Goal: Task Accomplishment & Management: Complete application form

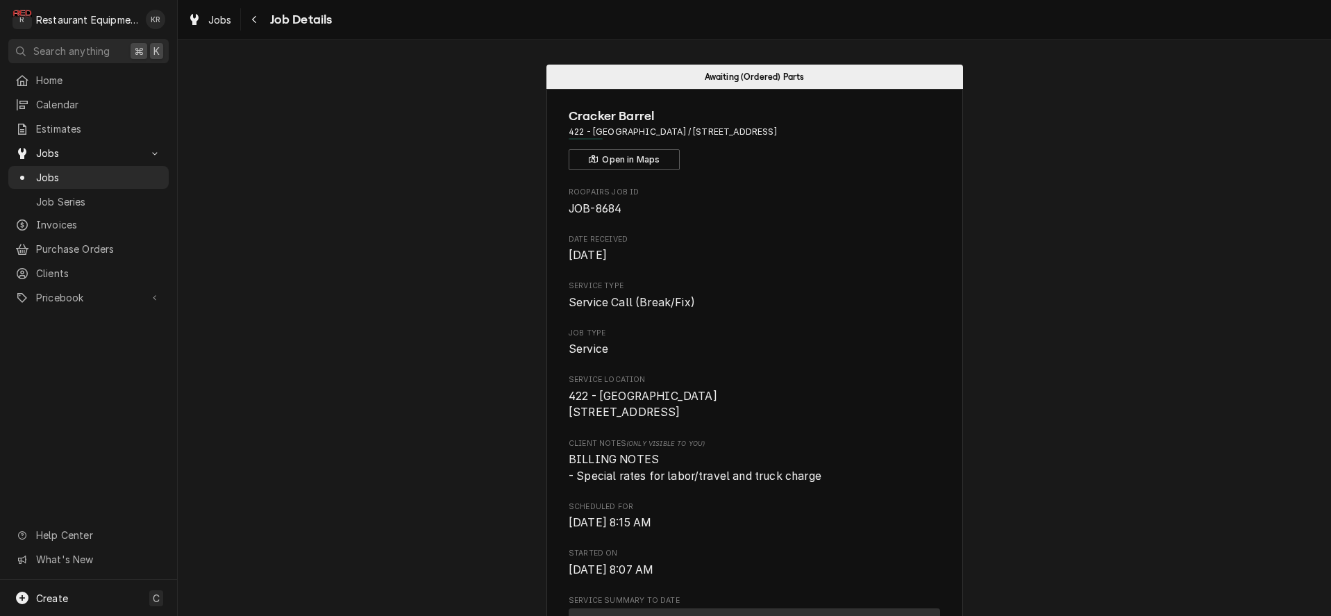
scroll to position [331, 0]
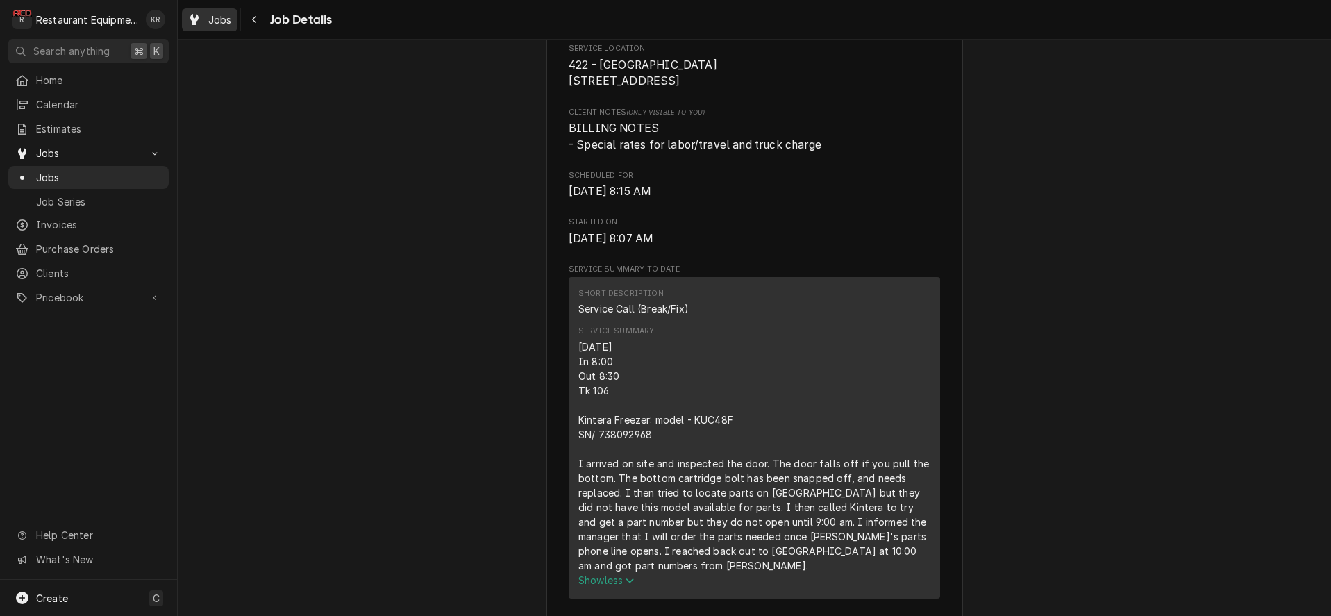
click at [226, 19] on span "Jobs" at bounding box center [220, 19] width 24 height 15
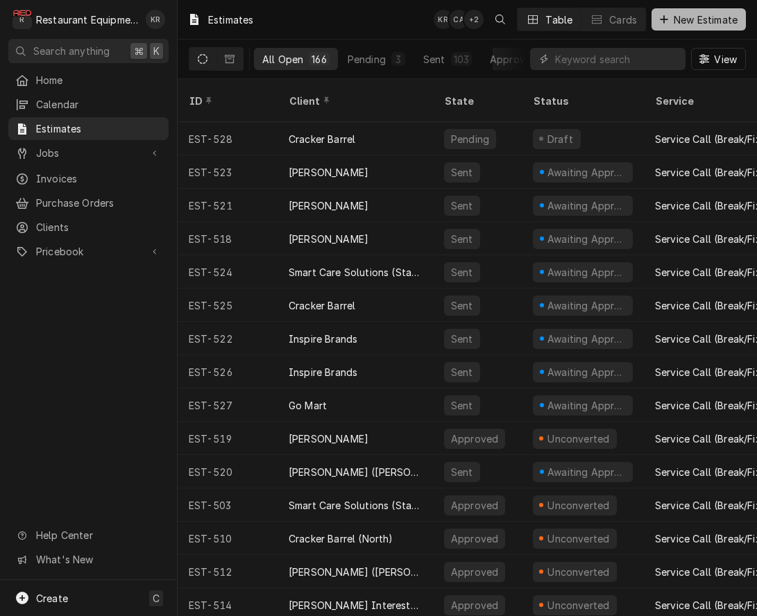
click at [691, 26] on span "New Estimate" at bounding box center [705, 19] width 69 height 15
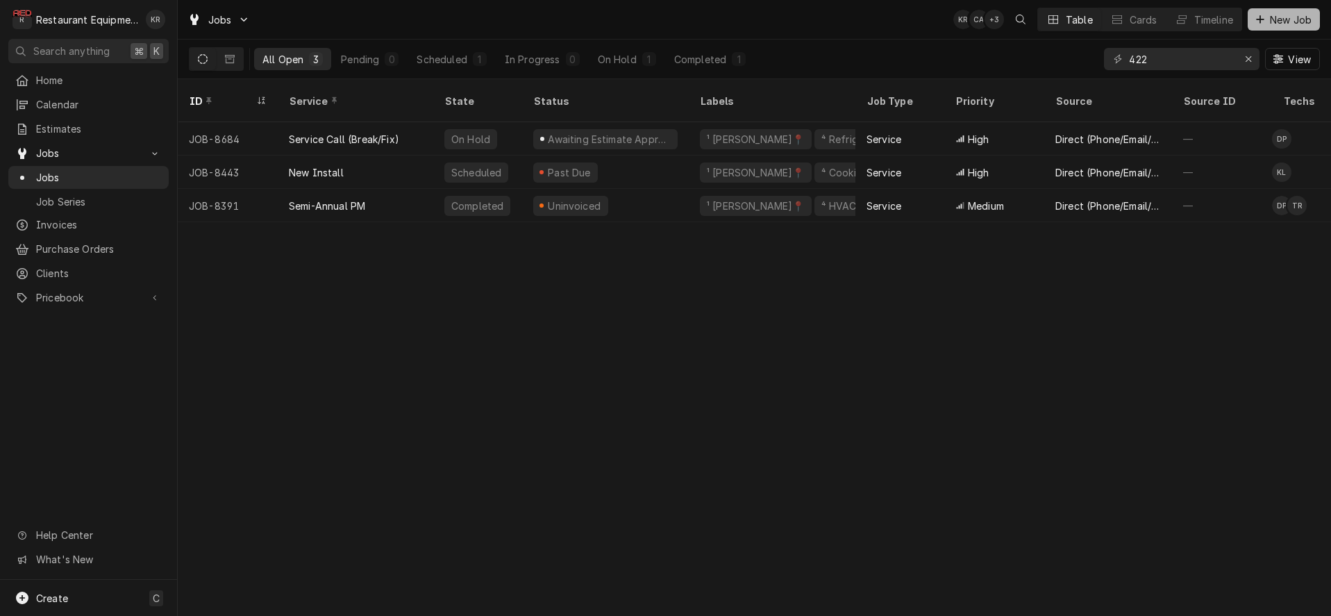
click at [1279, 19] on span "New Job" at bounding box center [1290, 19] width 47 height 15
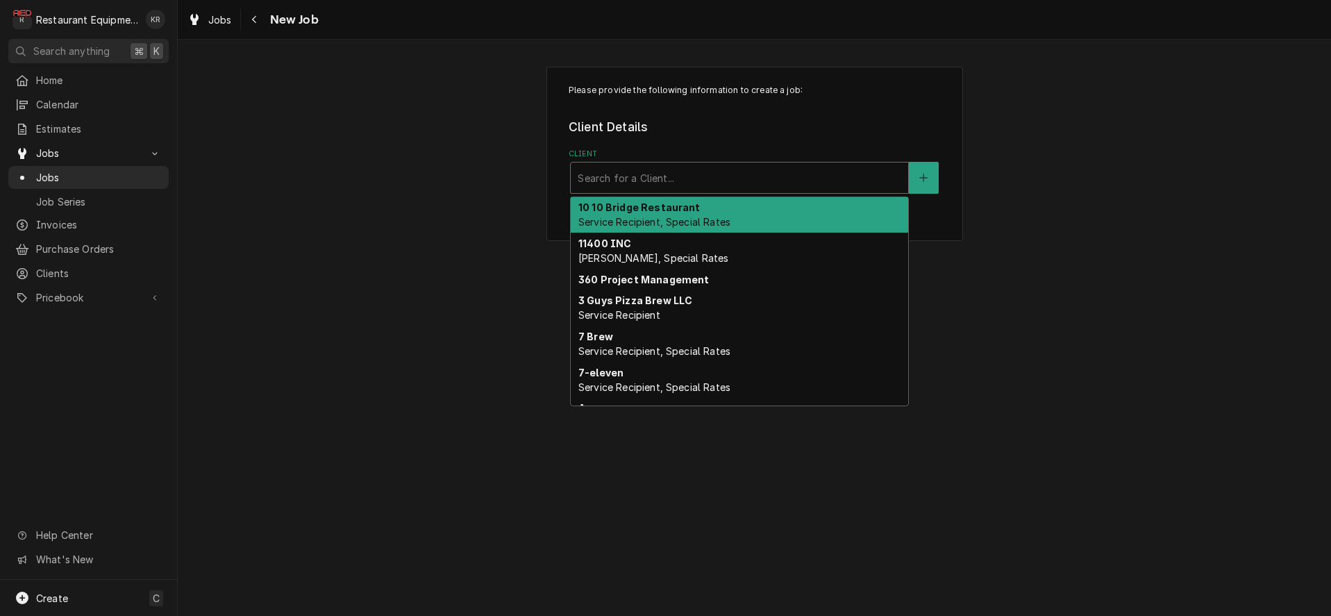
click at [745, 178] on div "Client" at bounding box center [739, 177] width 323 height 25
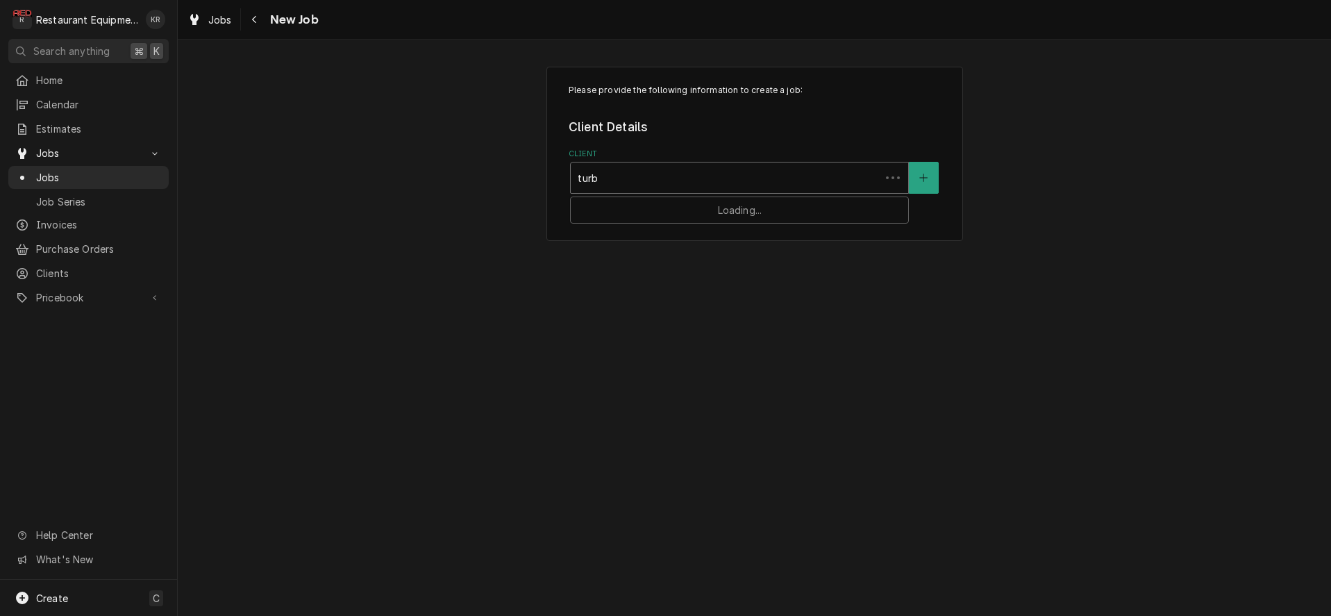
type input "turbo"
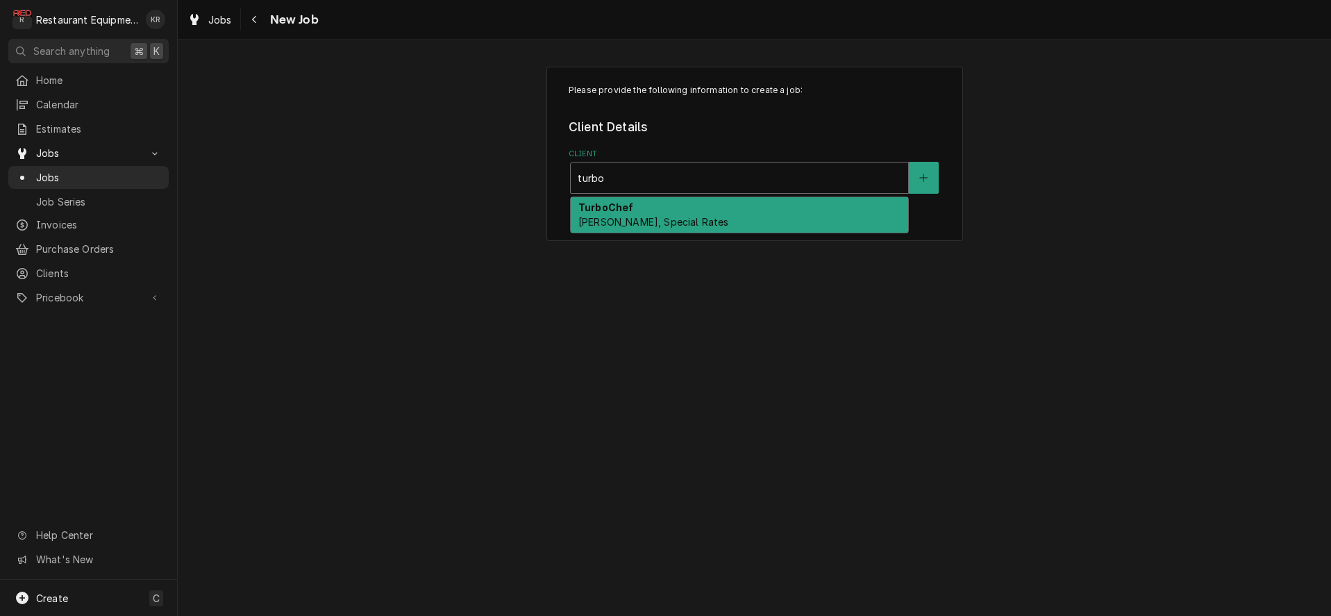
click at [680, 209] on div "TurboChef Bill Payer, Special Rates" at bounding box center [739, 215] width 337 height 36
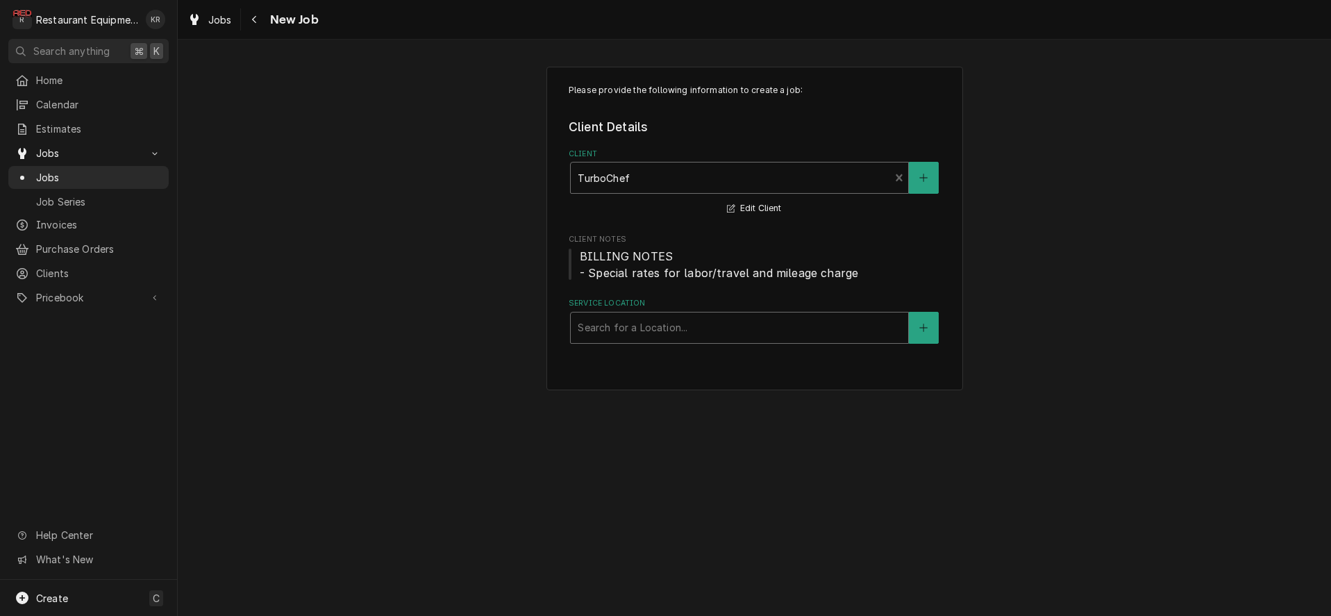
click at [641, 332] on div "Service Location" at bounding box center [739, 327] width 323 height 25
type input "parker"
drag, startPoint x: 665, startPoint y: 322, endPoint x: 507, endPoint y: 329, distance: 158.4
click at [507, 330] on div "Please provide the following information to create a job: Client Details Client…" at bounding box center [754, 228] width 1153 height 348
click at [920, 331] on button "Service Location" at bounding box center [923, 328] width 29 height 32
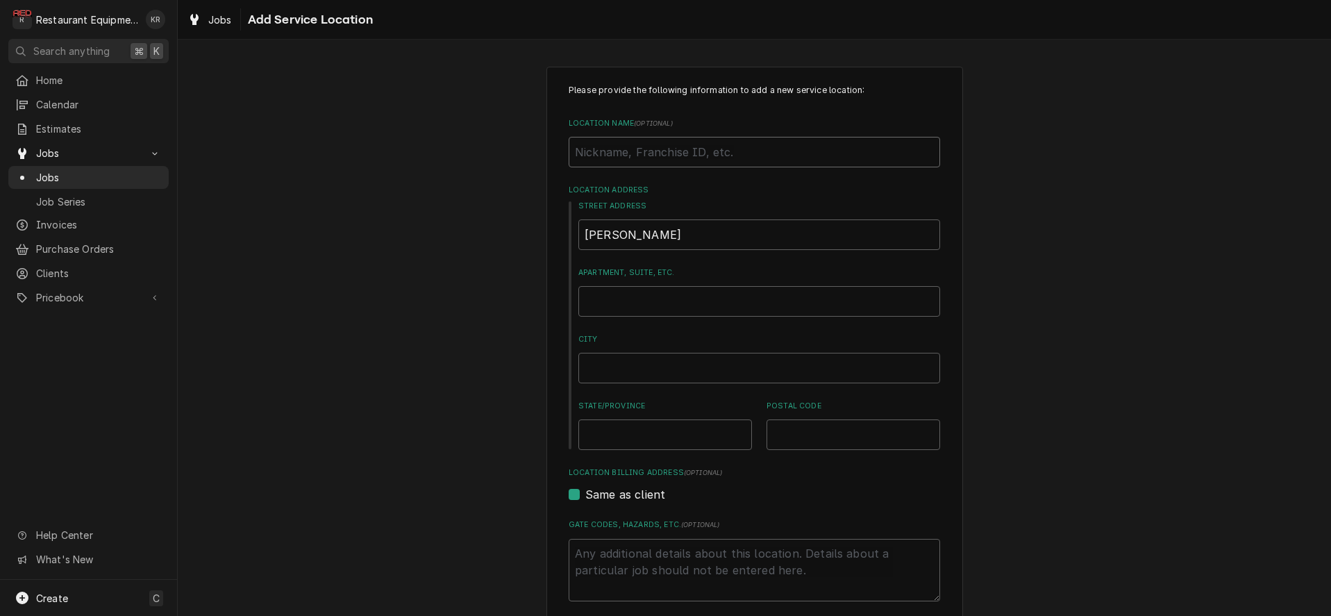
click at [698, 143] on input "Location Name ( optional )" at bounding box center [754, 152] width 371 height 31
type textarea "x"
type input "P"
type textarea "x"
type input "Pa"
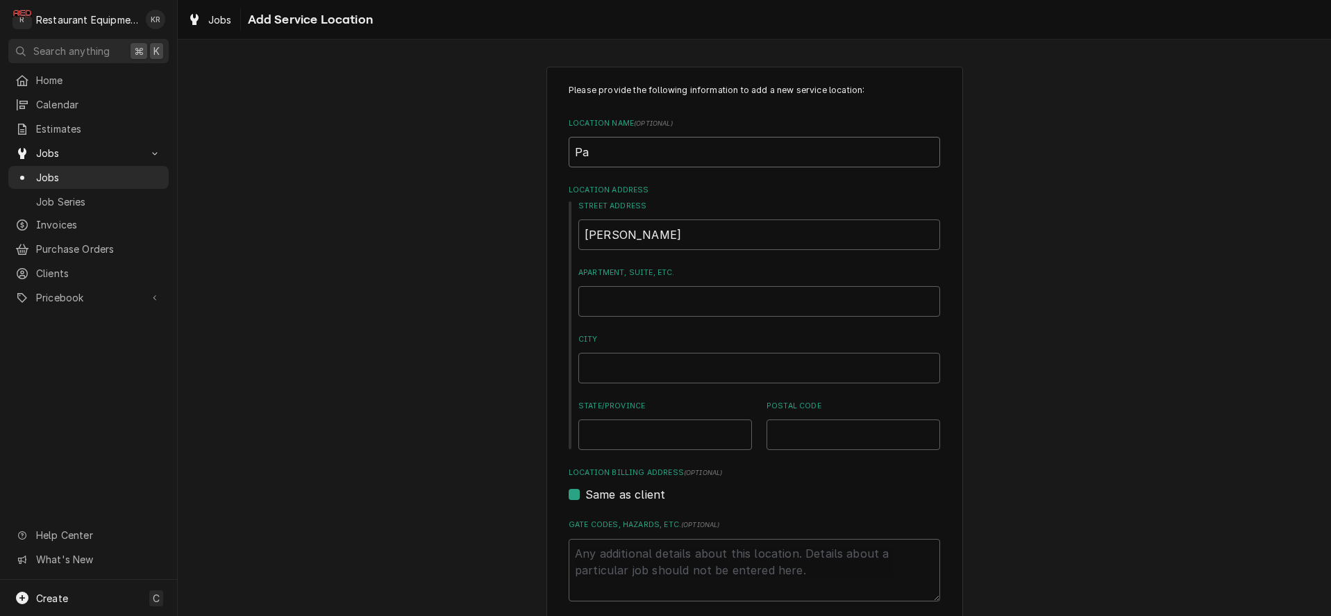
type textarea "x"
type input "Par"
type textarea "x"
type input "Park"
type textarea "x"
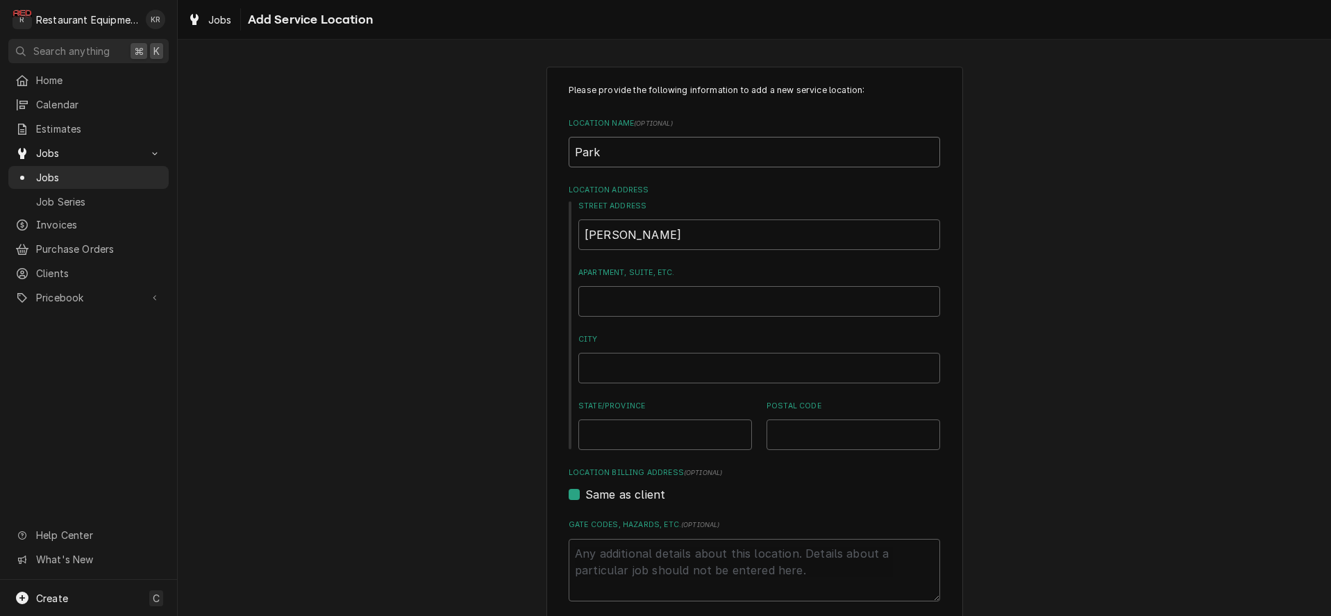
type input "Parke"
type textarea "x"
type input "Parker"
type textarea "x"
type input "Parkers"
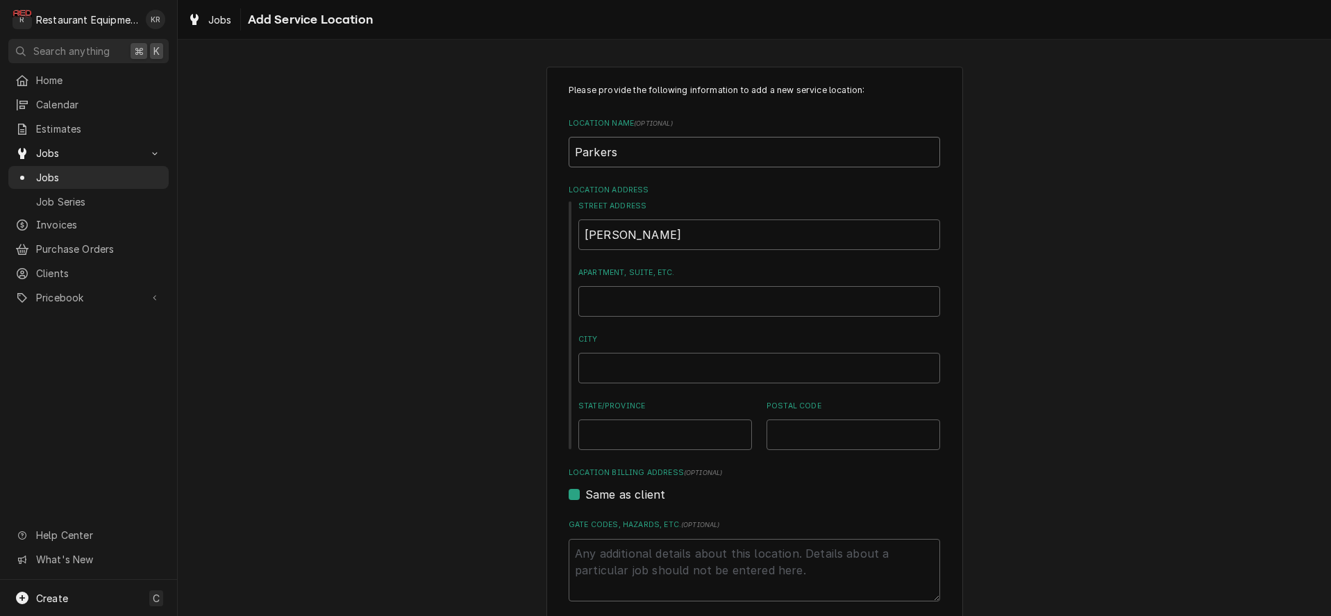
type textarea "x"
type input "Parkersb"
type textarea "x"
type input "Parkersbu"
type textarea "x"
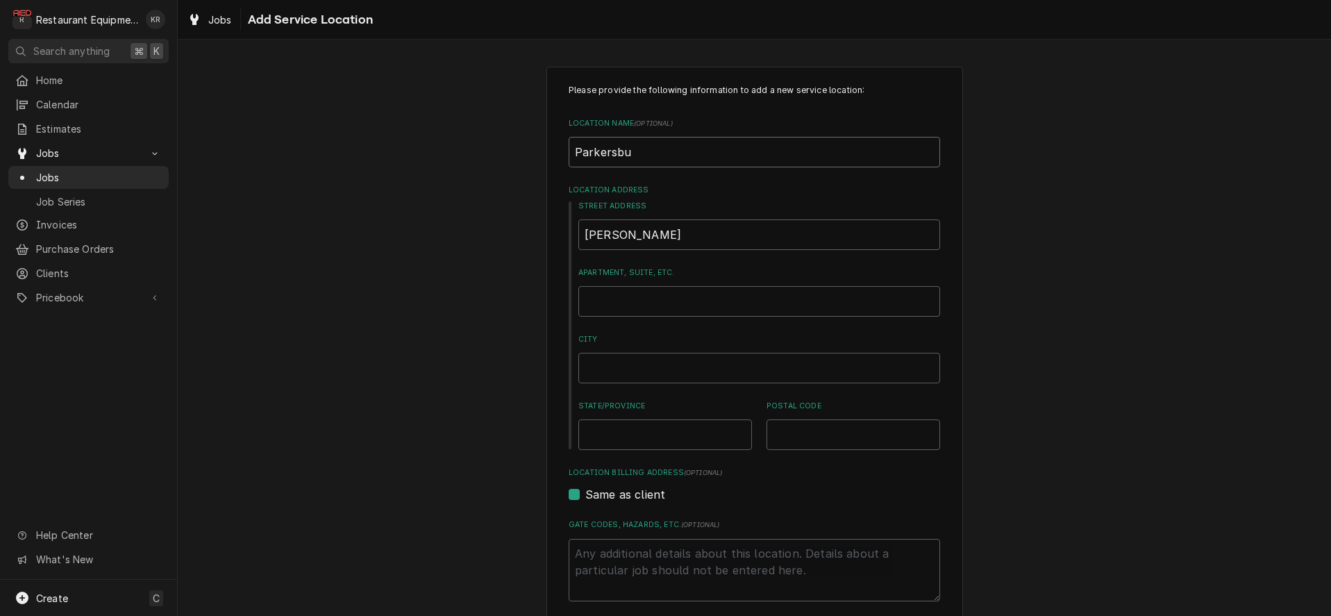
type input "Parkersbur"
type textarea "x"
type input "Parkersburg"
type textarea "x"
type input "Parkersburg D"
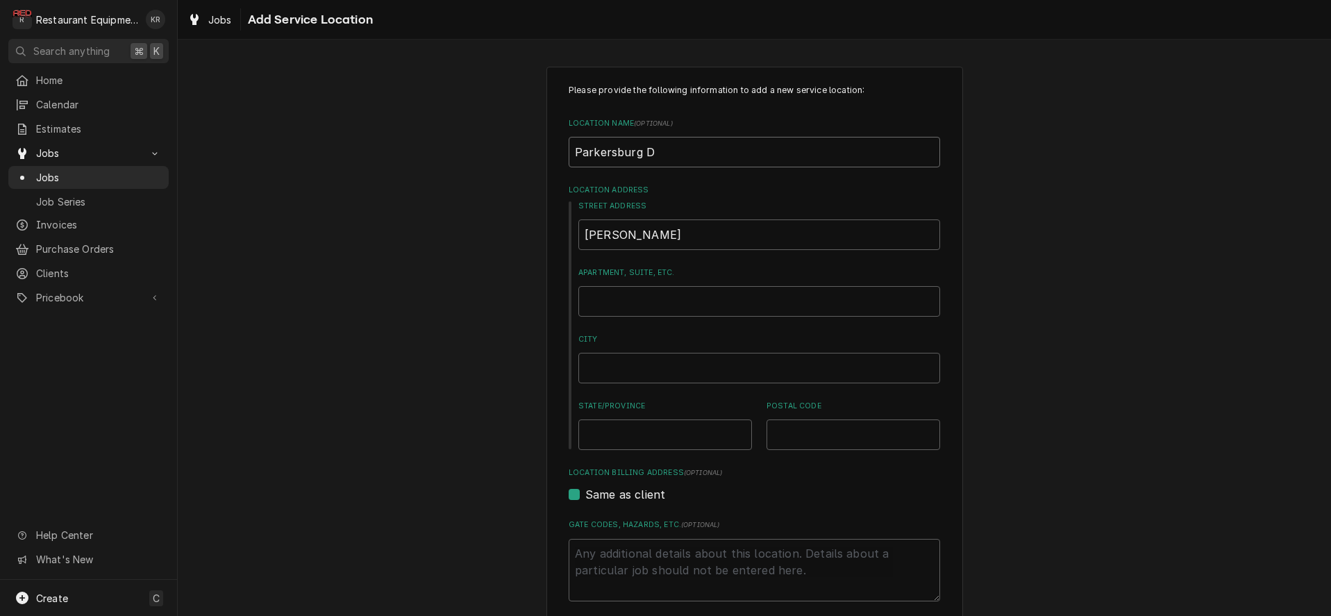
type textarea "x"
type input "Parkersburg Du"
type textarea "x"
type input "Parkersburg Dun"
type textarea "x"
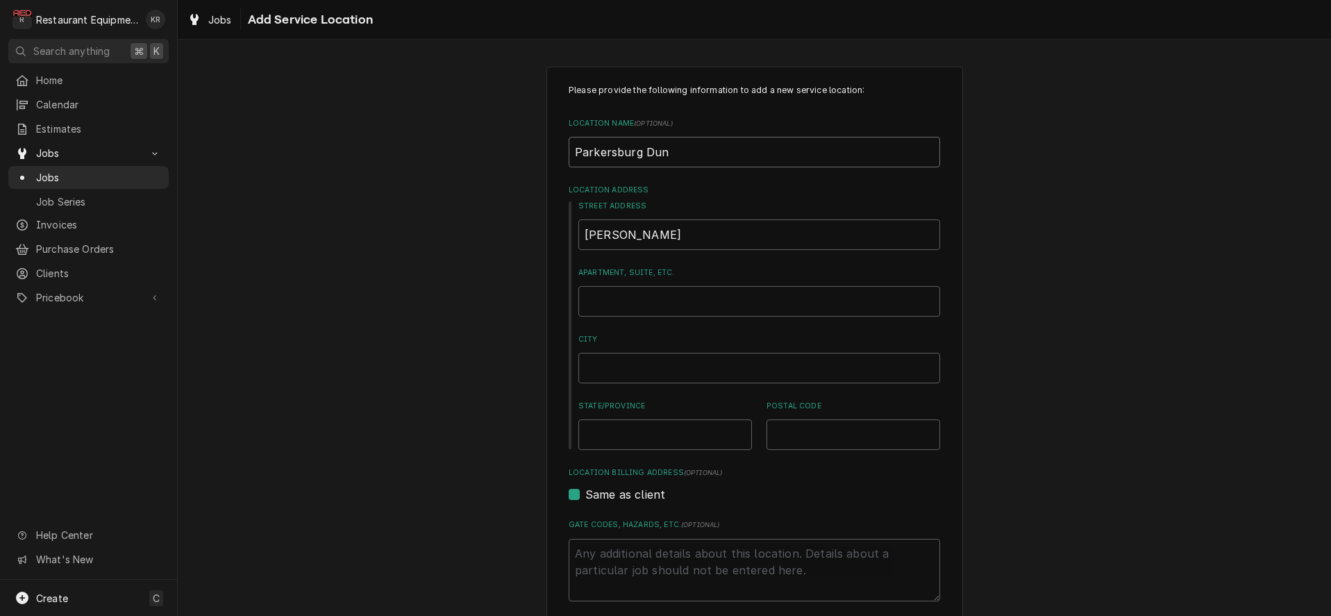
type input "Parkersburg Dunk"
type textarea "x"
type input "Parkersburg Dunki"
type textarea "x"
type input "Parkersburg Dunkin"
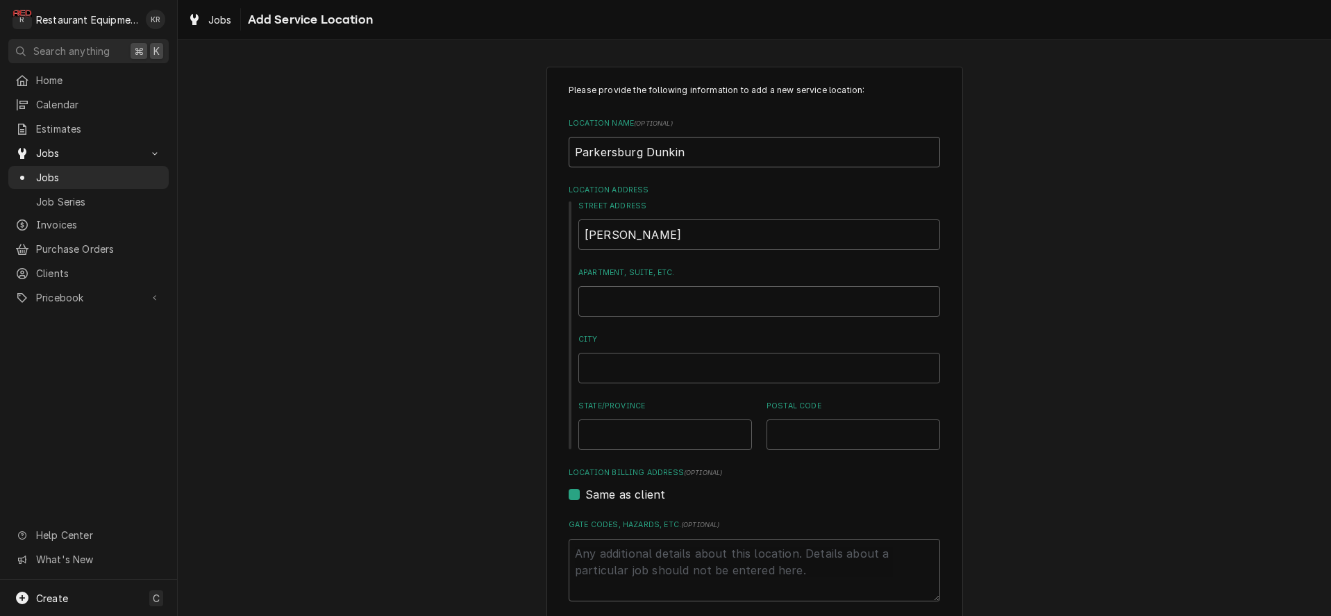
type textarea "x"
type input "Parkersburg Dunkin"
type textarea "x"
type input "Parkersburg Dunkin D"
type textarea "x"
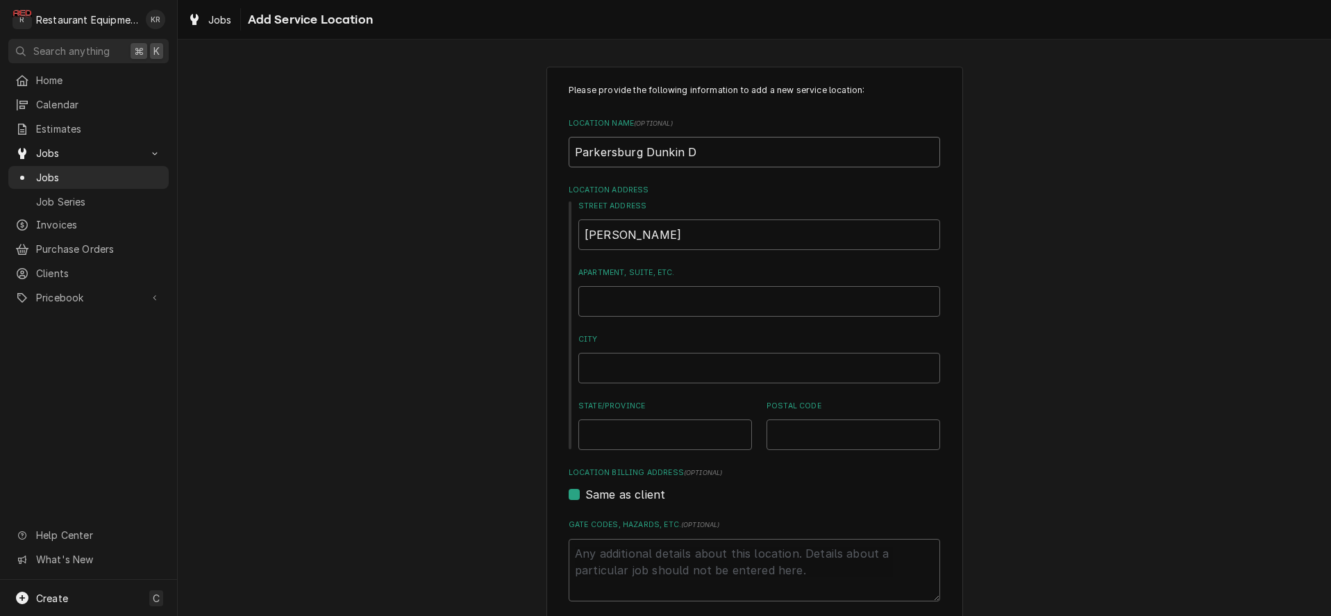
type input "Parkersburg Dunkin Do"
type textarea "x"
type input "Parkersburg Dunkin Don"
type textarea "x"
type input "Parkersburg Dunkin Donu"
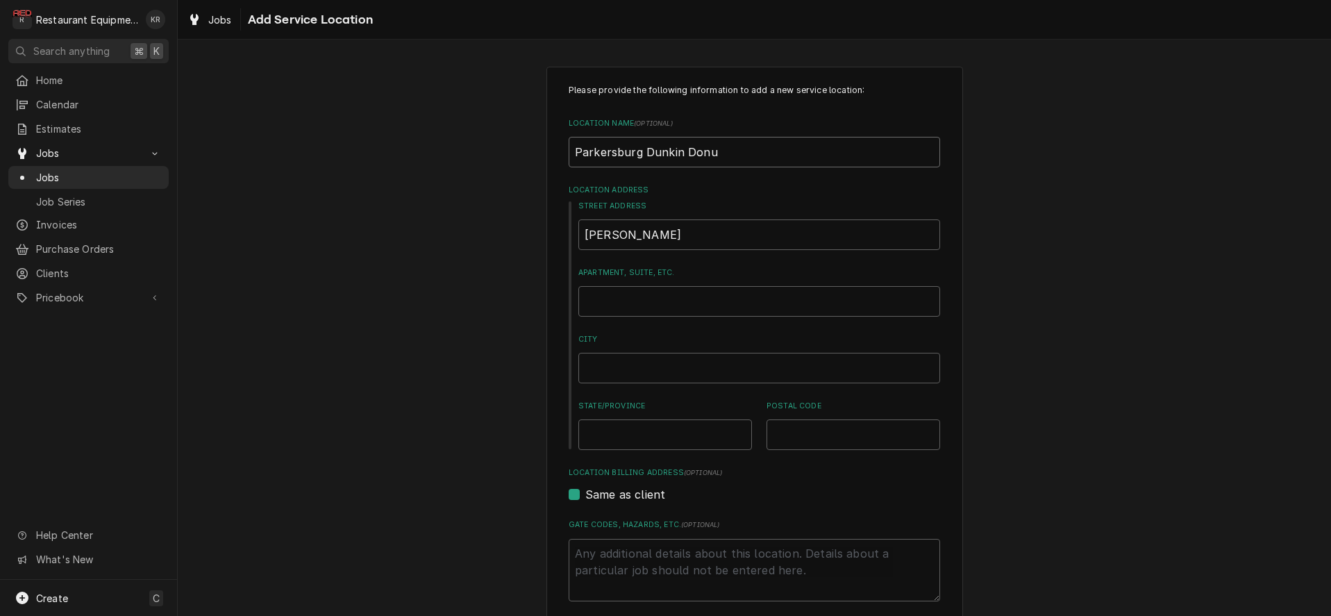
type textarea "x"
type input "Parkersburg Dunkin Donut"
type textarea "x"
type input "Parkersburg Dunkin Donuts"
type textarea "x"
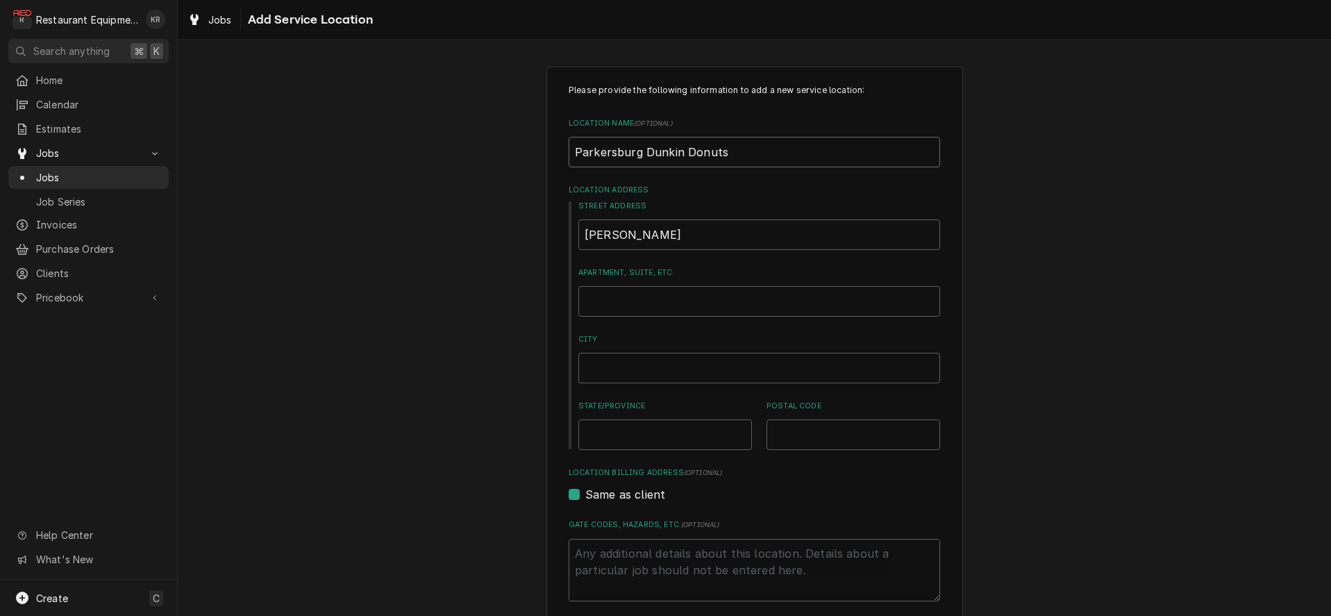
type input "Parkersburg Dunkin Donuts"
type textarea "x"
type input "Parkersburg Dunkin Donuts 3"
type textarea "x"
type input "Parkersburg Dunkin Donuts 36"
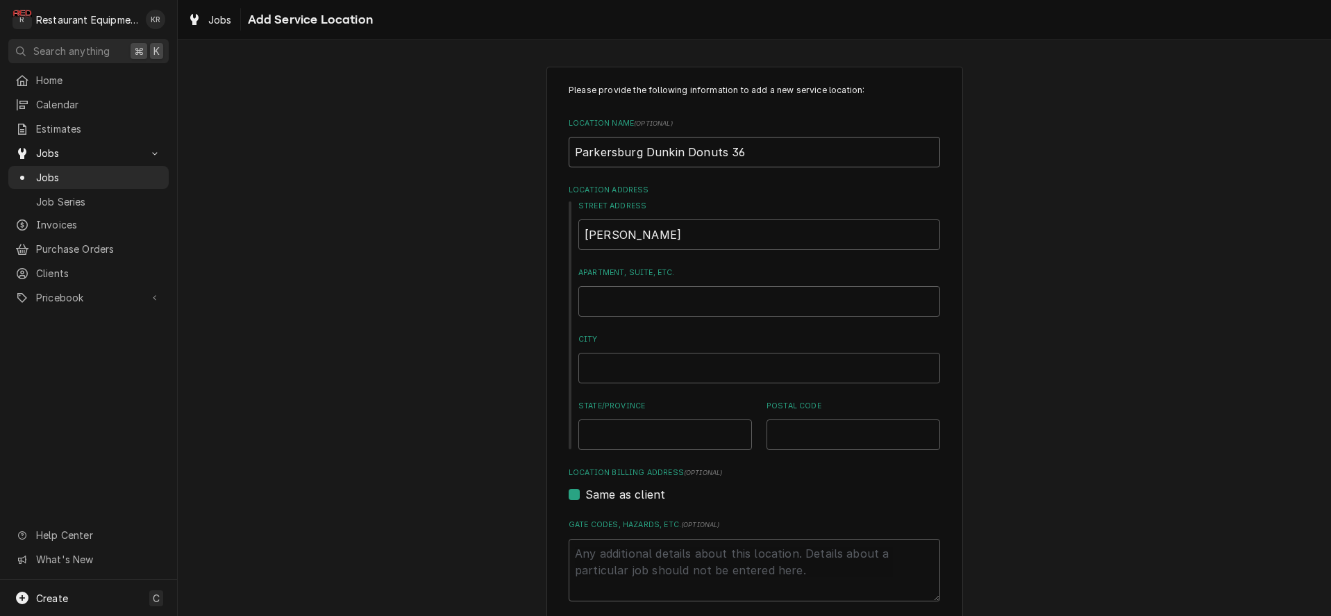
type textarea "x"
type input "Parkersburg Dunkin Donuts 364"
type textarea "x"
type input "Parkersburg Dunkin Donuts 3645"
type textarea "x"
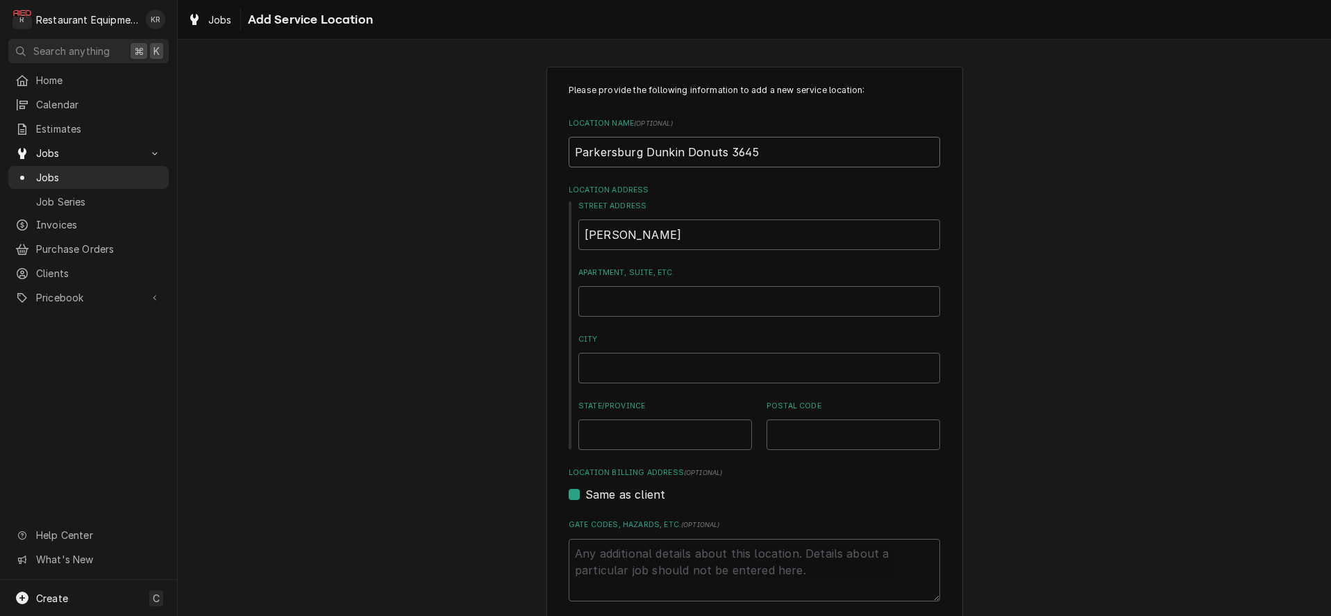
type input "Parkersburg Dunkin Donuts 36450"
type textarea "x"
type input "Parkersburg Dunkin Donuts 364503"
type textarea "x"
type input "1"
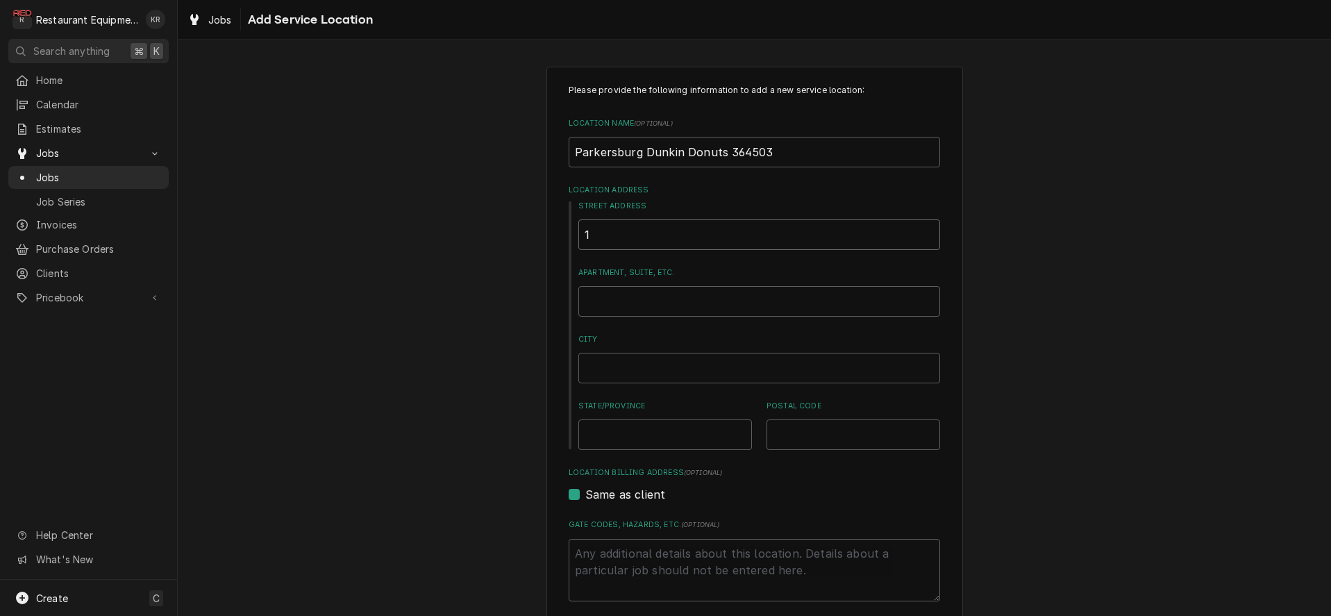
type textarea "x"
type input "10"
type textarea "x"
type input "101"
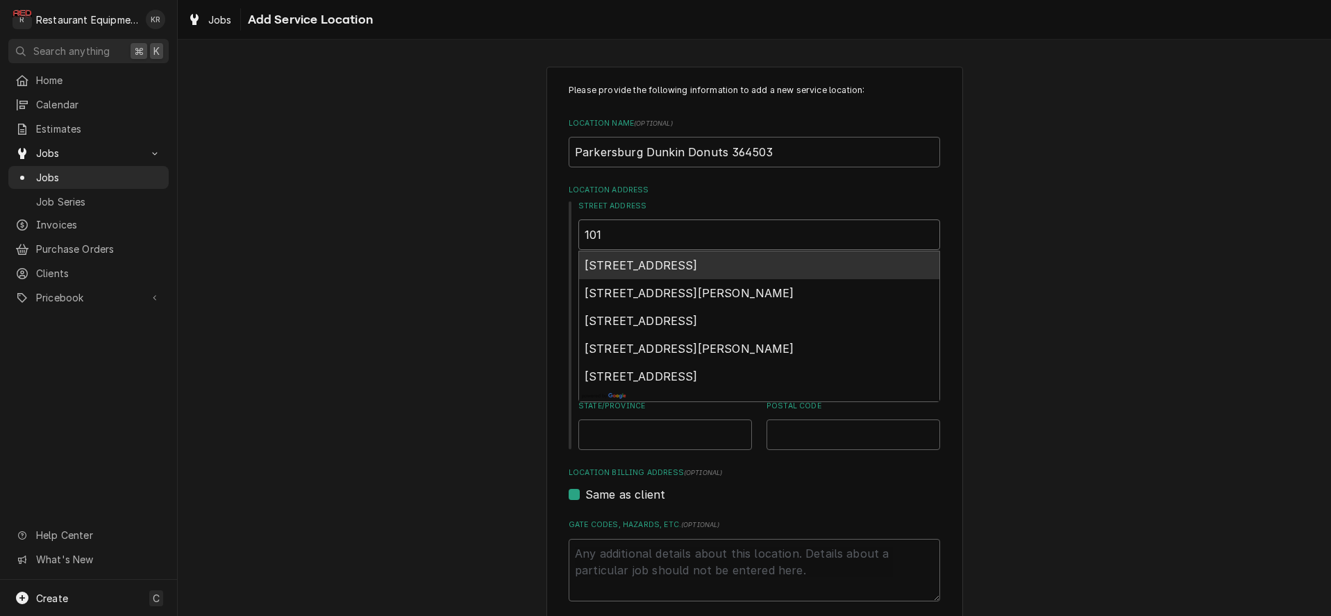
type textarea "x"
type input "1011"
type textarea "x"
type input "10116"
type textarea "x"
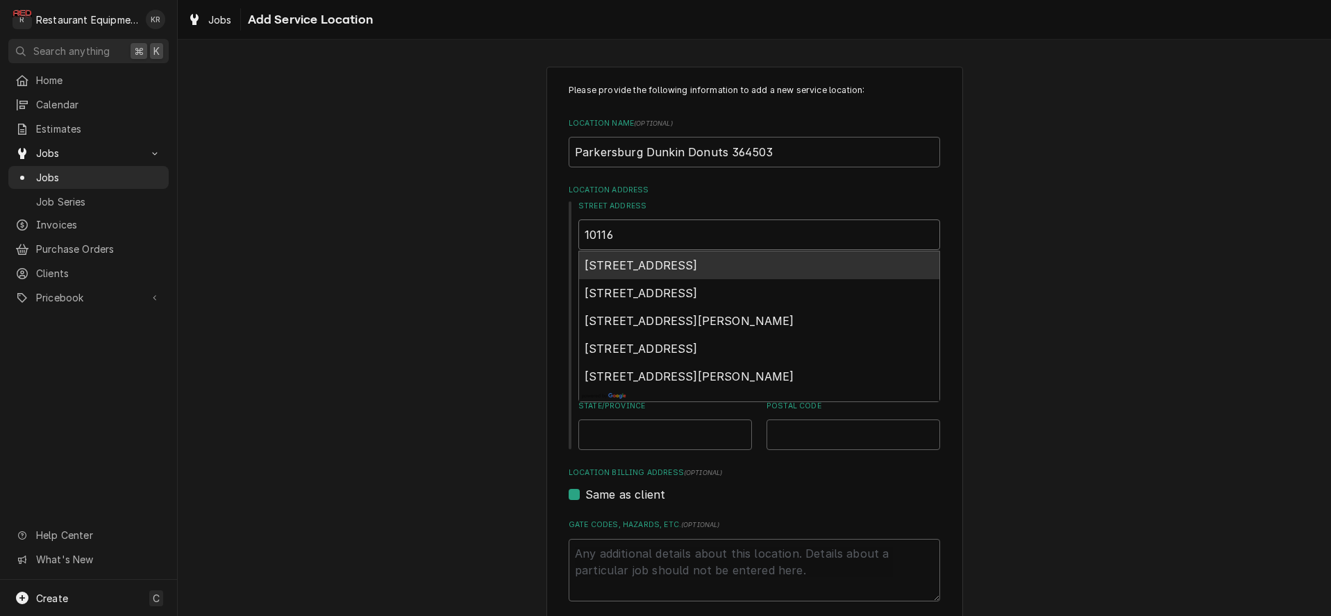
type input "10116"
type textarea "x"
type input "10116 E"
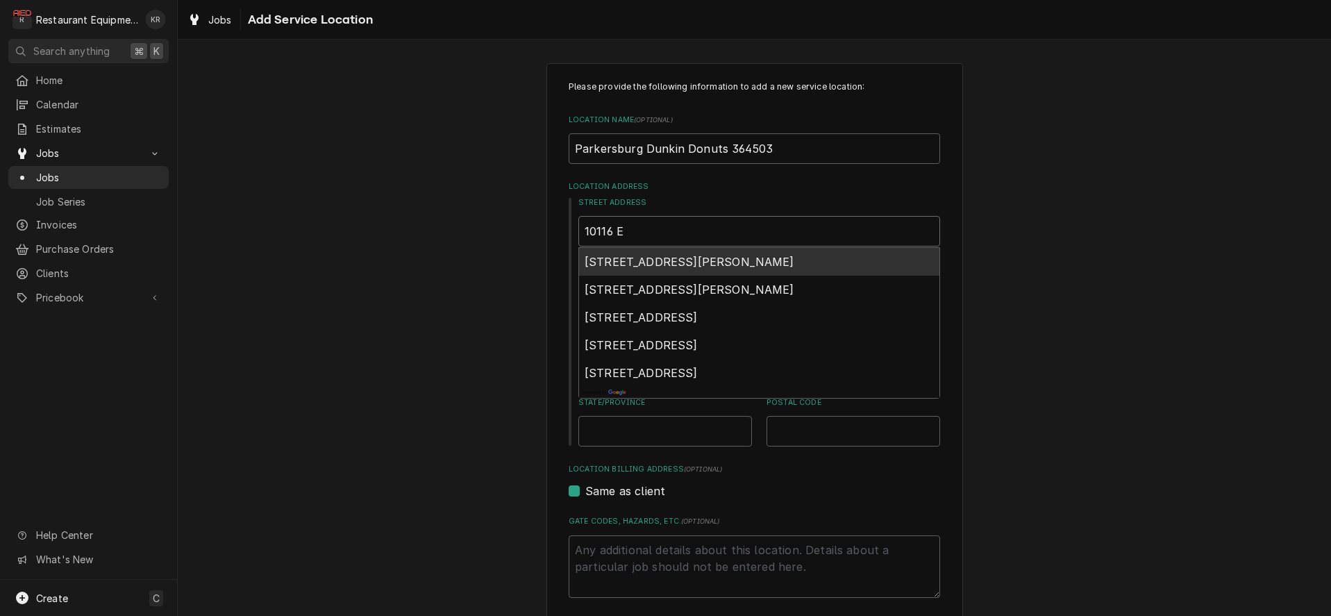
click at [759, 262] on span "10116 Emerson Avenue, Parkersburg, WV, USA" at bounding box center [689, 262] width 210 height 14
type textarea "x"
type input "10116 Emerson Ave"
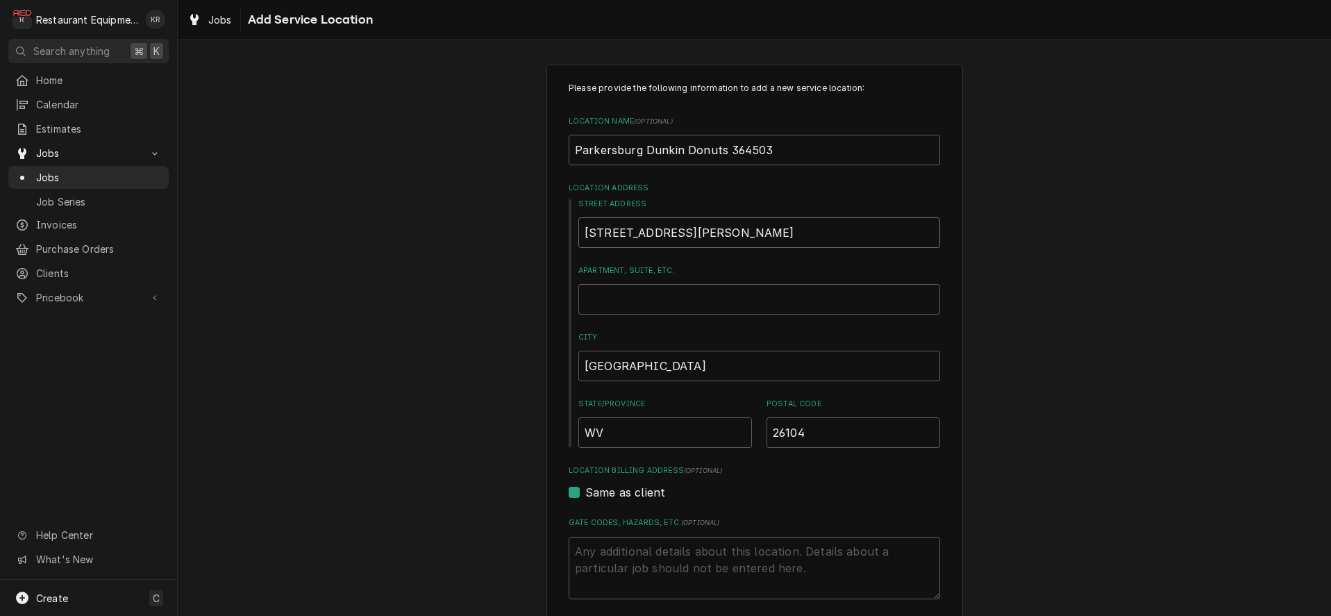
type textarea "x"
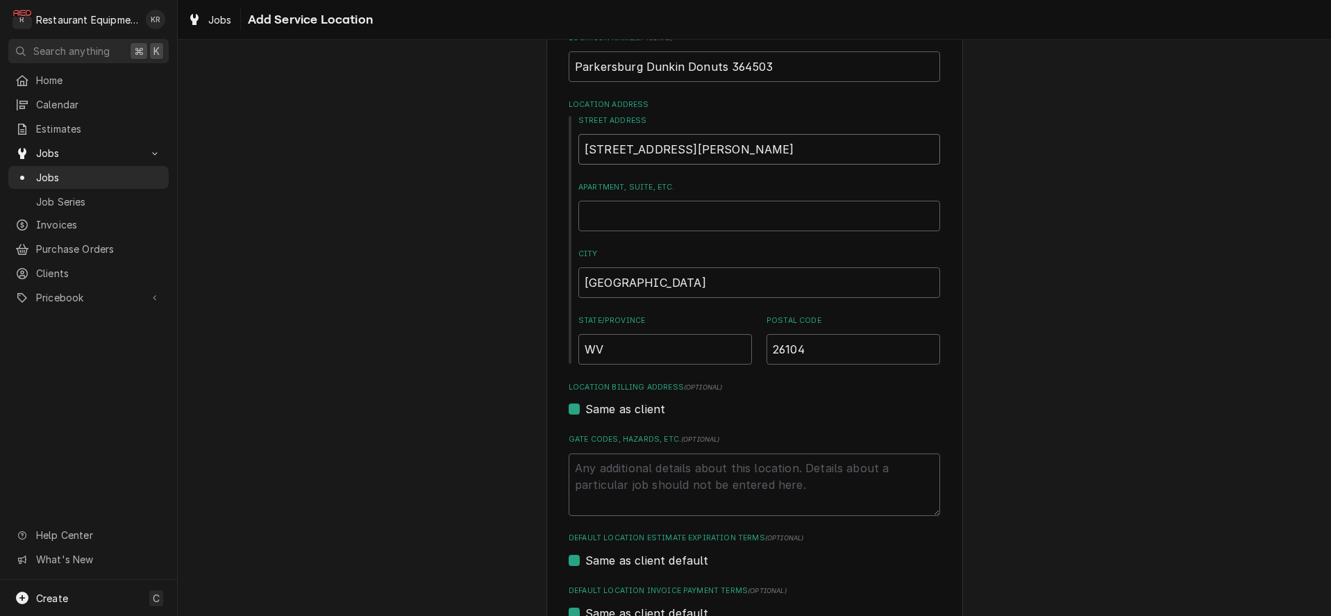
scroll to position [291, 0]
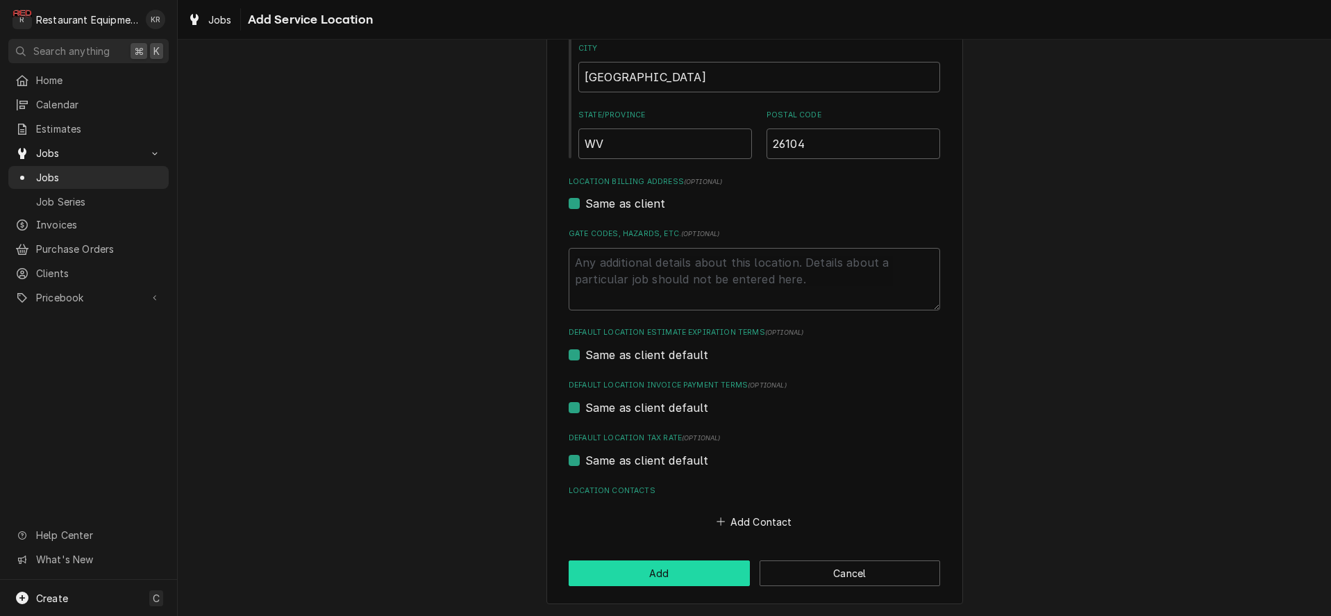
type input "10116 Emerson Ave"
click at [664, 573] on button "Add" at bounding box center [659, 573] width 181 height 26
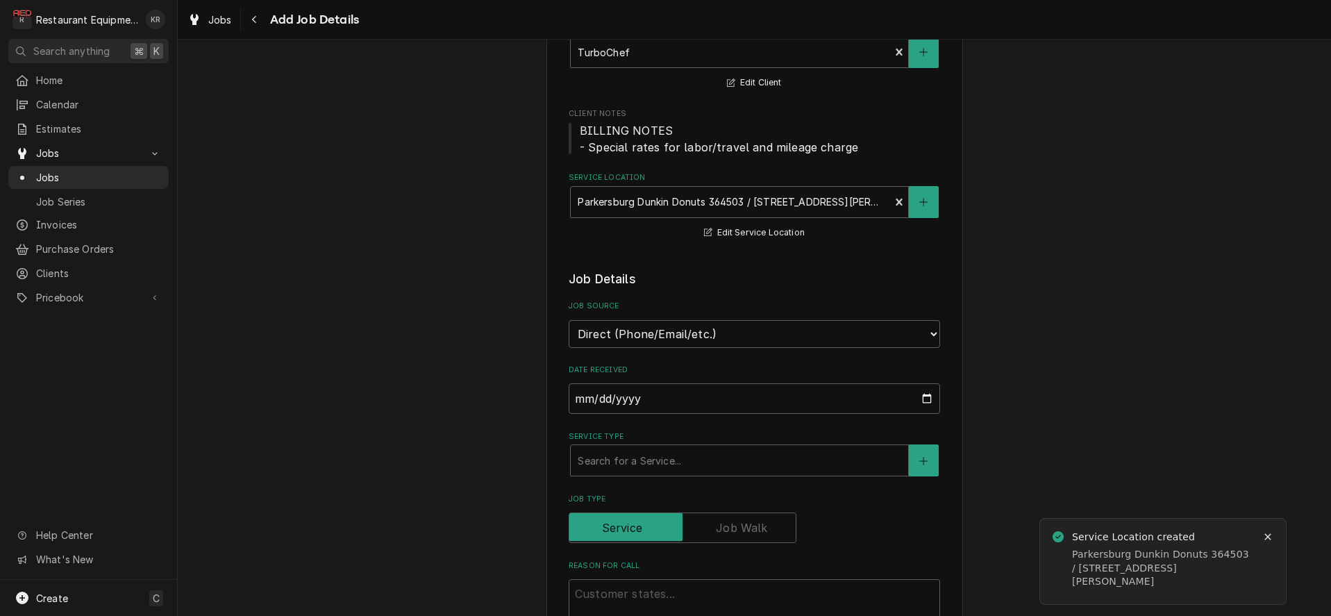
scroll to position [203, 0]
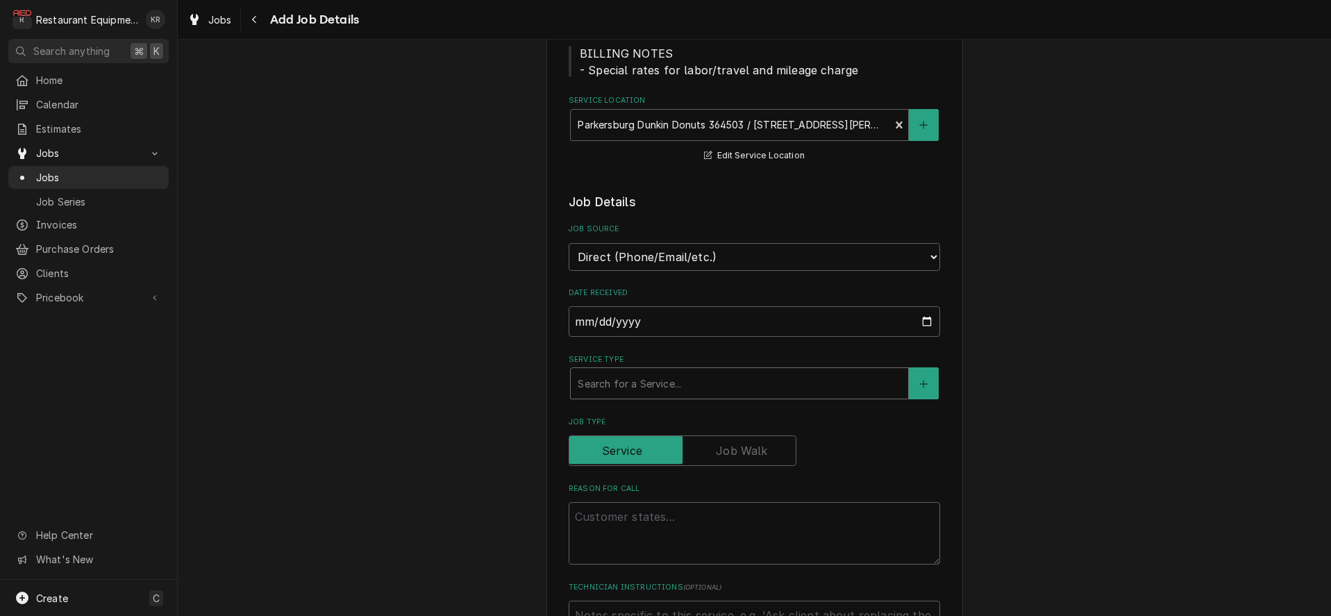
click at [649, 382] on div "Service Type" at bounding box center [739, 383] width 323 height 25
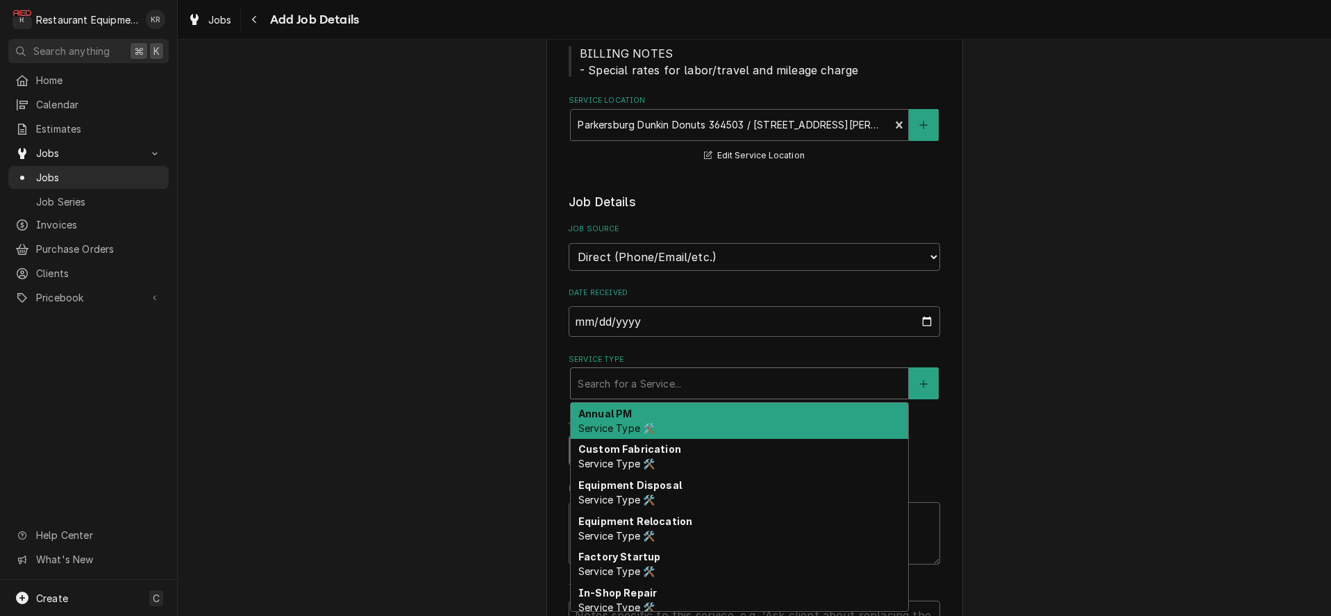
type textarea "x"
type input "b"
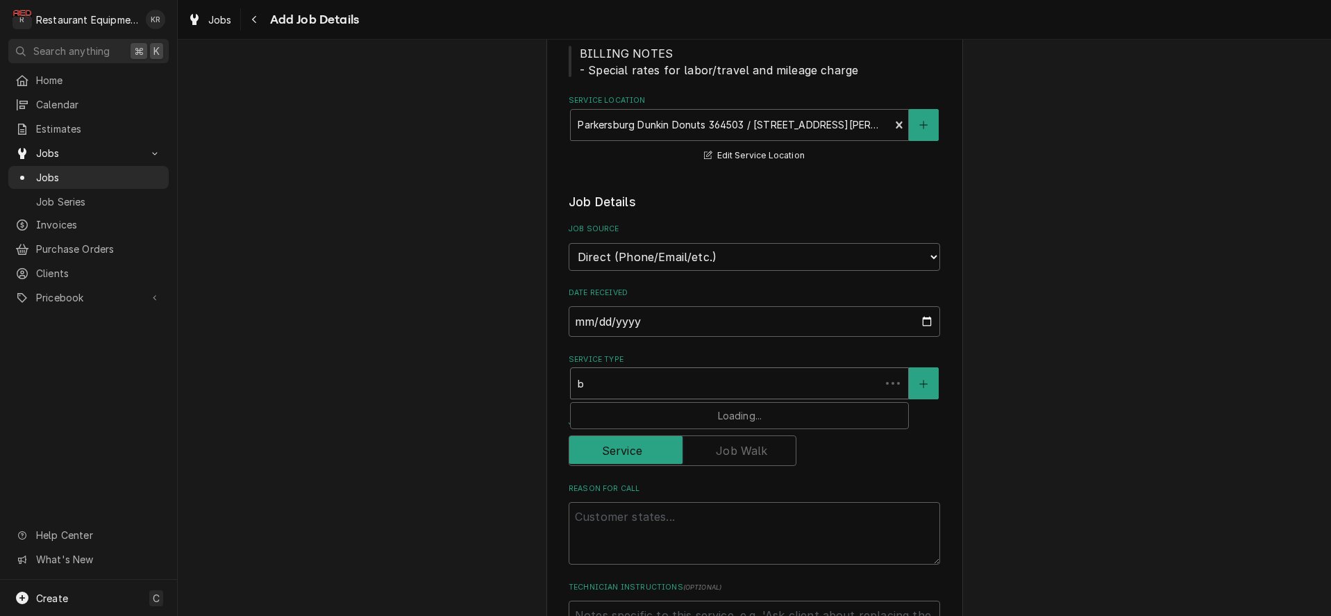
type textarea "x"
type input "br"
type textarea "x"
type input "bre"
type textarea "x"
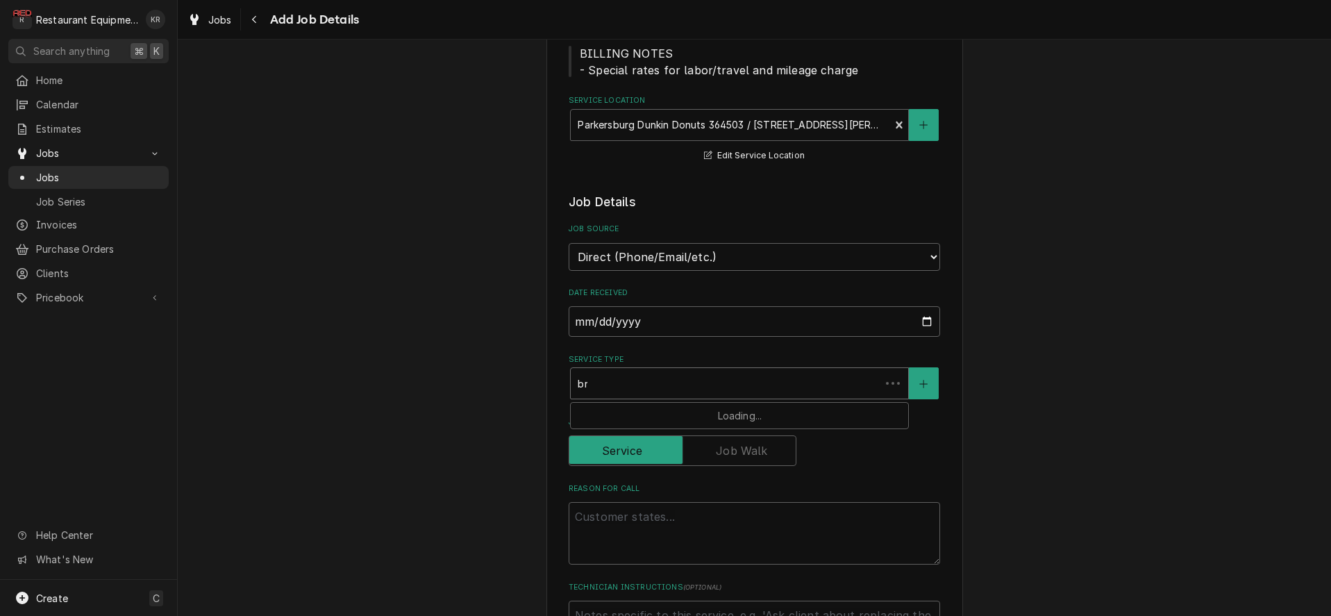
type input "brea"
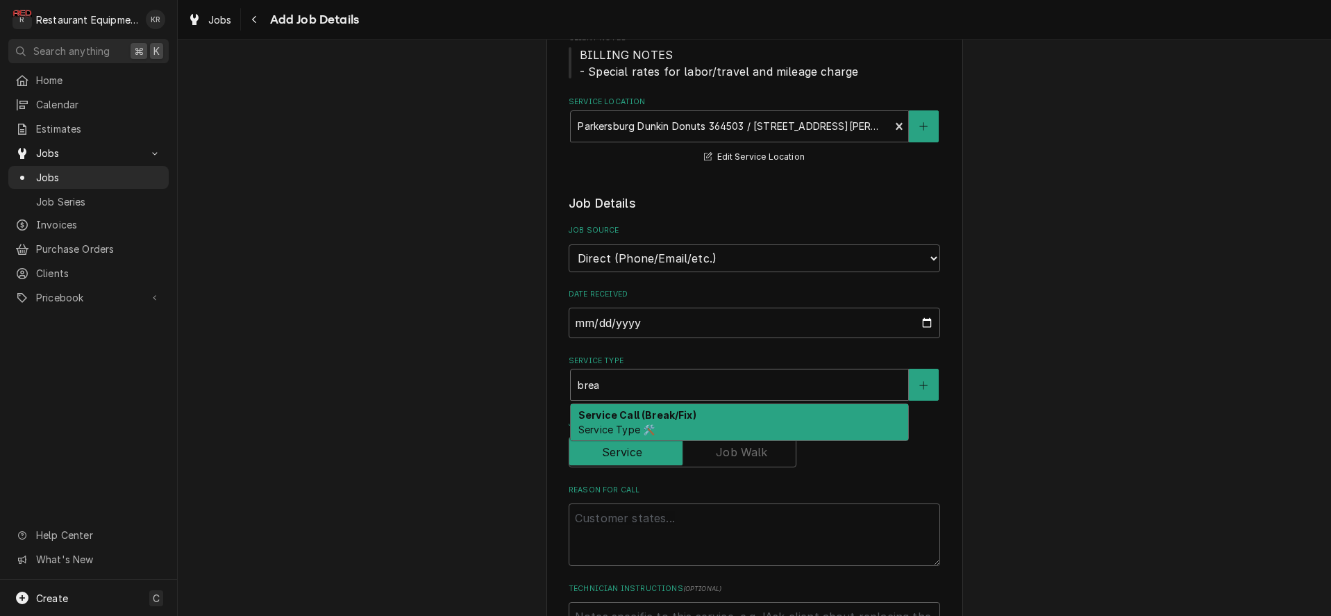
click at [640, 416] on strong "Service Call (Break/Fix)" at bounding box center [637, 415] width 118 height 12
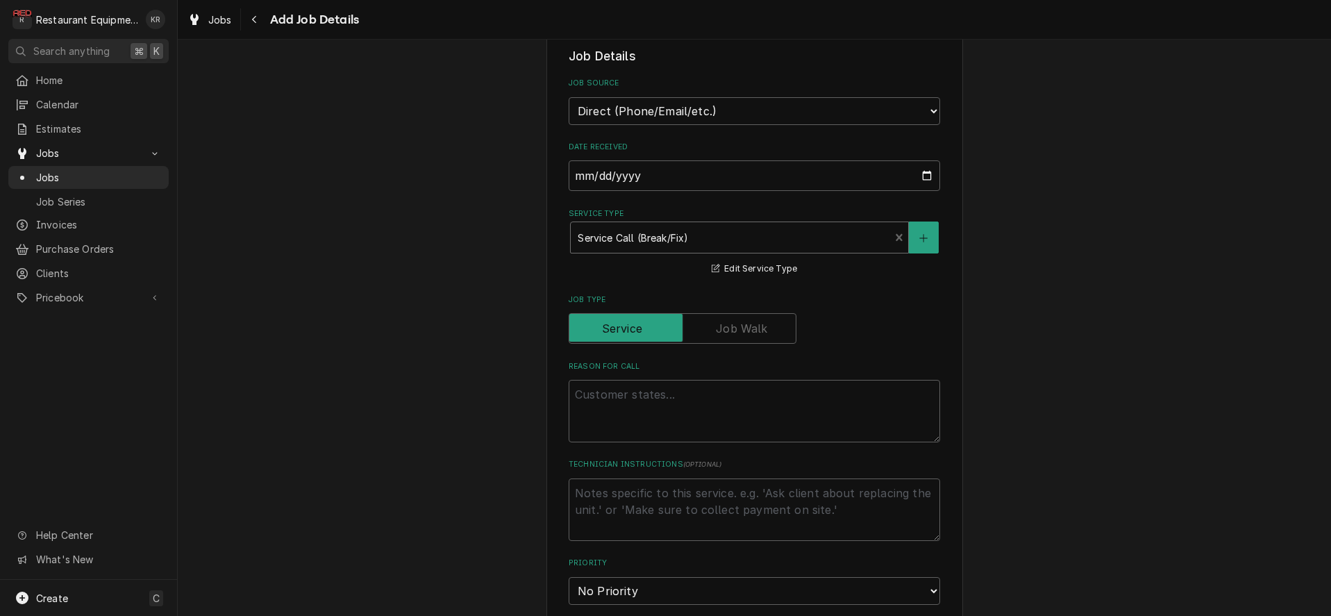
scroll to position [359, 0]
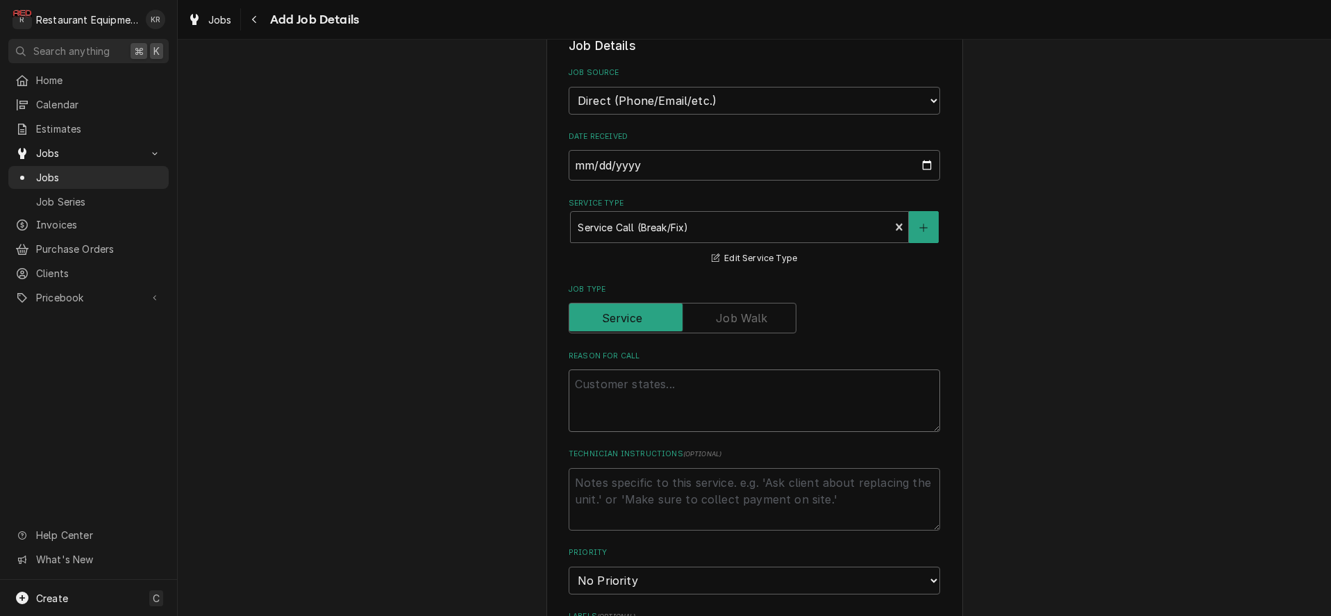
paste textarea "Case#: 10307946 Site Contact Name: Andre Site Contact Number : 3046125007 or 30…"
type textarea "x"
type textarea "Case#: 10307946 Site Contact Name: Andre Site Contact Number : 3046125007 or 30…"
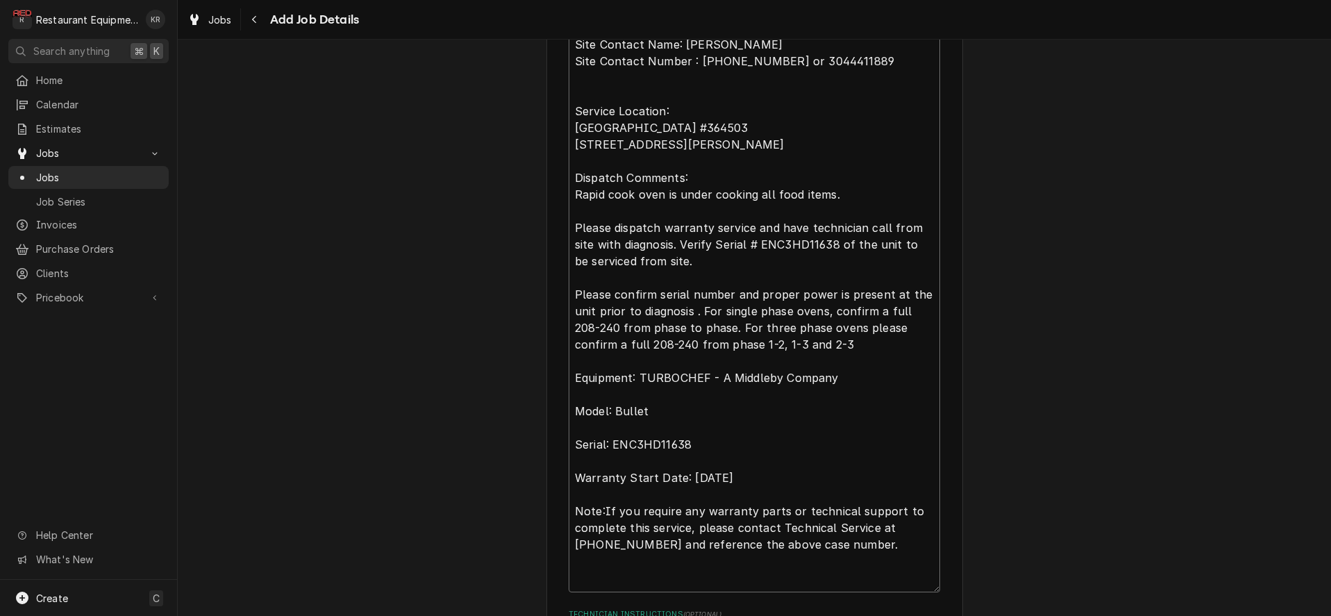
scroll to position [726, 0]
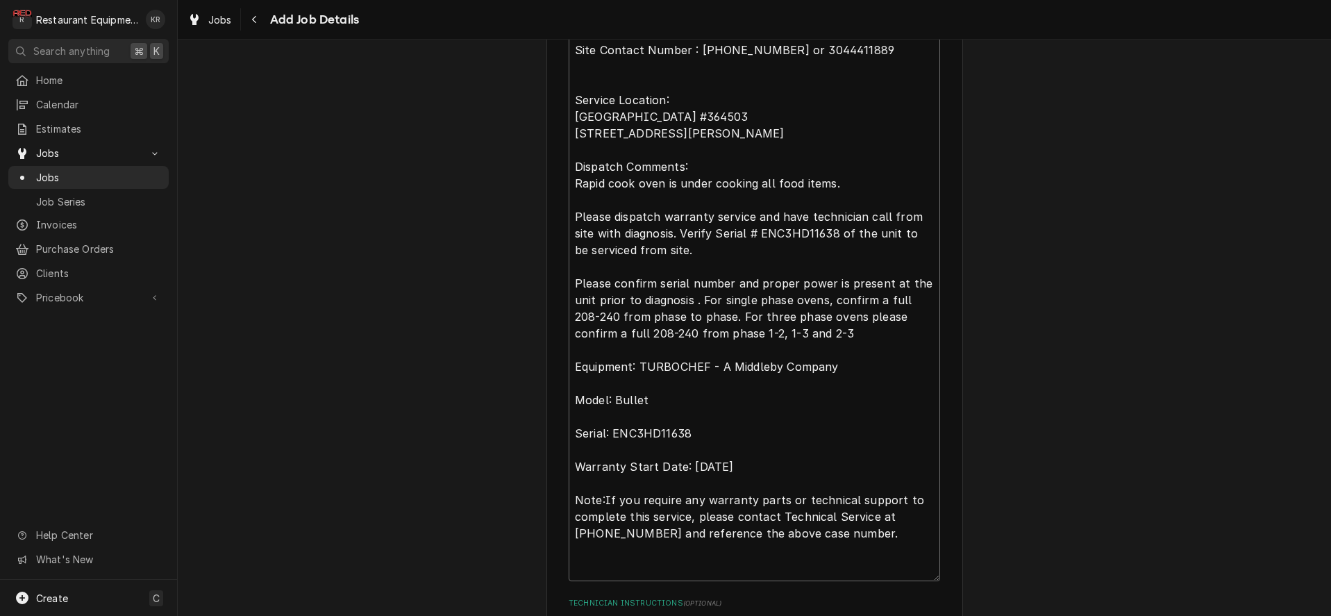
drag, startPoint x: 608, startPoint y: 124, endPoint x: 547, endPoint y: 67, distance: 83.0
click at [569, 67] on textarea "Case#: 10307946 Site Contact Name: Andre Site Contact Number : 3046125007 or 30…" at bounding box center [754, 291] width 371 height 579
type textarea "x"
type textarea "Case#: 10307946 Site Contact Name: Andre Site Contact Number : 3046125007 or 30…"
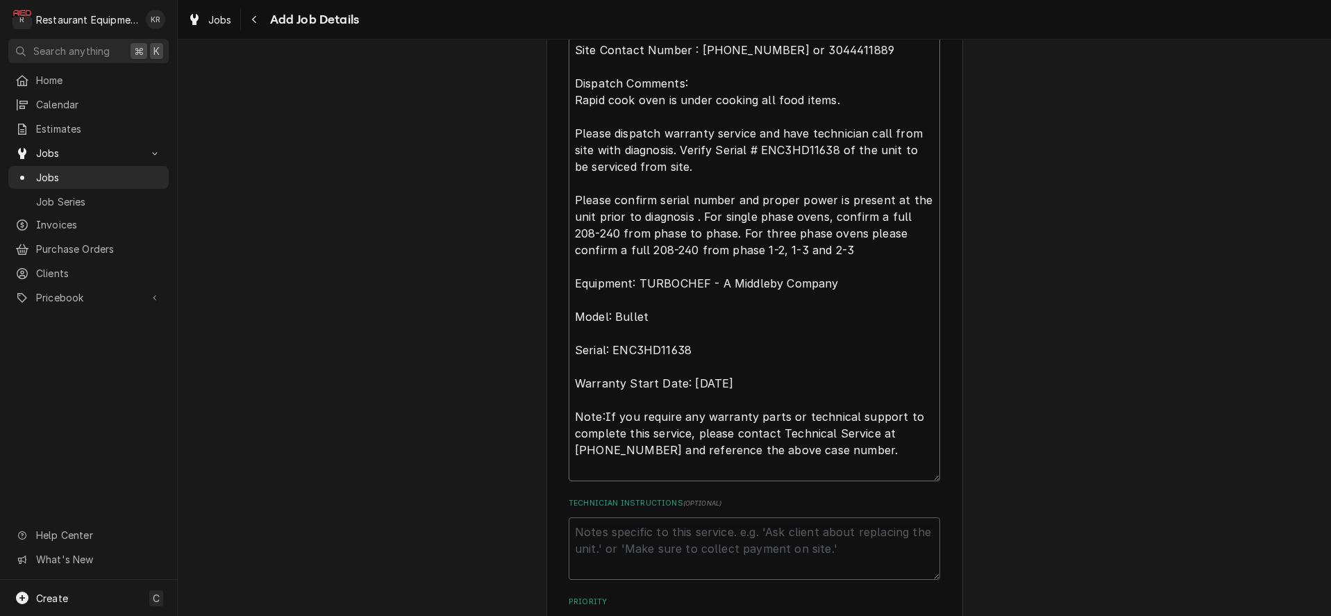
type textarea "x"
type textarea "Case#: 10307946 Site Contact Name: Andre Site Contact Number : 3046125007 or 30…"
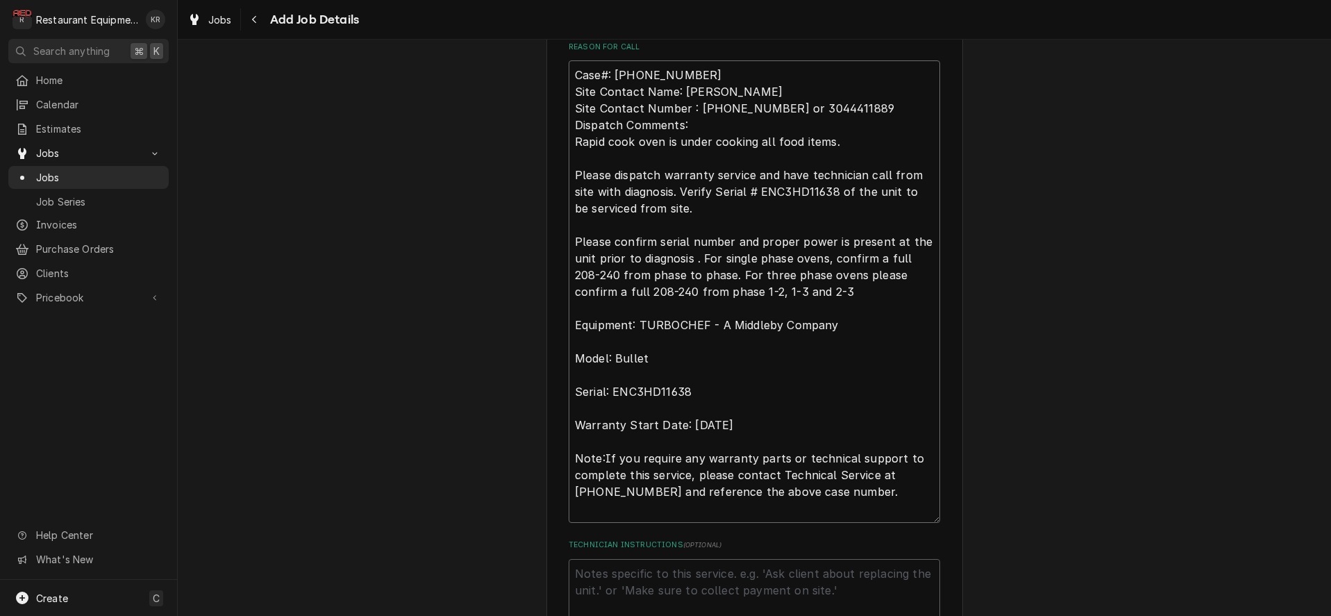
scroll to position [663, 0]
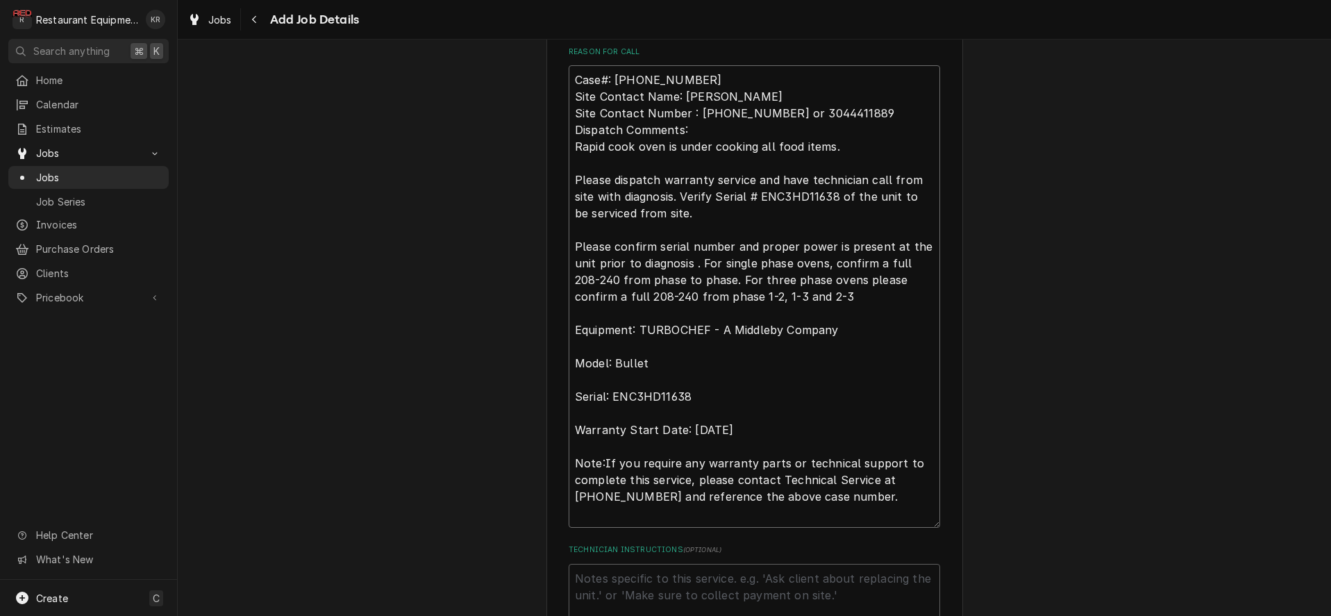
type textarea "x"
type textarea "Case#: 10307946 Site Contact Name: Andre Site Contact Number : 3046125007 or 30…"
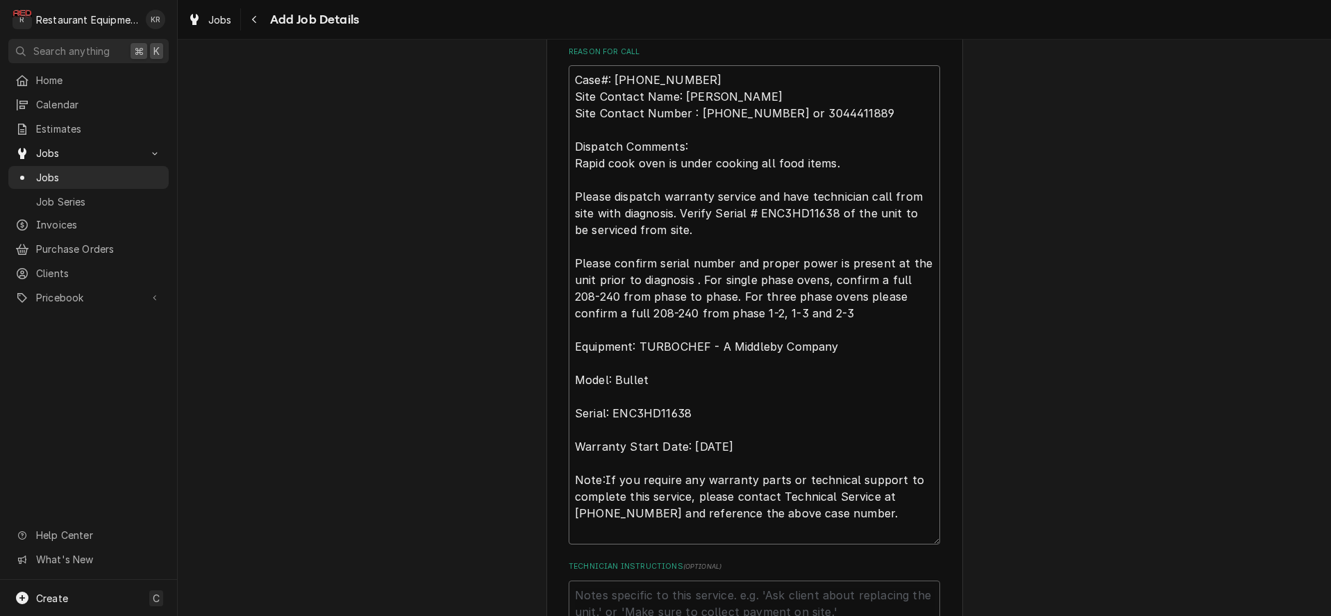
click at [707, 78] on textarea "Case#: 10307946 Site Contact Name: Andre Site Contact Number : 3046125007 or 30…" at bounding box center [754, 304] width 371 height 479
type textarea "x"
type textarea "Case#: 10307946 Site Contact Name: Andre Site Contact Number : 3046125007 or 30…"
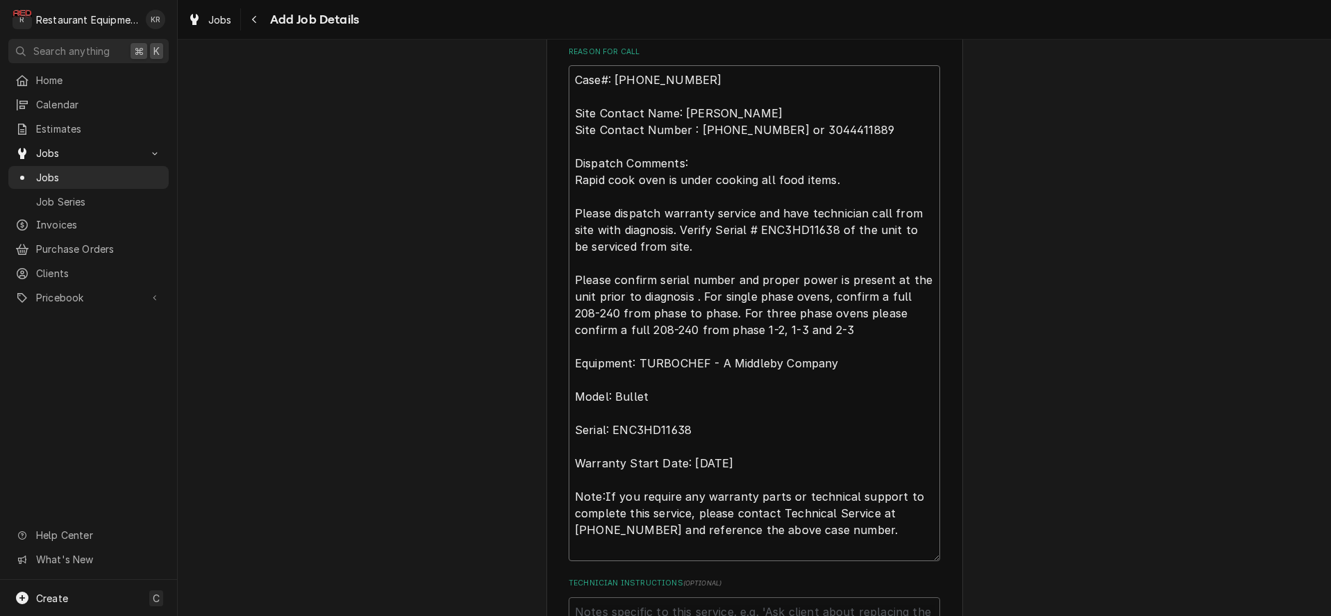
type textarea "x"
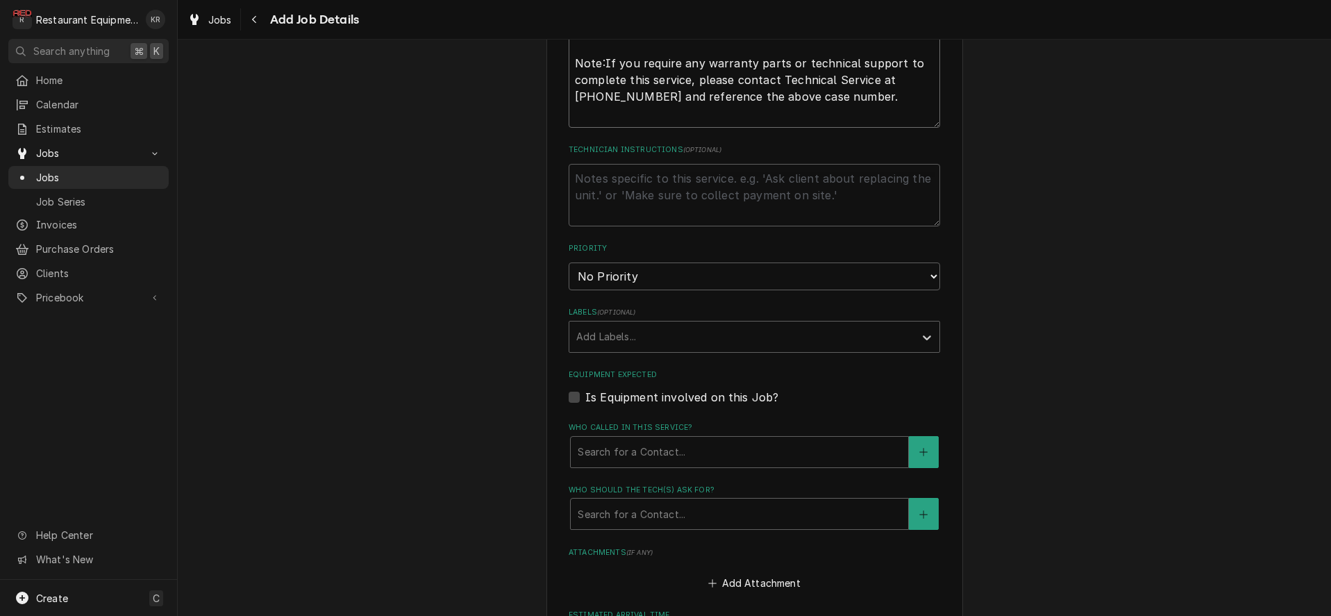
scroll to position [1098, 0]
type textarea "Case#: 10307946 Site Contact Name: Andre Site Contact Number : 3046125007 or 30…"
select select "2"
click option "High" at bounding box center [0, 0] width 0 height 0
click at [665, 335] on div "Labels" at bounding box center [741, 334] width 331 height 25
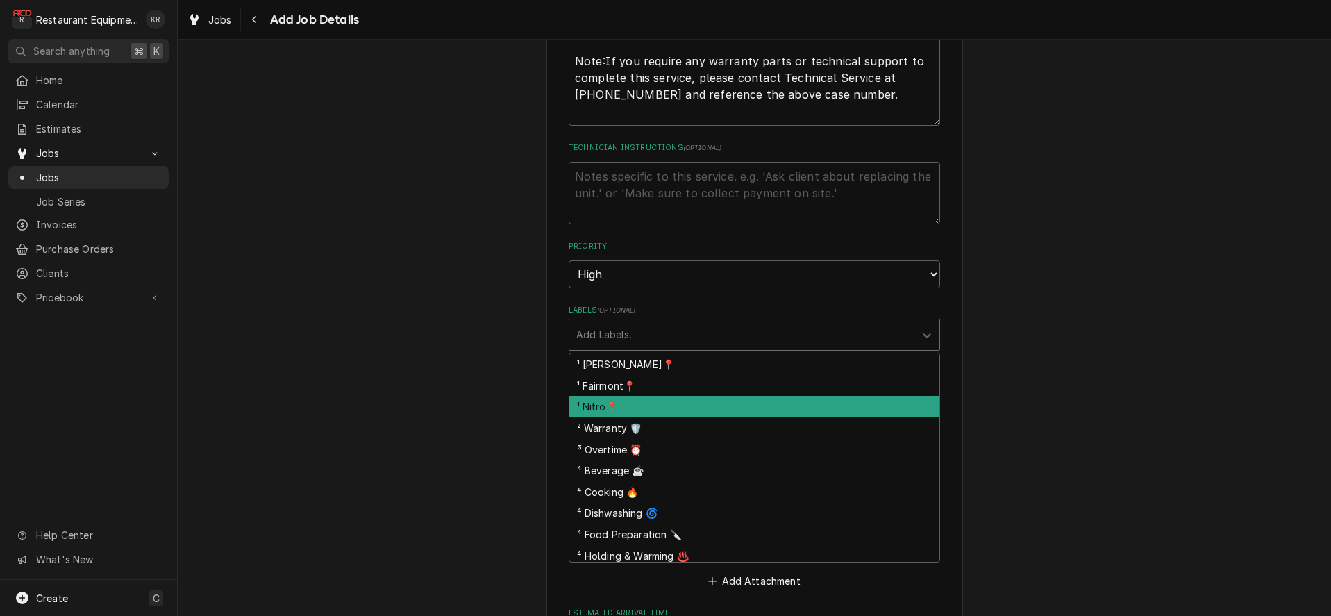
click at [660, 407] on div "¹ Nitro📍" at bounding box center [754, 407] width 370 height 22
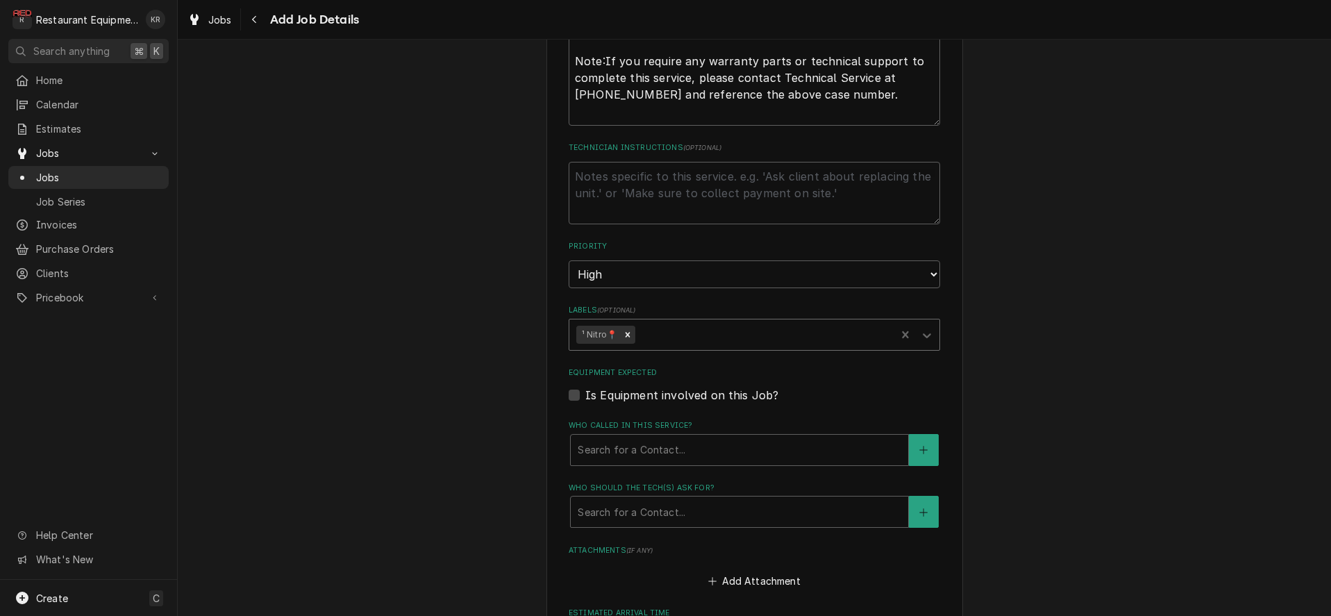
click at [694, 334] on div "Labels" at bounding box center [763, 334] width 251 height 25
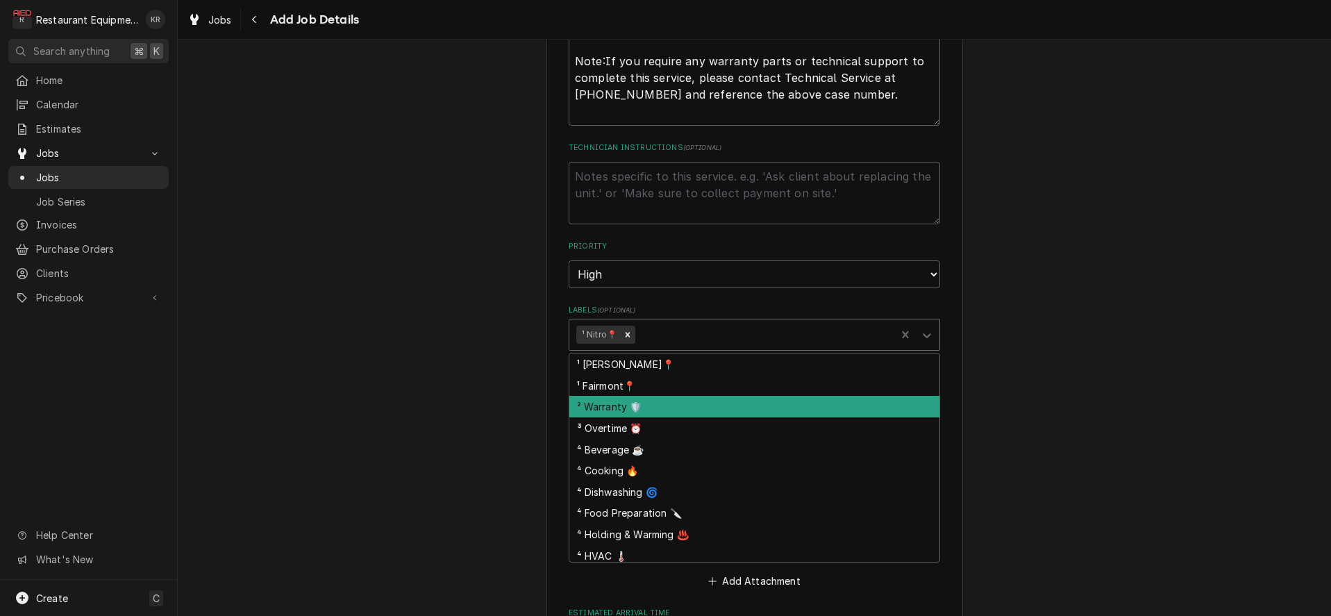
click at [680, 413] on div "² Warranty 🛡️" at bounding box center [754, 407] width 370 height 22
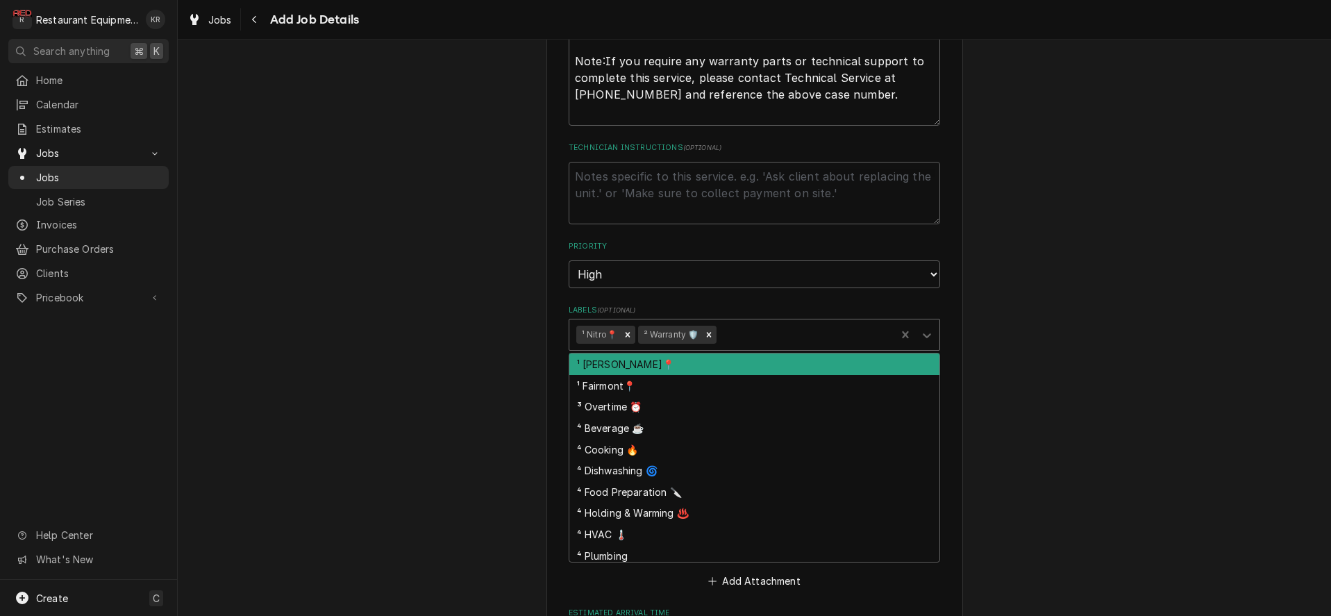
drag, startPoint x: 732, startPoint y: 332, endPoint x: 734, endPoint y: 398, distance: 66.0
click at [732, 333] on div "Labels" at bounding box center [803, 334] width 169 height 25
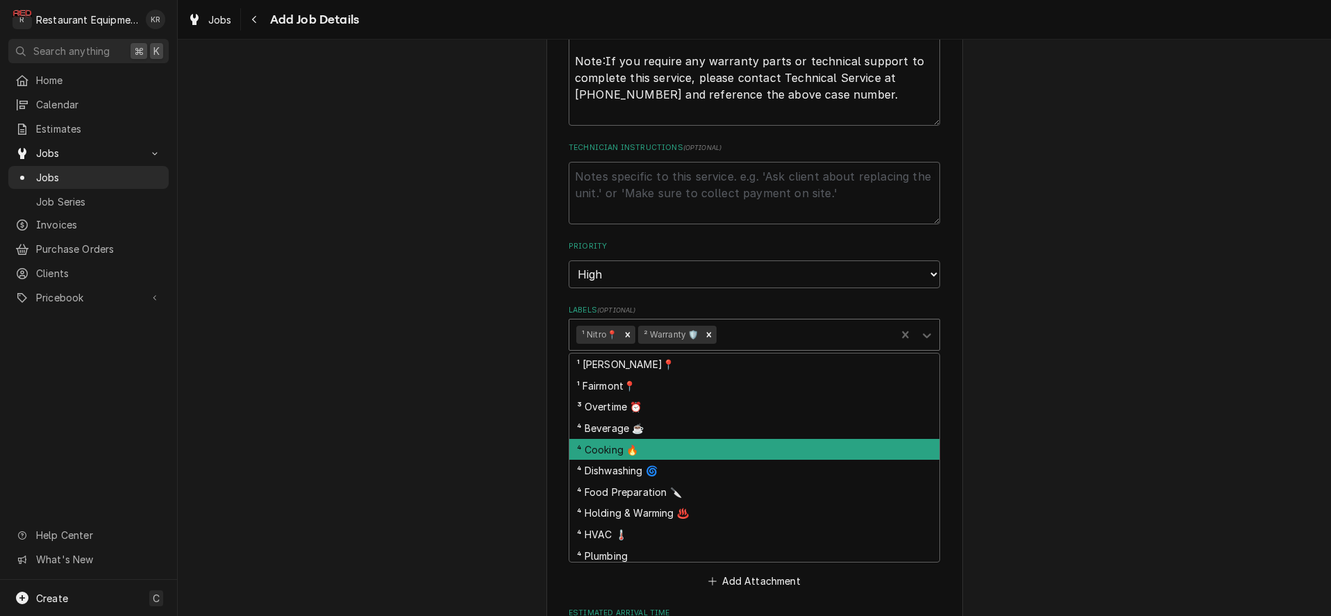
click at [726, 455] on div "⁴ Cooking 🔥" at bounding box center [754, 450] width 370 height 22
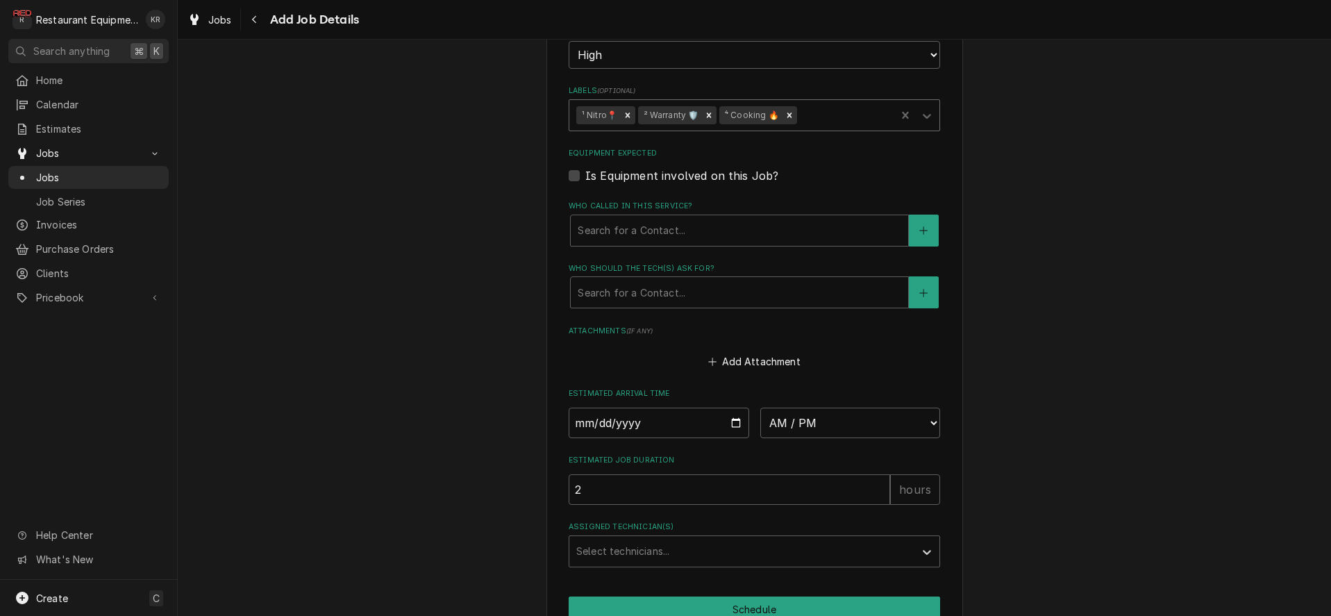
scroll to position [1386, 0]
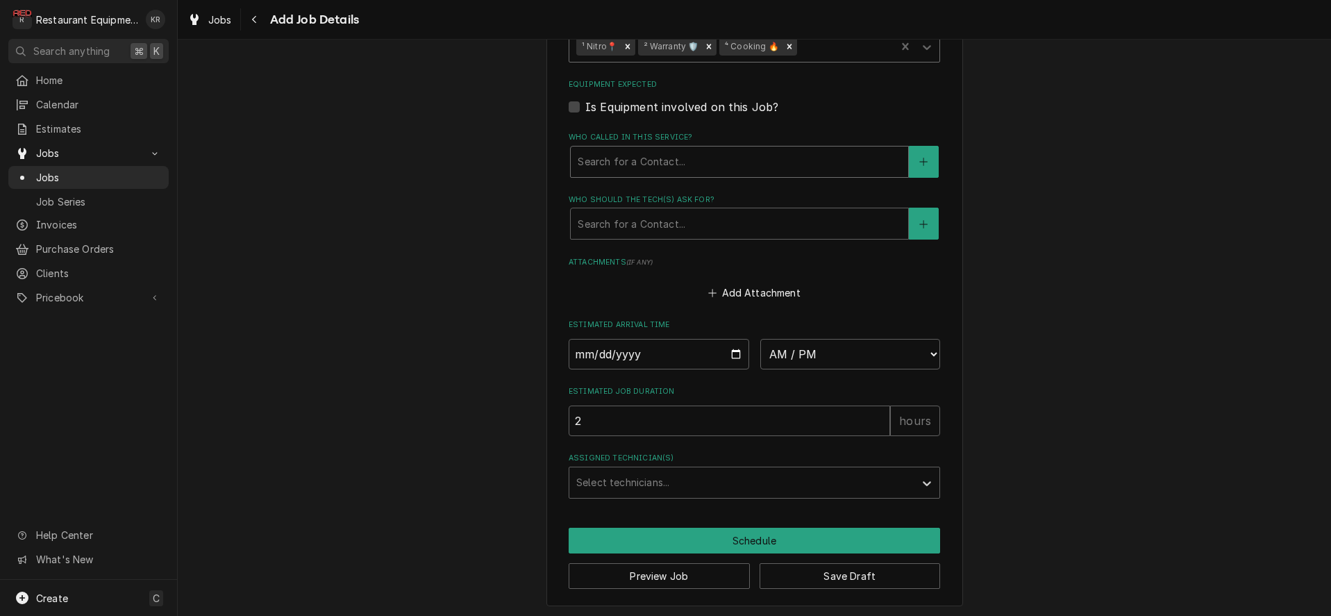
click at [669, 160] on div "Who called in this service?" at bounding box center [739, 161] width 323 height 25
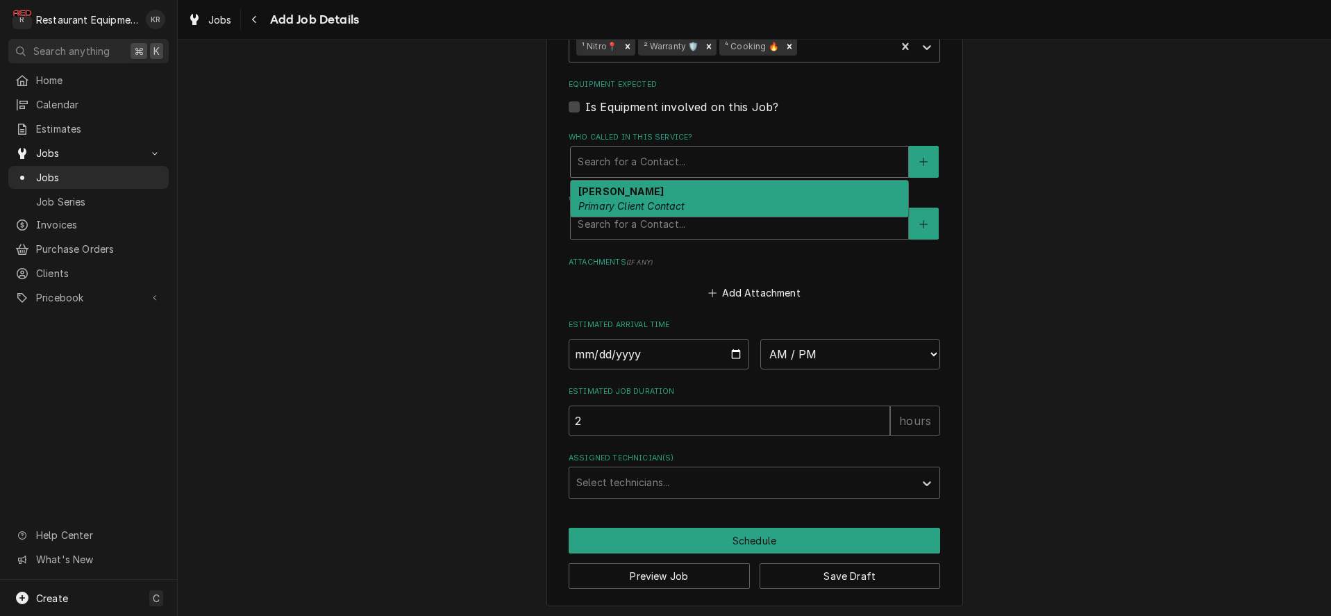
click at [667, 200] on em "Primary Client Contact" at bounding box center [631, 206] width 107 height 12
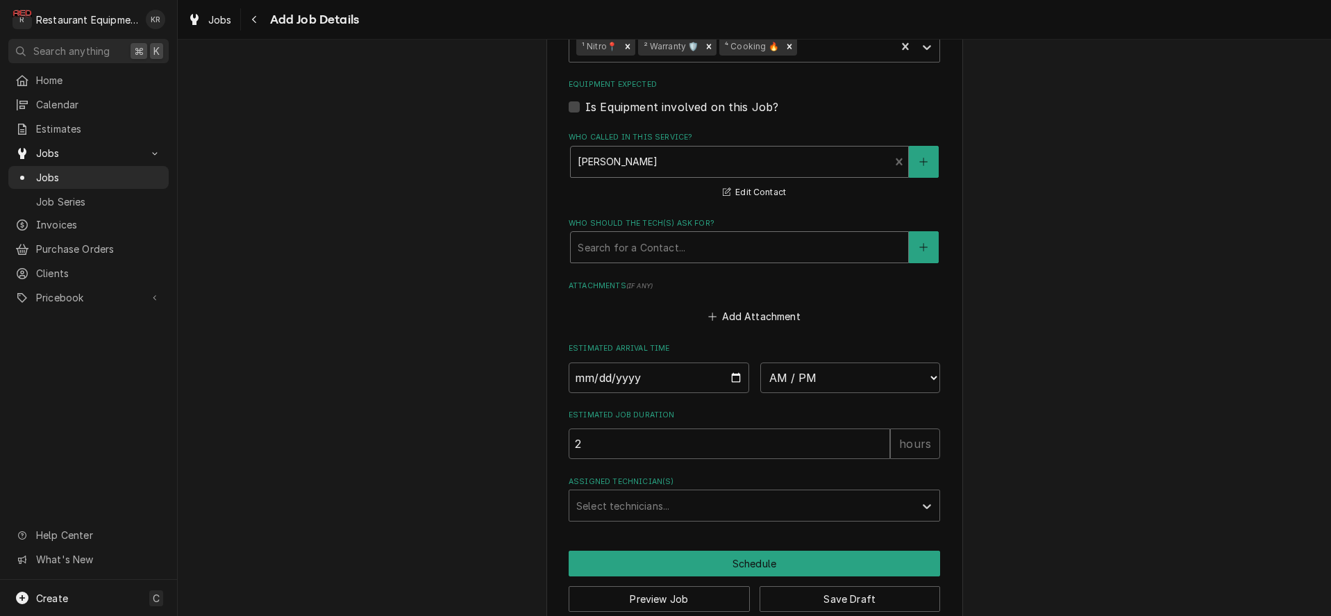
click at [663, 248] on div "Who should the tech(s) ask for?" at bounding box center [739, 247] width 323 height 25
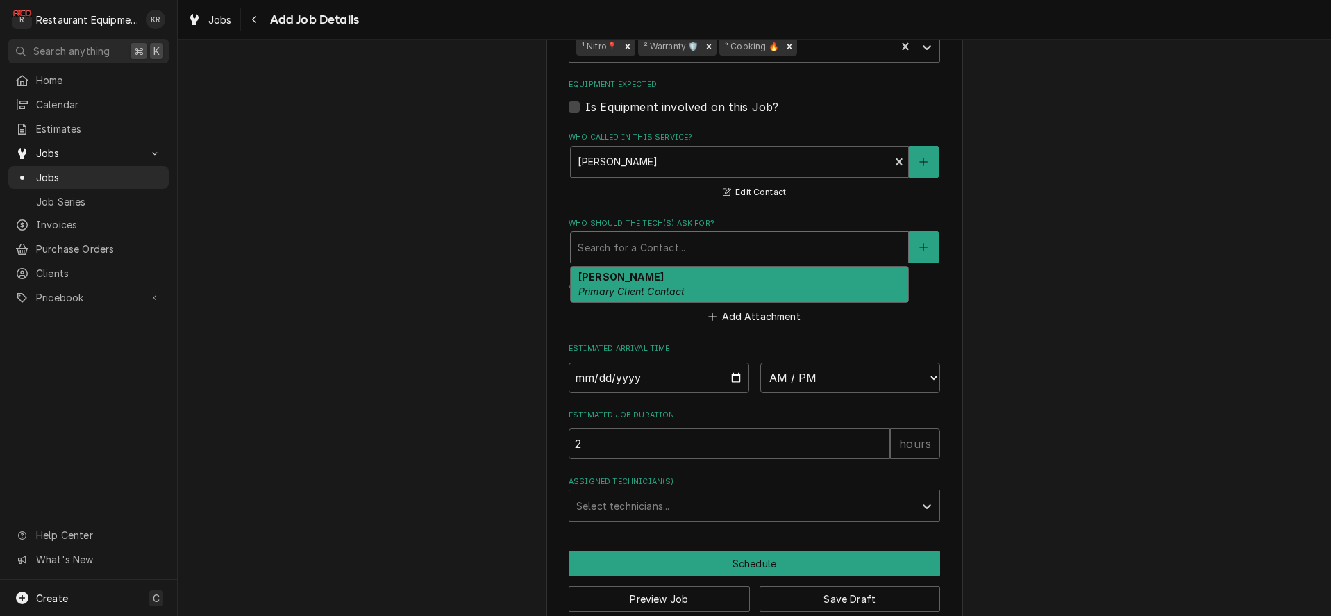
drag, startPoint x: 681, startPoint y: 290, endPoint x: 686, endPoint y: 280, distance: 11.5
click at [681, 290] on em "Primary Client Contact" at bounding box center [631, 291] width 107 height 12
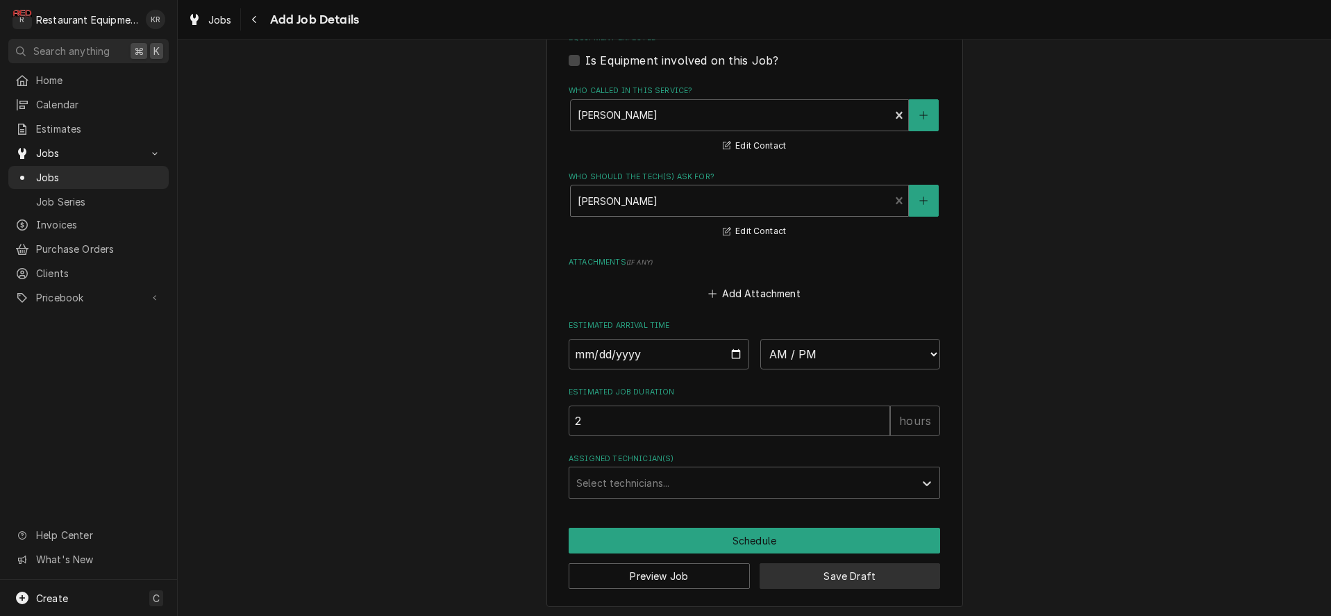
click at [800, 567] on button "Save Draft" at bounding box center [849, 576] width 181 height 26
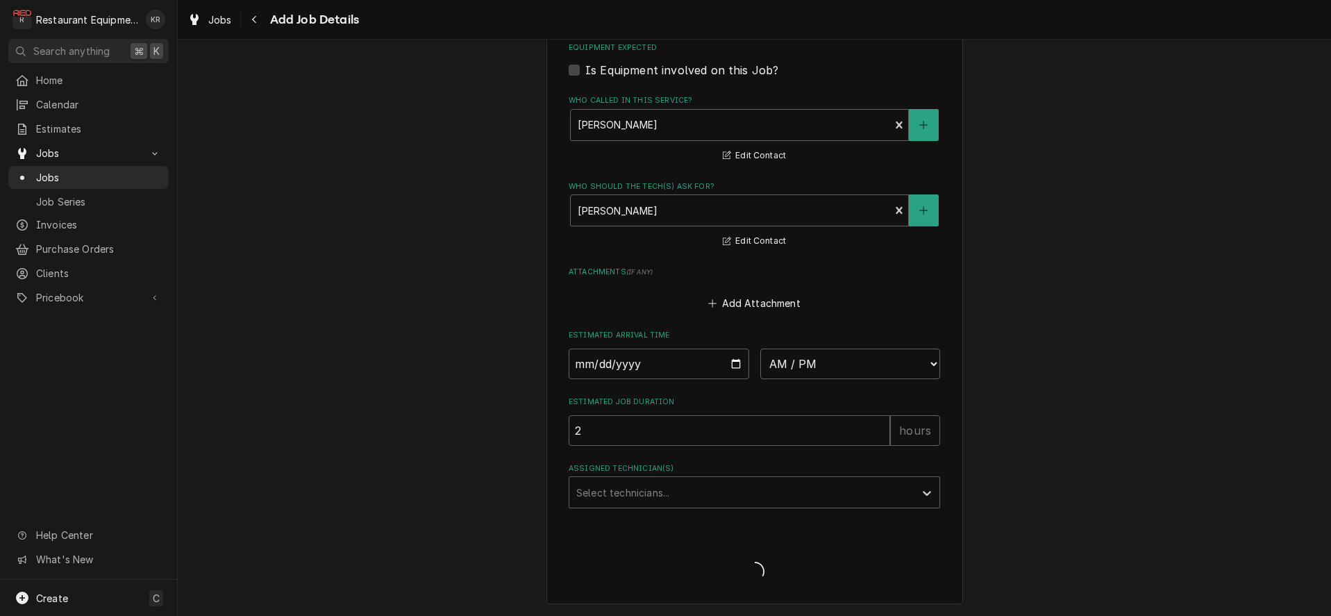
scroll to position [1420, 0]
type textarea "x"
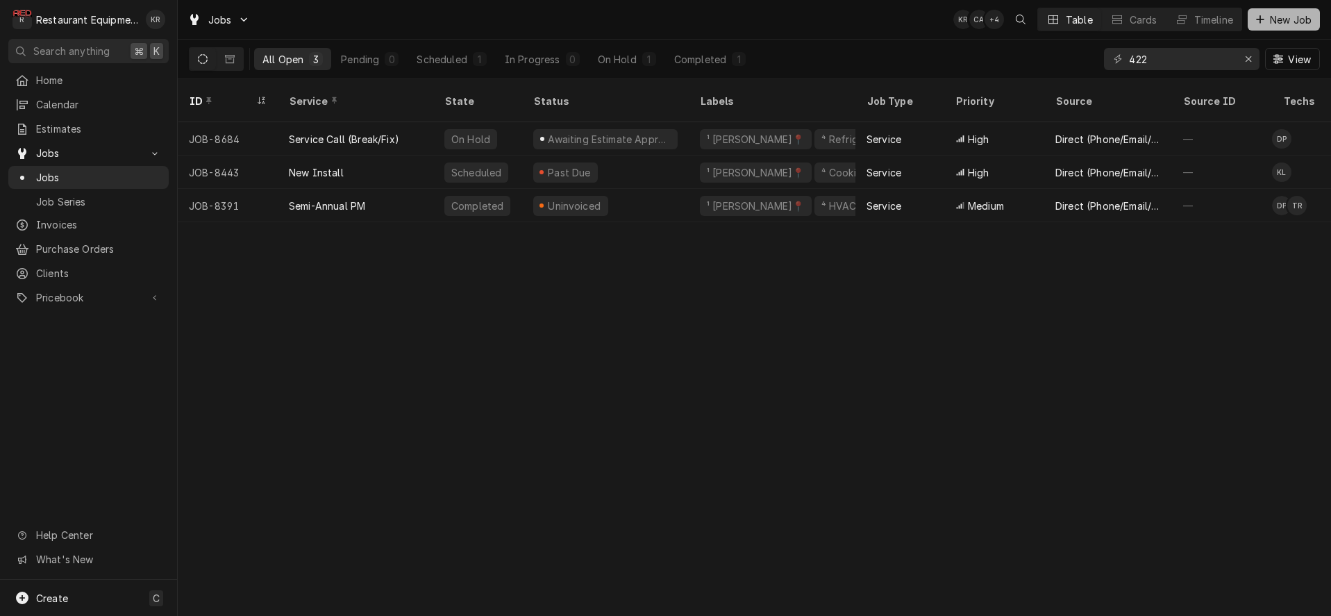
click at [1299, 20] on span "New Job" at bounding box center [1290, 19] width 47 height 15
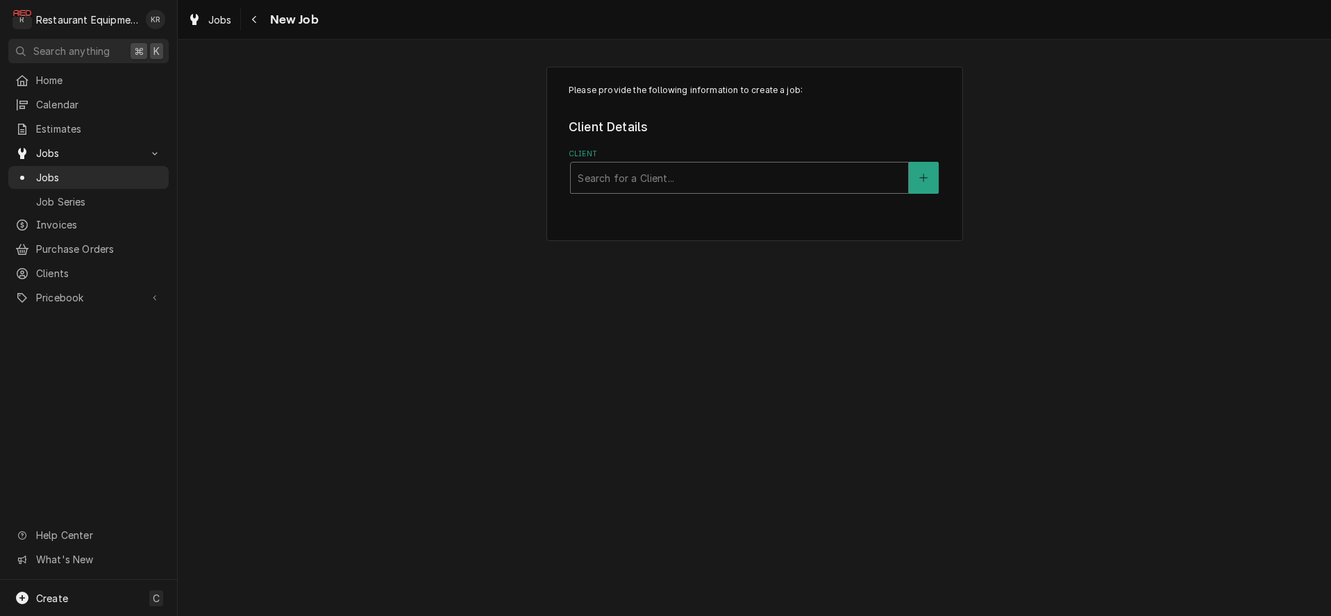
click at [621, 182] on div "Client" at bounding box center [739, 177] width 323 height 25
type input "turb"
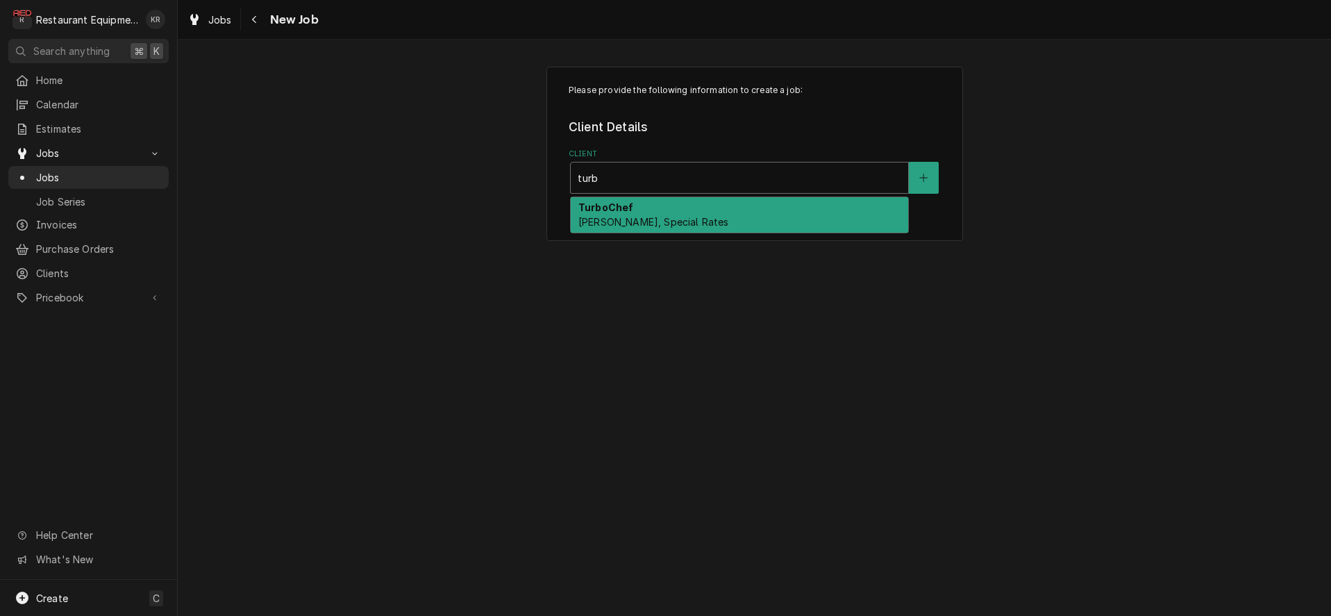
click at [600, 222] on span "Bill Payer, Special Rates" at bounding box center [653, 222] width 150 height 12
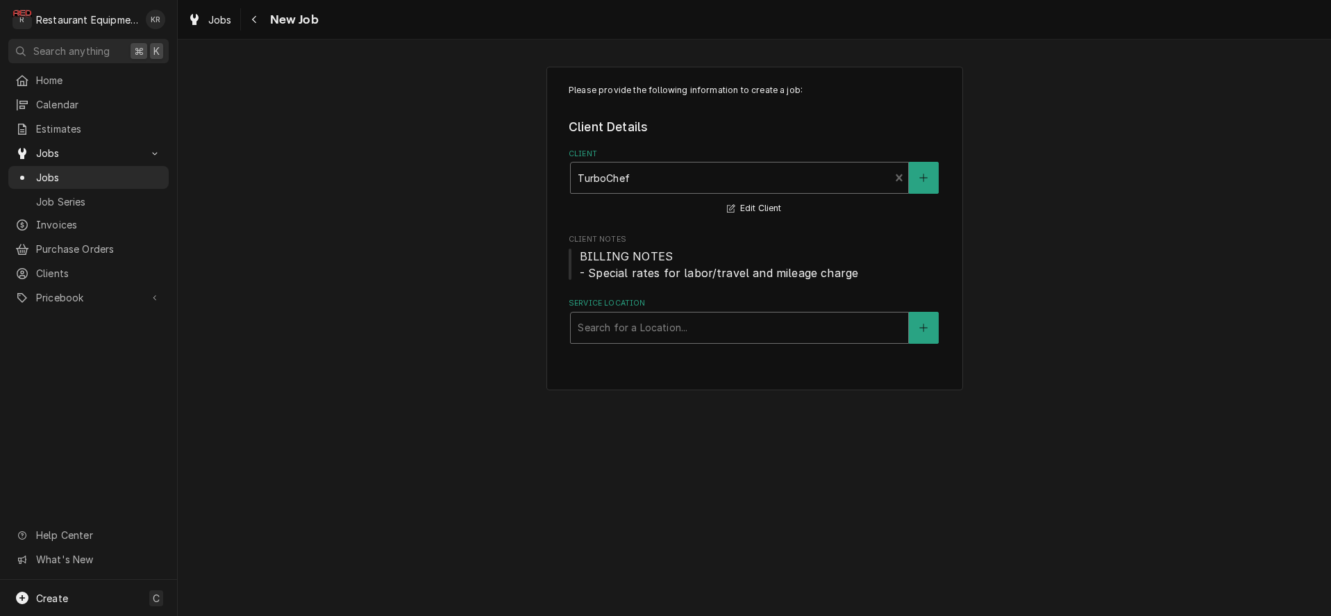
click at [617, 325] on div "Service Location" at bounding box center [739, 327] width 323 height 25
type input "park"
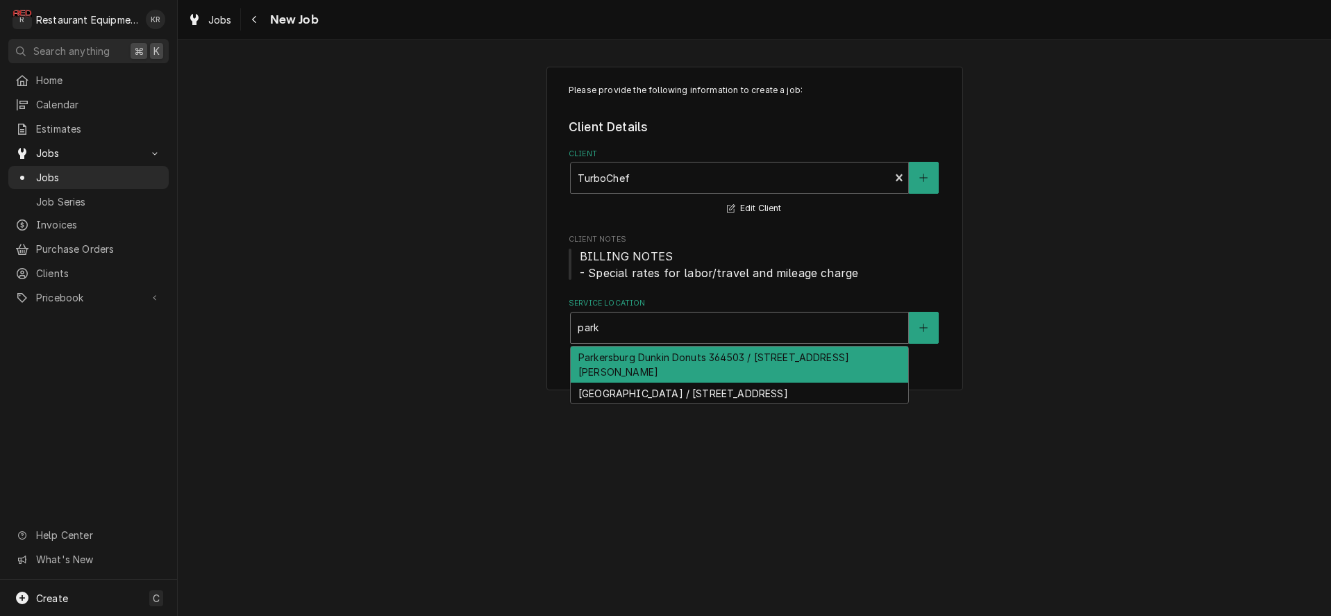
click at [632, 367] on div "Parkersburg Dunkin Donuts 364503 / 10116 Emerson Ave, Parkersburg, WV 26104" at bounding box center [739, 364] width 337 height 36
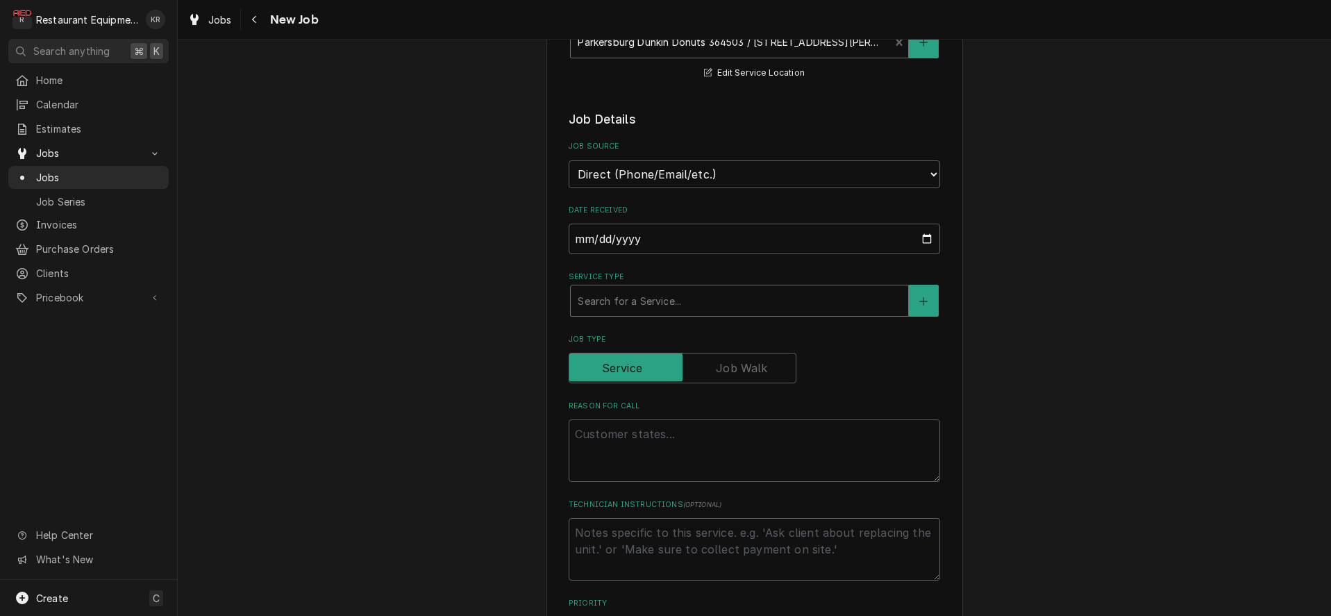
scroll to position [321, 0]
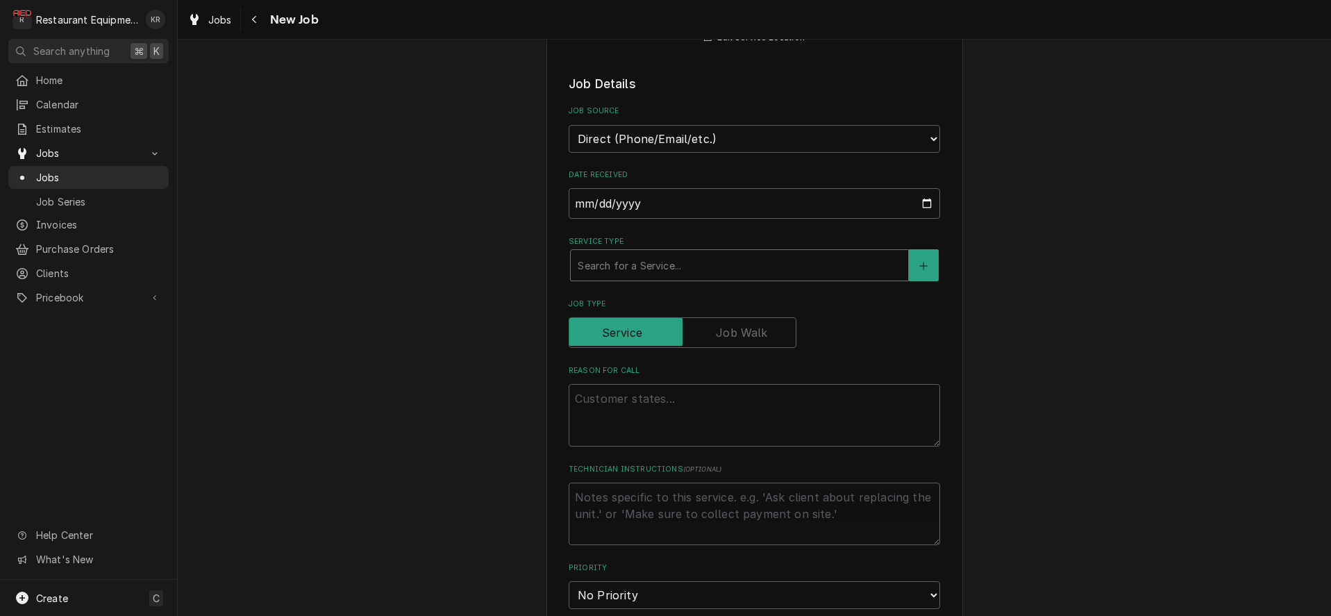
click at [634, 276] on div "Search for a Service..." at bounding box center [739, 265] width 337 height 31
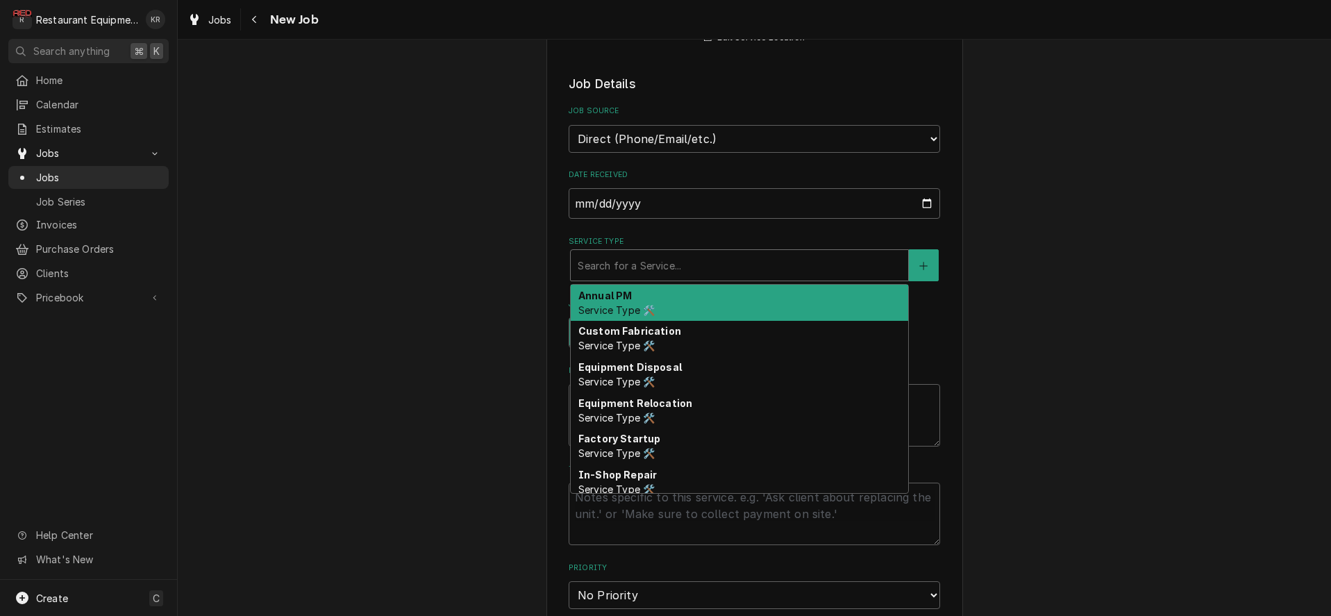
type textarea "x"
type input "b"
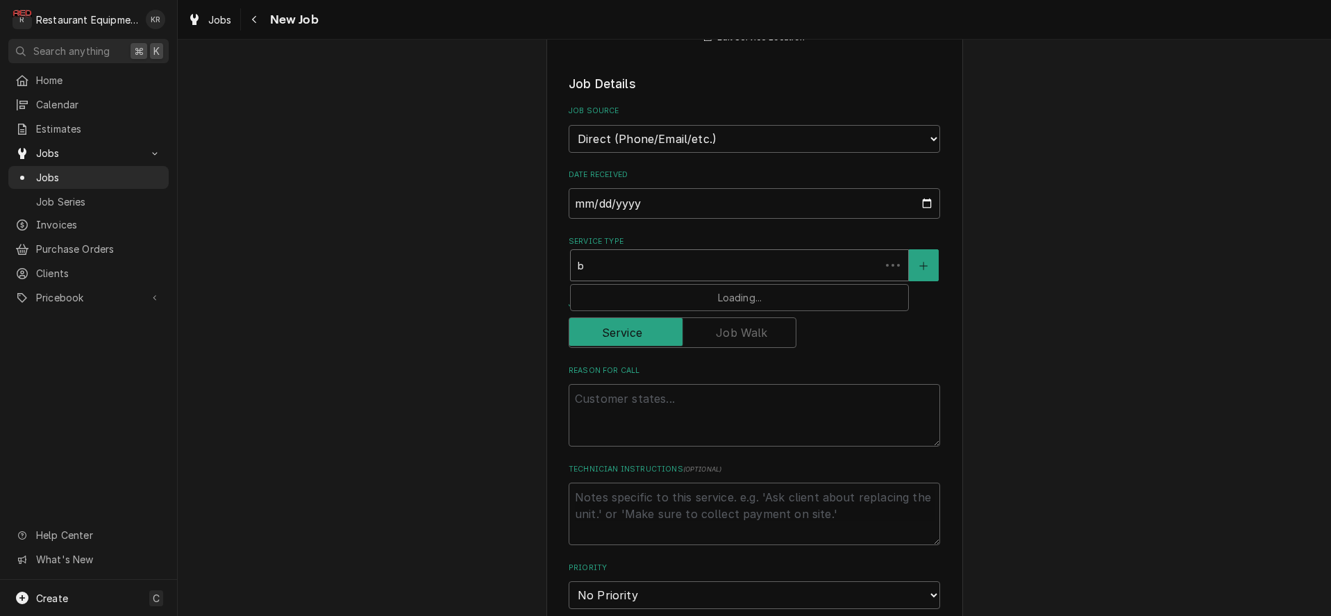
type textarea "x"
type input "br"
type textarea "x"
type input "bre"
type textarea "x"
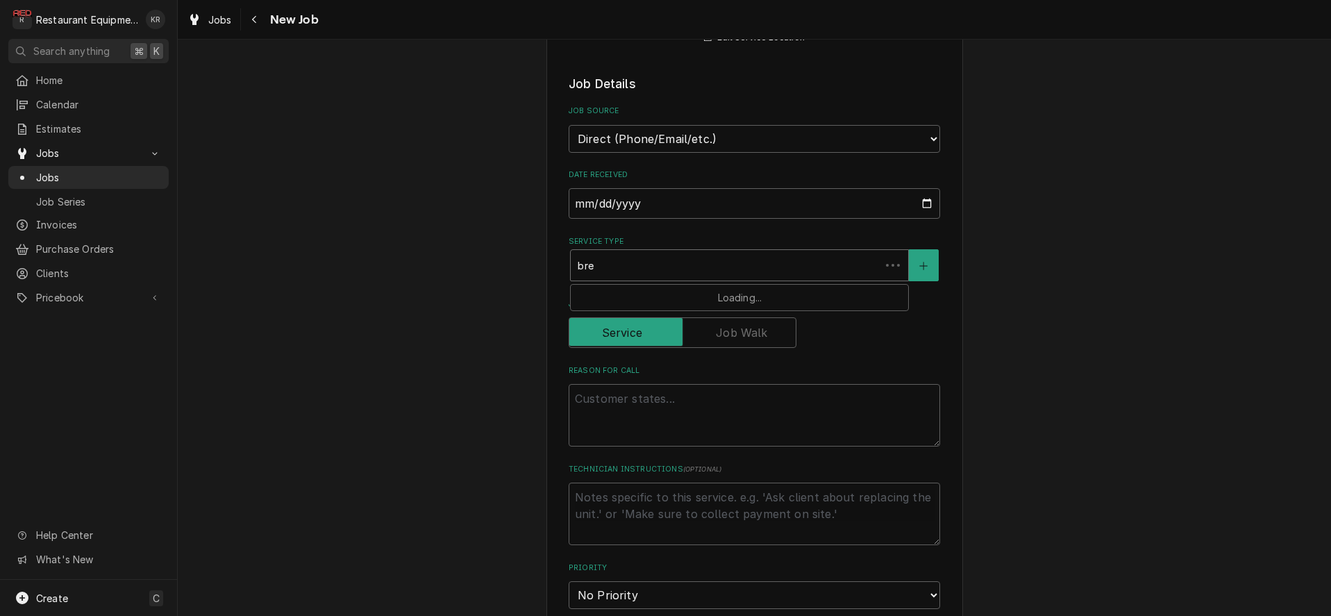
type input "brea"
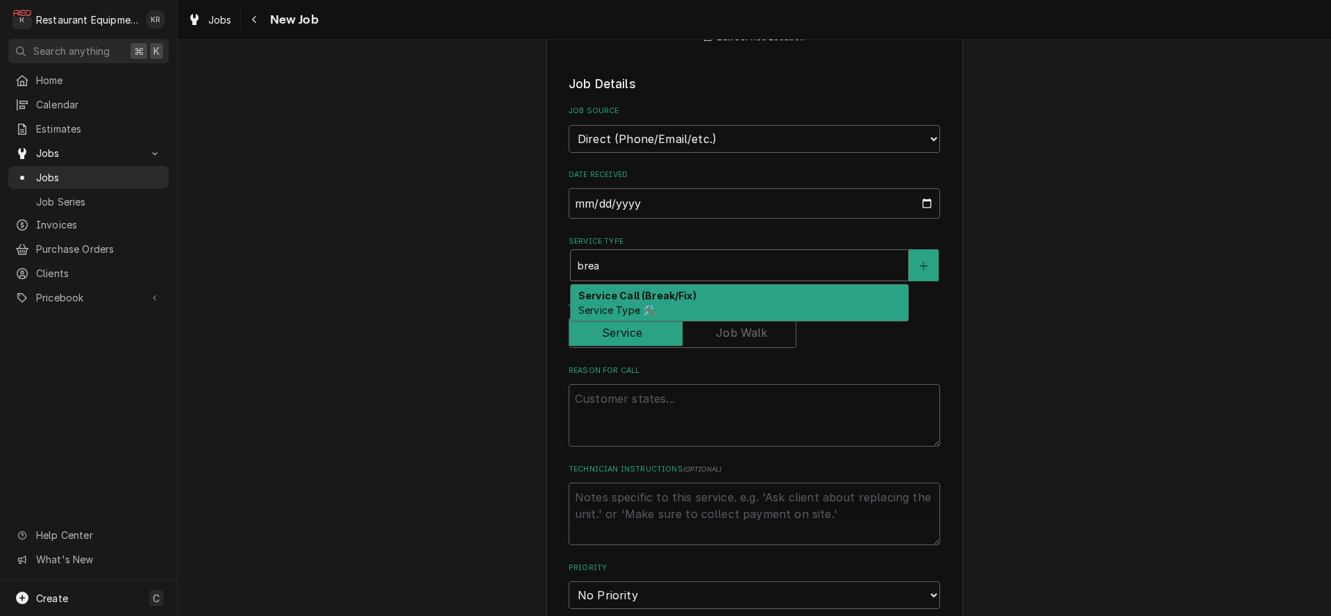
click at [632, 296] on strong "Service Call (Break/Fix)" at bounding box center [637, 295] width 118 height 12
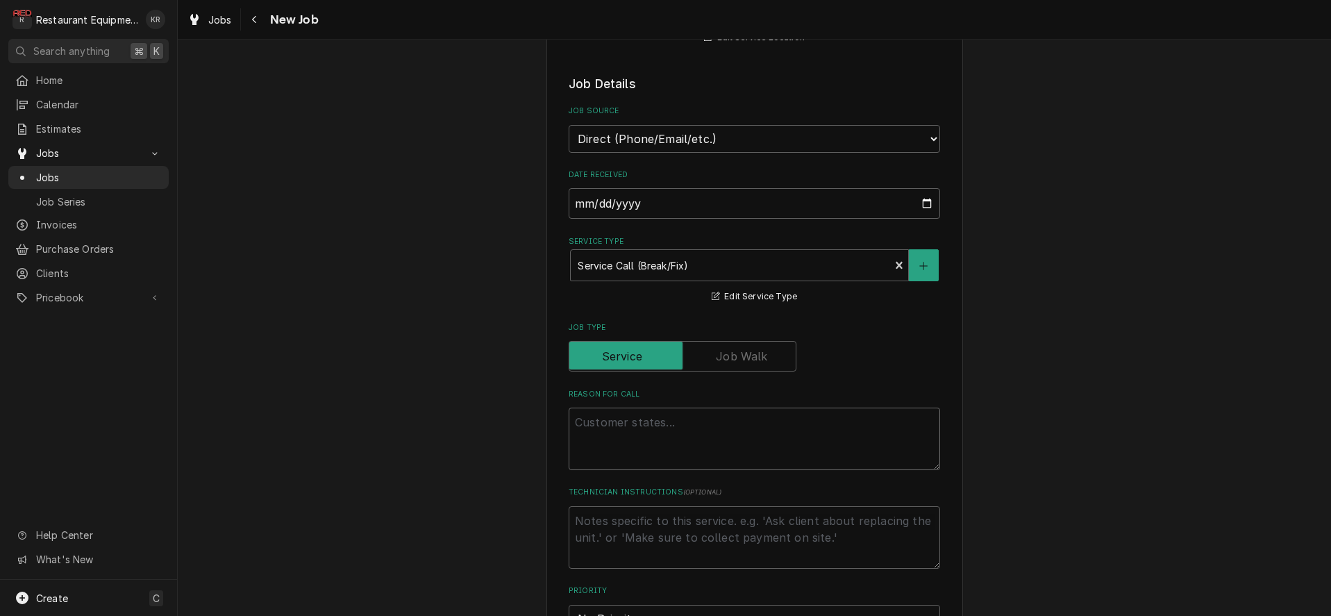
click at [628, 410] on textarea "Reason For Call" at bounding box center [754, 438] width 371 height 62
click at [622, 437] on textarea "Reason For Call" at bounding box center [754, 438] width 371 height 62
paste textarea "Case#: 10307895 Site Contact Name: Andre Site Contact Number : 3046125007 or 30…"
type textarea "x"
type textarea "Case#: 10307895 Site Contact Name: Andre Site Contact Number : 3046125007 or 30…"
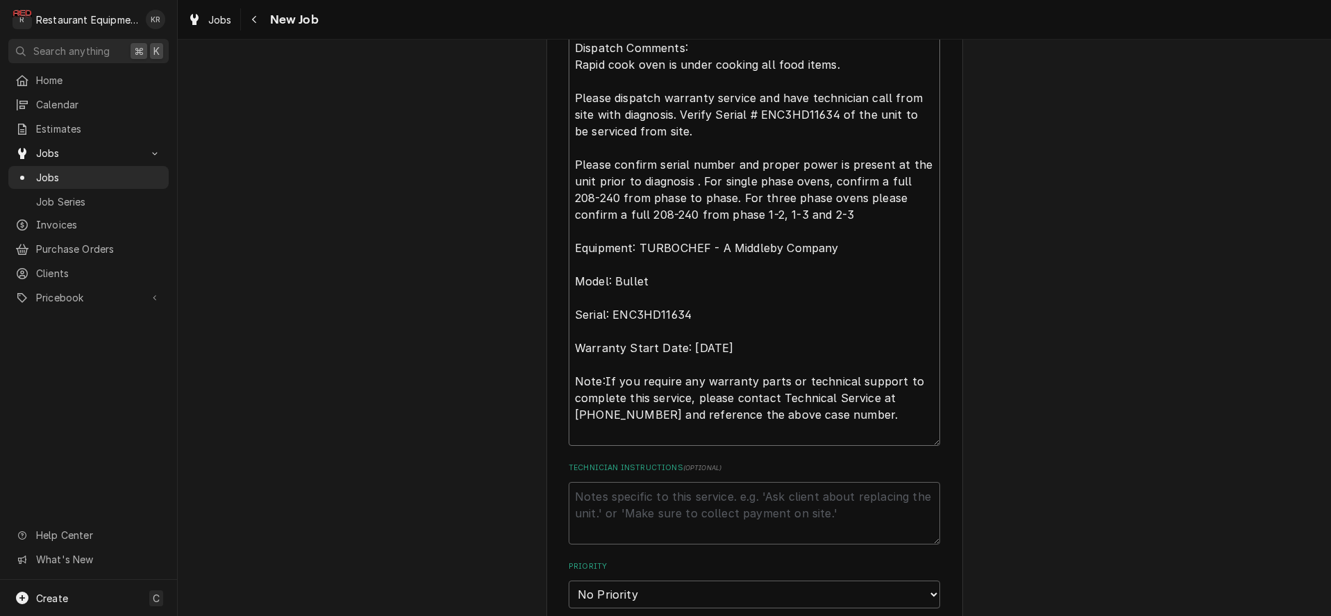
type textarea "x"
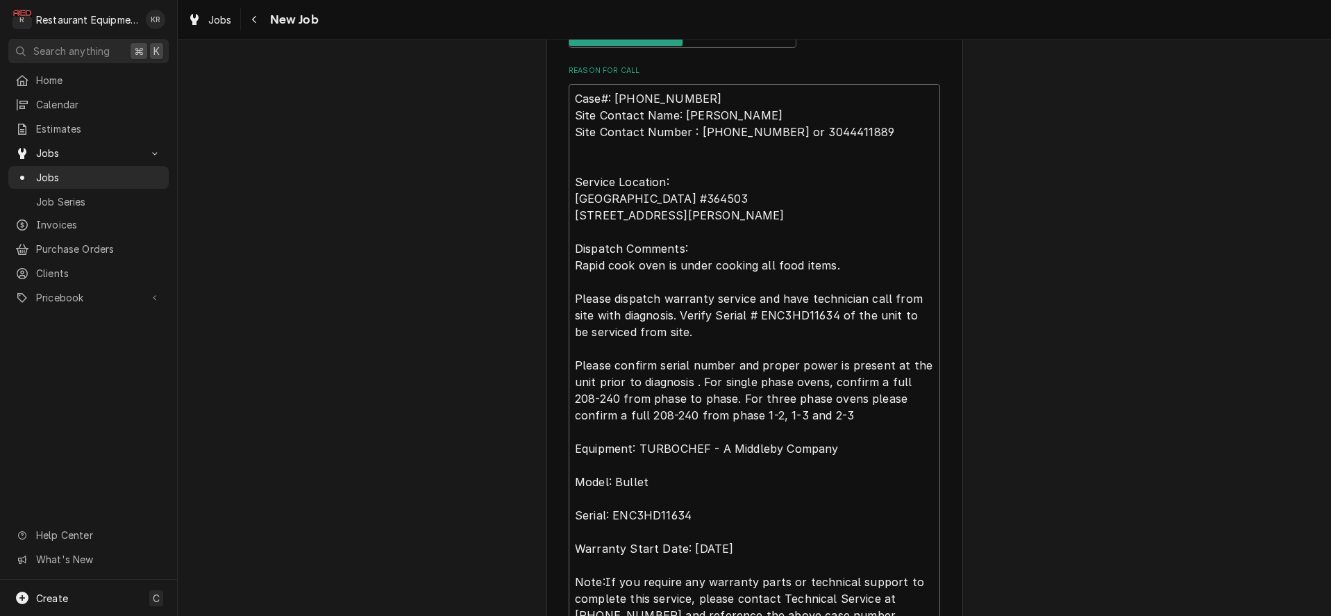
scroll to position [869, 0]
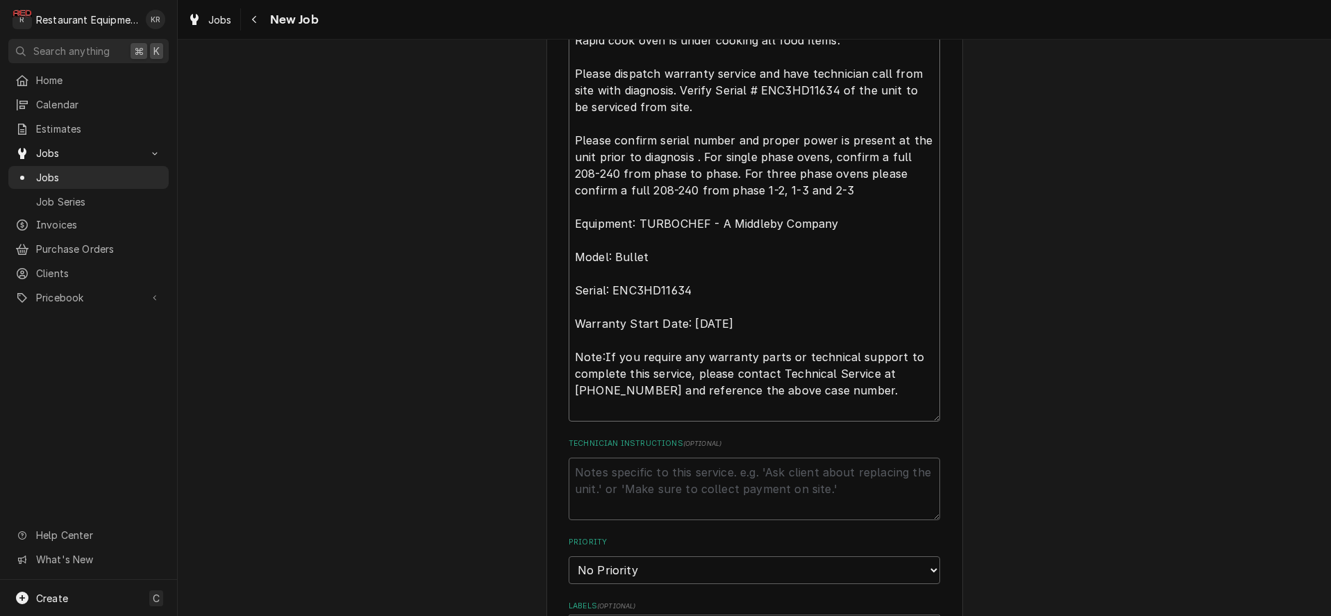
type textarea "Case#: 10307895 Site Contact Name: Andre Site Contact Number : 3046125007 or 30…"
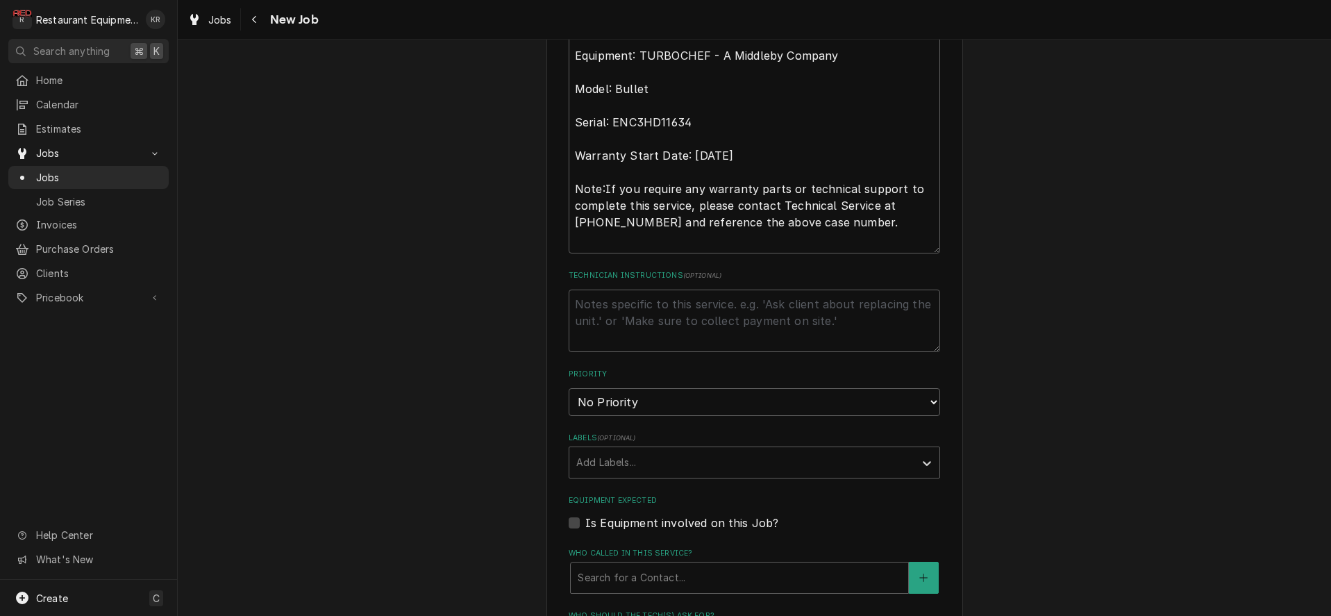
scroll to position [1059, 0]
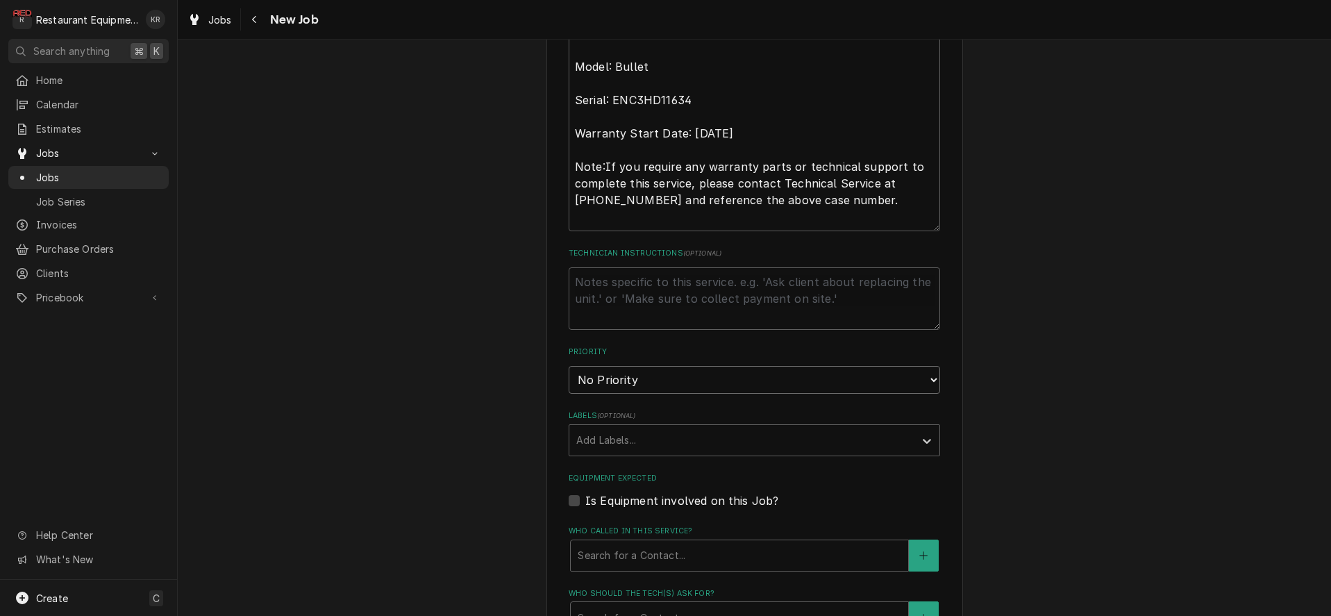
select select "2"
click option "High" at bounding box center [0, 0] width 0 height 0
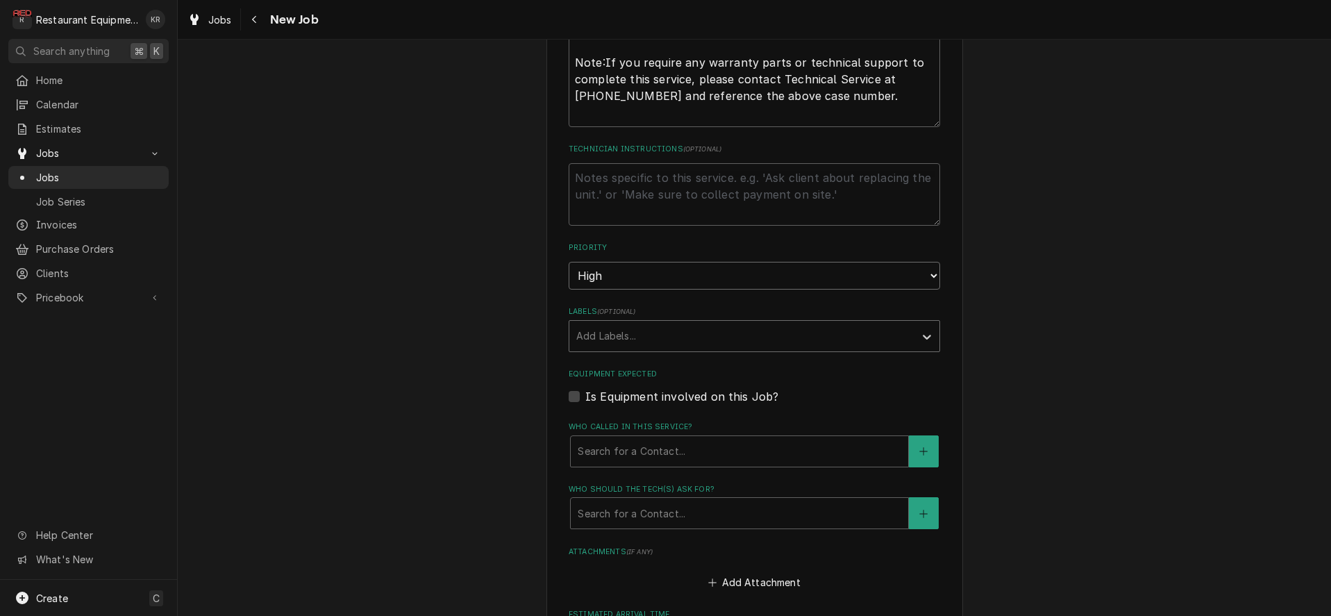
scroll to position [1165, 0]
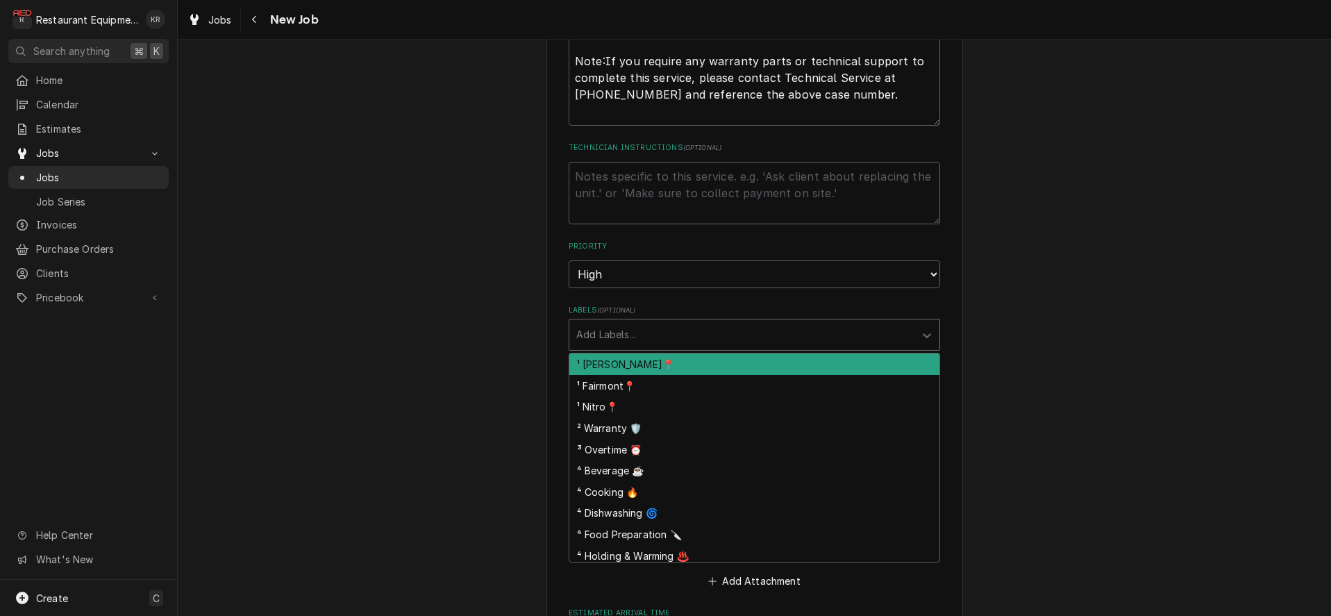
click at [634, 329] on div "Labels" at bounding box center [741, 334] width 331 height 25
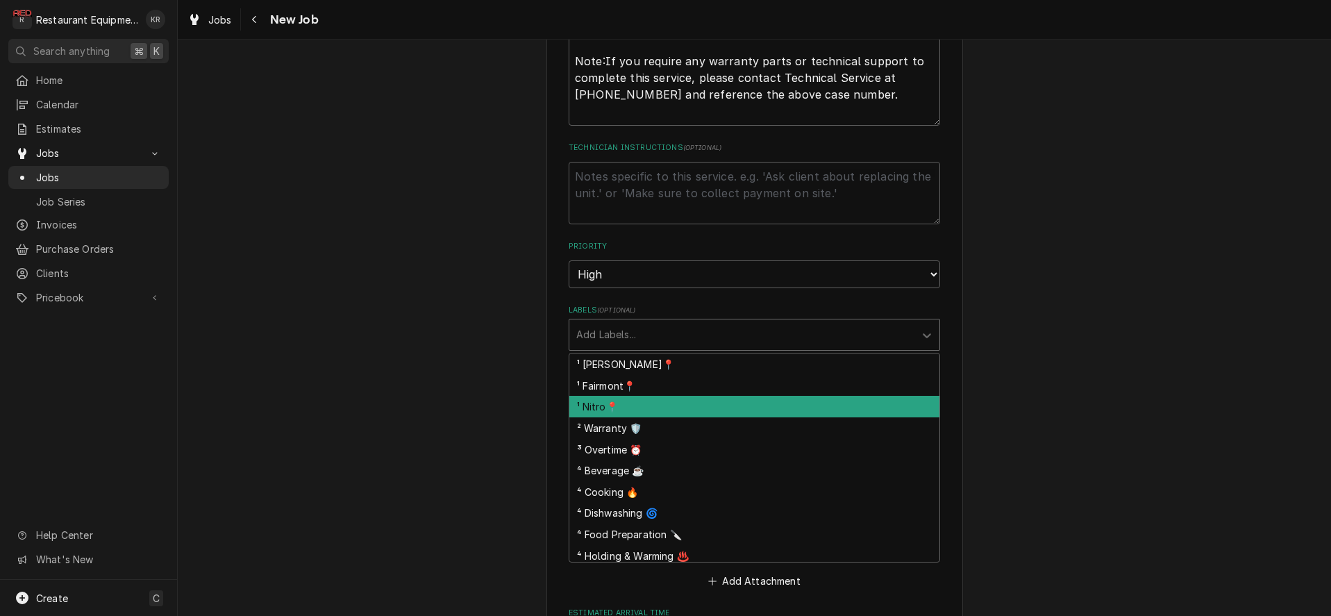
click at [645, 398] on div "¹ Nitro📍" at bounding box center [754, 407] width 370 height 22
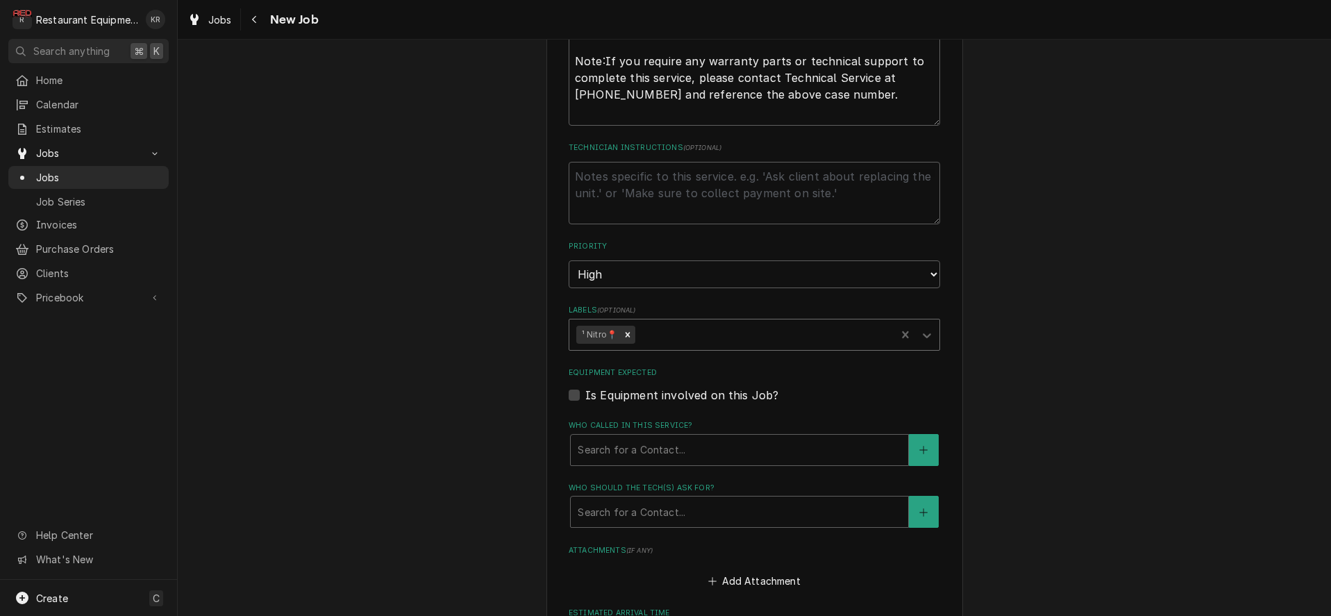
click at [718, 333] on div "Labels" at bounding box center [763, 334] width 251 height 25
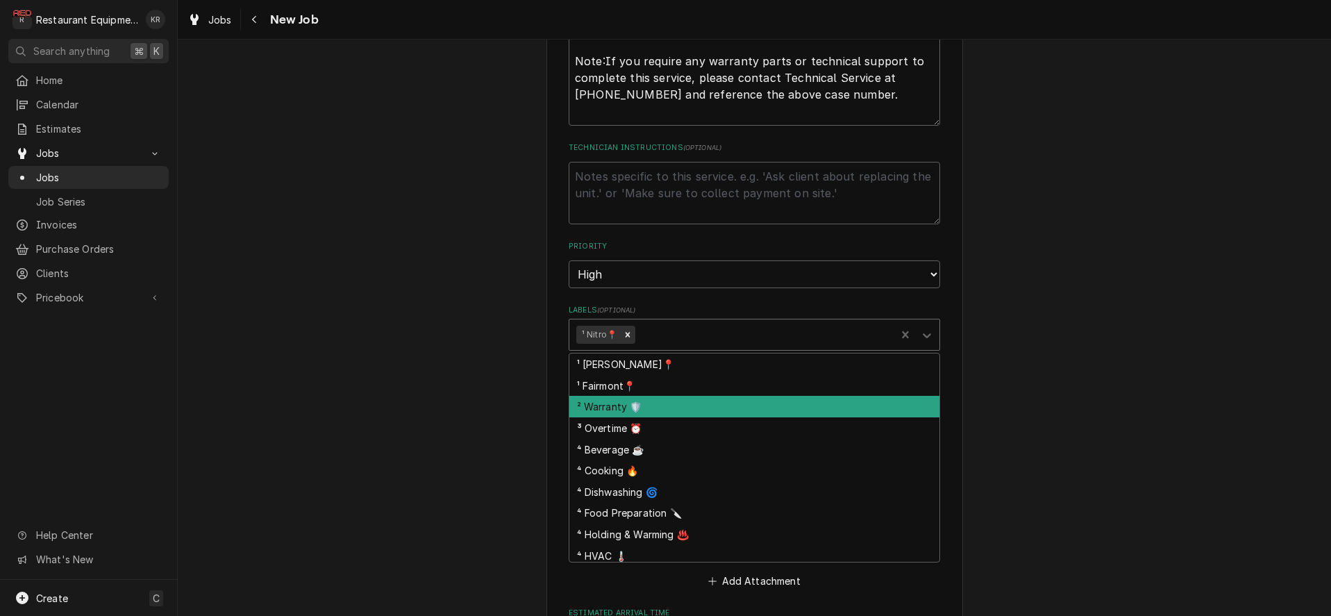
click at [678, 409] on div "² Warranty 🛡️" at bounding box center [754, 407] width 370 height 22
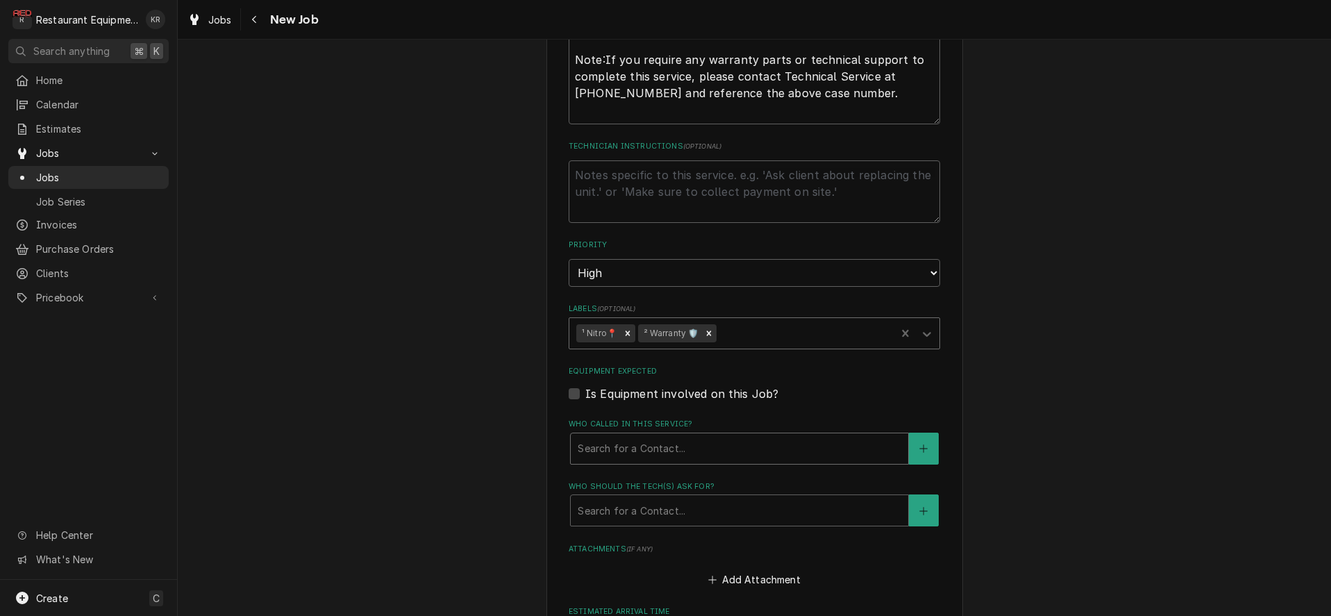
scroll to position [1167, 0]
click at [768, 330] on div "Labels" at bounding box center [803, 332] width 169 height 25
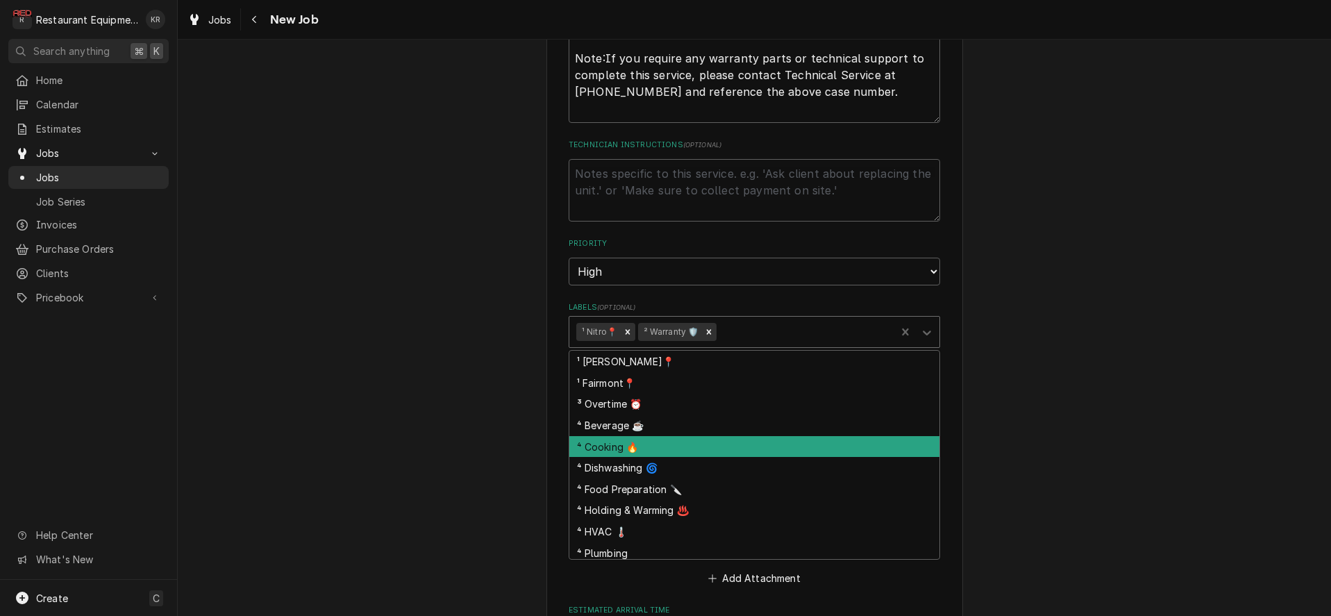
click at [642, 450] on div "⁴ Cooking 🔥" at bounding box center [754, 447] width 370 height 22
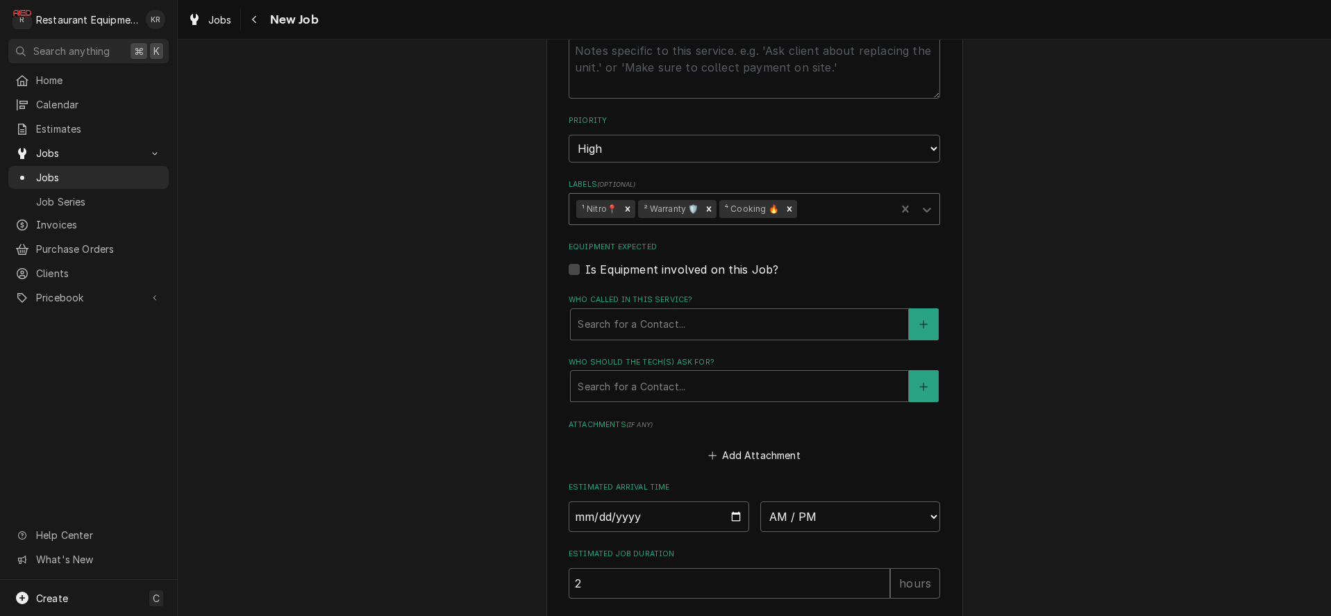
scroll to position [1293, 0]
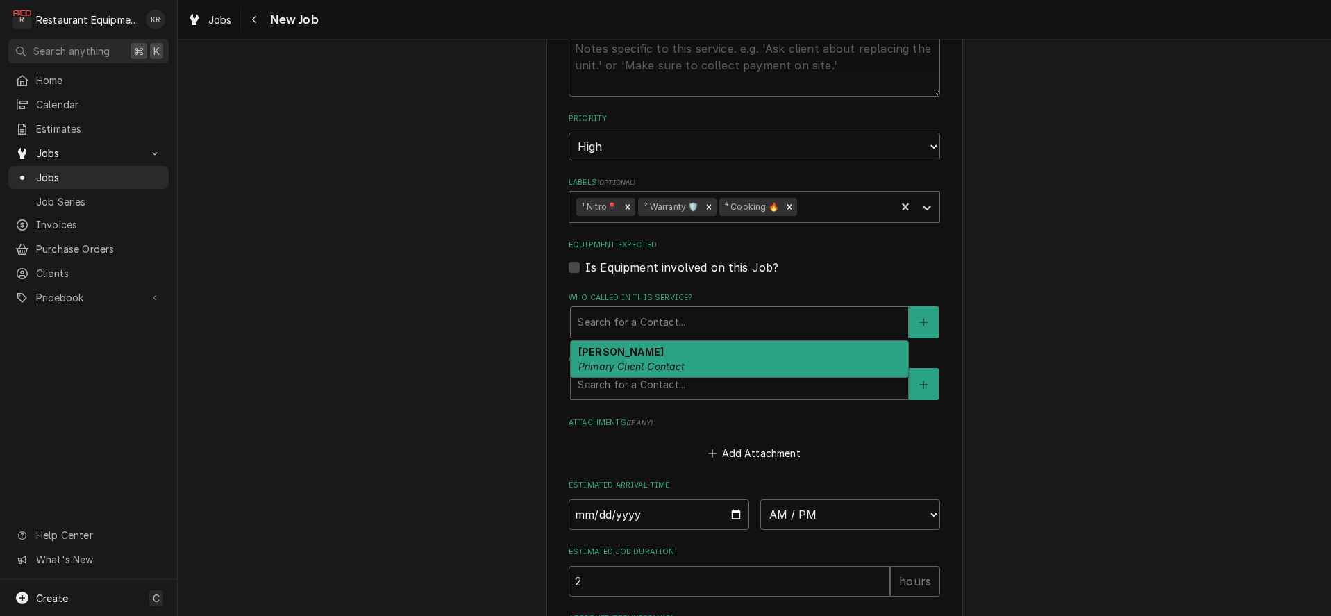
click at [655, 326] on div "Who called in this service?" at bounding box center [739, 322] width 323 height 25
drag, startPoint x: 649, startPoint y: 353, endPoint x: 649, endPoint y: 394, distance: 41.6
click at [649, 353] on strong "MICHELE COLE" at bounding box center [620, 352] width 85 height 12
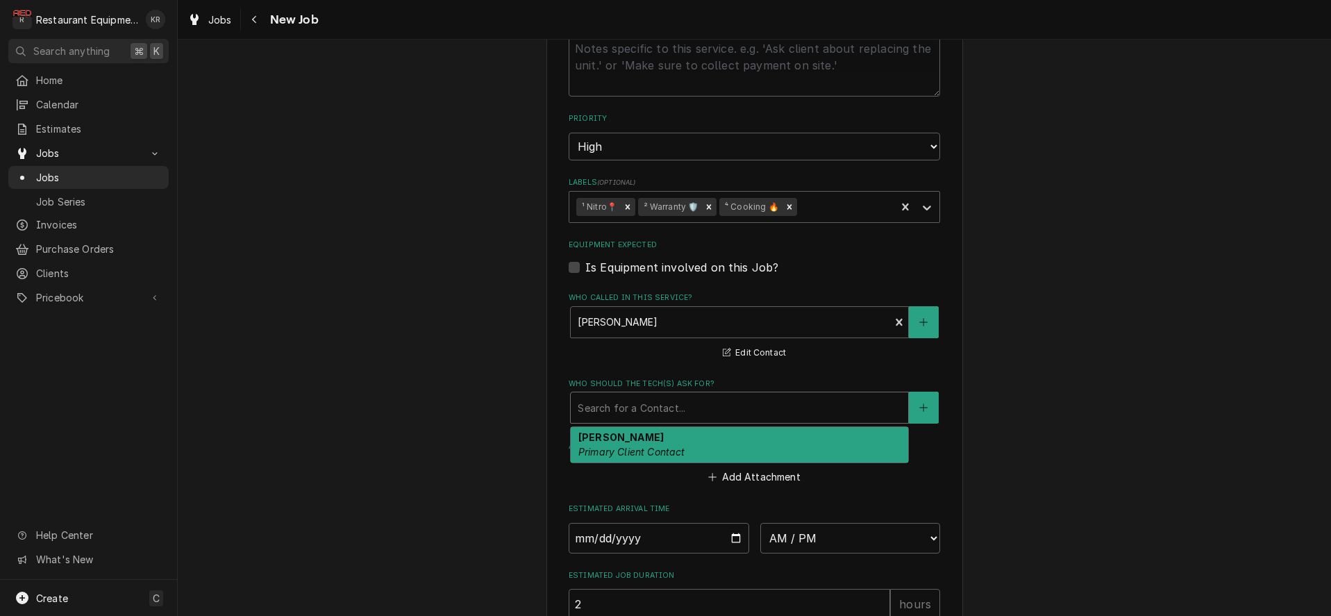
click at [649, 406] on div "Who should the tech(s) ask for?" at bounding box center [739, 407] width 323 height 25
click at [663, 448] on em "Primary Client Contact" at bounding box center [631, 452] width 107 height 12
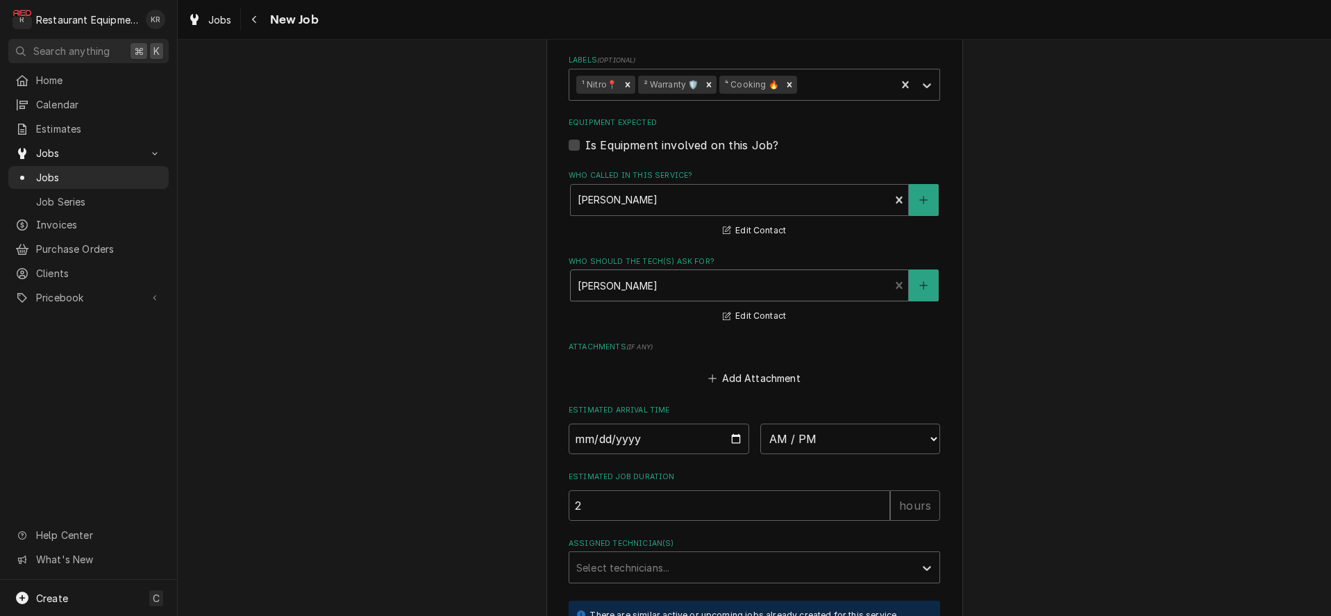
scroll to position [1627, 0]
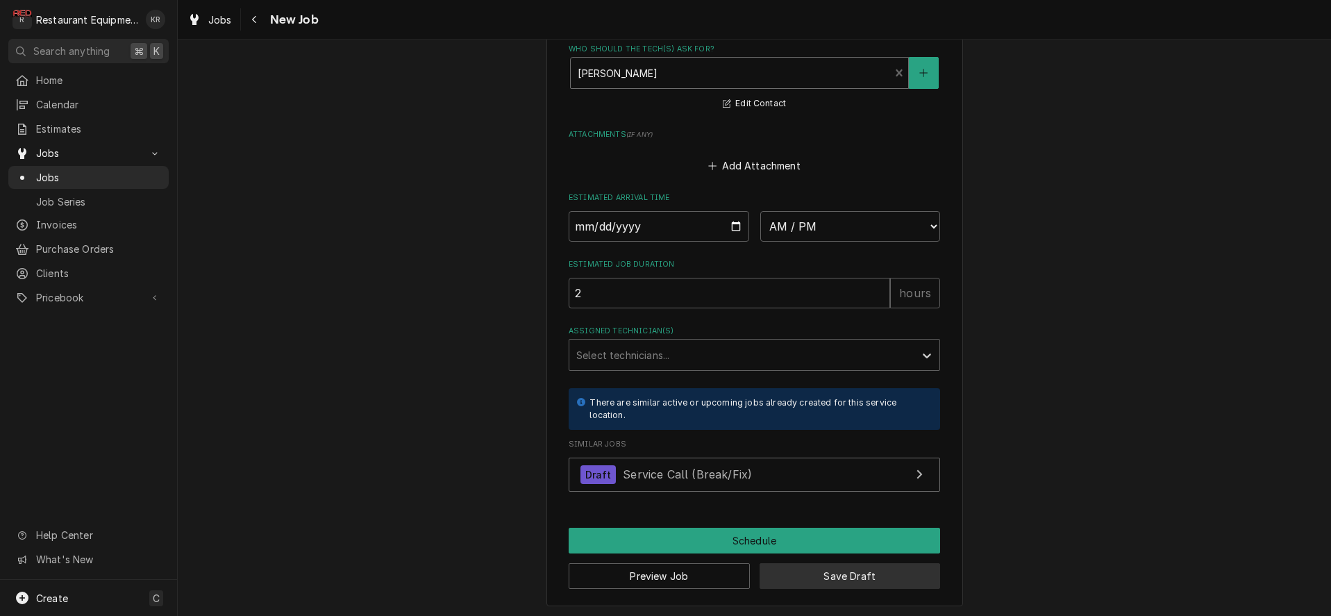
click at [795, 570] on button "Save Draft" at bounding box center [849, 576] width 181 height 26
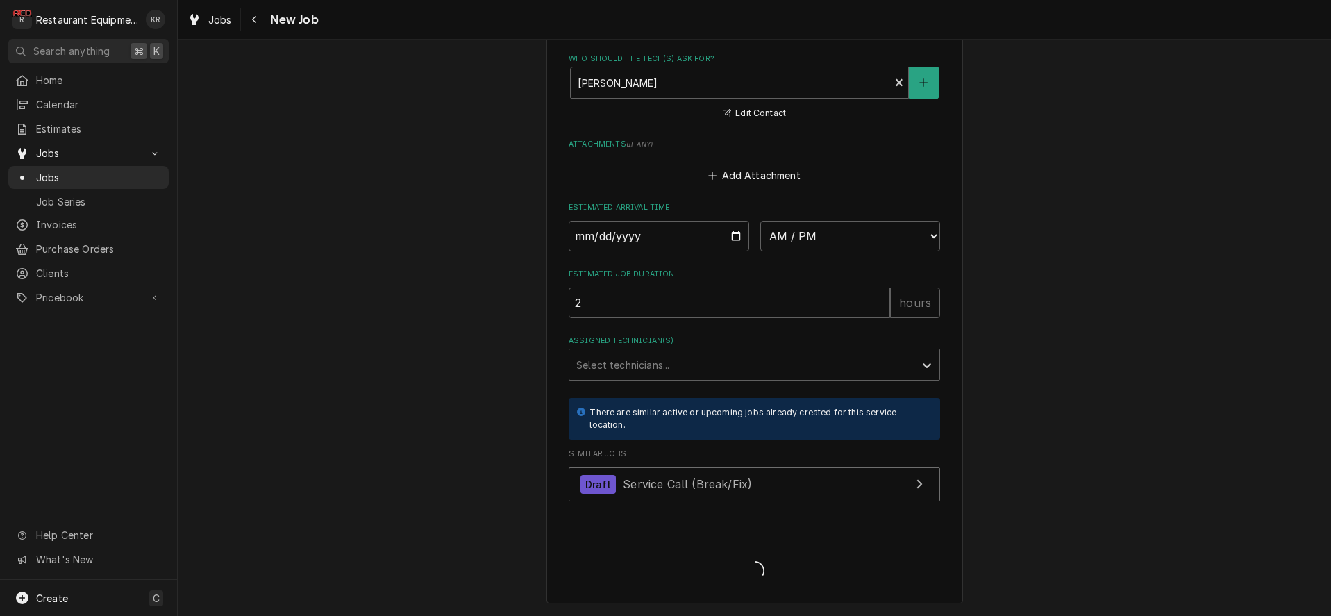
scroll to position [1615, 0]
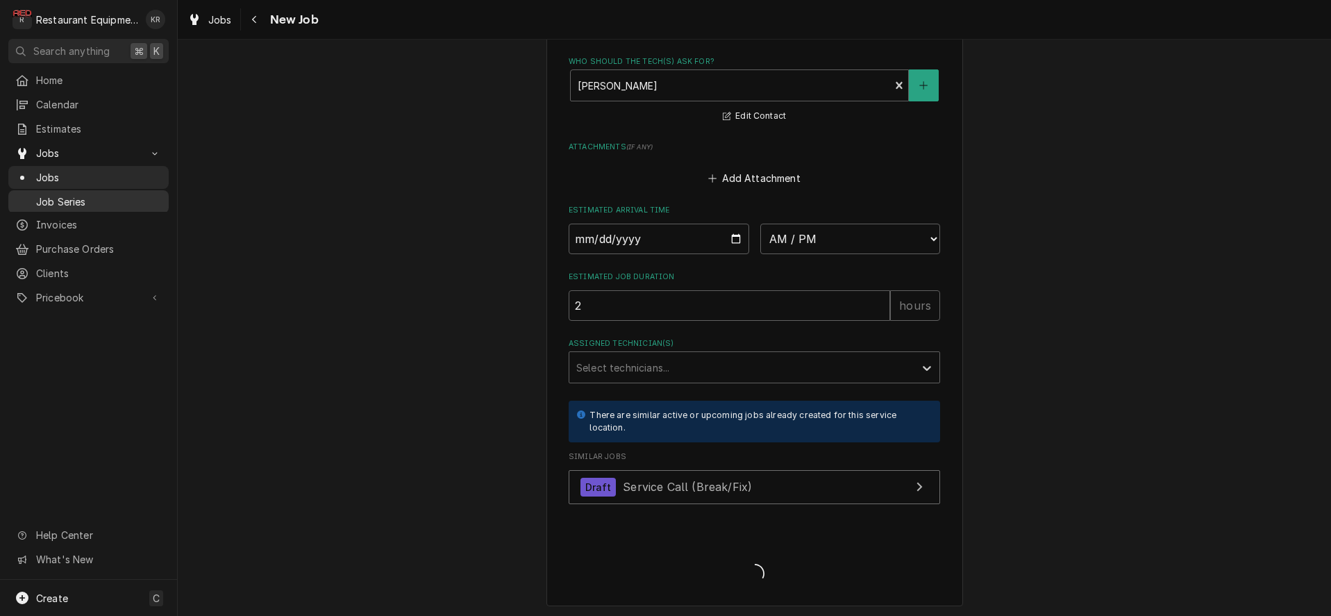
type textarea "x"
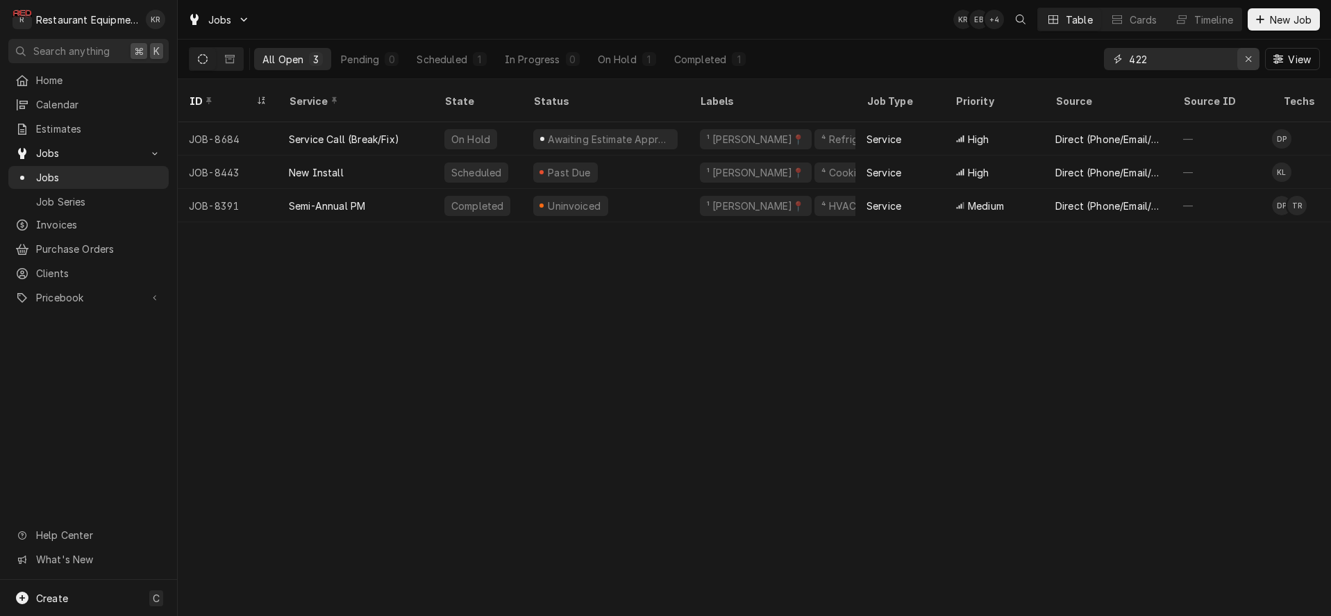
click at [1244, 60] on div "Erase input" at bounding box center [1248, 59] width 14 height 14
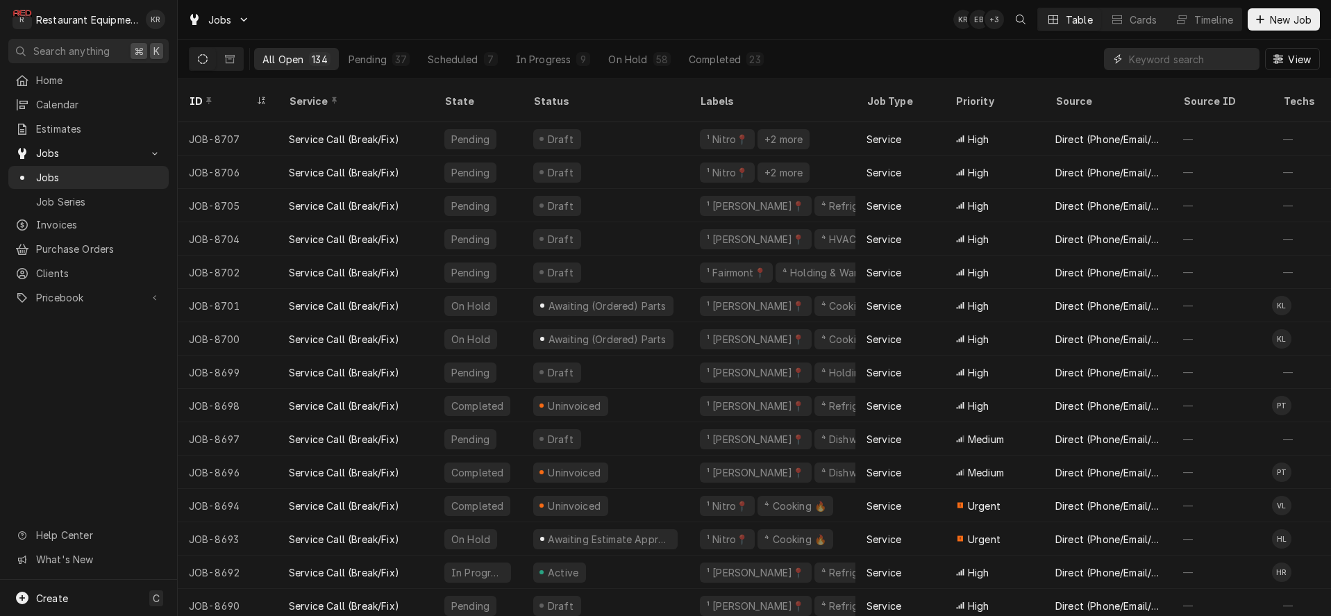
click at [1160, 58] on input "Dynamic Content Wrapper" at bounding box center [1191, 59] width 124 height 22
type input "8617"
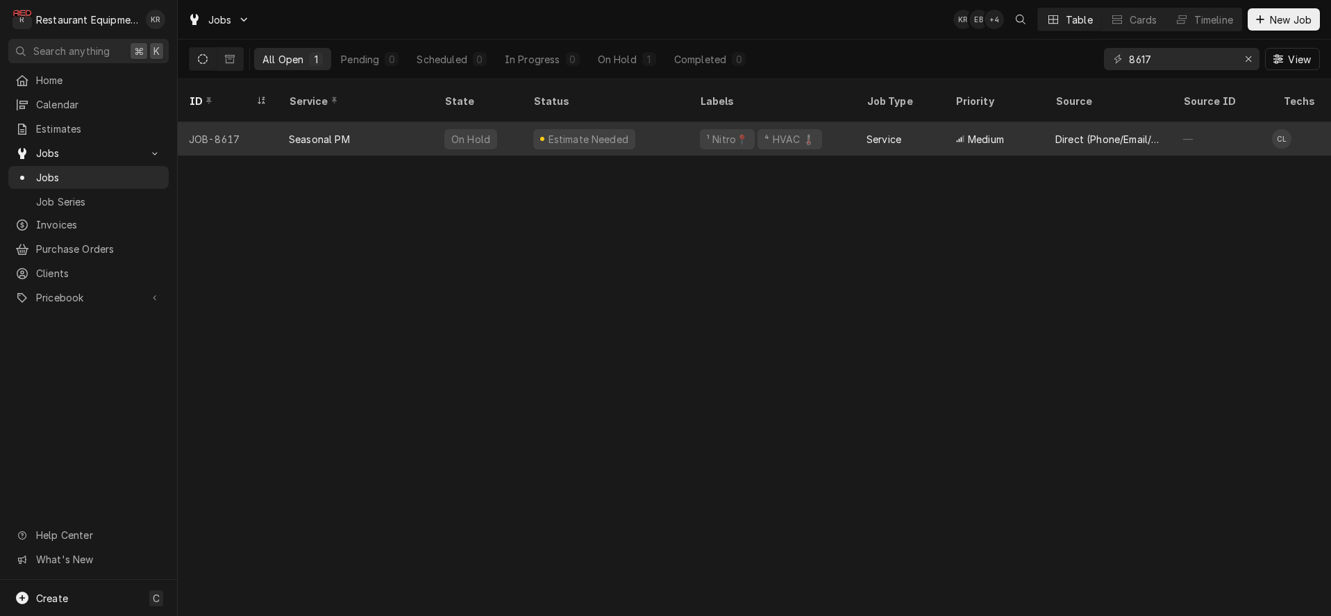
click at [626, 123] on div "Estimate Needed" at bounding box center [605, 138] width 167 height 33
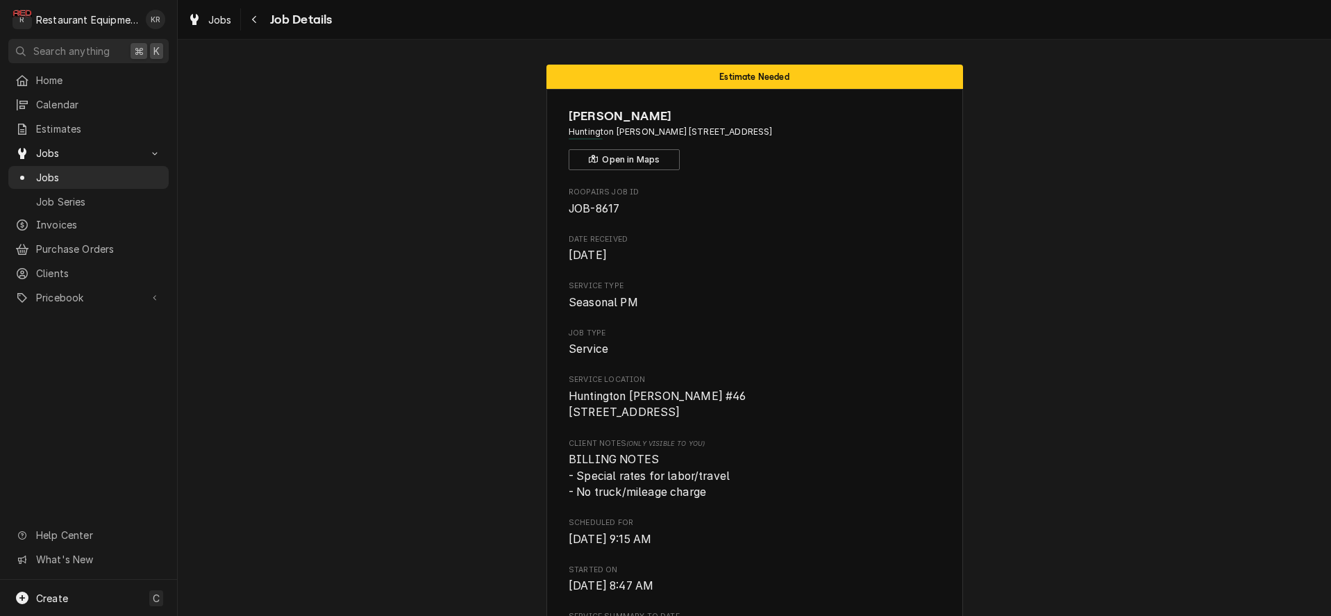
scroll to position [539, 0]
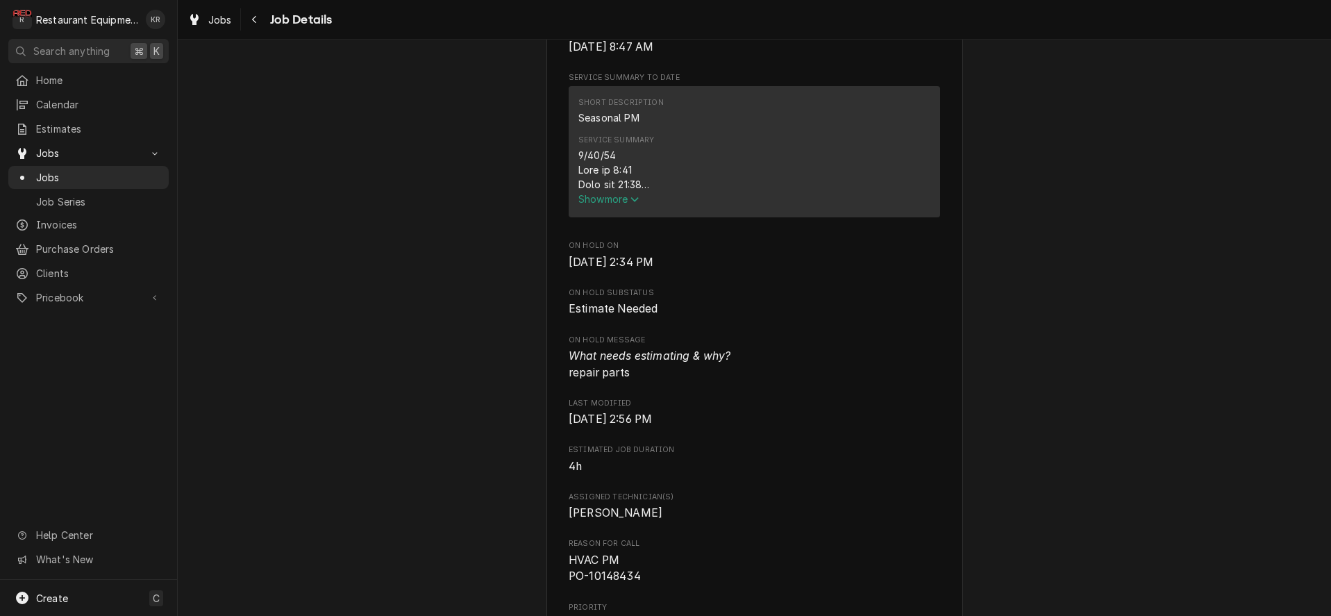
click at [605, 205] on span "Show more" at bounding box center [608, 199] width 61 height 12
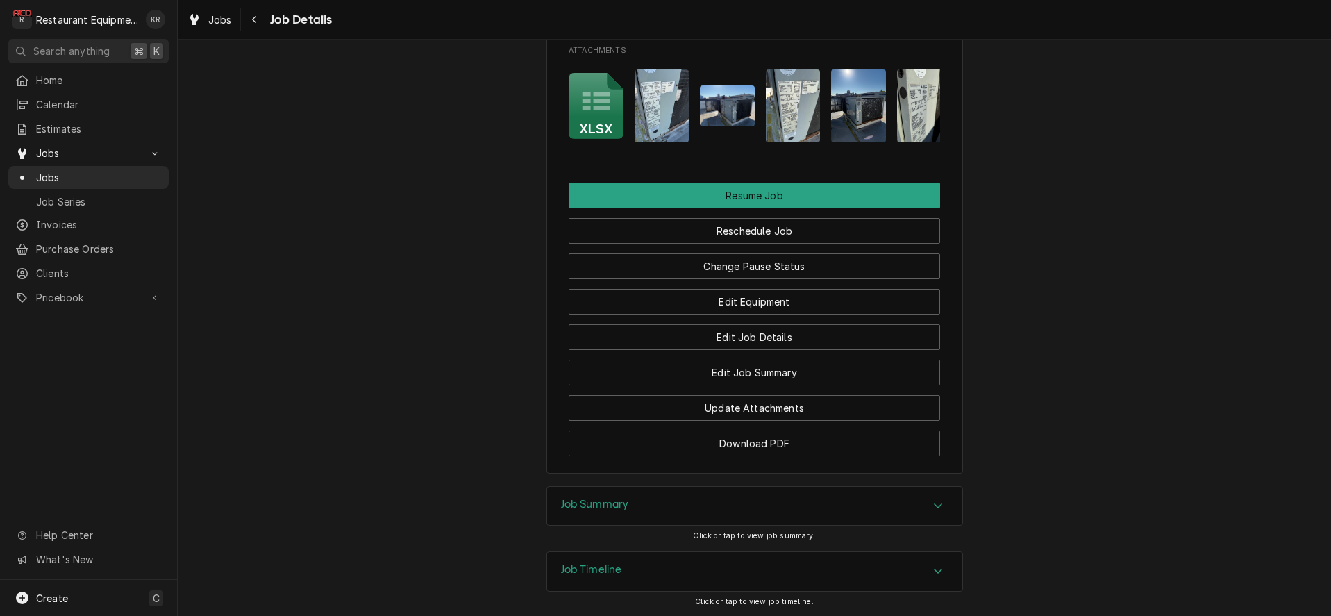
scroll to position [1946, 0]
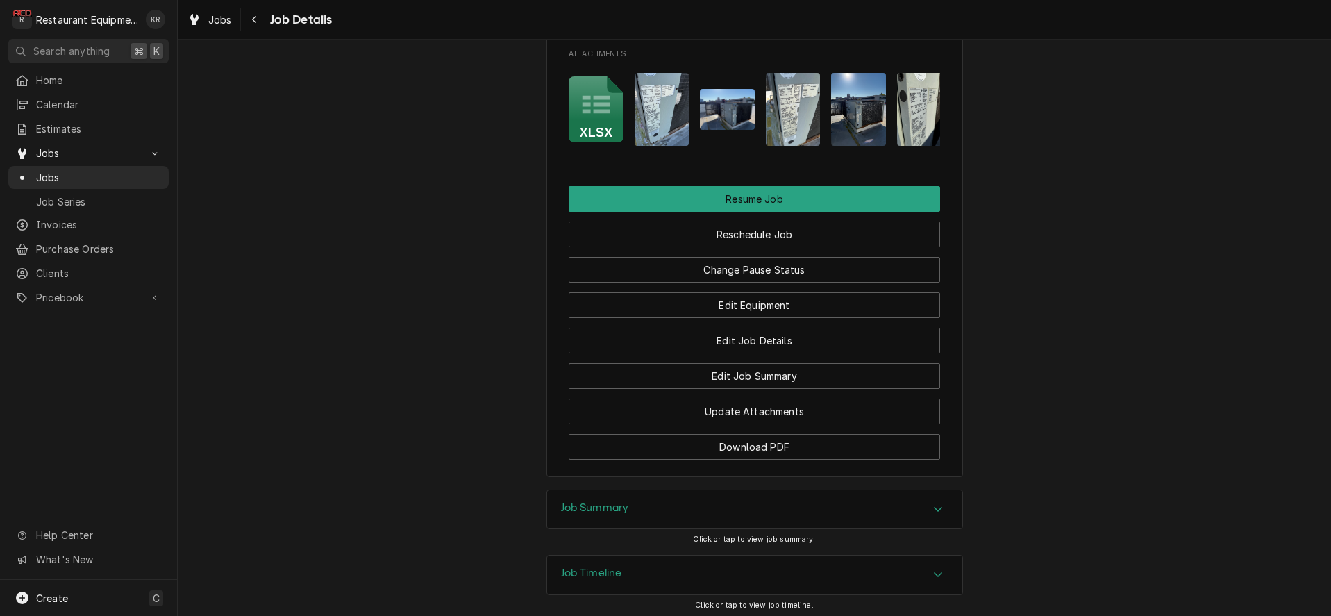
click at [657, 99] on img "Attachments" at bounding box center [661, 109] width 55 height 73
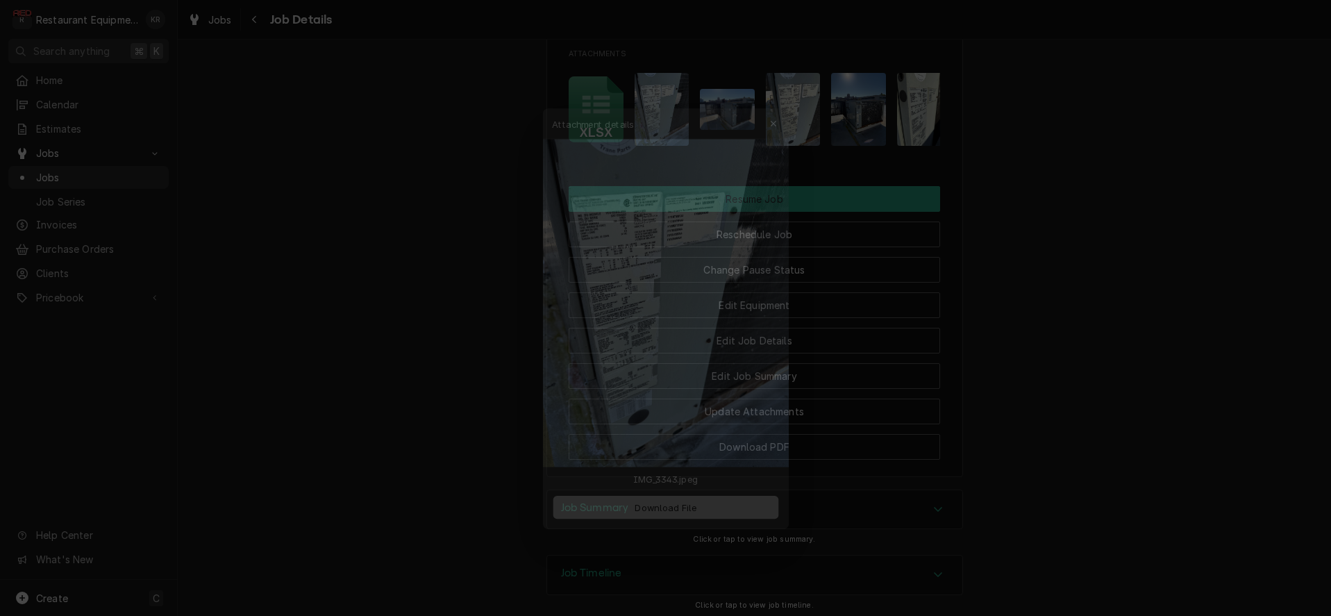
click at [668, 517] on span "Download File" at bounding box center [665, 512] width 73 height 15
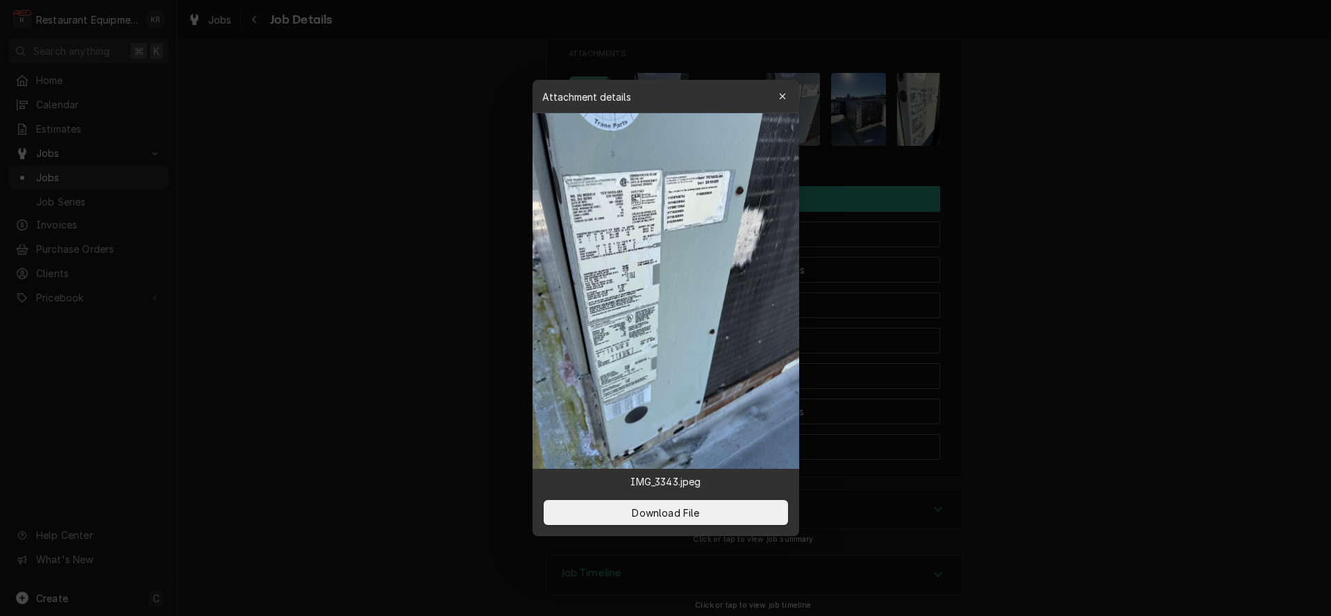
click at [428, 187] on div at bounding box center [665, 308] width 1331 height 616
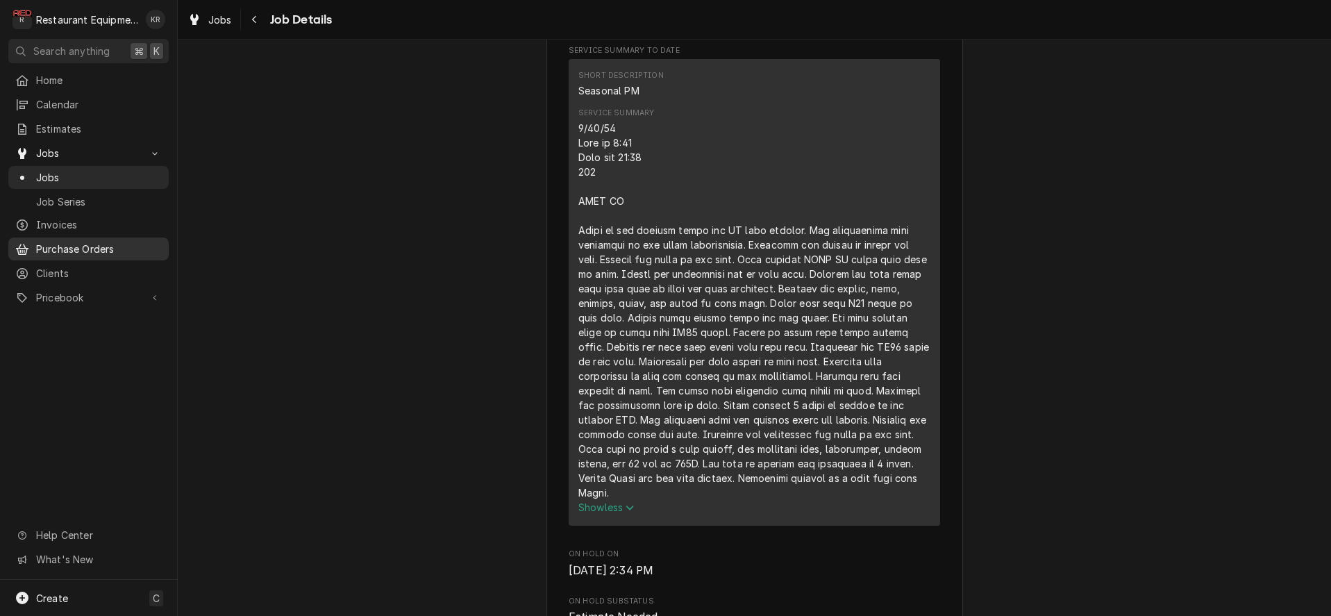
scroll to position [505, 0]
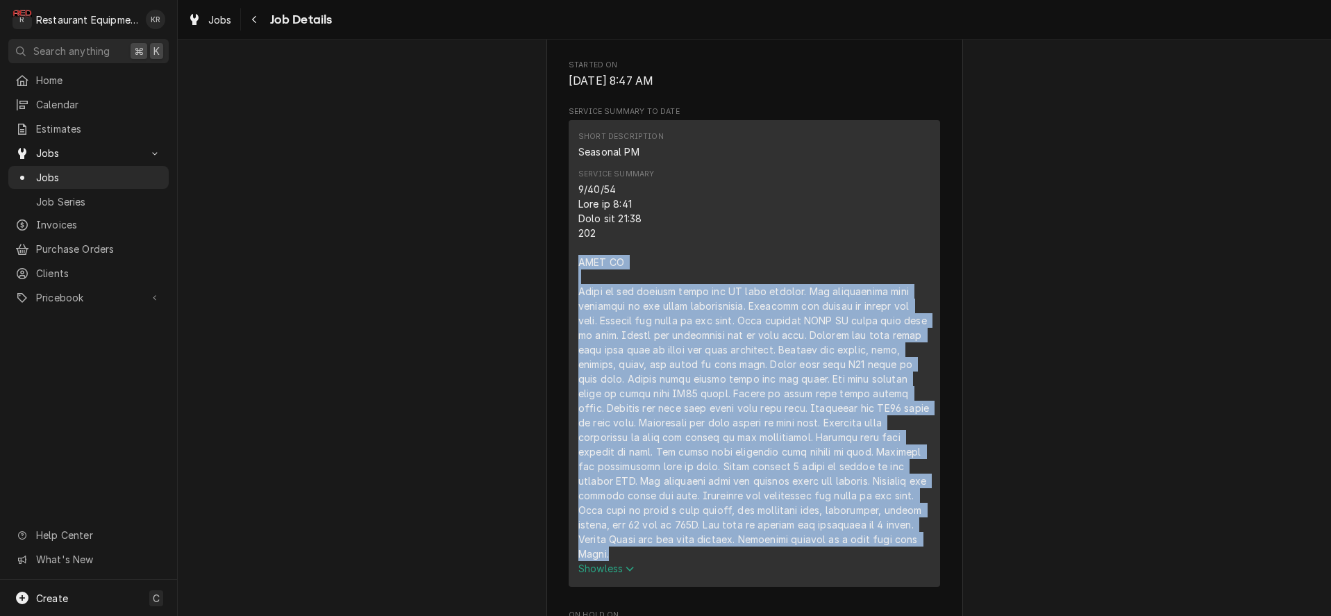
drag, startPoint x: 578, startPoint y: 276, endPoint x: 861, endPoint y: 559, distance: 400.0
click at [860, 559] on div "Short Description Seasonal PM Service Summary Show less" at bounding box center [754, 353] width 371 height 466
copy div "HVAC PM [PERSON_NAME] to the manager about the PM upon arrival. All thermostats…"
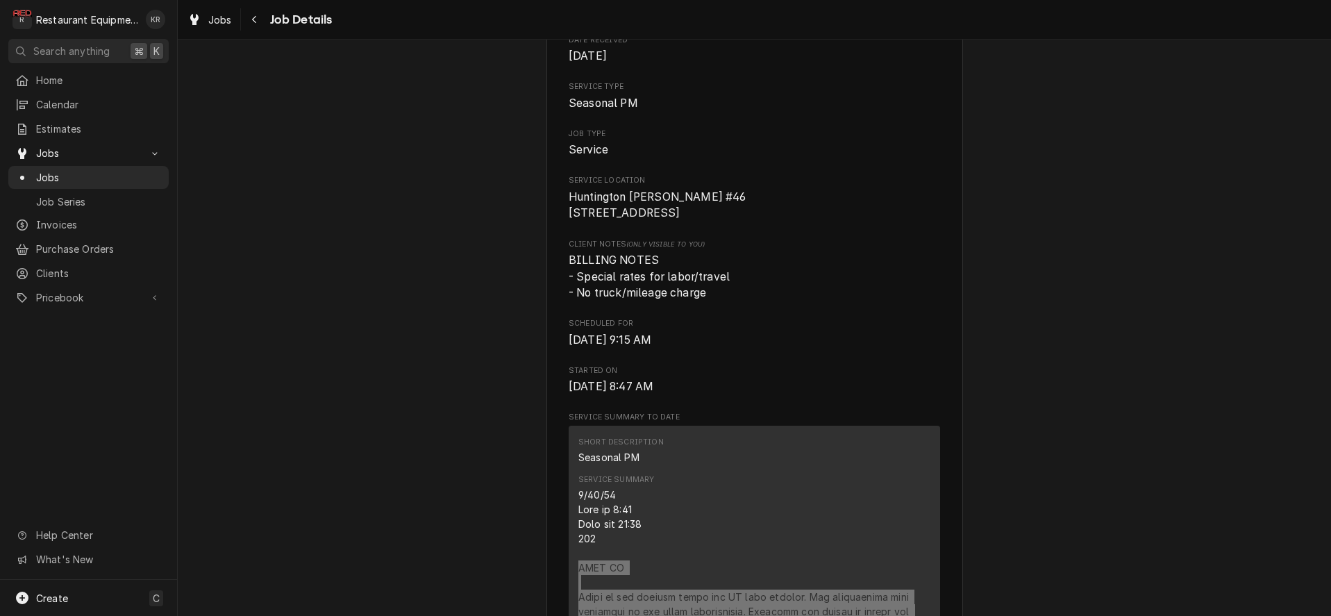
scroll to position [0, 0]
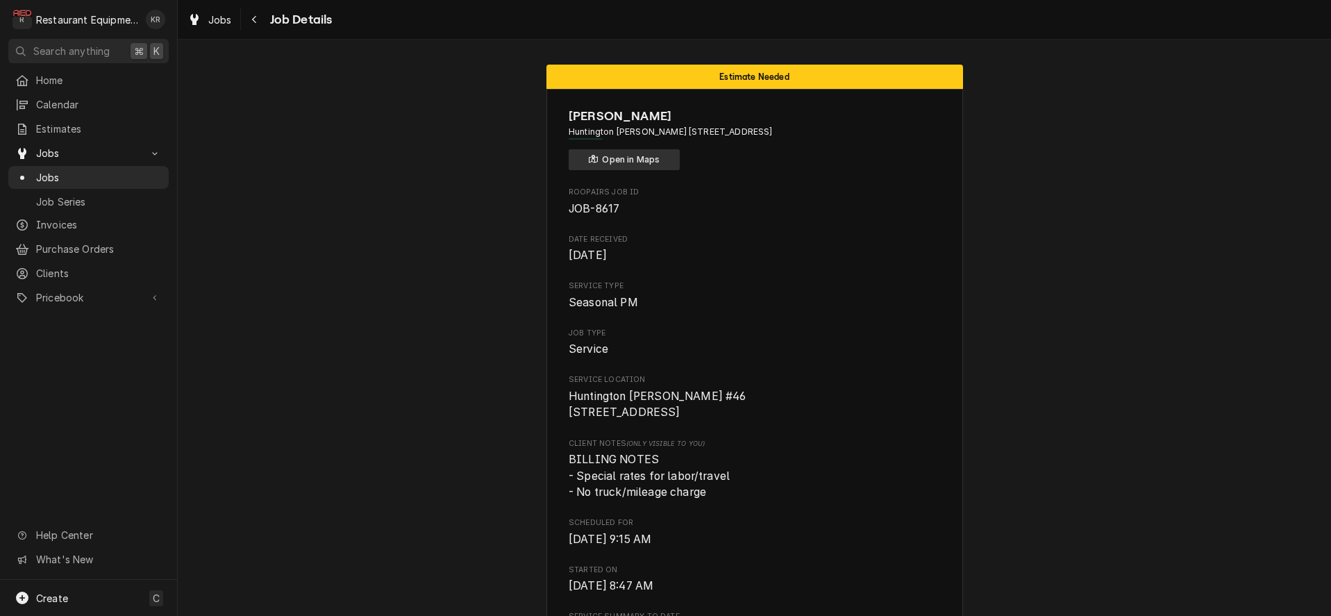
click at [612, 157] on button "Open in Maps" at bounding box center [624, 159] width 111 height 21
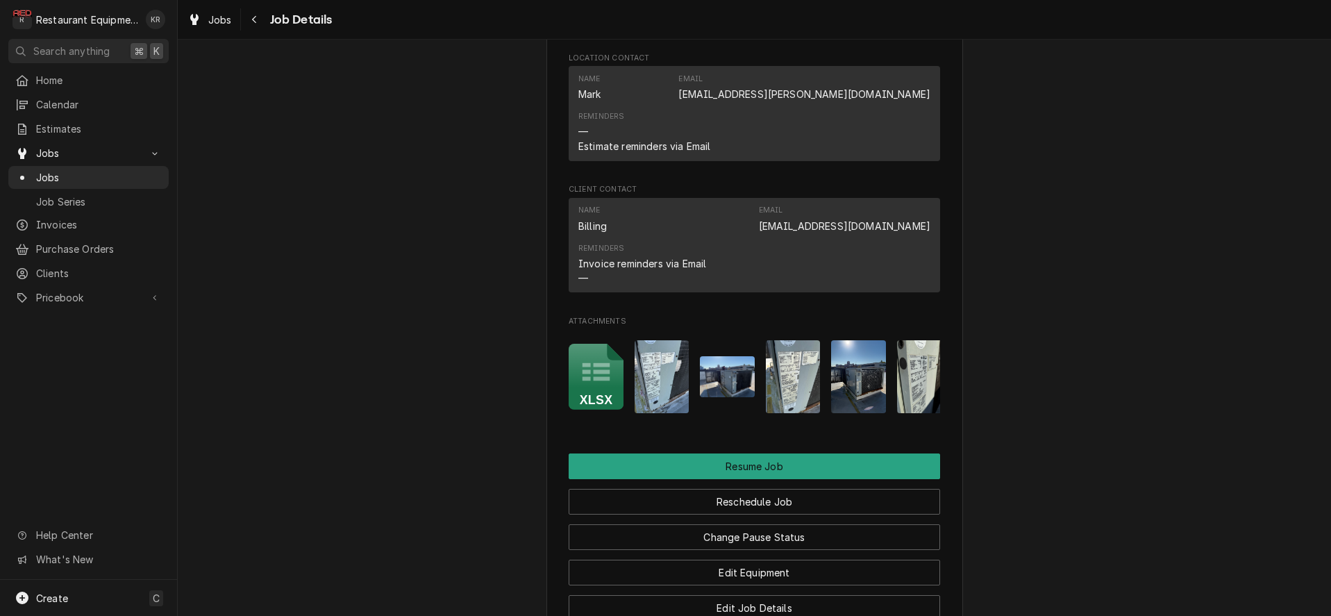
scroll to position [1743, 0]
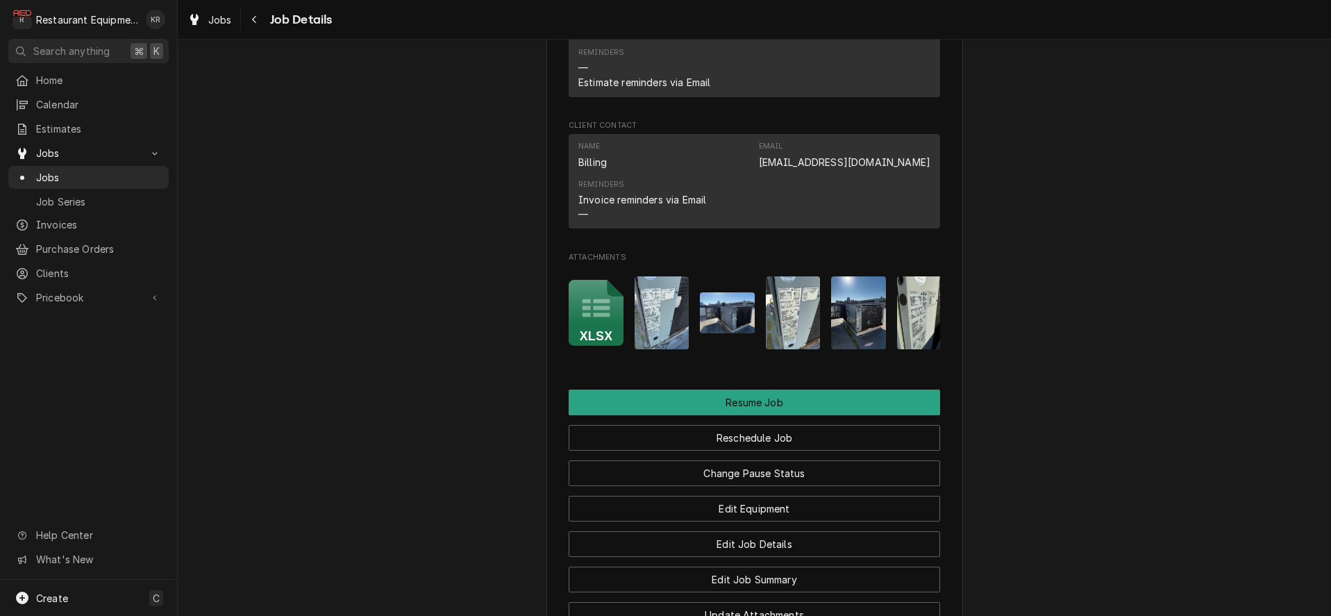
click at [651, 308] on img "Attachments" at bounding box center [661, 312] width 55 height 73
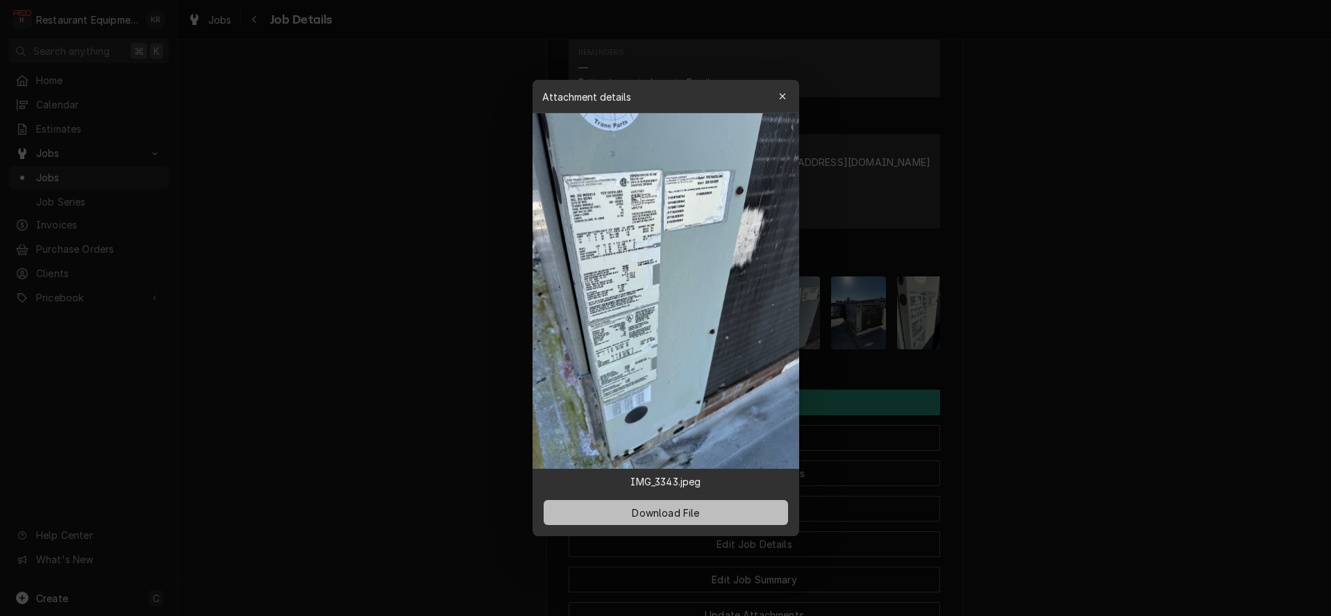
click at [672, 510] on span "Download File" at bounding box center [665, 512] width 73 height 15
click at [782, 98] on icon "button" at bounding box center [782, 96] width 6 height 6
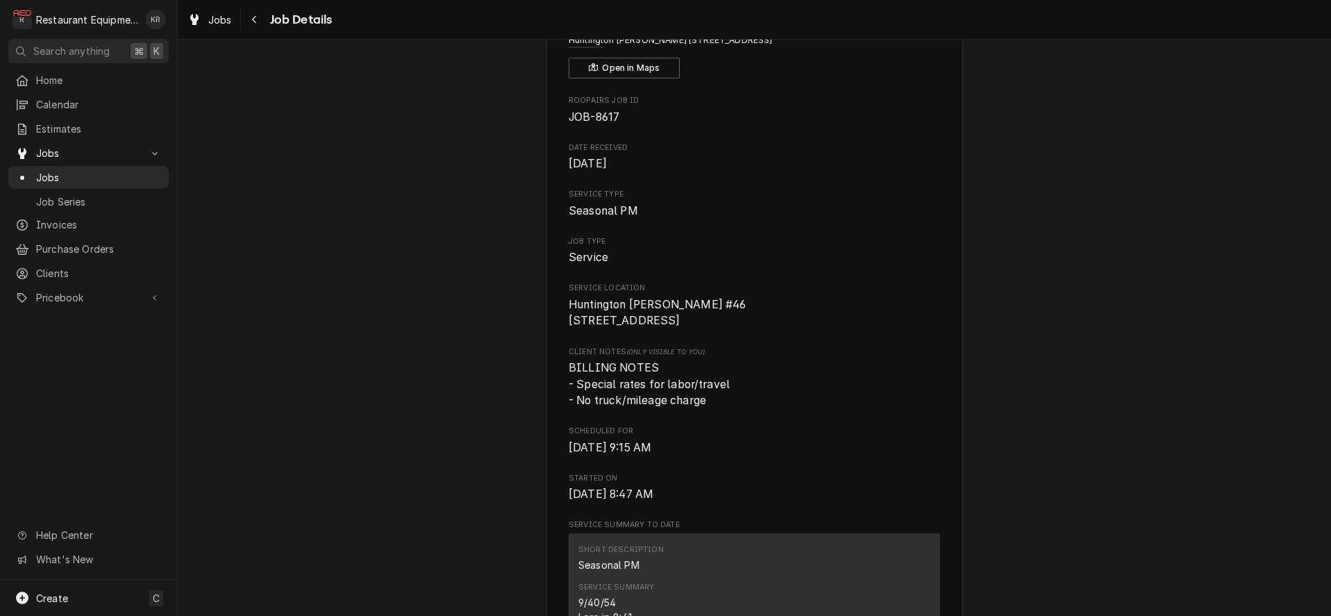
scroll to position [71, 0]
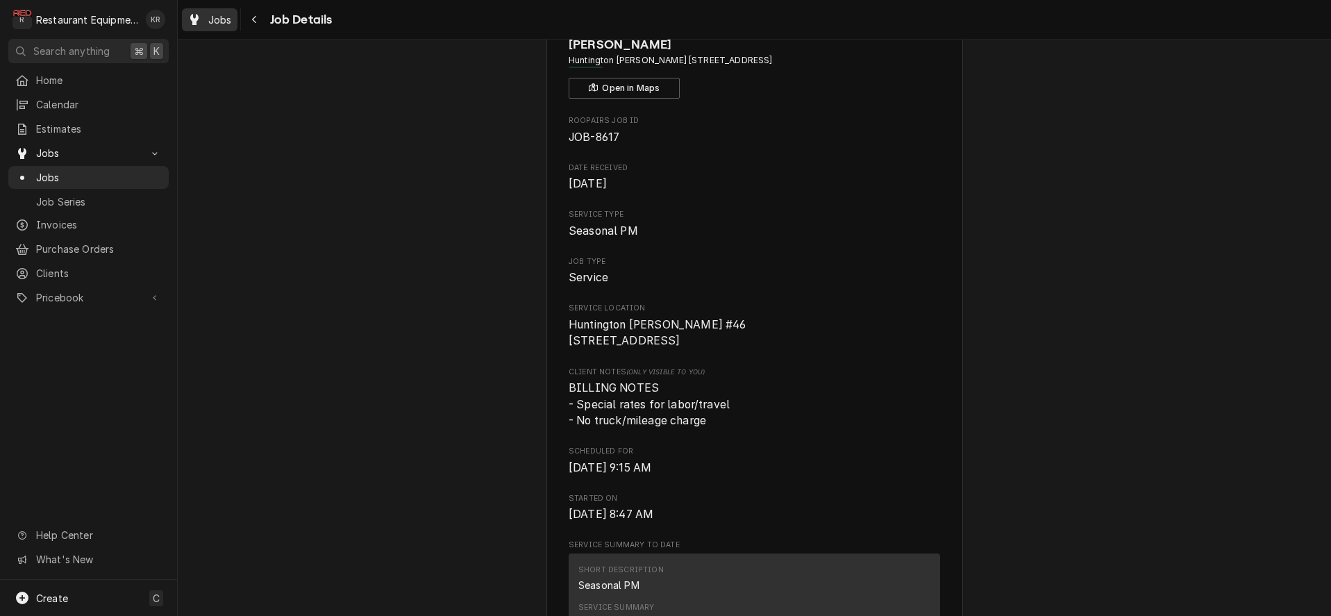
click at [217, 17] on span "Jobs" at bounding box center [220, 19] width 24 height 15
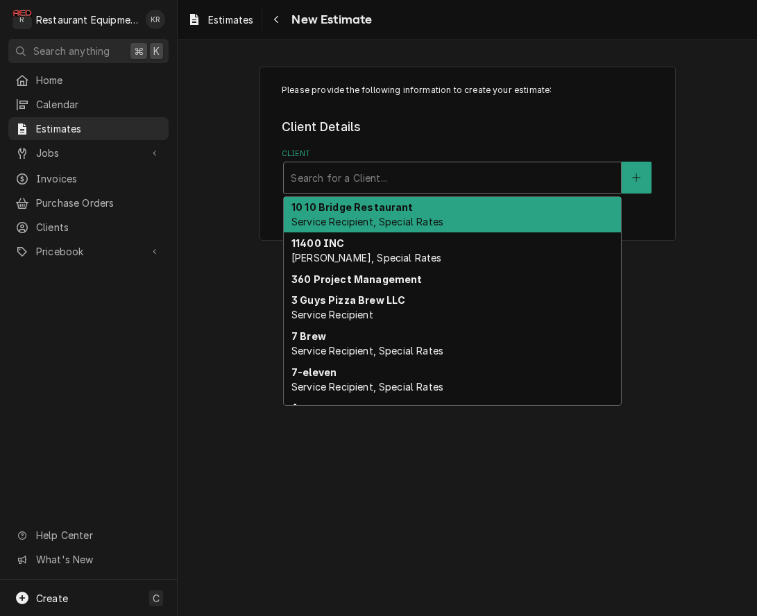
click at [406, 178] on div "Client" at bounding box center [452, 177] width 323 height 25
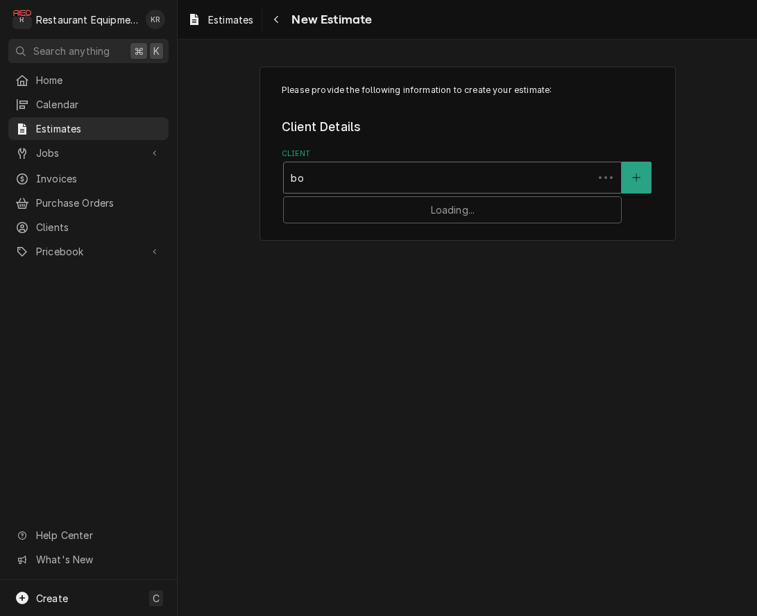
type input "[PERSON_NAME]"
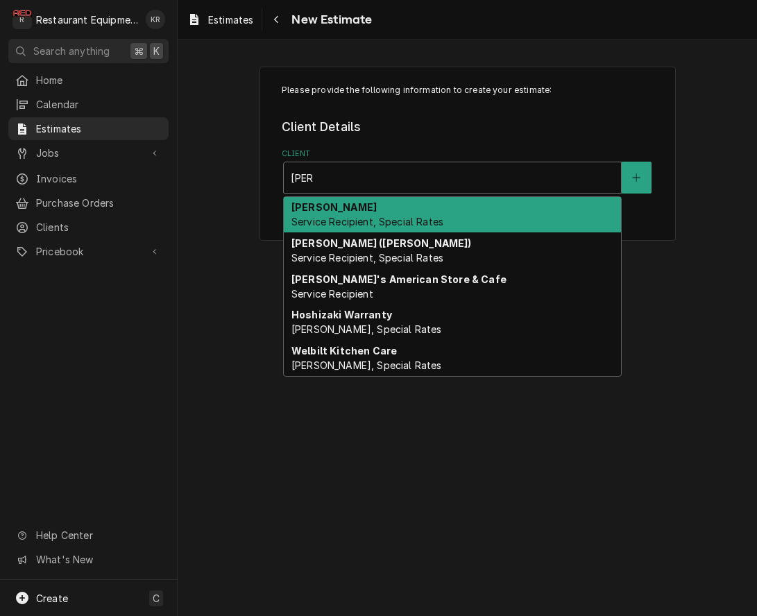
click at [410, 223] on span "Service Recipient, Special Rates" at bounding box center [368, 222] width 152 height 12
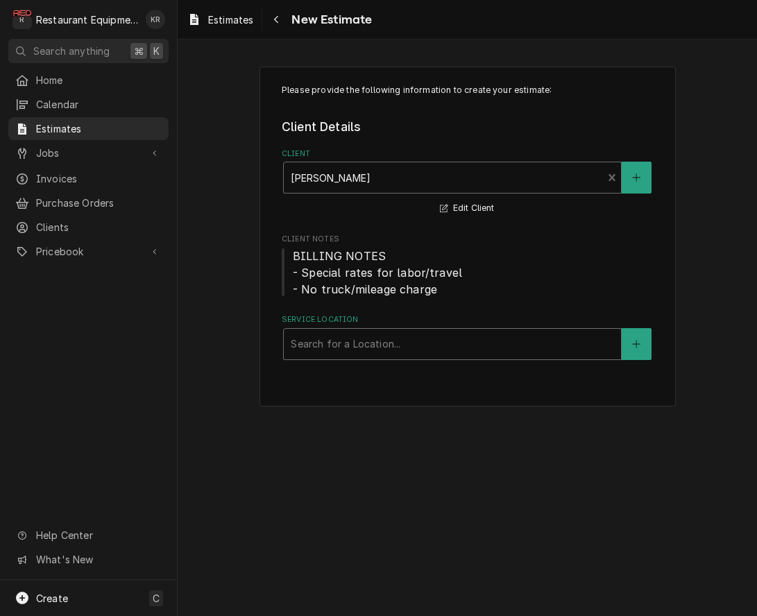
click at [422, 342] on div "Service Location" at bounding box center [452, 344] width 323 height 25
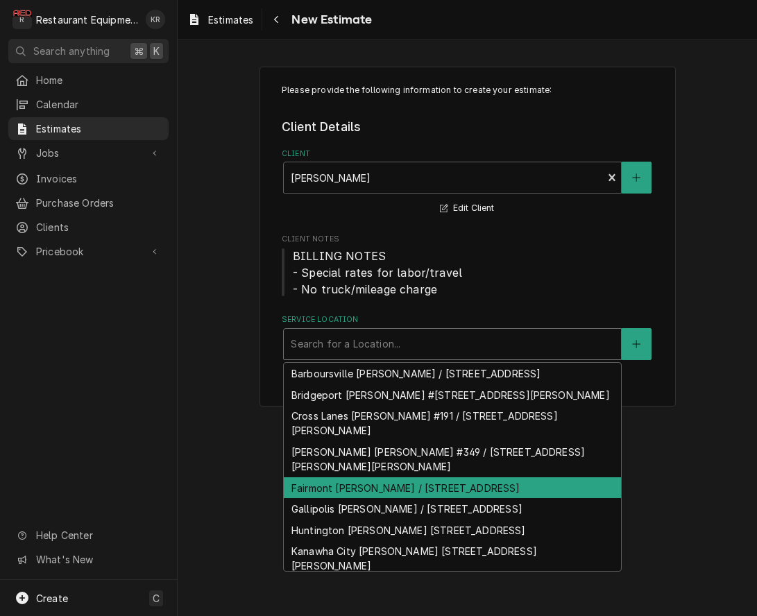
scroll to position [49, 0]
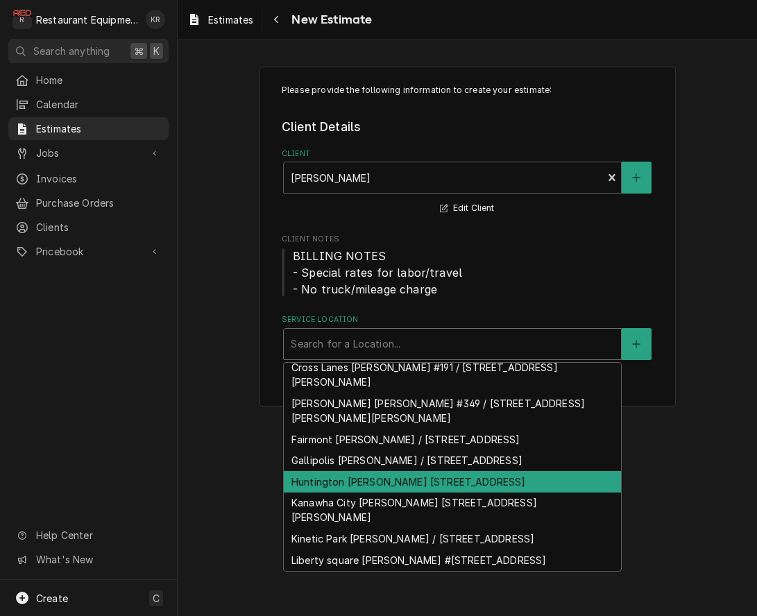
click at [439, 482] on div "Huntington [PERSON_NAME] [STREET_ADDRESS]" at bounding box center [452, 482] width 337 height 22
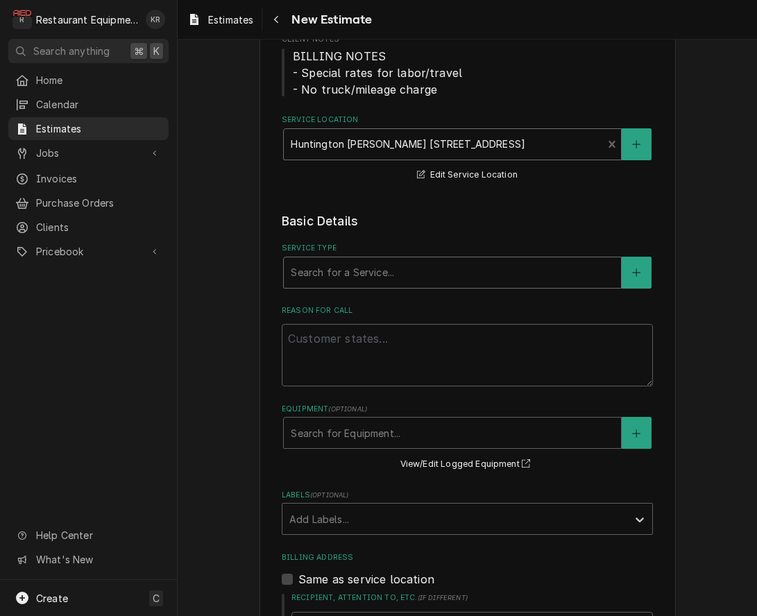
scroll to position [226, 0]
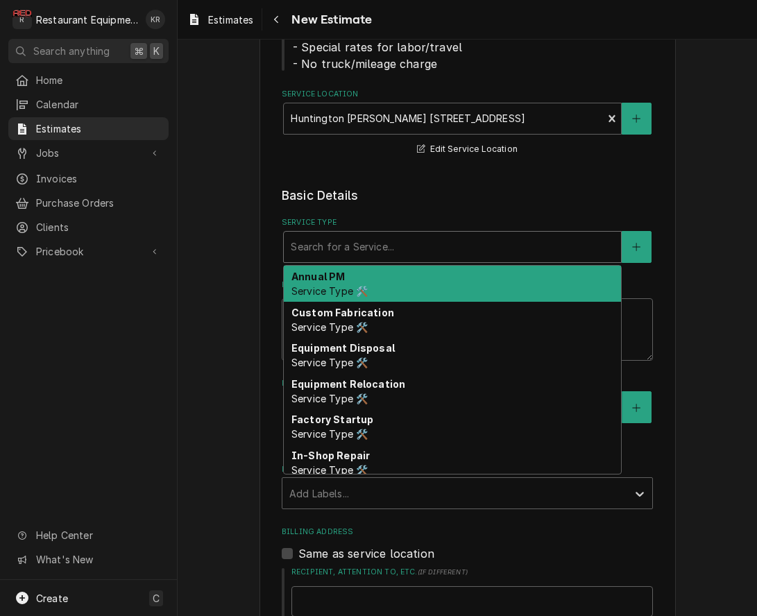
click at [390, 247] on div "Service Type" at bounding box center [452, 247] width 323 height 25
type textarea "x"
type input "b"
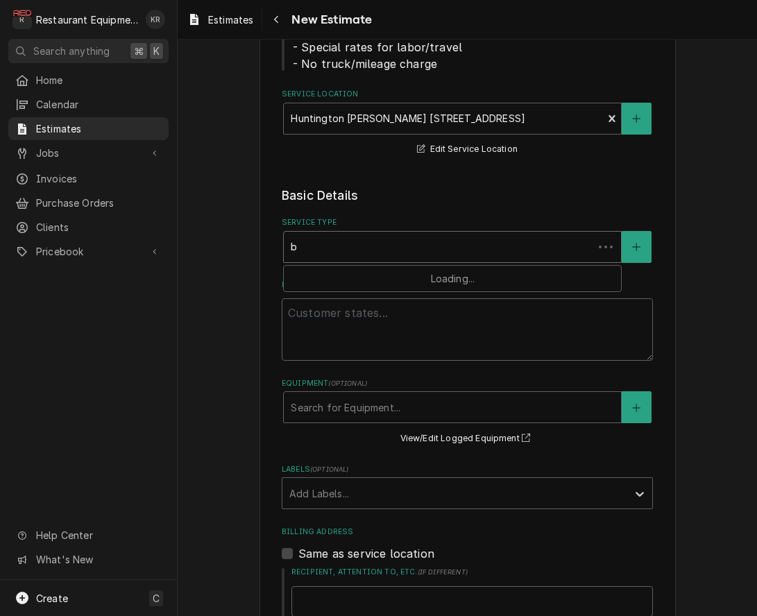
type textarea "x"
type input "br"
type textarea "x"
type input "bre"
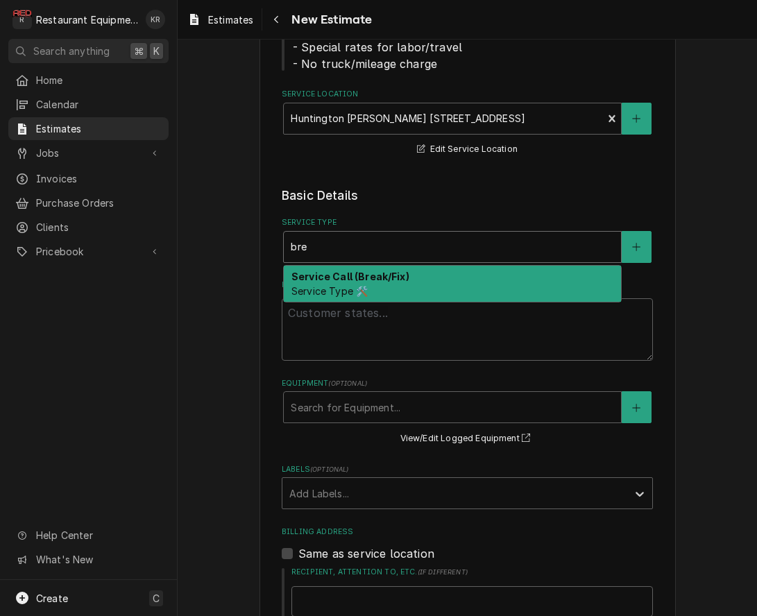
click at [384, 286] on div "Service Call (Break/Fix) Service Type 🛠️" at bounding box center [452, 284] width 337 height 36
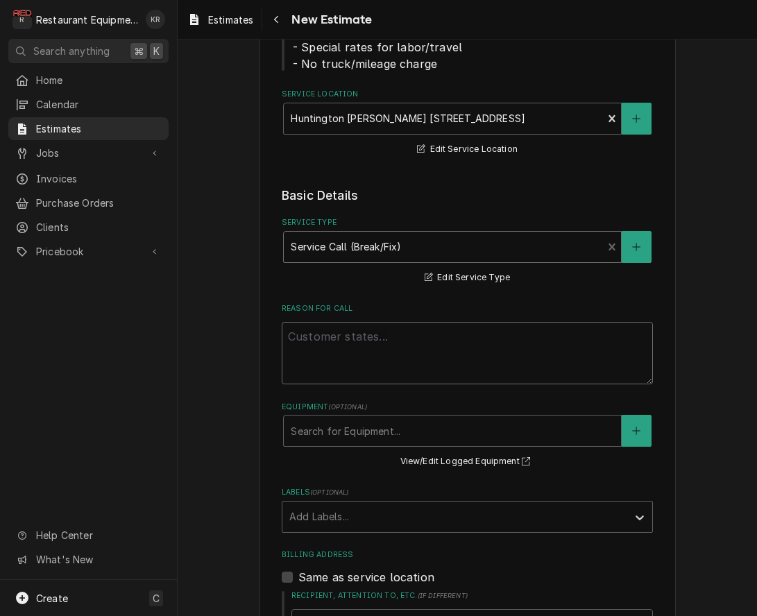
click at [386, 341] on textarea "Reason For Call" at bounding box center [467, 353] width 371 height 62
click at [305, 337] on textarea "Reason For Call" at bounding box center [467, 353] width 371 height 62
paste textarea "HVAC PM Spoke to the manager about the PM upon arrival. All thermostats were sa…"
type textarea "x"
type textarea "HVAC PM Spoke to the manager about the PM upon arrival. All thermostats were sa…"
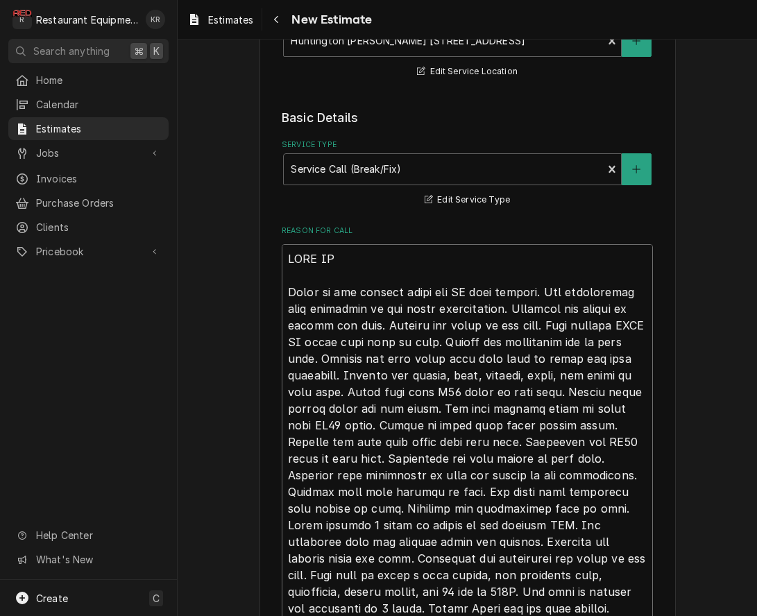
type textarea "x"
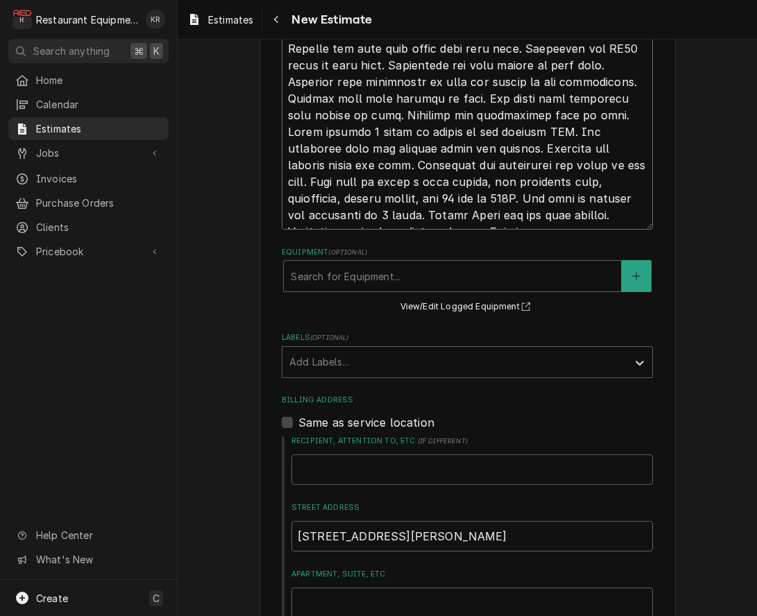
scroll to position [716, 0]
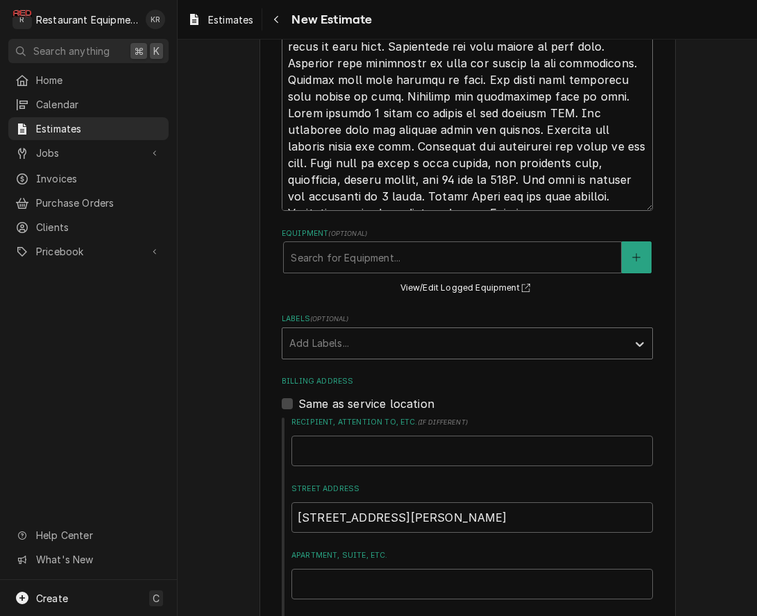
type textarea "HVAC PM Spoke to the manager about the PM upon arrival. All thermostats were sa…"
click at [375, 348] on div "Labels" at bounding box center [454, 343] width 331 height 25
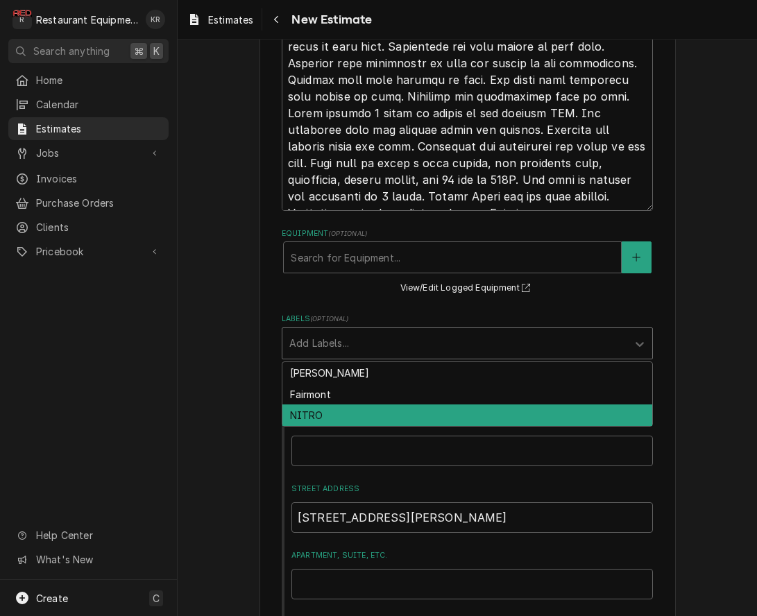
click at [362, 419] on div "NITRO" at bounding box center [468, 416] width 370 height 22
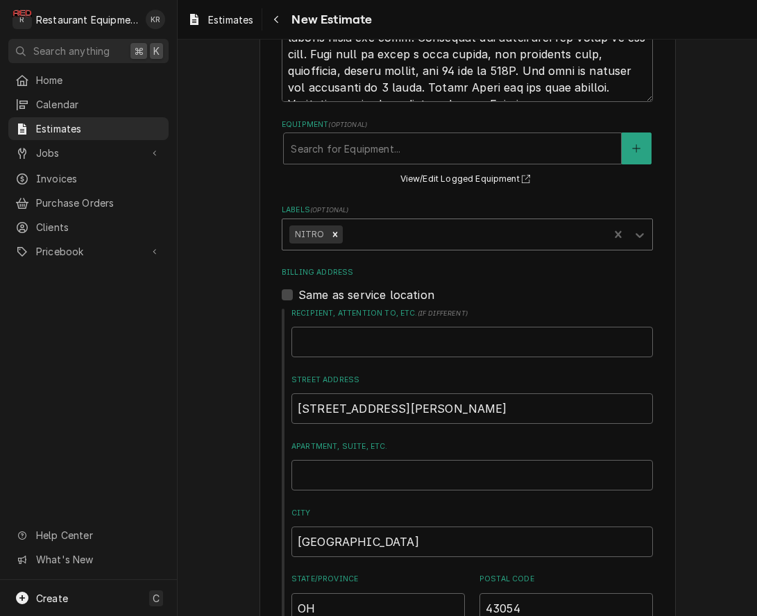
type textarea "x"
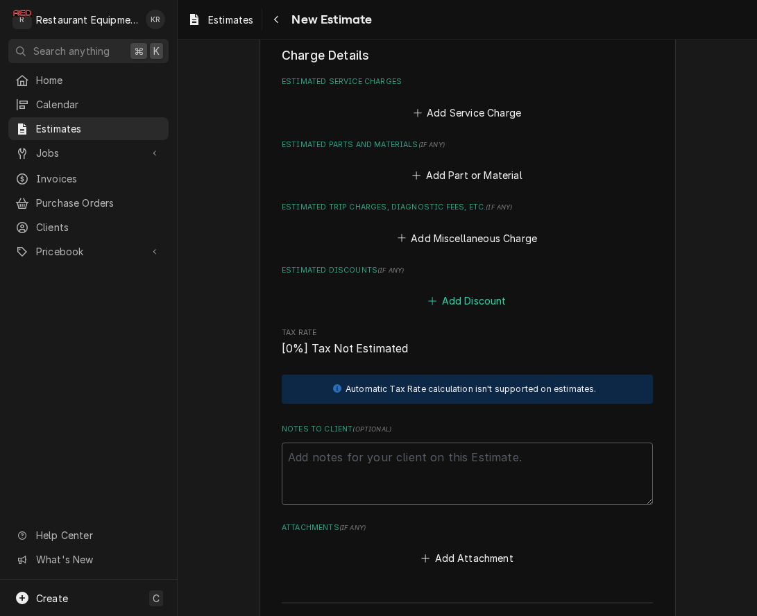
scroll to position [1683, 0]
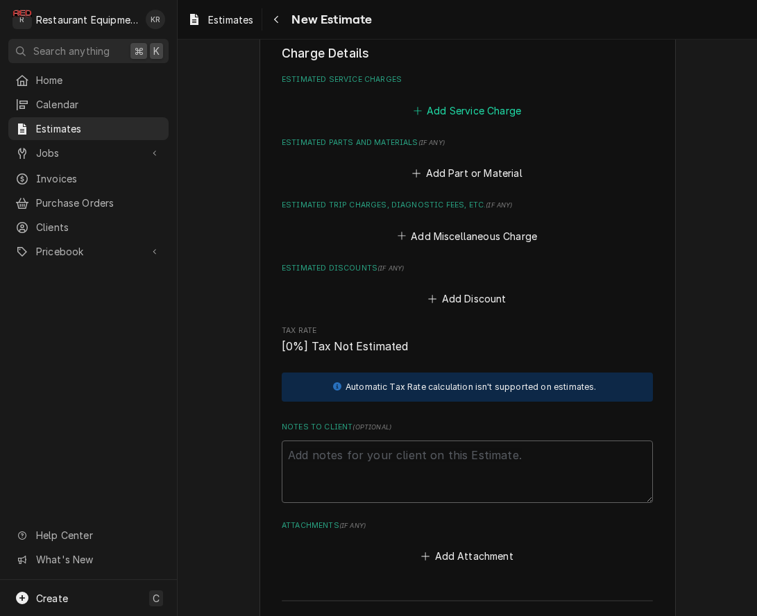
click at [475, 108] on button "Add Service Charge" at bounding box center [467, 110] width 112 height 19
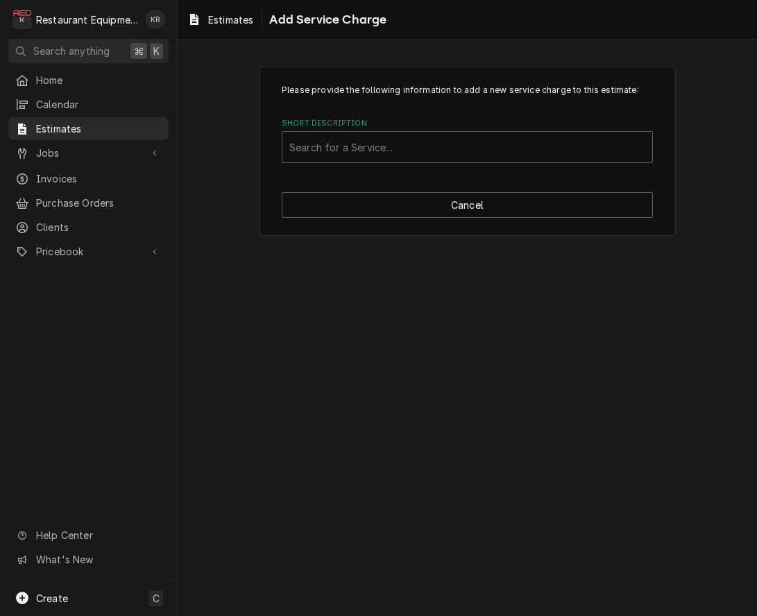
drag, startPoint x: 322, startPoint y: 258, endPoint x: 324, endPoint y: 231, distance: 26.5
click at [321, 258] on div "Please provide the following information to add a new service charge to this es…" at bounding box center [468, 328] width 580 height 577
click at [355, 151] on div "Short Description" at bounding box center [467, 147] width 356 height 25
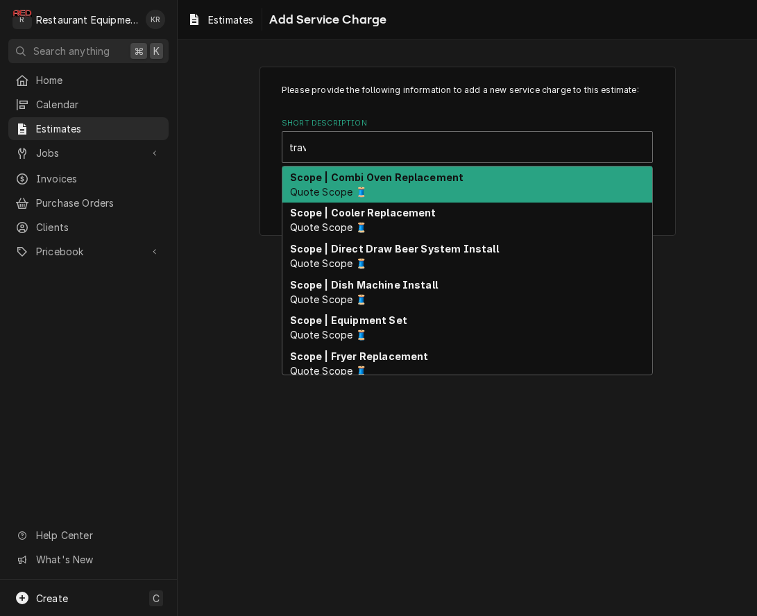
type input "trave"
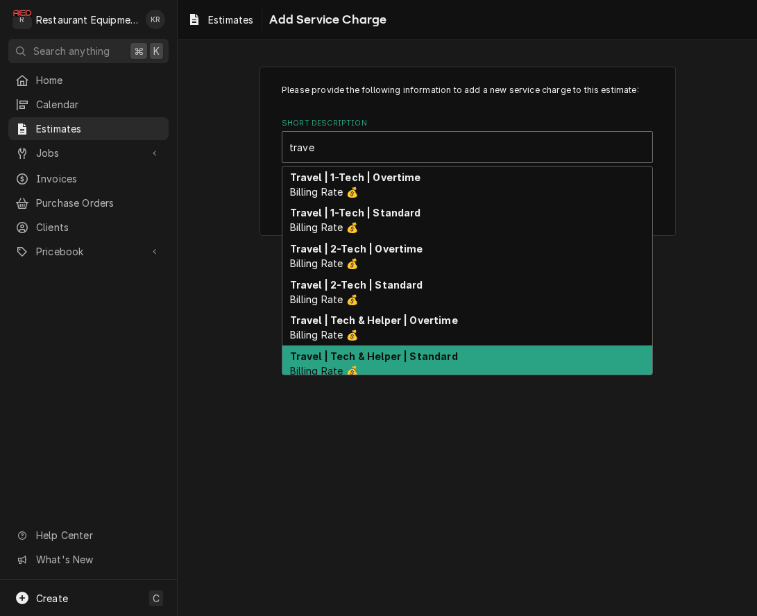
click at [401, 368] on div "Travel | Tech & Helper | Standard Billing Rate 💰" at bounding box center [468, 364] width 370 height 36
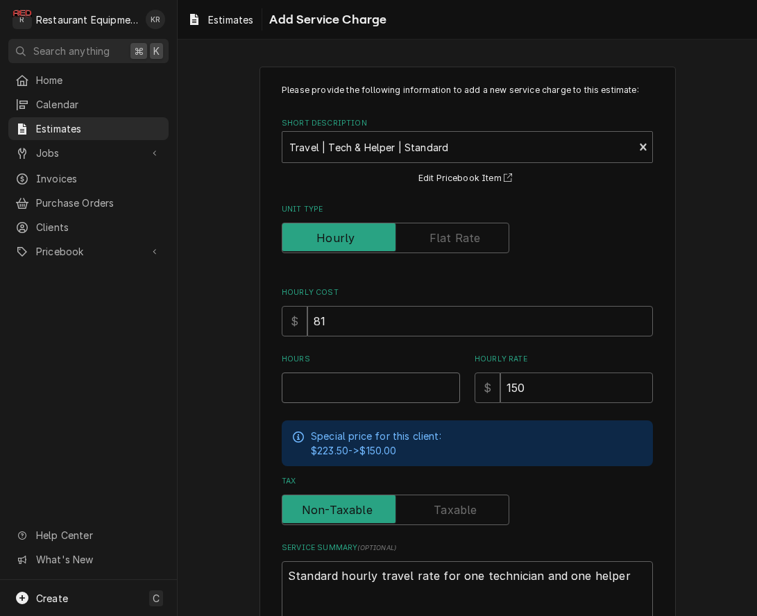
click at [342, 385] on input "Hours" at bounding box center [371, 388] width 178 height 31
type textarea "x"
type input "1"
type textarea "x"
type input "1"
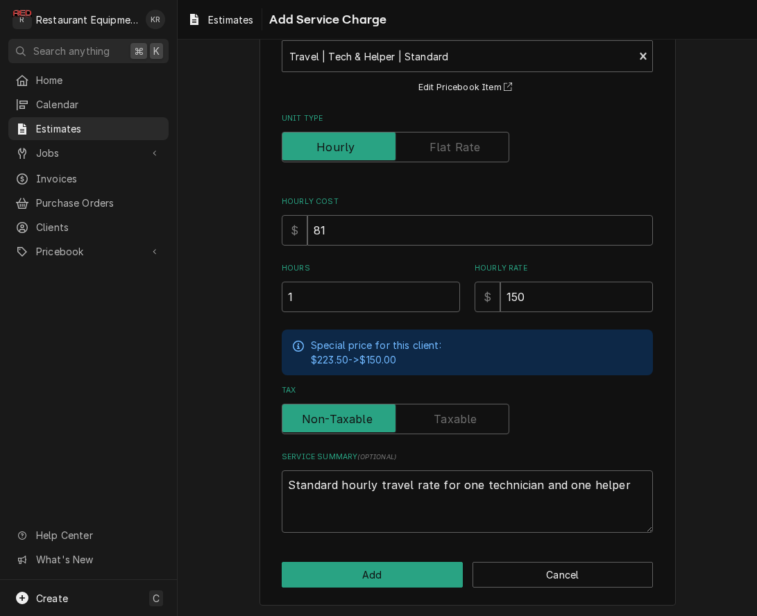
scroll to position [85, 0]
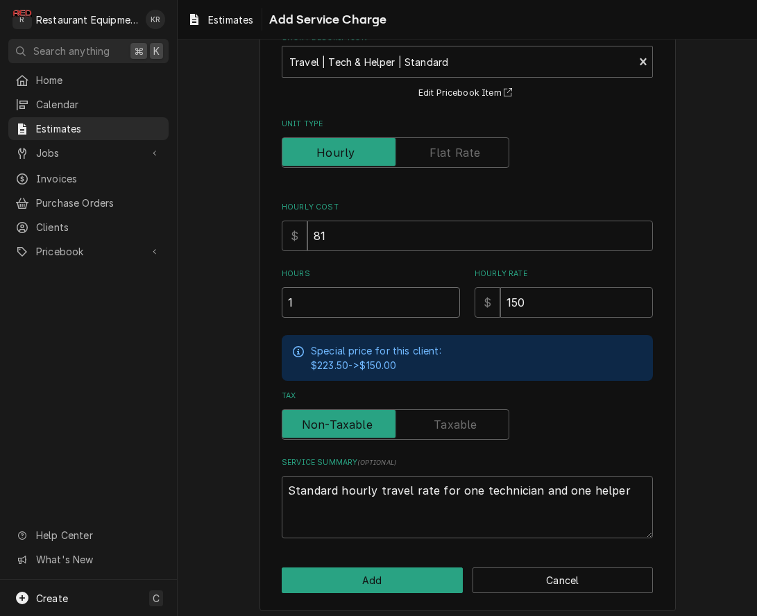
click at [335, 305] on input "1" at bounding box center [371, 302] width 178 height 31
type textarea "x"
type input "1.5"
type textarea "x"
type input "1.5"
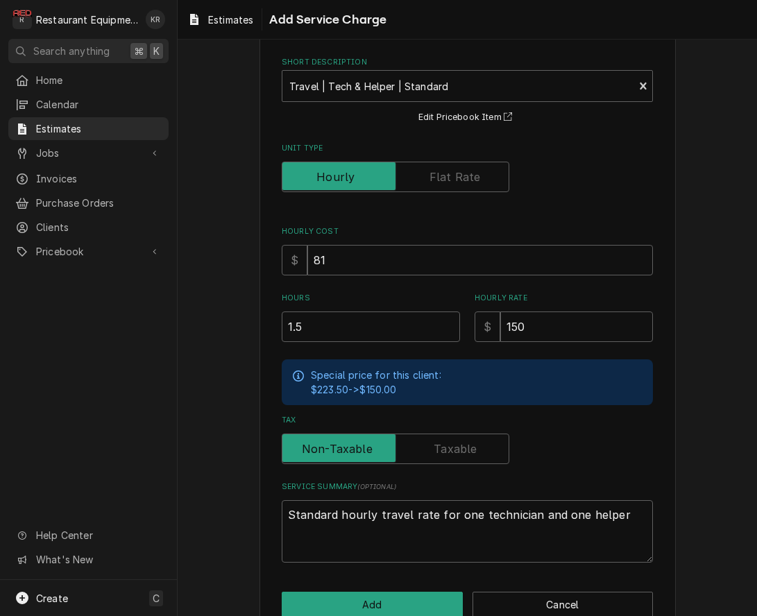
scroll to position [91, 0]
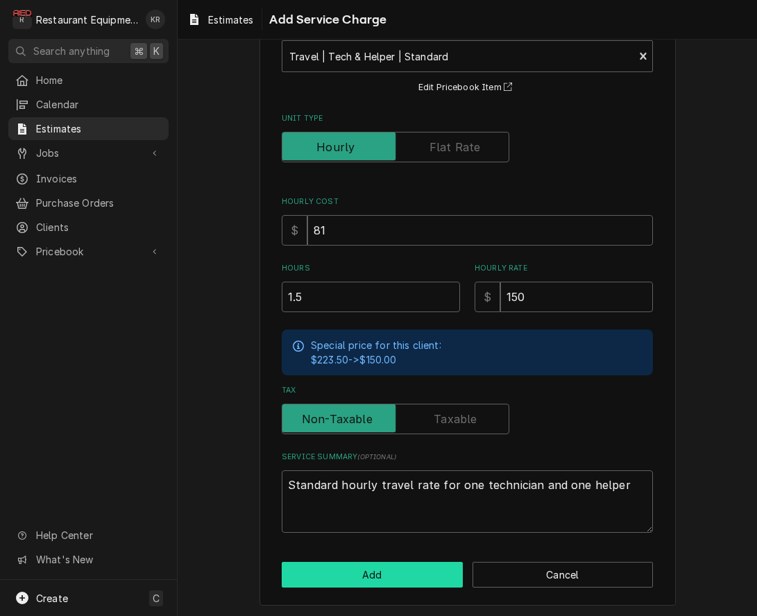
click at [401, 574] on button "Add" at bounding box center [372, 575] width 181 height 26
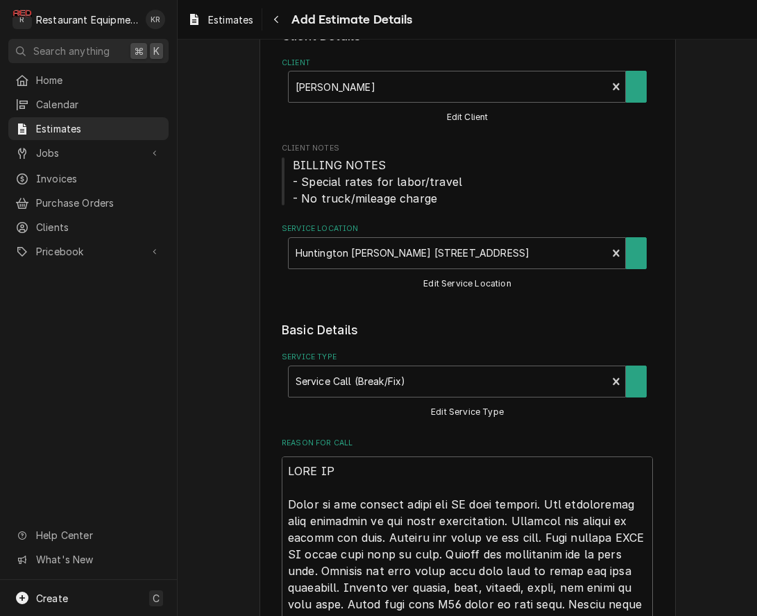
scroll to position [1683, 0]
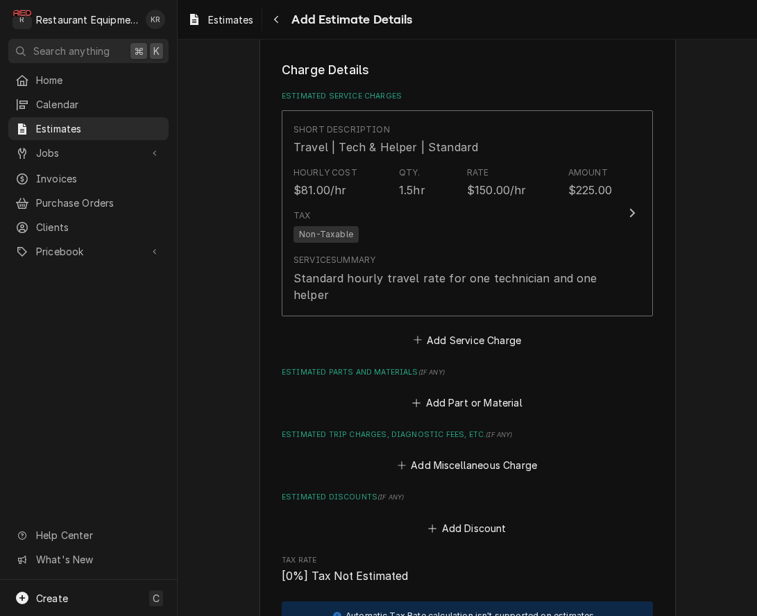
type textarea "x"
drag, startPoint x: 473, startPoint y: 339, endPoint x: 453, endPoint y: 256, distance: 85.0
click at [473, 339] on button "Add Service Charge" at bounding box center [467, 339] width 112 height 19
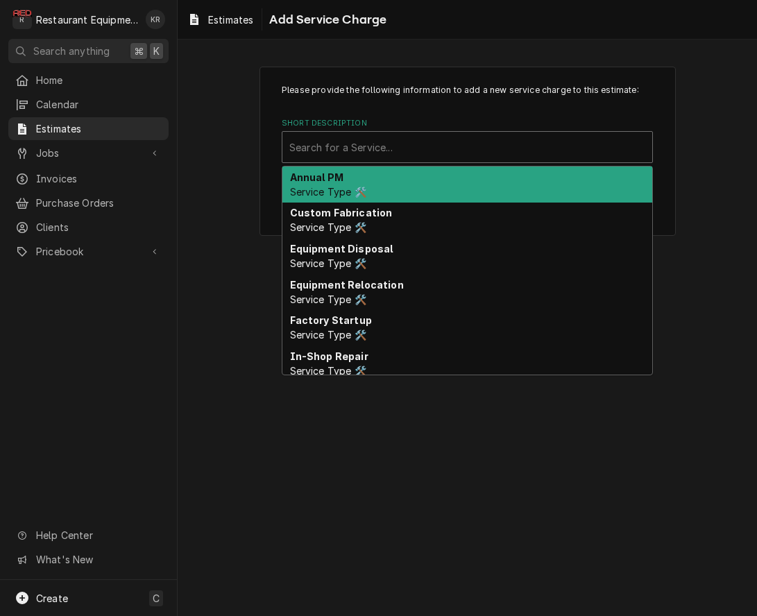
click at [419, 155] on div "Short Description" at bounding box center [467, 147] width 356 height 25
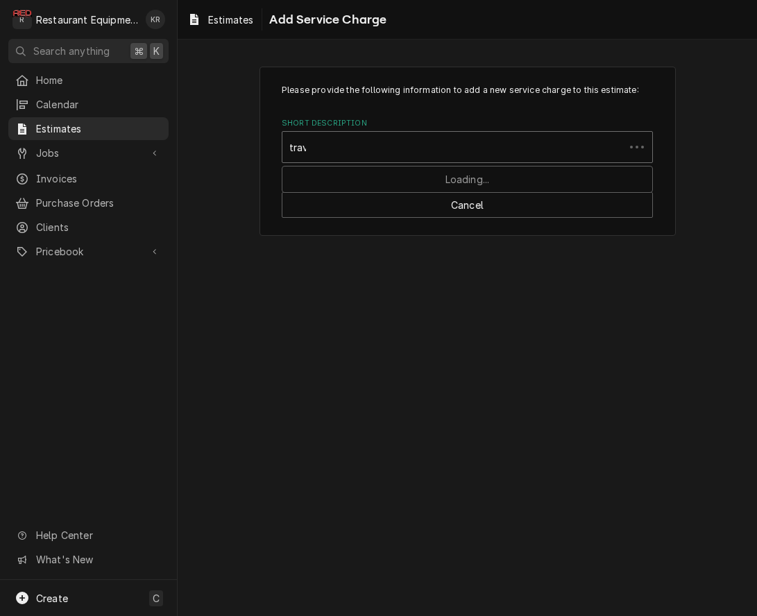
type input "trave"
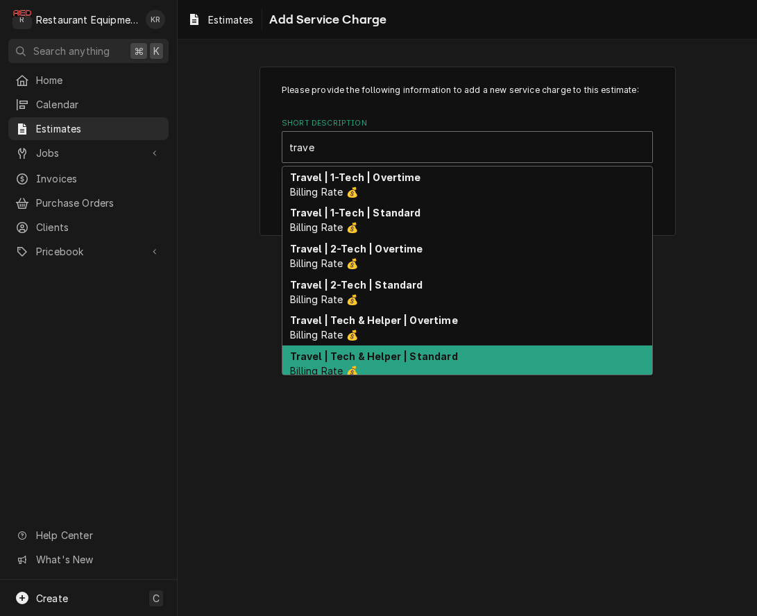
click at [392, 357] on strong "Travel | Tech & Helper | Standard" at bounding box center [374, 357] width 168 height 12
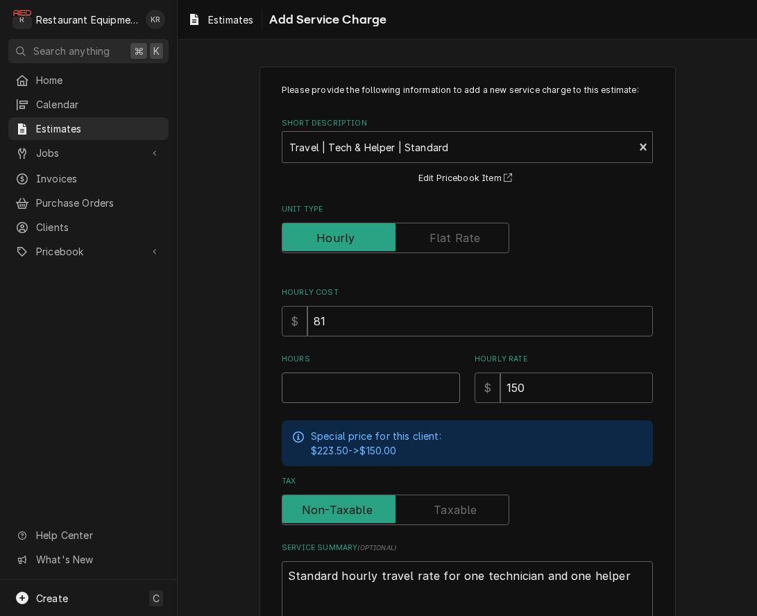
click at [332, 389] on input "Hours" at bounding box center [371, 388] width 178 height 31
type textarea "x"
type input "9"
type textarea "x"
type input "9"
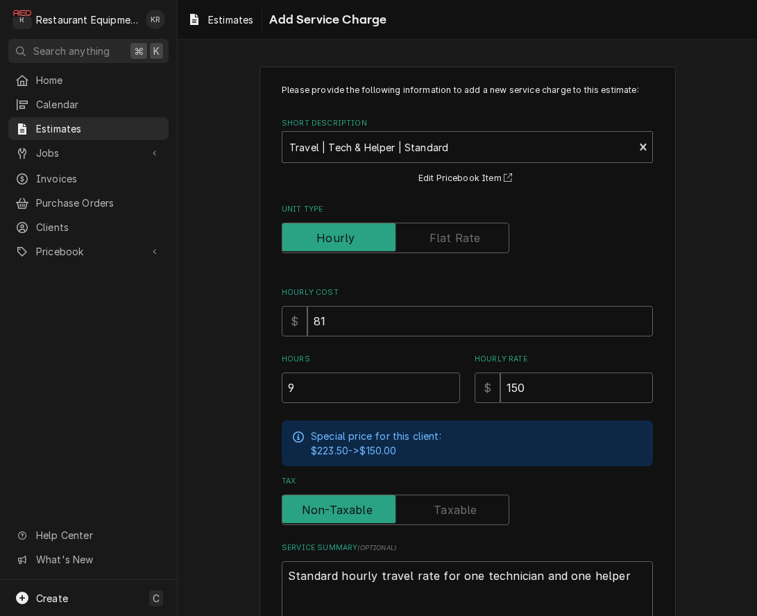
scroll to position [91, 0]
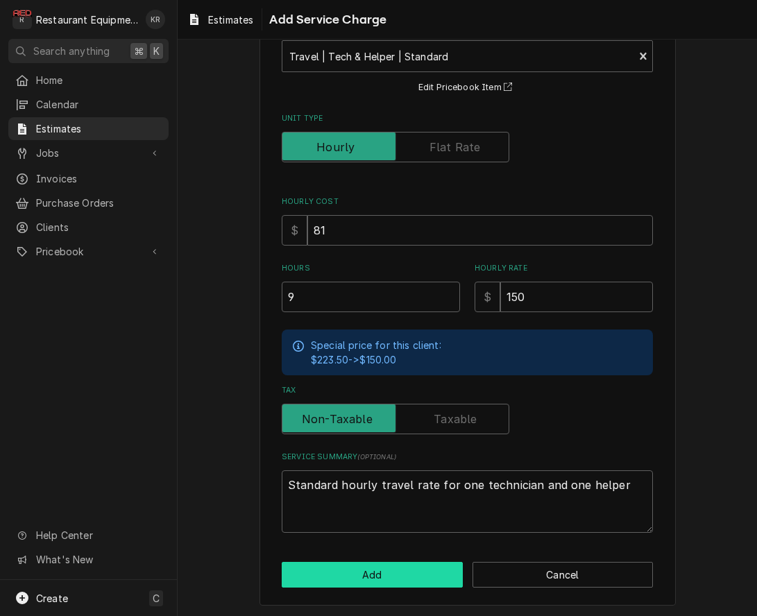
click at [380, 580] on button "Add" at bounding box center [372, 575] width 181 height 26
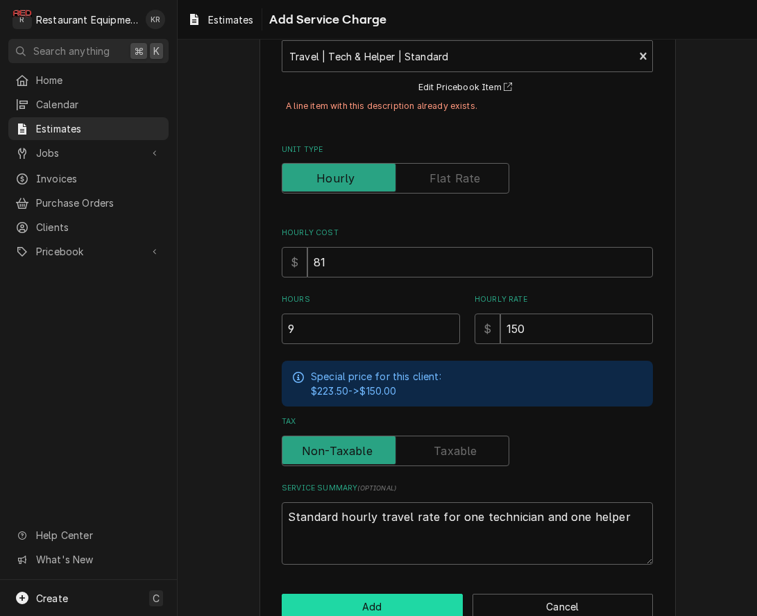
click at [389, 602] on button "Add" at bounding box center [372, 607] width 181 height 26
type textarea "x"
click at [357, 58] on div "Short Description" at bounding box center [457, 56] width 337 height 25
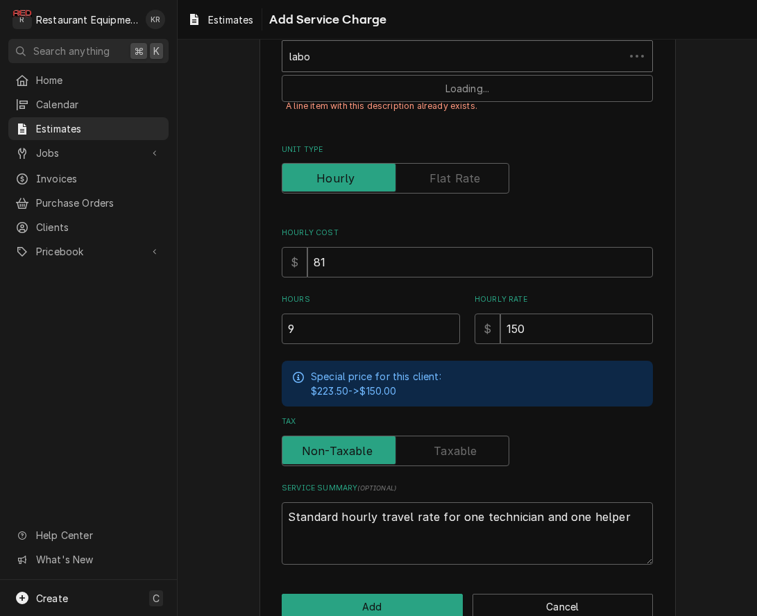
type input "labor"
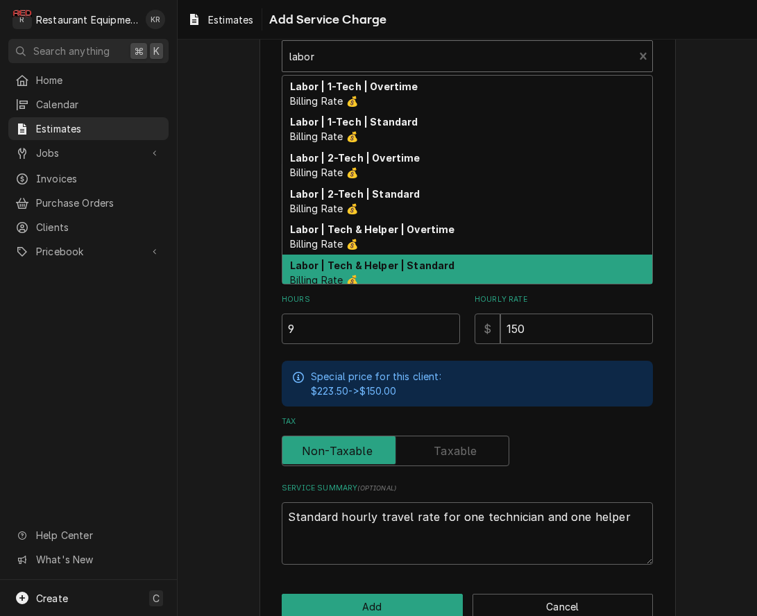
click at [338, 271] on strong "Labor | Tech & Helper | Standard" at bounding box center [372, 266] width 165 height 12
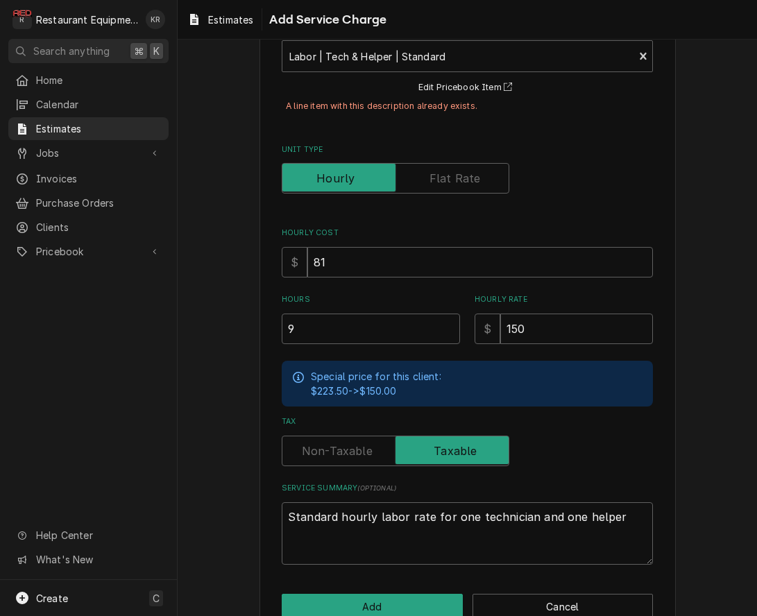
scroll to position [123, 0]
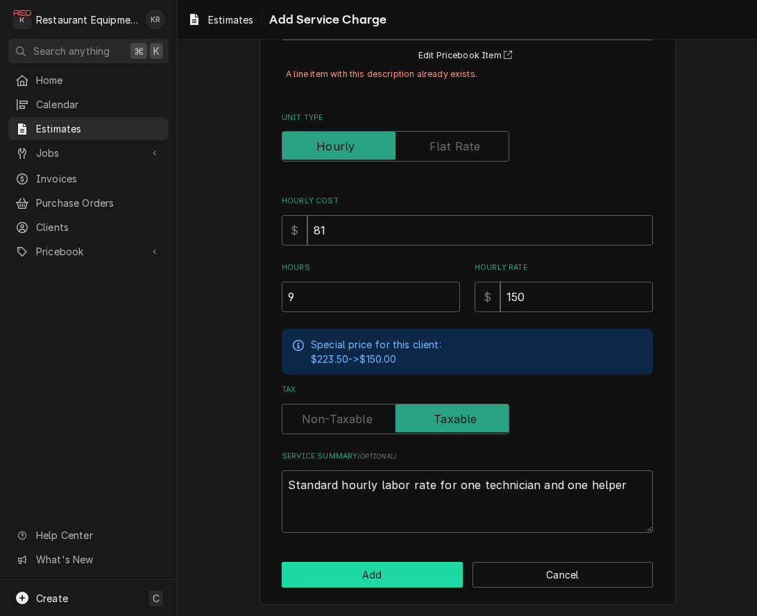
click at [375, 566] on button "Add" at bounding box center [372, 575] width 181 height 26
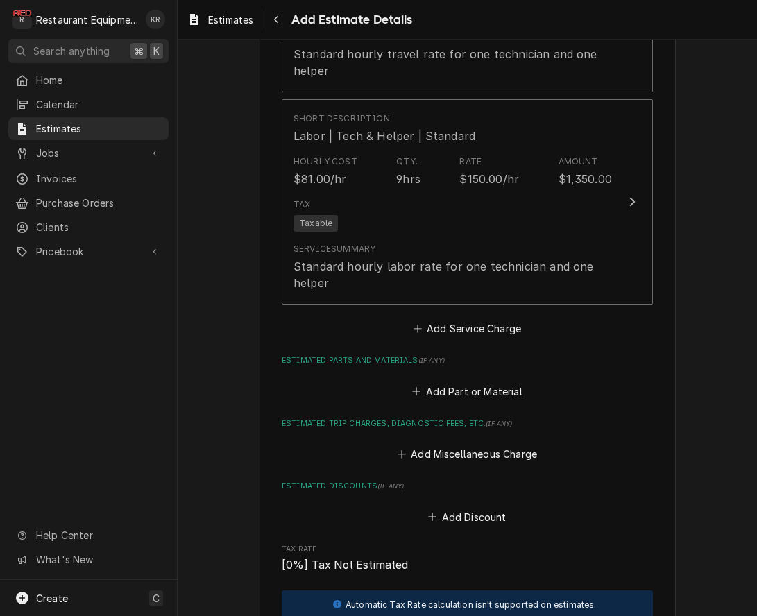
scroll to position [1903, 0]
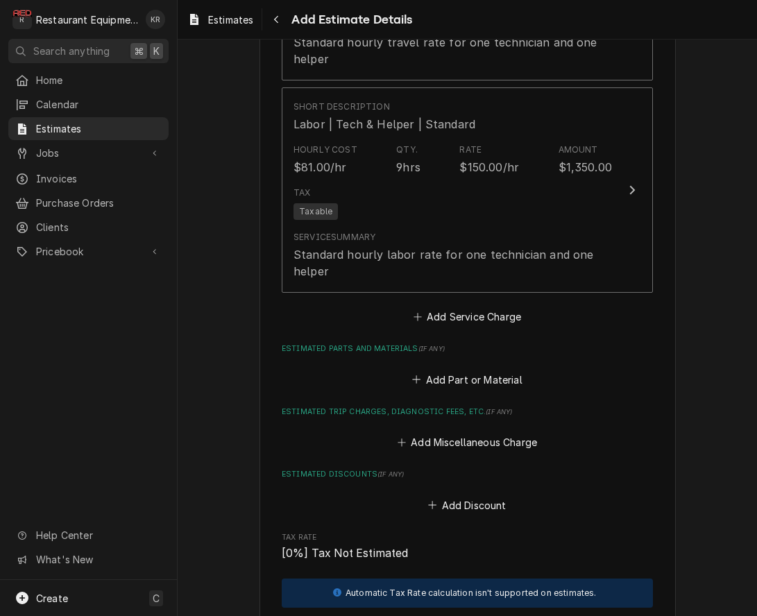
type textarea "x"
click at [445, 378] on button "Add Part or Material" at bounding box center [467, 379] width 115 height 19
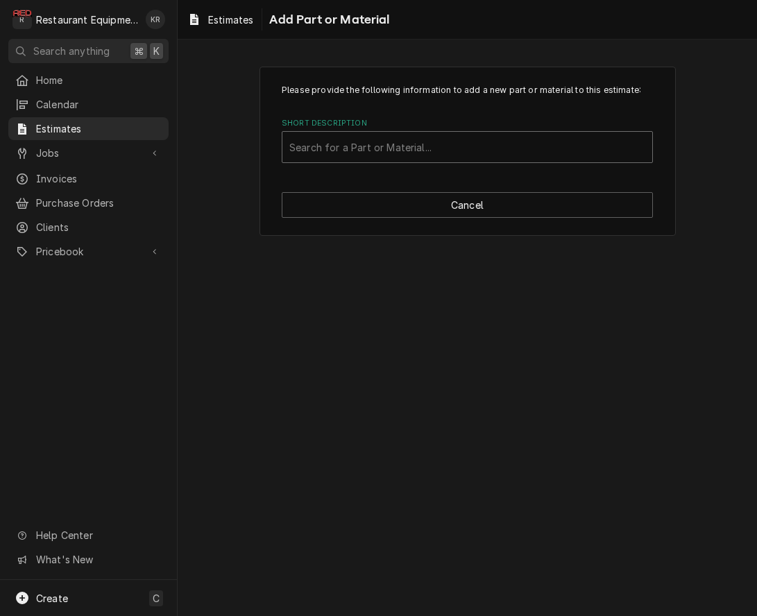
click at [416, 142] on div "Short Description" at bounding box center [467, 147] width 356 height 25
type input "com111"
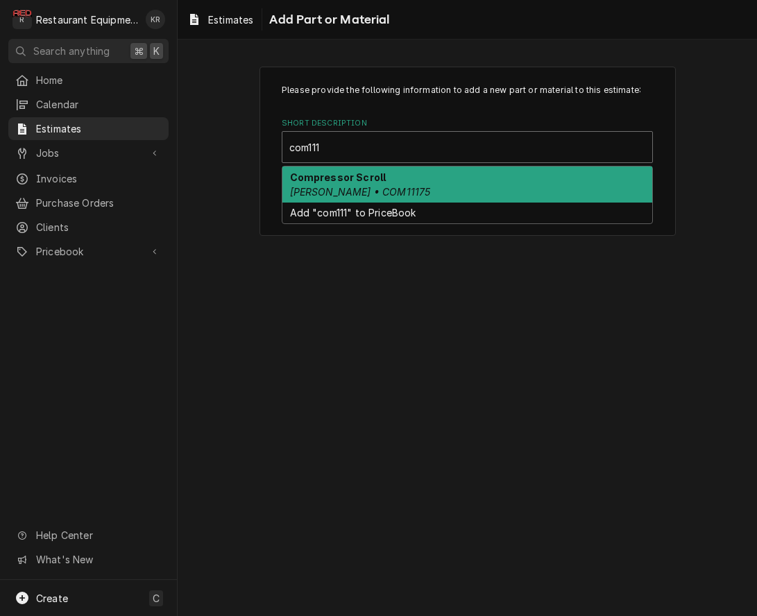
click at [355, 182] on strong "Compressor Scroll" at bounding box center [338, 177] width 96 height 12
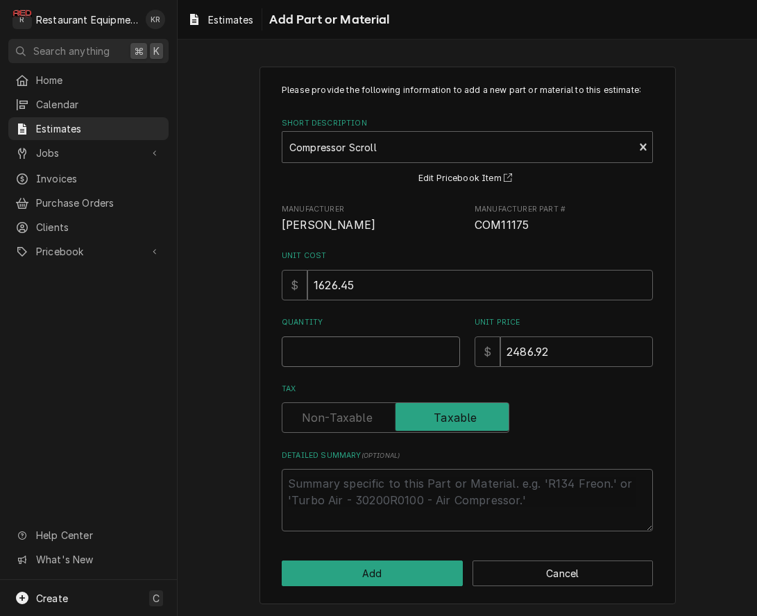
click at [337, 352] on input "Quantity" at bounding box center [371, 352] width 178 height 31
type textarea "x"
type input "1"
type textarea "x"
type input "1"
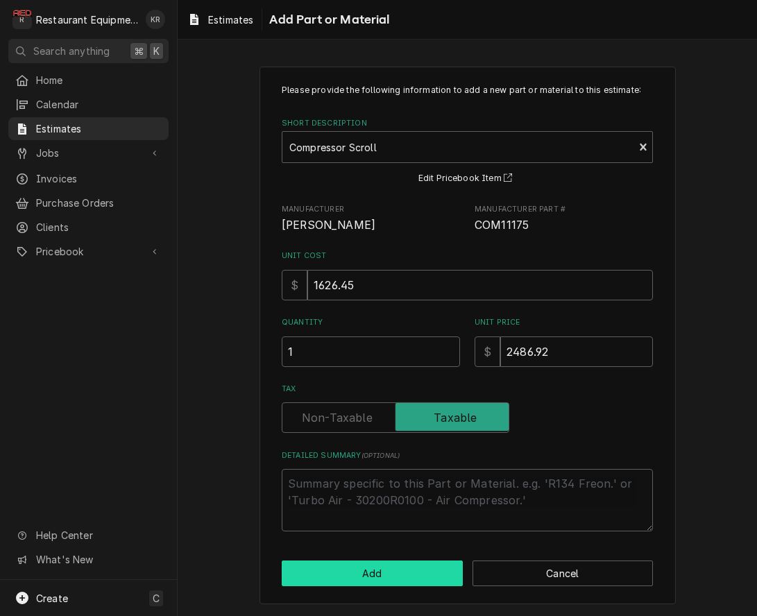
click at [369, 569] on button "Add" at bounding box center [372, 574] width 181 height 26
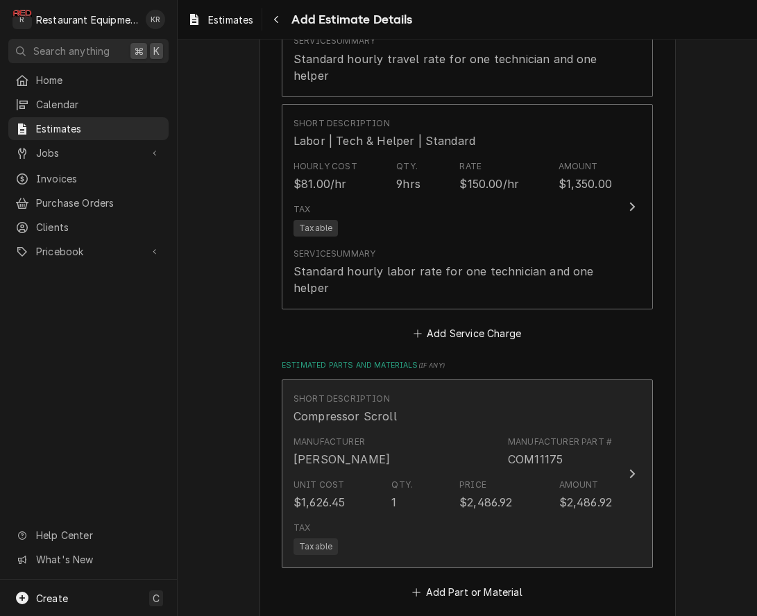
type textarea "x"
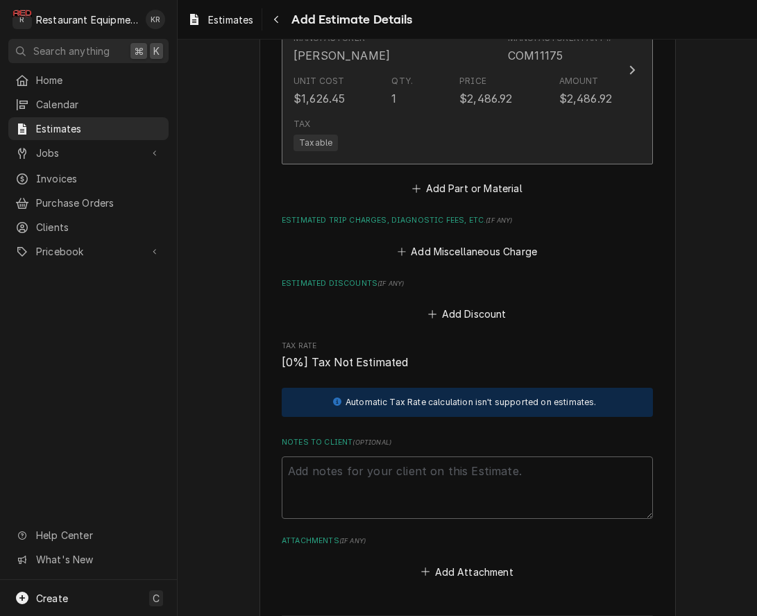
scroll to position [2307, 0]
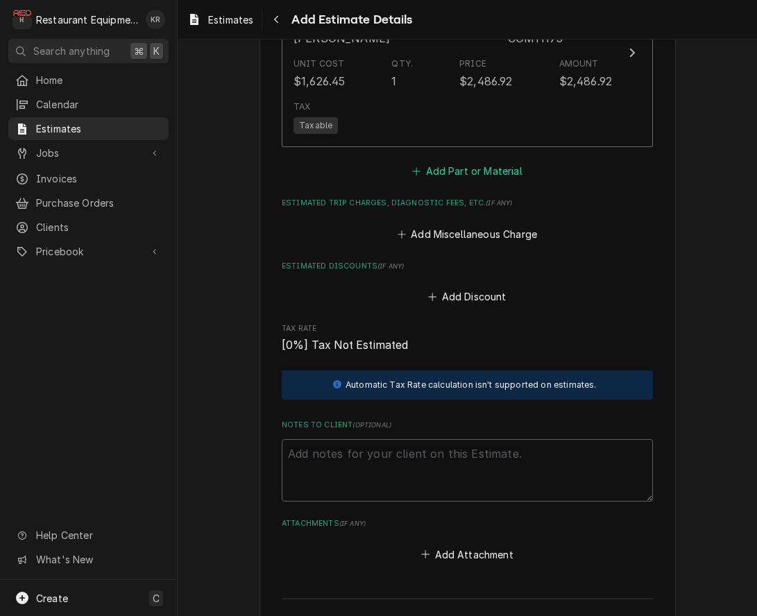
click at [457, 165] on button "Add Part or Material" at bounding box center [467, 171] width 115 height 19
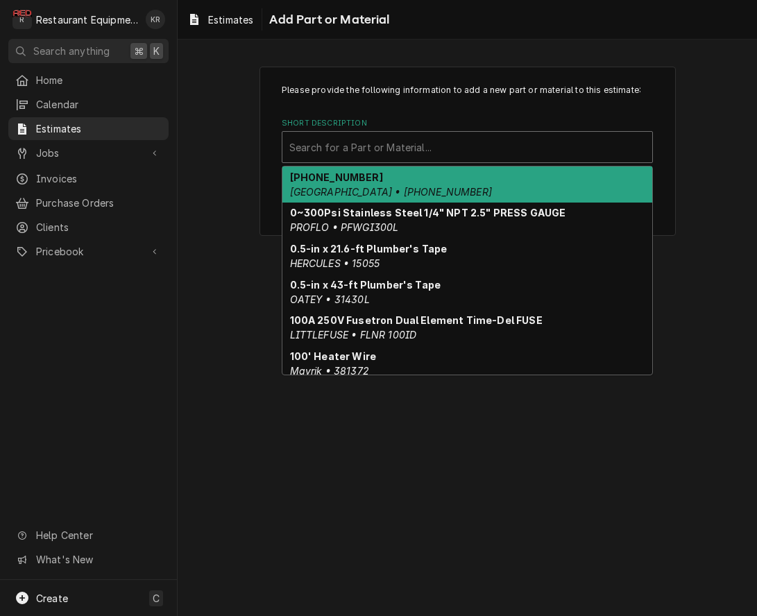
click at [441, 151] on div "Short Description" at bounding box center [467, 147] width 356 height 25
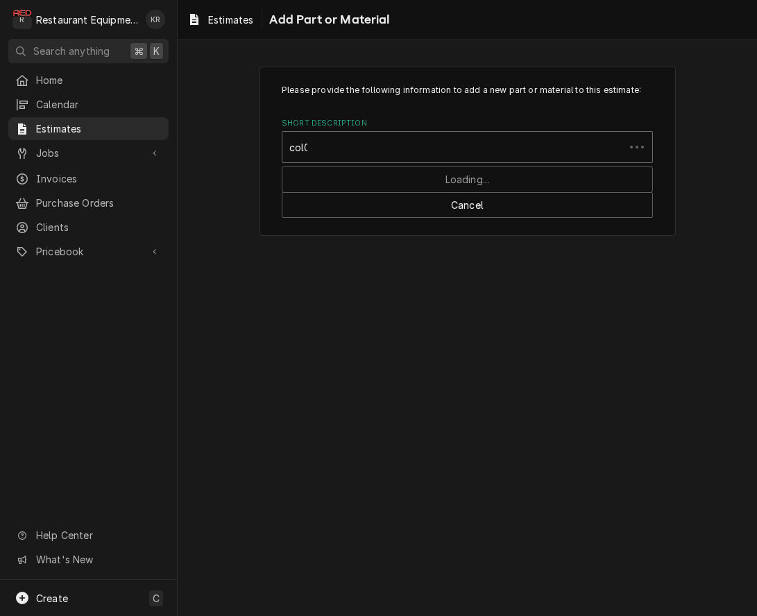
type input "col06"
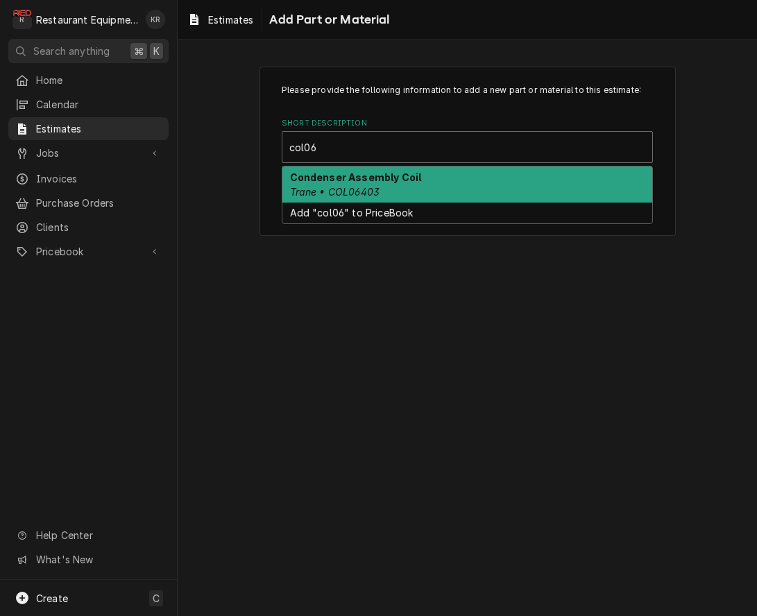
click at [418, 189] on div "Condenser Assembly Coil Trane • COL06403" at bounding box center [468, 185] width 370 height 36
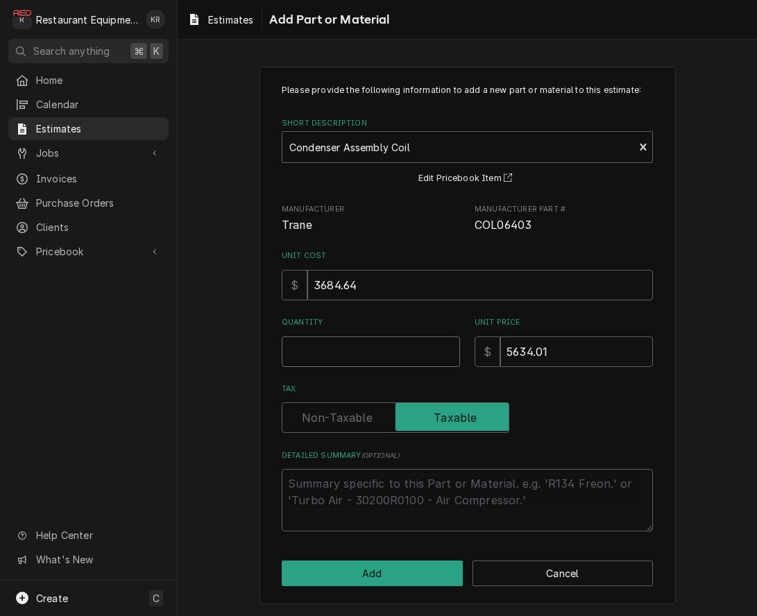
click at [352, 344] on input "Quantity" at bounding box center [371, 352] width 178 height 31
type textarea "x"
type input "1"
type textarea "x"
type input "1"
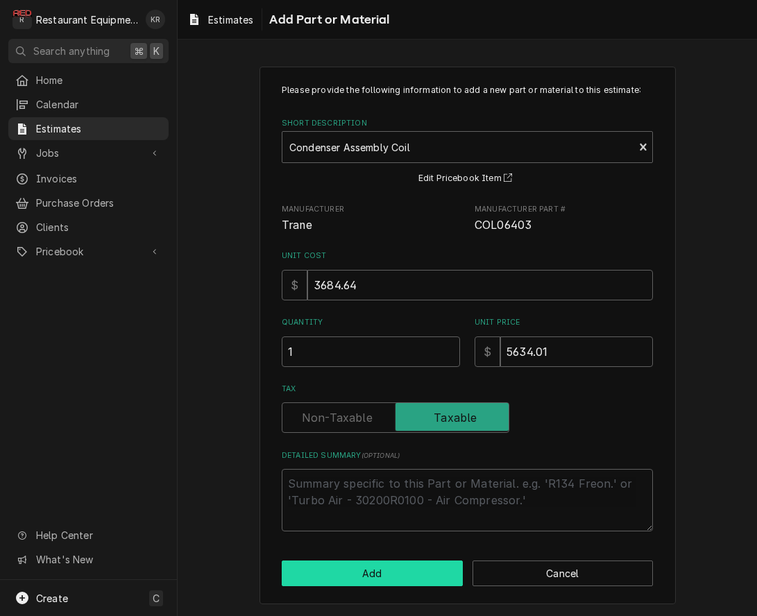
click at [360, 572] on button "Add" at bounding box center [372, 574] width 181 height 26
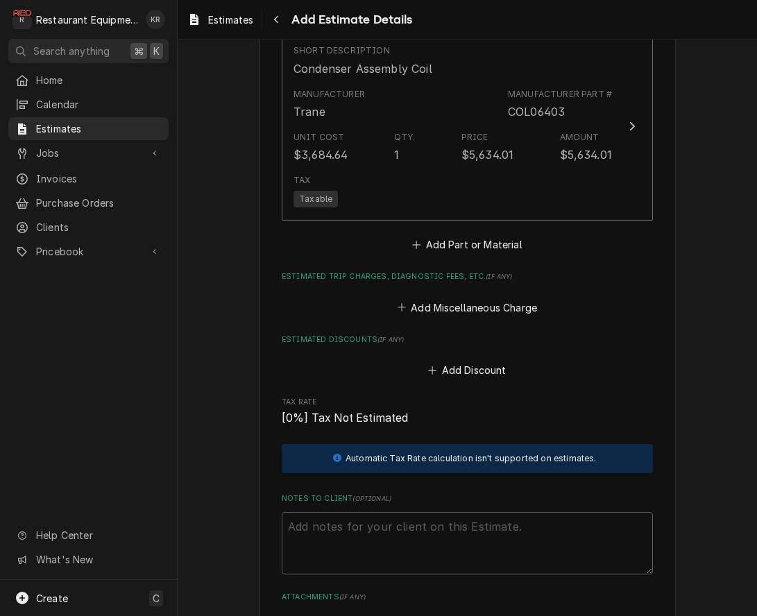
type textarea "x"
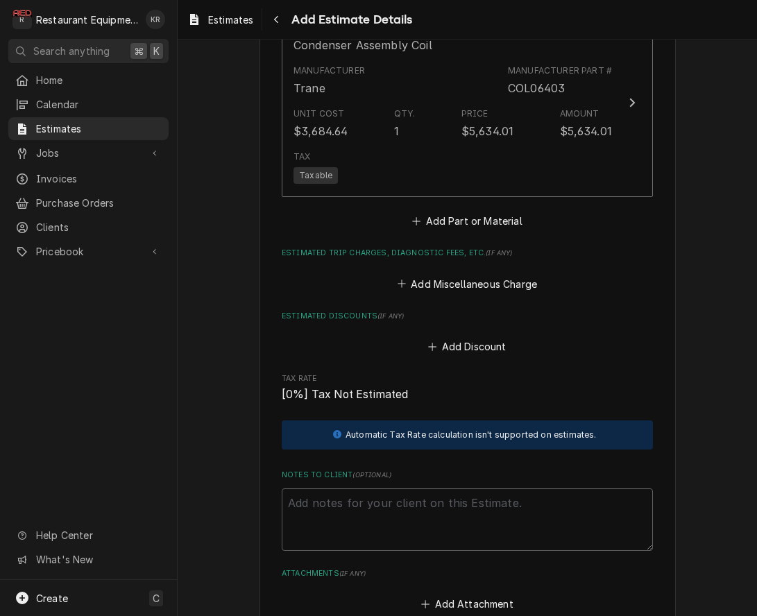
scroll to position [2453, 0]
click at [455, 217] on button "Add Part or Material" at bounding box center [467, 221] width 115 height 19
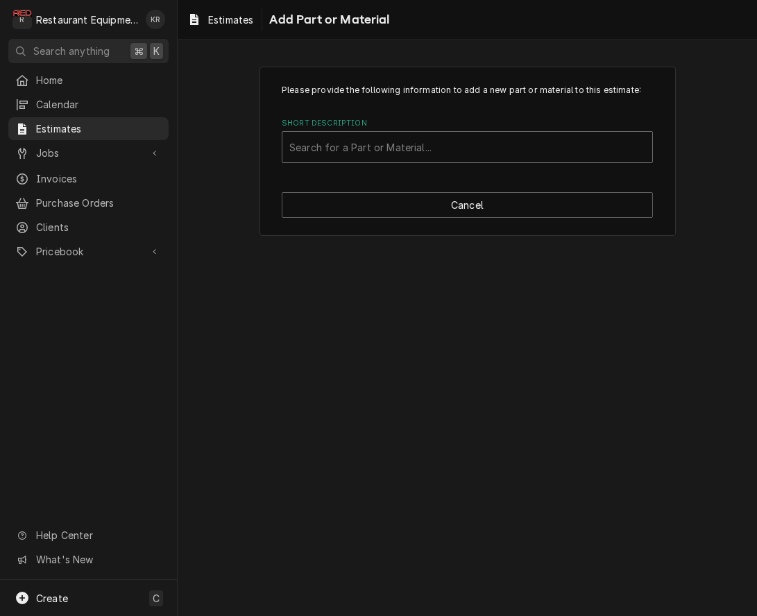
click at [397, 146] on div "Short Description" at bounding box center [467, 147] width 356 height 25
type input "1470"
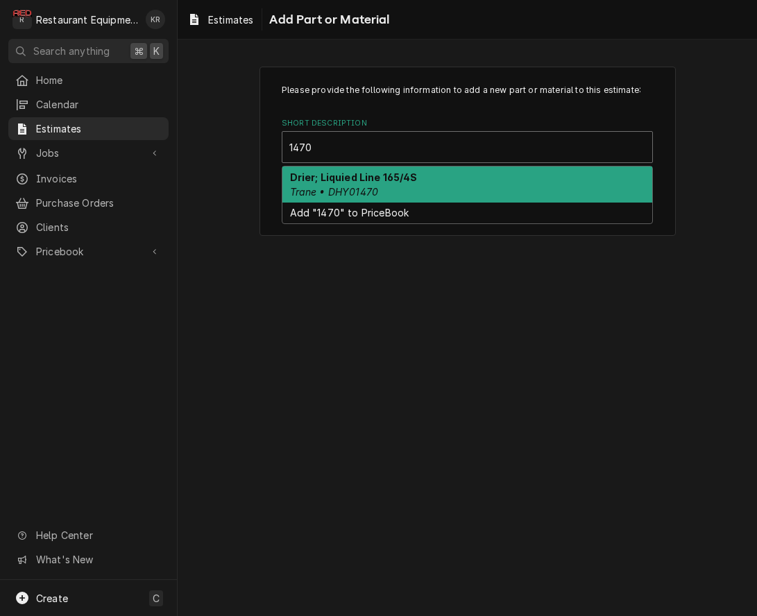
click at [352, 187] on em "Trane • DHY01470" at bounding box center [334, 192] width 89 height 12
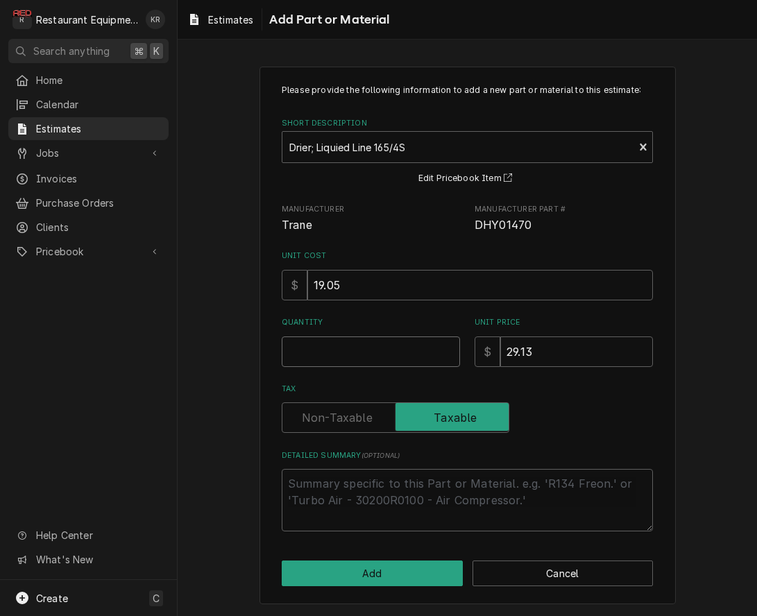
click at [338, 357] on input "Quantity" at bounding box center [371, 352] width 178 height 31
type textarea "x"
type input "1"
type textarea "x"
type input "1"
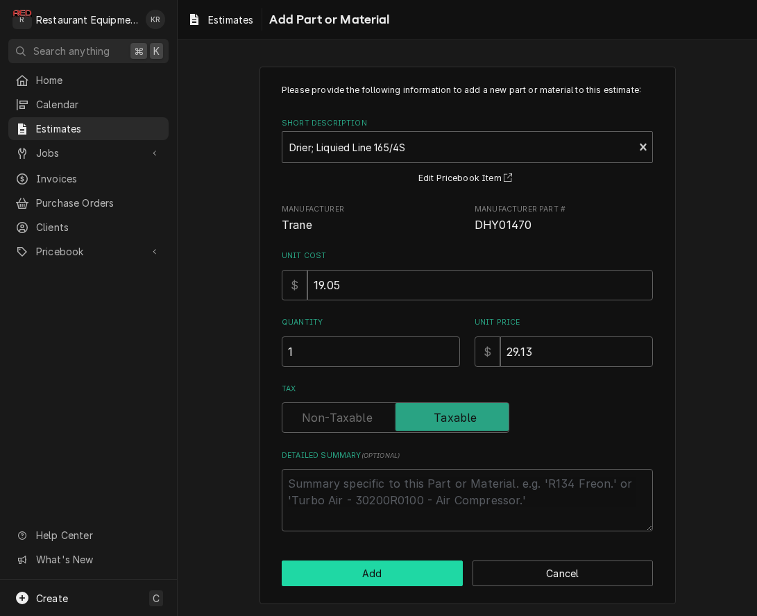
click at [360, 569] on button "Add" at bounding box center [372, 574] width 181 height 26
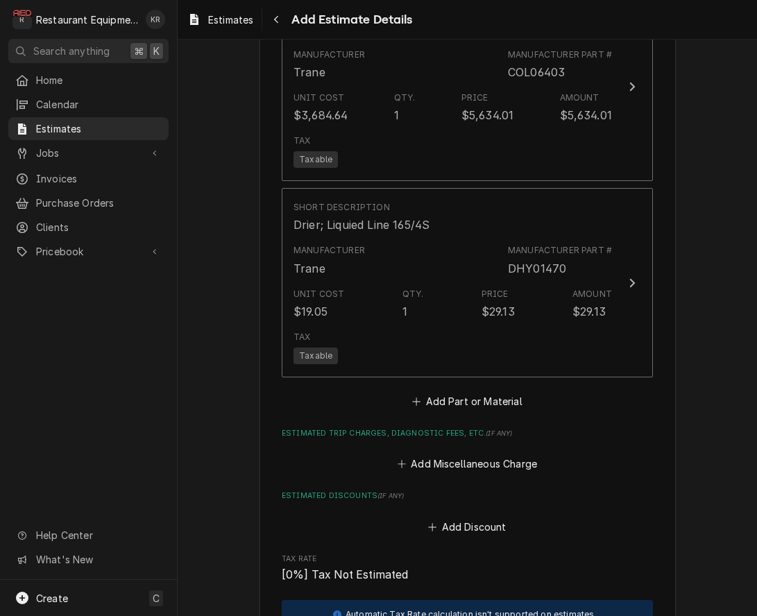
type textarea "x"
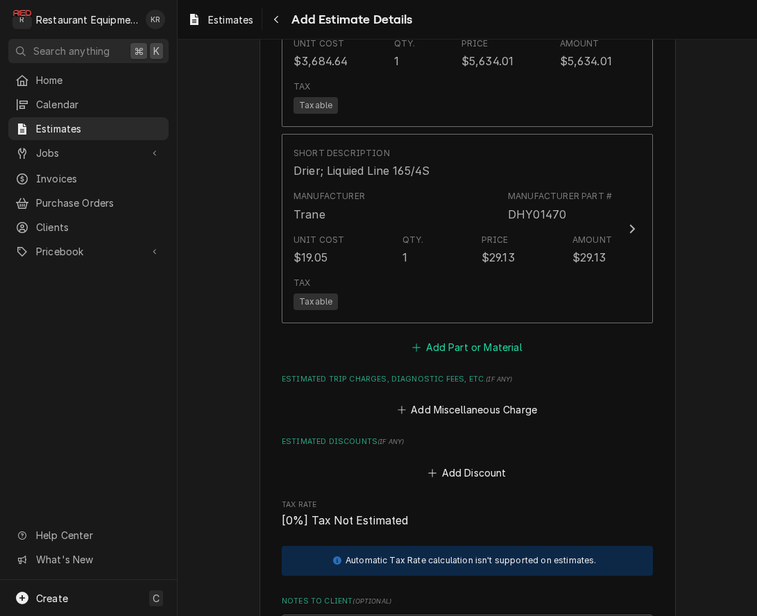
scroll to position [2526, 0]
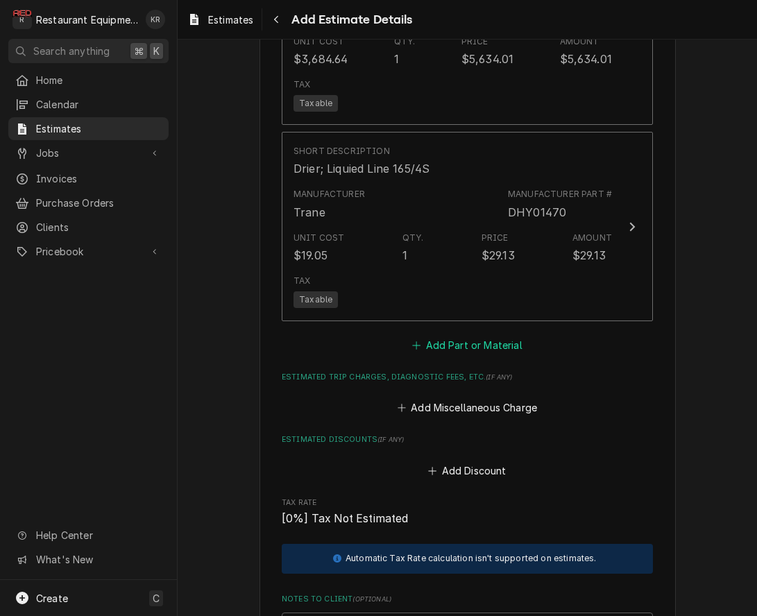
click at [460, 342] on button "Add Part or Material" at bounding box center [467, 344] width 115 height 19
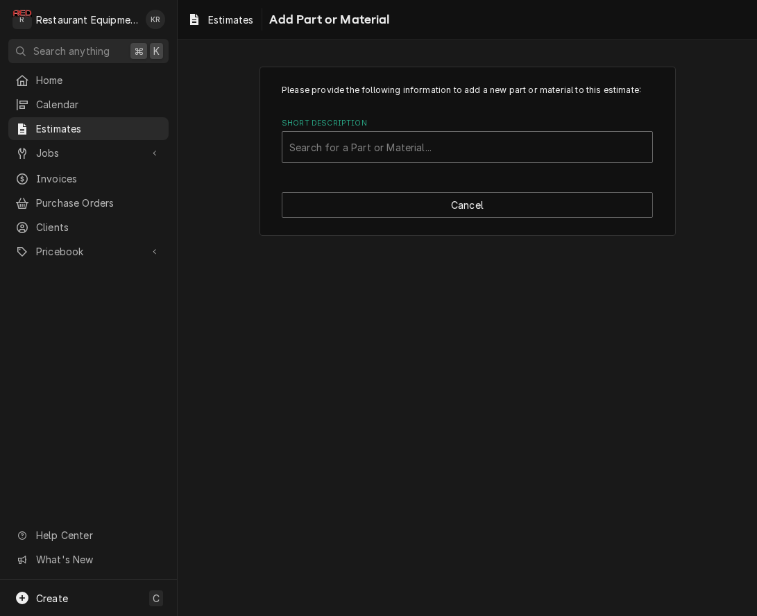
click at [389, 153] on div "Short Description" at bounding box center [467, 147] width 356 height 25
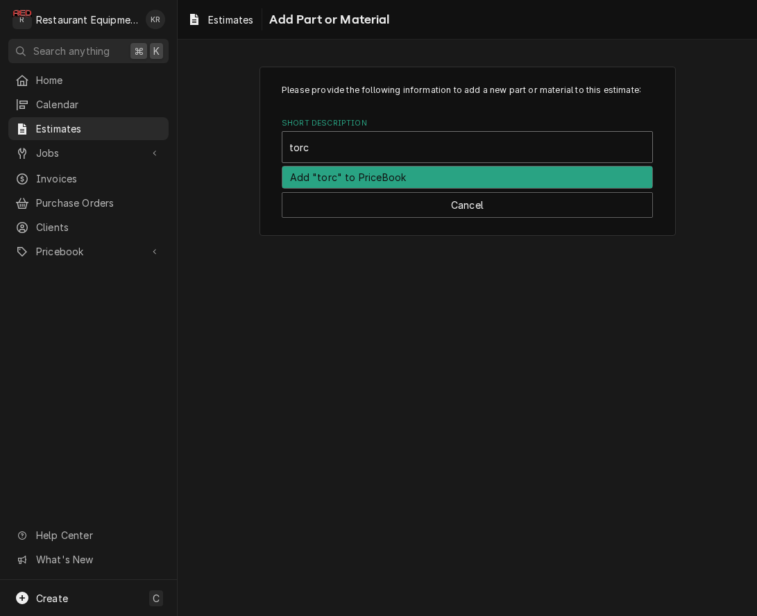
type input "torch"
click at [367, 183] on strong "Vacuum, torches, solder, nitrogen" at bounding box center [378, 177] width 176 height 12
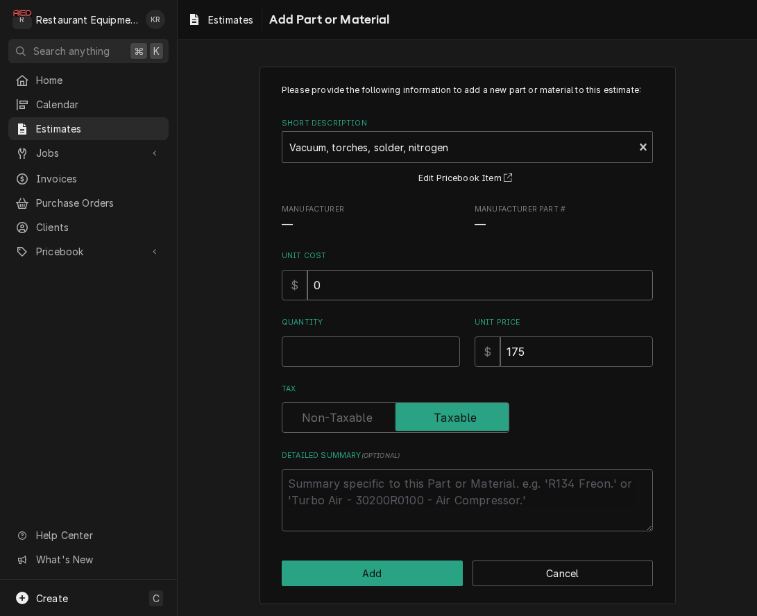
click at [359, 286] on input "0" at bounding box center [481, 285] width 346 height 31
drag, startPoint x: 359, startPoint y: 286, endPoint x: 248, endPoint y: 276, distance: 111.6
click at [308, 276] on input "0" at bounding box center [481, 285] width 346 height 31
type textarea "x"
type input "8"
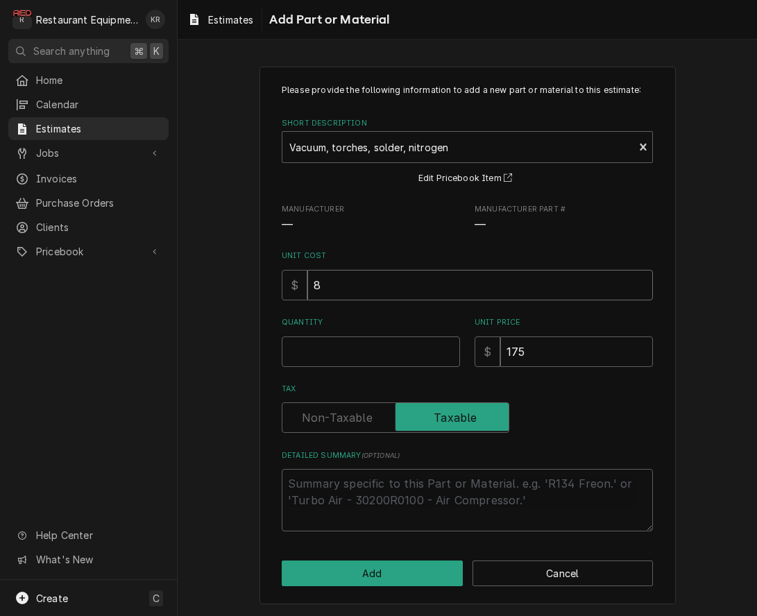
type textarea "x"
type input "87"
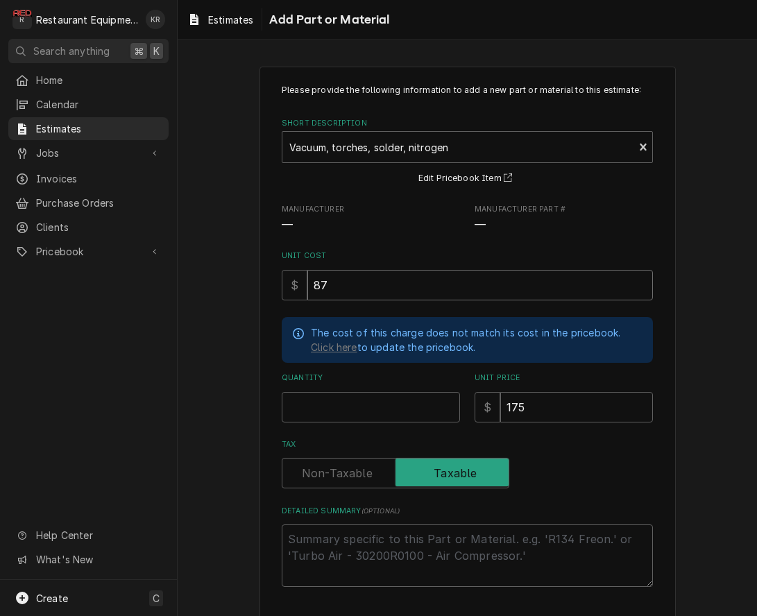
type textarea "x"
type input "87.5"
type textarea "x"
type input "1"
type textarea "x"
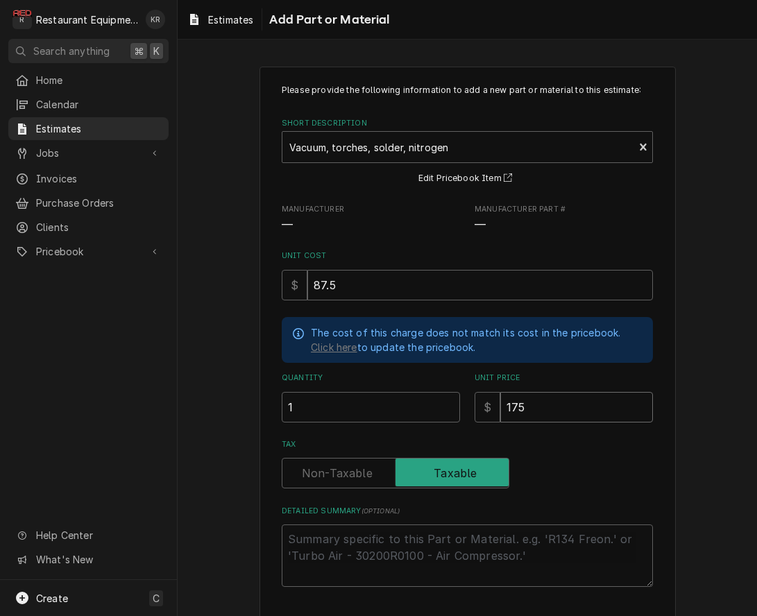
type input "8"
type textarea "x"
type input "1"
type textarea "x"
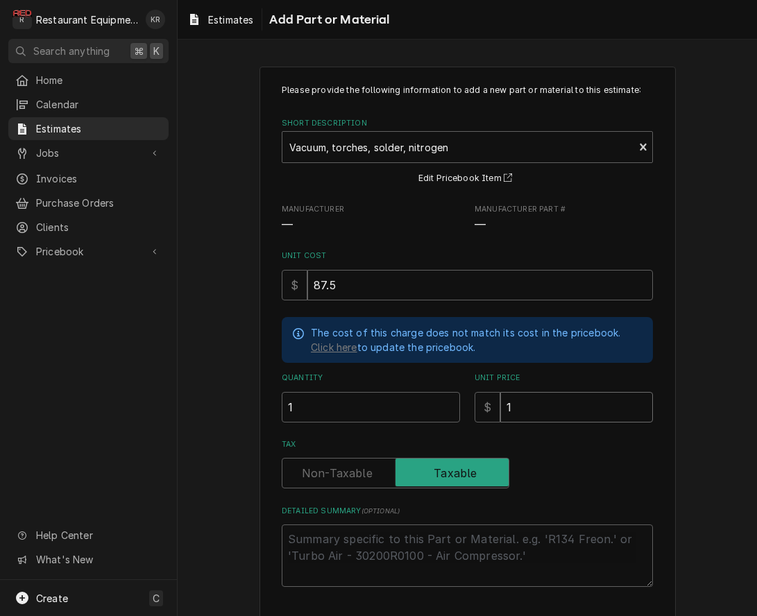
type input "17"
type textarea "x"
type input "175"
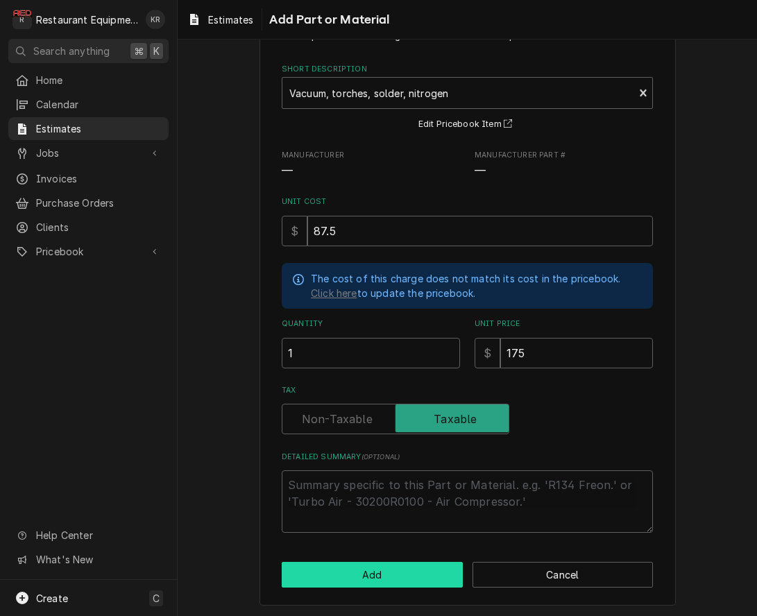
click at [397, 580] on button "Add" at bounding box center [372, 575] width 181 height 26
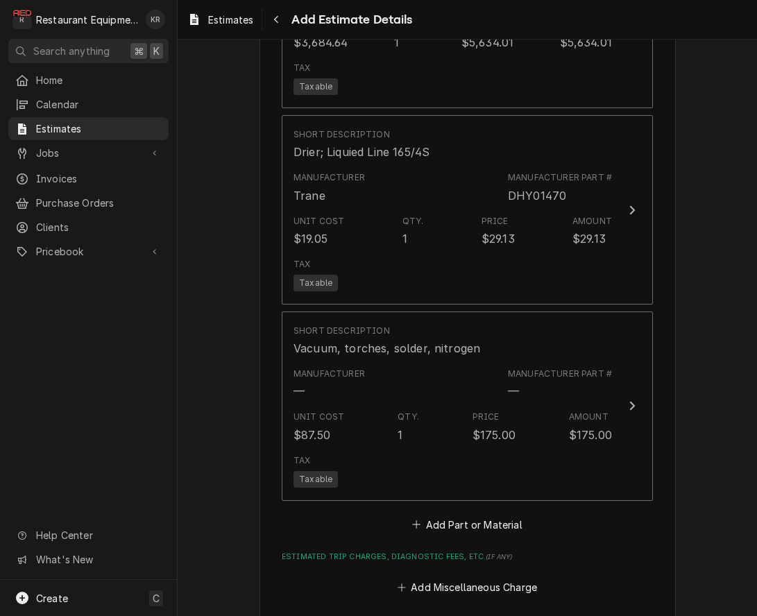
scroll to position [2543, 0]
type textarea "x"
click at [469, 524] on button "Add Part or Material" at bounding box center [467, 524] width 115 height 19
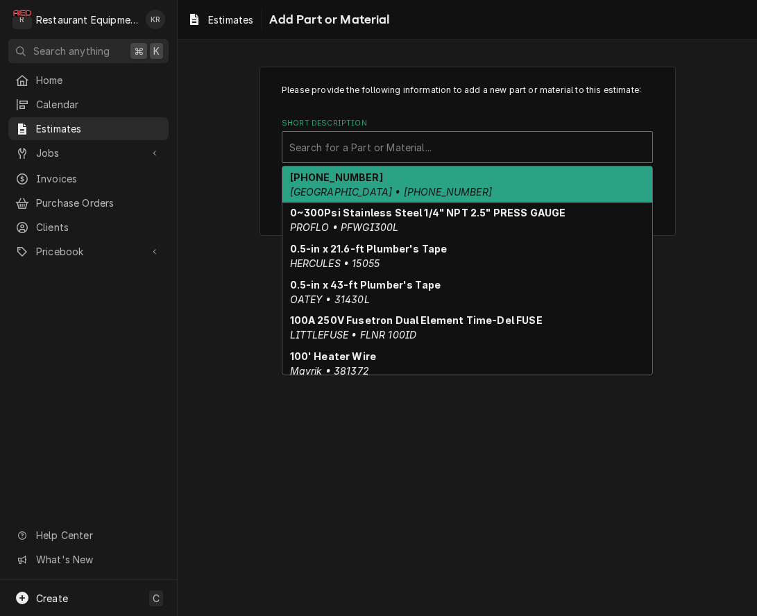
click at [385, 151] on div "Short Description" at bounding box center [467, 147] width 356 height 25
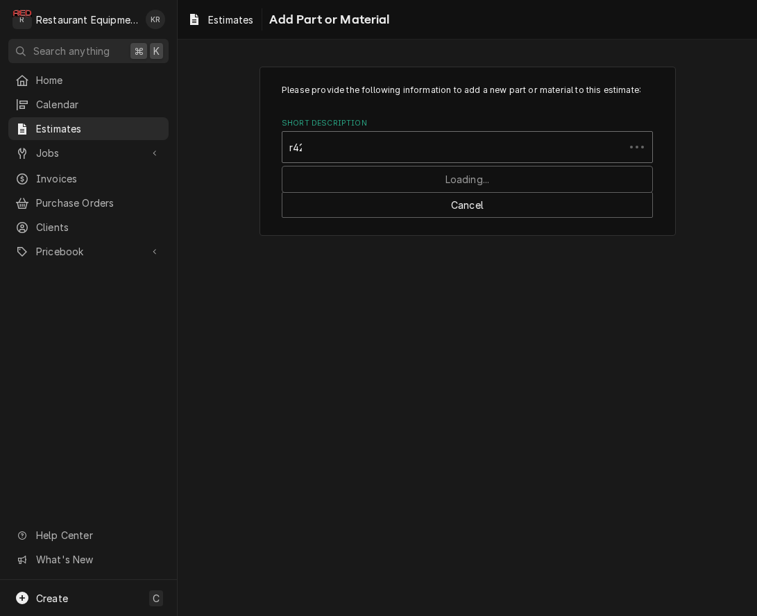
type input "r422"
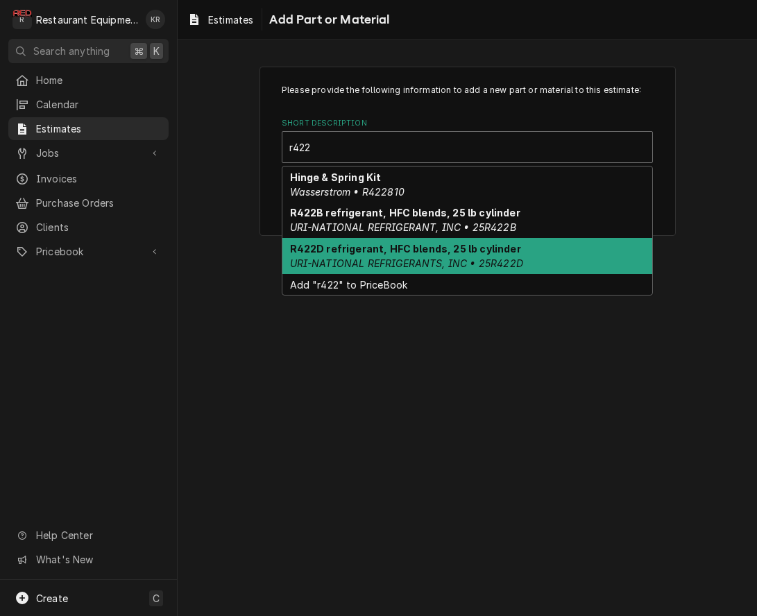
click at [367, 243] on strong "R422D refrigerant, HFC blends, 25 lb cylinder" at bounding box center [405, 249] width 231 height 12
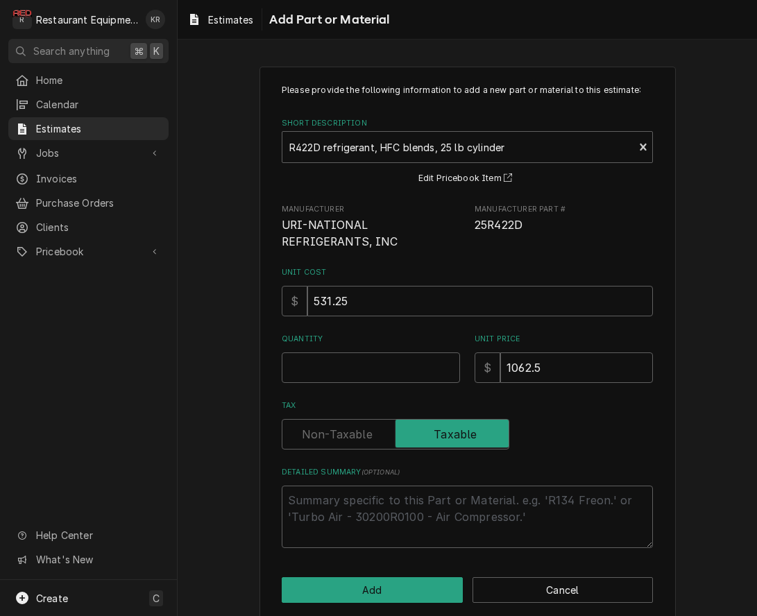
type textarea "x"
click at [335, 369] on input "Quantity" at bounding box center [371, 368] width 178 height 31
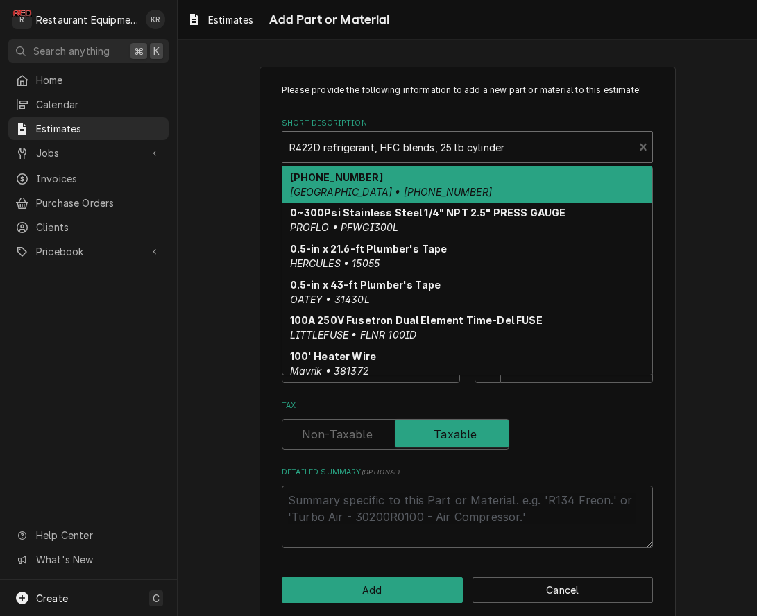
click at [415, 160] on div "R422D refrigerant, HFC blends, 25 lb cylinder URI-NATIONAL REFRIGERANTS, INC • …" at bounding box center [458, 147] width 351 height 31
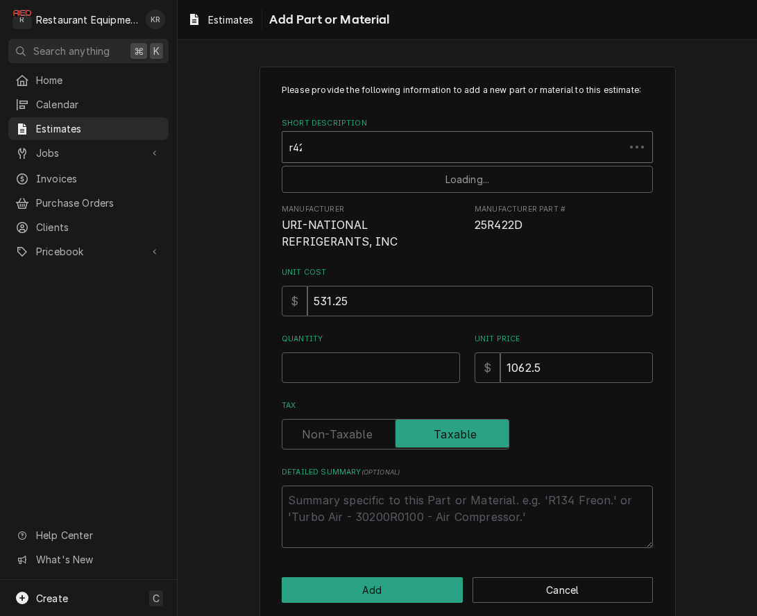
type input "r422"
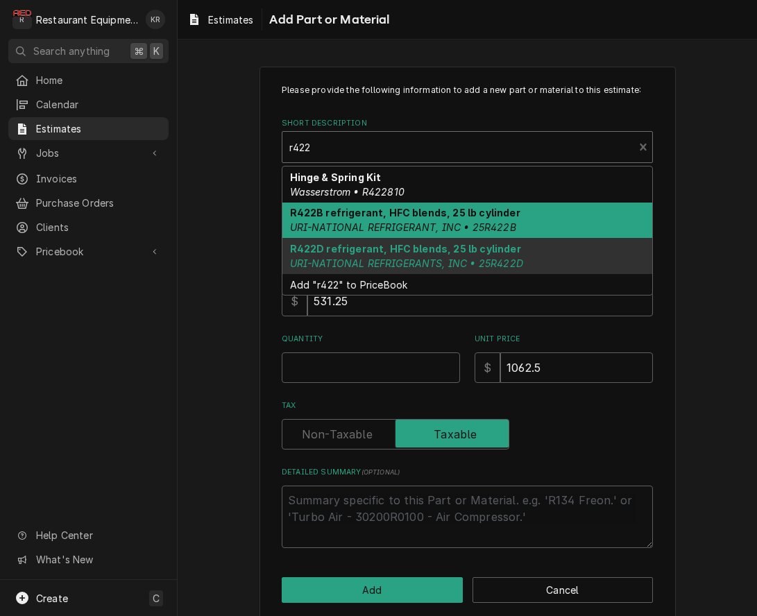
click at [400, 226] on em "URI-NATIONAL REFRIGERANT, INC • 25R422B" at bounding box center [403, 227] width 226 height 12
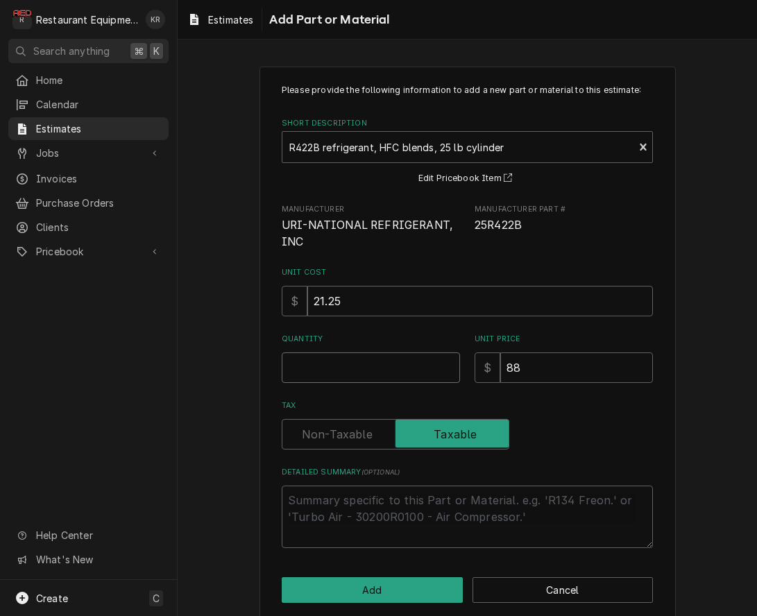
click at [331, 363] on input "Quantity" at bounding box center [371, 368] width 178 height 31
type textarea "x"
type input "2"
type textarea "x"
type input "21"
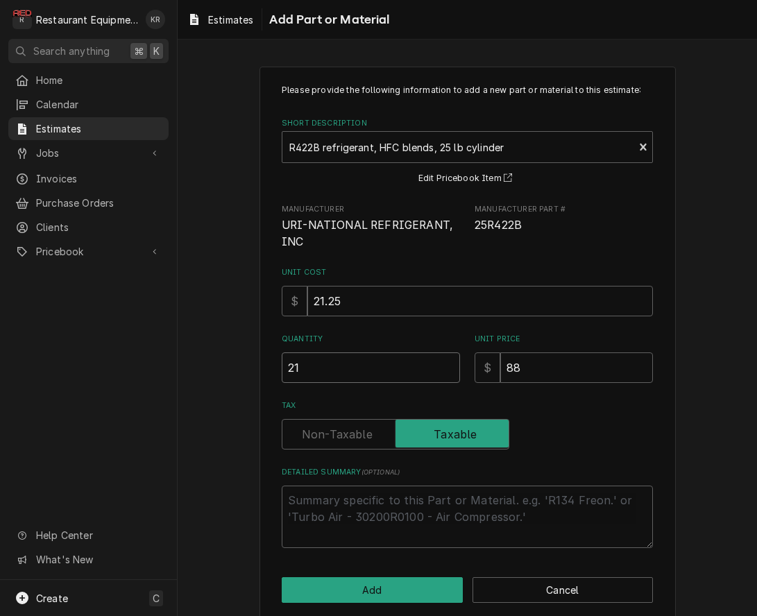
type textarea "x"
type input "21"
click at [386, 587] on button "Add" at bounding box center [372, 591] width 181 height 26
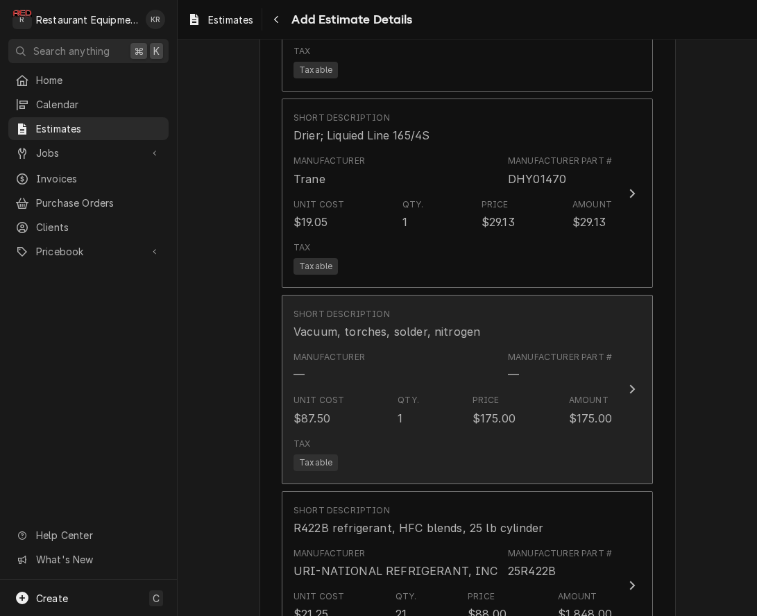
type textarea "x"
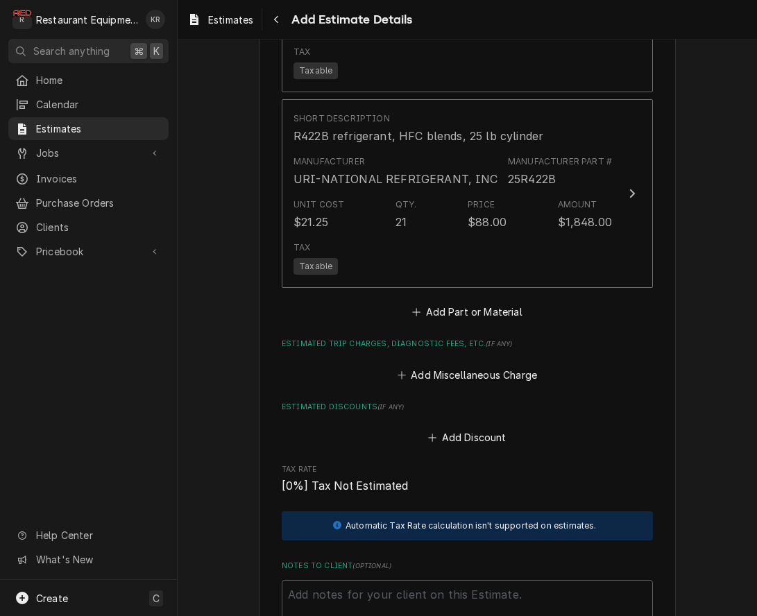
scroll to position [2970, 0]
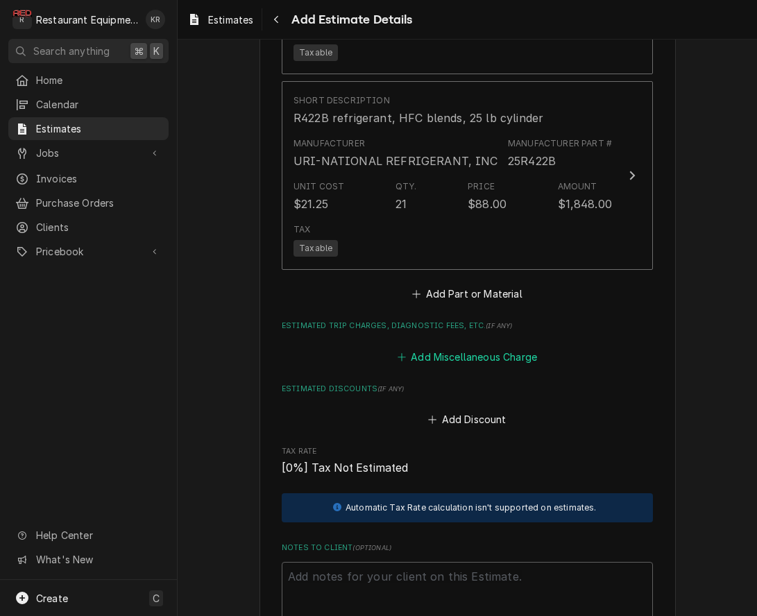
click at [461, 353] on button "Add Miscellaneous Charge" at bounding box center [467, 356] width 144 height 19
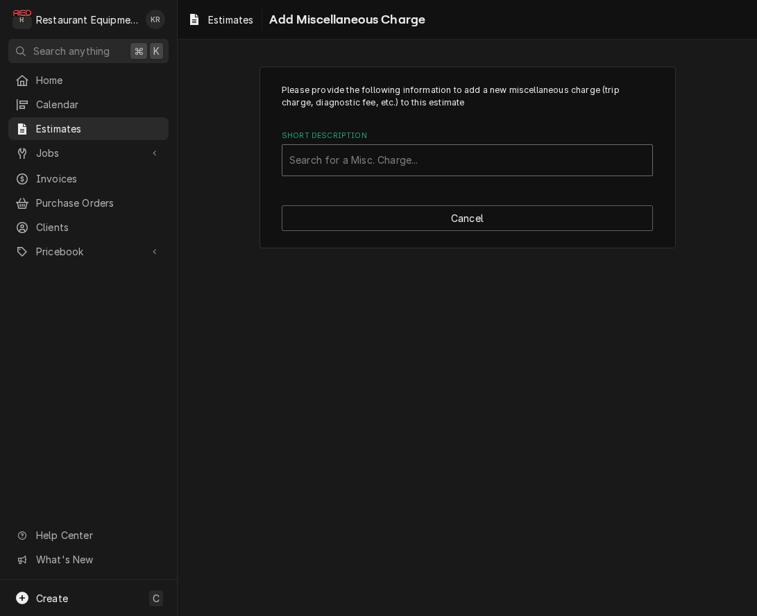
click at [359, 163] on div "Short Description" at bounding box center [467, 160] width 356 height 25
type input "lift"
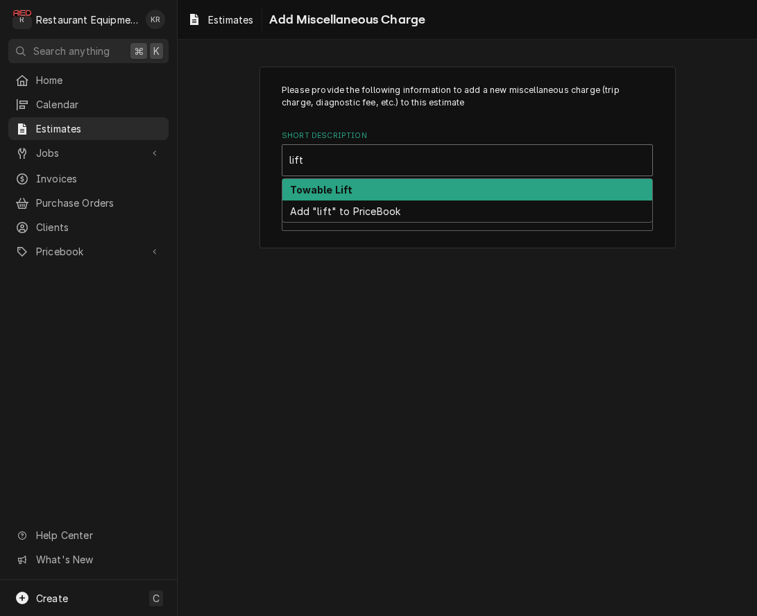
click at [346, 191] on strong "Towable Lift" at bounding box center [321, 190] width 63 height 12
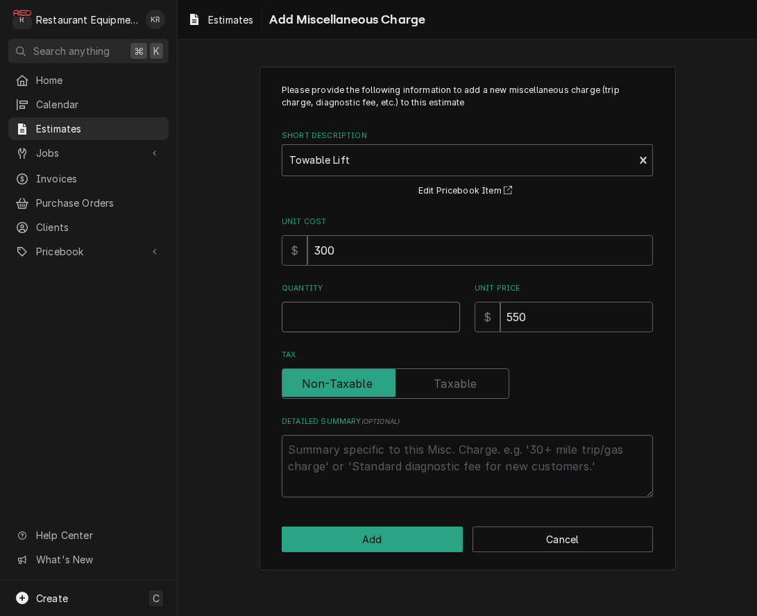
click at [301, 321] on input "Quantity" at bounding box center [371, 317] width 178 height 31
type textarea "x"
type input "1"
type textarea "x"
type input "1"
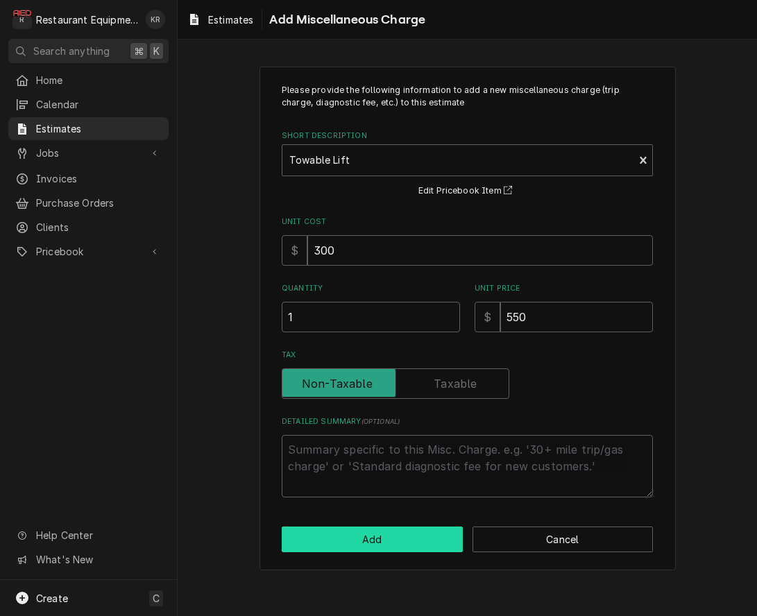
click at [339, 538] on button "Add" at bounding box center [372, 540] width 181 height 26
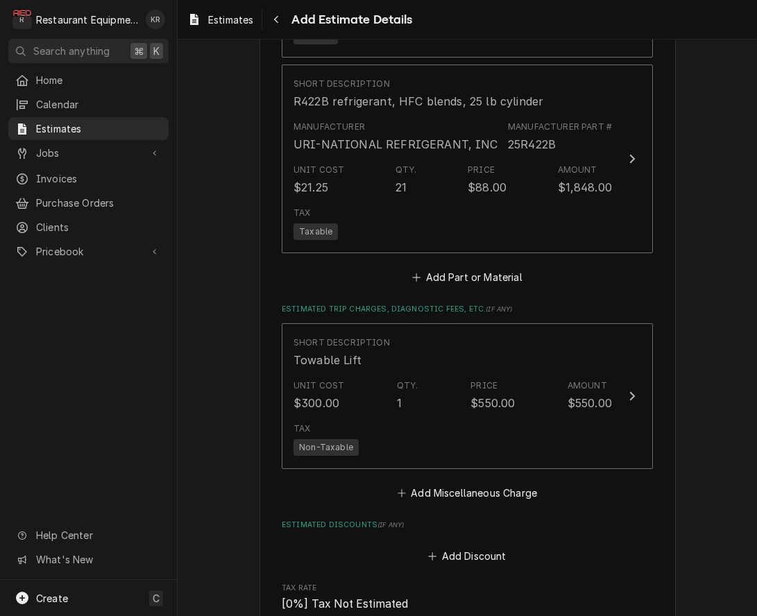
scroll to position [2986, 0]
type textarea "x"
click at [485, 494] on button "Add Miscellaneous Charge" at bounding box center [467, 493] width 144 height 19
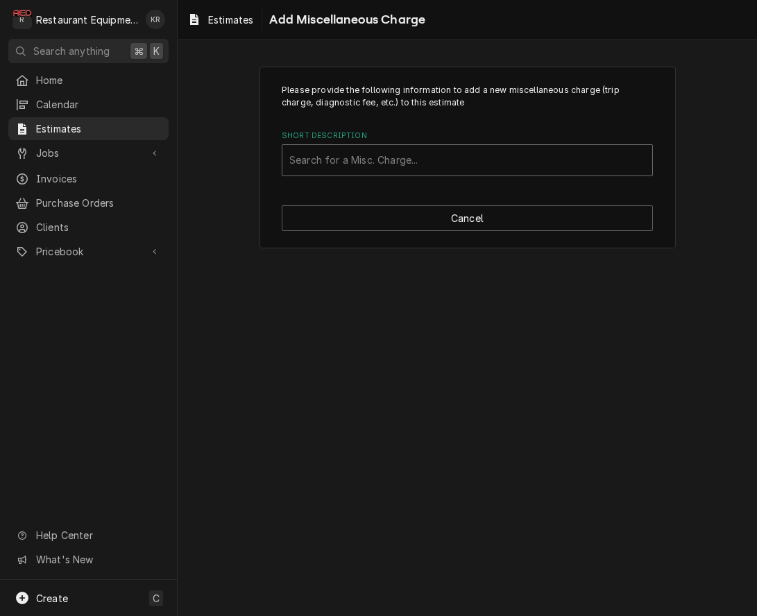
click at [382, 151] on div "Short Description" at bounding box center [467, 160] width 356 height 25
type input "ship"
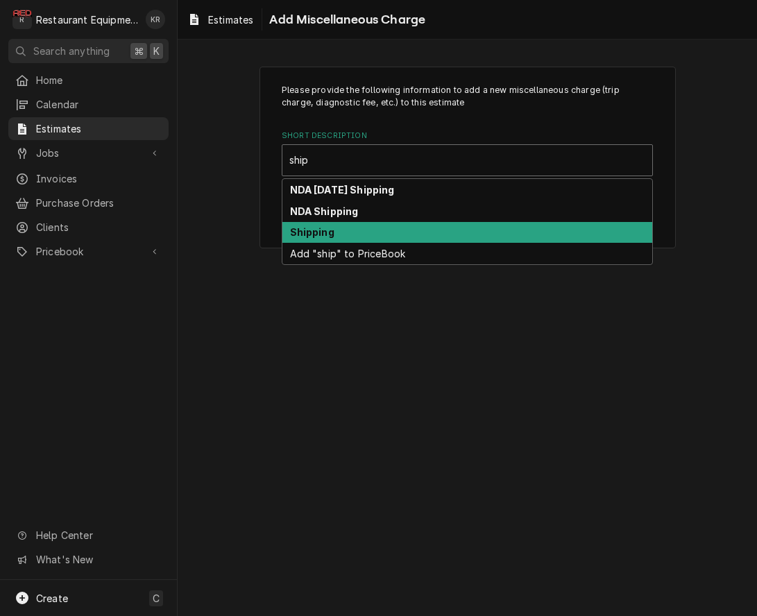
click at [320, 229] on strong "Shipping" at bounding box center [312, 232] width 44 height 12
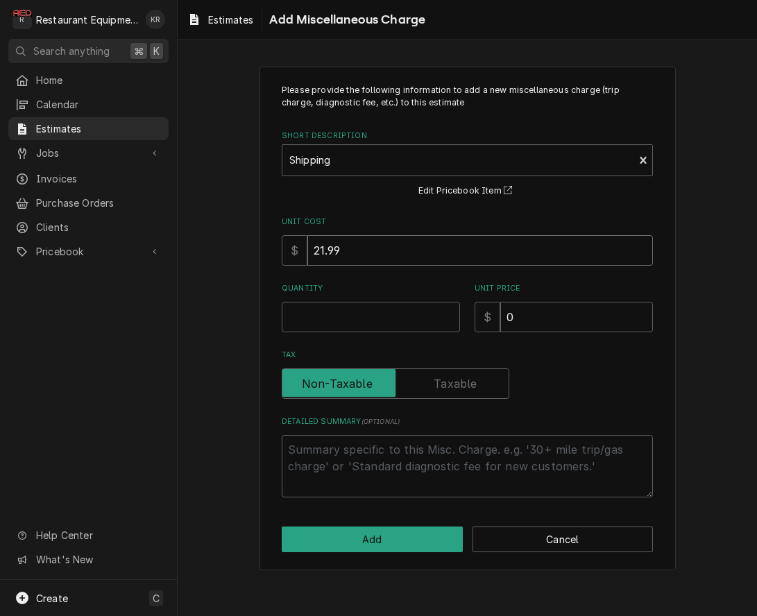
drag, startPoint x: 362, startPoint y: 253, endPoint x: 285, endPoint y: 254, distance: 77.7
click at [308, 254] on input "21.99" at bounding box center [481, 250] width 346 height 31
type textarea "x"
type input "2"
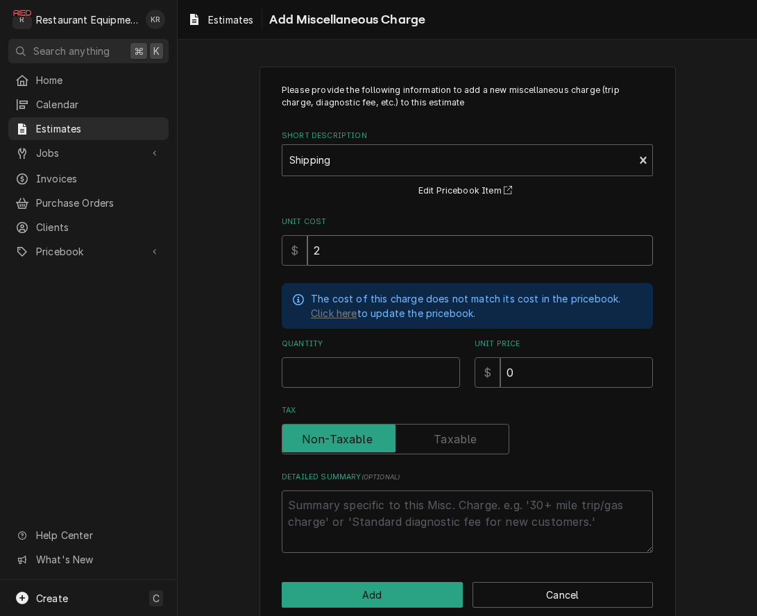
type textarea "x"
type input "20"
type textarea "x"
type input "200"
type textarea "x"
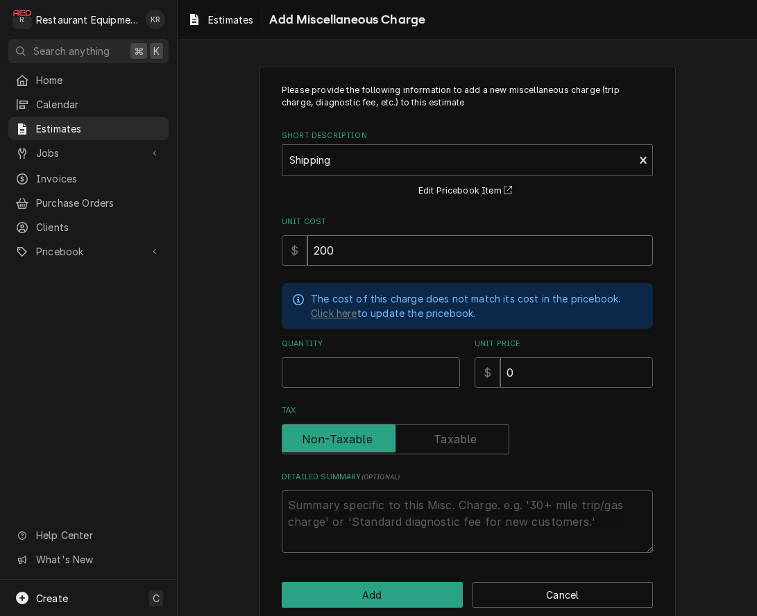
type input "200"
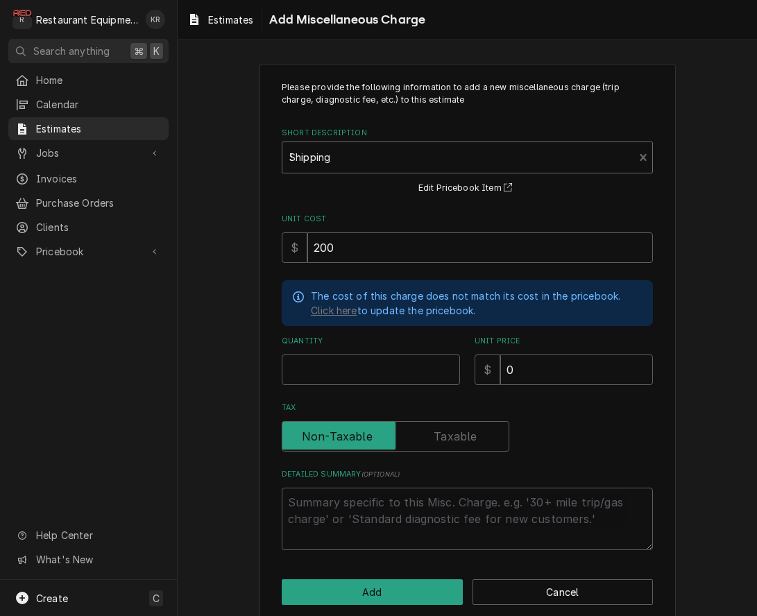
type input "30"
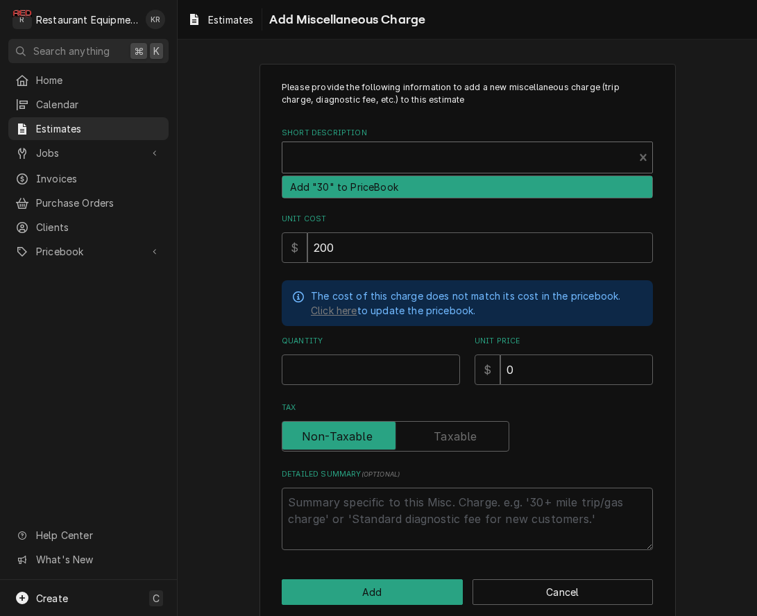
scroll to position [0, 0]
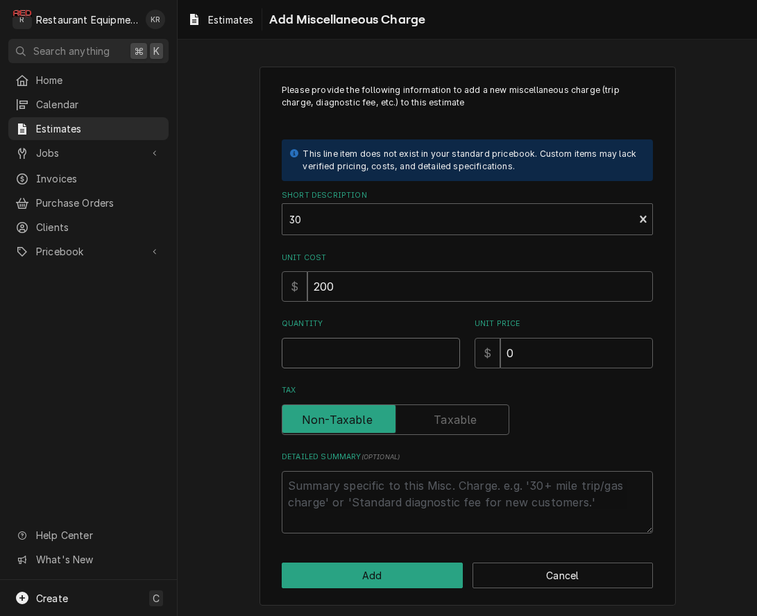
type textarea "x"
type input "1"
type textarea "x"
type input "3"
type textarea "x"
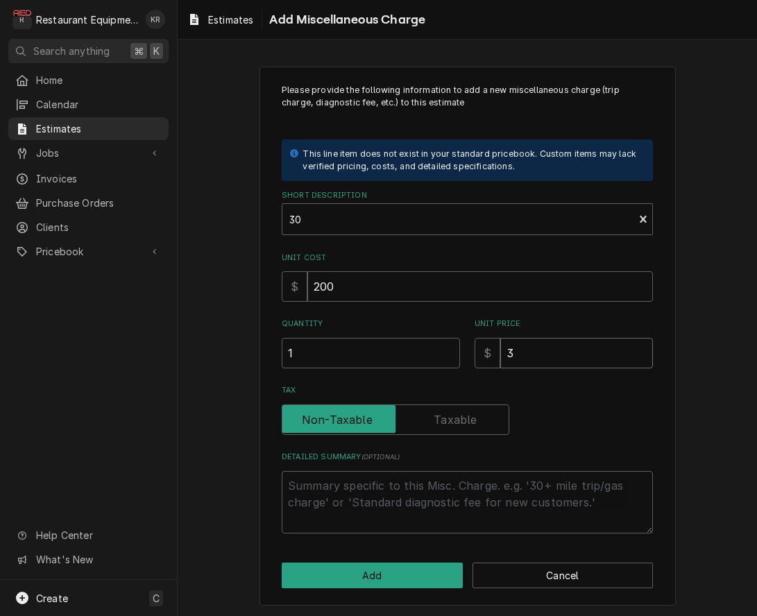
type input "30"
type textarea "x"
type input "305"
type textarea "x"
type input "305.8"
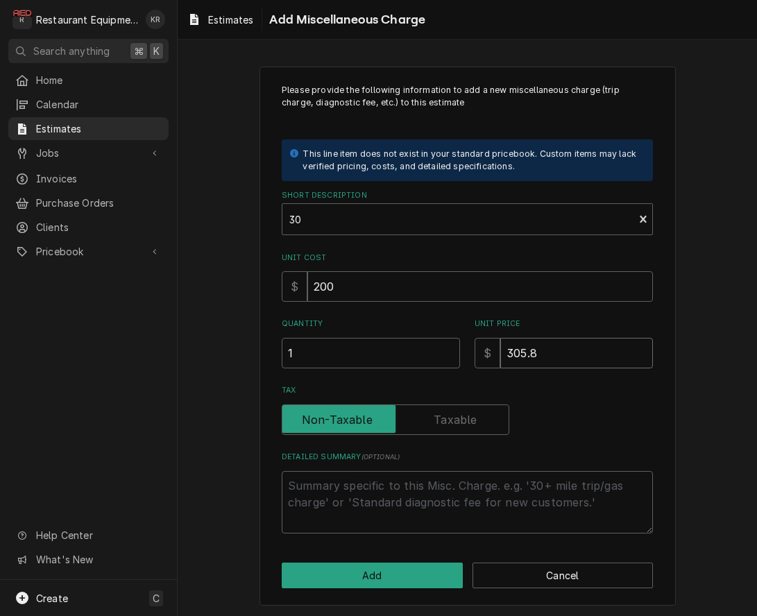
type textarea "x"
type input "305.81"
type textarea "x"
type input "305.81"
drag, startPoint x: 396, startPoint y: 593, endPoint x: 397, endPoint y: 581, distance: 12.6
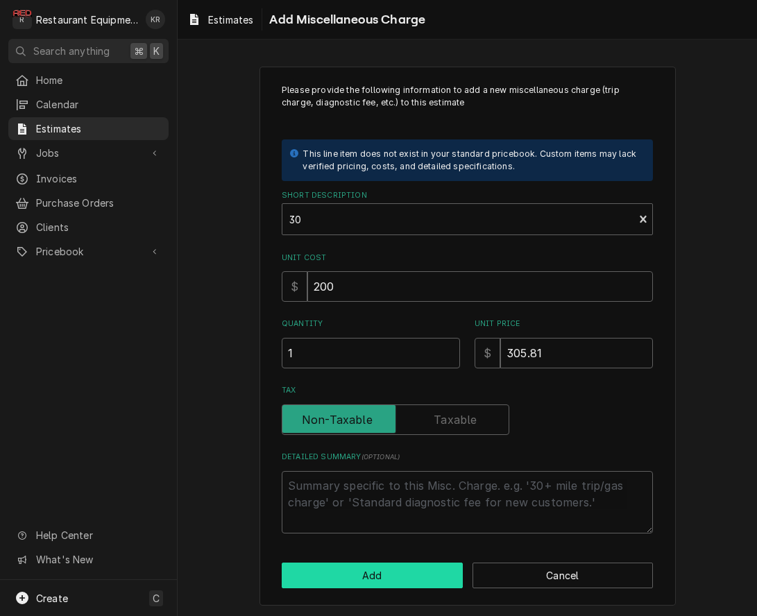
click at [396, 590] on div "Please provide the following information to add a new miscellaneous charge (tri…" at bounding box center [468, 337] width 416 height 540
click at [397, 580] on button "Add" at bounding box center [372, 575] width 181 height 26
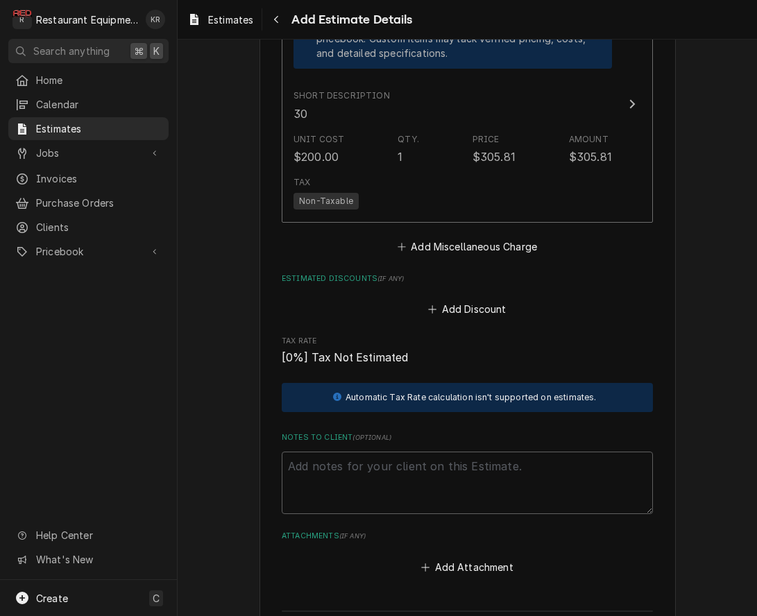
scroll to position [3480, 0]
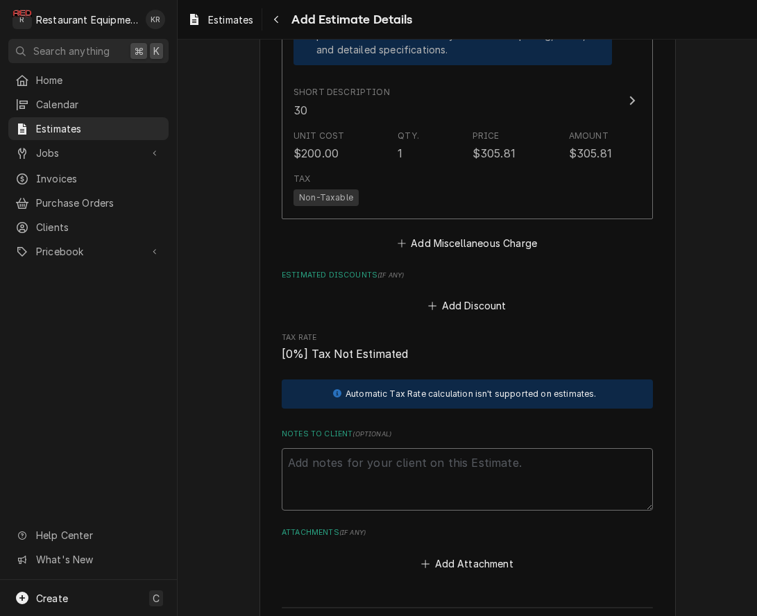
click at [448, 469] on textarea "Notes to Client ( optional )" at bounding box center [467, 479] width 371 height 62
type textarea "x"
type textarea "R"
type textarea "x"
type textarea "Ro"
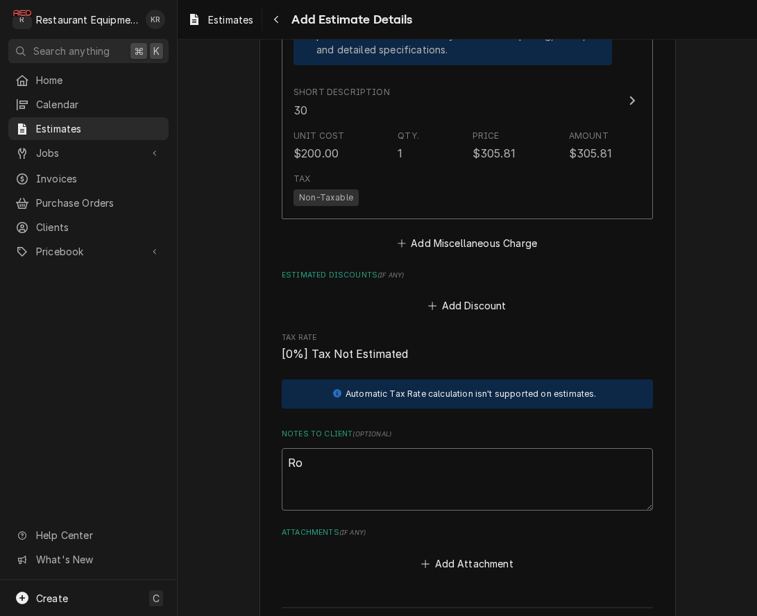
type textarea "x"
type textarea "Roo"
type textarea "x"
type textarea "Roo"
type textarea "x"
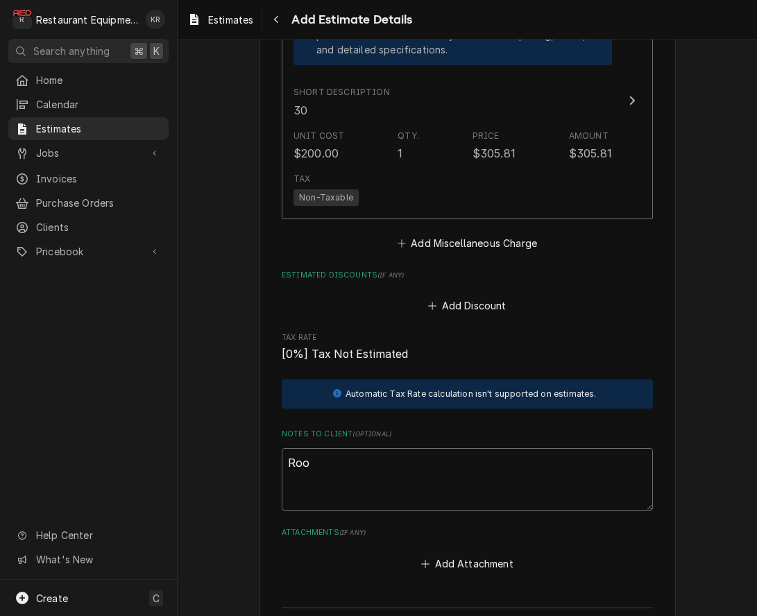
type textarea "Roo 8"
type textarea "x"
type textarea "Roo 86"
type textarea "x"
type textarea "Roo 861"
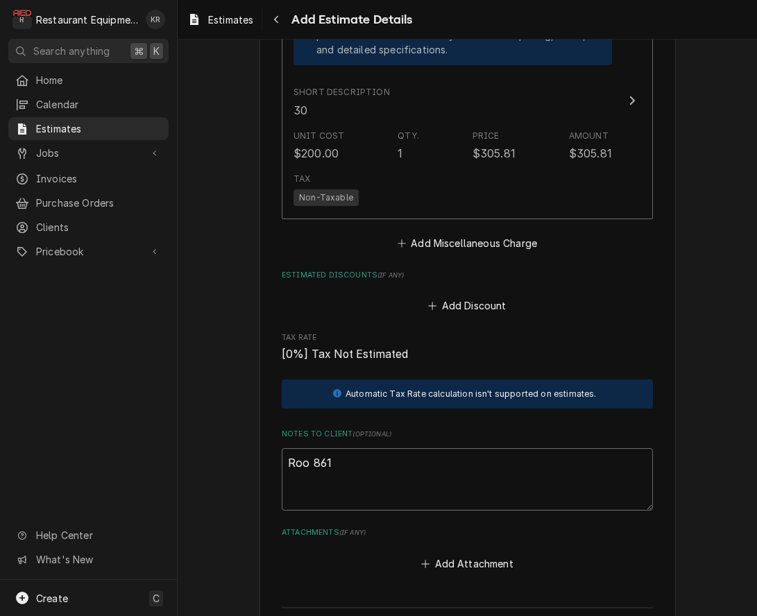
type textarea "x"
type textarea "Roo 8617"
type textarea "x"
type textarea "Roo 8617"
type textarea "x"
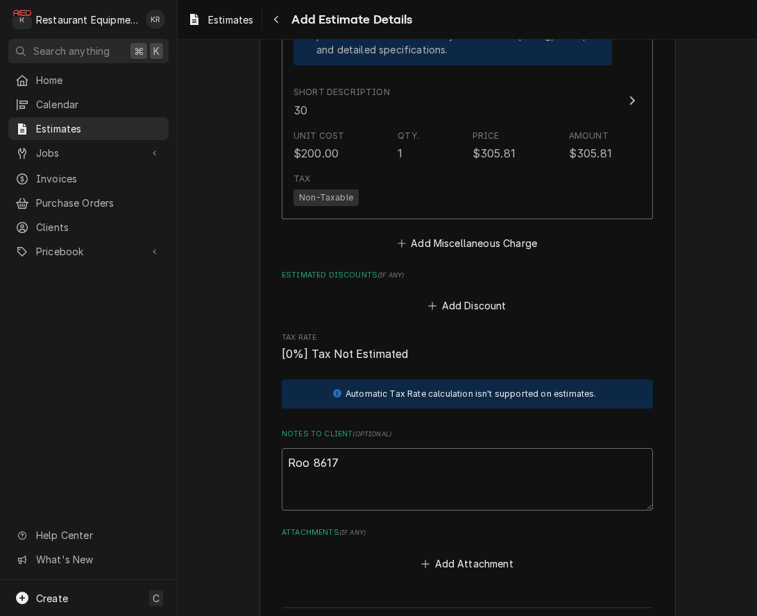
type textarea "Roo 8617"
type textarea "x"
type textarea "Roo 8617 T"
type textarea "x"
type textarea "Roo 8617 Th"
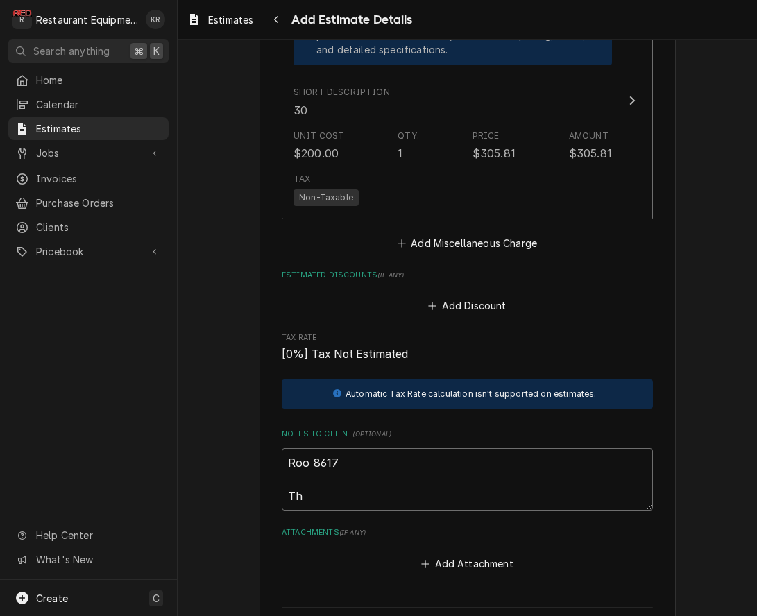
type textarea "x"
type textarea "Roo 8617 Thi"
type textarea "x"
type textarea "Roo 8617 This"
type textarea "x"
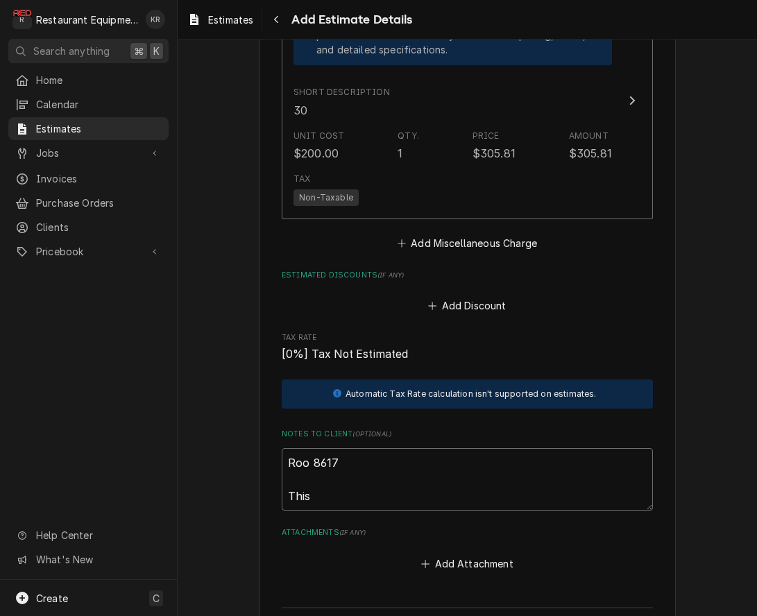
type textarea "Roo 8617 This"
type textarea "x"
type textarea "Roo 8617 This u"
type textarea "x"
type textarea "Roo 8617 This un"
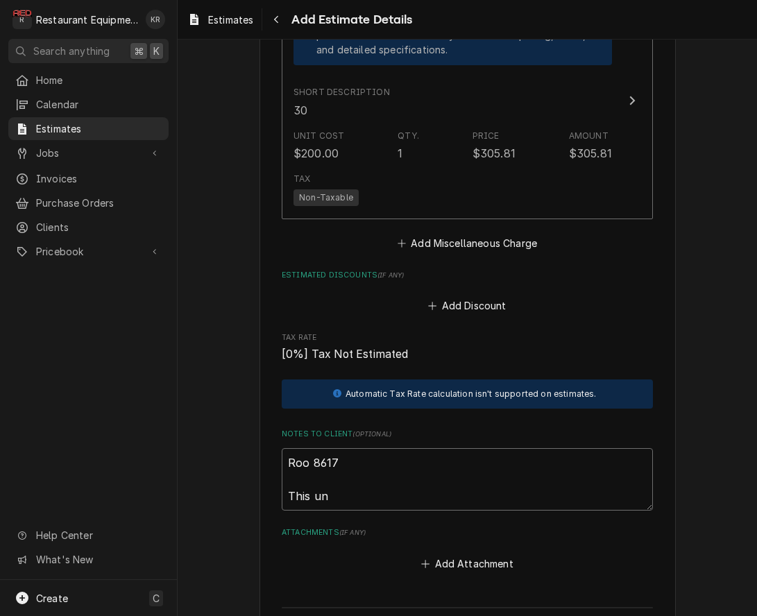
type textarea "x"
type textarea "Roo 8617 This uni"
type textarea "x"
type textarea "Roo 8617 This unit"
type textarea "x"
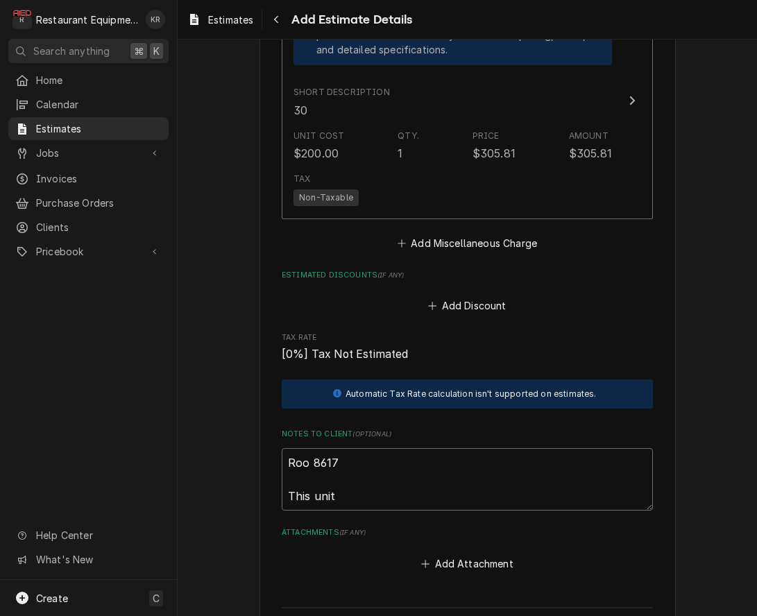
type textarea "Roo 8617 This unit i"
type textarea "x"
type textarea "Roo 8617 This unit is"
type textarea "x"
type textarea "Roo 8617 This unit is"
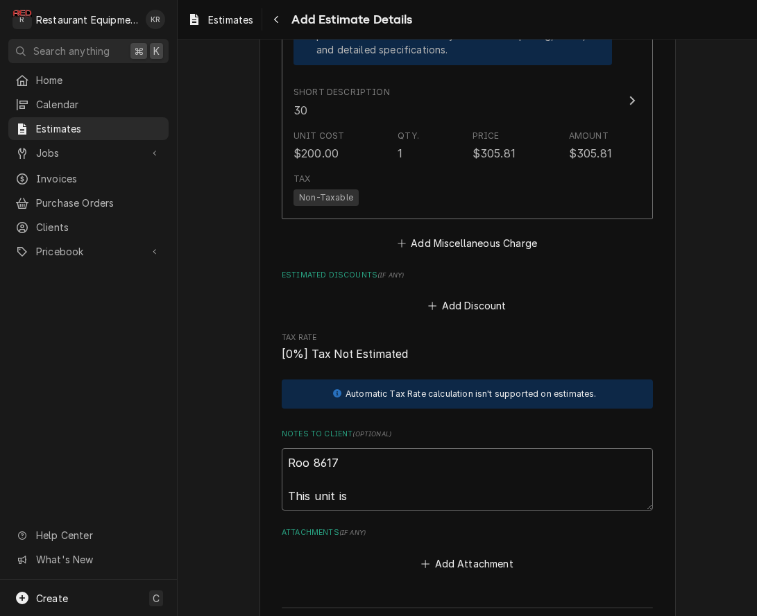
type textarea "x"
type textarea "Roo 8617 This unit is 2"
type textarea "x"
type textarea "Roo 8617 This unit is 22"
type textarea "x"
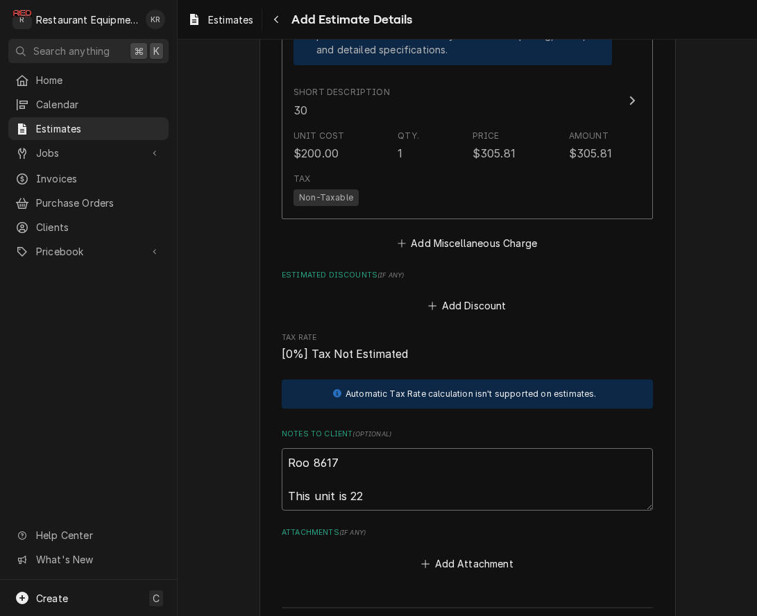
type textarea "Roo 8617 This unit is 22"
type textarea "x"
type textarea "Roo 8617 This unit is 22 y"
type textarea "x"
type textarea "Roo 8617 This unit is 22 ye"
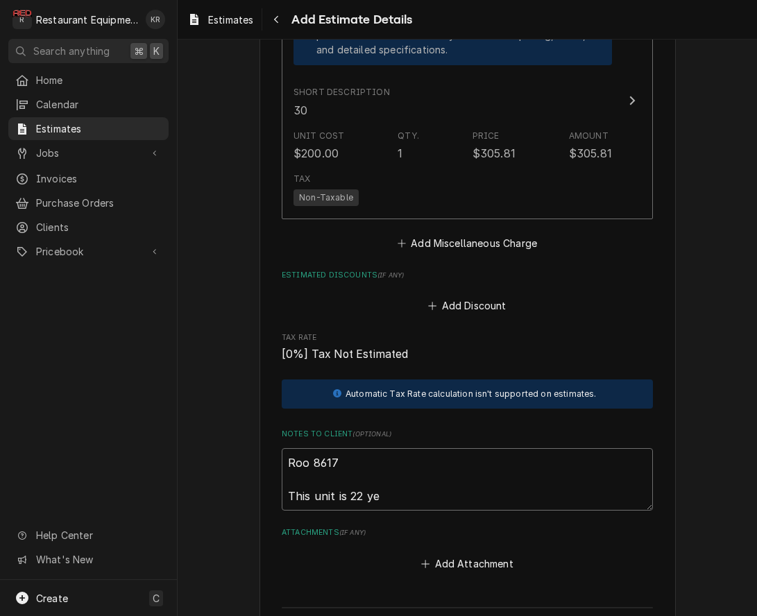
type textarea "x"
type textarea "Roo 8617 This unit is 22 yea"
type textarea "x"
type textarea "Roo 8617 This unit is 22 year"
type textarea "x"
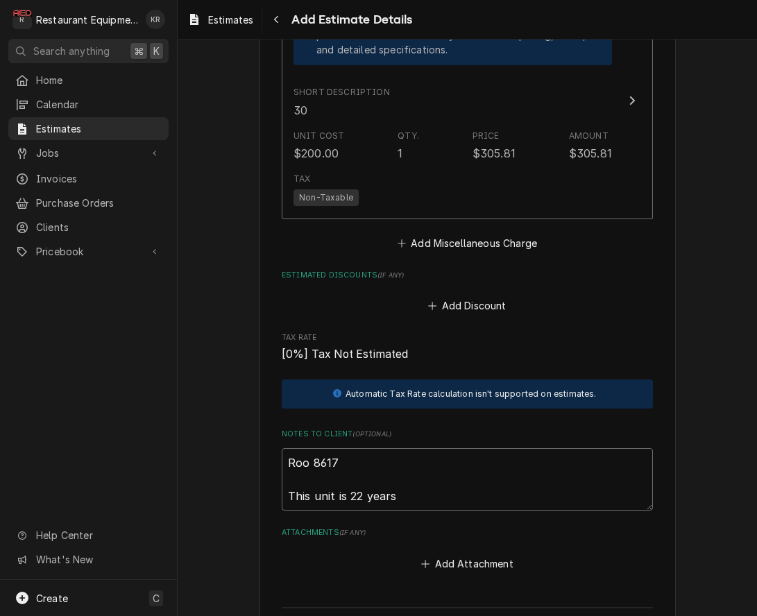
type textarea "Roo 8617 This unit is 22 years"
type textarea "x"
type textarea "Roo 8617 This unit is 22 years o"
type textarea "x"
type textarea "Roo 8617 This unit is 22 years ol"
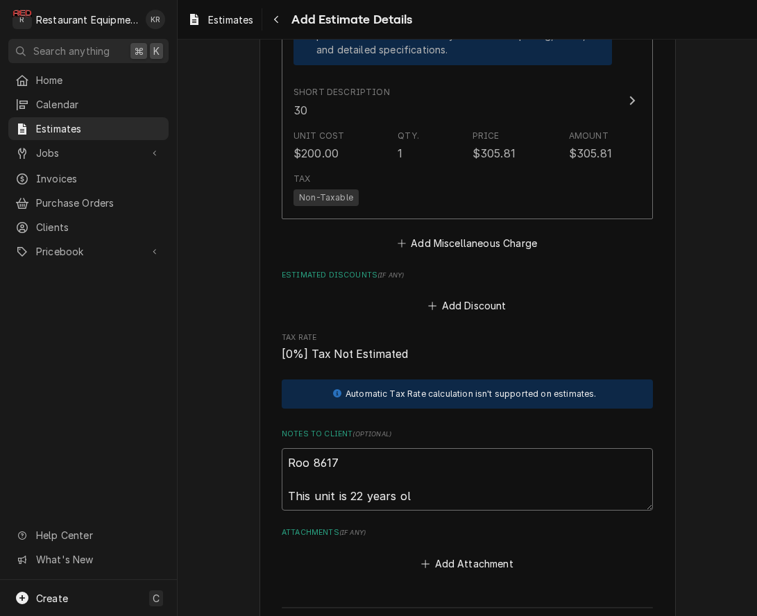
type textarea "x"
type textarea "Roo 8617 This unit is 22 years old."
type textarea "x"
type textarea "Roo 8617 This unit is 22 years old."
type textarea "x"
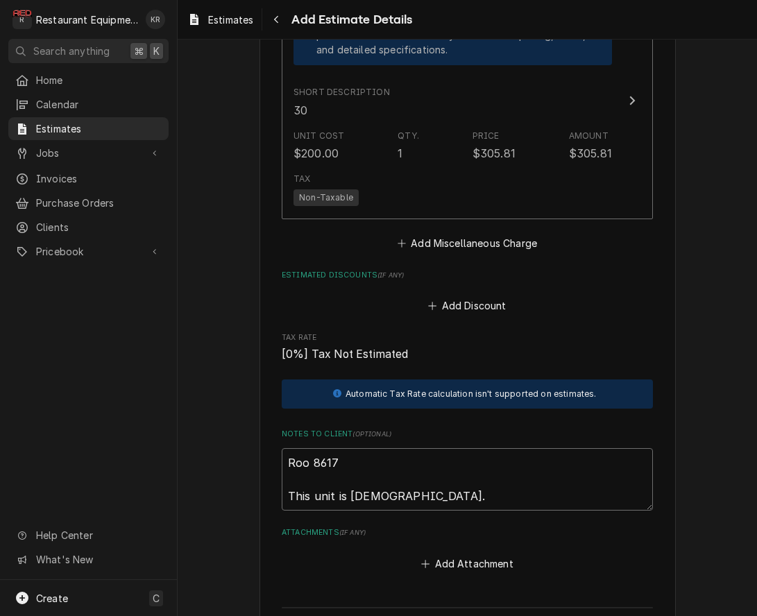
type textarea "Roo 8617 This unit is 22 years old. W"
type textarea "x"
type textarea "Roo 8617 This unit is 22 years old. We"
type textarea "x"
type textarea "Roo 8617 This unit is 22 years old. We"
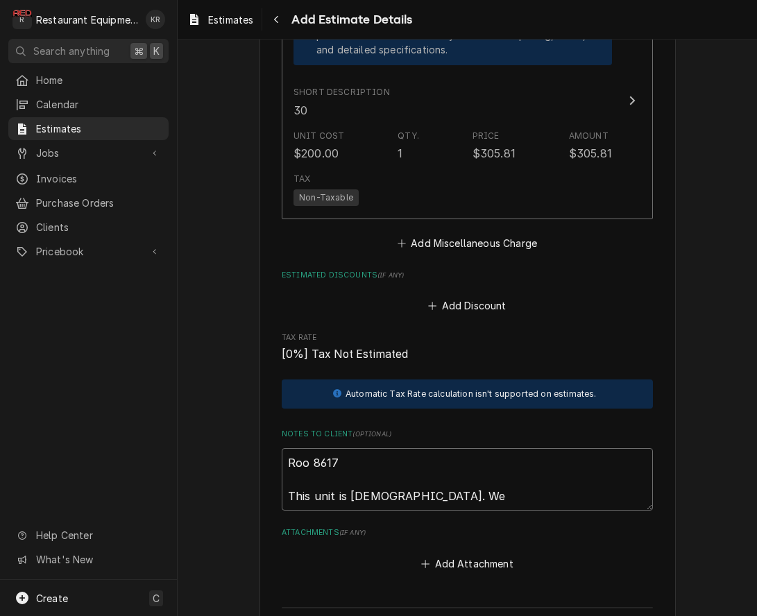
type textarea "x"
type textarea "Roo 8617 This unit is 22 years old. We r"
type textarea "x"
type textarea "Roo 8617 This unit is 22 years old. We re"
type textarea "x"
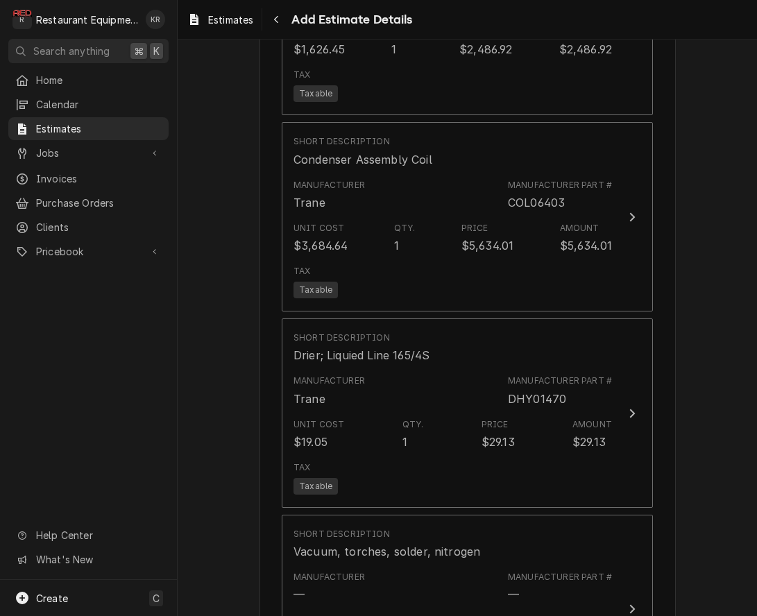
scroll to position [2362, 0]
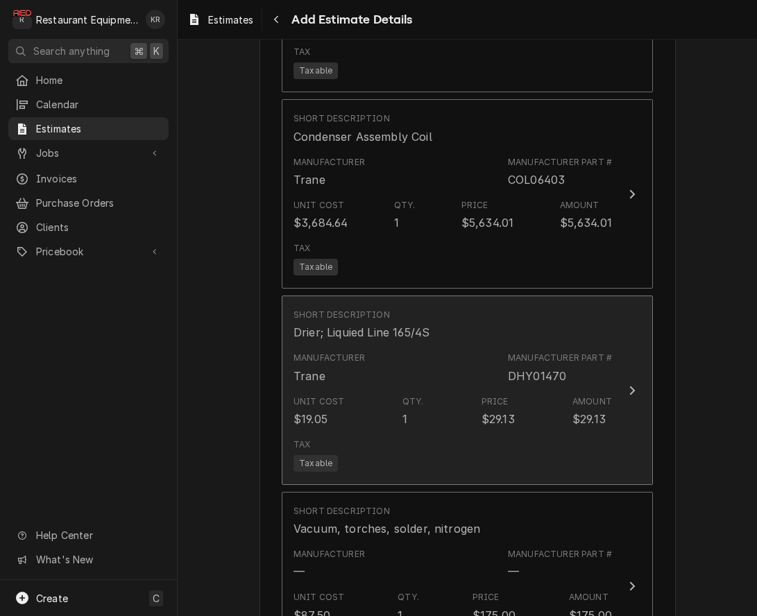
click at [373, 408] on div "Unit Cost $19.05 Qty. 1 Price $29.13 Amount $29.13" at bounding box center [453, 411] width 319 height 43
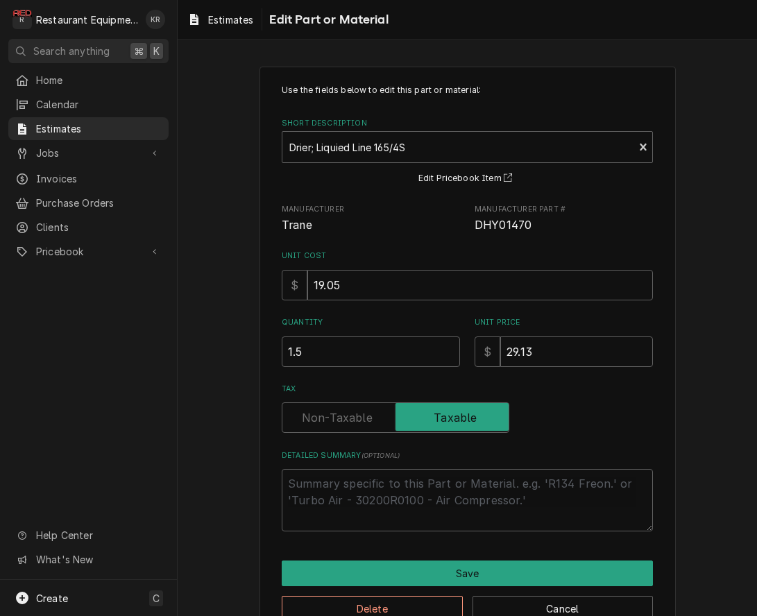
click at [448, 348] on input "1.5" at bounding box center [371, 352] width 178 height 31
click at [448, 348] on input "2" at bounding box center [371, 352] width 178 height 31
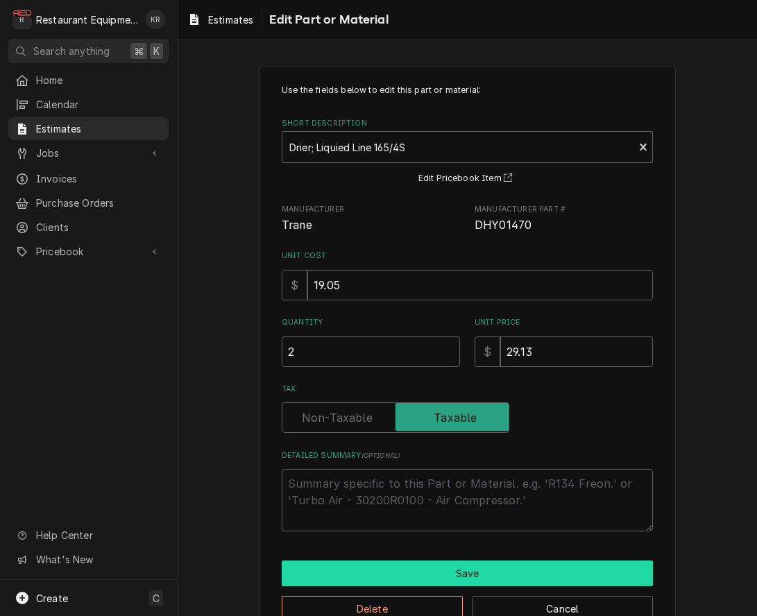
click at [439, 571] on button "Save" at bounding box center [467, 574] width 371 height 26
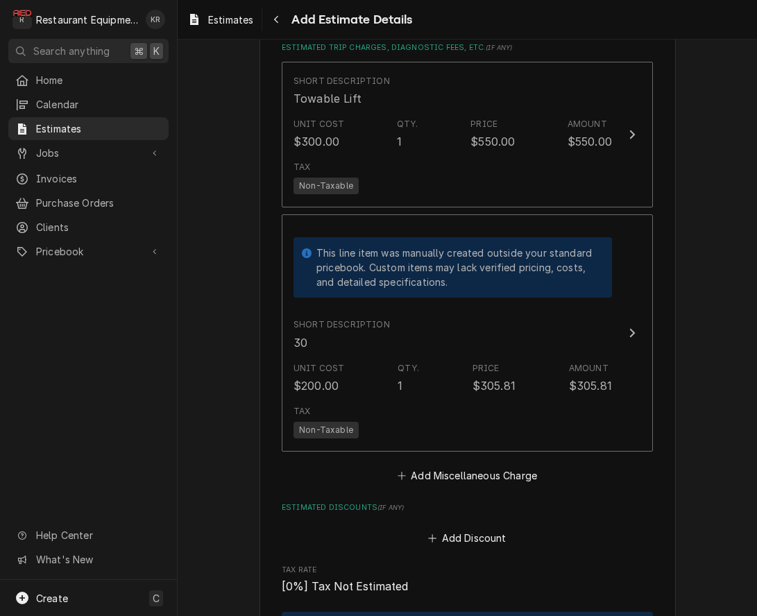
scroll to position [3249, 0]
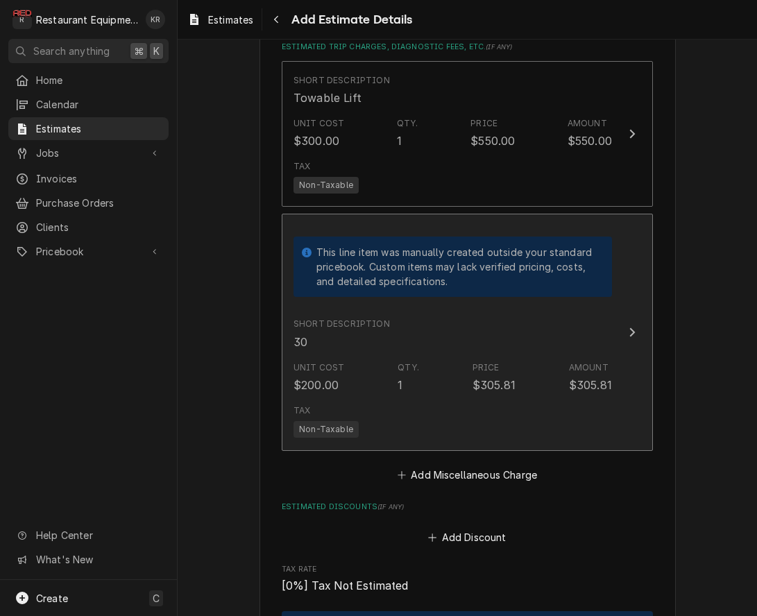
click at [398, 321] on div "Short Description 30" at bounding box center [453, 333] width 319 height 43
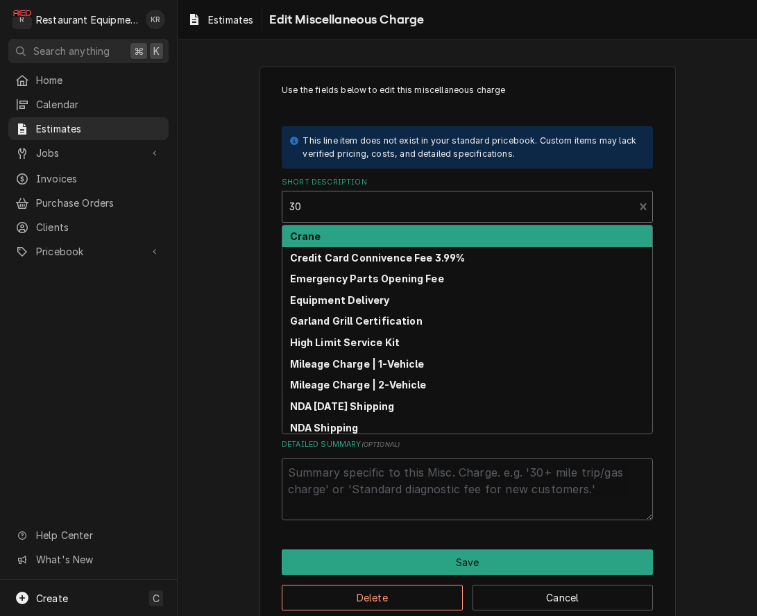
click at [360, 212] on div "Short Description" at bounding box center [457, 206] width 337 height 25
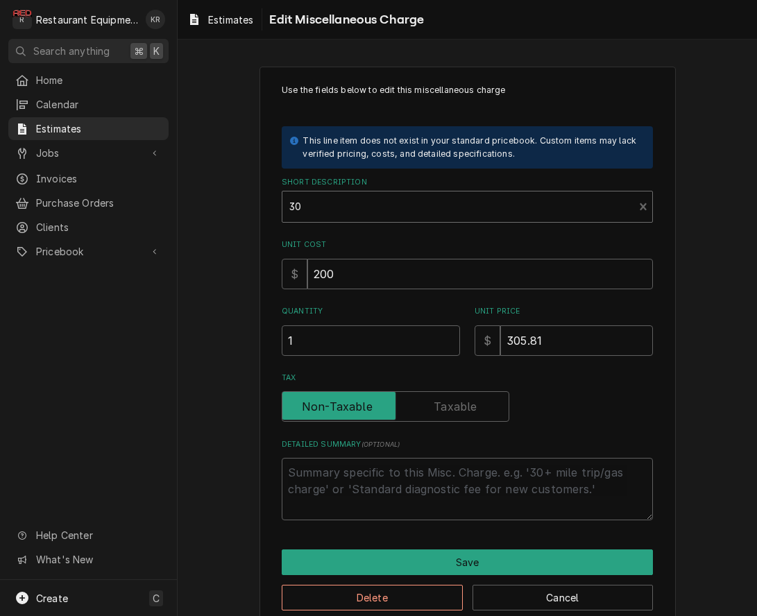
drag, startPoint x: 310, startPoint y: 207, endPoint x: 292, endPoint y: 207, distance: 17.4
click at [292, 207] on div "Short Description" at bounding box center [457, 206] width 337 height 25
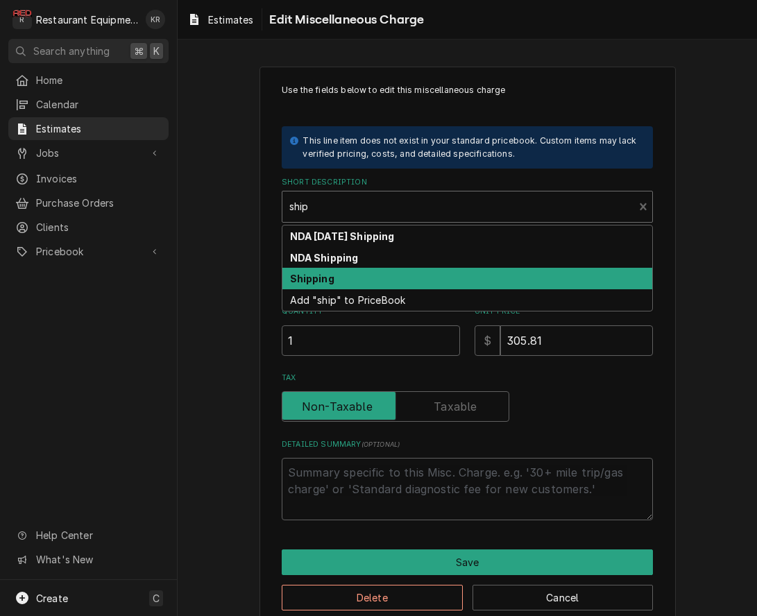
click at [304, 279] on strong "Shipping" at bounding box center [312, 279] width 44 height 12
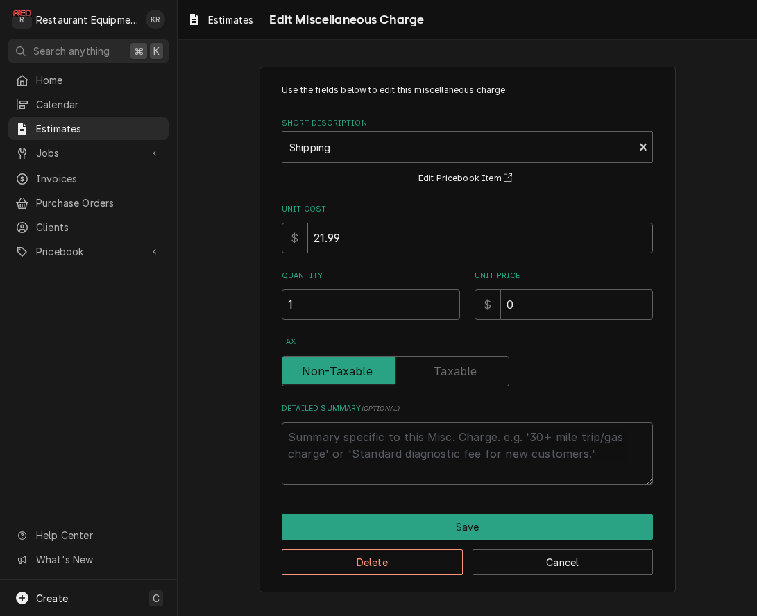
drag, startPoint x: 323, startPoint y: 236, endPoint x: 280, endPoint y: 230, distance: 43.4
click at [308, 230] on input "21.99" at bounding box center [481, 238] width 346 height 31
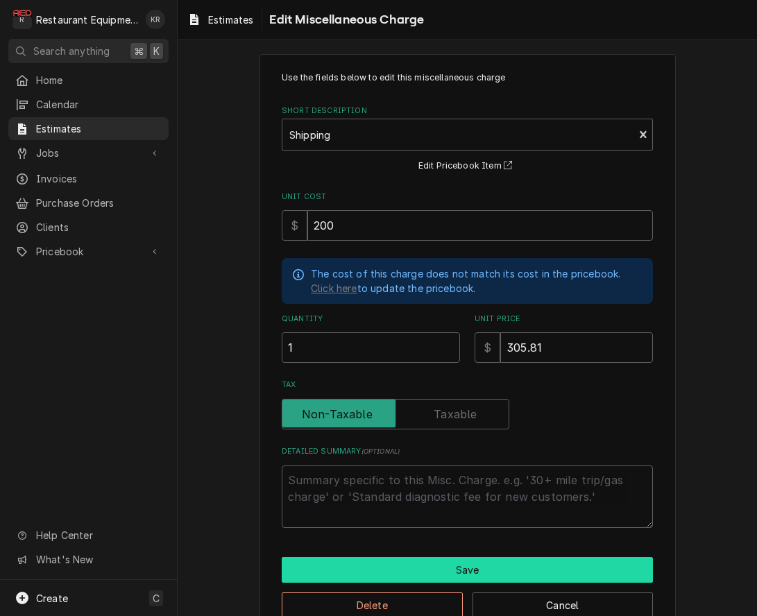
click at [410, 581] on button "Save" at bounding box center [467, 570] width 371 height 26
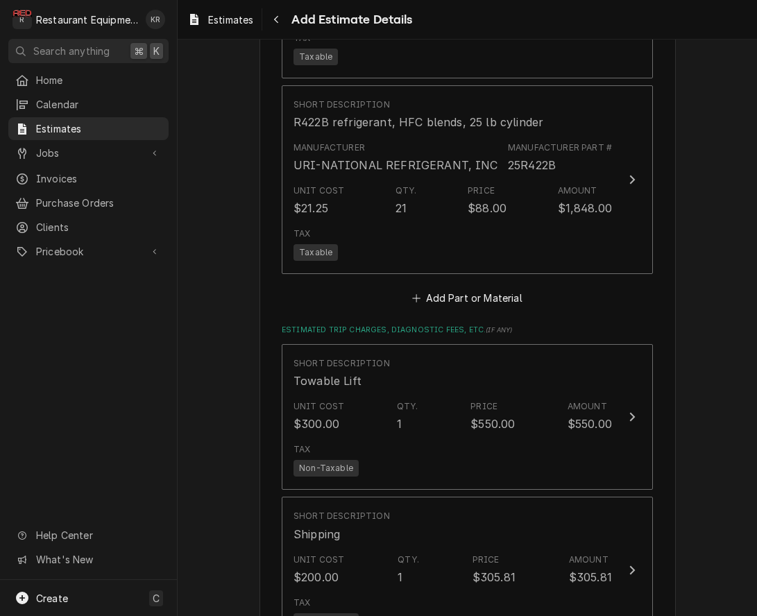
scroll to position [2975, 0]
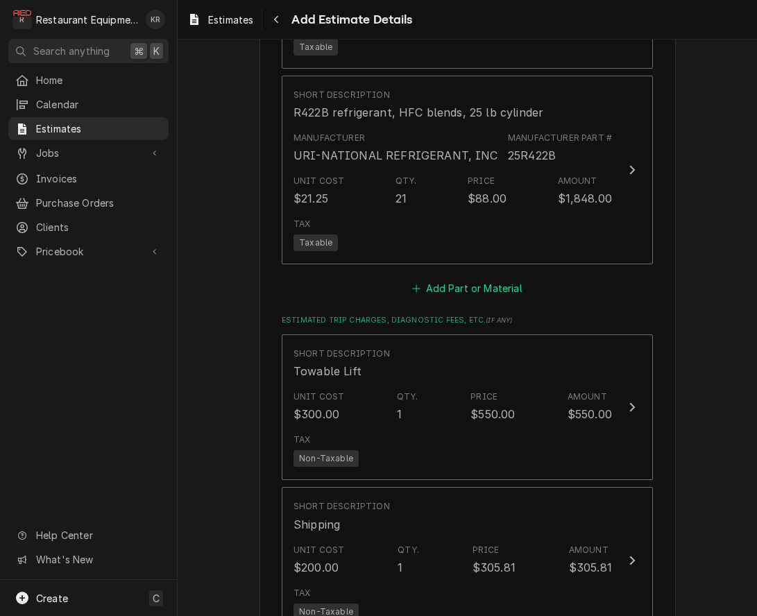
click at [481, 287] on button "Add Part or Material" at bounding box center [467, 288] width 115 height 19
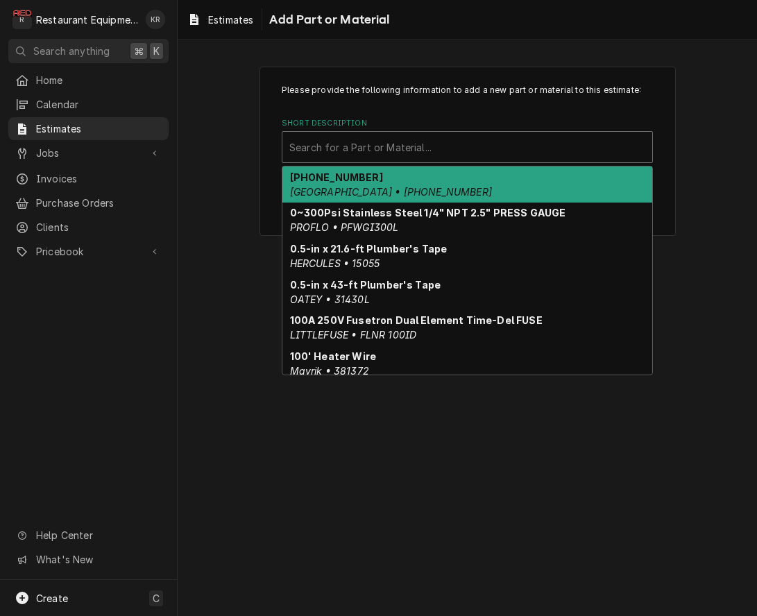
click at [362, 142] on div "Short Description" at bounding box center [467, 147] width 356 height 25
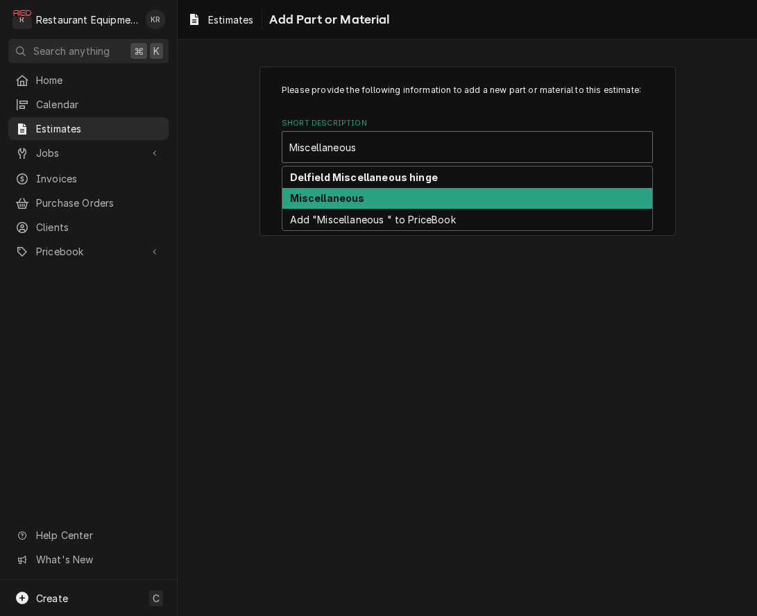
click at [327, 195] on strong "Miscellaneous" at bounding box center [327, 198] width 75 height 12
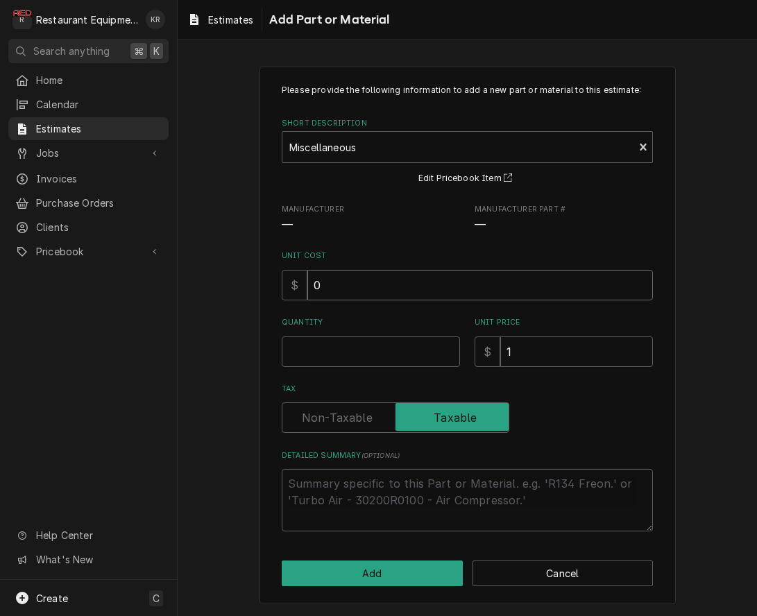
click at [330, 291] on input "0" at bounding box center [481, 285] width 346 height 31
drag, startPoint x: 330, startPoint y: 286, endPoint x: 289, endPoint y: 282, distance: 41.2
click at [308, 282] on input "0" at bounding box center [481, 285] width 346 height 31
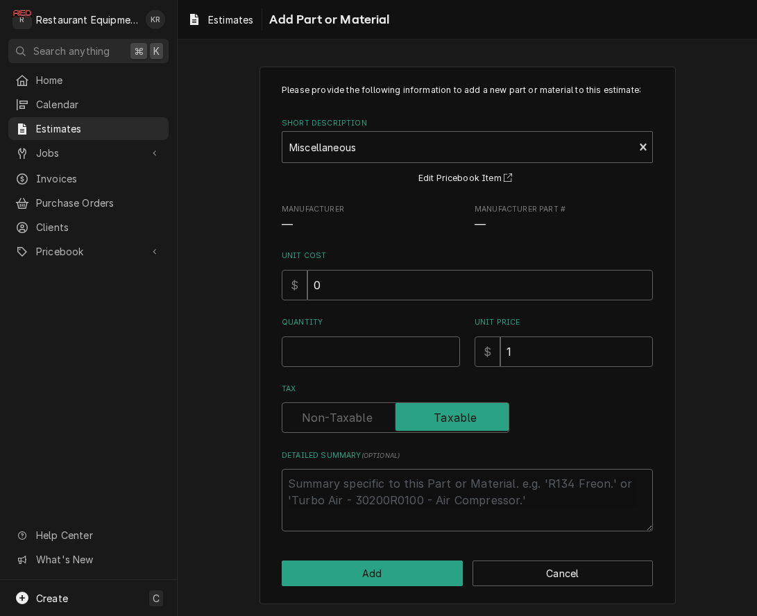
click at [338, 289] on input "0" at bounding box center [481, 285] width 346 height 31
click at [333, 288] on input "0" at bounding box center [481, 285] width 346 height 31
click at [318, 289] on input "0" at bounding box center [481, 285] width 346 height 31
click at [313, 286] on input "0" at bounding box center [481, 285] width 346 height 31
click at [314, 288] on input "0" at bounding box center [481, 285] width 346 height 31
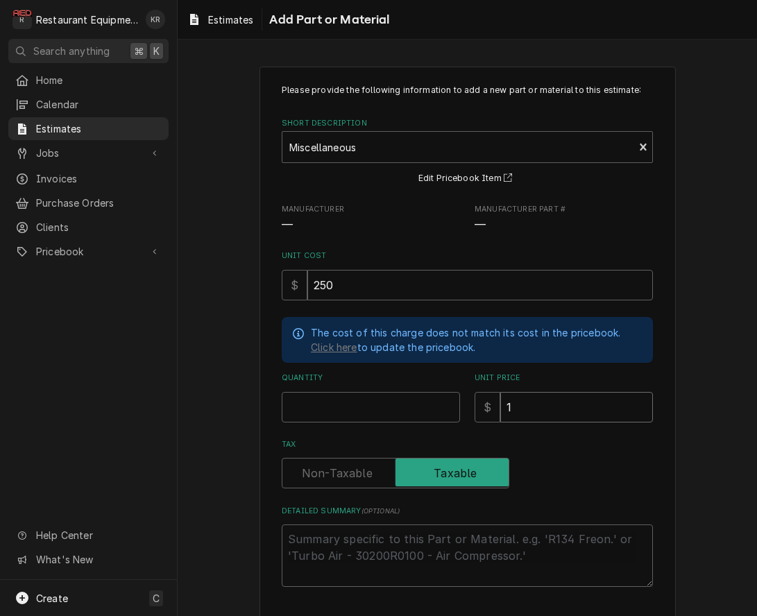
click at [548, 409] on input "1" at bounding box center [576, 407] width 153 height 31
drag, startPoint x: 542, startPoint y: 408, endPoint x: 486, endPoint y: 406, distance: 56.3
click at [500, 406] on input "1" at bounding box center [576, 407] width 153 height 31
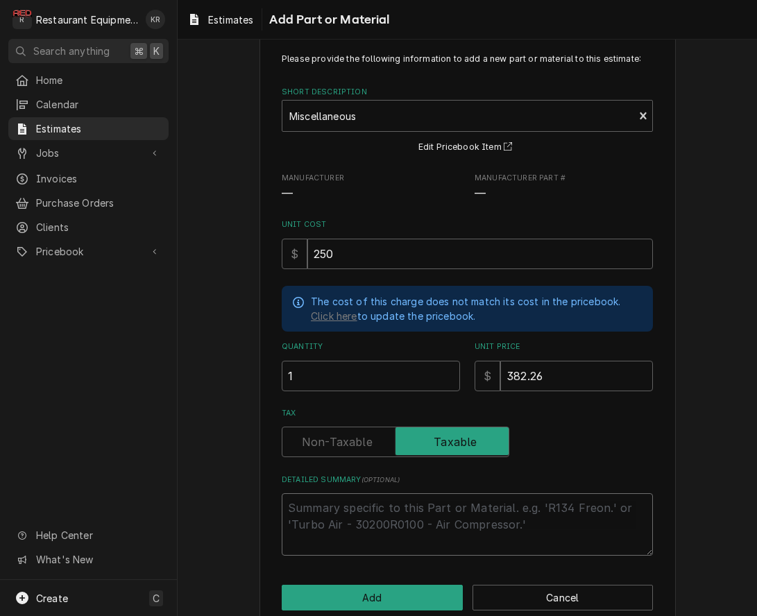
click at [403, 507] on textarea "Detailed Summary ( optional )" at bounding box center [467, 525] width 371 height 62
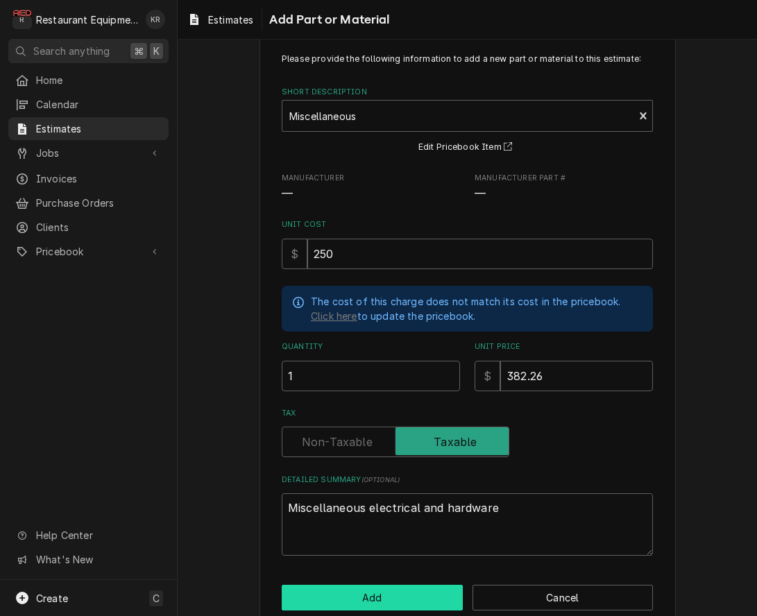
click at [405, 600] on button "Add" at bounding box center [372, 598] width 181 height 26
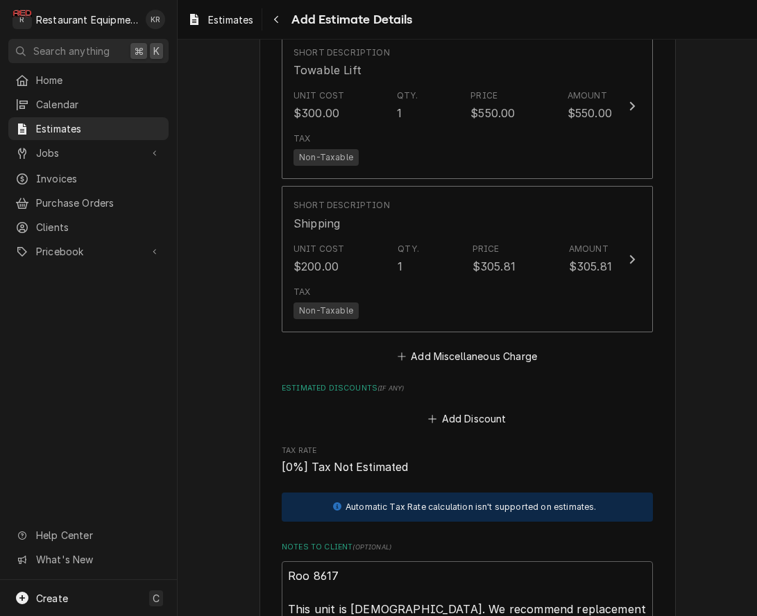
scroll to position [3538, 0]
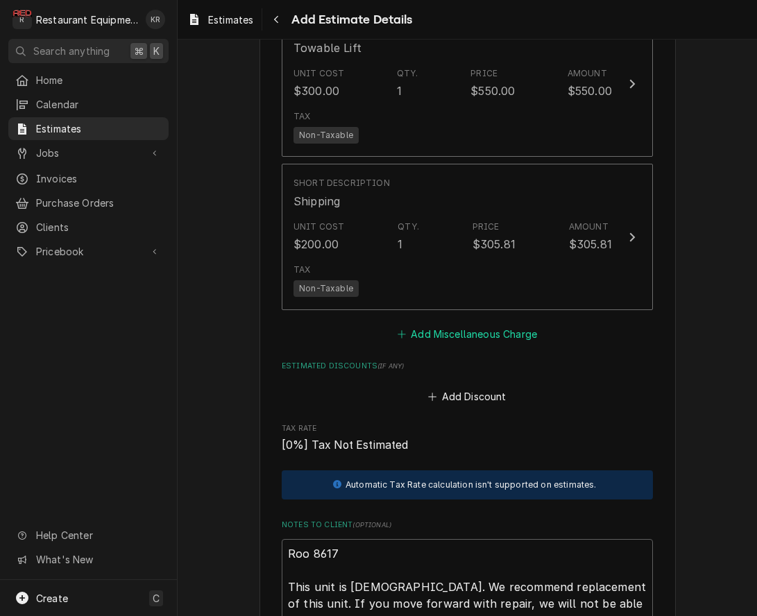
click at [441, 332] on button "Add Miscellaneous Charge" at bounding box center [467, 333] width 144 height 19
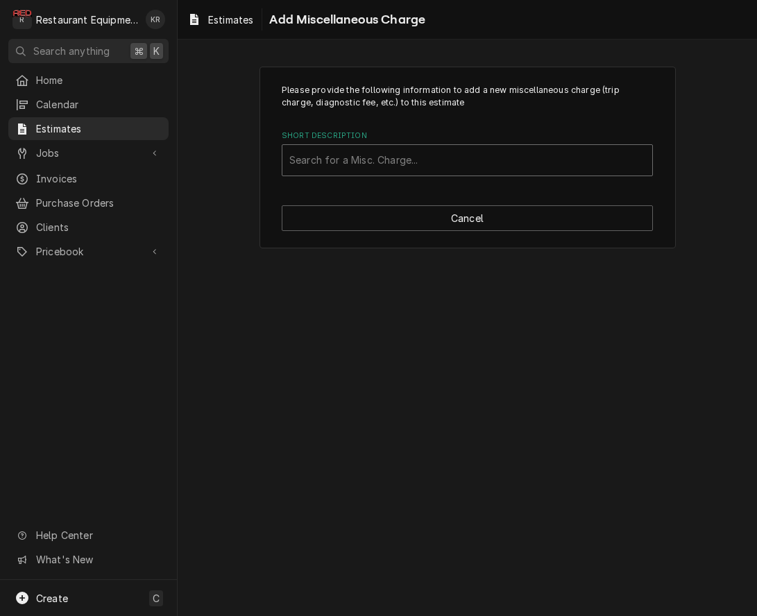
click at [380, 152] on div "Short Description" at bounding box center [467, 160] width 356 height 25
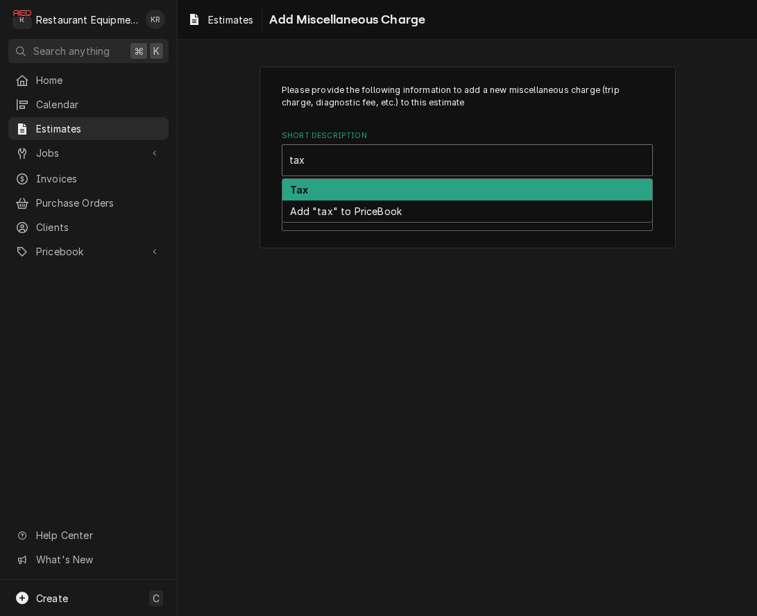
click at [346, 192] on div "Tax" at bounding box center [468, 190] width 370 height 22
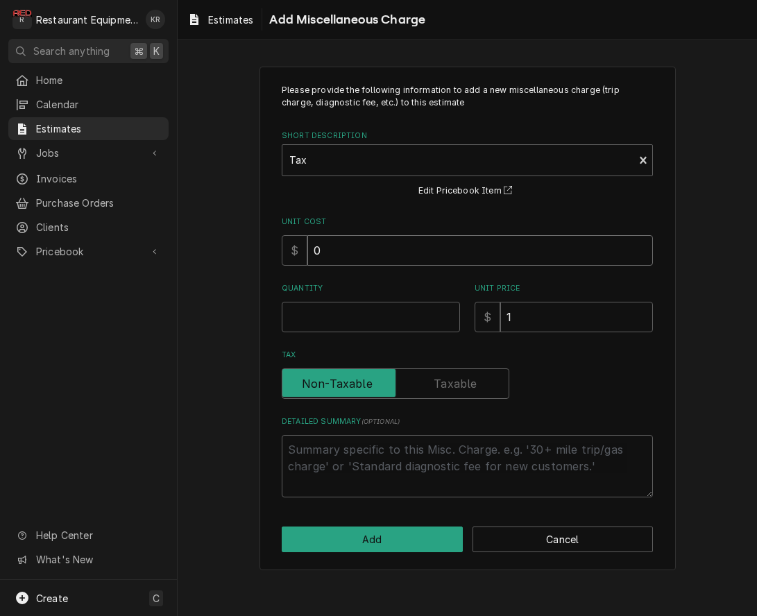
click at [349, 260] on input "0" at bounding box center [481, 250] width 346 height 31
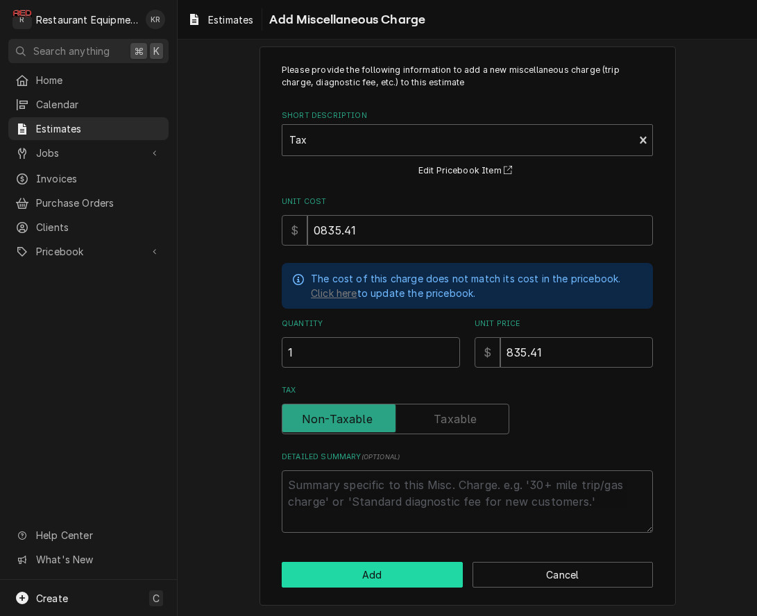
click at [384, 566] on button "Add" at bounding box center [372, 575] width 181 height 26
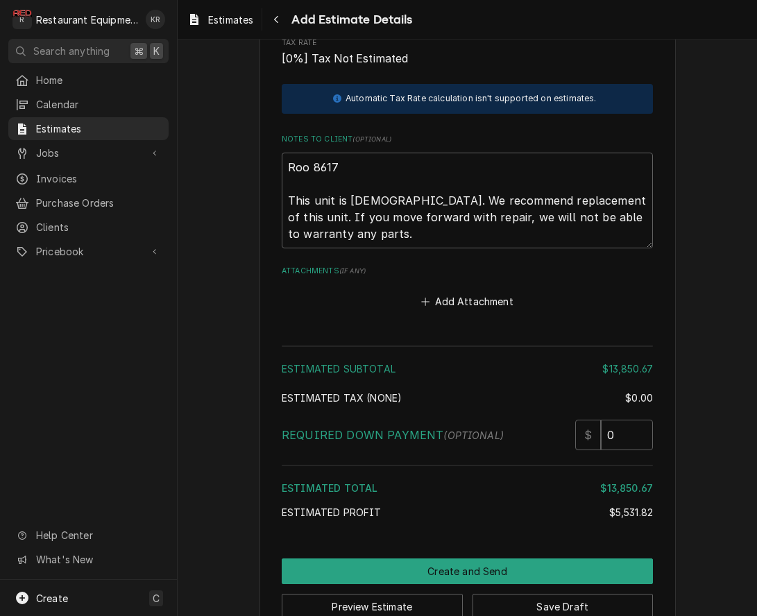
scroll to position [4056, 0]
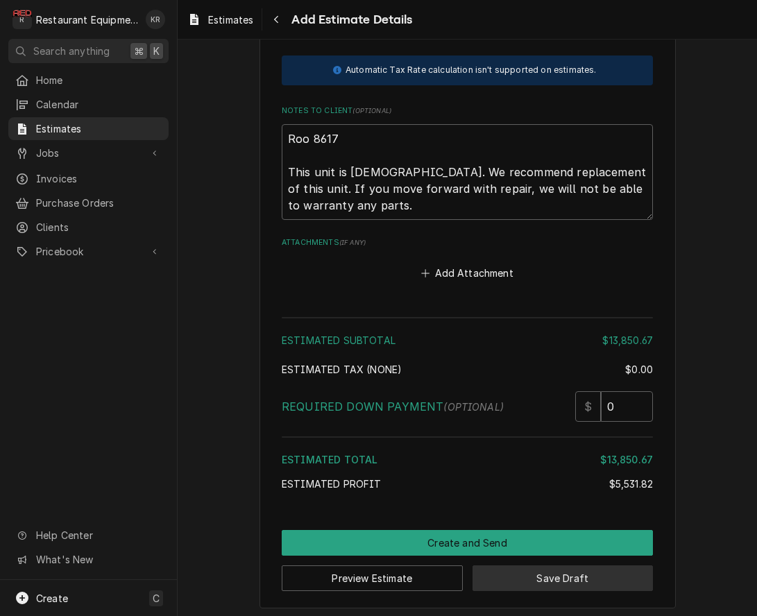
click at [546, 580] on button "Save Draft" at bounding box center [563, 579] width 181 height 26
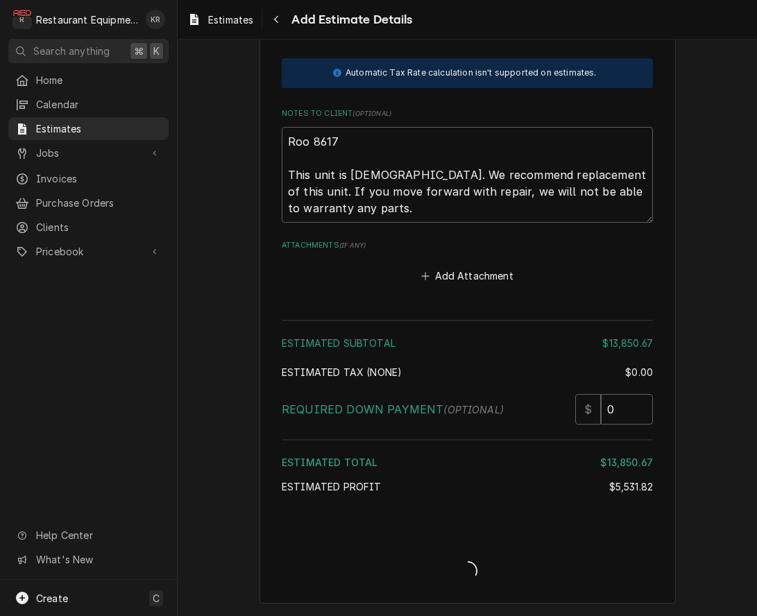
scroll to position [4098, 0]
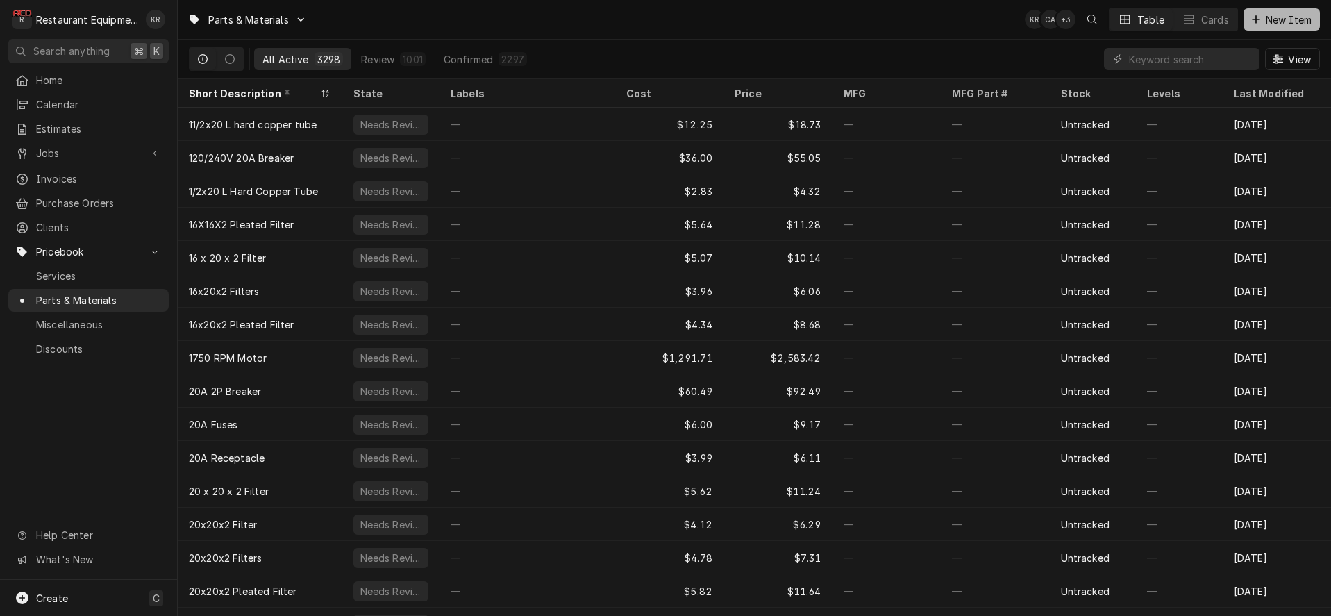
click at [1291, 23] on span "New Item" at bounding box center [1288, 19] width 51 height 15
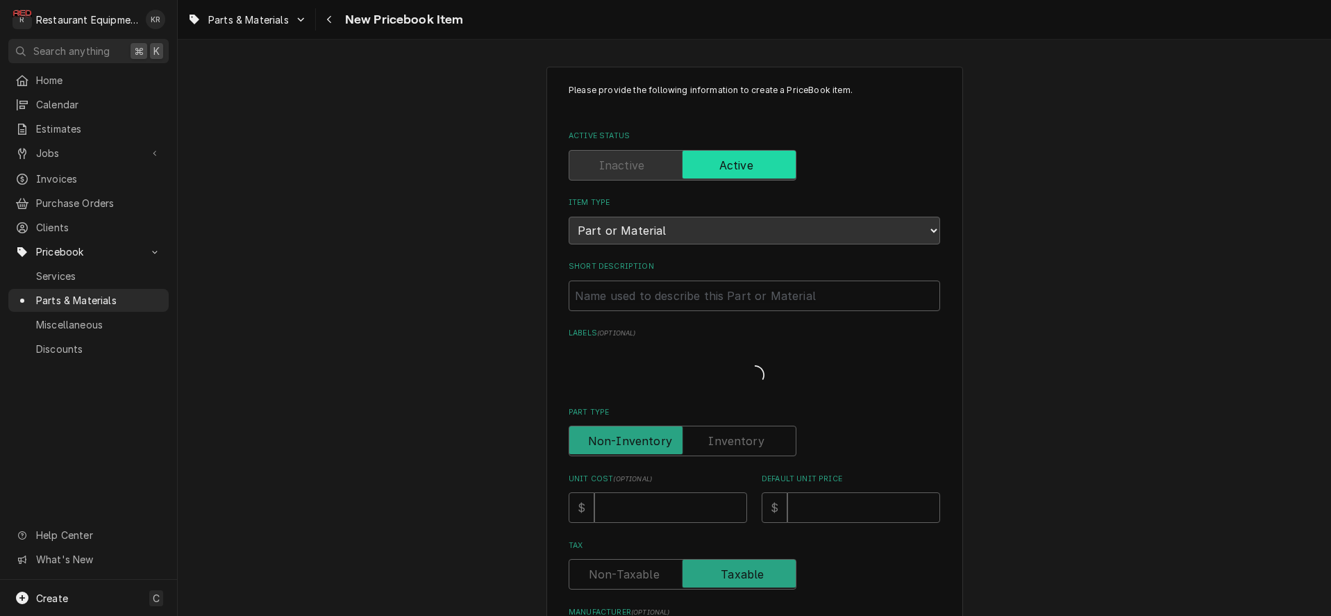
type textarea "x"
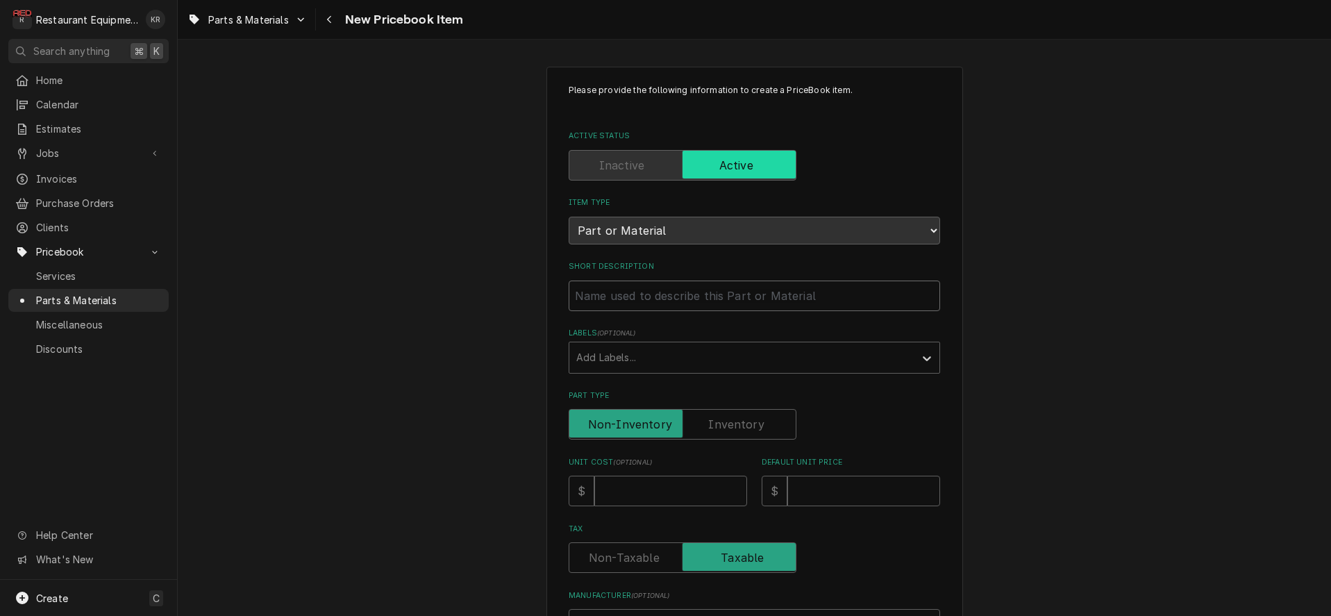
click at [664, 305] on input "Short Description" at bounding box center [754, 295] width 371 height 31
drag, startPoint x: 221, startPoint y: 20, endPoint x: 584, endPoint y: 16, distance: 363.1
click at [223, 20] on span "Parts & Materials" at bounding box center [248, 19] width 81 height 15
click at [372, 31] on html "R Restaurant Equipment Diagnostics KR Search anything ⌘ K Home Calendar Estimat…" at bounding box center [665, 308] width 1331 height 616
drag, startPoint x: 323, startPoint y: 23, endPoint x: 332, endPoint y: 22, distance: 9.1
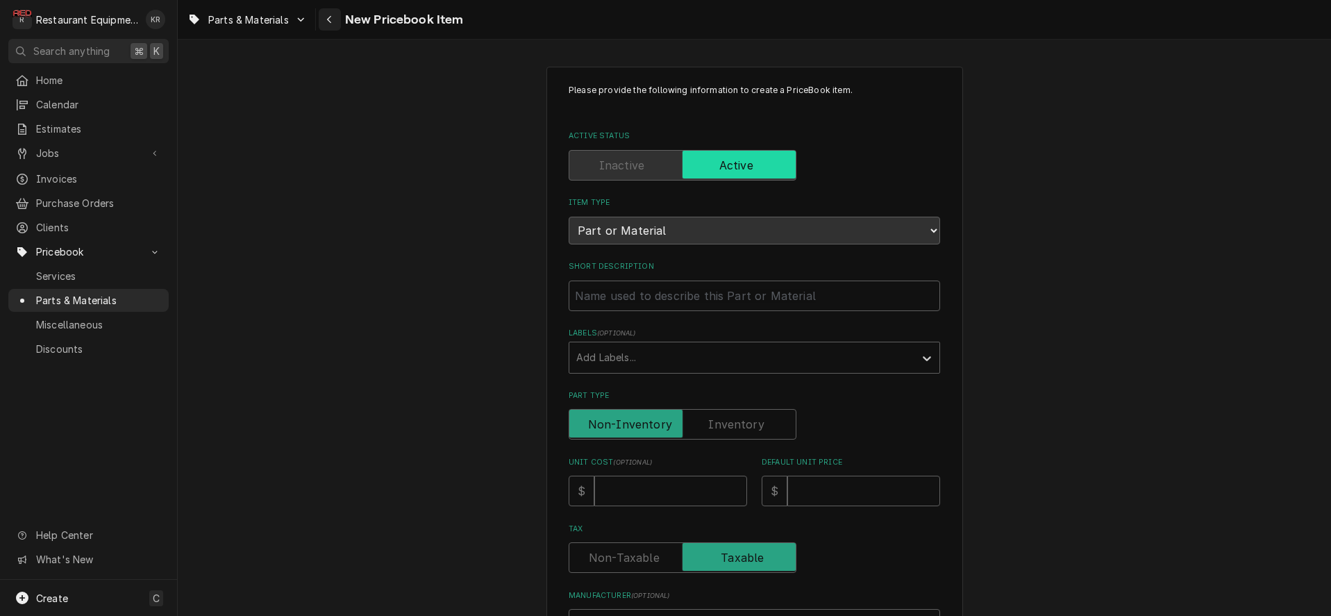
click at [327, 22] on div "Navigate back" at bounding box center [330, 19] width 14 height 14
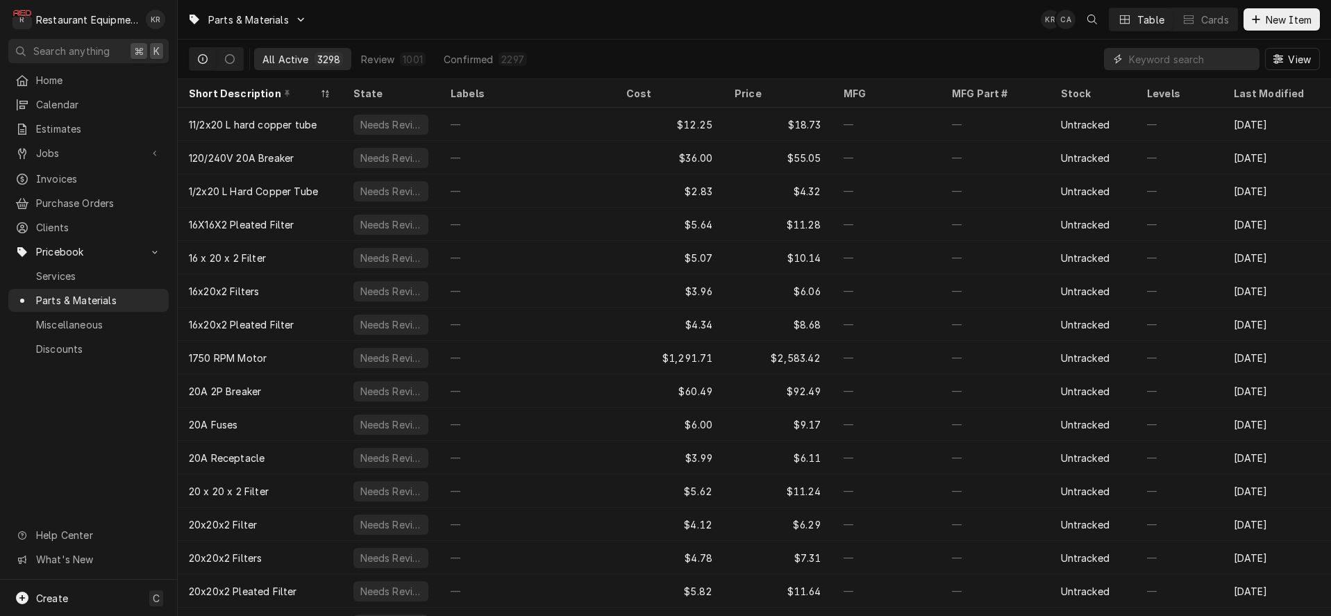
click at [1184, 53] on input "Dynamic Content Wrapper" at bounding box center [1191, 59] width 124 height 22
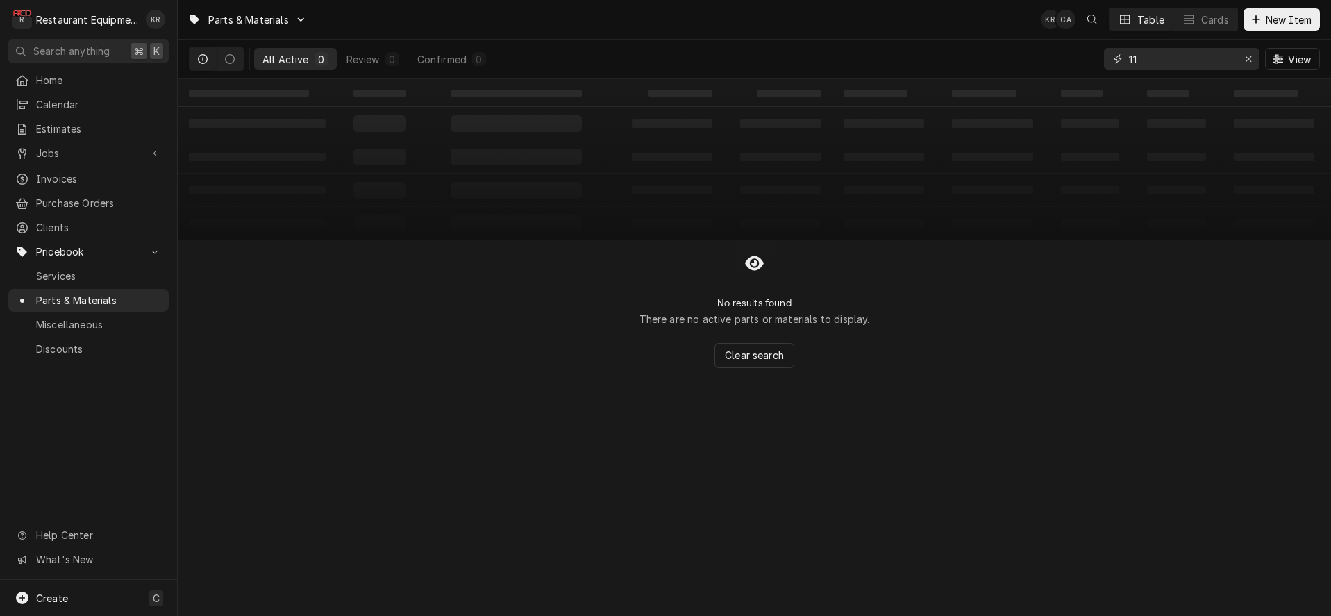
type input "1"
type input "0"
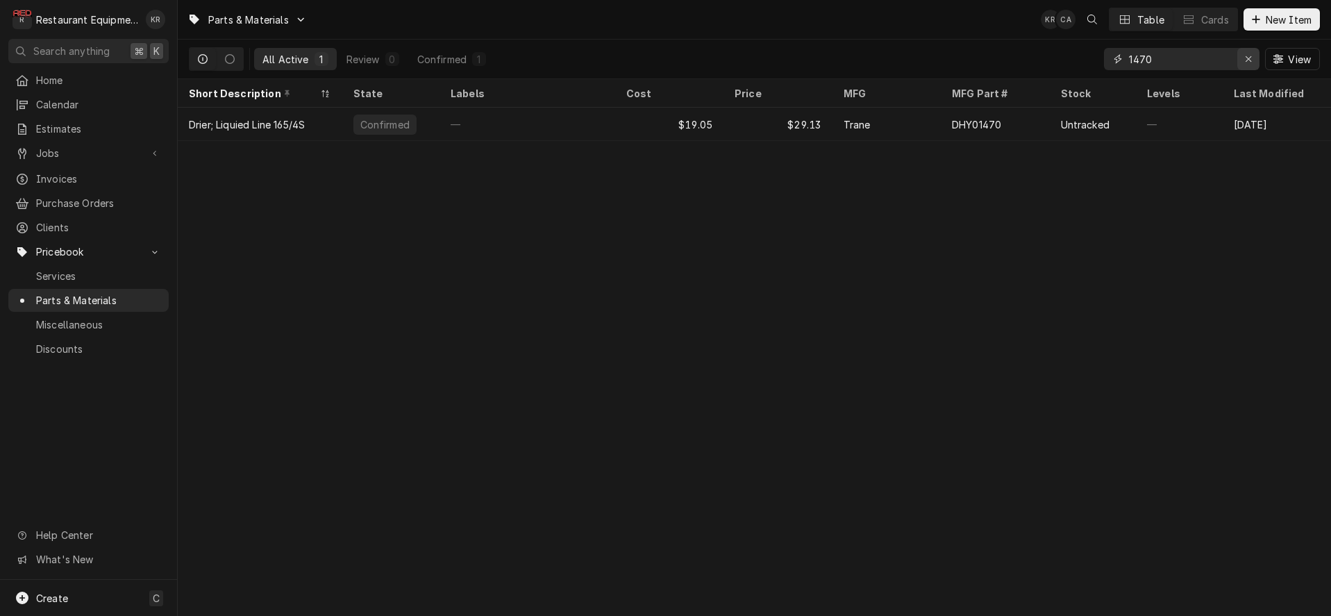
type input "1470"
click at [1254, 61] on div "Erase input" at bounding box center [1248, 59] width 14 height 14
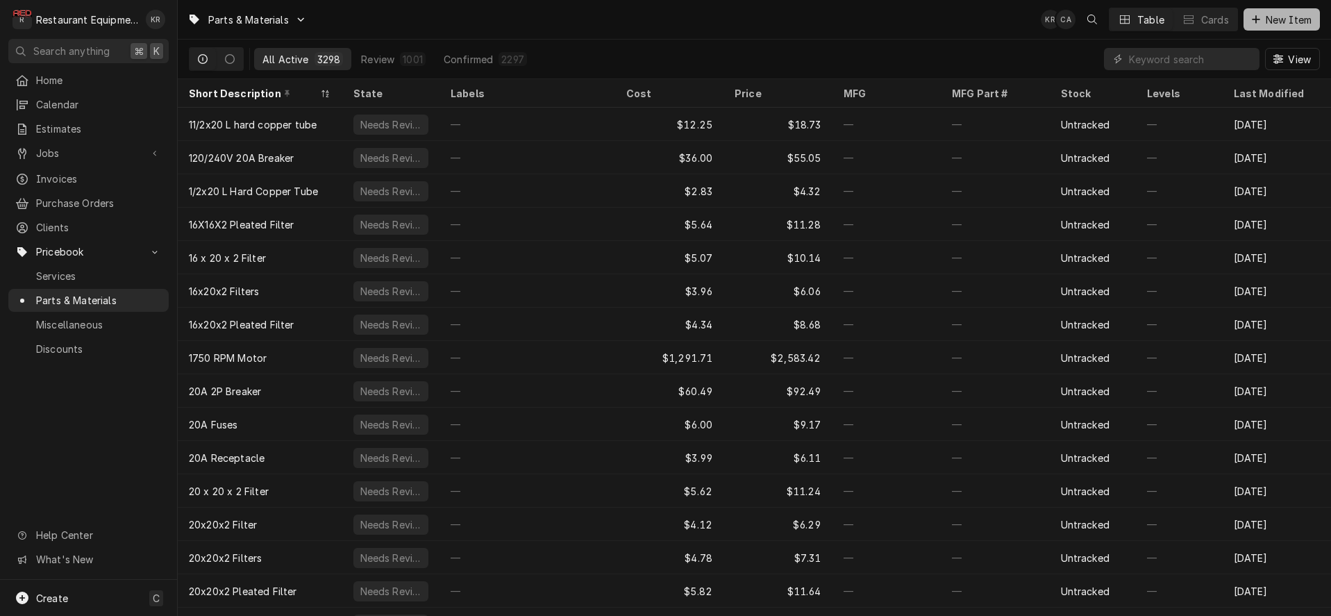
click at [1270, 26] on span "New Item" at bounding box center [1288, 19] width 51 height 15
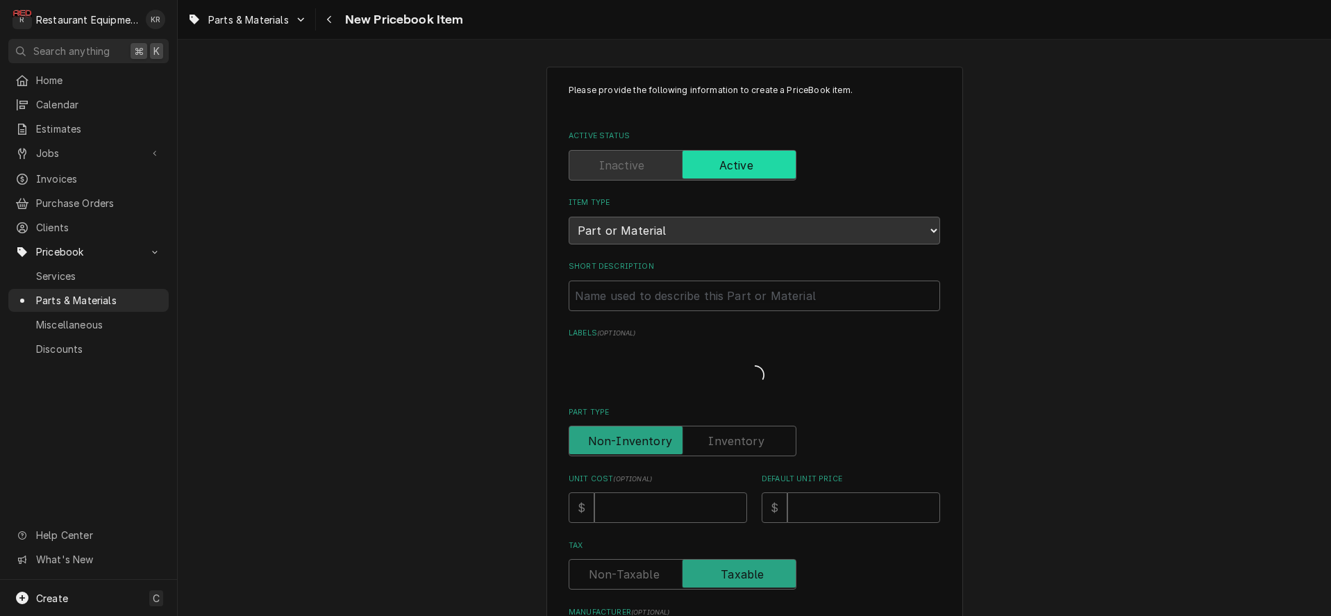
type textarea "x"
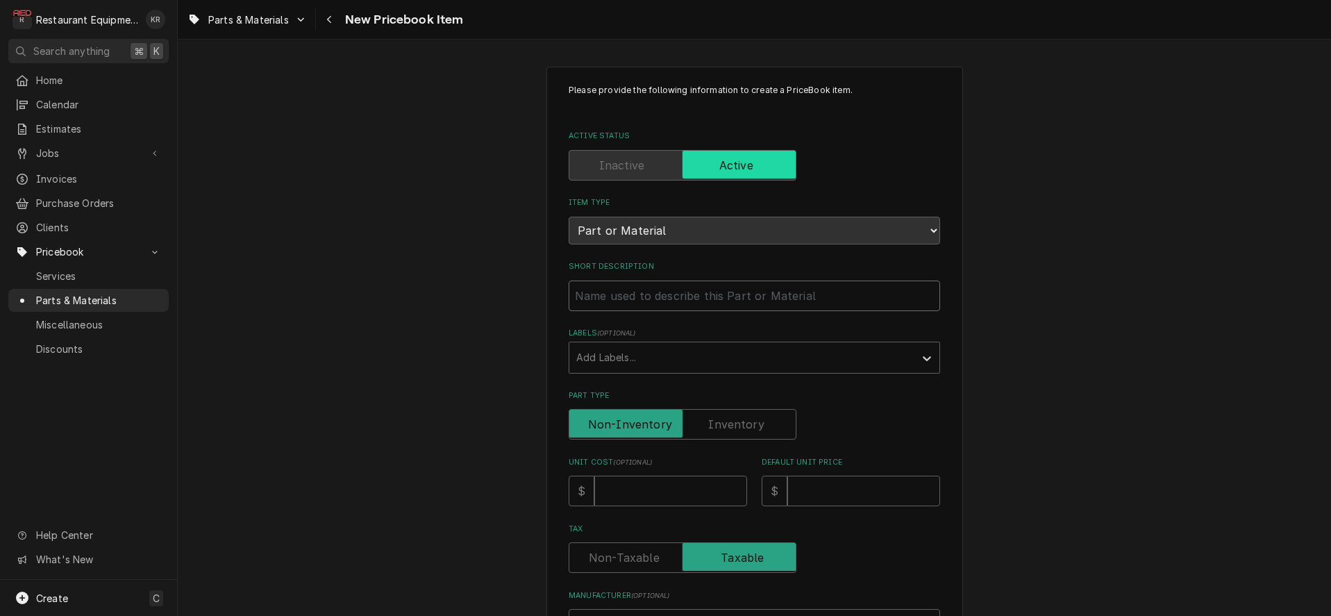
click at [706, 291] on input "Short Description" at bounding box center [754, 295] width 371 height 31
type input "C"
type textarea "x"
type input "Co"
type textarea "x"
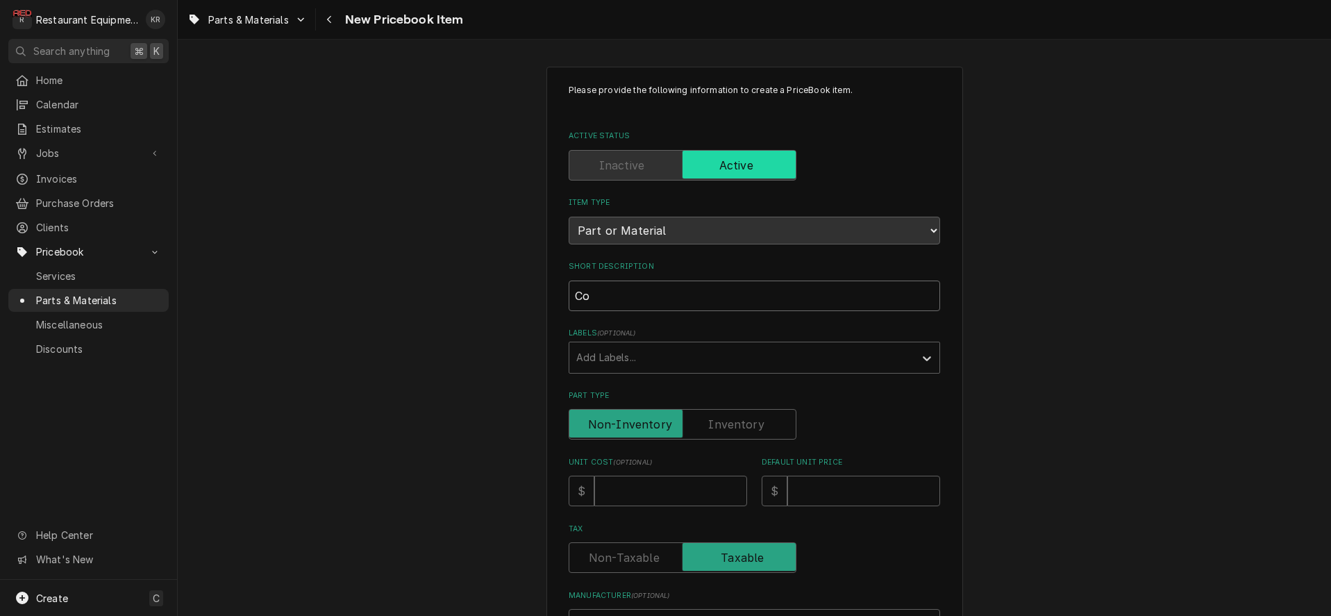
type input "Com"
type textarea "x"
type input "Comp"
type textarea "x"
type input "Compr"
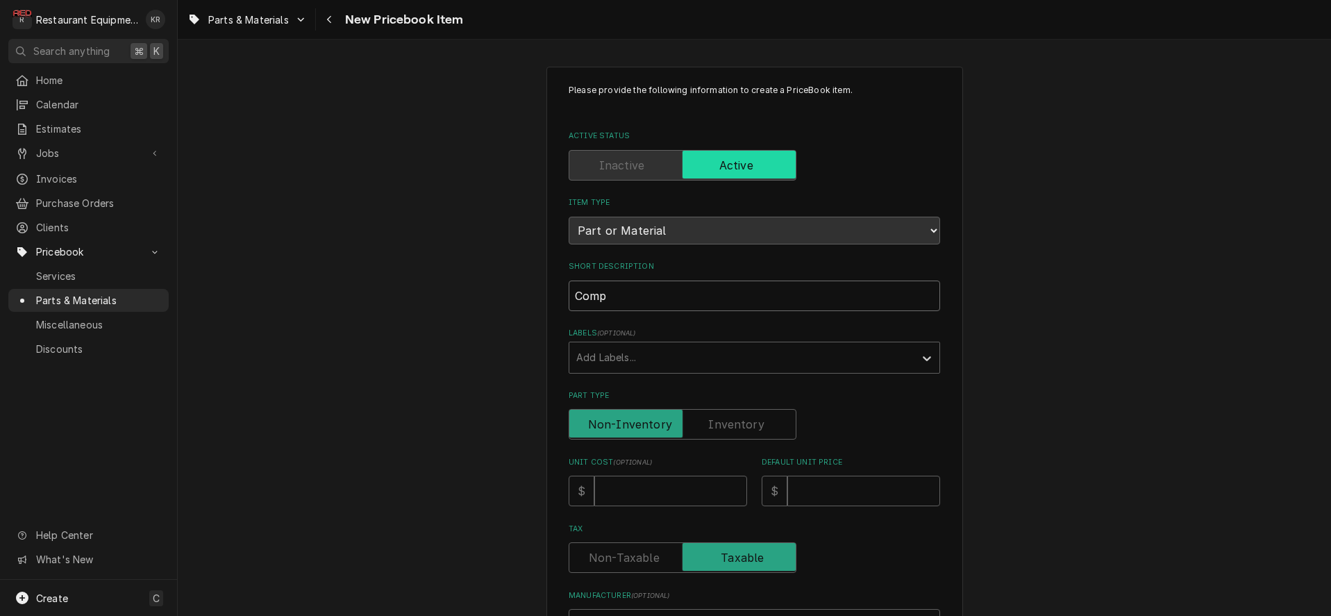
type textarea "x"
type input "Compre"
type textarea "x"
type input "Compres"
type textarea "x"
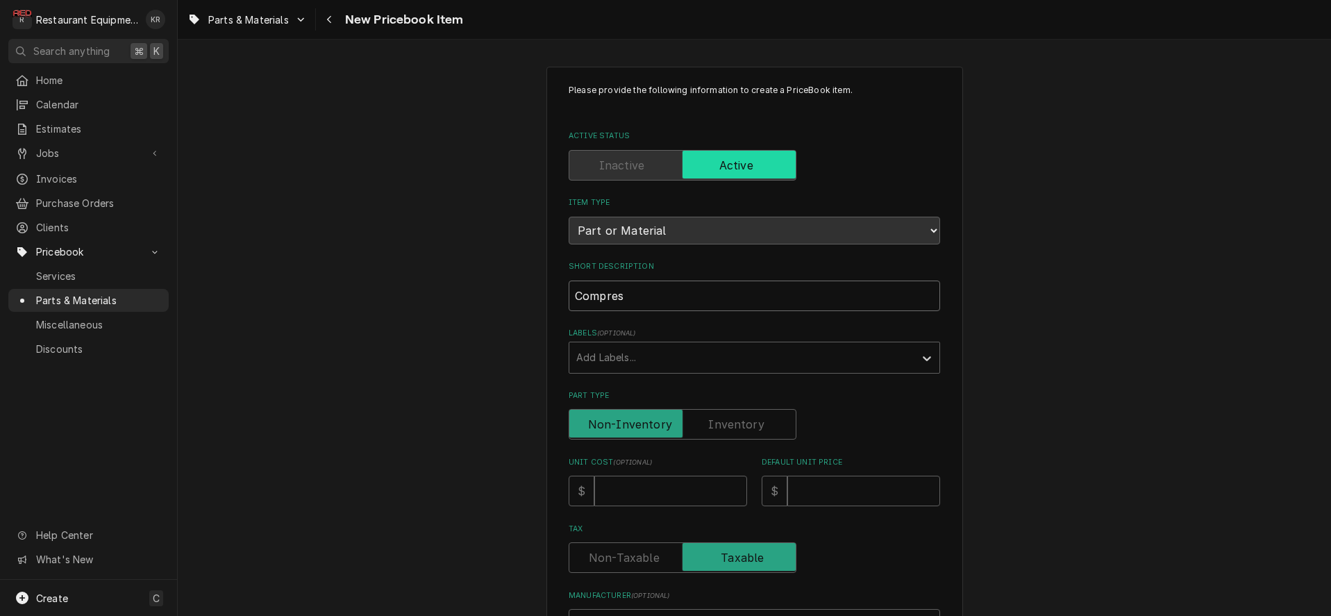
type input "Compress"
type textarea "x"
type input "Compresso"
type textarea "x"
type input "Compressor"
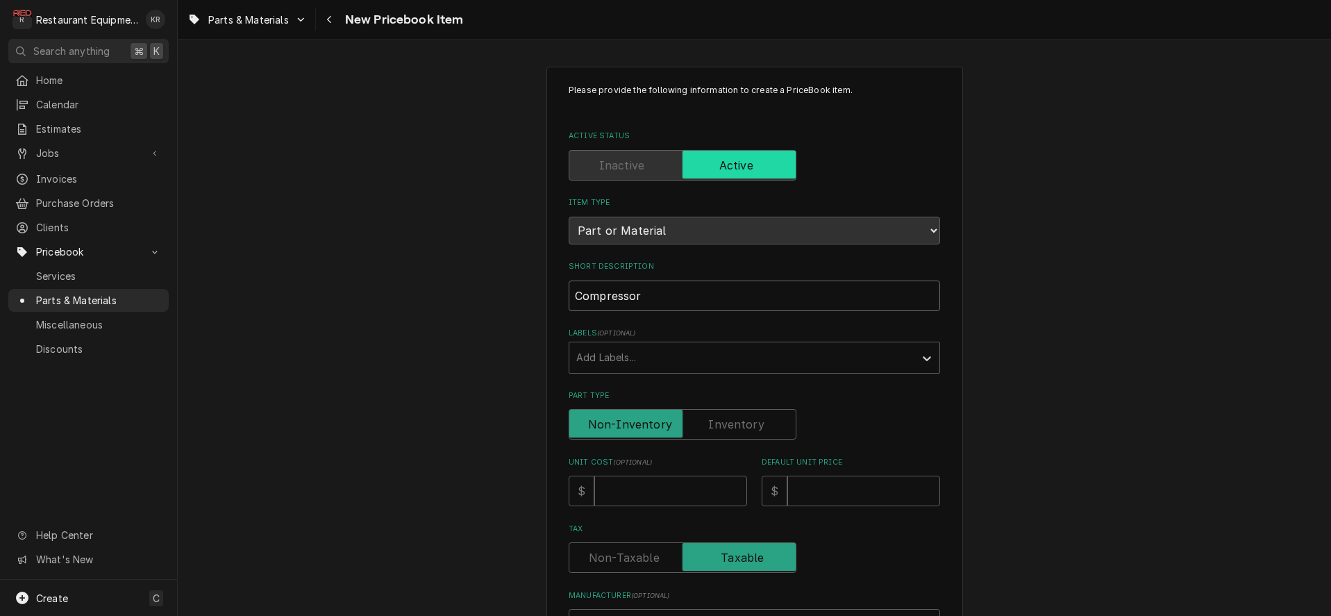
type textarea "x"
type input "Compressor"
type textarea "x"
type input "Compressor S"
type textarea "x"
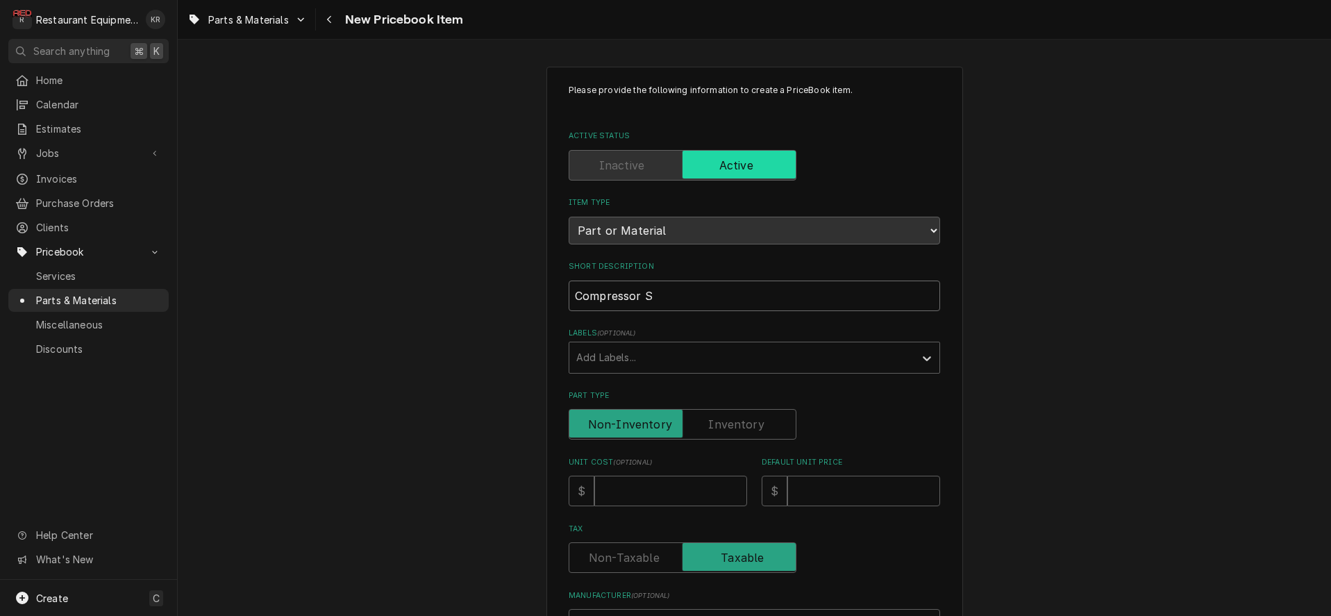
type input "Compressor Sc"
type textarea "x"
type input "Compressor Scr"
type textarea "x"
type input "Compressor Scro"
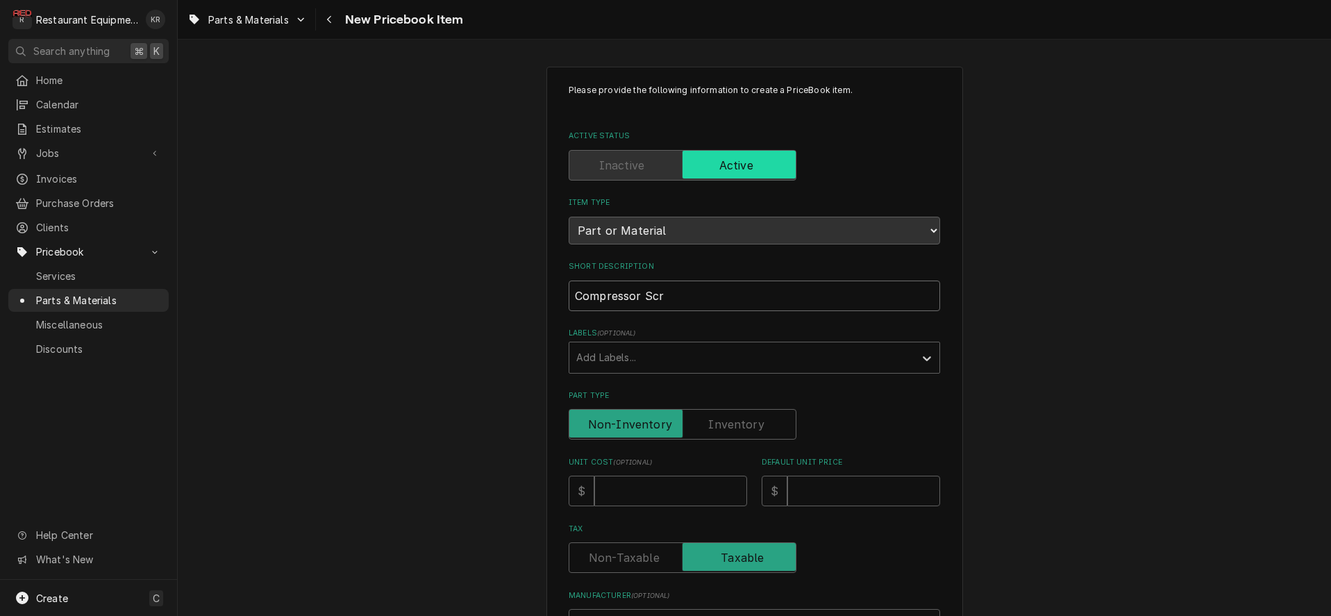
type textarea "x"
type input "Compressor Scrol"
type textarea "x"
type input "Compressor Scroll"
type textarea "x"
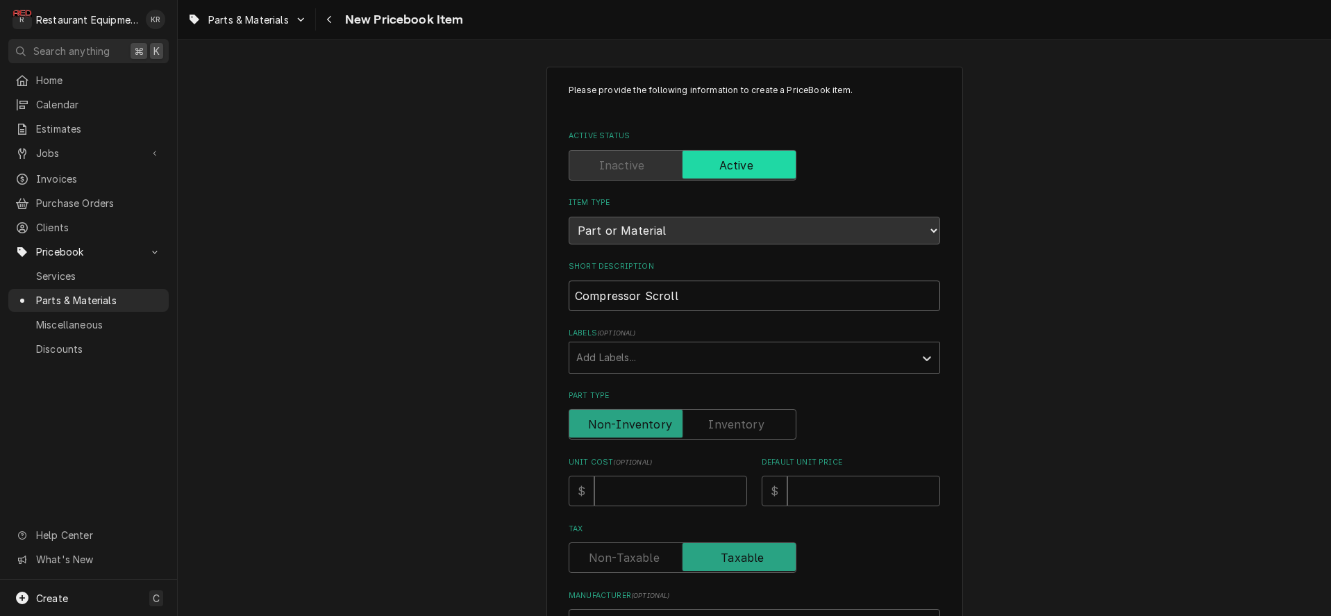
type input "Compressor Scroll"
type textarea "x"
type input "Compressor Scroll"
type input "1"
type textarea "x"
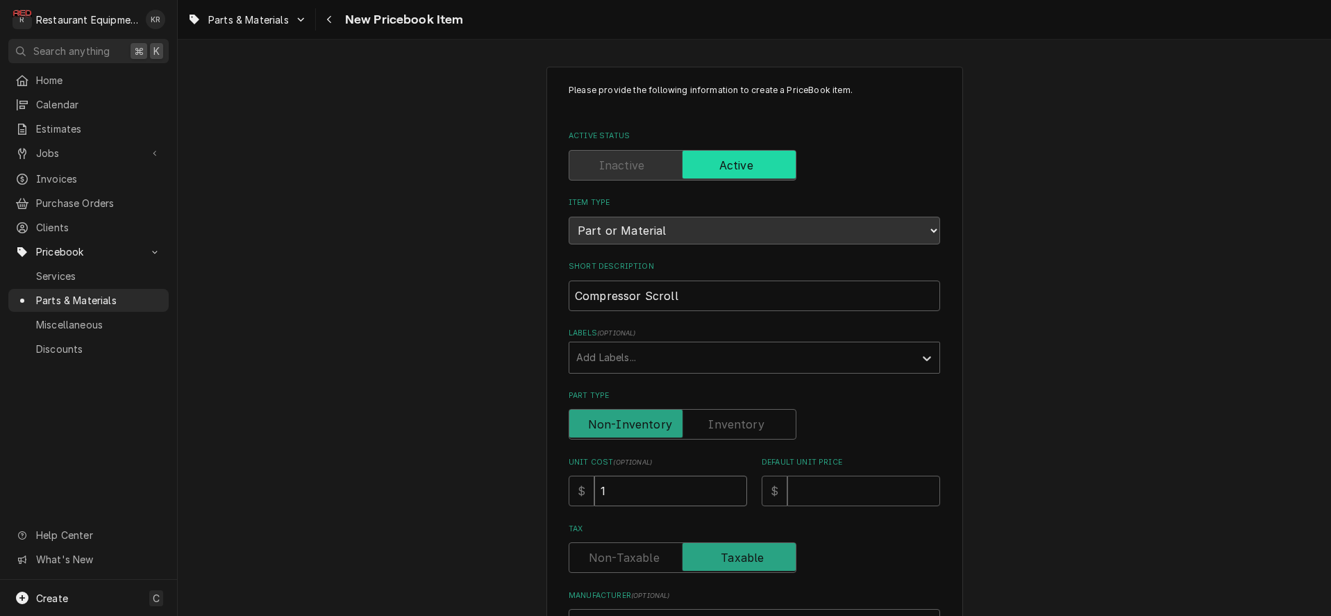
type input "16"
type textarea "x"
type input "162"
type textarea "x"
type input "1626"
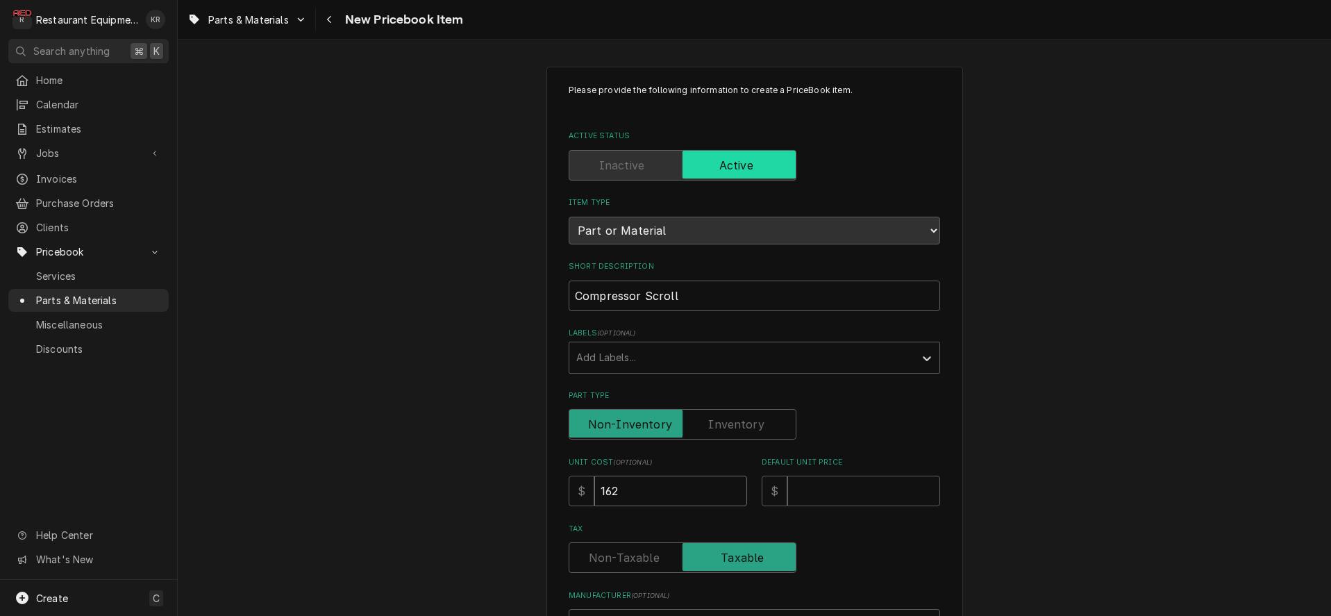
type textarea "x"
type input "1626.4"
type textarea "x"
type input "1626.45"
type textarea "x"
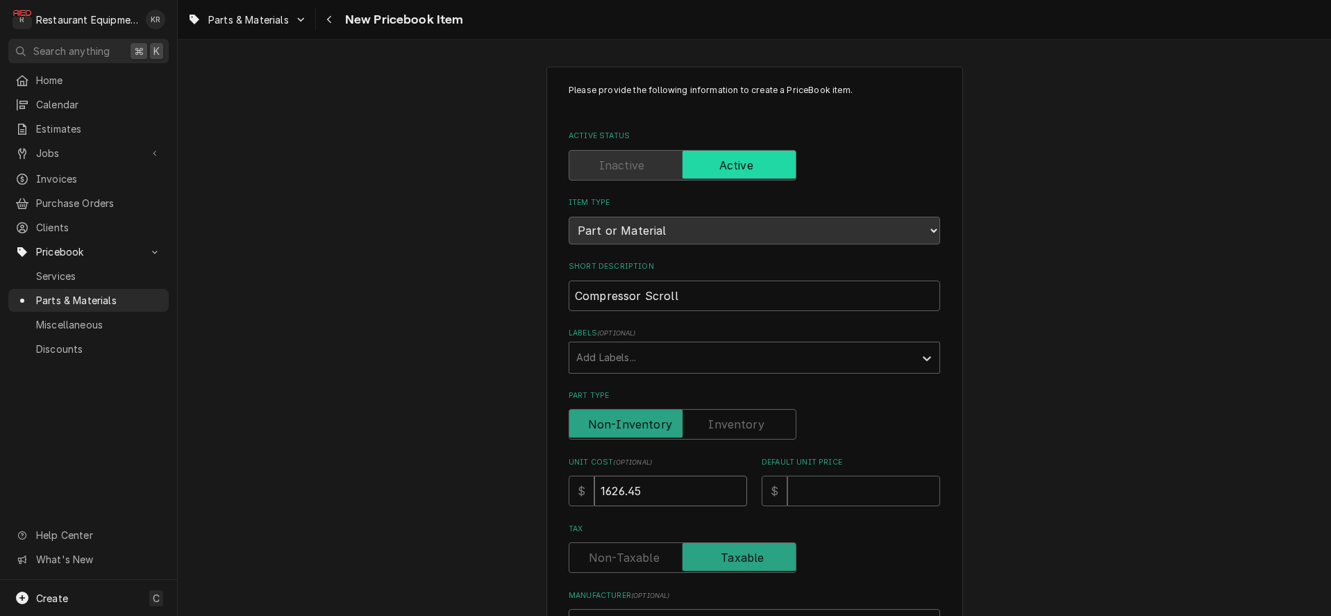
type input "1626.45"
type input "2"
type textarea "x"
type input "24"
type textarea "x"
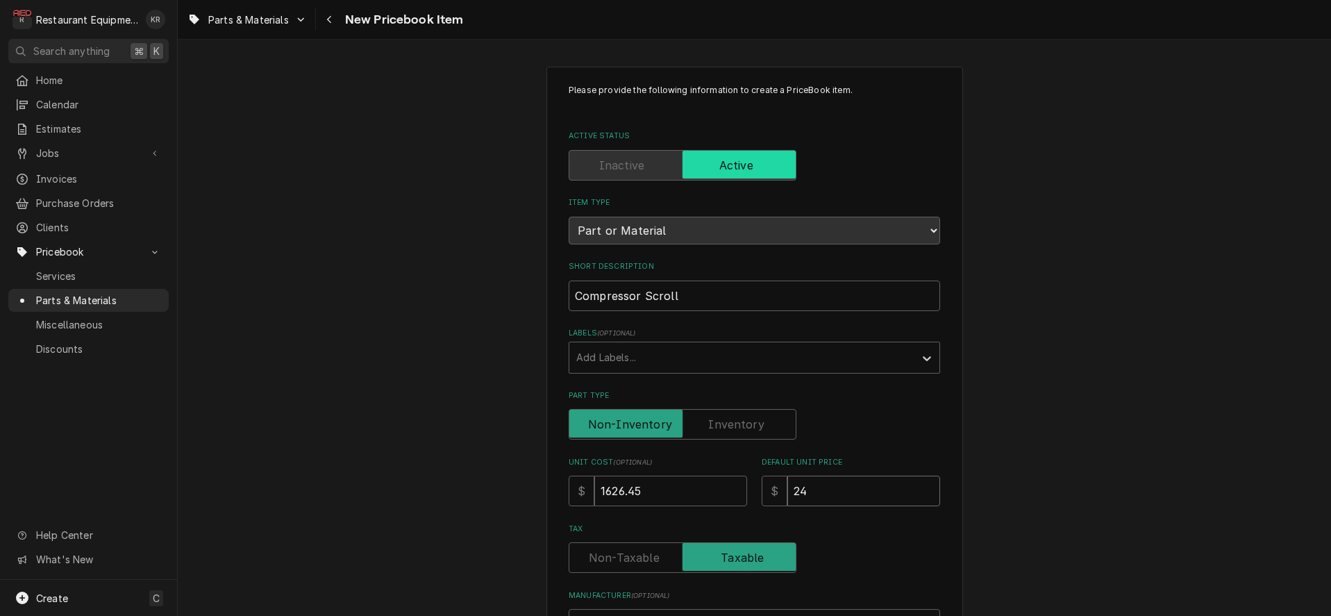
type input "248"
type textarea "x"
type input "2486"
type textarea "x"
type input "2486.9"
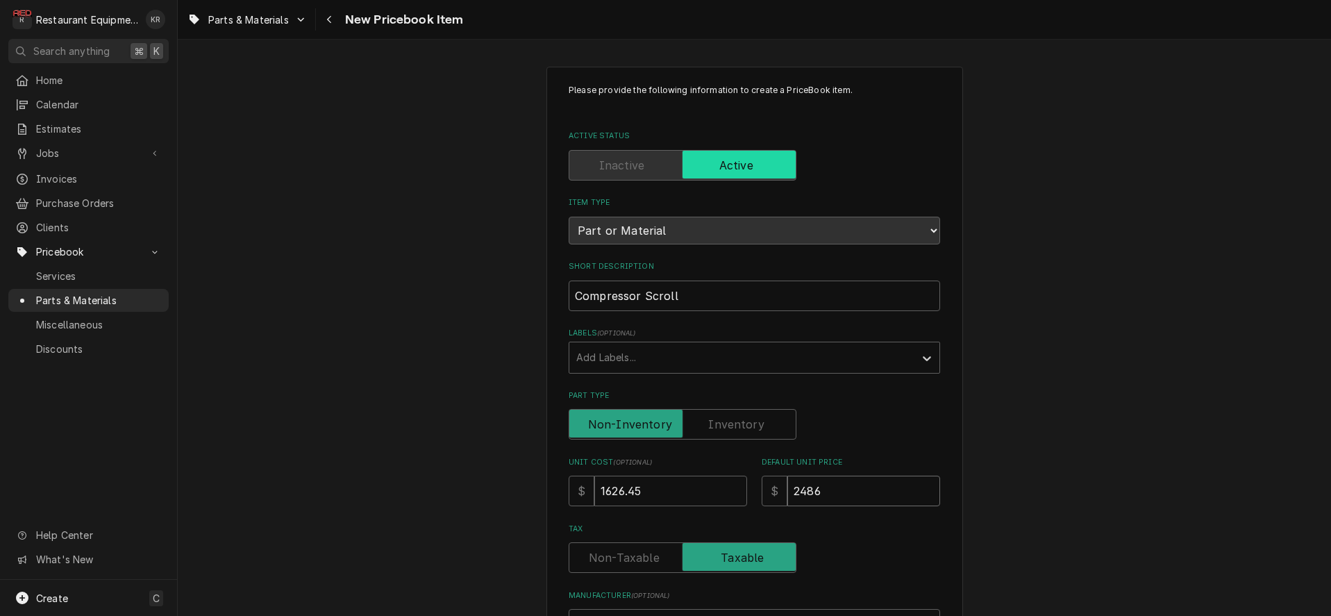
type textarea "x"
type input "2486.92"
type textarea "x"
type input "2486.92"
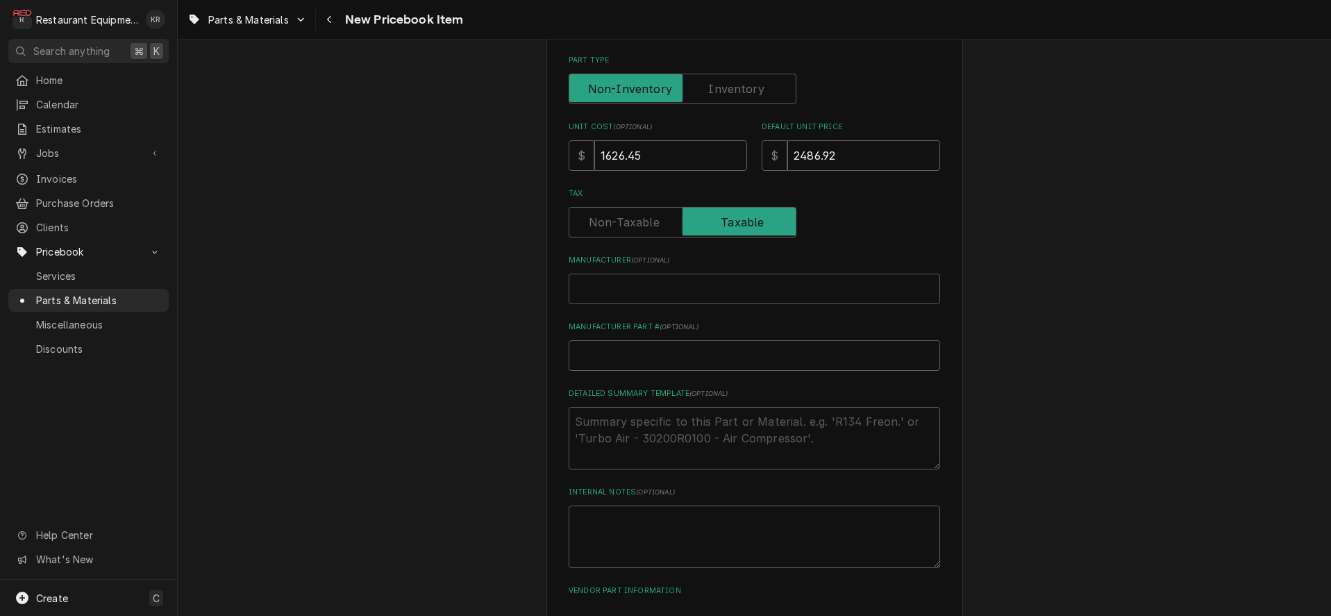
scroll to position [373, 0]
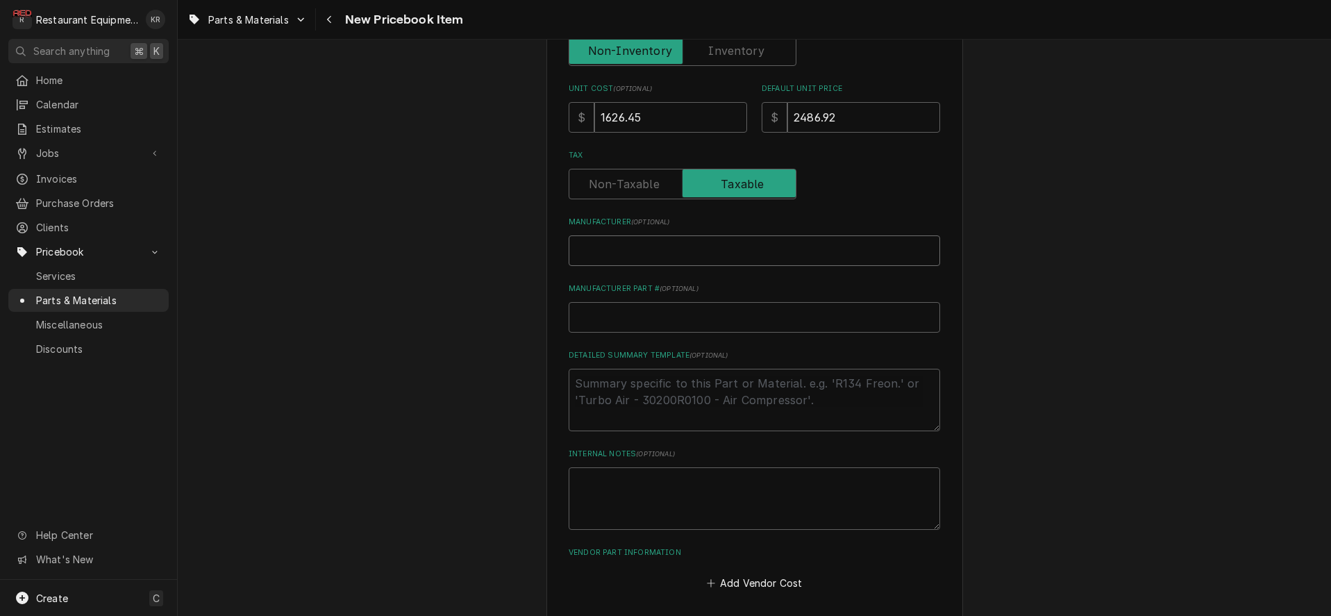
click at [623, 240] on input "Manufacturer ( optional )" at bounding box center [754, 250] width 371 height 31
type input "C"
type textarea "x"
type input "Co"
type textarea "x"
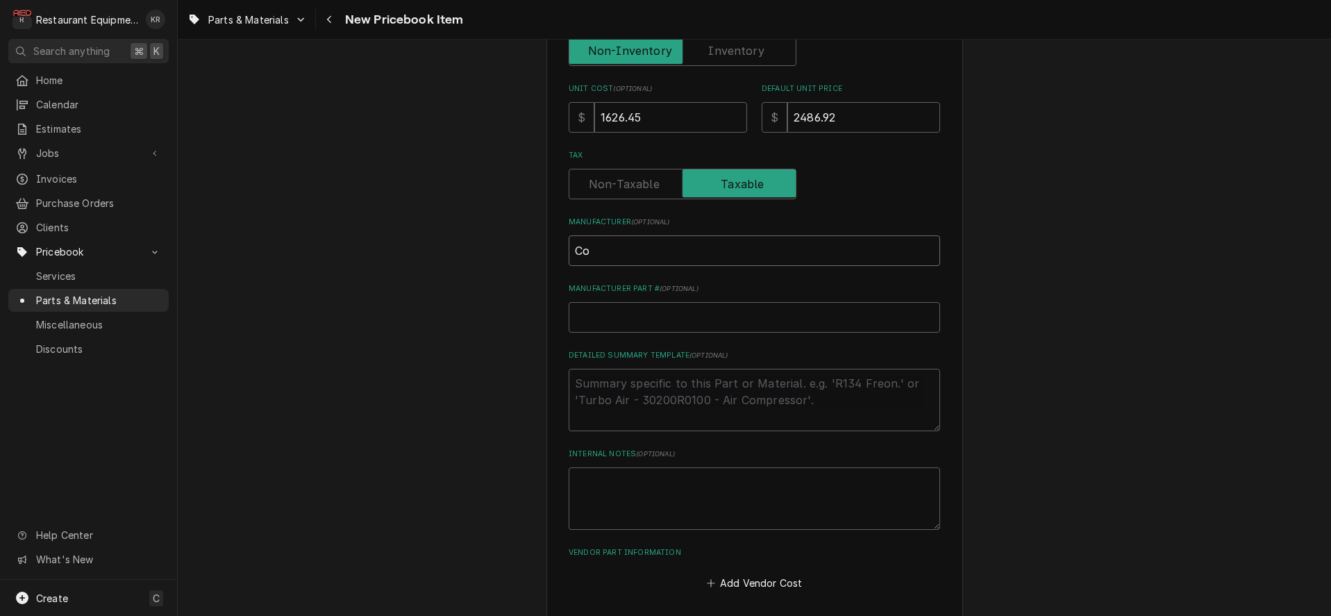
type input "Cop"
type textarea "x"
type input "Cope"
type textarea "x"
type input "Copel"
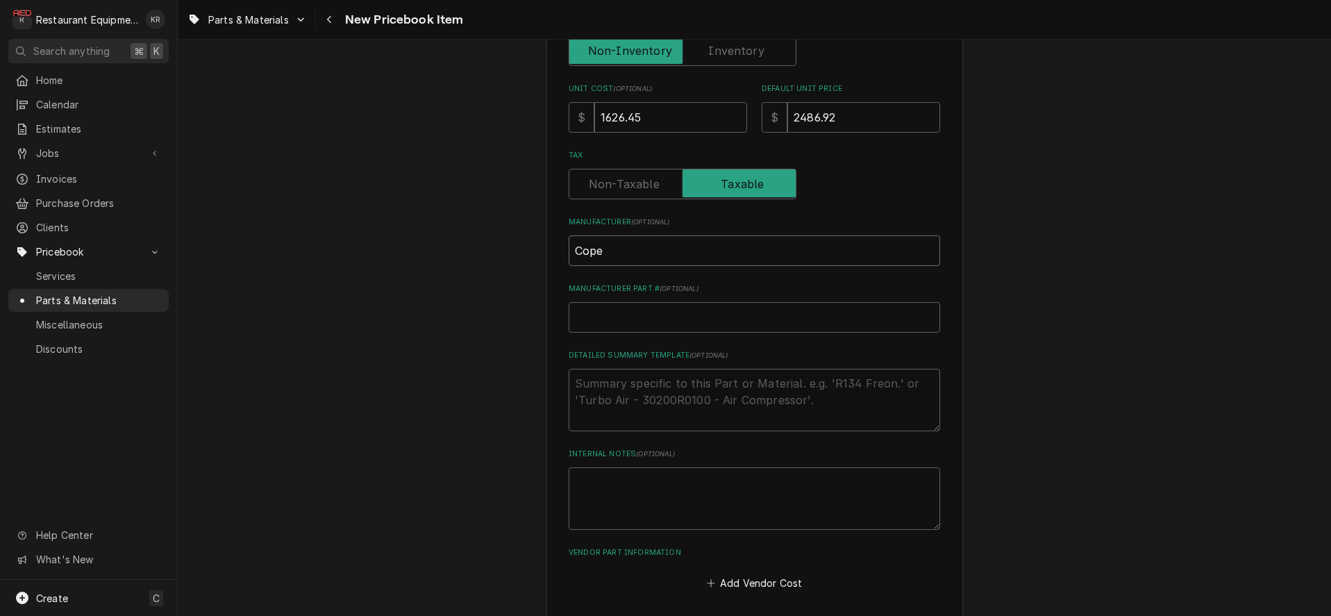
type textarea "x"
type input "Copela"
type textarea "x"
type input "Copelan"
type textarea "x"
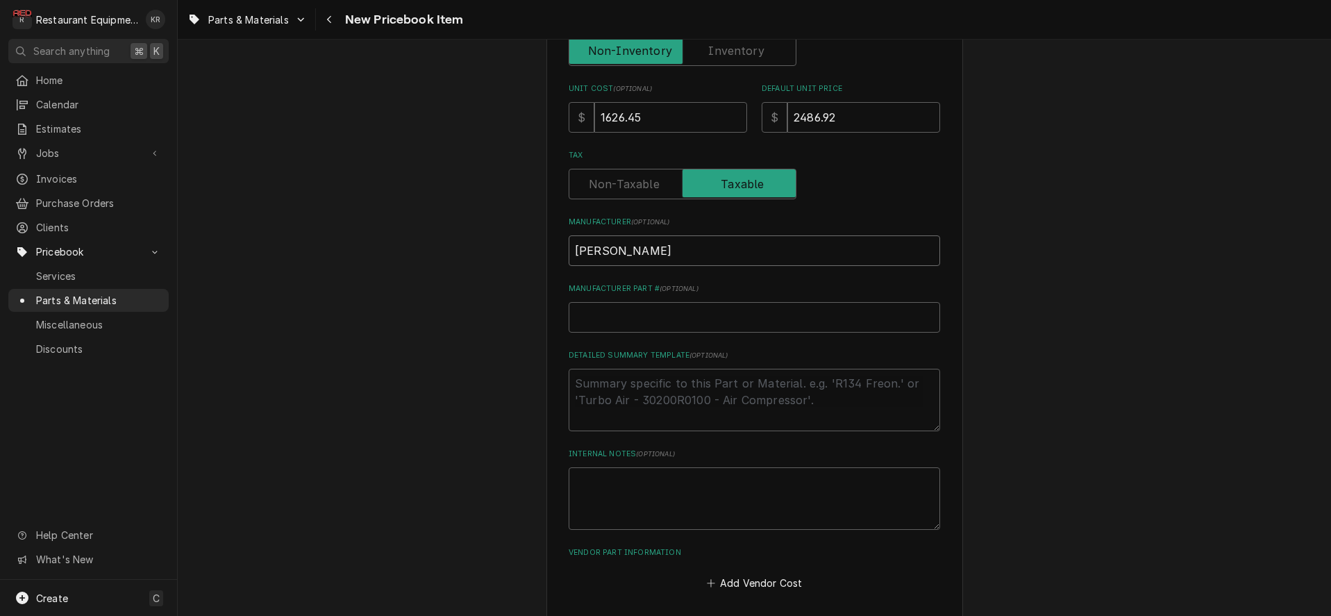
type input "Copeland"
type textarea "x"
type input "Copeland"
type input "C"
type textarea "x"
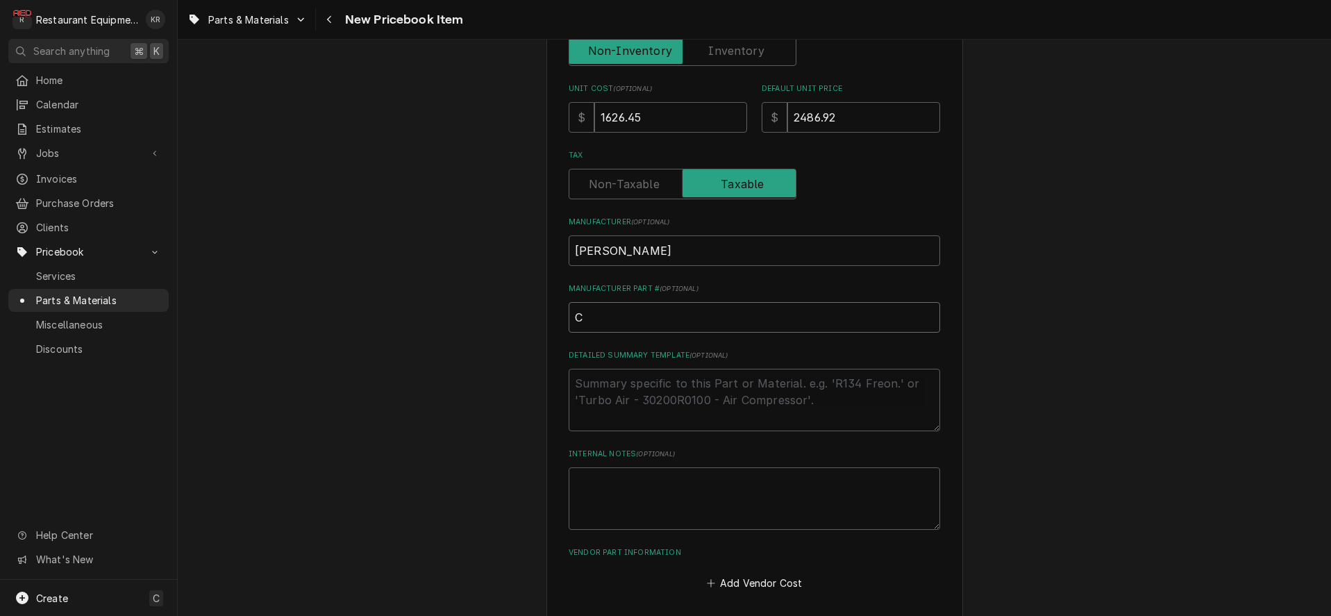
type input "CO"
type textarea "x"
type input "COM"
type textarea "x"
type input "COM1"
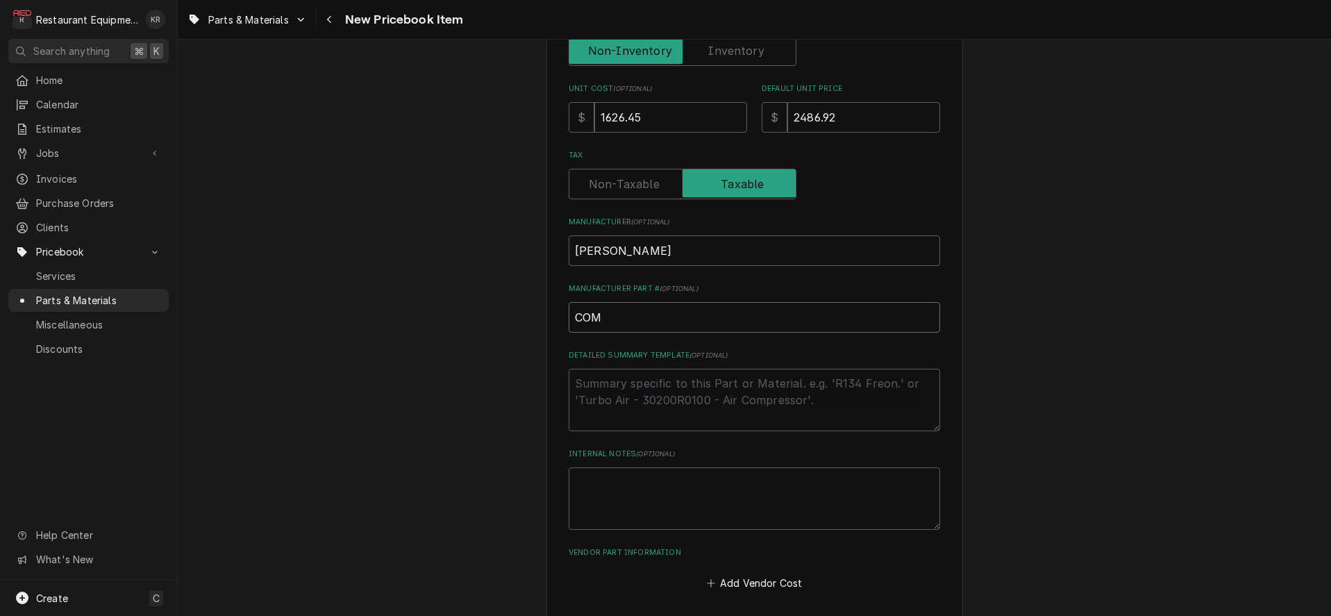
type textarea "x"
type input "COM11"
type textarea "x"
type input "COM111"
type textarea "x"
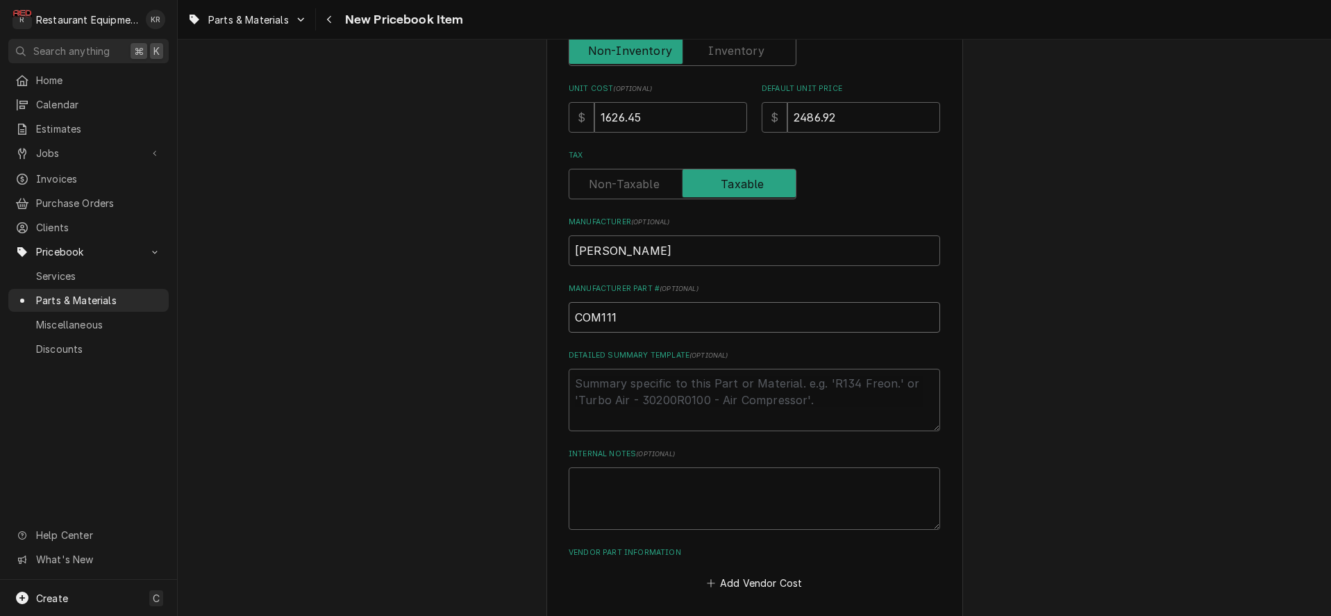
type input "COM1117"
type textarea "x"
type input "COM11175"
type textarea "x"
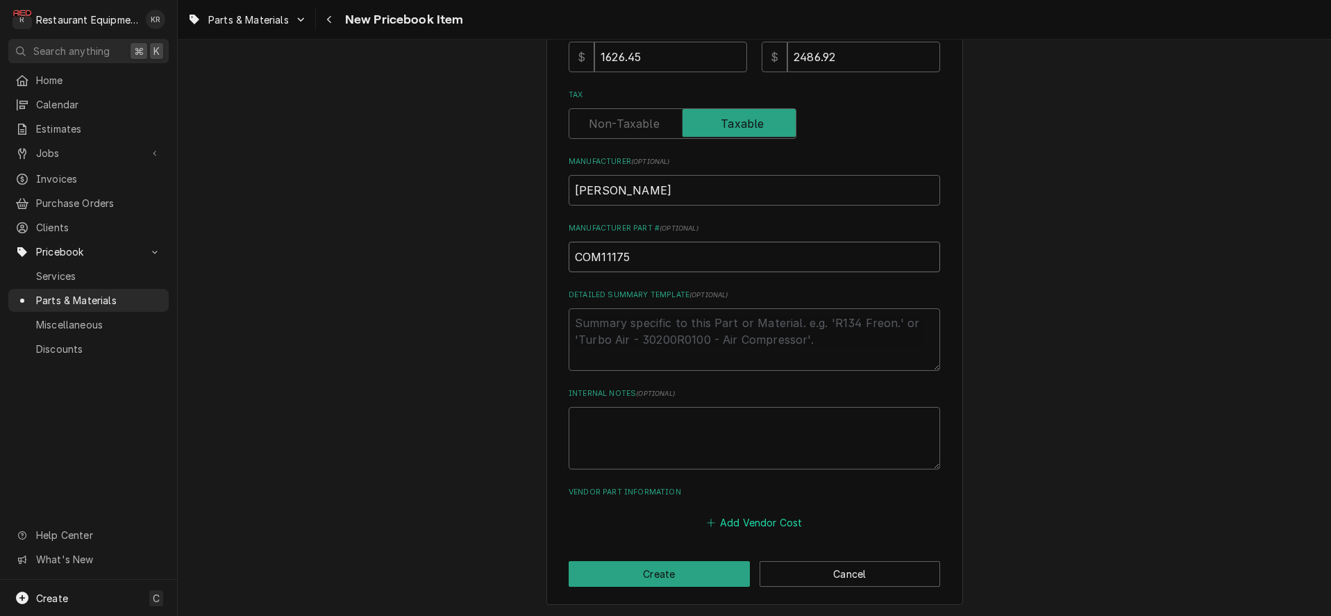
type input "COM11175"
click at [763, 519] on button "Add Vendor Cost" at bounding box center [754, 521] width 101 height 19
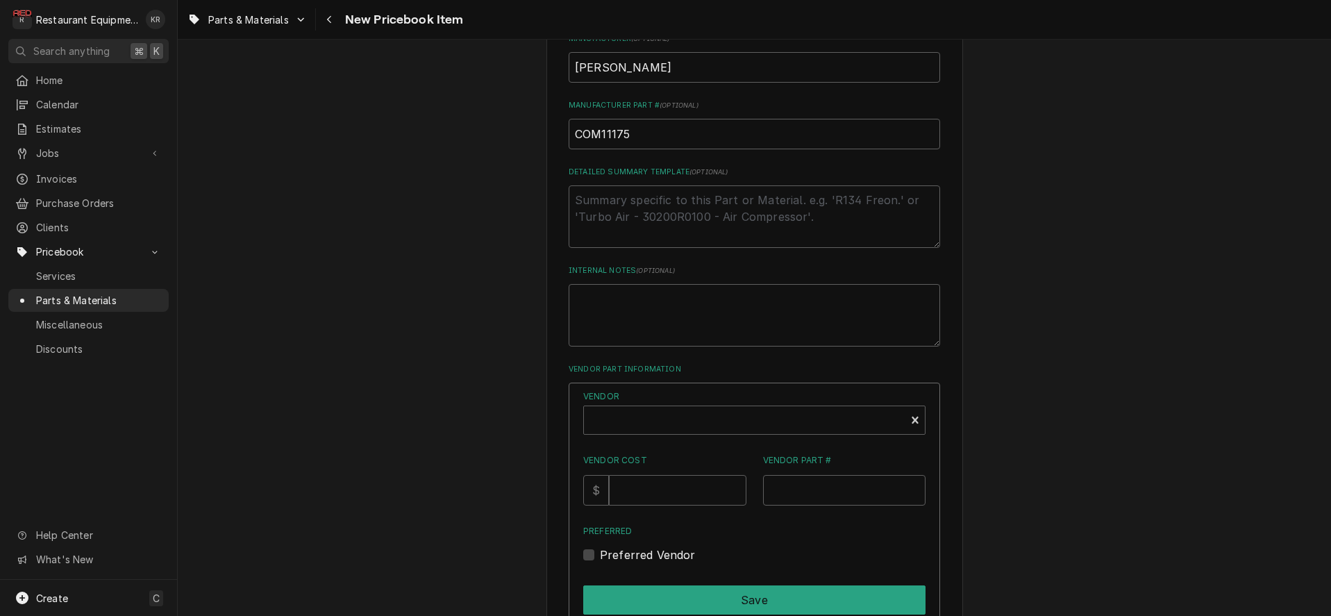
scroll to position [557, 0]
type textarea "x"
click at [702, 416] on div "Vendor" at bounding box center [745, 424] width 308 height 33
type input "tra"
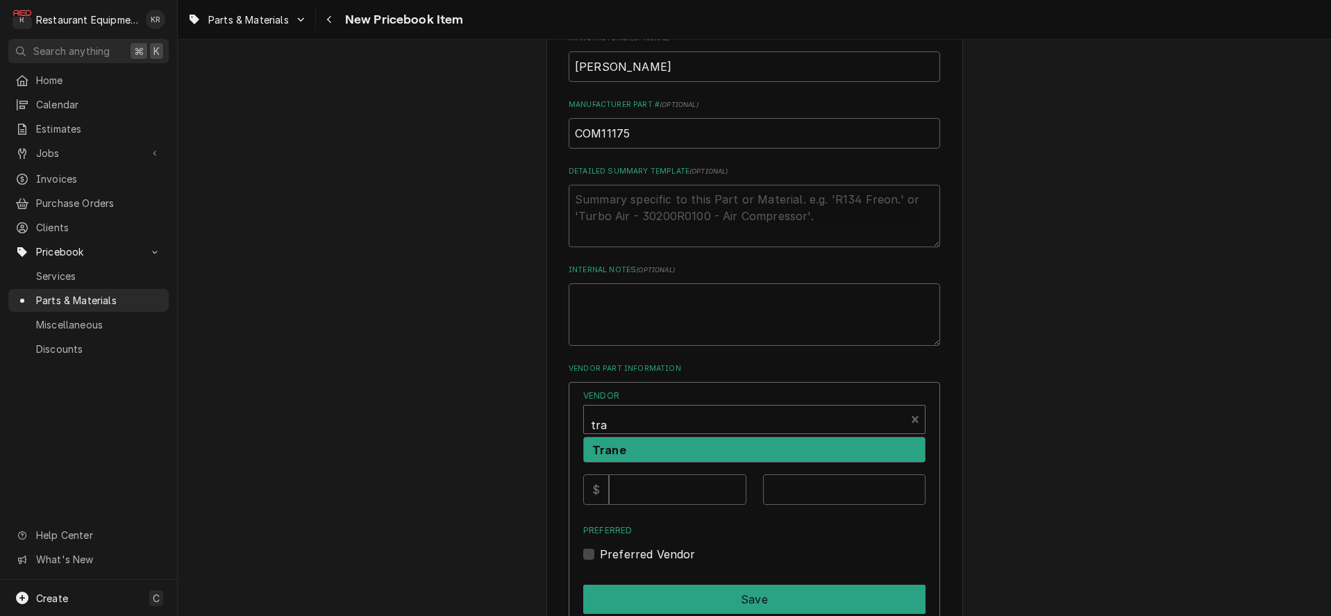
drag, startPoint x: 668, startPoint y: 447, endPoint x: 665, endPoint y: 472, distance: 25.1
click at [667, 447] on div "Trane" at bounding box center [754, 449] width 341 height 24
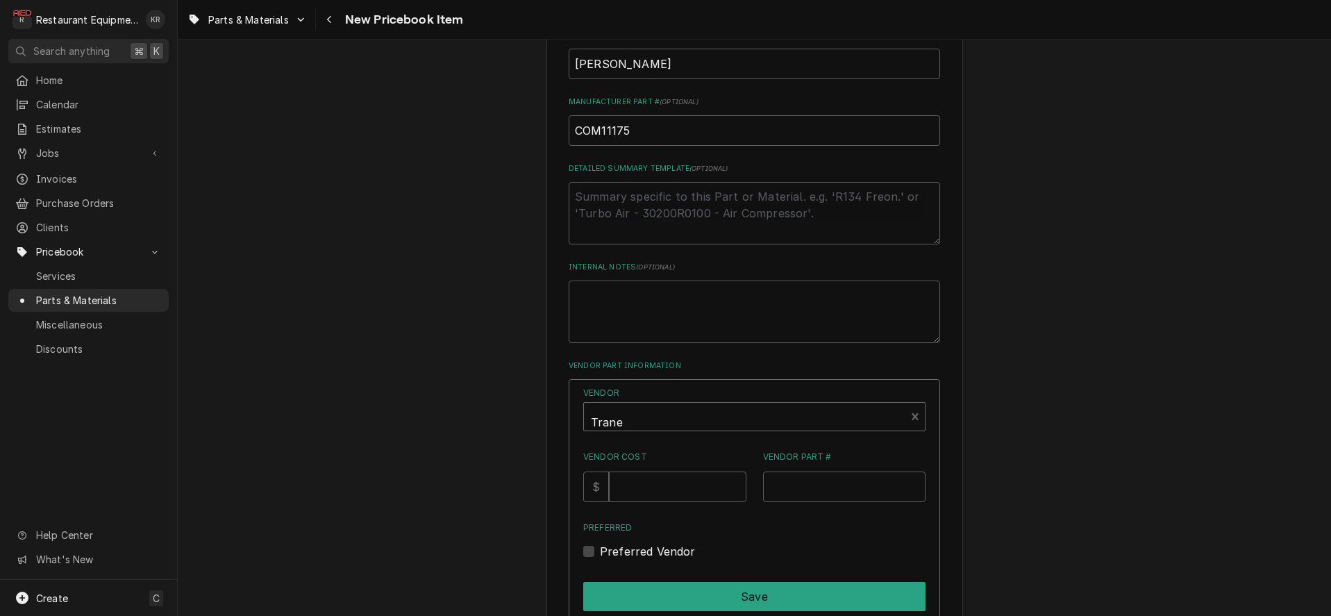
click at [662, 491] on input "Vendor Cost" at bounding box center [677, 486] width 137 height 31
click at [662, 491] on input "Vendor Cost" at bounding box center [677, 487] width 137 height 31
type input "1626.45"
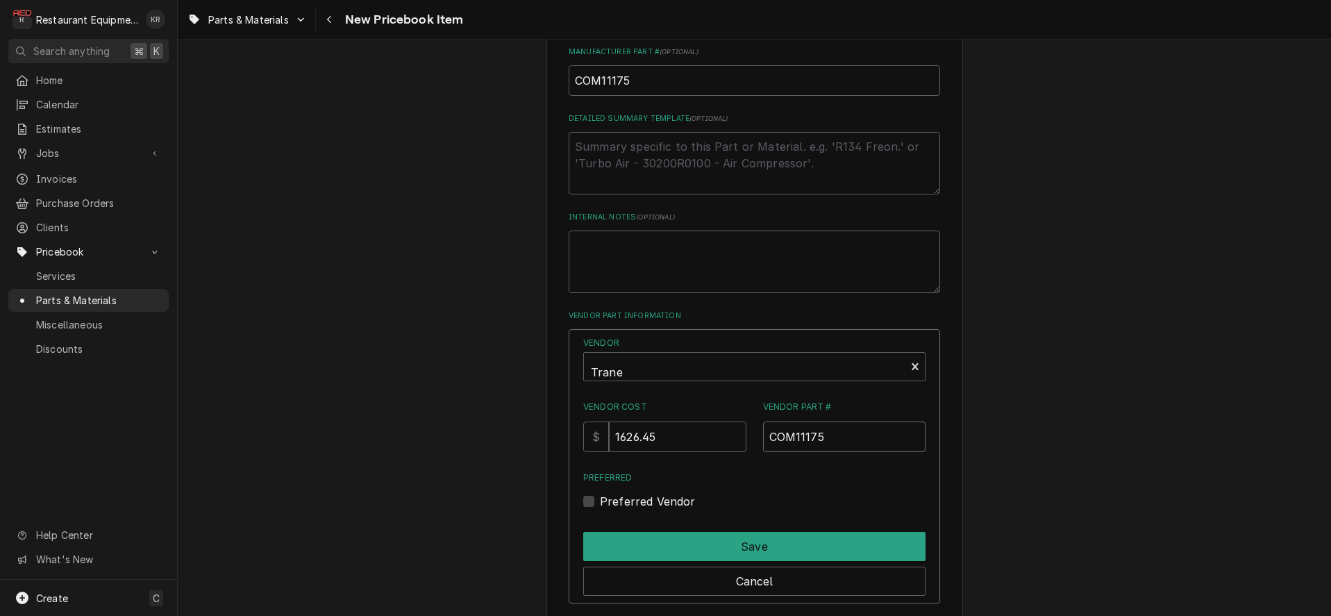
scroll to position [643, 0]
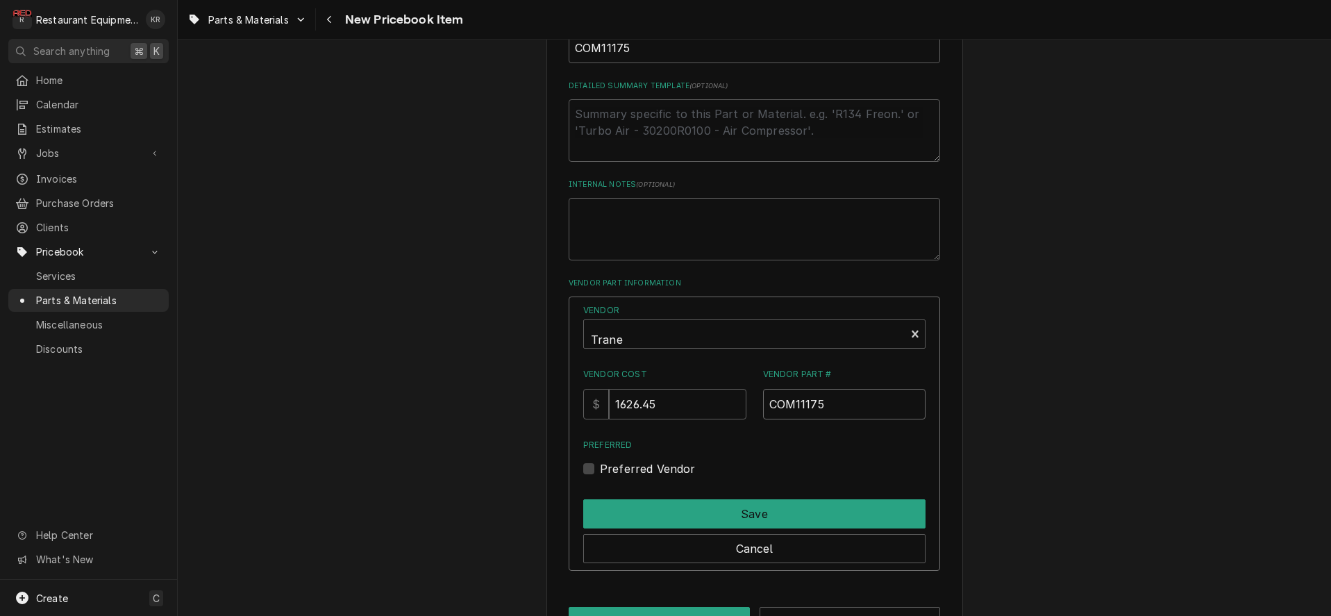
type input "COM11175"
click at [601, 469] on label "Preferred Vendor" at bounding box center [648, 468] width 96 height 17
click at [601, 469] on input "Preferred" at bounding box center [771, 475] width 342 height 31
checkbox input "true"
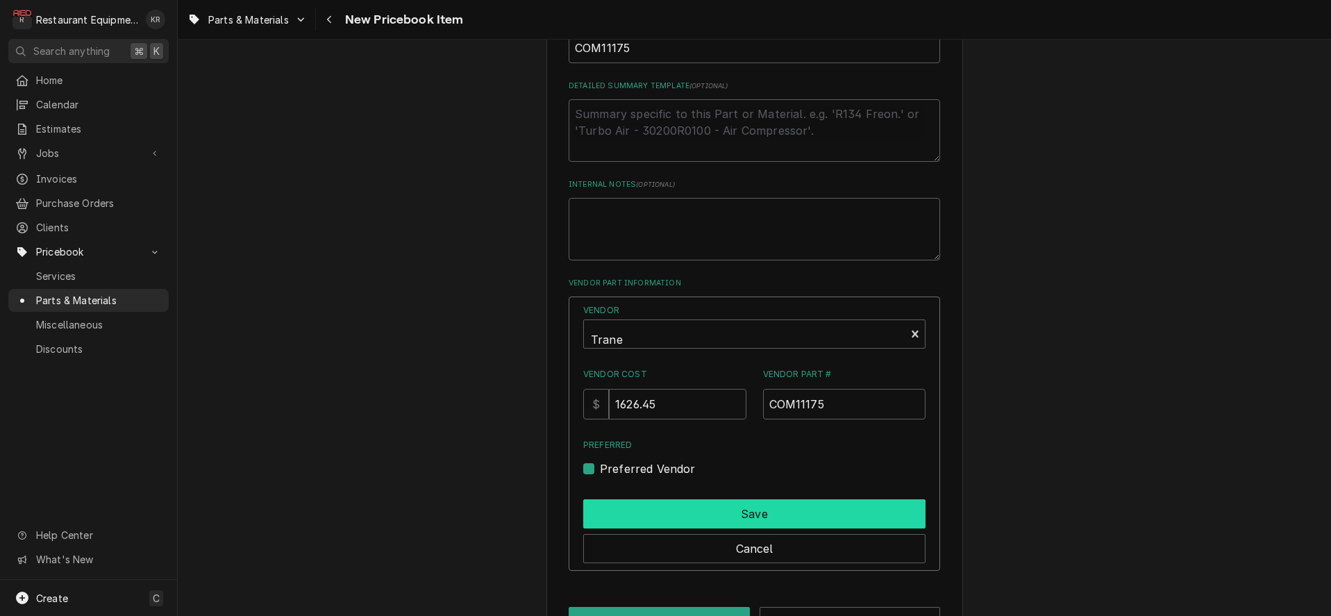
click at [650, 508] on button "Save" at bounding box center [754, 513] width 342 height 29
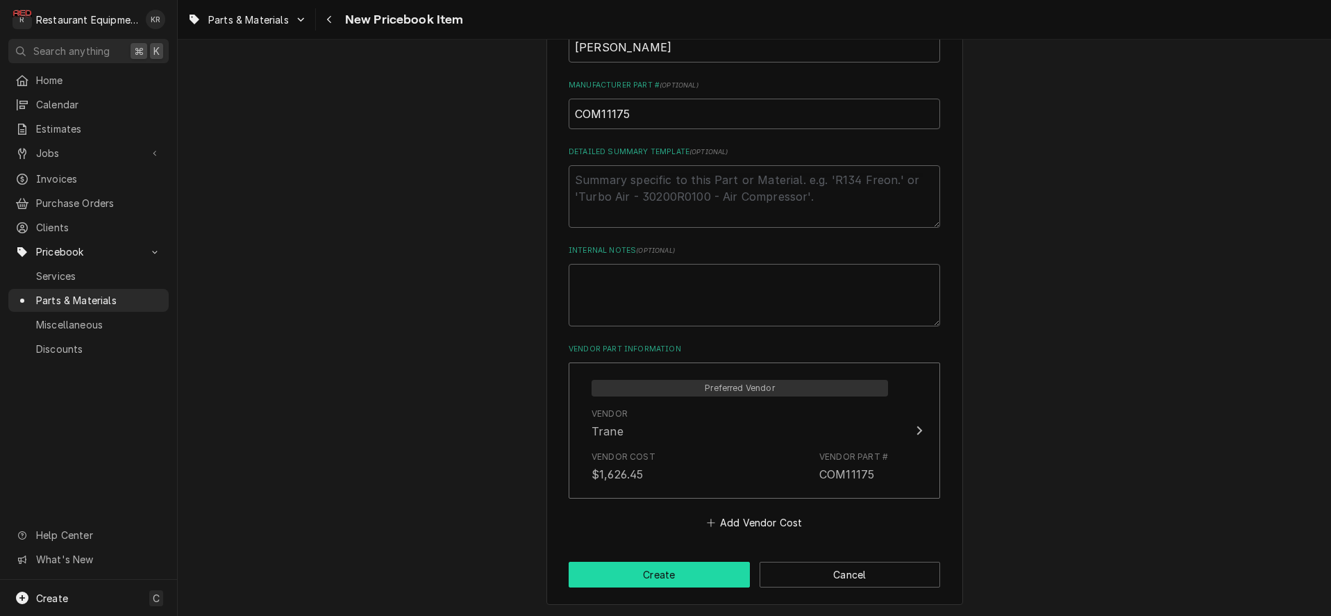
click at [690, 569] on button "Create" at bounding box center [659, 575] width 181 height 26
type textarea "x"
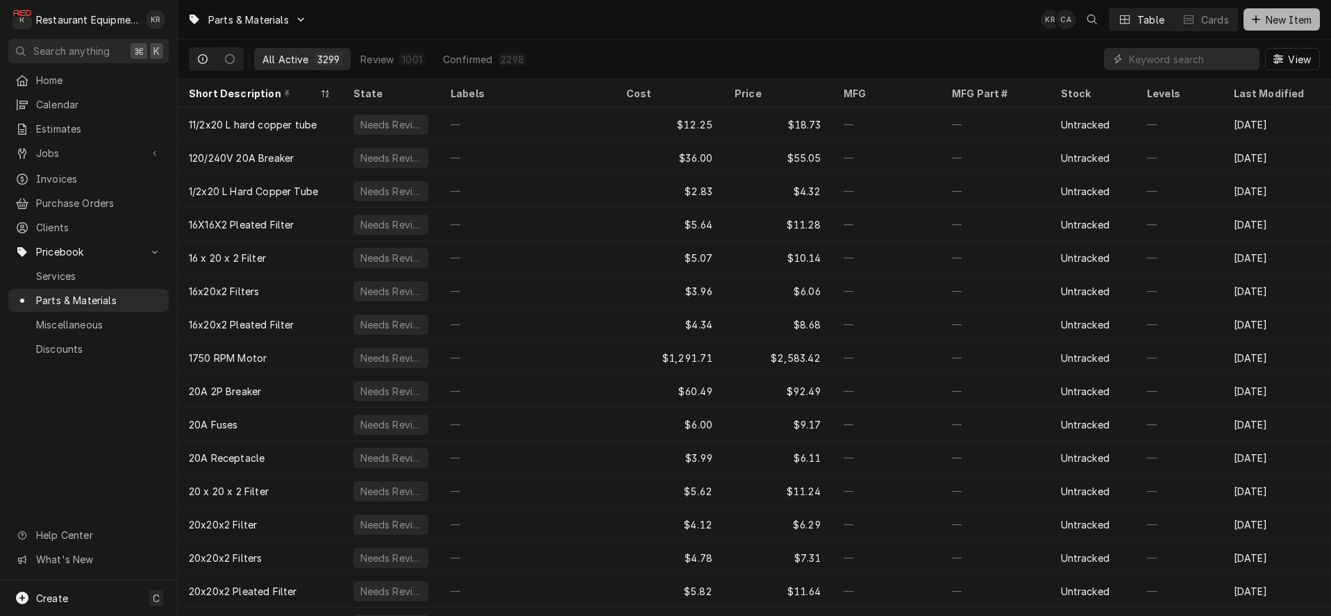
click at [1282, 20] on span "New Item" at bounding box center [1288, 19] width 51 height 15
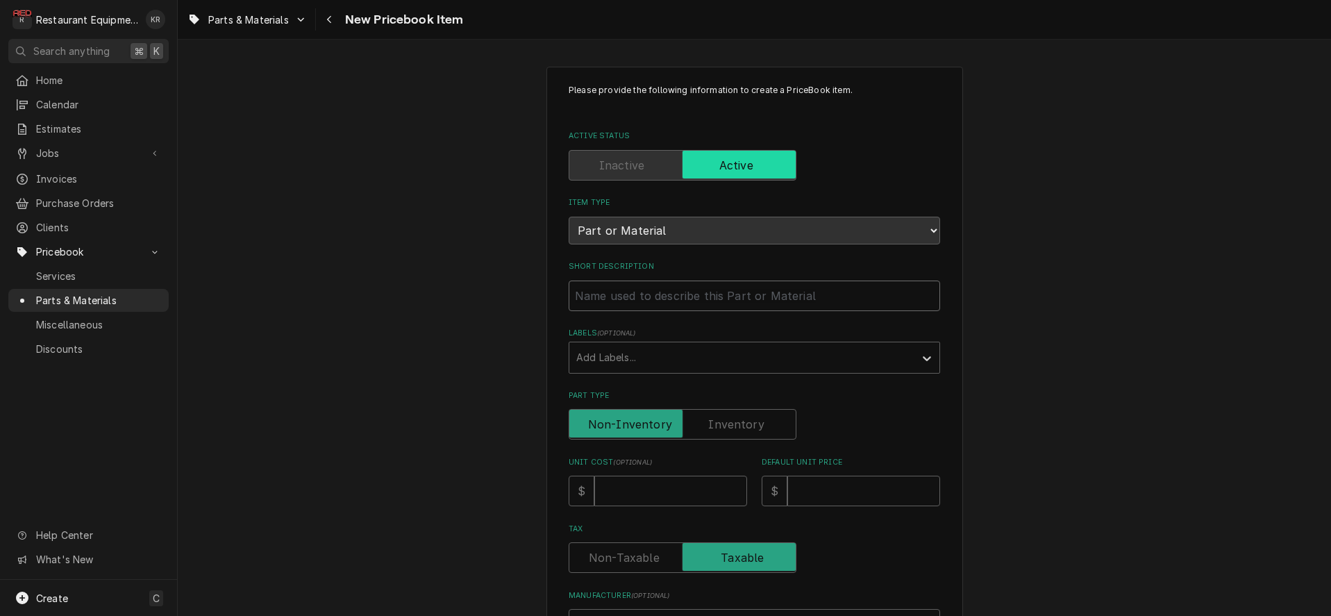
click at [691, 292] on input "Short Description" at bounding box center [754, 295] width 371 height 31
type textarea "x"
type input "C"
type textarea "x"
type input "CO"
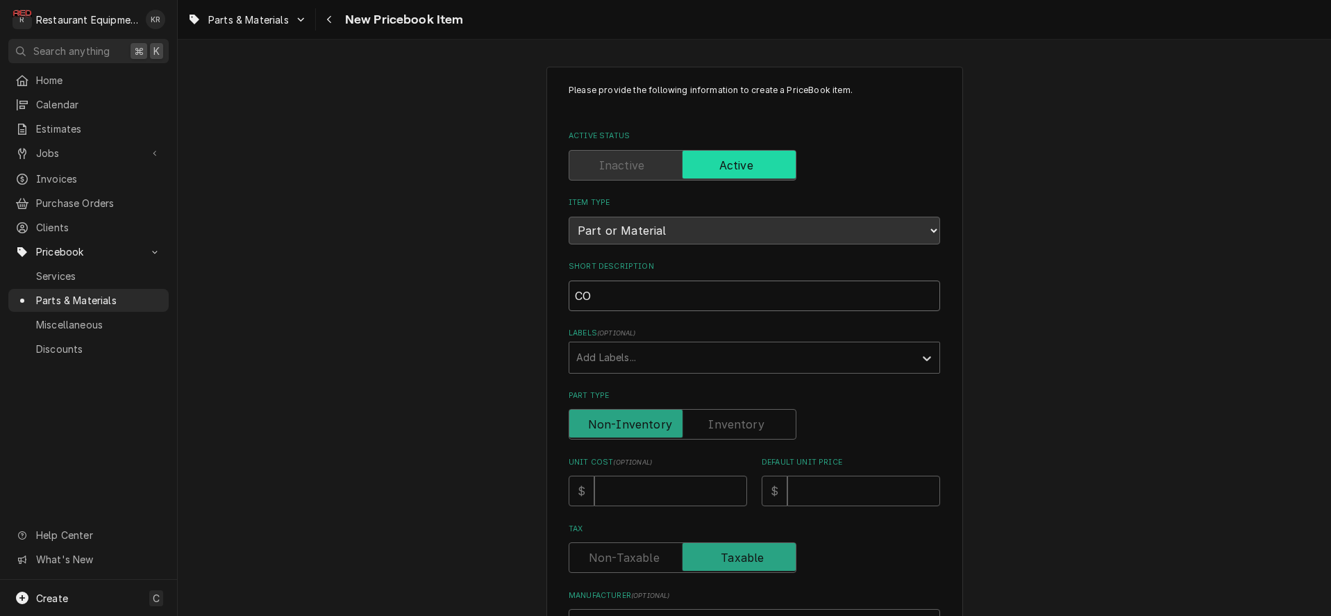
type textarea "x"
type input "COnd"
type textarea "x"
type input "COnde"
type textarea "x"
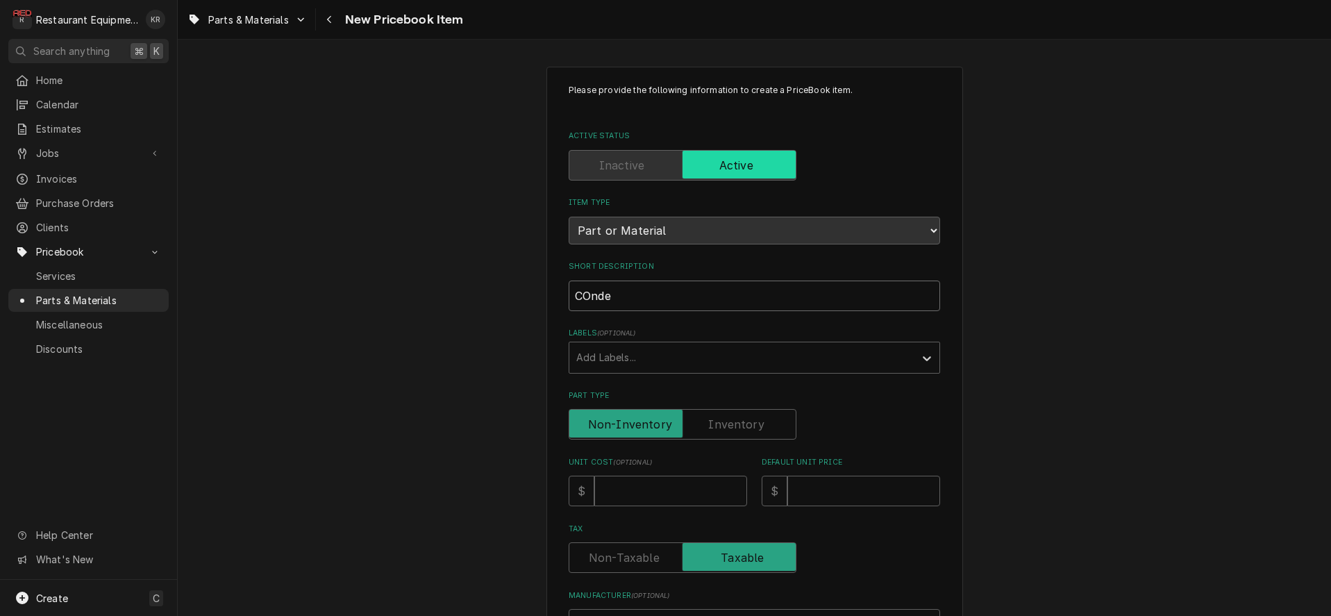
type input "COnden"
type textarea "x"
type input "COndens"
type textarea "x"
type input "COndense"
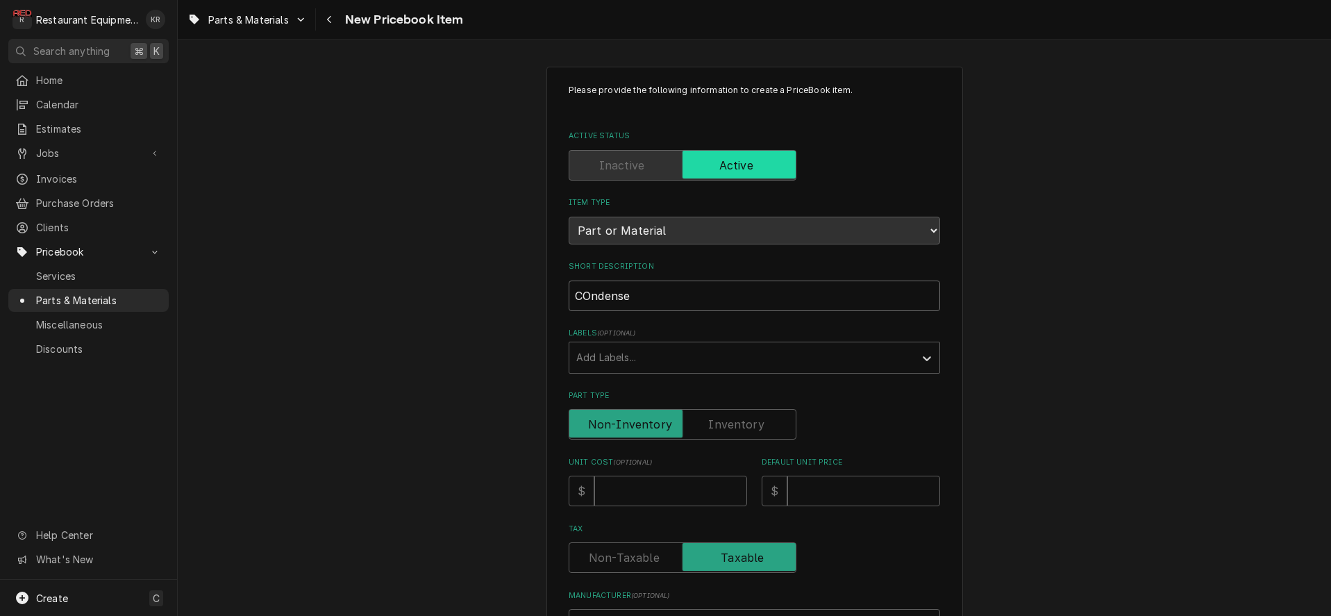
type textarea "x"
type input "COndenser"
type textarea "x"
type input "COndenser"
type textarea "x"
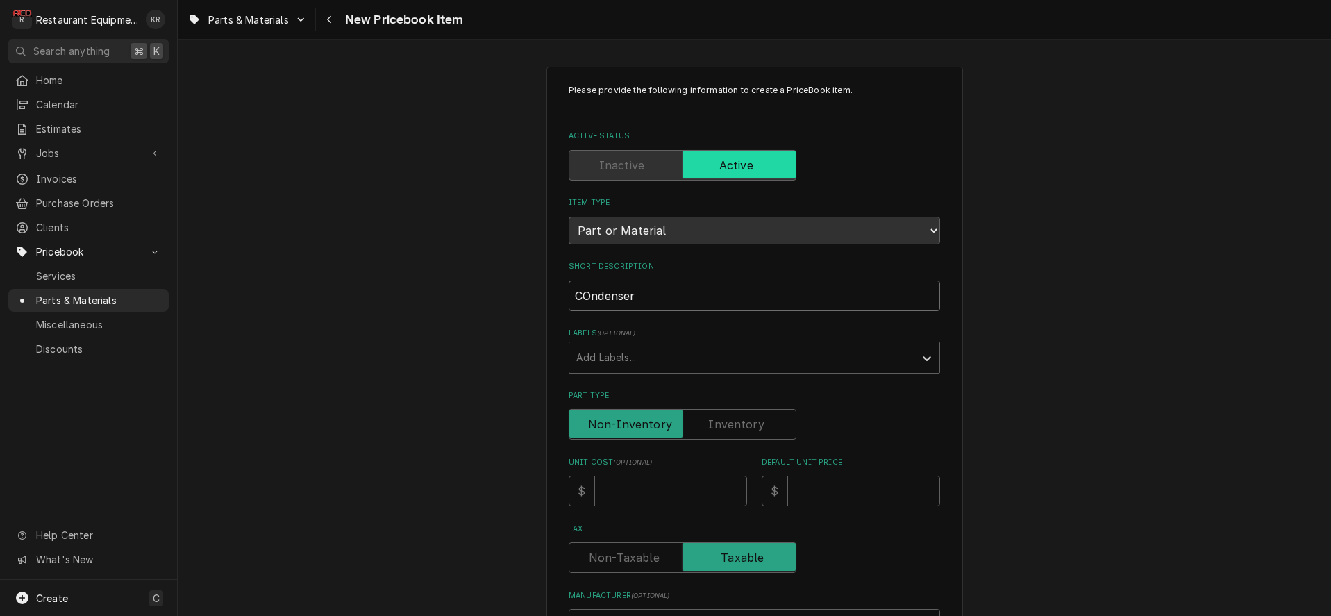
type input "COndenser"
type textarea "x"
type input "COndense"
type textarea "x"
type input "COndens"
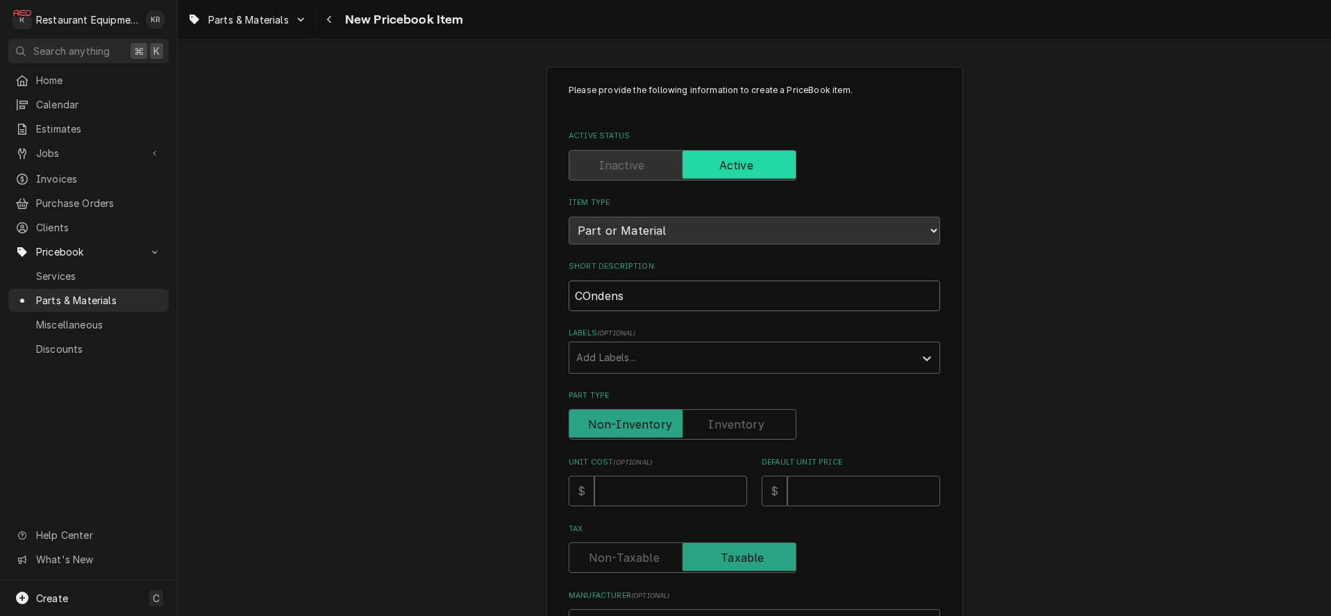
type textarea "x"
type input "COnden"
type textarea "x"
type input "COnde"
type textarea "x"
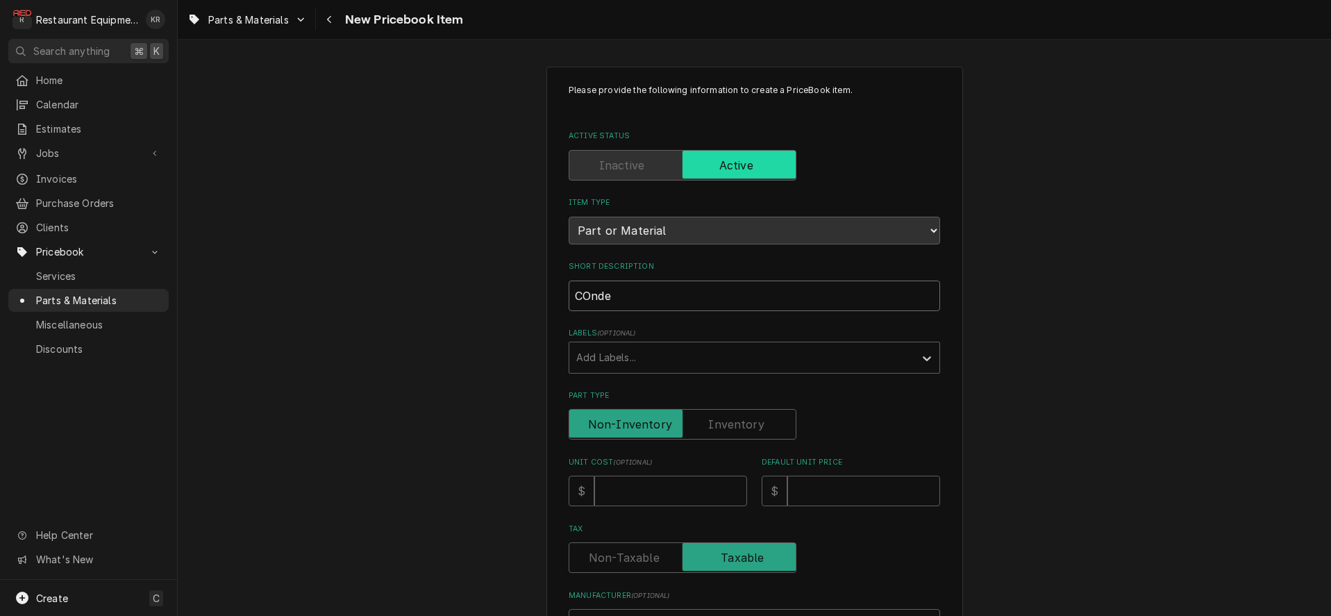
type input "COnd"
type textarea "x"
type input "COn"
type textarea "x"
type input "CO"
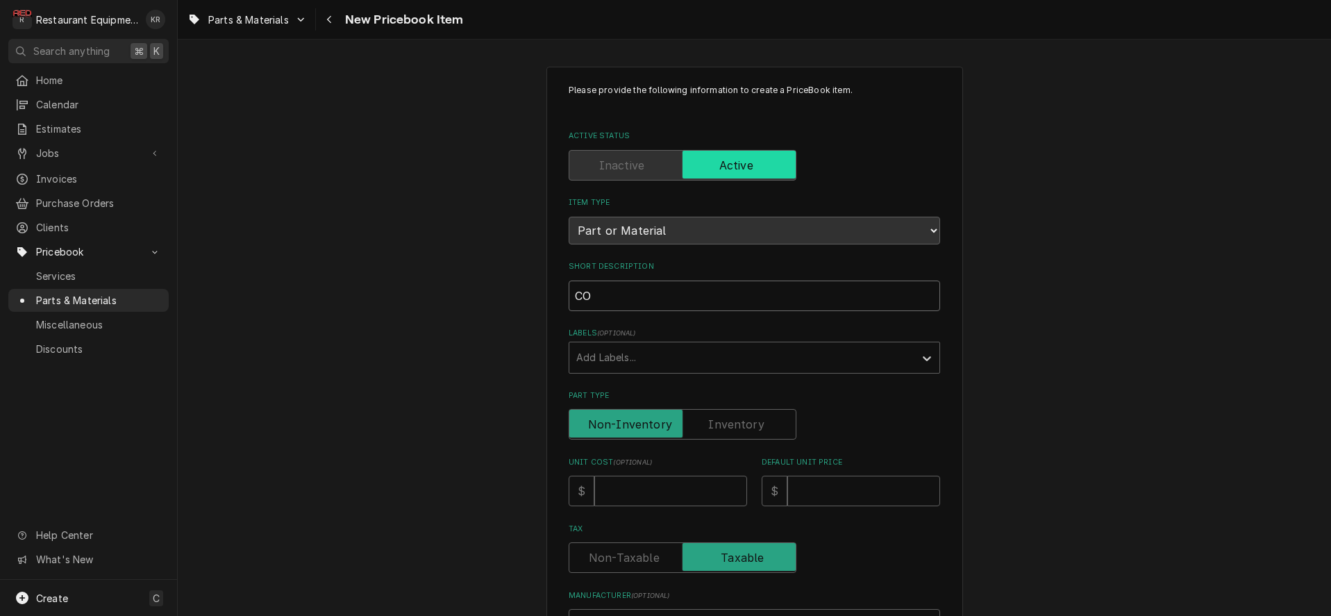
type textarea "x"
type input "C"
type textarea "x"
type input "Co"
type textarea "x"
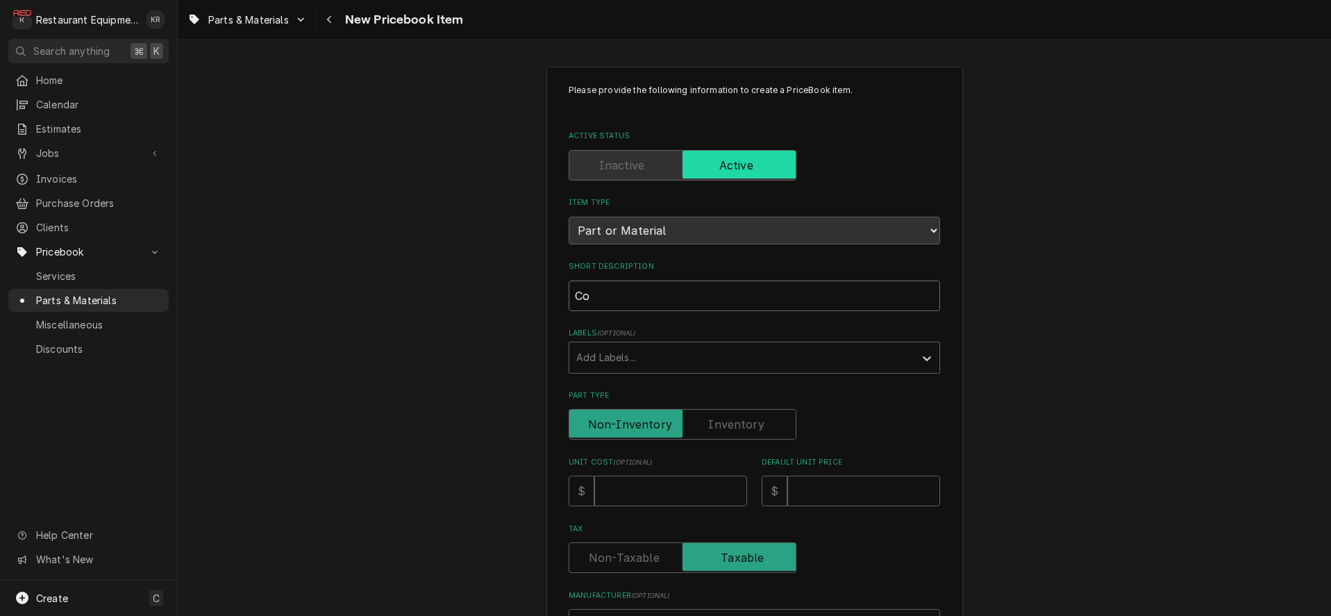
type input "Con"
type textarea "x"
type input "Cond"
type textarea "x"
type input "Conde"
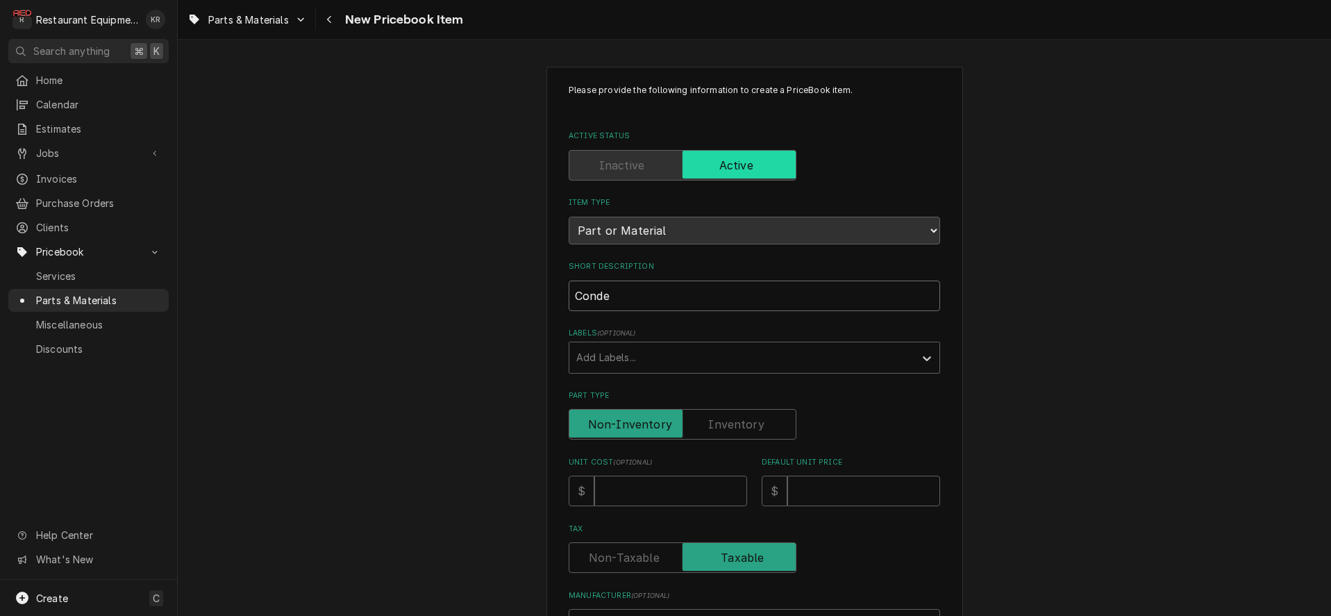
type textarea "x"
type input "Conden"
type textarea "x"
type input "Condens"
type textarea "x"
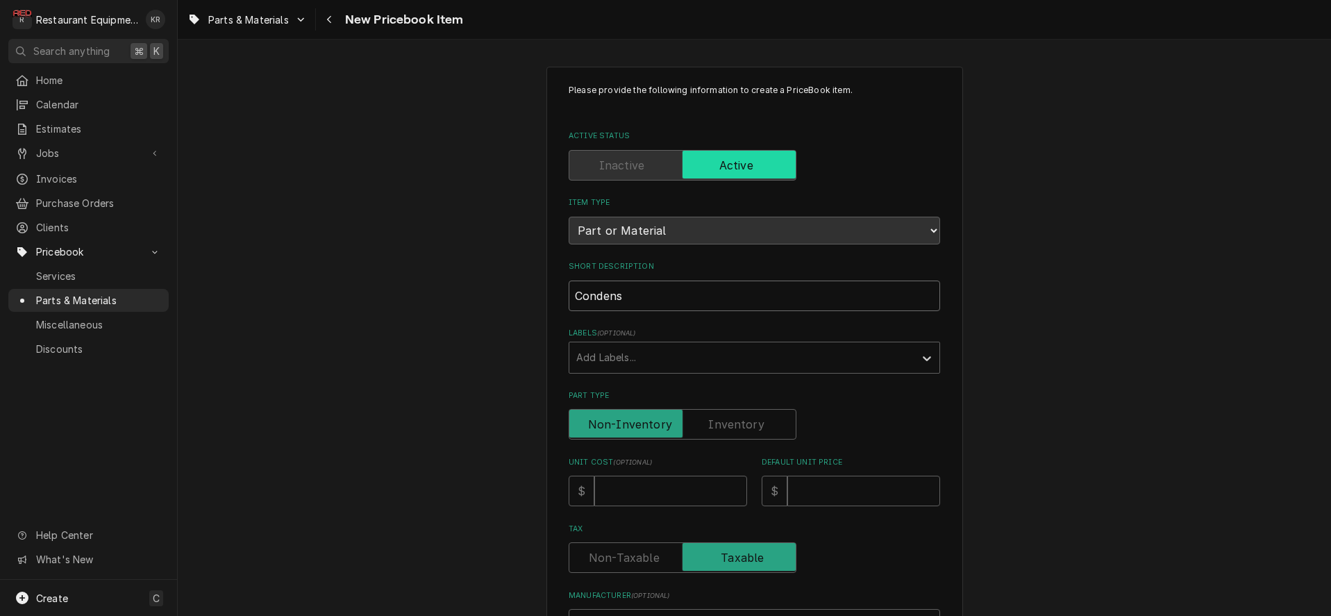
type input "Condense"
type textarea "x"
type input "Condenser"
type textarea "x"
type input "Condenser"
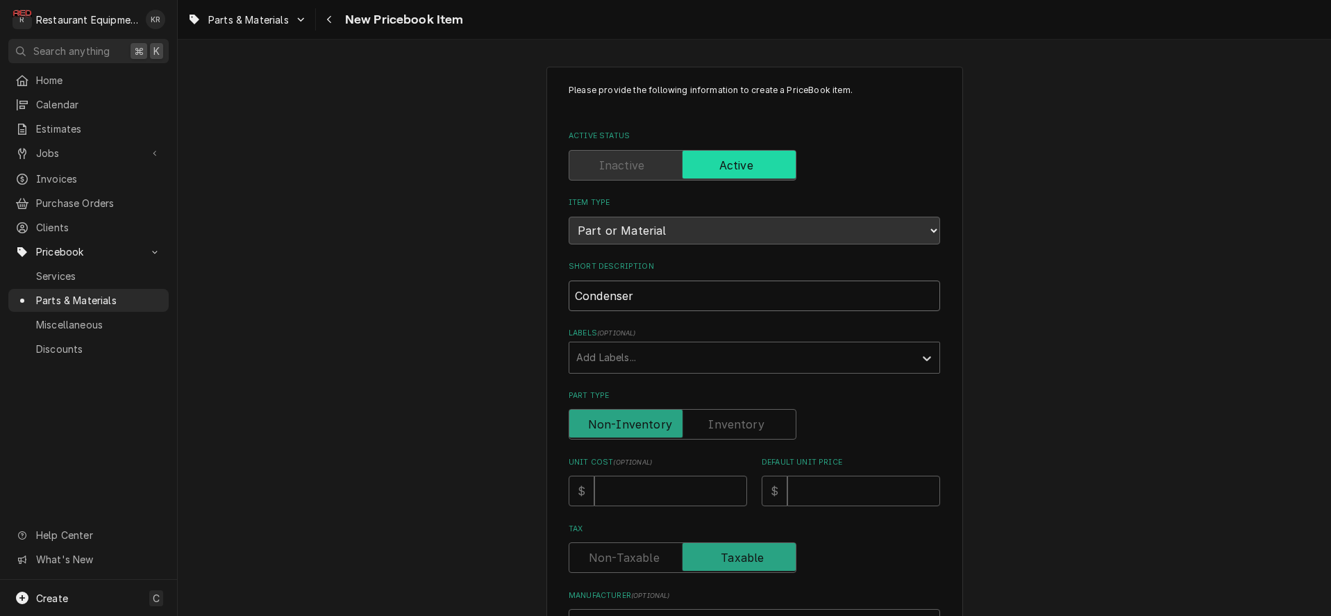
type textarea "x"
type input "Condenser A"
type textarea "x"
type input "Condenser As"
type textarea "x"
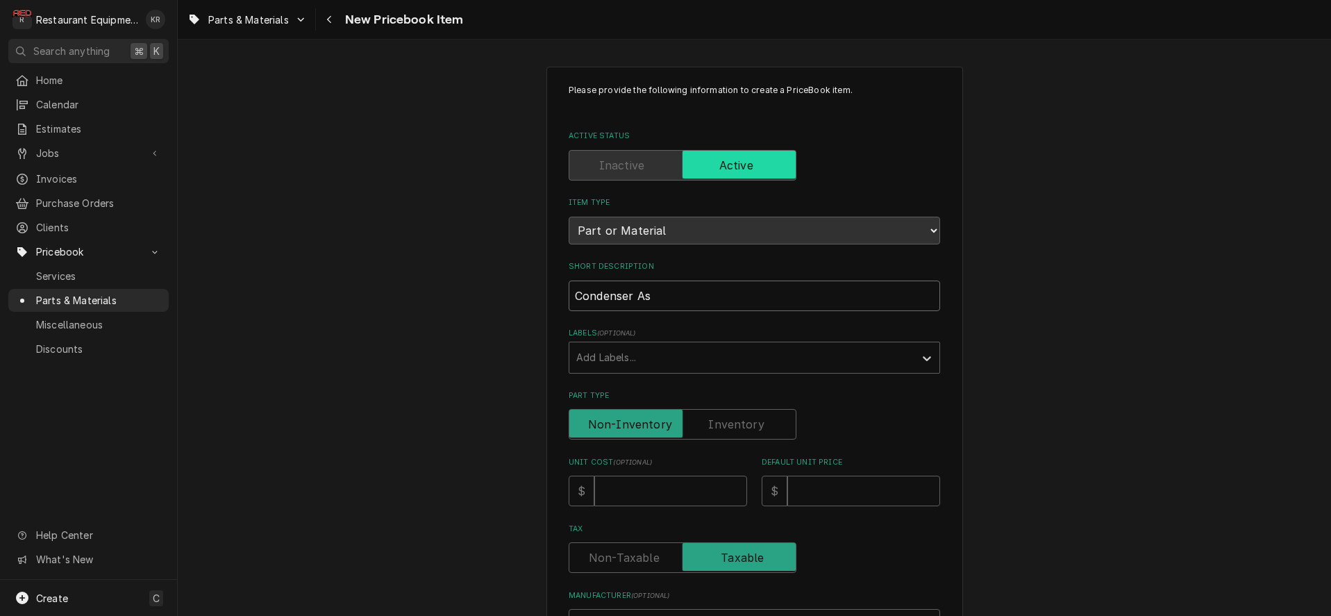
type input "Condenser Ass"
type textarea "x"
type input "Condenser Assy"
type textarea "x"
type input "Condenser Assym"
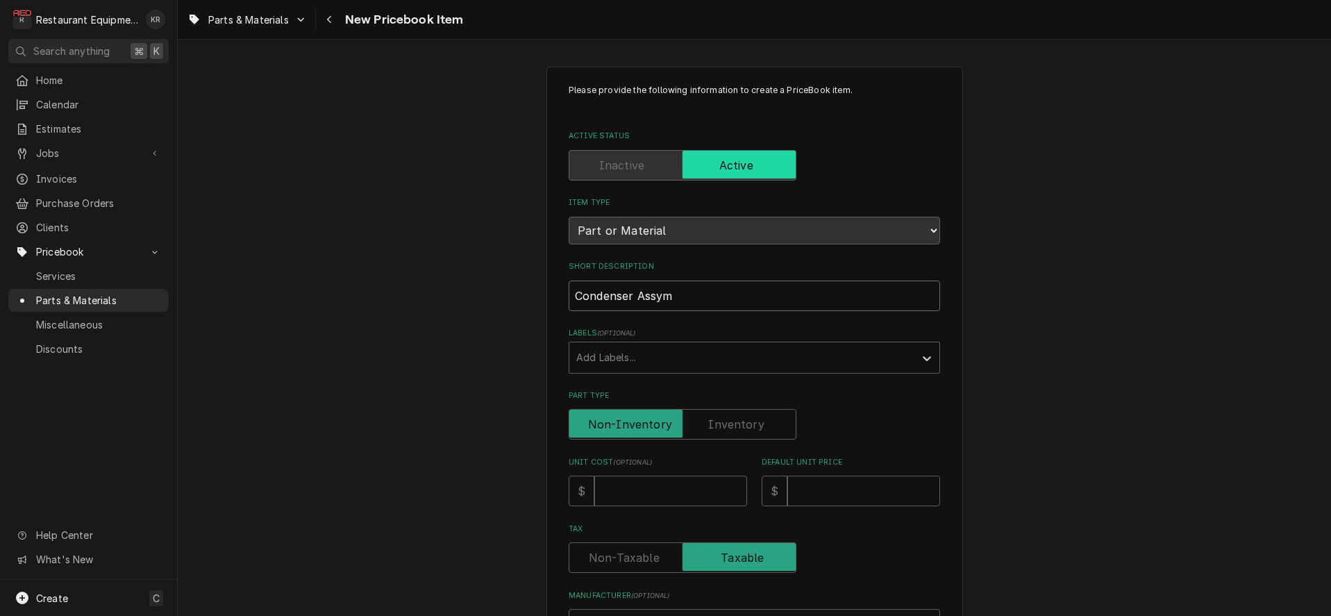
type textarea "x"
type input "Condenser Assymb"
type textarea "x"
type input "Condenser Assymbl"
type textarea "x"
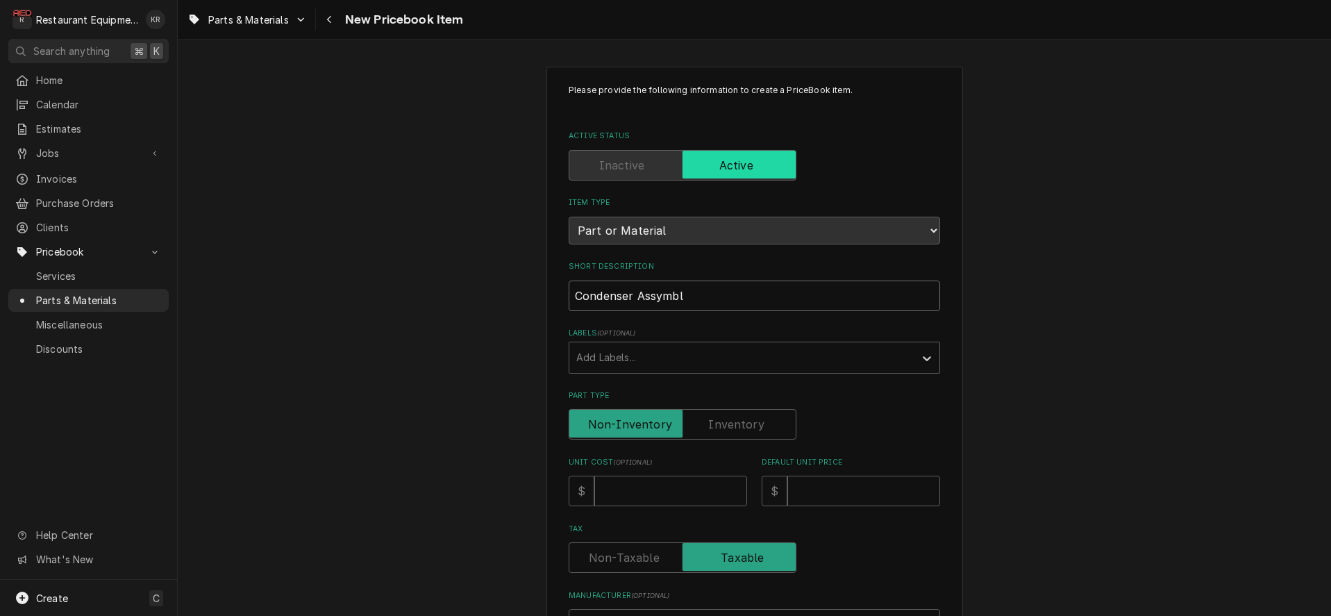
type input "Condenser Assymbly"
type textarea "x"
type input "Condenser Assymbly"
type textarea "x"
type input "Condenser Assymbly"
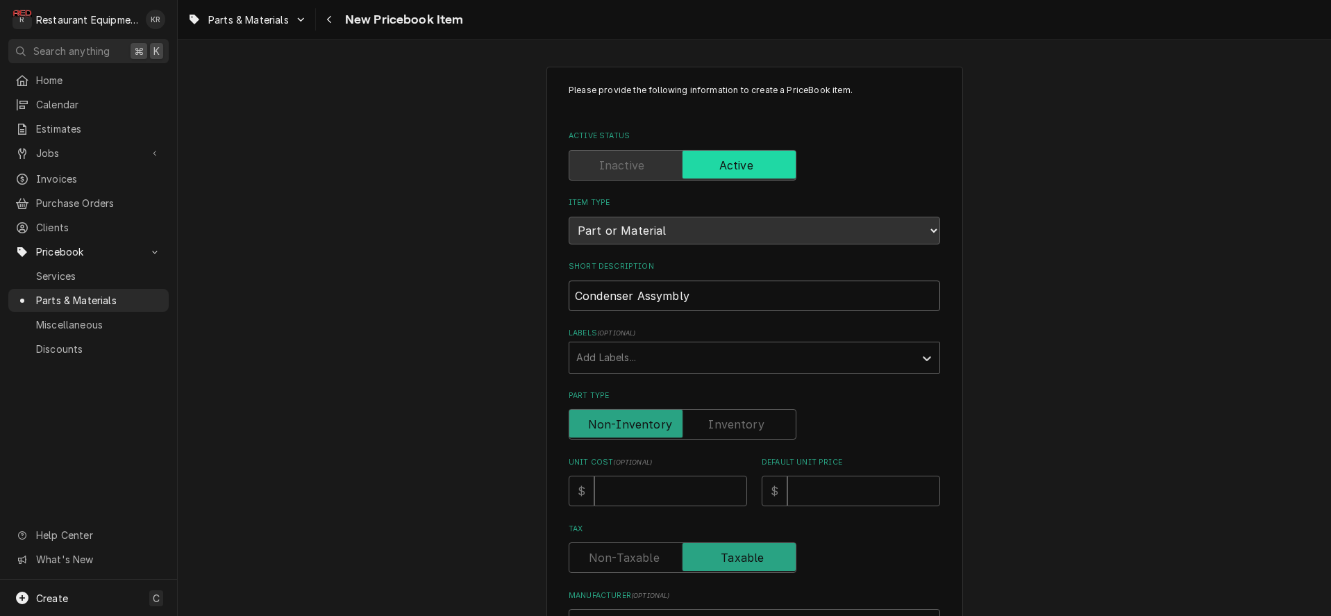
type textarea "x"
type input "Condenser Assymbl"
type textarea "x"
type input "Condenser Assymb"
type textarea "x"
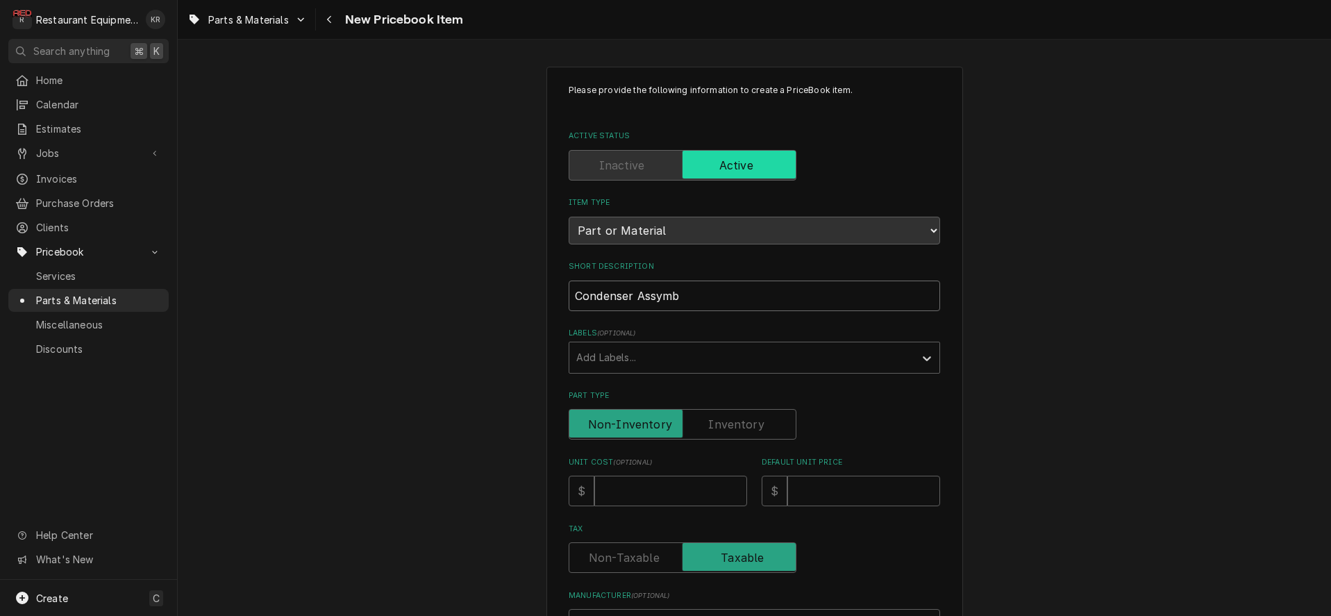
type input "Condenser Assym"
type textarea "x"
type input "Condenser Assy"
type textarea "x"
type input "Condenser Ass"
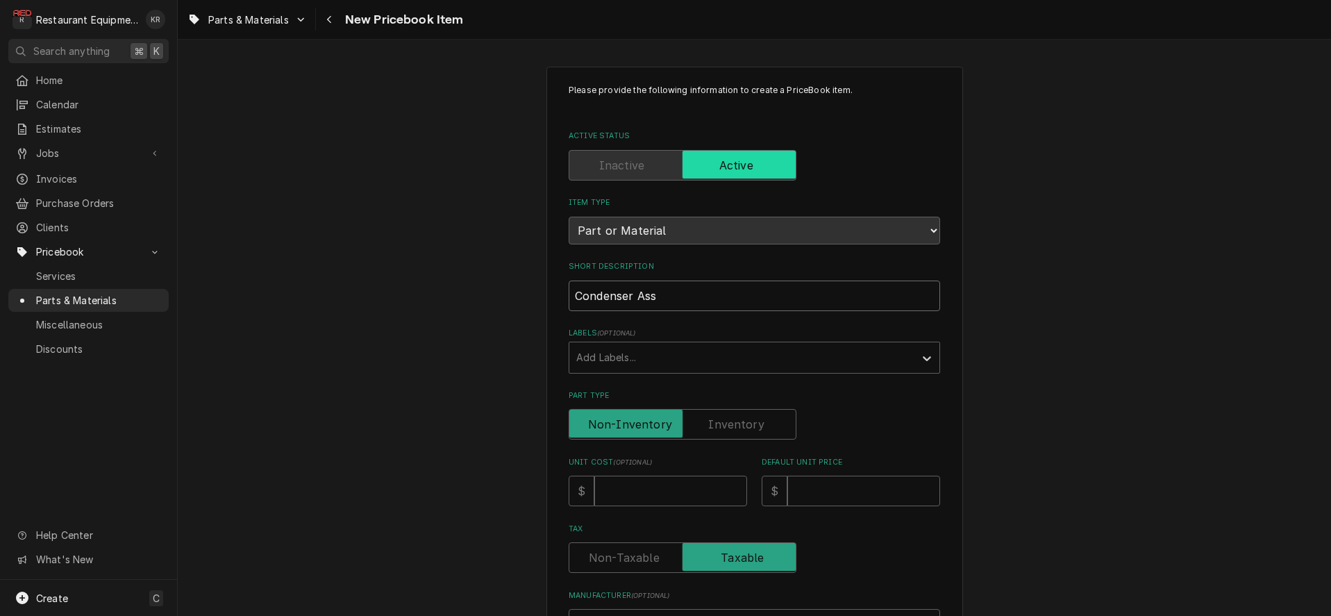
type textarea "x"
type input "Condenser Asse"
type textarea "x"
type input "Condenser Assem"
type textarea "x"
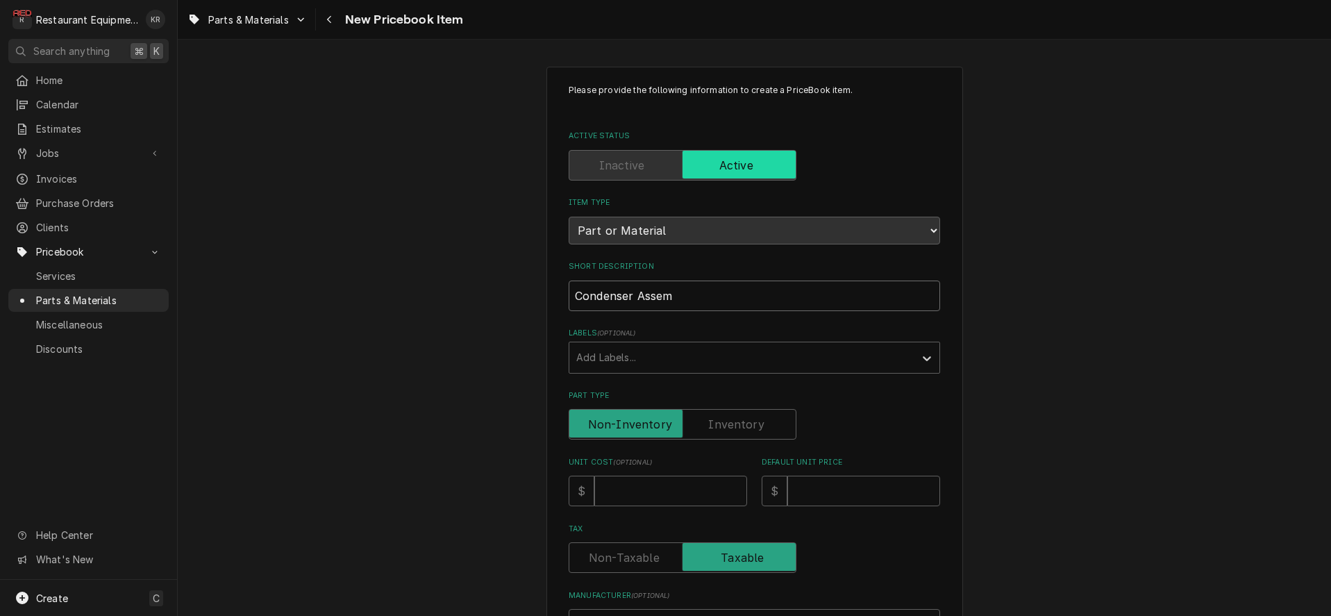
type input "Condenser Assemb"
type textarea "x"
type input "Condenser Assembl"
type textarea "x"
type input "Condenser Assembly"
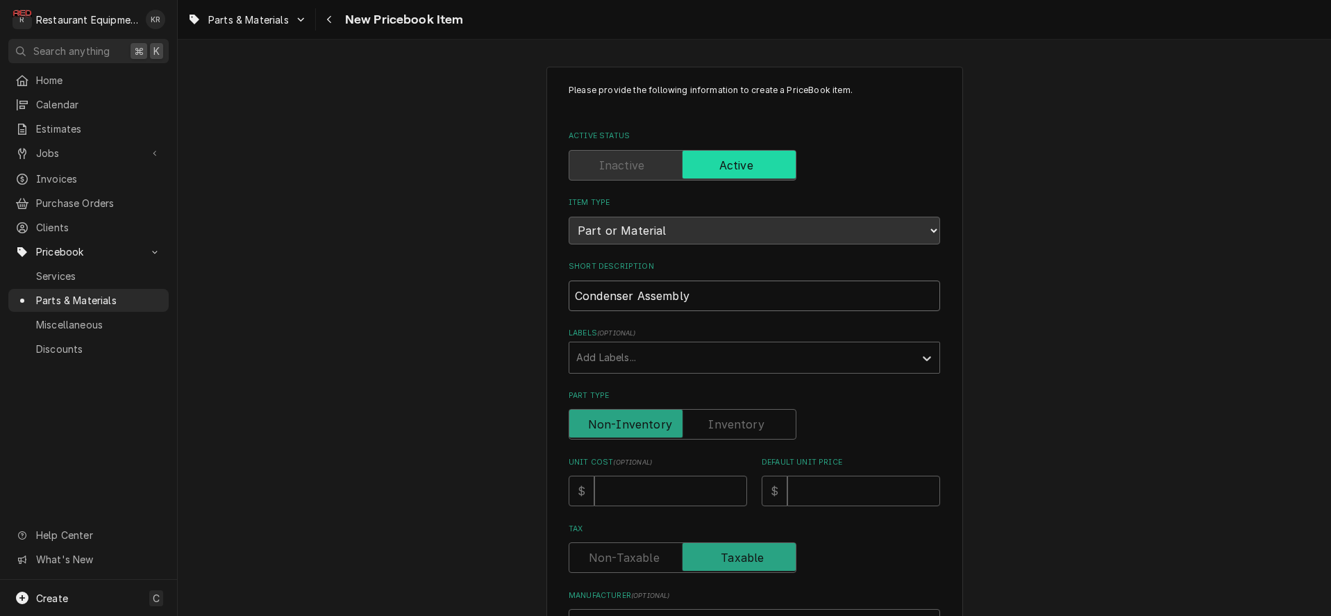
type textarea "x"
type input "Condenser Assembly"
type textarea "x"
type input "Condenser Assembly C"
type textarea "x"
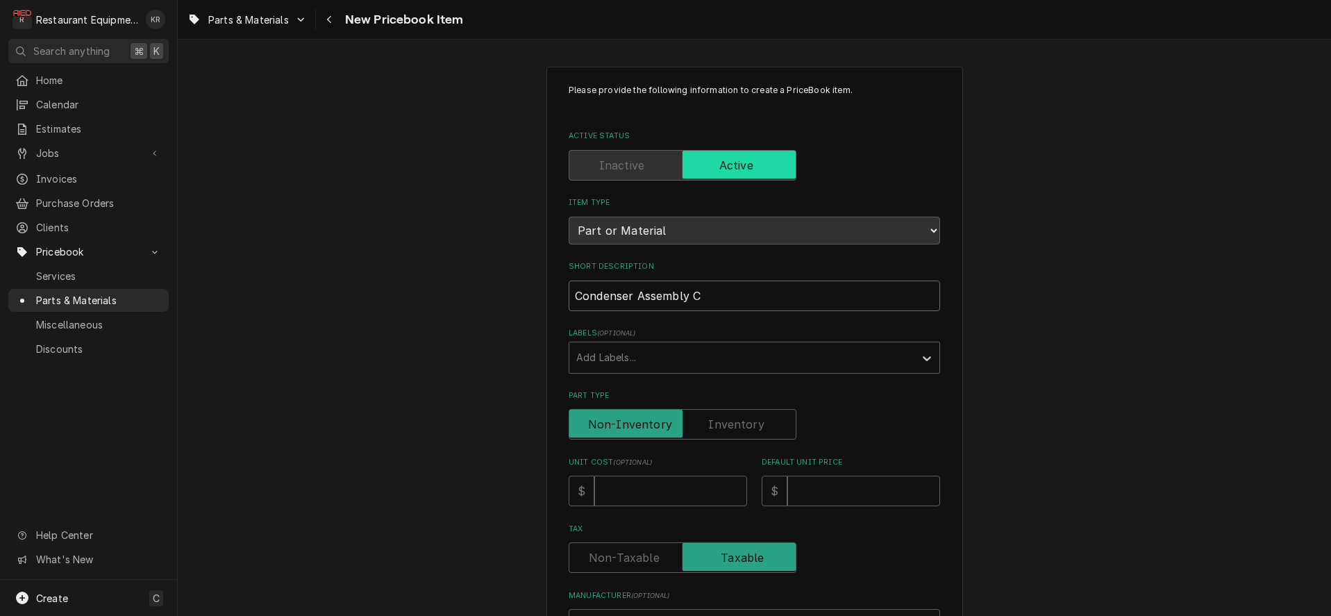
type input "Condenser Assembly Co"
type textarea "x"
type input "Condenser Assembly Coi"
type textarea "x"
type input "Condenser Assembly Coil"
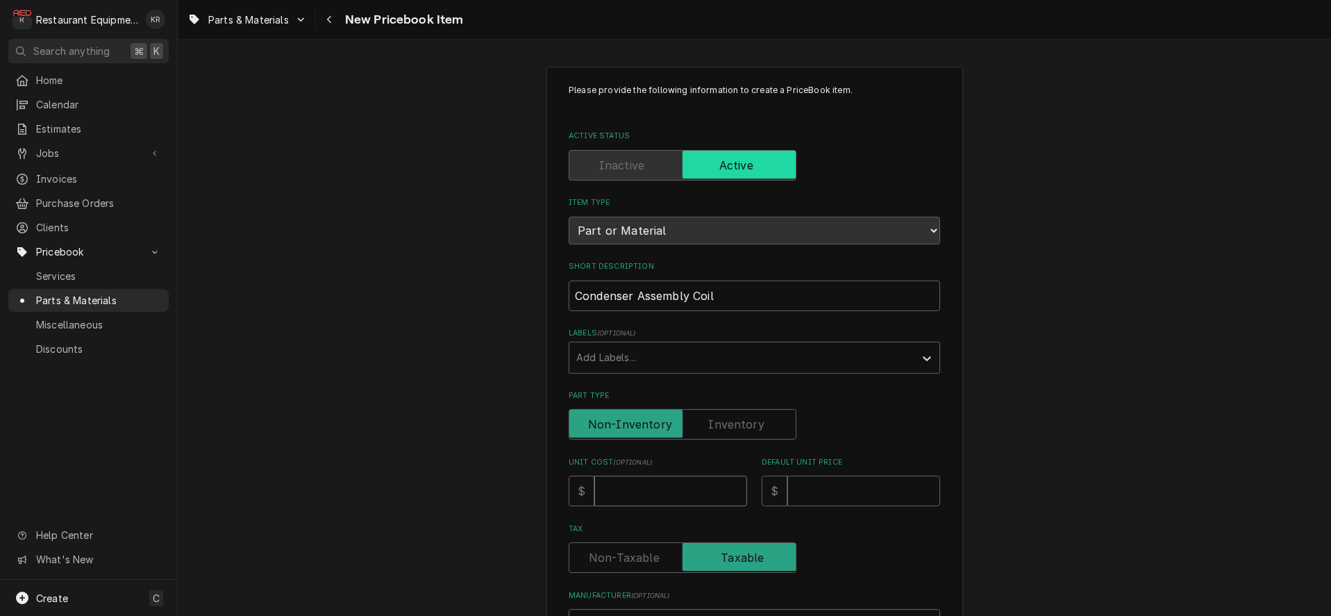
type textarea "x"
type input "3"
type textarea "x"
type input "38"
type textarea "x"
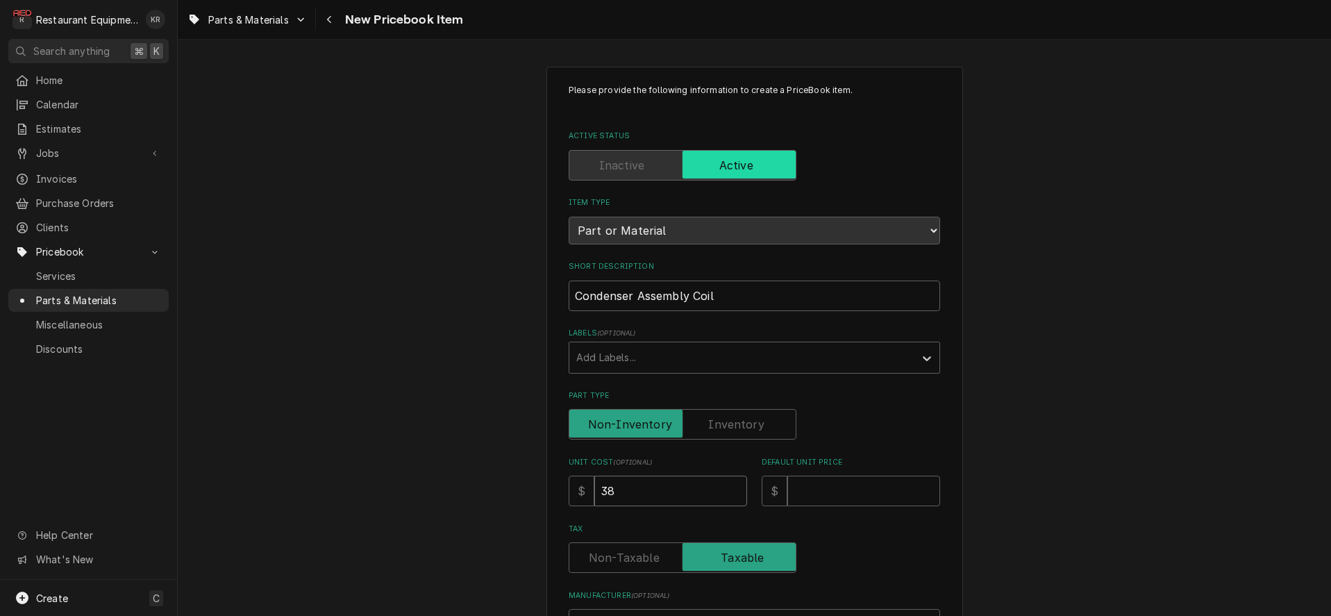
type input "3"
type textarea "x"
type input "36"
type textarea "x"
type input "368"
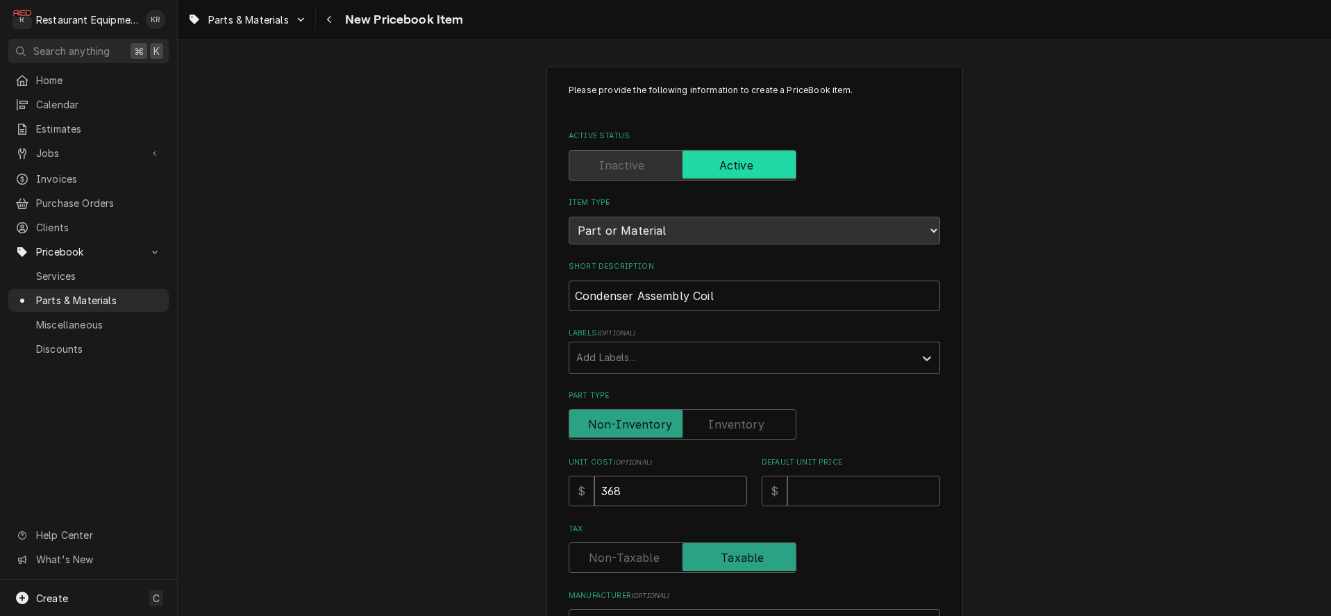
type textarea "x"
type input "3684"
type textarea "x"
type input "3684.6"
type textarea "x"
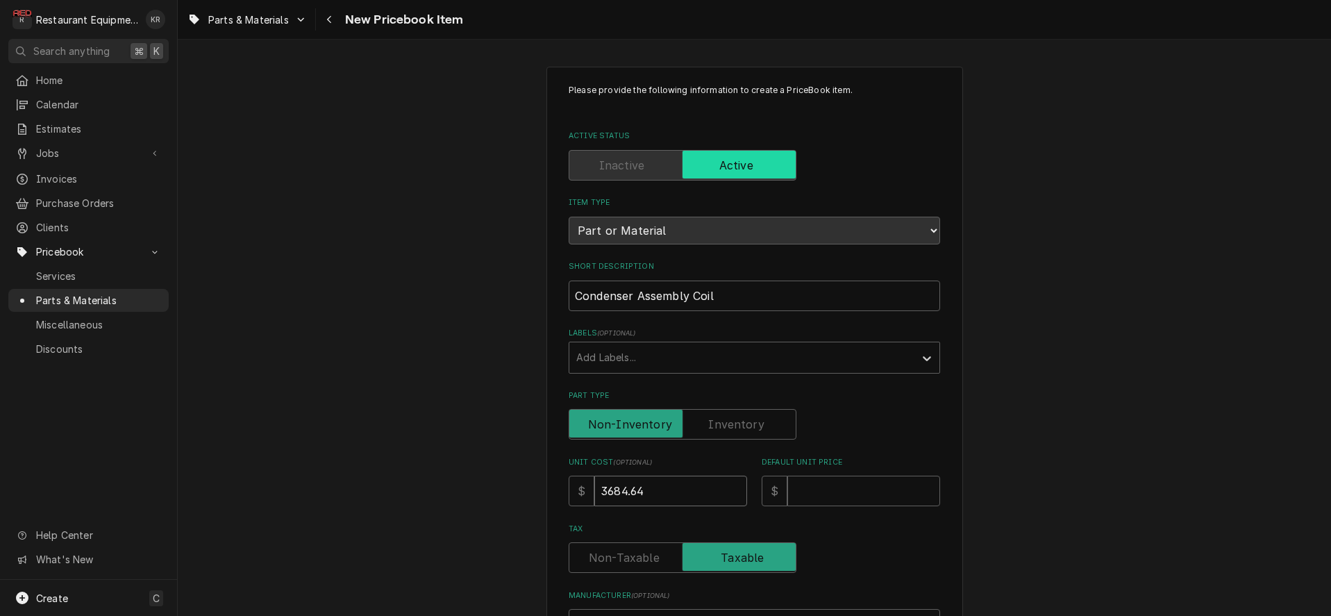
type input "3684.64"
type textarea "x"
type input "5"
type textarea "x"
type input "56"
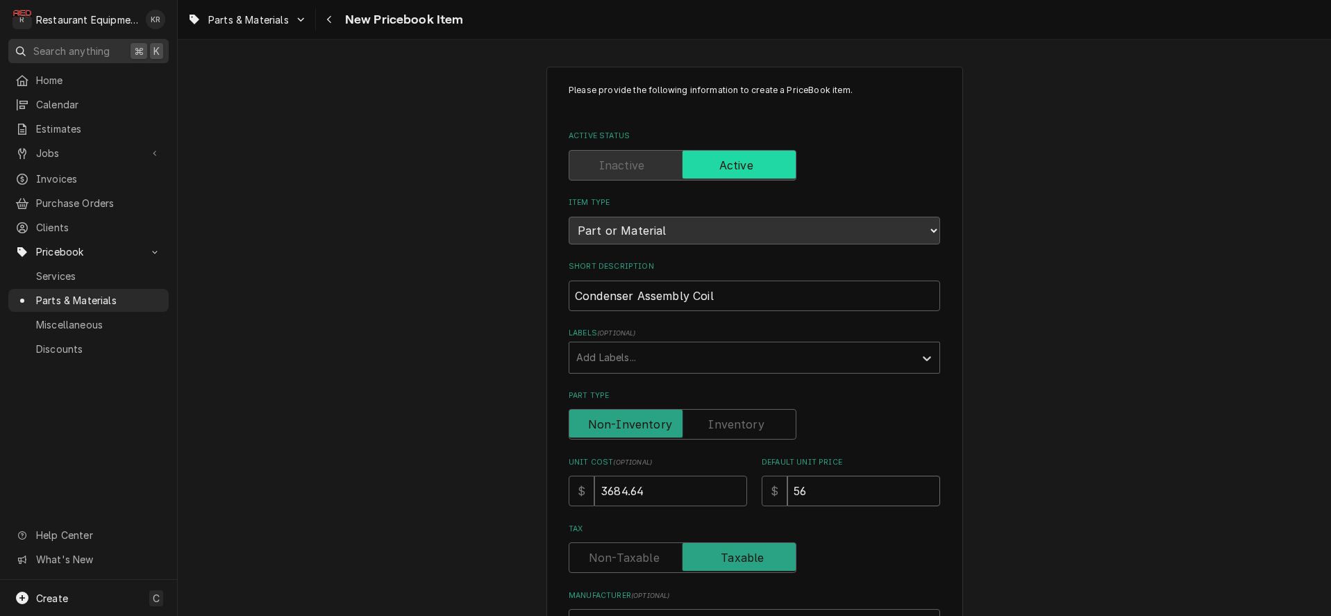
type textarea "x"
type input "563"
type textarea "x"
type input "5634"
type textarea "x"
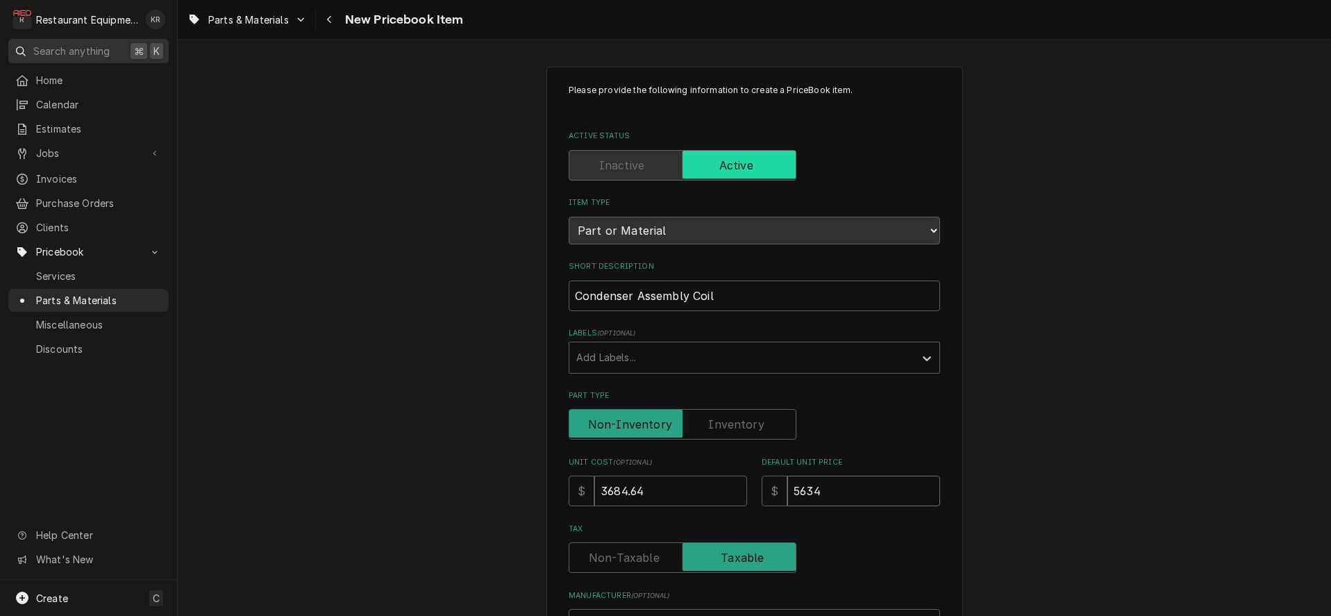
type input "5634.0"
type textarea "x"
type input "5634.01"
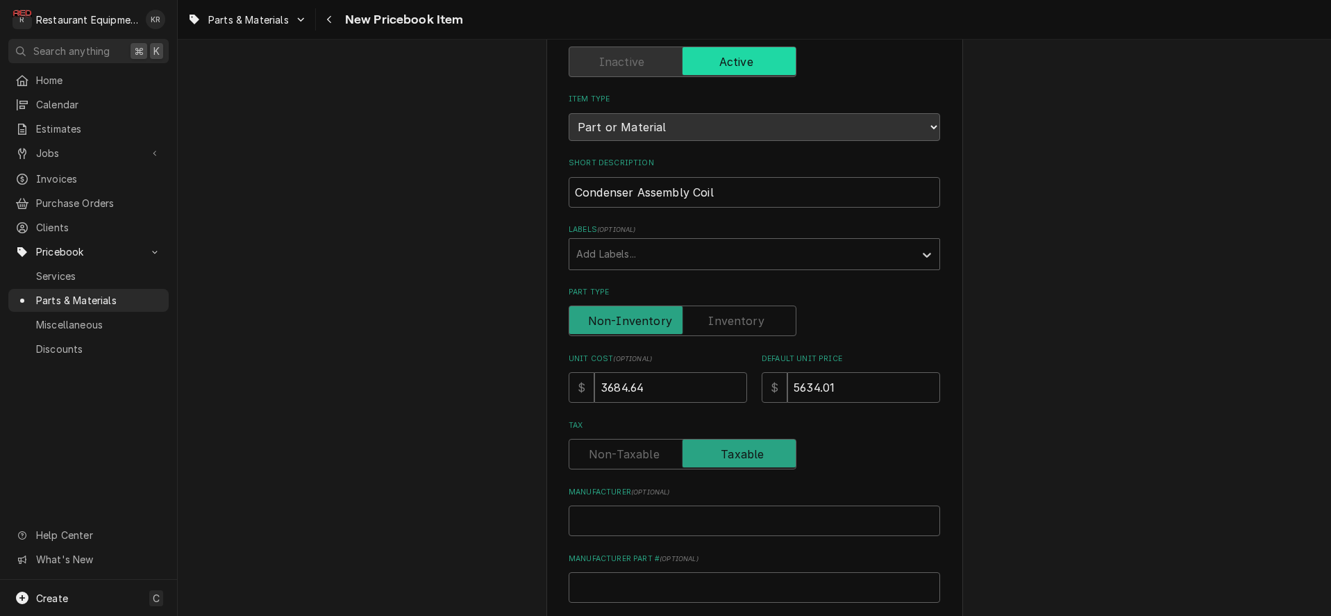
scroll to position [171, 0]
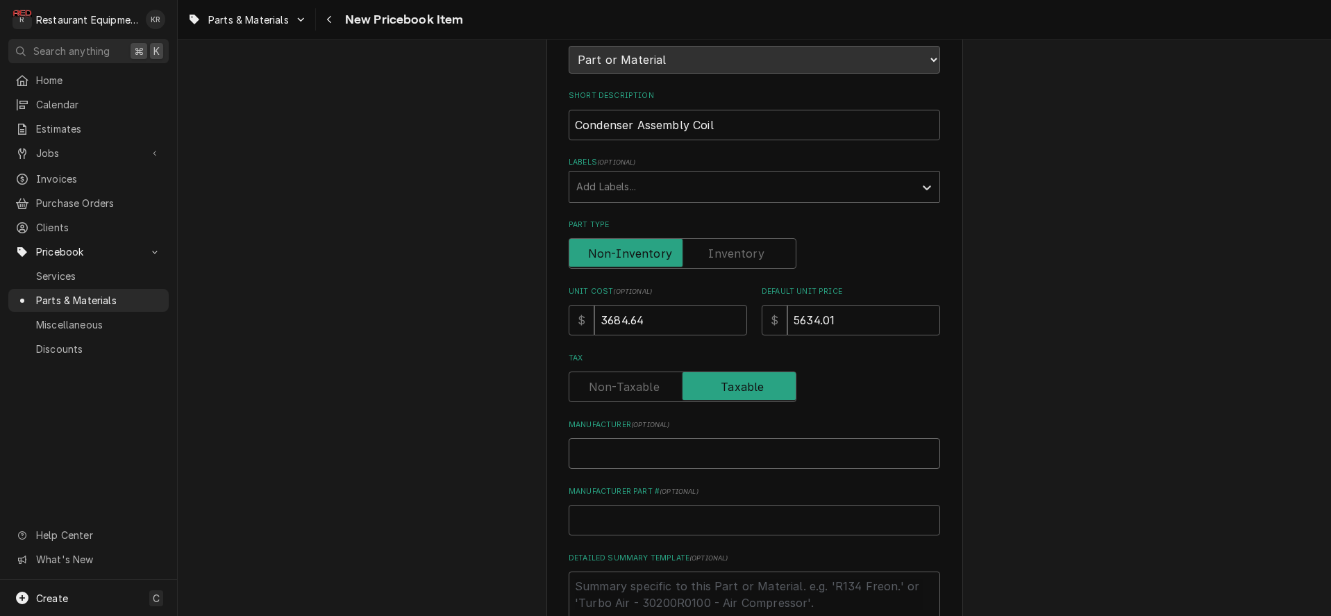
click at [631, 446] on input "Manufacturer ( optional )" at bounding box center [754, 453] width 371 height 31
type input "T"
type textarea "x"
type input "Tr"
type textarea "x"
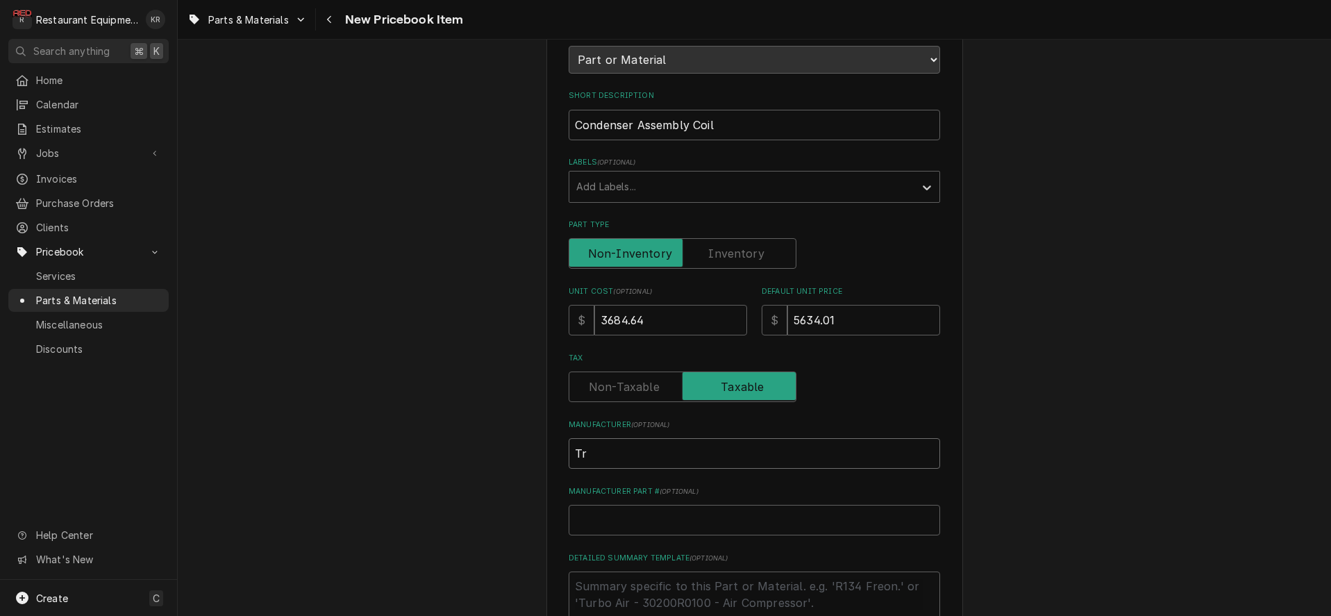
type input "Tra"
type textarea "x"
type input "Trane"
type textarea "x"
type input "Trane"
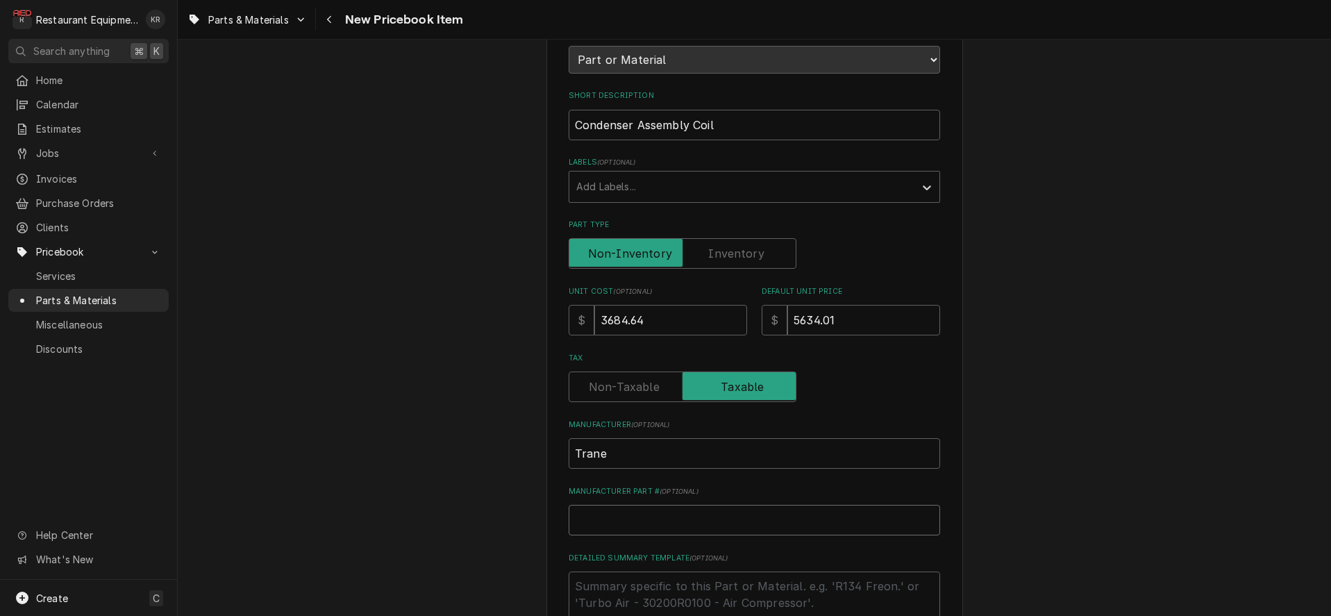
type textarea "x"
type input "C"
type textarea "x"
type input "CO"
type textarea "x"
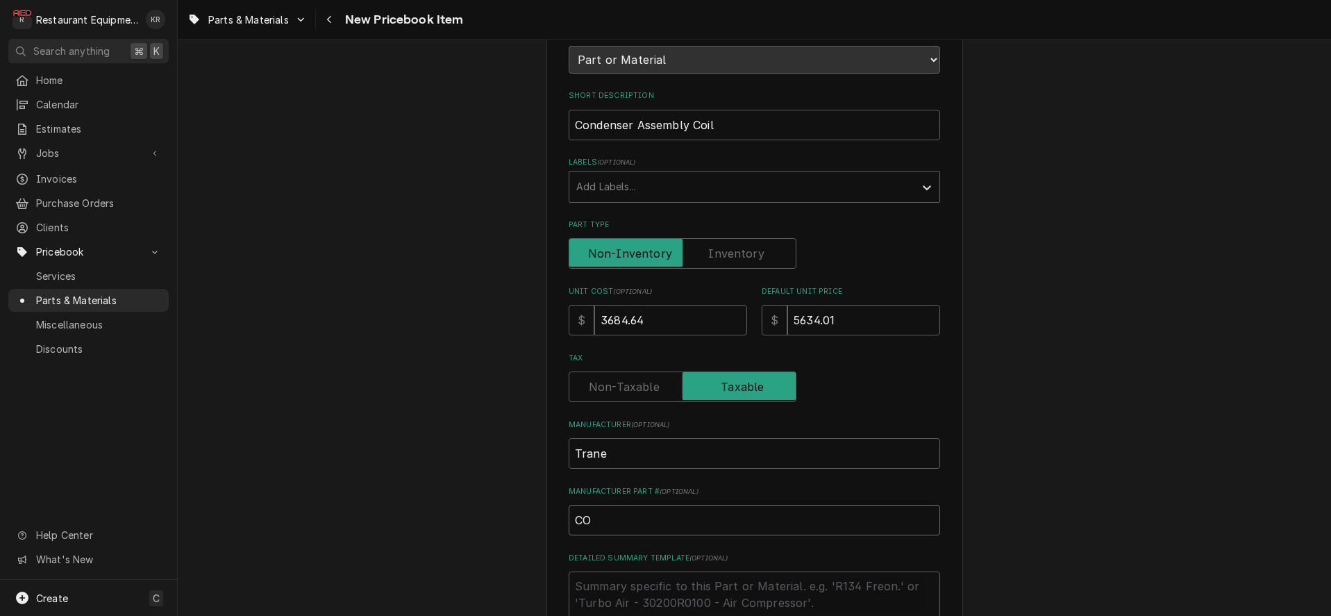
type input "COL"
type textarea "x"
type input "COL0"
type textarea "x"
type input "COL06"
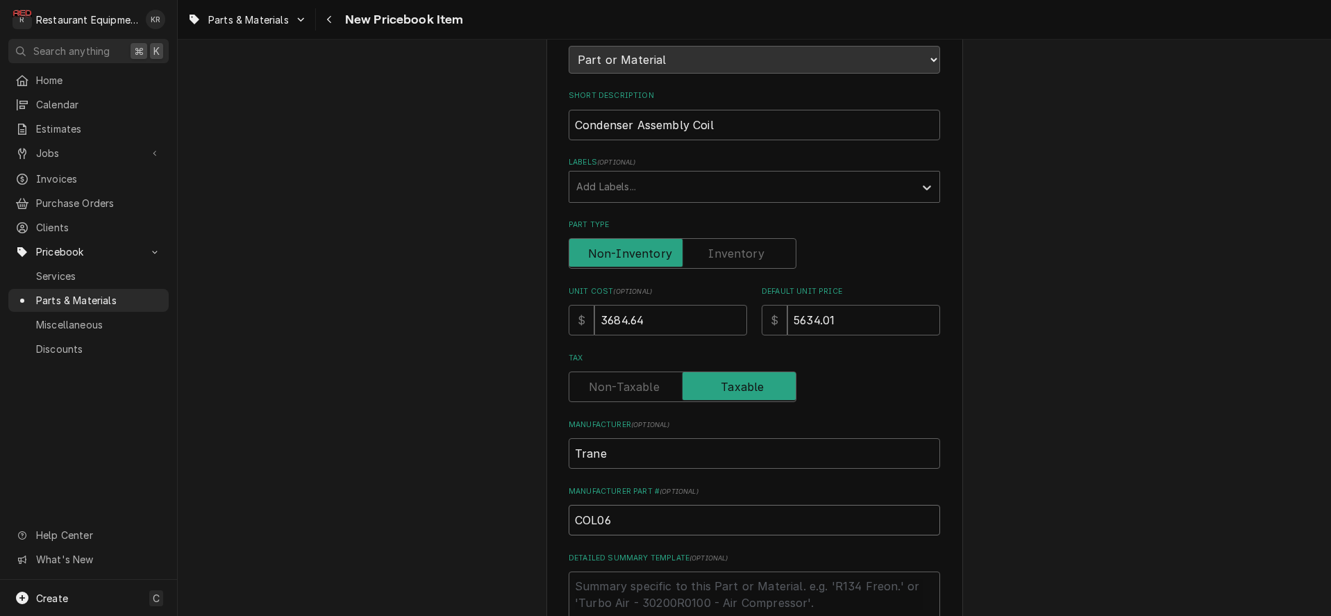
type textarea "x"
type input "COL064"
type textarea "x"
type input "COL0640"
type textarea "x"
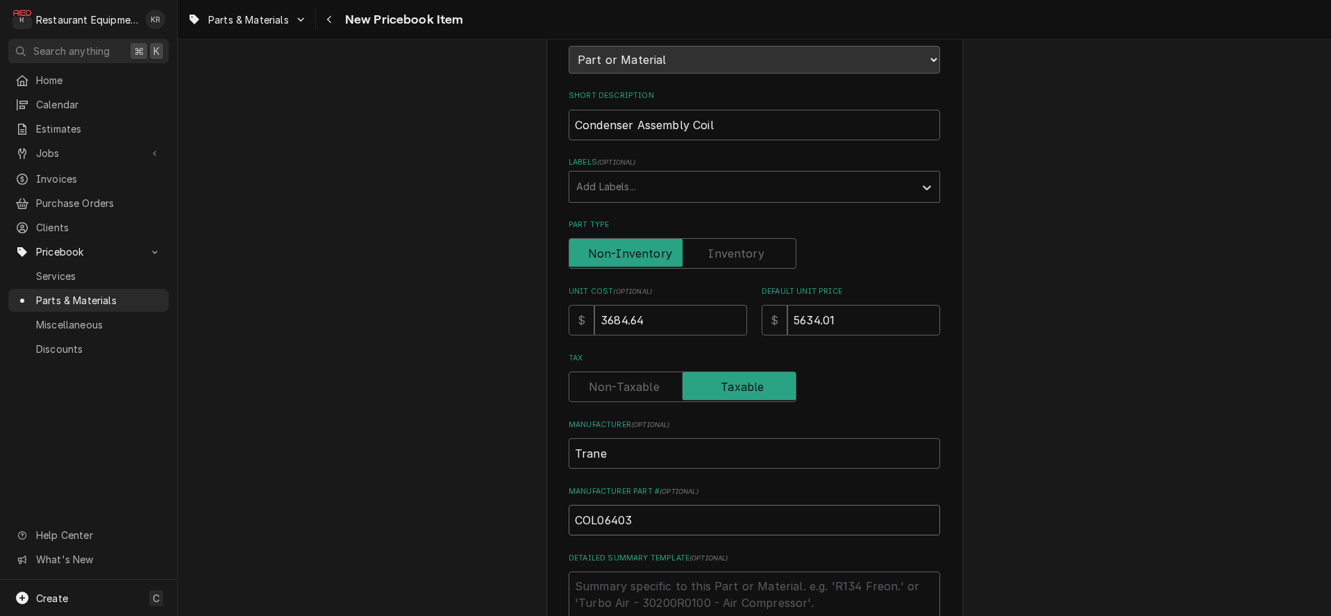
type input "COL06403"
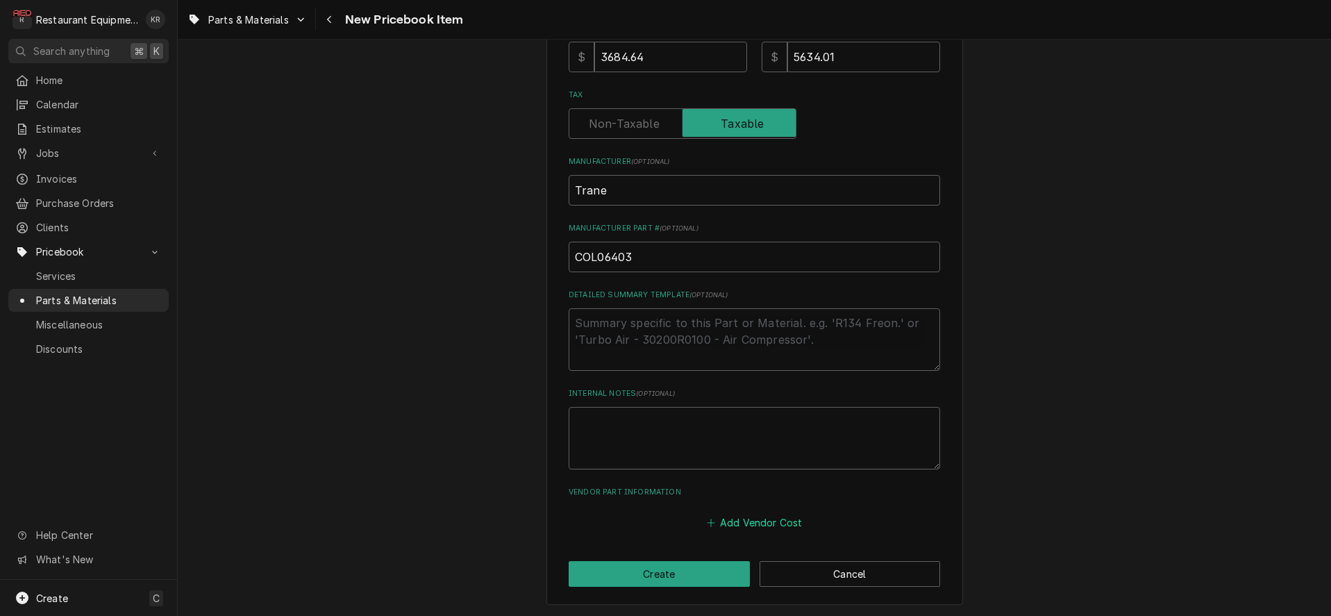
click at [748, 523] on button "Add Vendor Cost" at bounding box center [754, 521] width 101 height 19
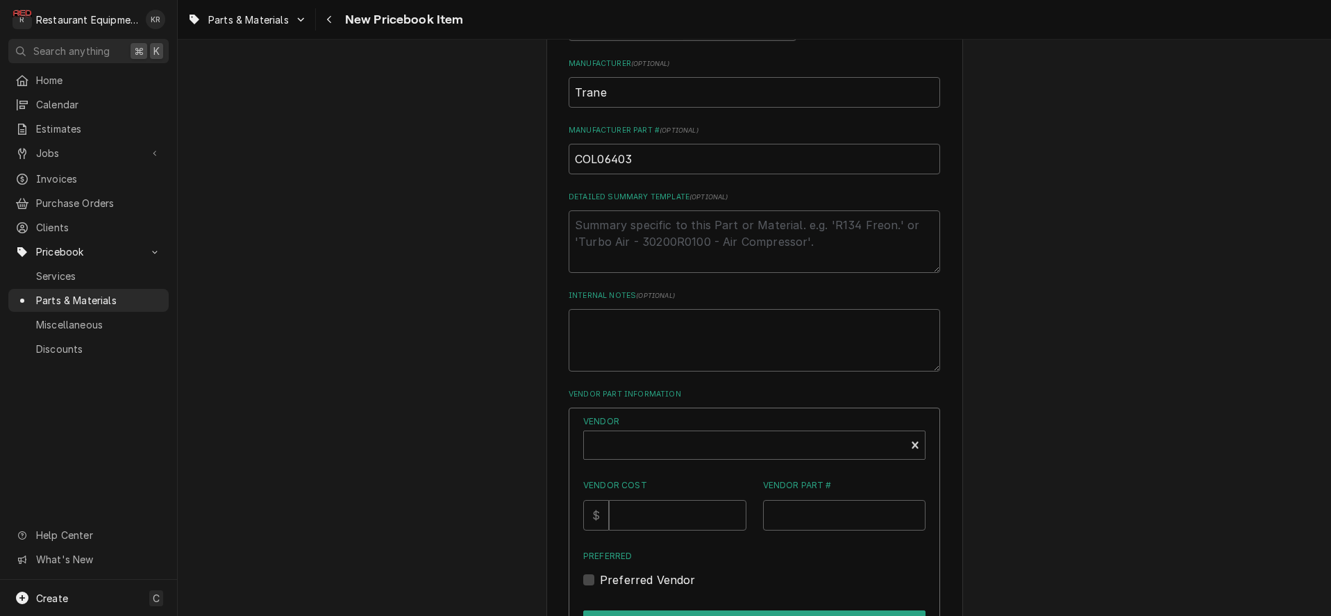
scroll to position [559, 0]
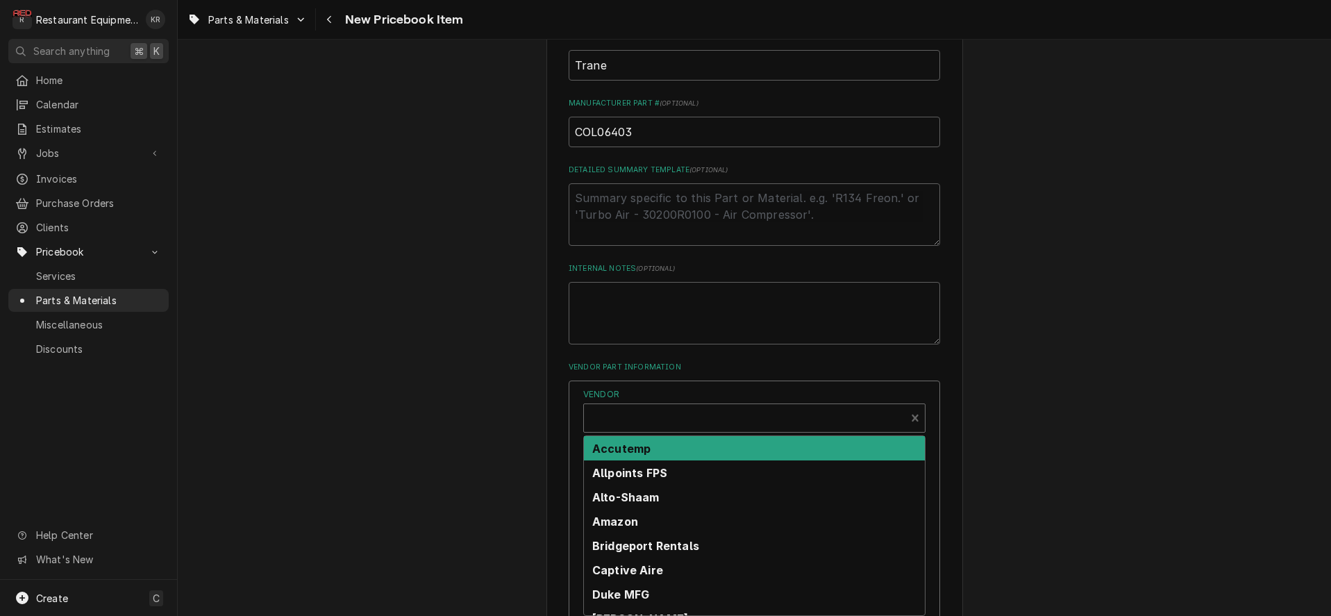
type textarea "x"
click at [650, 416] on div "Vendor" at bounding box center [745, 423] width 308 height 33
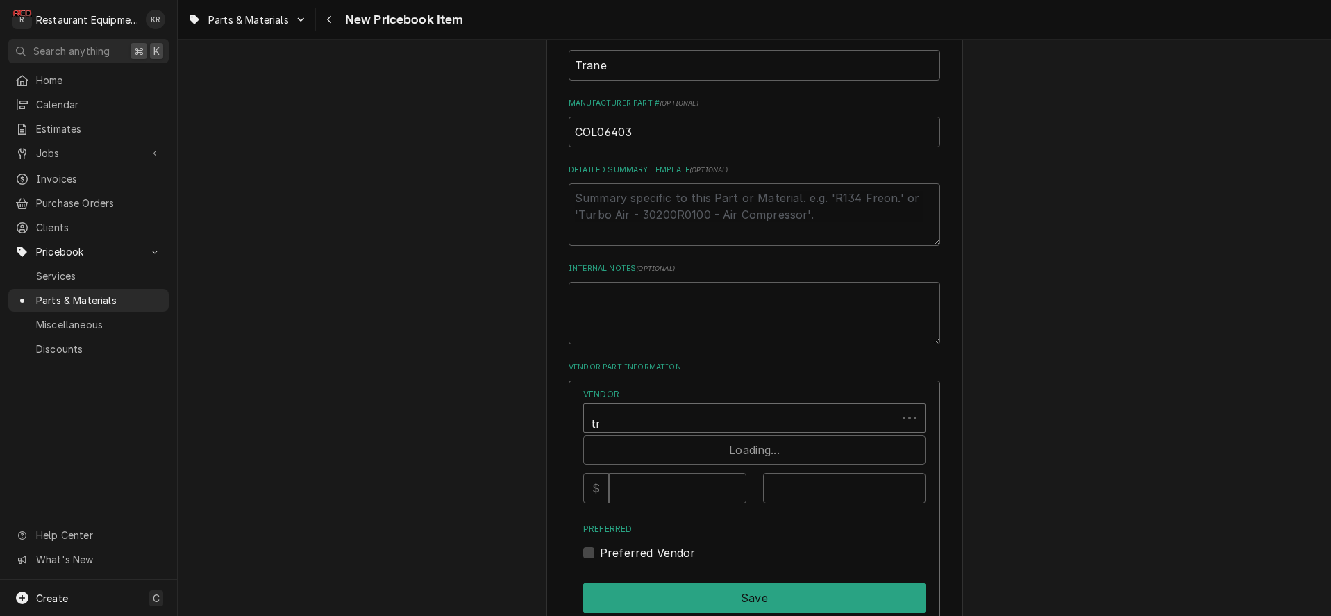
type input "tra"
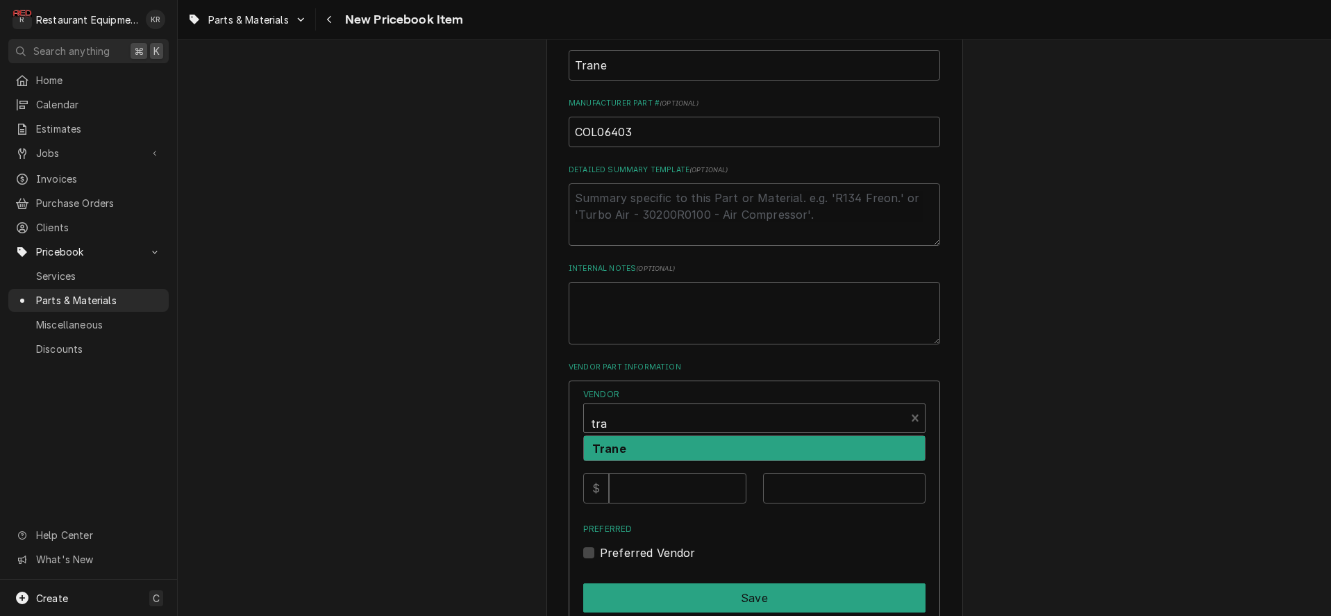
click at [655, 444] on div "Trane" at bounding box center [754, 448] width 341 height 24
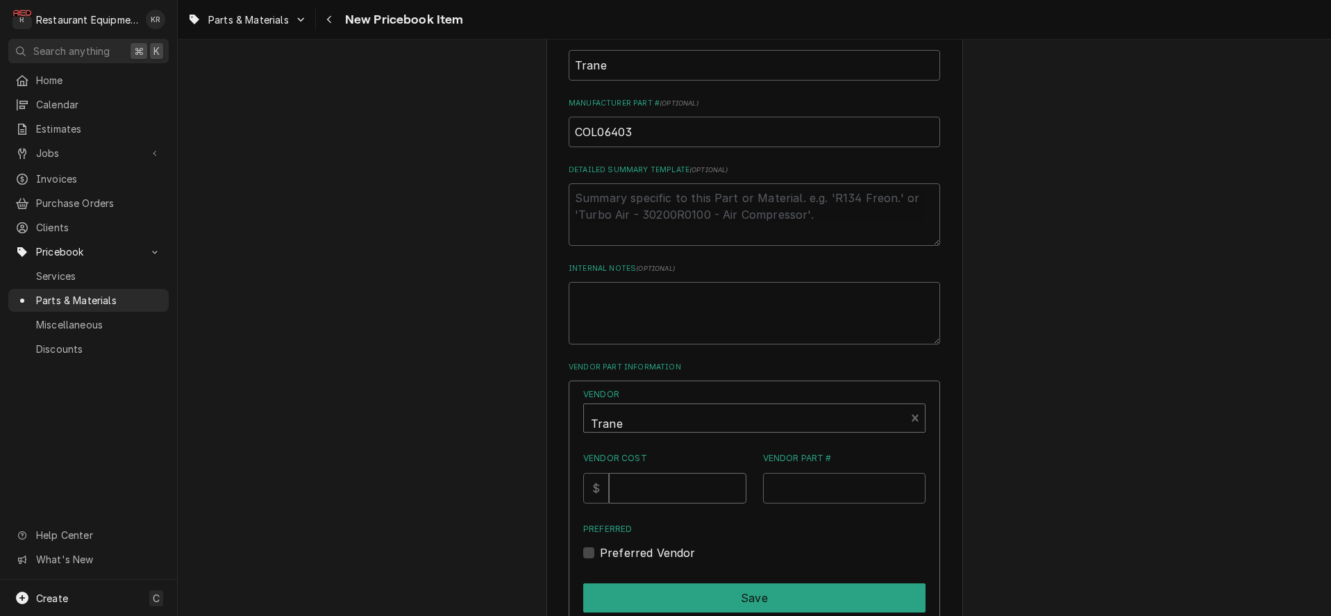
click at [655, 491] on input "Vendor Cost" at bounding box center [677, 488] width 137 height 31
type input "3684.64"
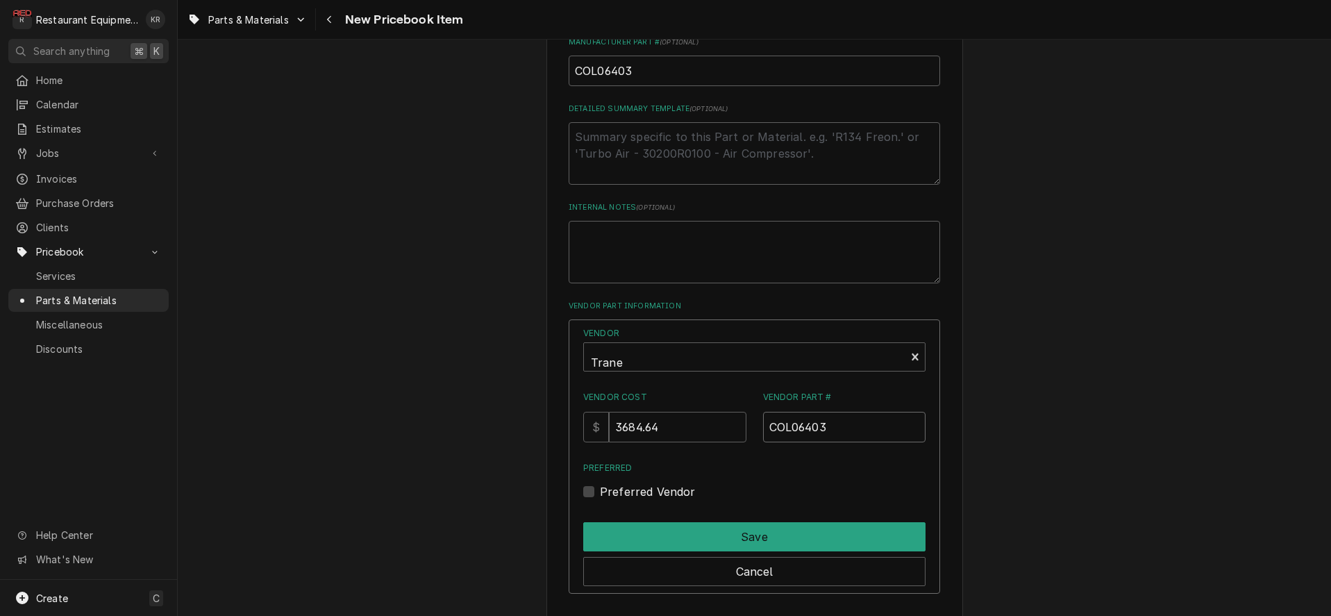
scroll to position [657, 0]
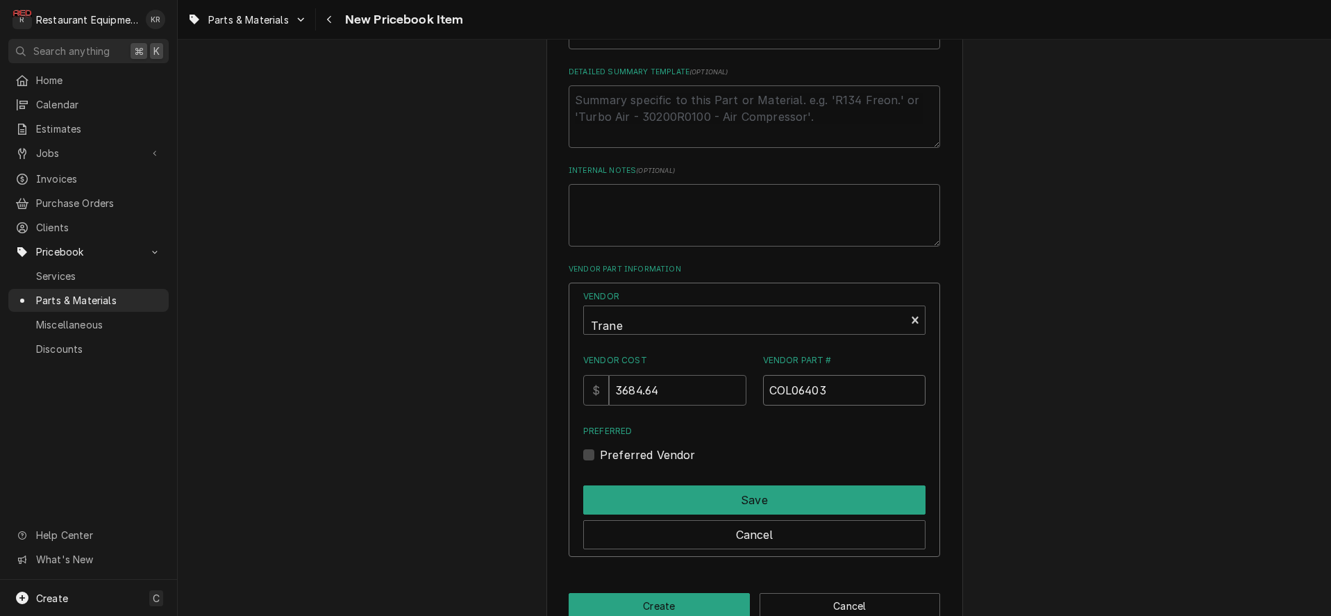
type input "COL06403"
click at [606, 457] on label "Preferred Vendor" at bounding box center [648, 454] width 96 height 17
click at [606, 457] on input "Preferred" at bounding box center [771, 461] width 342 height 31
checkbox input "true"
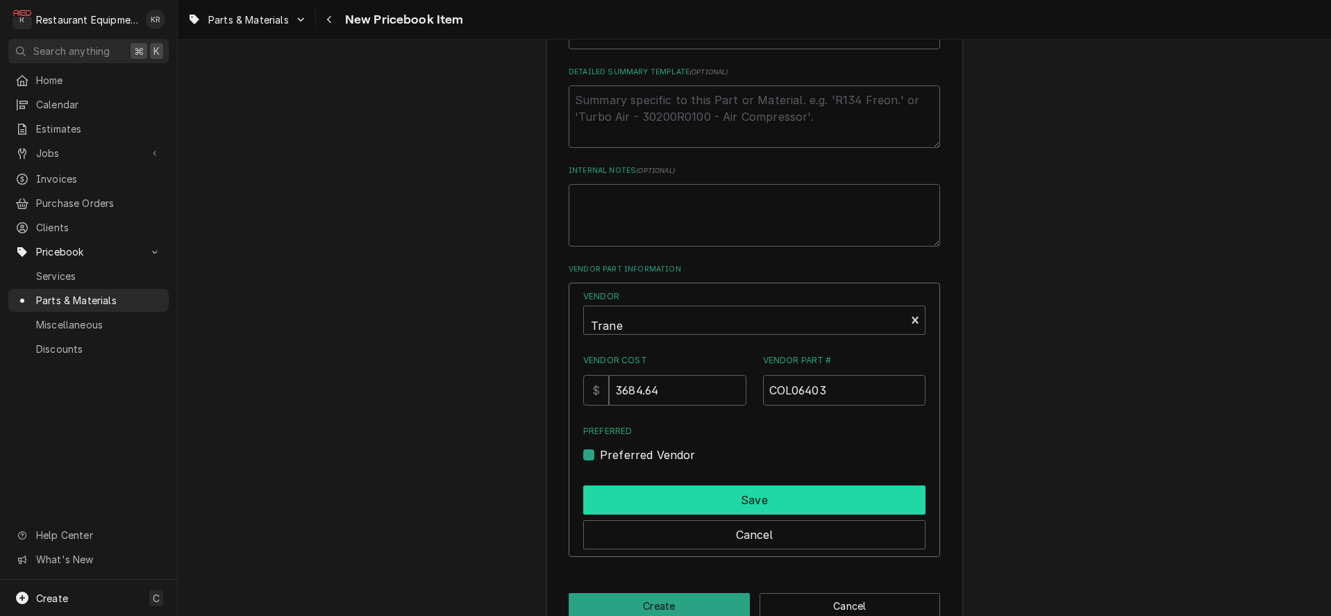
click at [633, 496] on button "Save" at bounding box center [754, 499] width 342 height 29
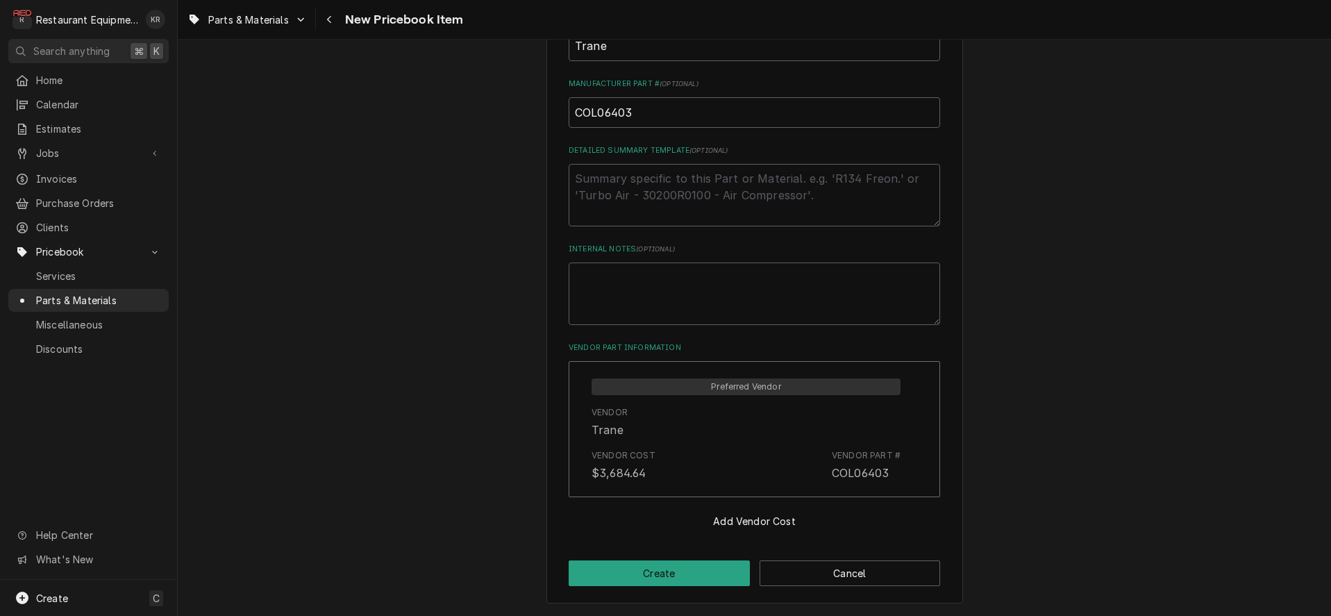
scroll to position [577, 0]
click at [663, 570] on button "Create" at bounding box center [659, 575] width 181 height 26
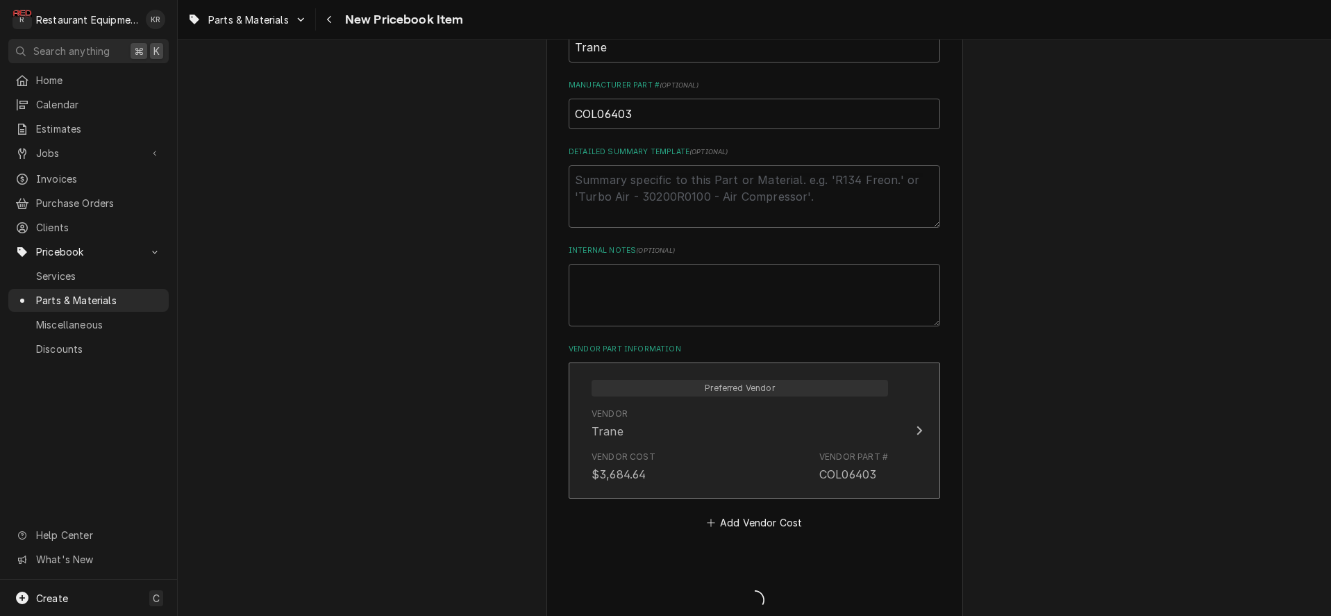
type textarea "x"
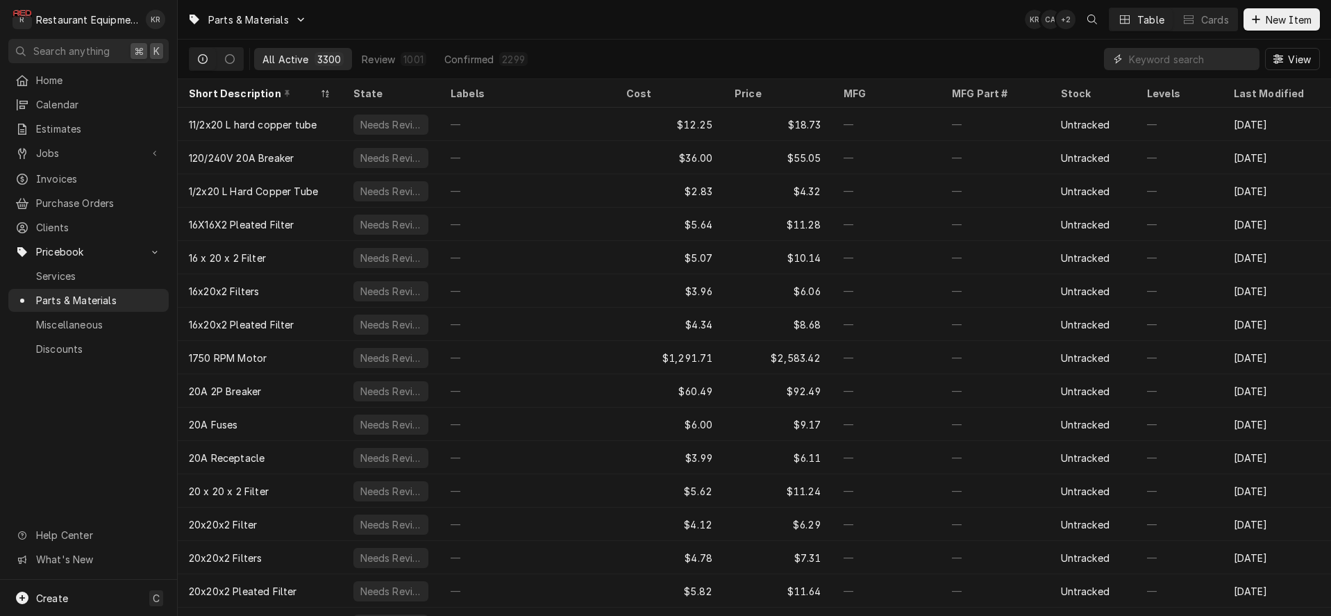
click at [1168, 64] on input "Dynamic Content Wrapper" at bounding box center [1191, 59] width 124 height 22
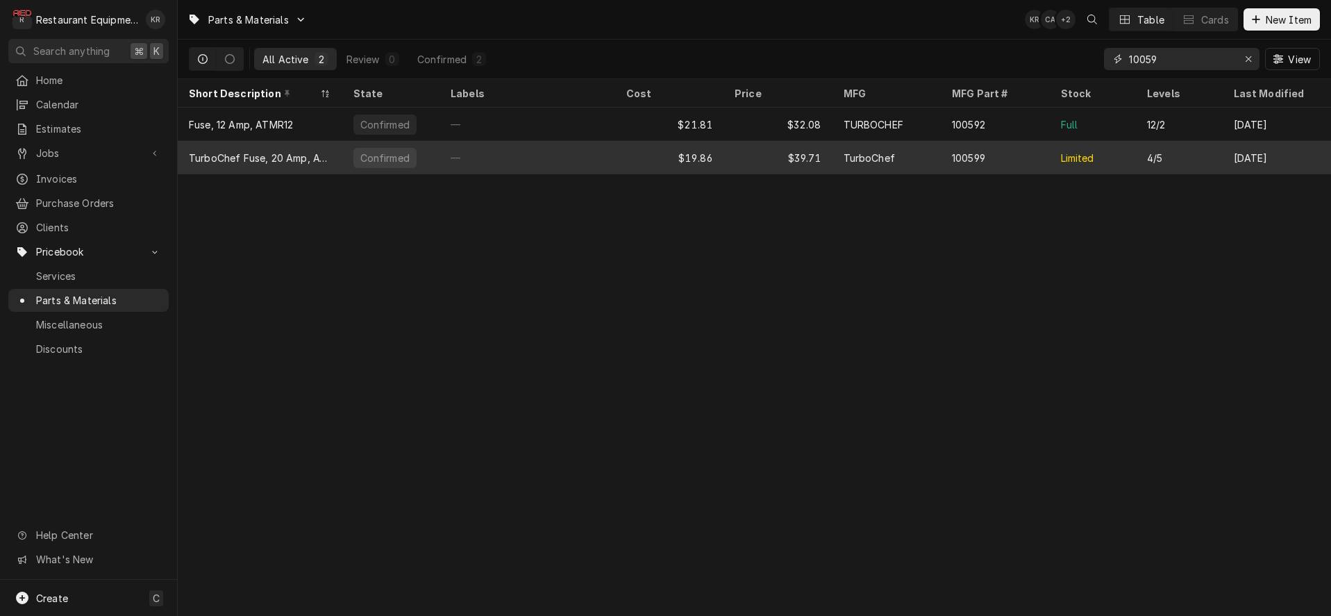
type input "10059"
click at [575, 153] on div "—" at bounding box center [527, 157] width 176 height 33
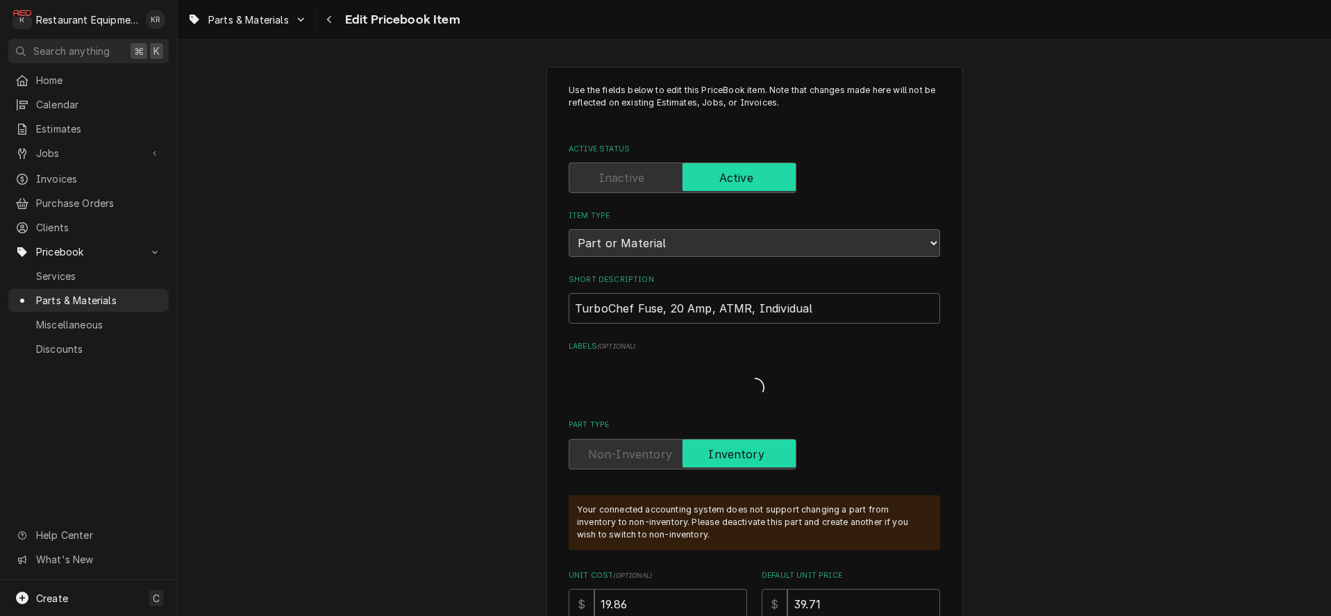
type textarea "x"
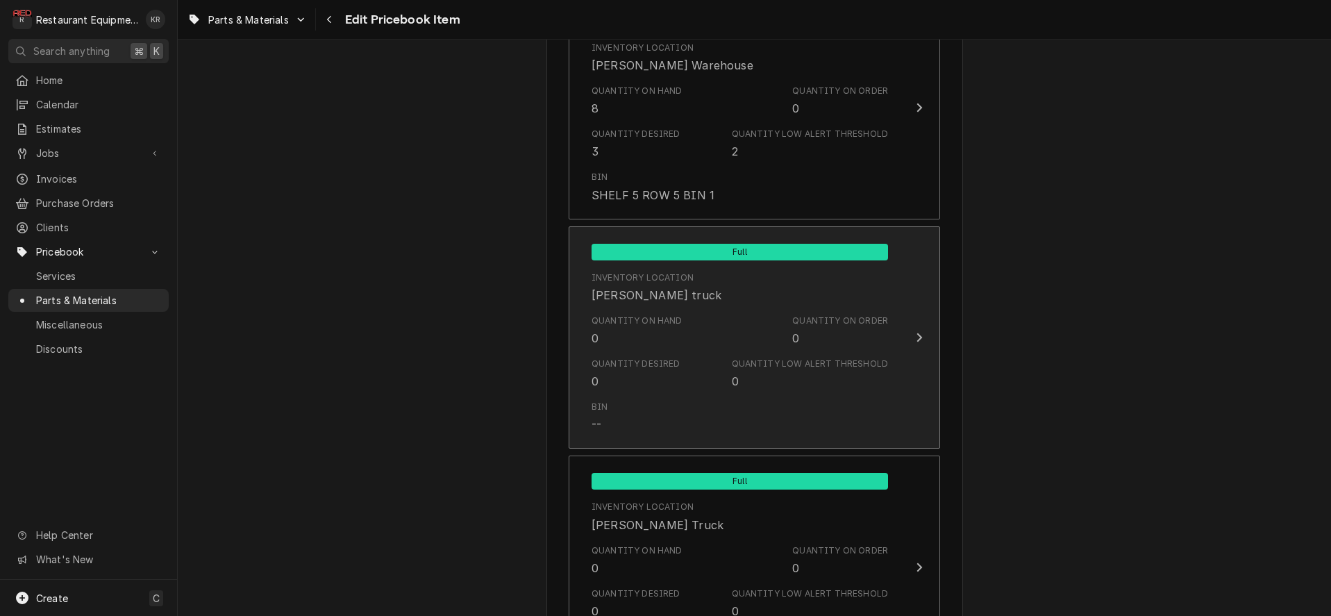
scroll to position [1953, 0]
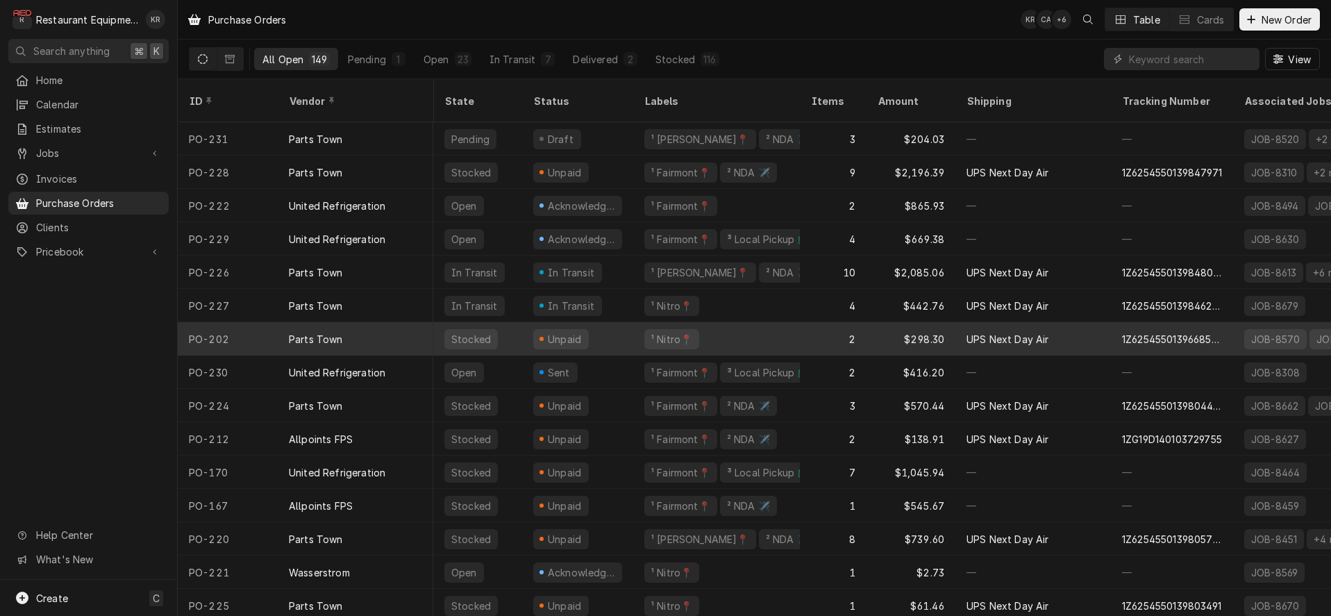
scroll to position [0, 2]
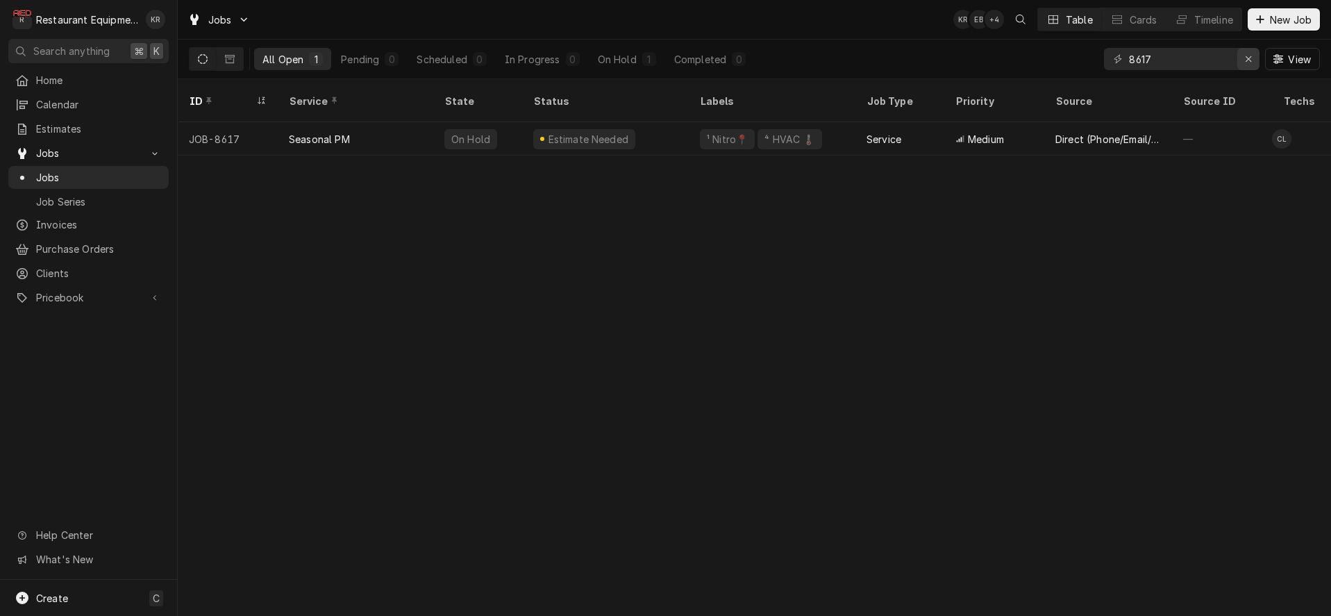
click at [1256, 58] on button "Erase input" at bounding box center [1248, 59] width 22 height 22
click at [1249, 58] on input "8617" at bounding box center [1194, 59] width 130 height 22
click at [1244, 54] on input "8617" at bounding box center [1194, 59] width 130 height 22
click at [1246, 57] on input "Dynamic Content Wrapper" at bounding box center [1194, 59] width 130 height 22
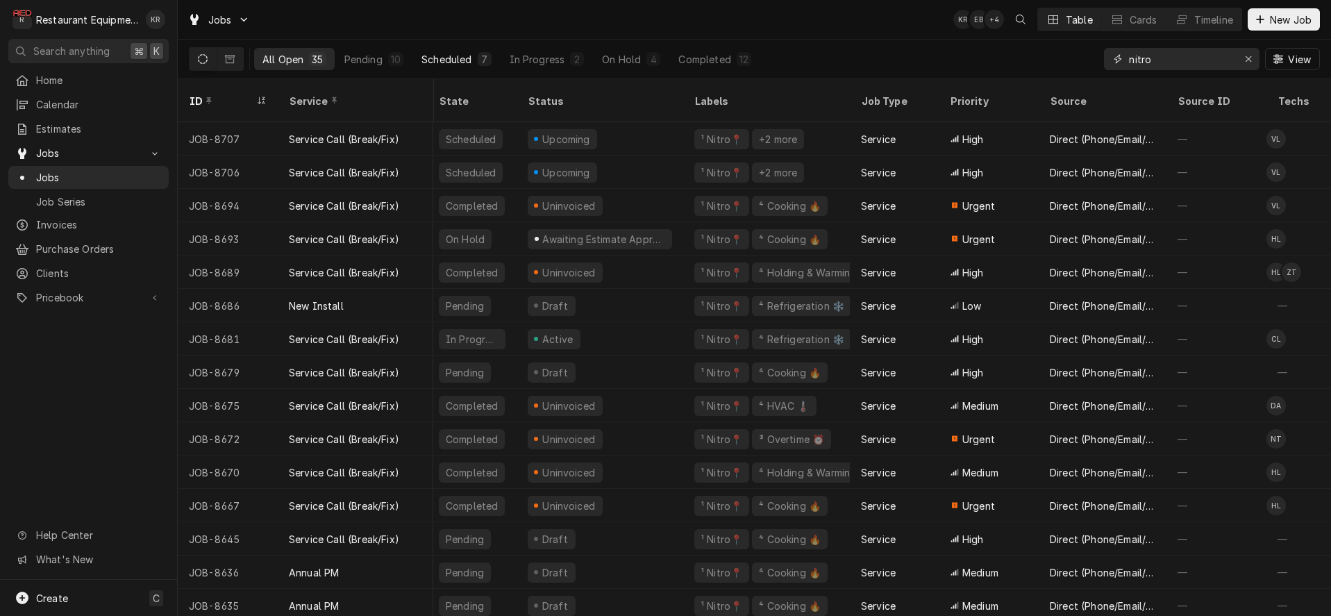
scroll to position [3, 5]
type input "nitro"
click at [537, 53] on div "In Progress" at bounding box center [538, 59] width 56 height 15
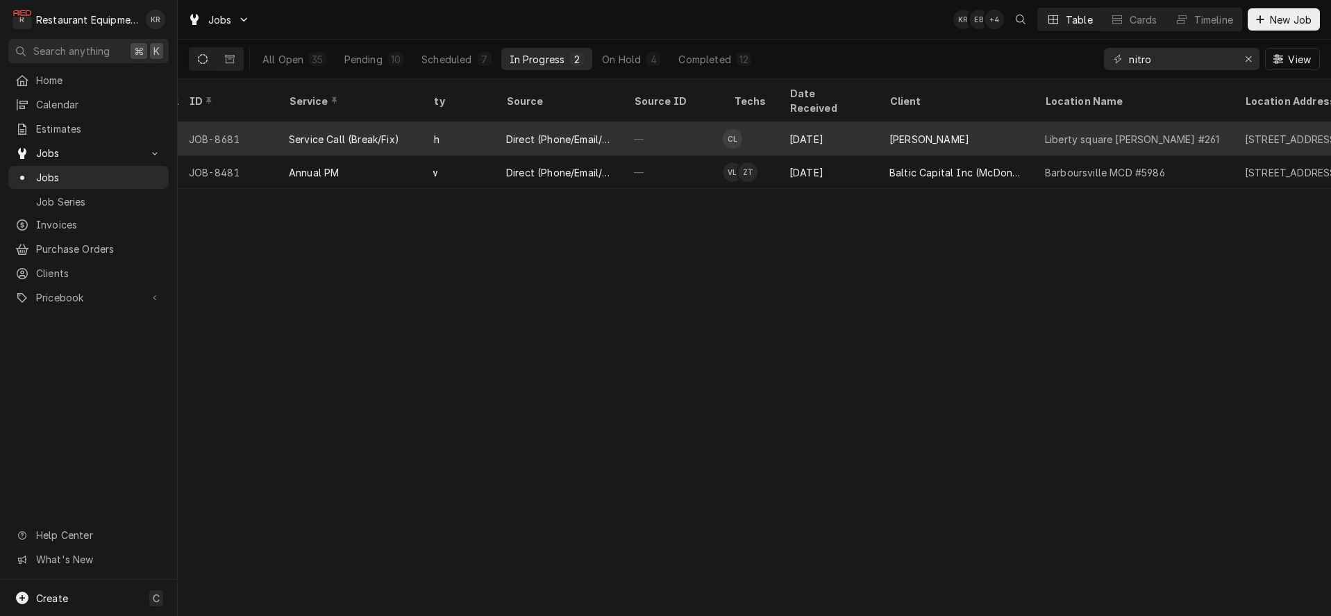
scroll to position [0, 0]
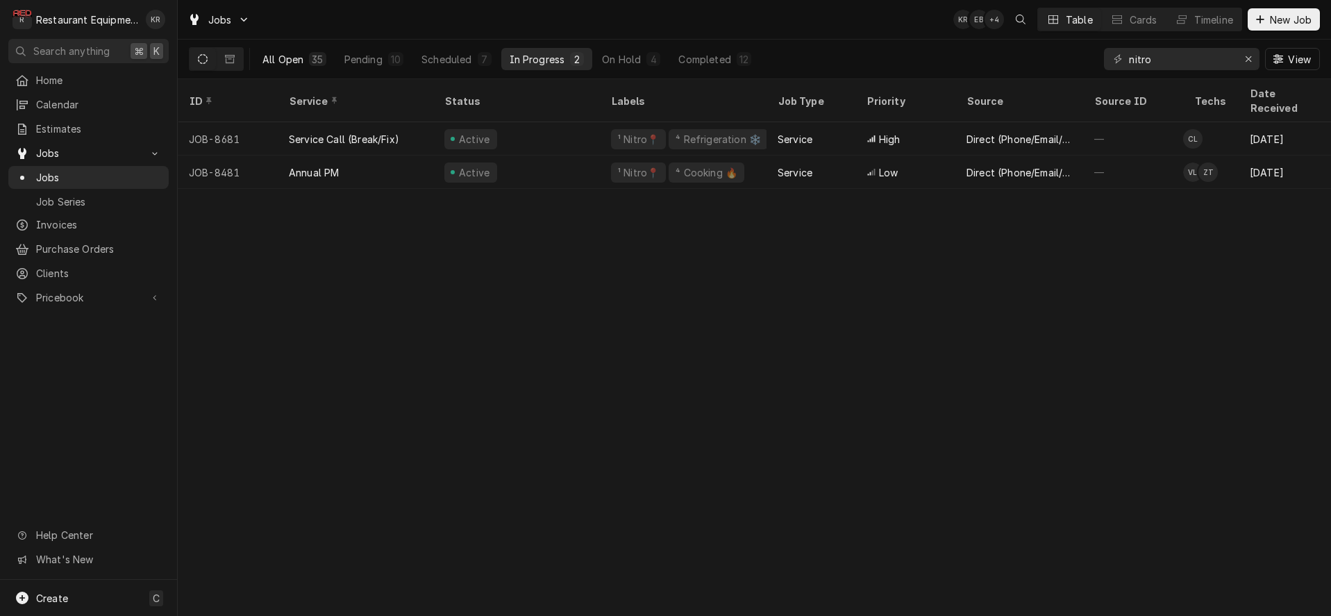
click at [289, 53] on div "All Open" at bounding box center [282, 59] width 41 height 15
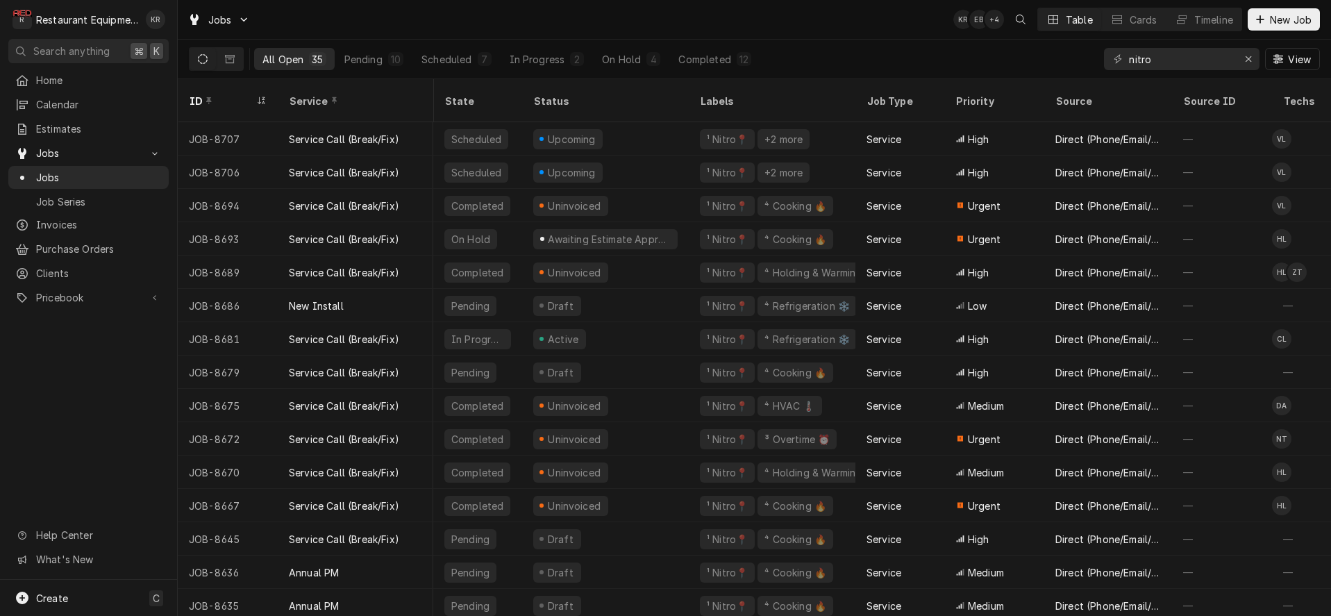
scroll to position [0, 2]
click at [1246, 62] on icon "Erase input" at bounding box center [1249, 59] width 8 height 10
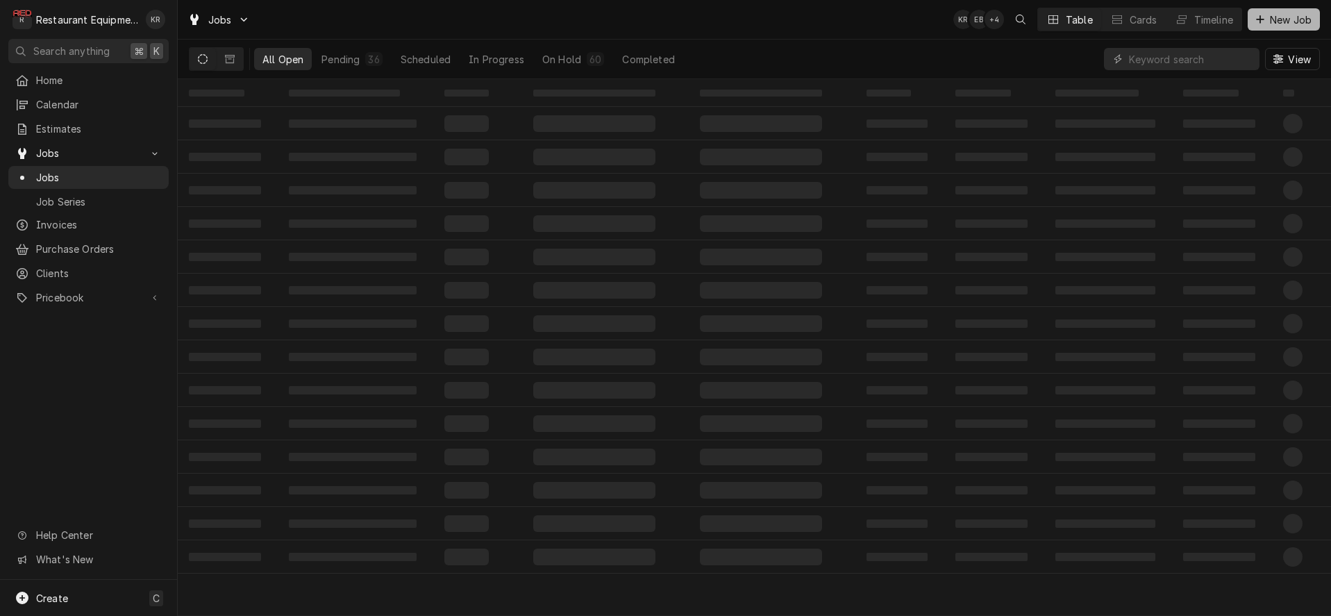
click at [1271, 15] on span "New Job" at bounding box center [1290, 19] width 47 height 15
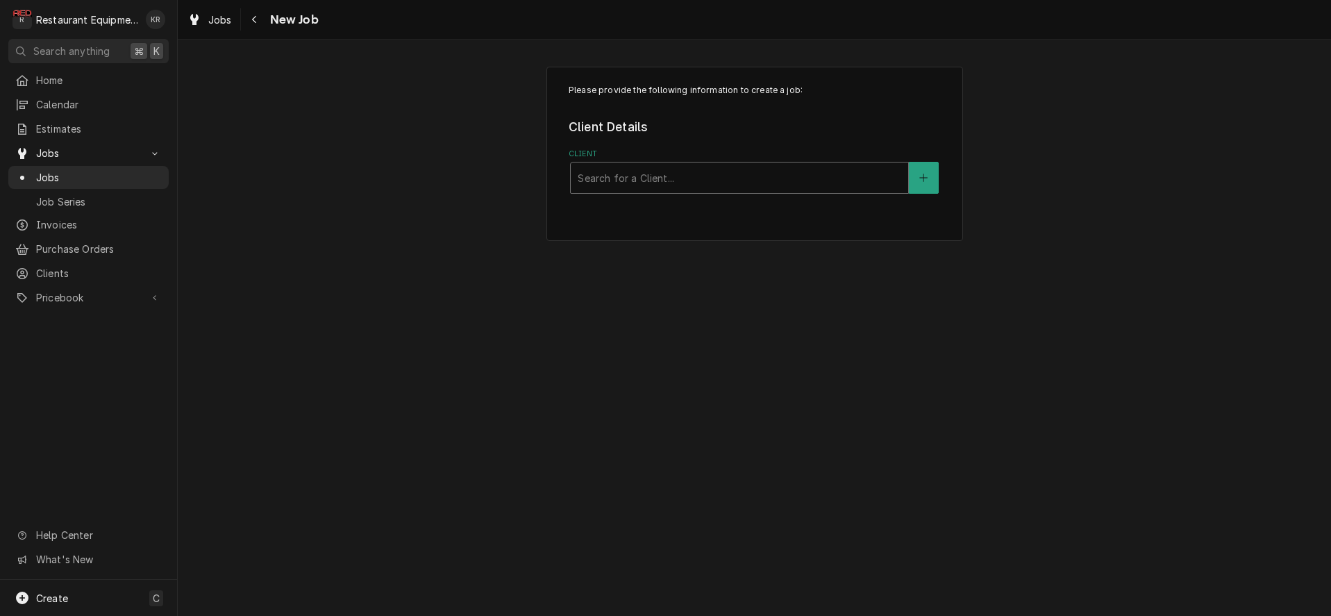
click at [670, 174] on div "Client" at bounding box center [739, 177] width 323 height 25
type input "[PERSON_NAME]"
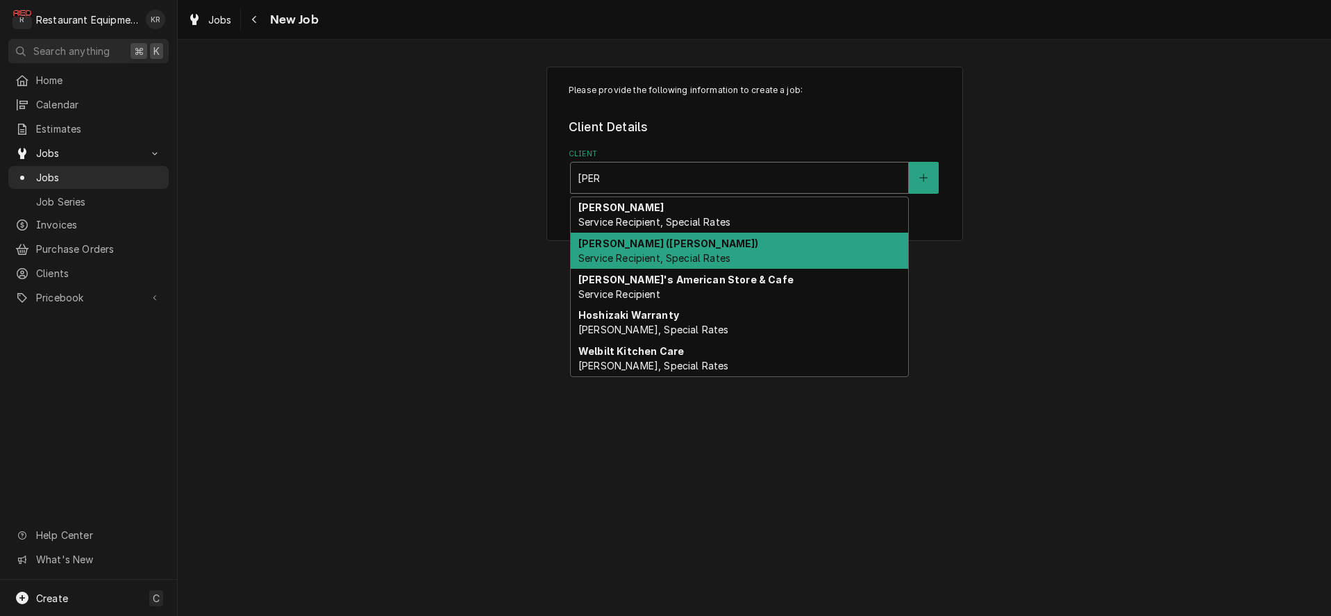
click at [647, 244] on strong "[PERSON_NAME] ([PERSON_NAME])" at bounding box center [668, 243] width 180 height 12
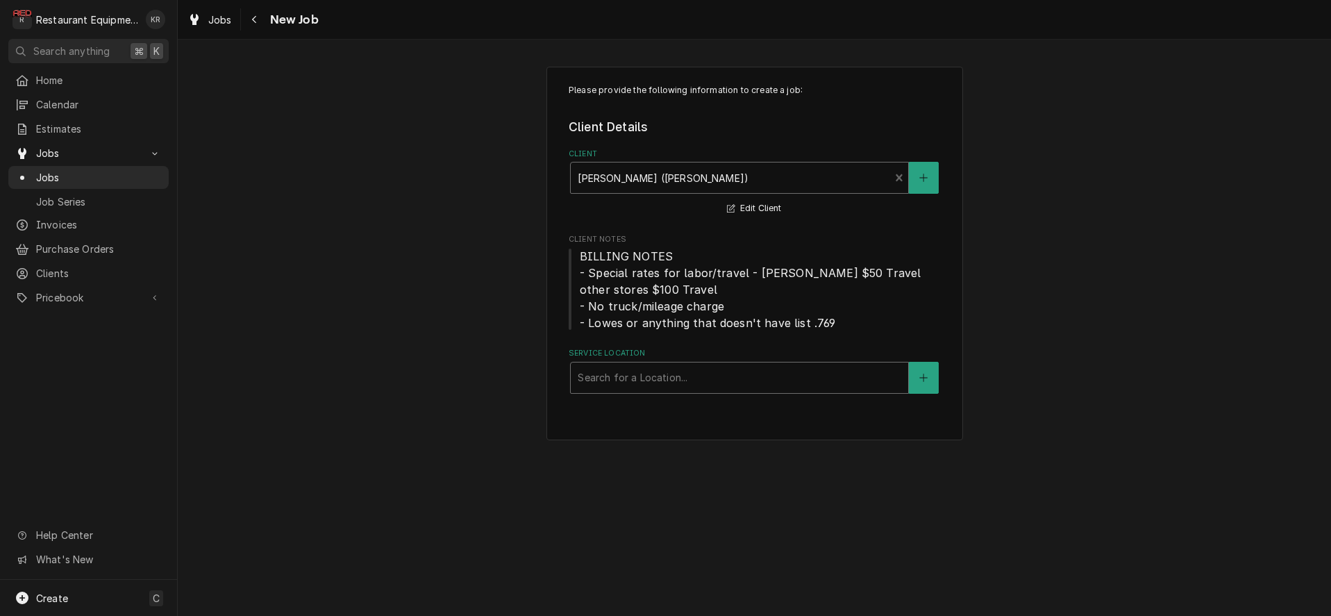
click at [630, 373] on div "Service Location" at bounding box center [739, 377] width 323 height 25
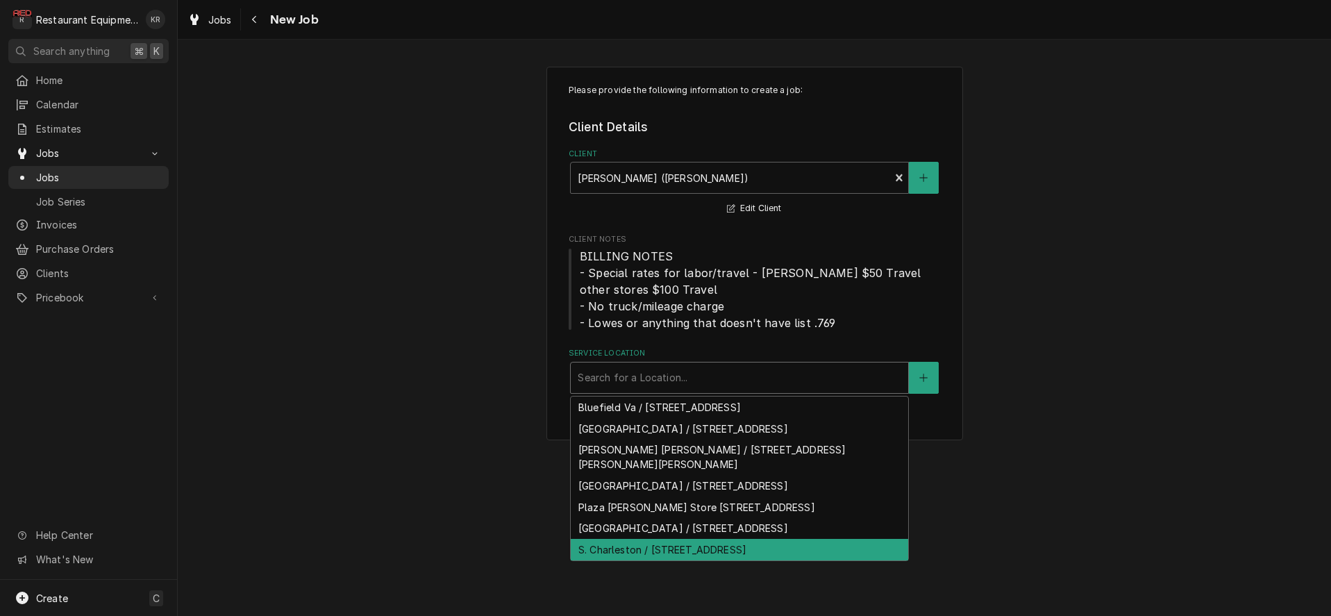
click at [623, 539] on div "S. Charleston / [STREET_ADDRESS]" at bounding box center [739, 550] width 337 height 22
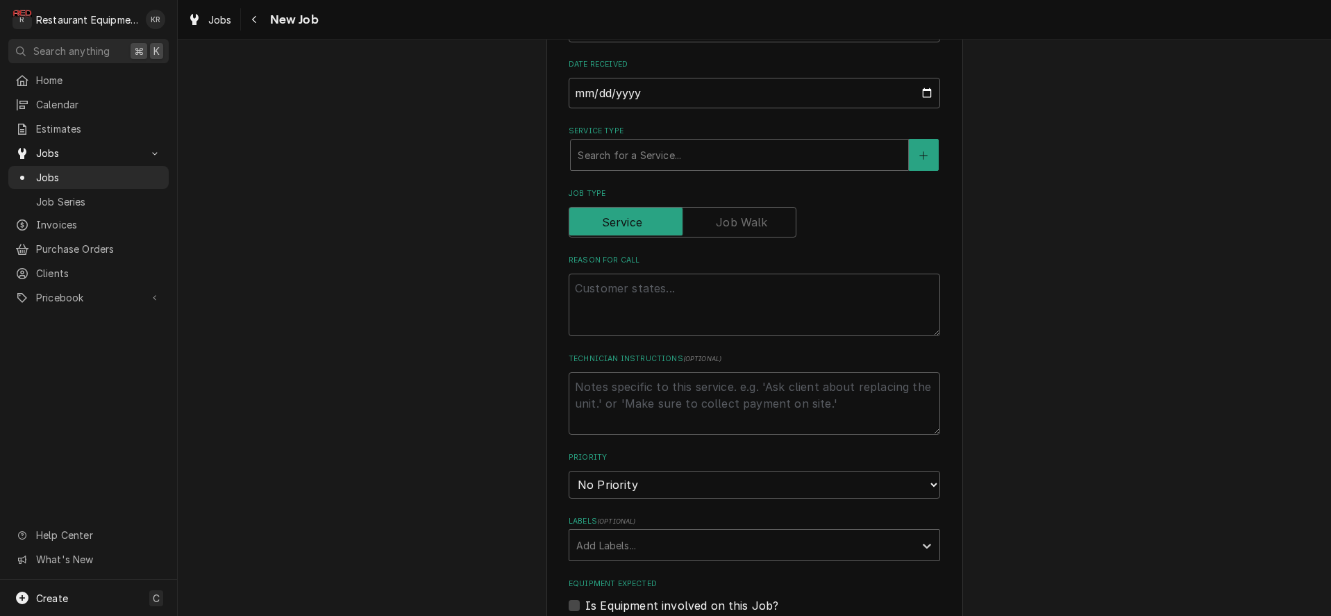
scroll to position [495, 0]
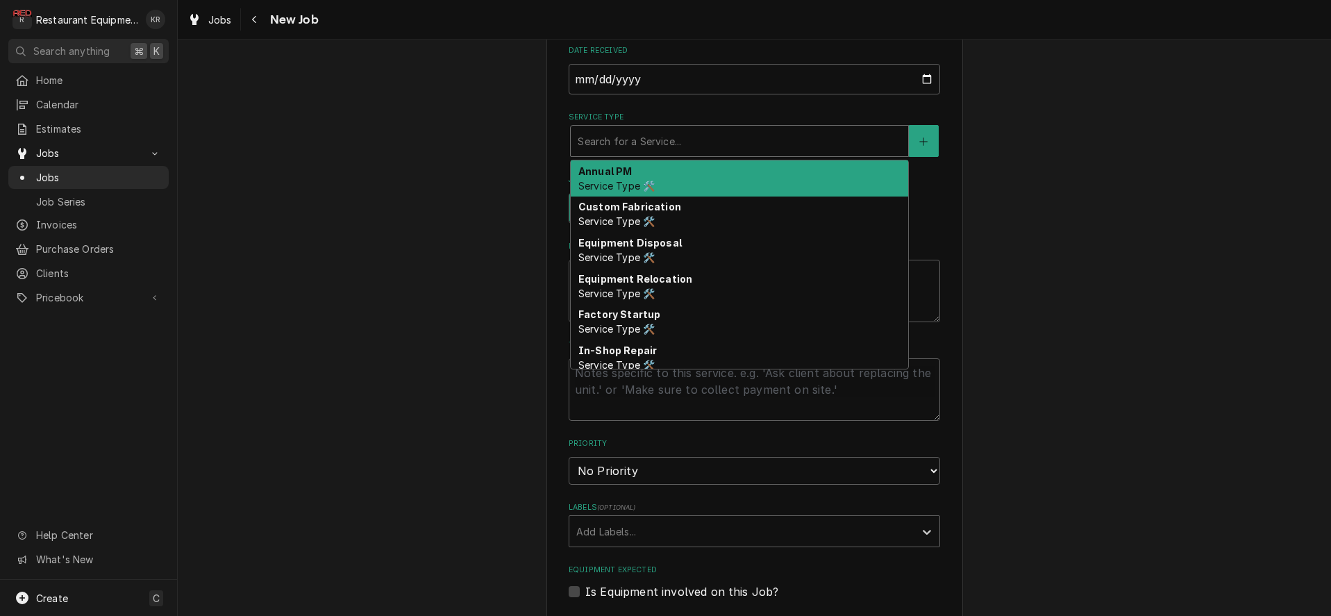
click at [629, 142] on div "Service Type" at bounding box center [739, 140] width 323 height 25
type textarea "x"
type input "b"
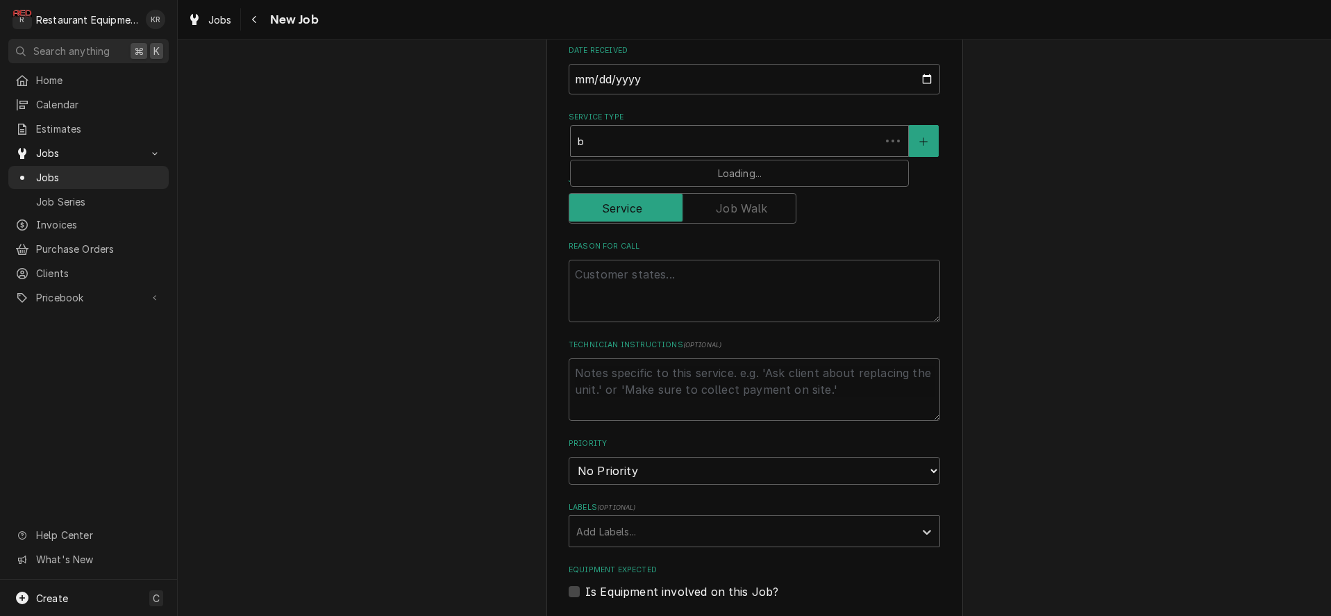
type textarea "x"
type input "br"
type textarea "x"
type input "bre"
type textarea "x"
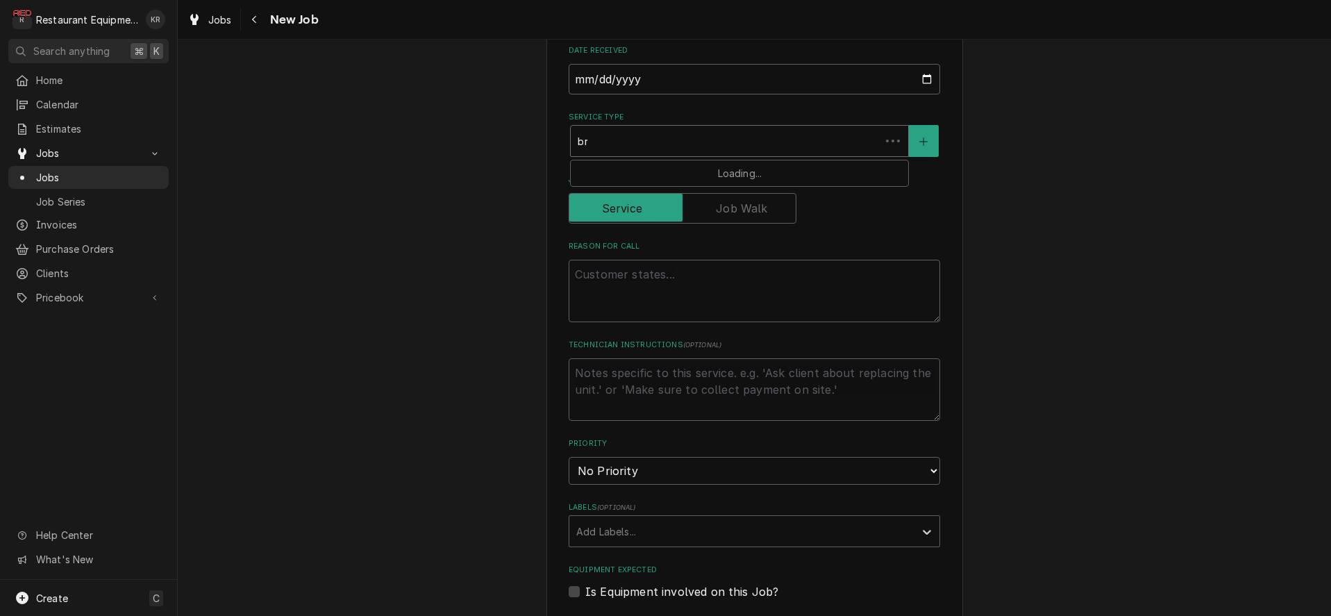
type input "brea"
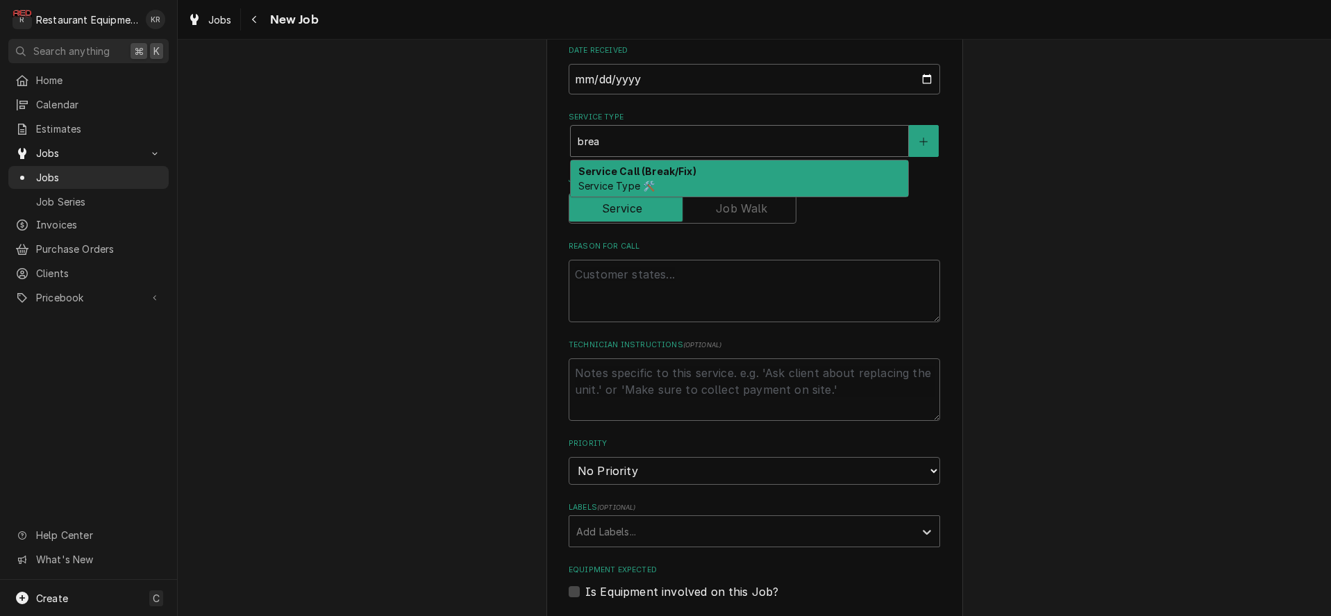
click at [629, 169] on strong "Service Call (Break/Fix)" at bounding box center [637, 171] width 118 height 12
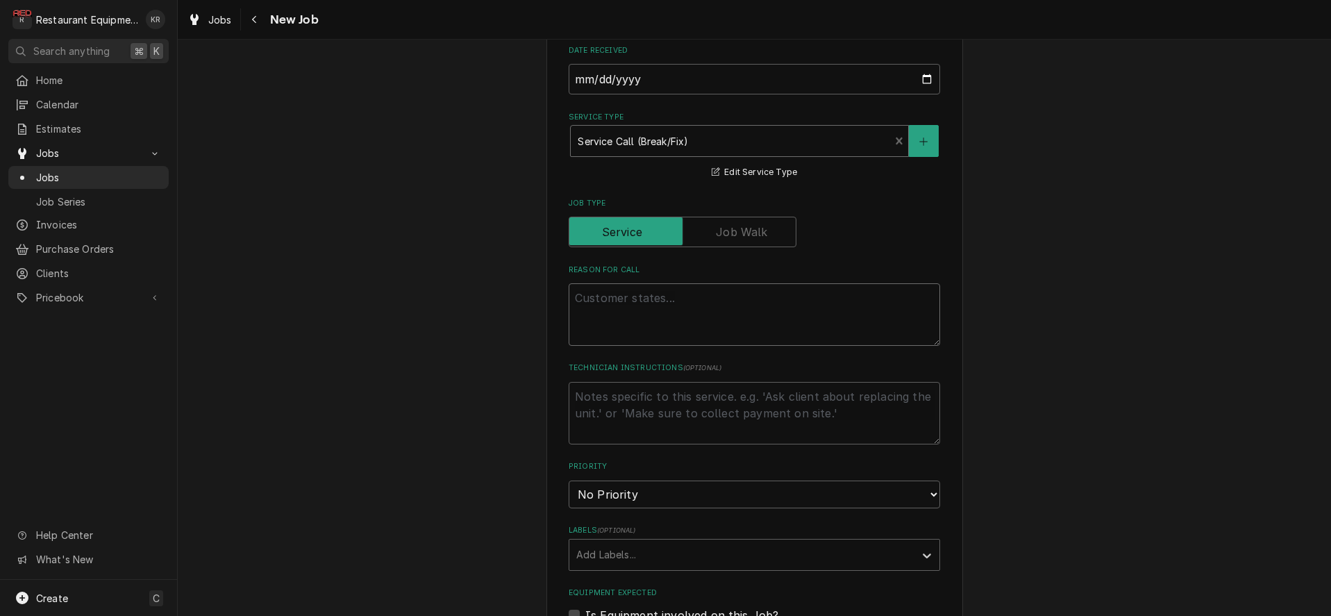
click at [599, 302] on textarea "Reason For Call" at bounding box center [754, 314] width 371 height 62
paste textarea "So [PERSON_NAME] [PERSON_NAME] WIF is temping 20F he tried to turn it down and …"
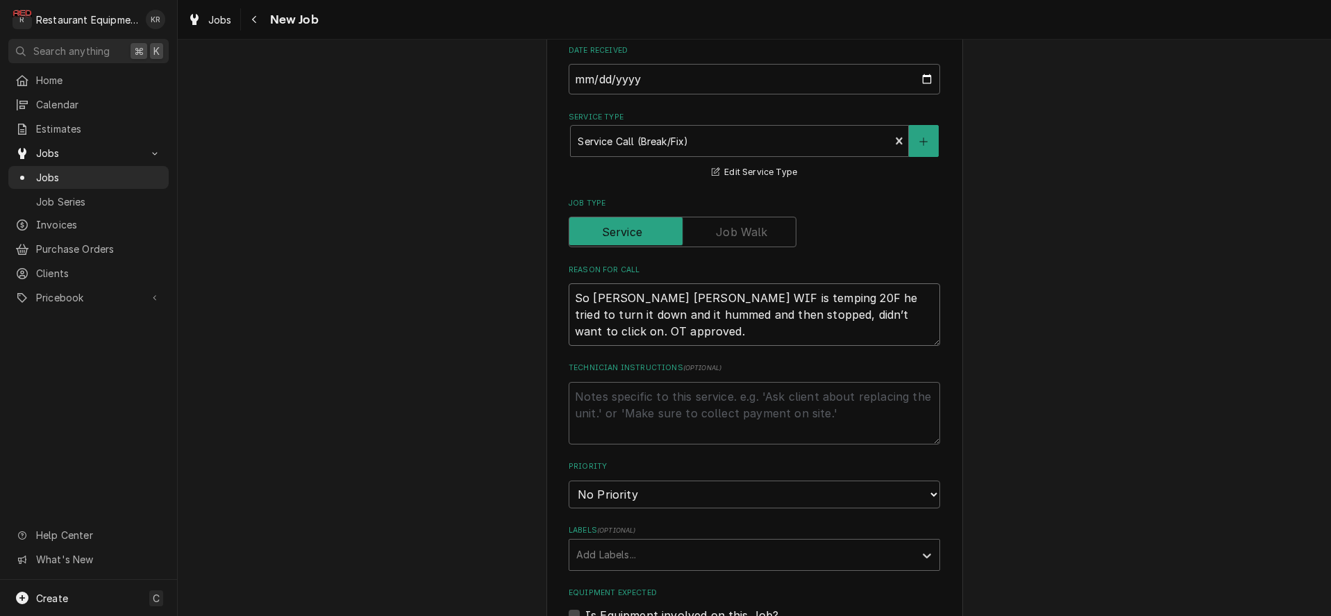
type textarea "x"
type textarea "So [PERSON_NAME] [PERSON_NAME] WIF is temping 20F he tried to turn it down and …"
drag, startPoint x: 645, startPoint y: 297, endPoint x: 500, endPoint y: 289, distance: 144.6
click at [569, 289] on textarea "So [PERSON_NAME] [PERSON_NAME] WIF is temping 20F he tried to turn it down and …" at bounding box center [754, 314] width 371 height 62
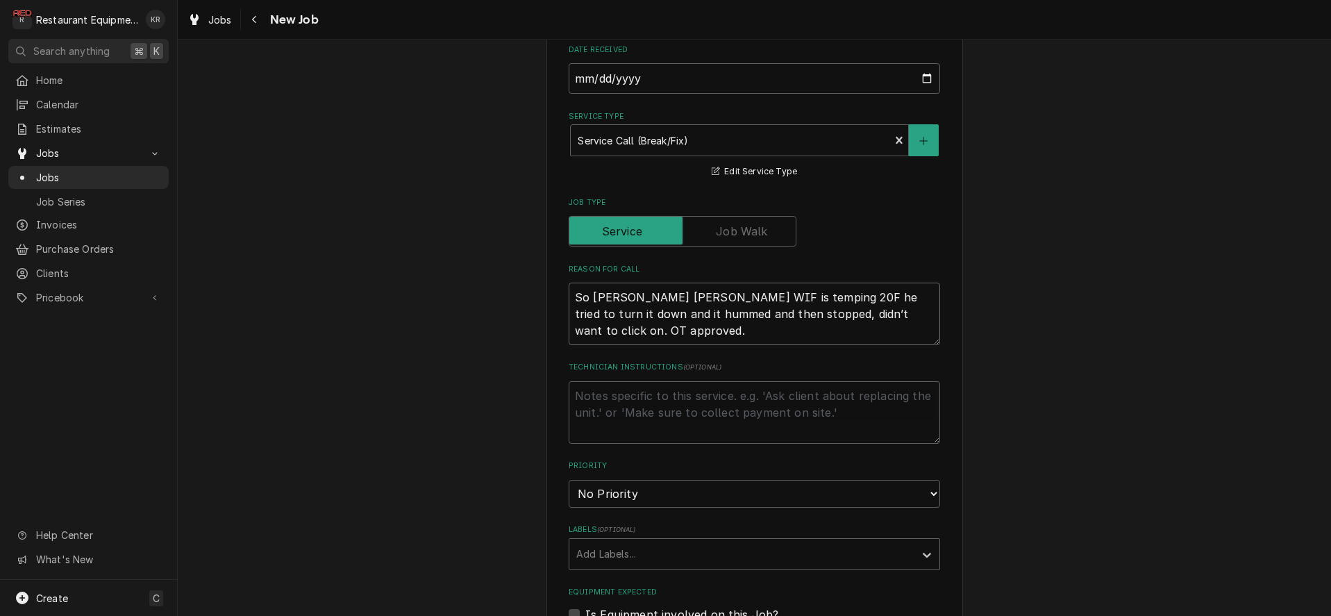
type textarea "x"
type textarea "WIF is temping 20F he tried to turn it down and it hummed and then stopped, did…"
drag, startPoint x: 777, startPoint y: 312, endPoint x: 909, endPoint y: 321, distance: 132.2
click at [908, 321] on textarea "WIF is temping 20F he tried to turn it down and it hummed and then stopped, did…" at bounding box center [754, 314] width 371 height 62
type textarea "x"
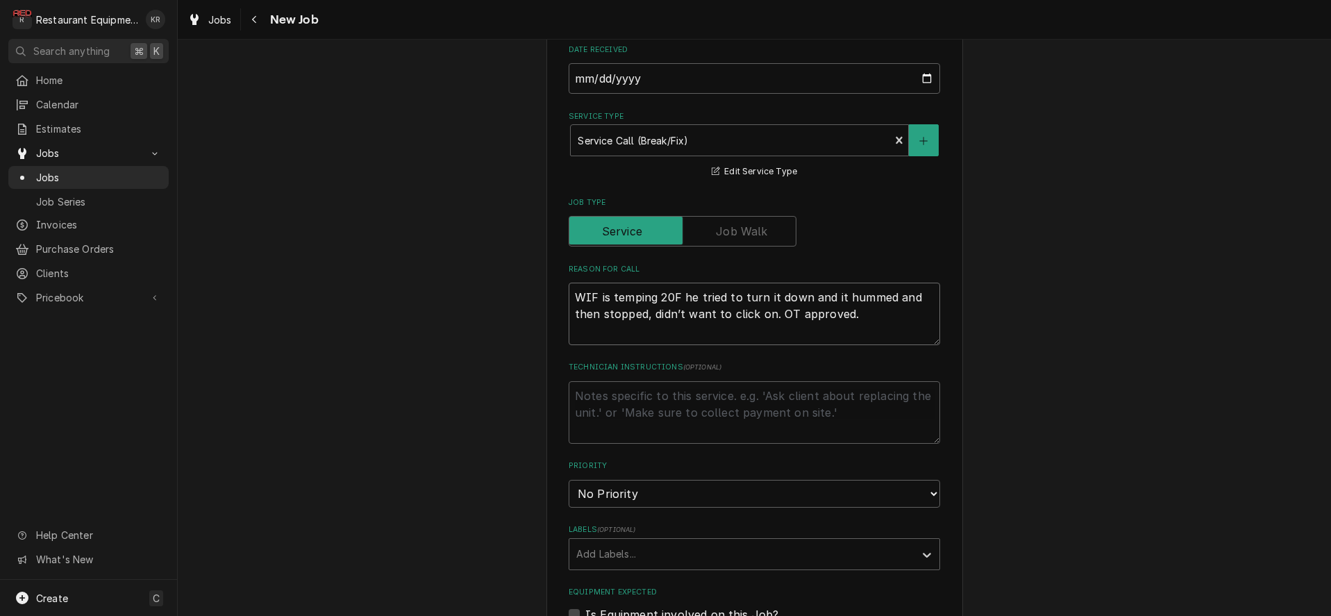
type textarea "WIF is temping 20F he tried to turn it down and it hummed and then stopped, did…"
type textarea "x"
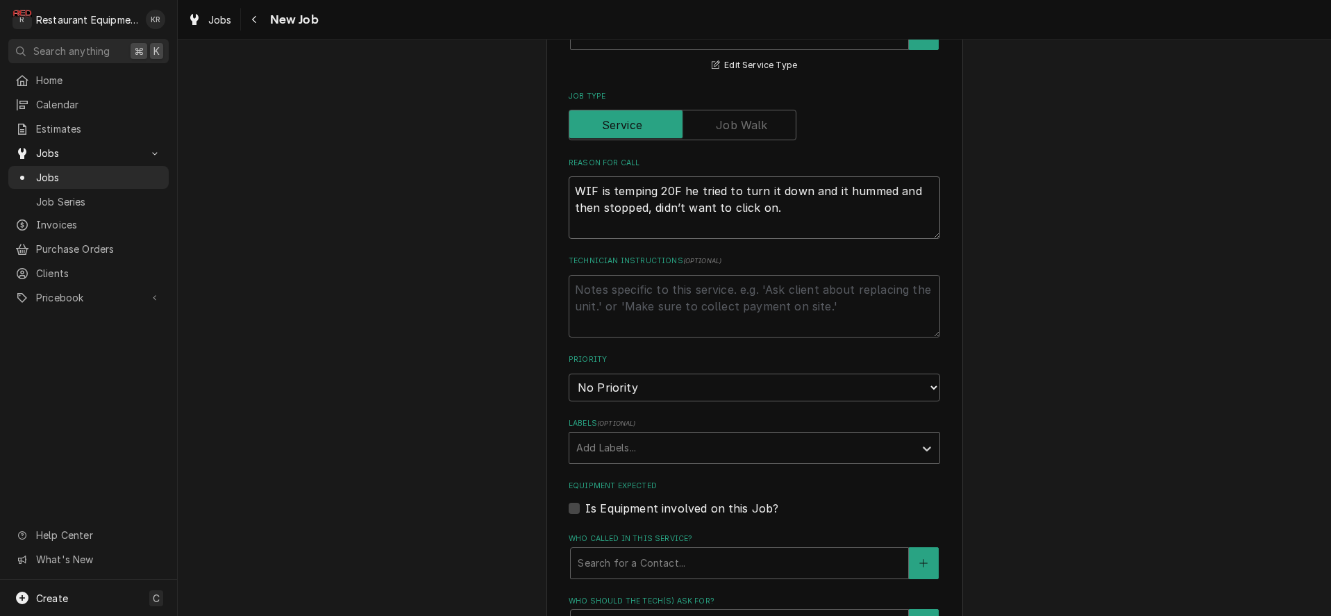
scroll to position [639, 0]
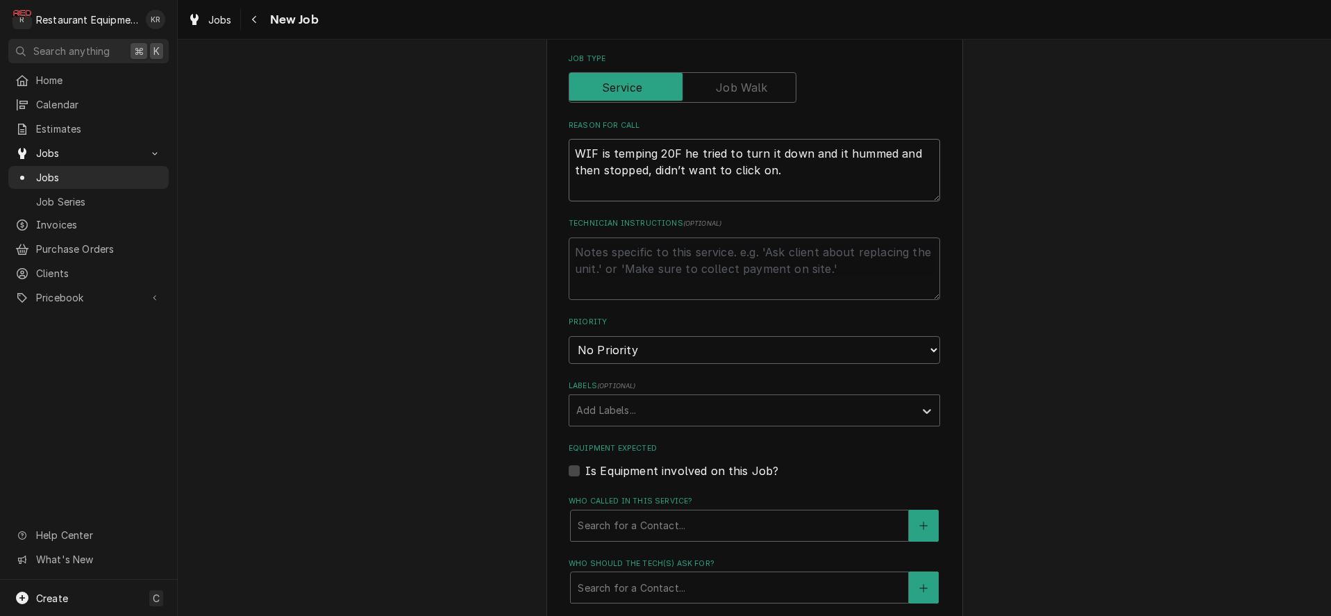
type textarea "WIF is temping 20F he tried to turn it down and it hummed and then stopped, did…"
select select "1"
click option "Urgent" at bounding box center [0, 0] width 0 height 0
click at [646, 410] on div "Labels" at bounding box center [741, 410] width 331 height 25
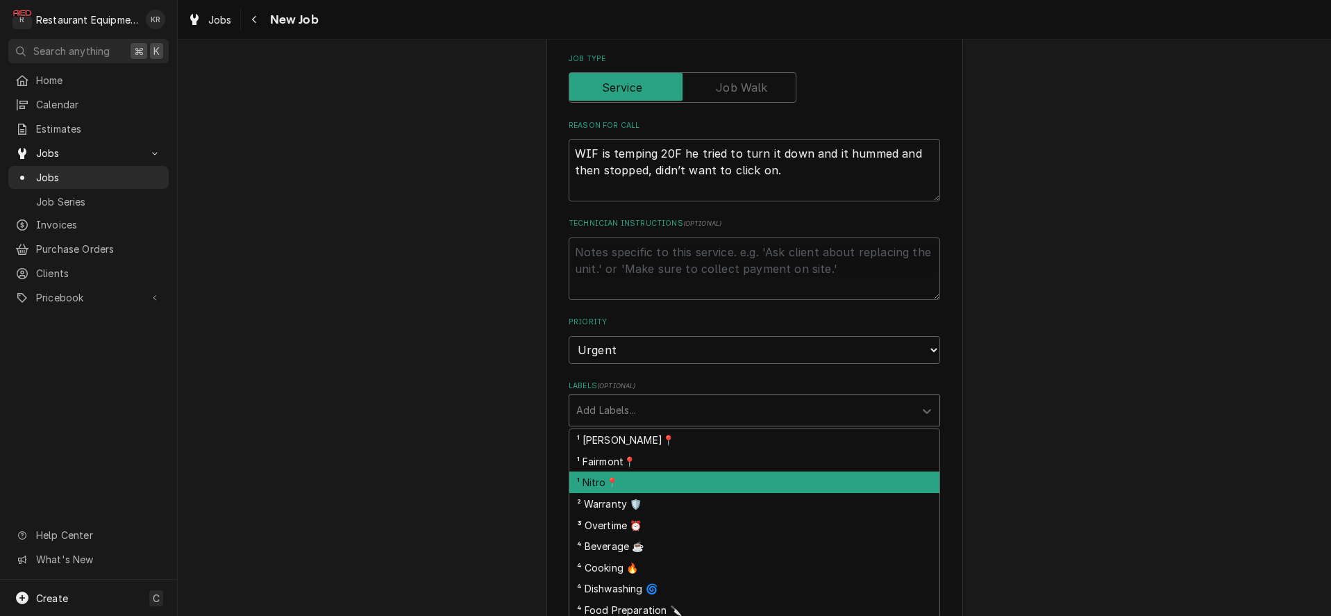
click at [650, 478] on div "¹ Nitro📍" at bounding box center [754, 482] width 370 height 22
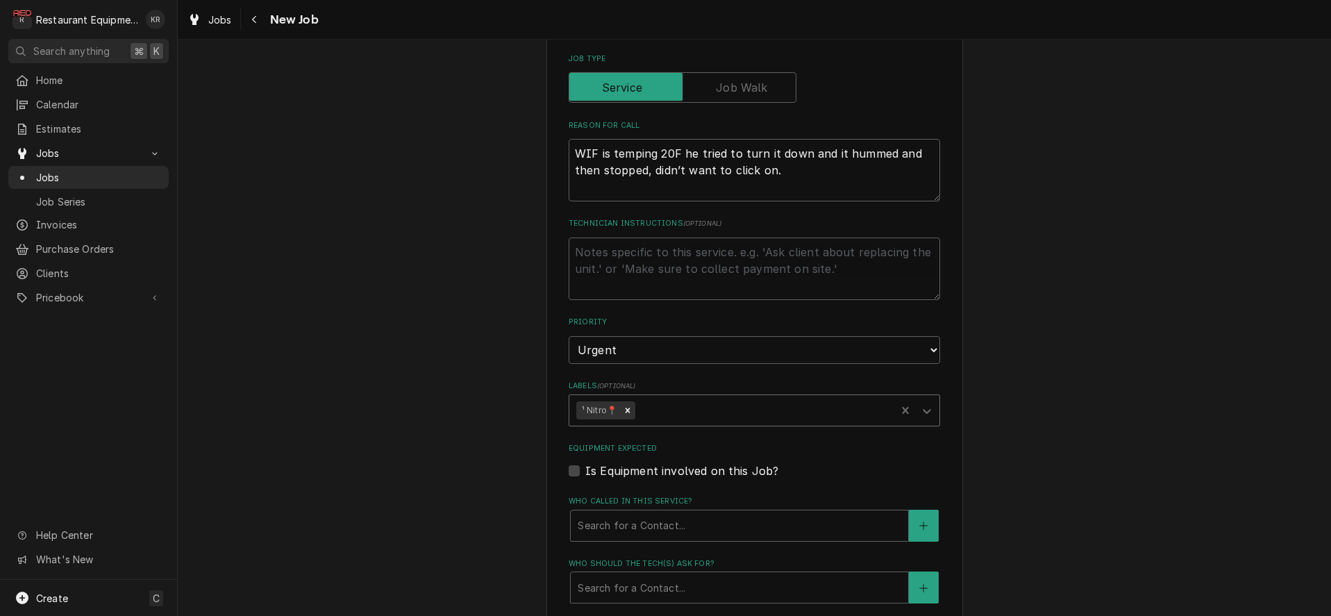
drag, startPoint x: 671, startPoint y: 401, endPoint x: 673, endPoint y: 414, distance: 12.6
click at [671, 401] on div "Labels" at bounding box center [763, 410] width 251 height 25
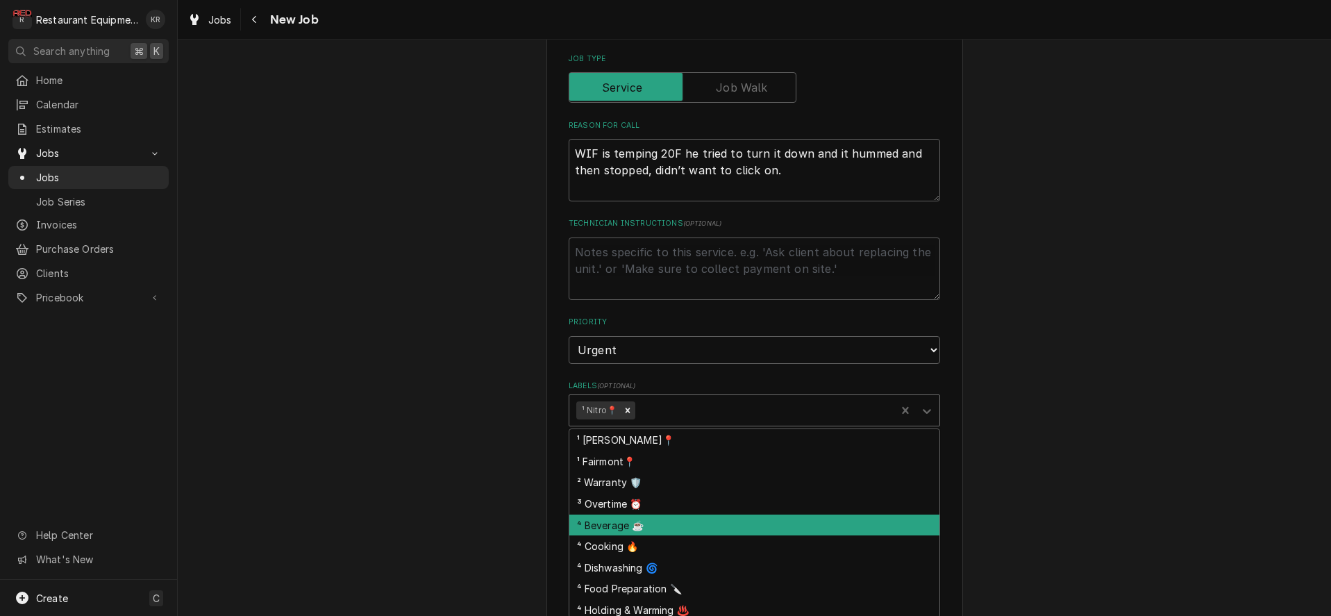
click at [676, 514] on div "⁴ Beverage ☕" at bounding box center [754, 525] width 370 height 22
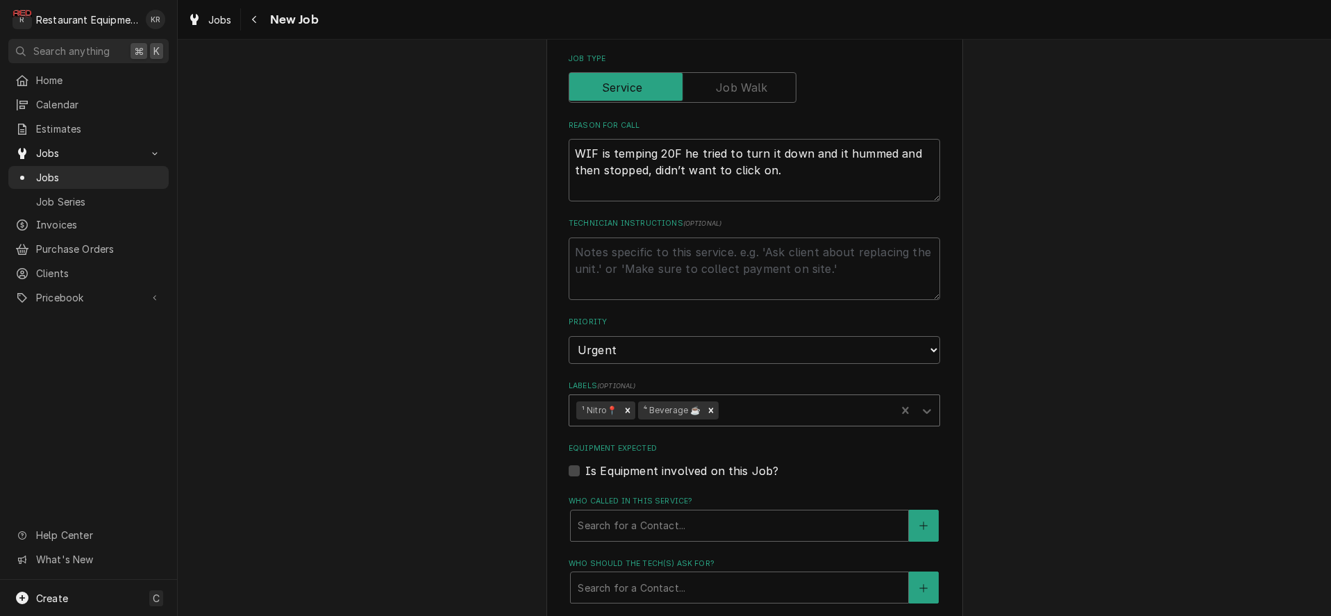
drag, startPoint x: 712, startPoint y: 411, endPoint x: 702, endPoint y: 411, distance: 10.4
click at [712, 411] on icon "Remove ⁴ Beverage ☕" at bounding box center [711, 410] width 10 height 10
click at [691, 409] on div "Labels" at bounding box center [763, 410] width 251 height 25
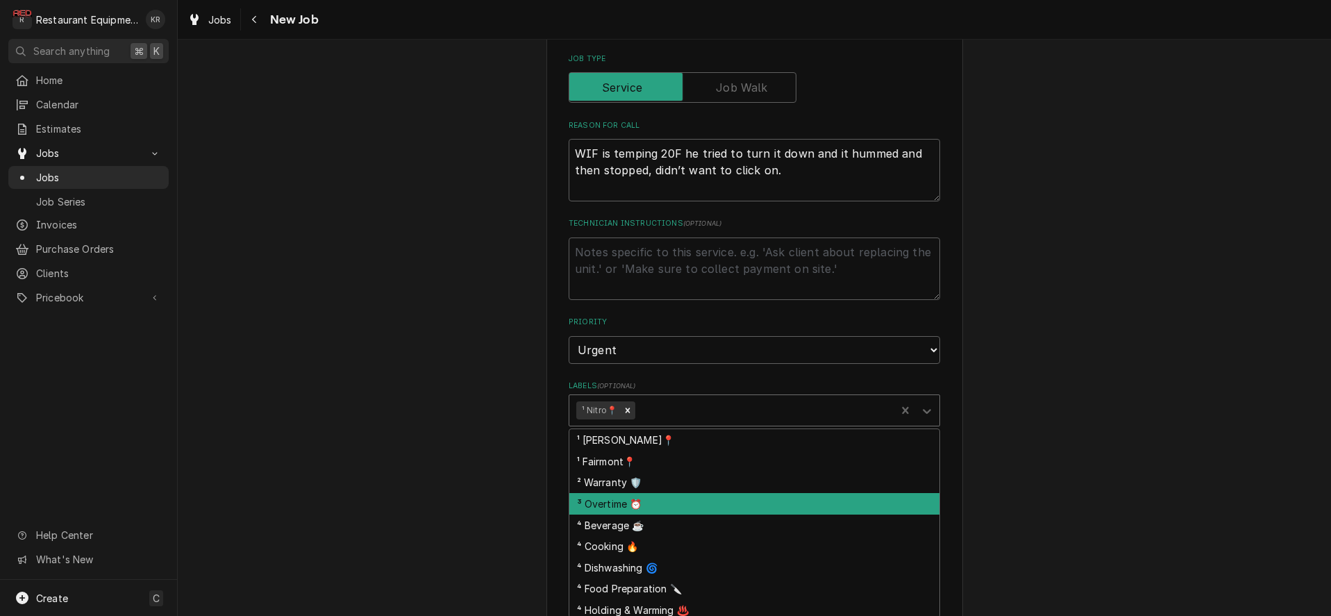
click at [648, 502] on div "³ Overtime ⏰" at bounding box center [754, 504] width 370 height 22
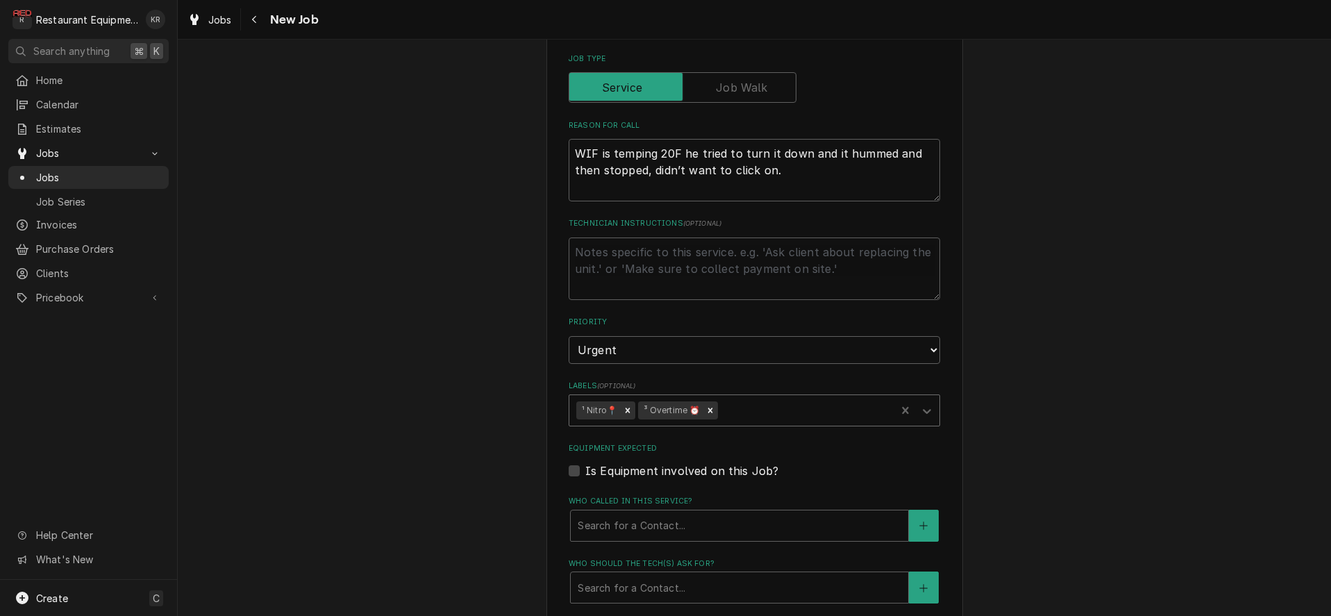
click at [734, 409] on div "Labels" at bounding box center [805, 410] width 168 height 25
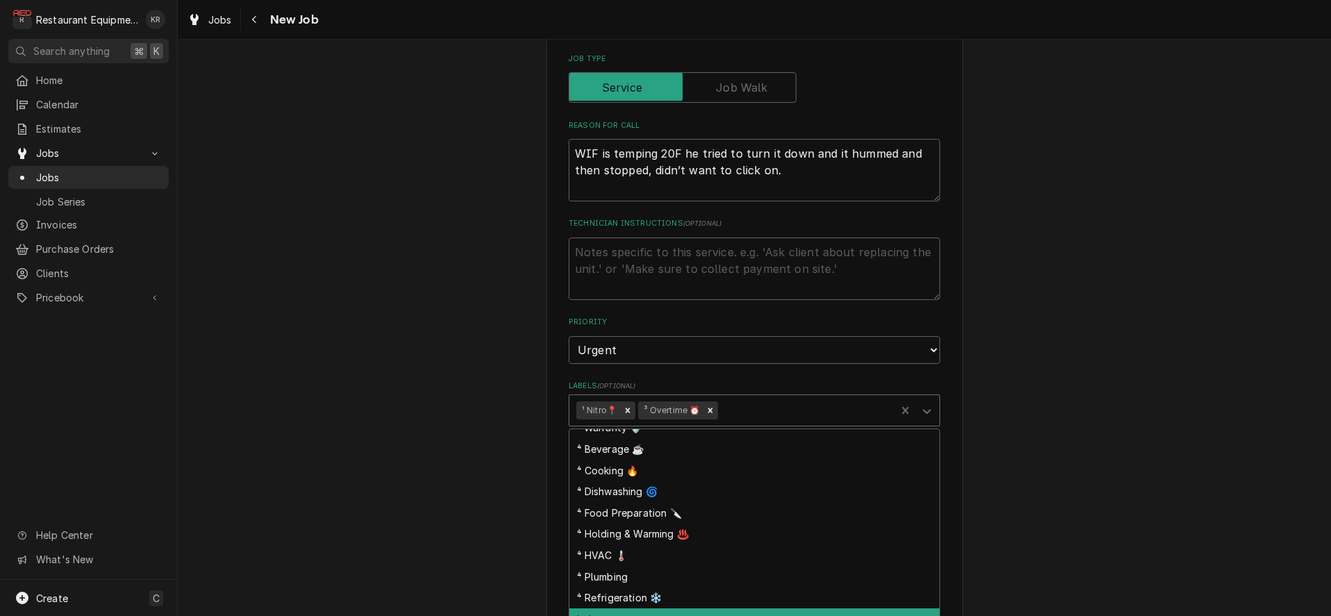
scroll to position [142, 0]
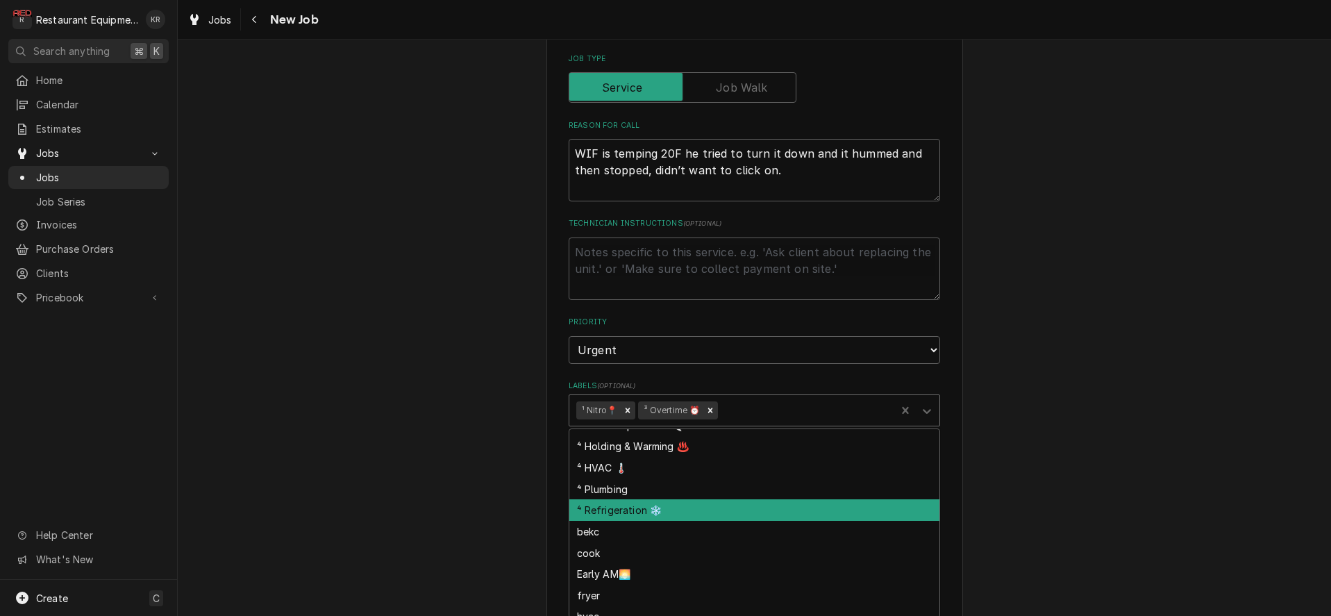
click at [668, 512] on div "⁴ Refrigeration ❄️" at bounding box center [754, 510] width 370 height 22
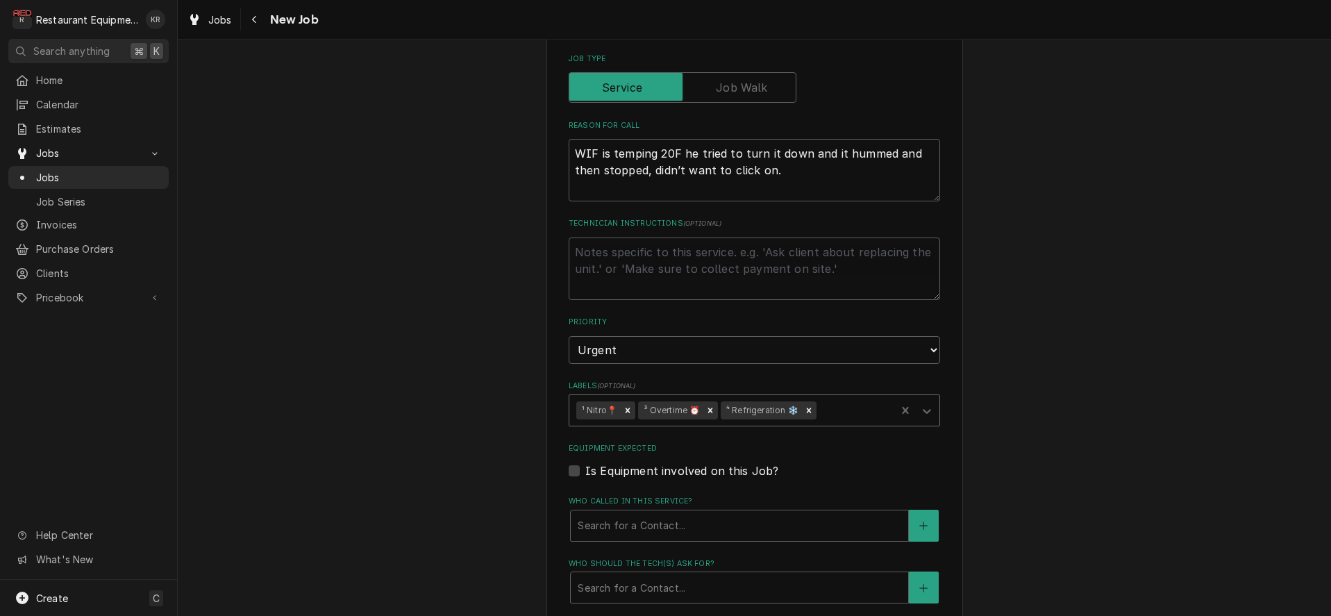
type textarea "x"
click at [780, 447] on label "Equipment Expected" at bounding box center [754, 448] width 371 height 11
click at [780, 462] on input "Equipment Expected" at bounding box center [770, 477] width 371 height 31
checkbox input "true"
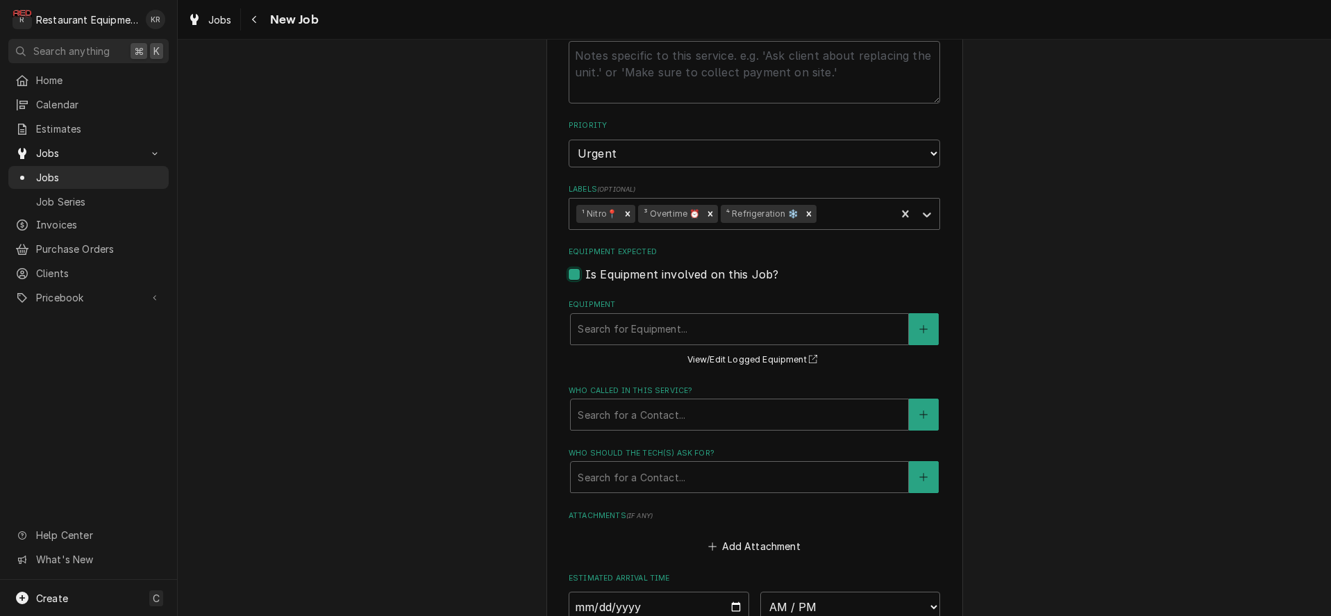
scroll to position [843, 0]
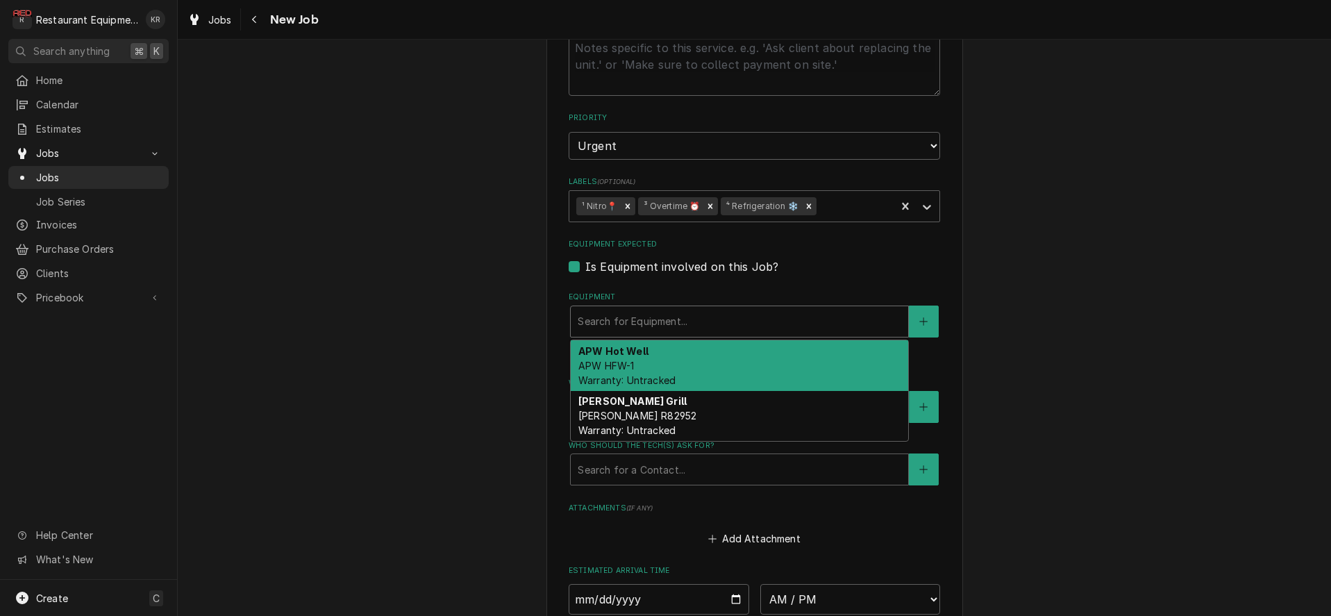
click at [662, 325] on div "Equipment" at bounding box center [739, 321] width 323 height 25
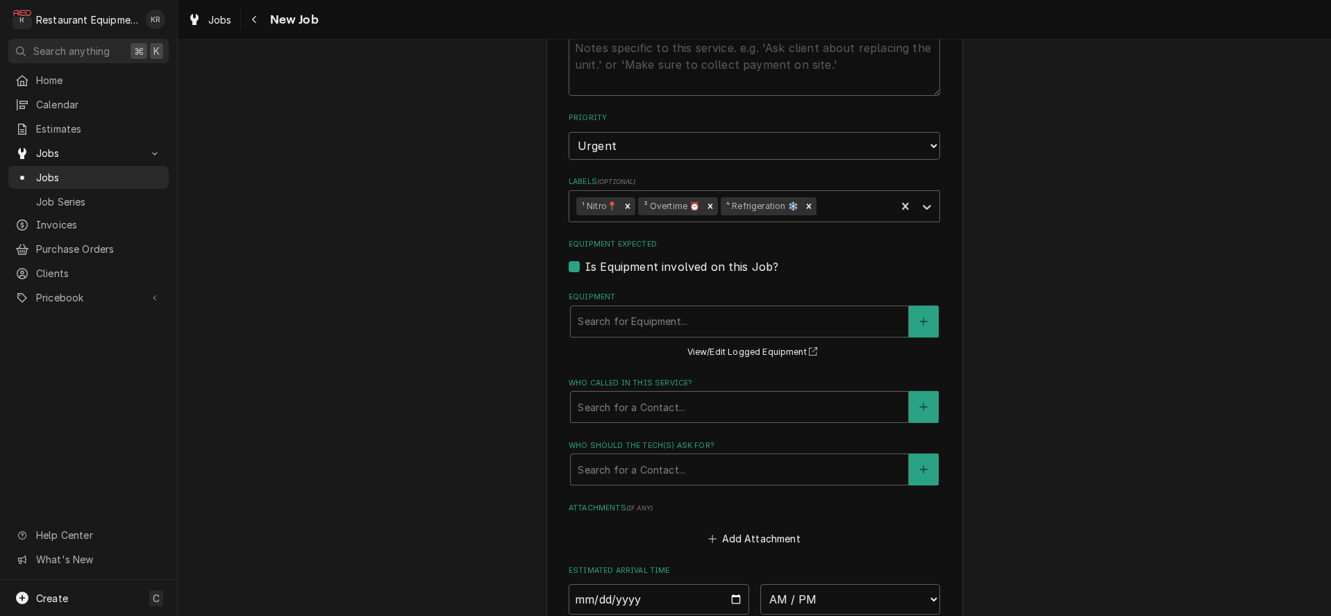
drag, startPoint x: 423, startPoint y: 284, endPoint x: 557, endPoint y: 396, distance: 174.4
click at [425, 285] on div "Please provide the following information to create a job: Client Details Client…" at bounding box center [754, 101] width 1153 height 1780
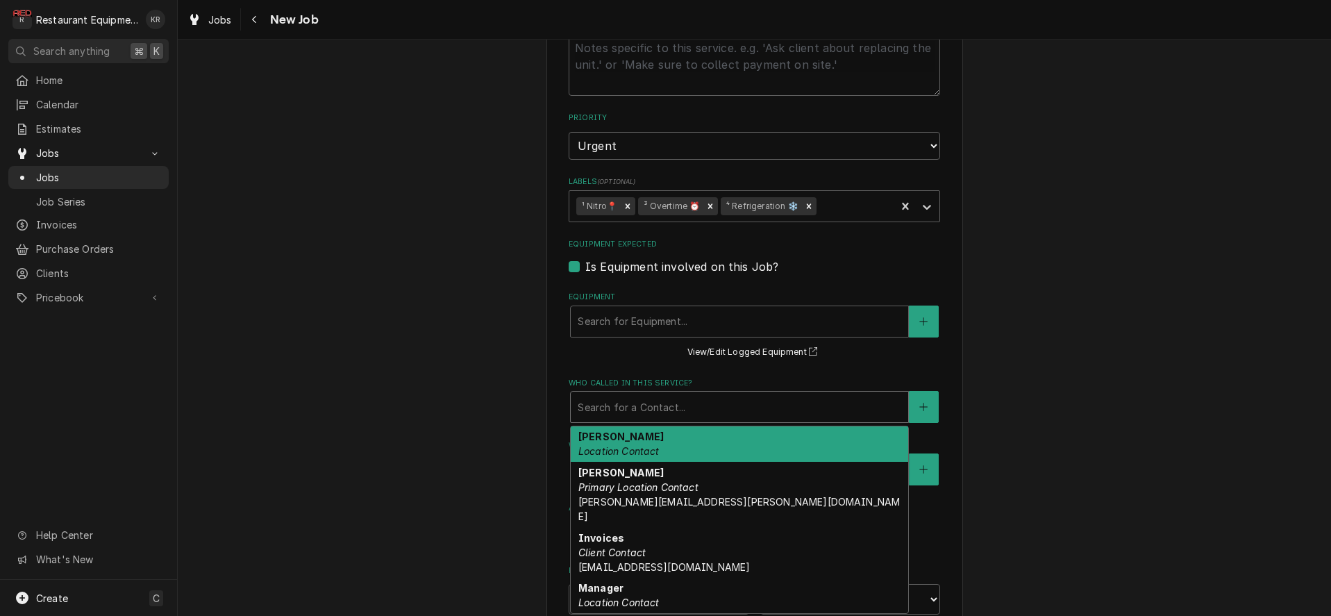
click at [645, 412] on div "Who called in this service?" at bounding box center [739, 406] width 323 height 25
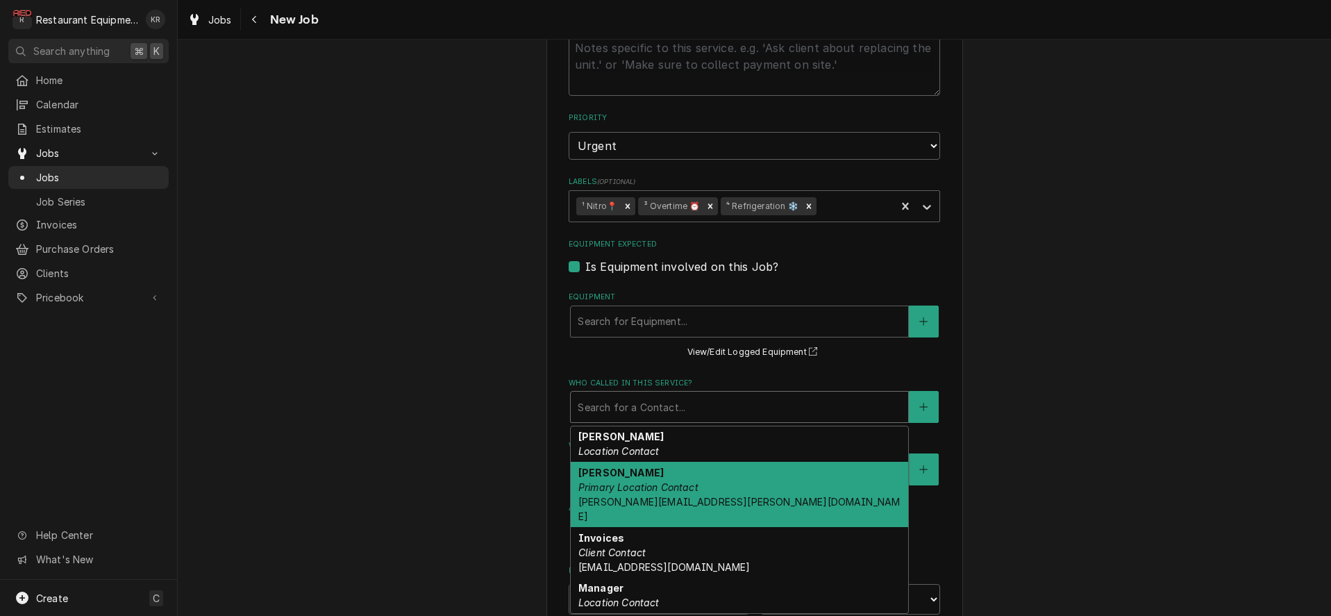
drag, startPoint x: 625, startPoint y: 462, endPoint x: 625, endPoint y: 452, distance: 10.4
click at [625, 462] on div "Corey Miller Primary Location Contact corey.miller@bobevans.com" at bounding box center [739, 494] width 337 height 65
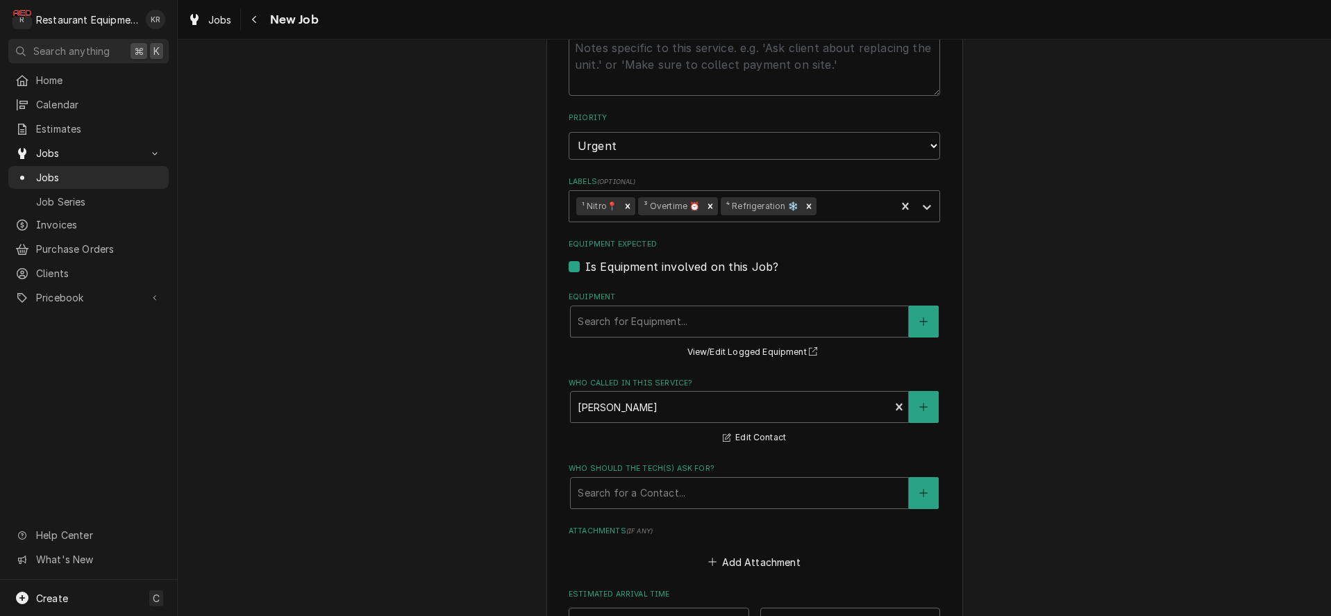
click at [625, 448] on fieldset "Job Details Job Source Direct (Phone/Email/etc.) Service Channel Corrigo Ecotra…" at bounding box center [754, 248] width 371 height 1292
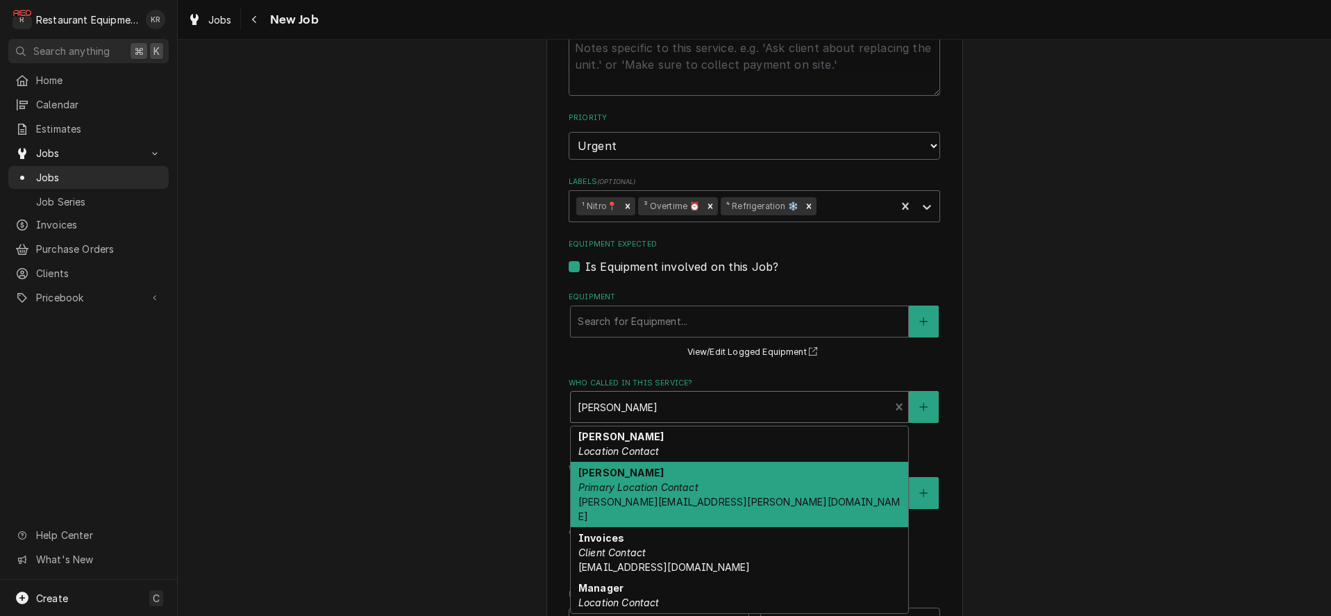
click at [637, 415] on div "Who called in this service?" at bounding box center [730, 406] width 305 height 25
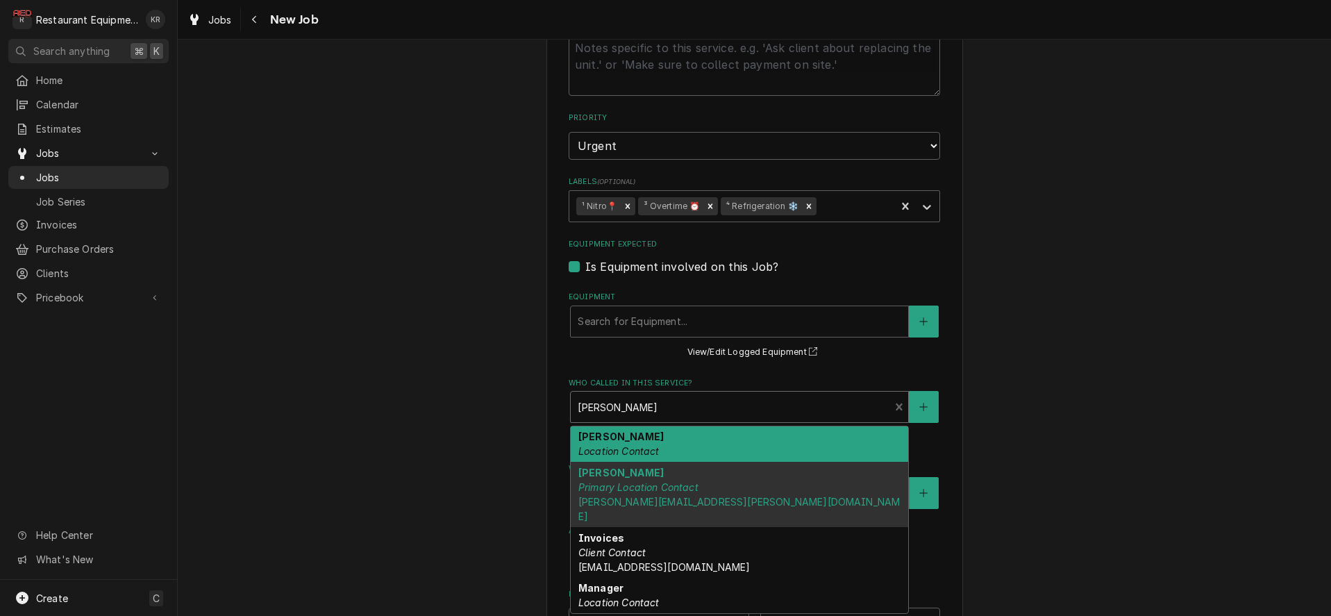
click at [628, 445] on em "Location Contact" at bounding box center [618, 451] width 81 height 12
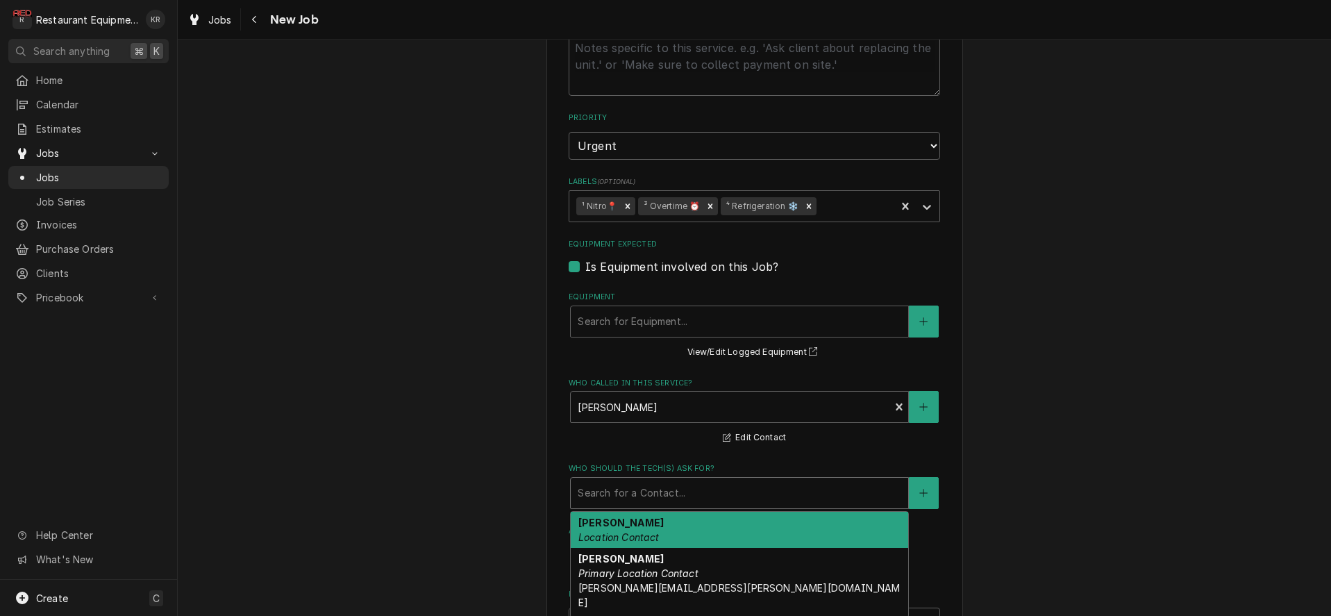
drag, startPoint x: 639, startPoint y: 487, endPoint x: 639, endPoint y: 495, distance: 8.4
click at [639, 487] on div "Who should the tech(s) ask for?" at bounding box center [739, 492] width 323 height 25
drag, startPoint x: 639, startPoint y: 525, endPoint x: 555, endPoint y: 523, distance: 83.3
click at [639, 525] on div "Chad Location Contact" at bounding box center [739, 530] width 337 height 36
type textarea "x"
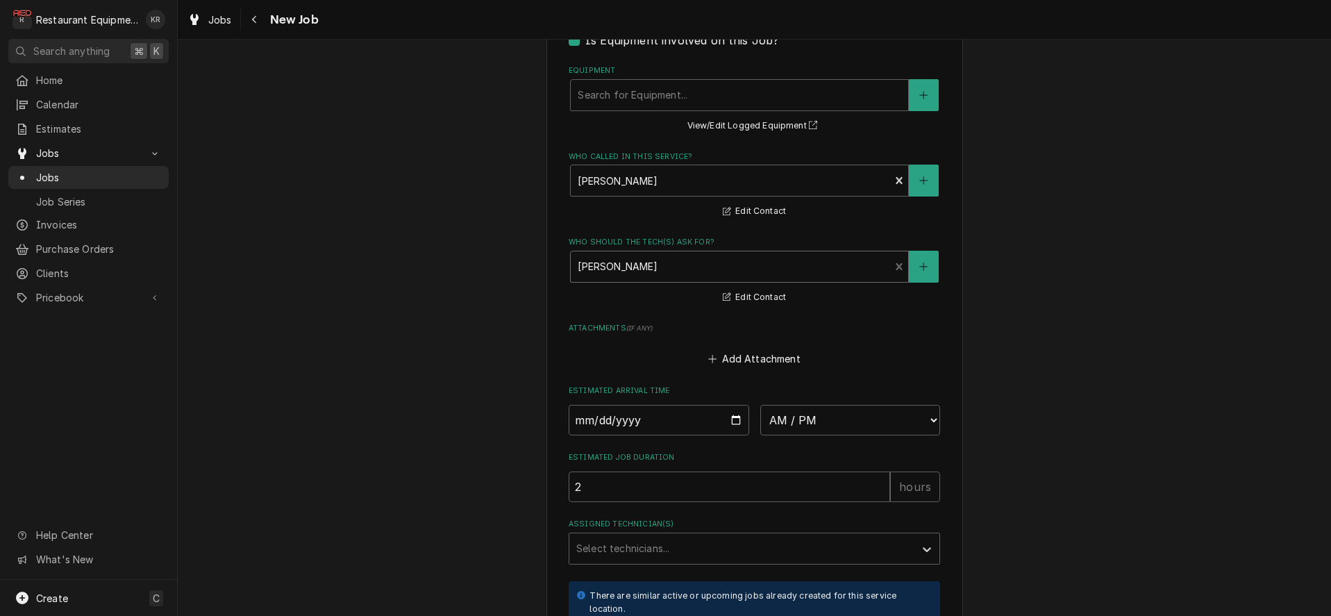
scroll to position [1129, 0]
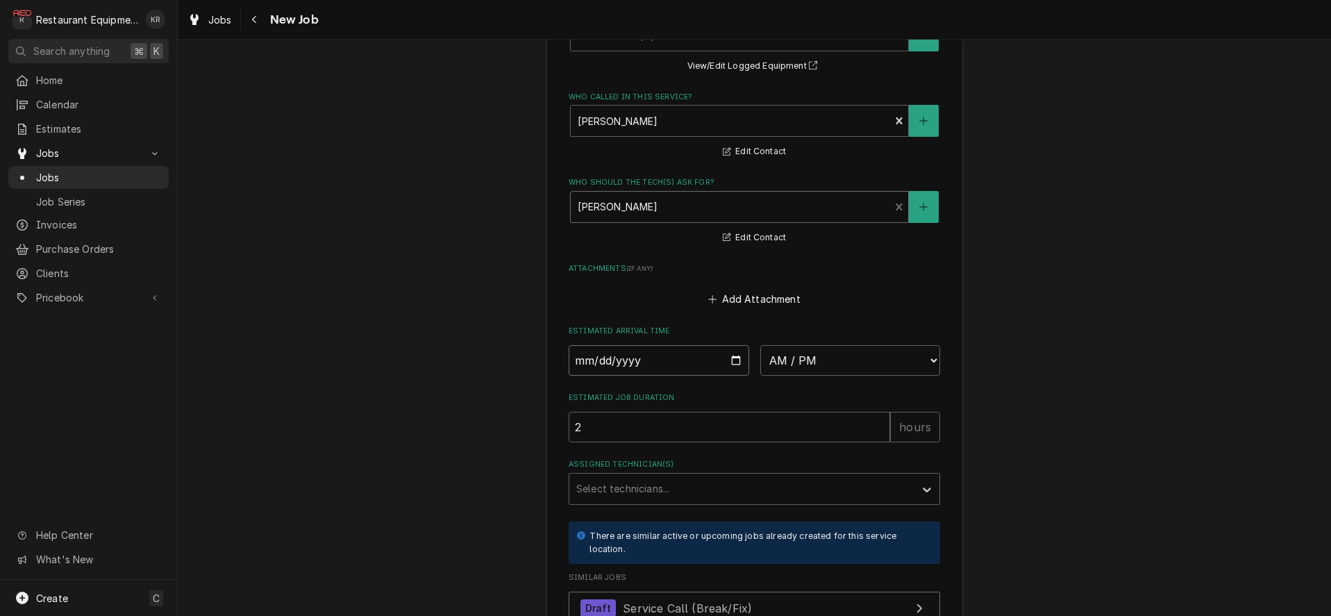
click at [737, 362] on input "Date" at bounding box center [659, 360] width 180 height 31
click at [731, 359] on input "Date" at bounding box center [659, 360] width 180 height 31
type input "[DATE]"
click at [760, 345] on select "AM / PM 6:00 AM 6:15 AM 6:30 AM 6:45 AM 7:00 AM 7:15 AM 7:30 AM 7:45 AM 8:00 AM…" at bounding box center [850, 360] width 180 height 31
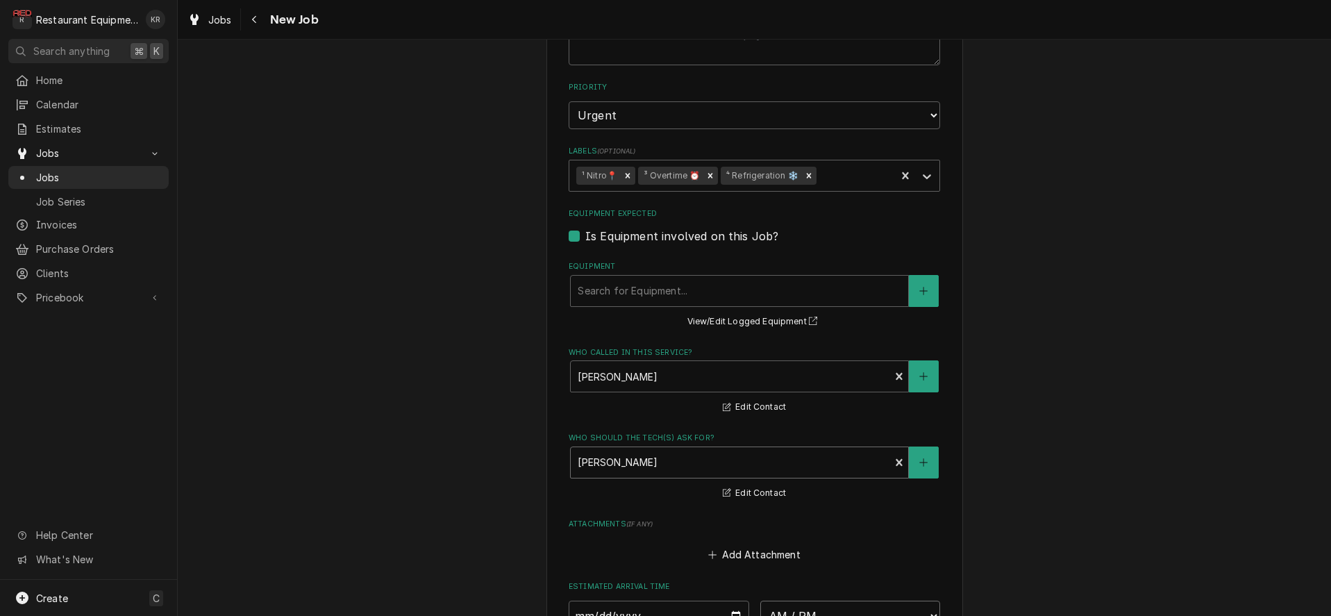
scroll to position [870, 0]
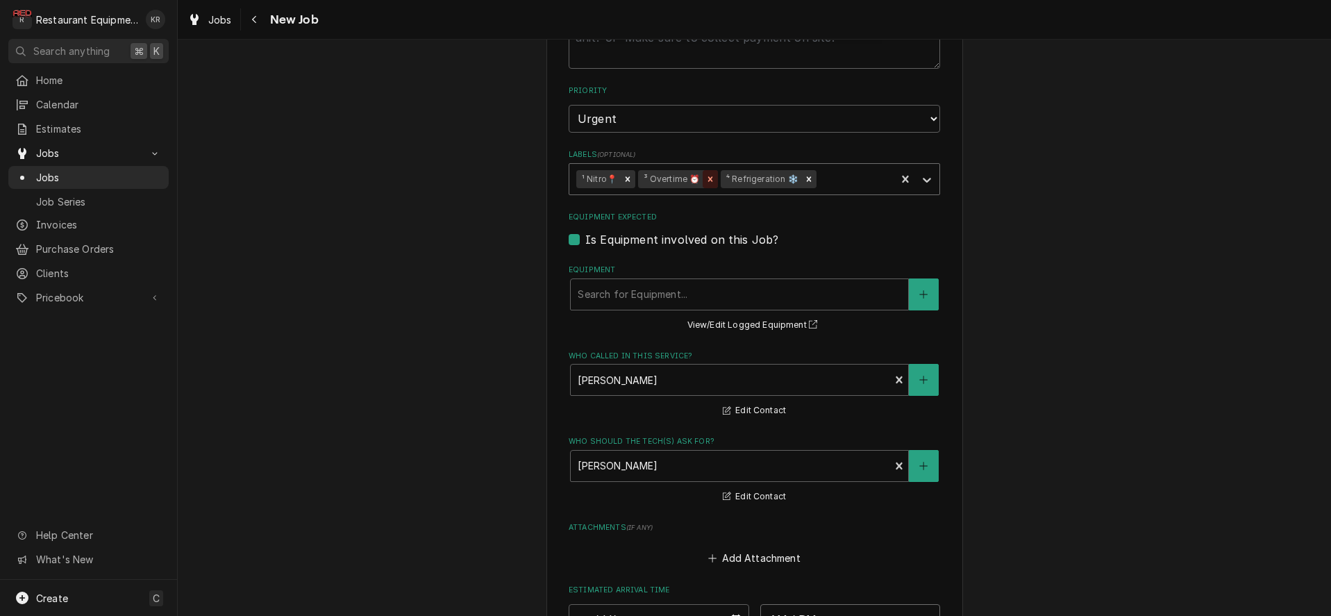
click at [712, 179] on icon "Remove ³ Overtime ⏰" at bounding box center [710, 179] width 10 height 10
type textarea "x"
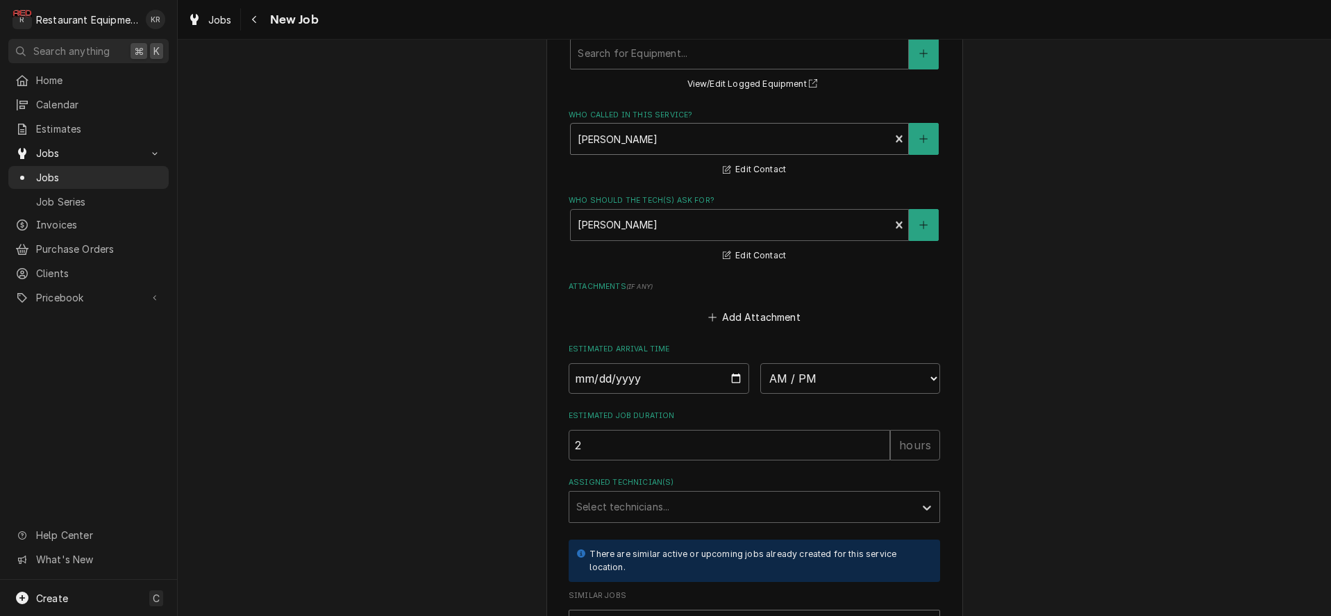
scroll to position [1263, 0]
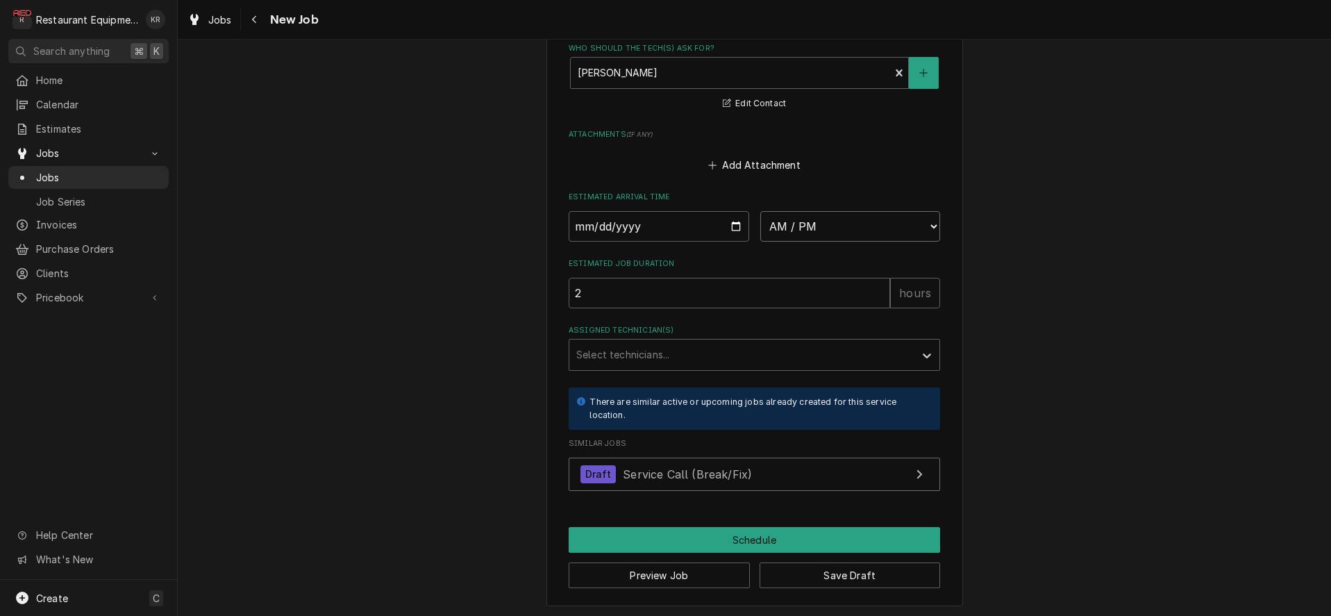
click at [760, 211] on select "AM / PM 6:00 AM 6:15 AM 6:30 AM 6:45 AM 7:00 AM 7:15 AM 7:30 AM 7:45 AM 8:00 AM…" at bounding box center [850, 226] width 180 height 31
select select "16:15:00"
click option "4:15 PM" at bounding box center [0, 0] width 0 height 0
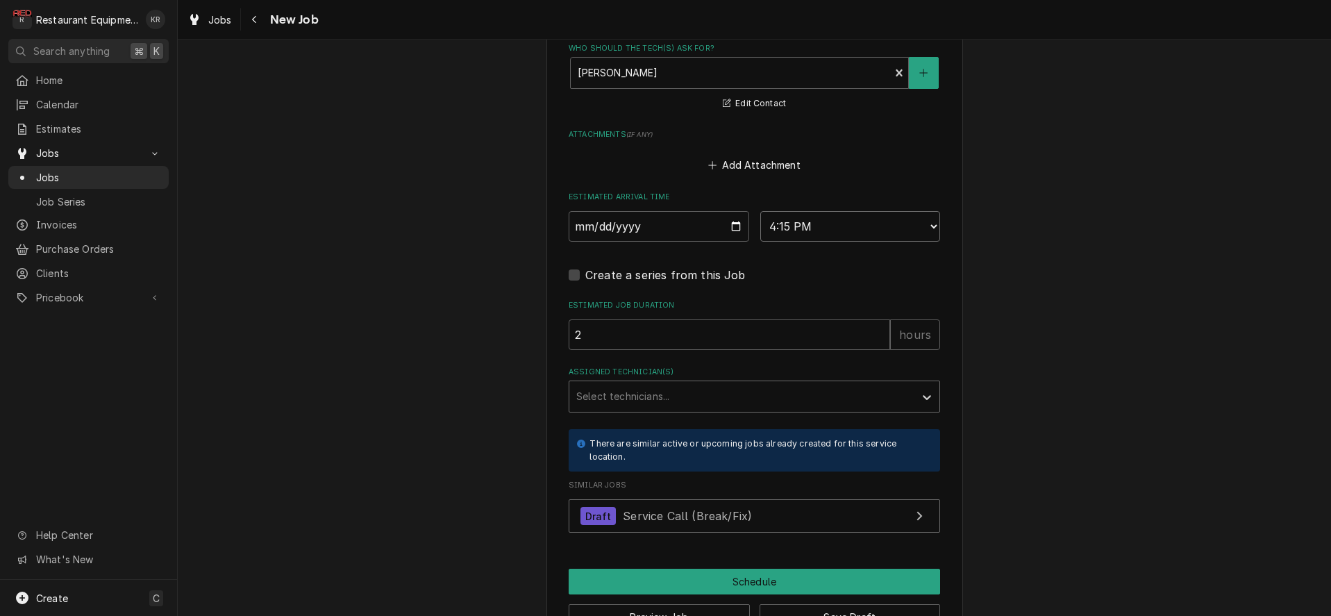
type textarea "x"
click at [648, 386] on div "Assigned Technician(s)" at bounding box center [741, 396] width 331 height 25
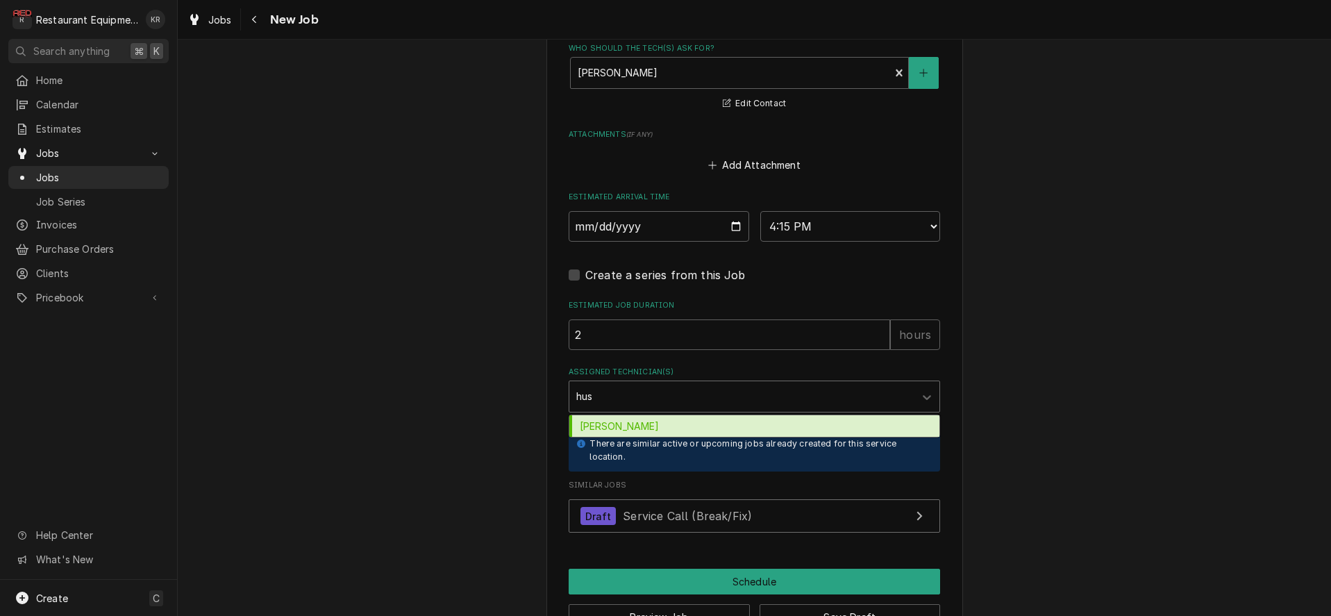
type input "hust"
click at [639, 422] on div "Huston Lewis" at bounding box center [754, 426] width 370 height 22
type textarea "x"
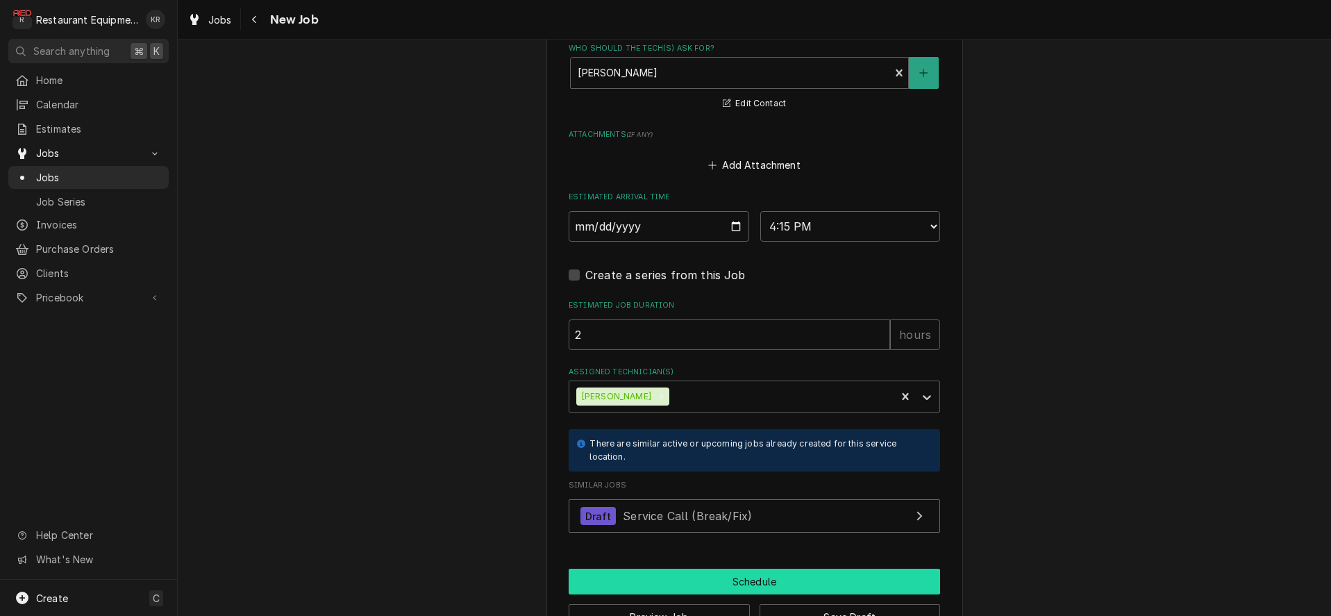
click at [689, 573] on button "Schedule" at bounding box center [754, 582] width 371 height 26
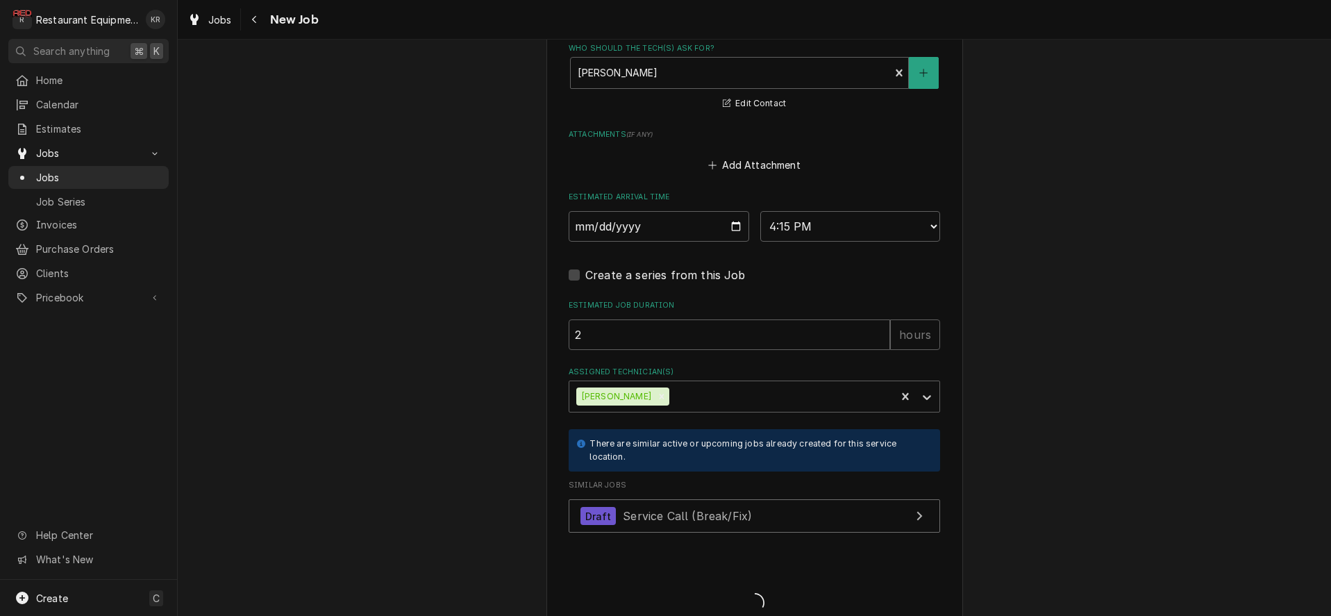
type textarea "x"
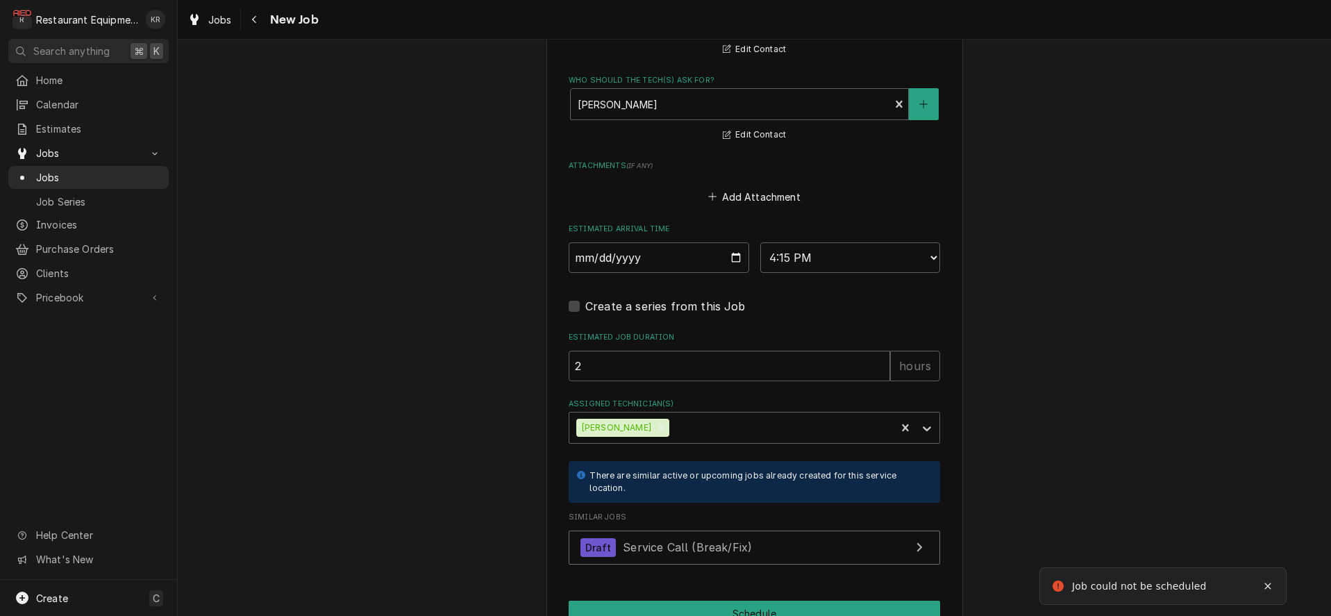
scroll to position [1093, 0]
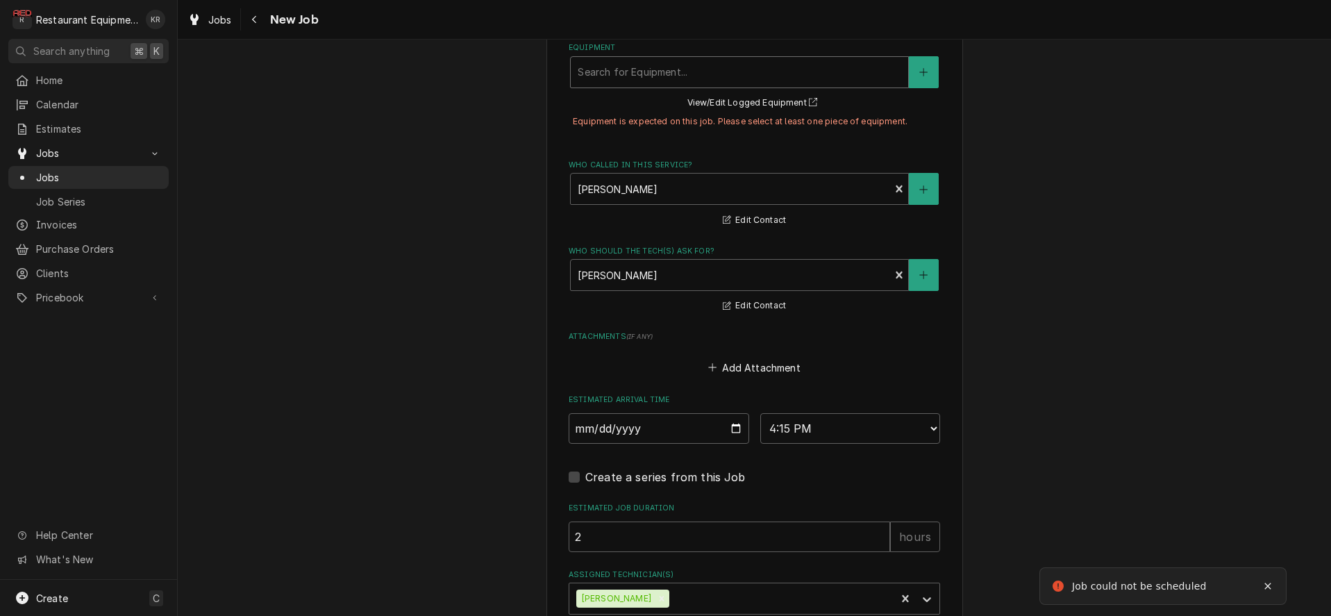
click at [698, 72] on div "Equipment" at bounding box center [739, 72] width 323 height 25
drag, startPoint x: 689, startPoint y: 72, endPoint x: 654, endPoint y: 79, distance: 35.4
click at [689, 72] on div "Equipment" at bounding box center [739, 72] width 323 height 25
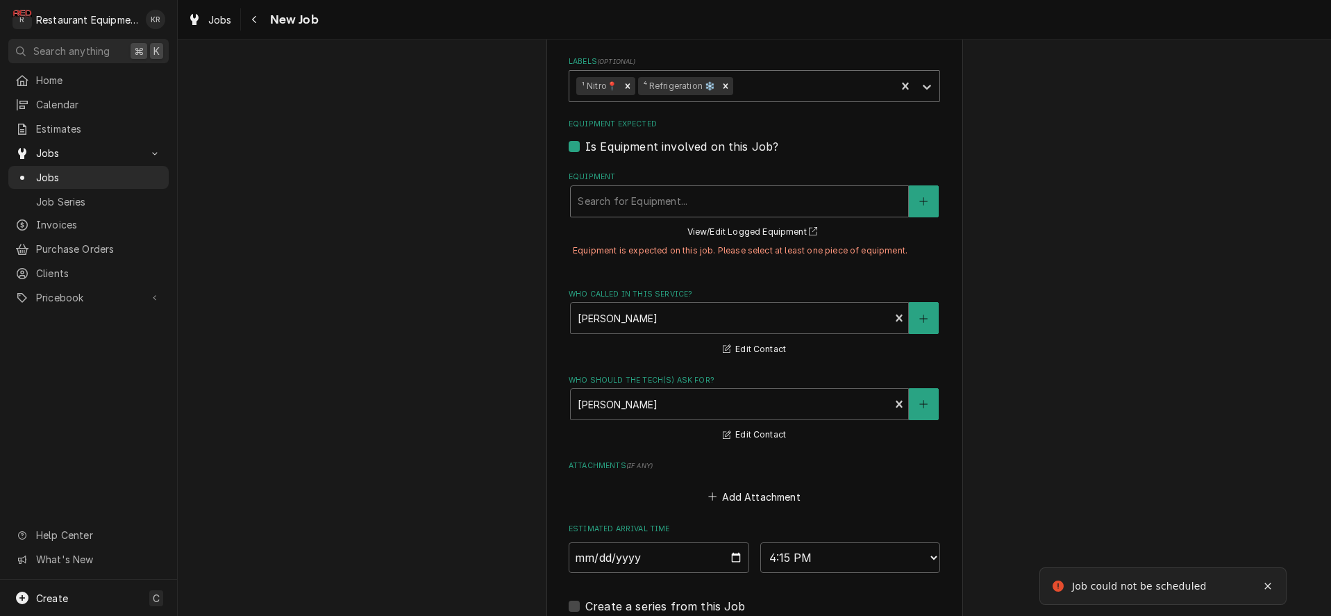
scroll to position [950, 0]
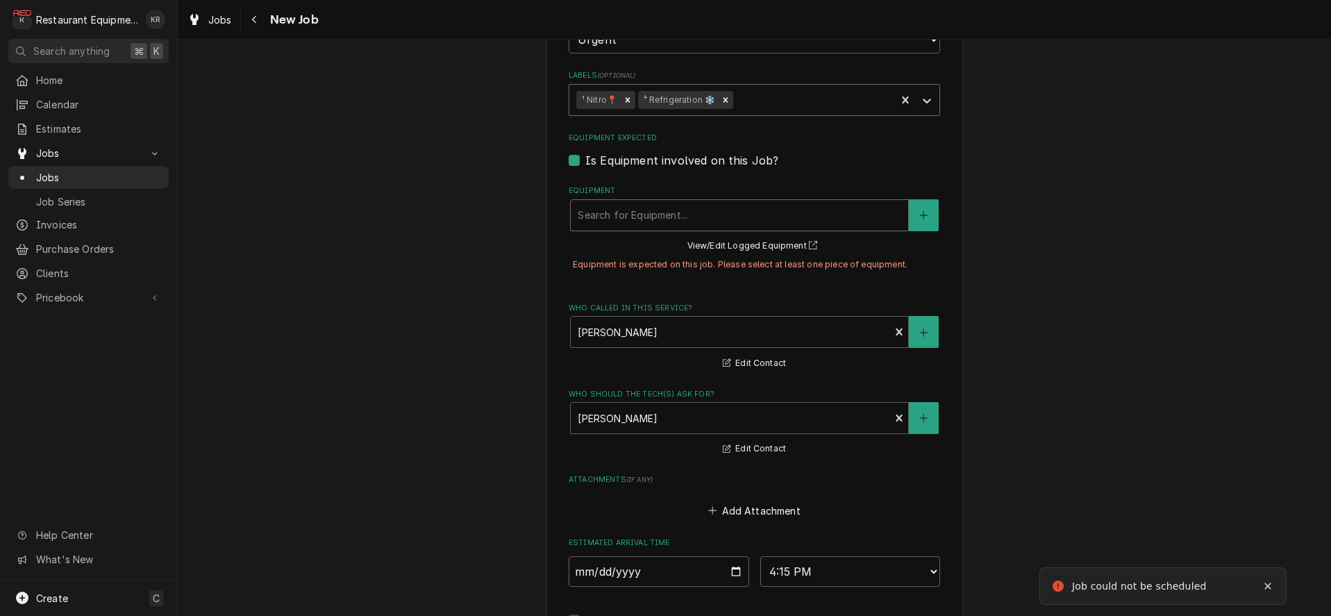
click at [585, 160] on label "Is Equipment involved on this Job?" at bounding box center [681, 160] width 193 height 17
click at [585, 160] on input "Equipment Expected" at bounding box center [770, 167] width 371 height 31
checkbox input "false"
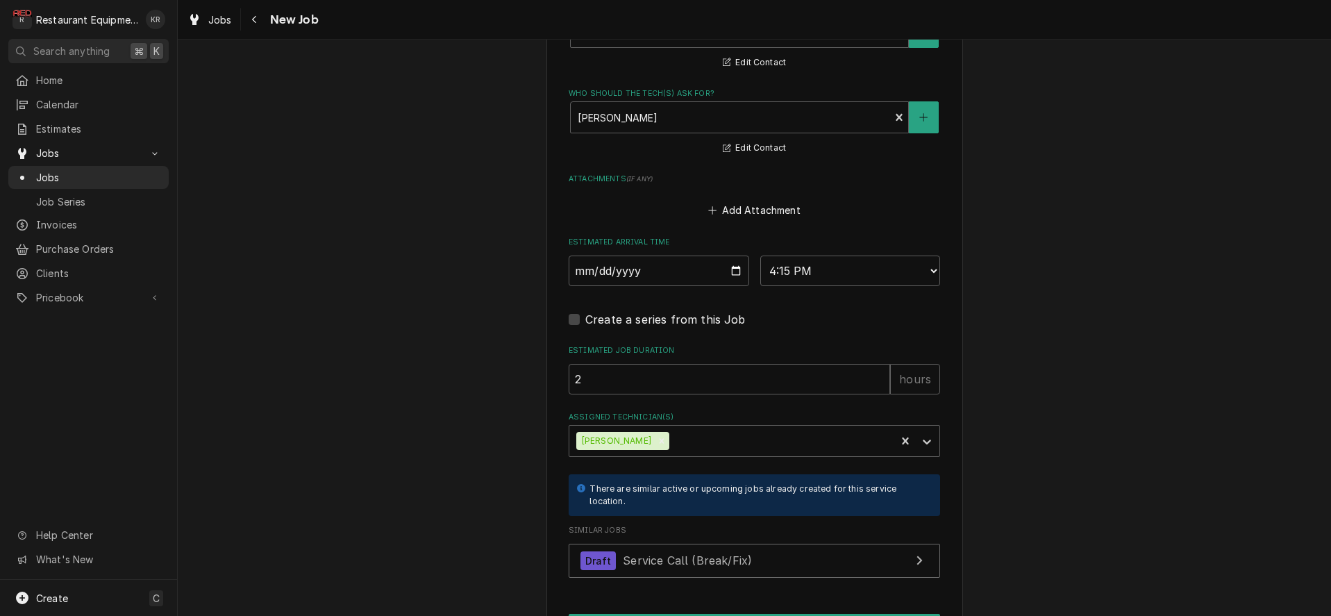
scroll to position [1219, 0]
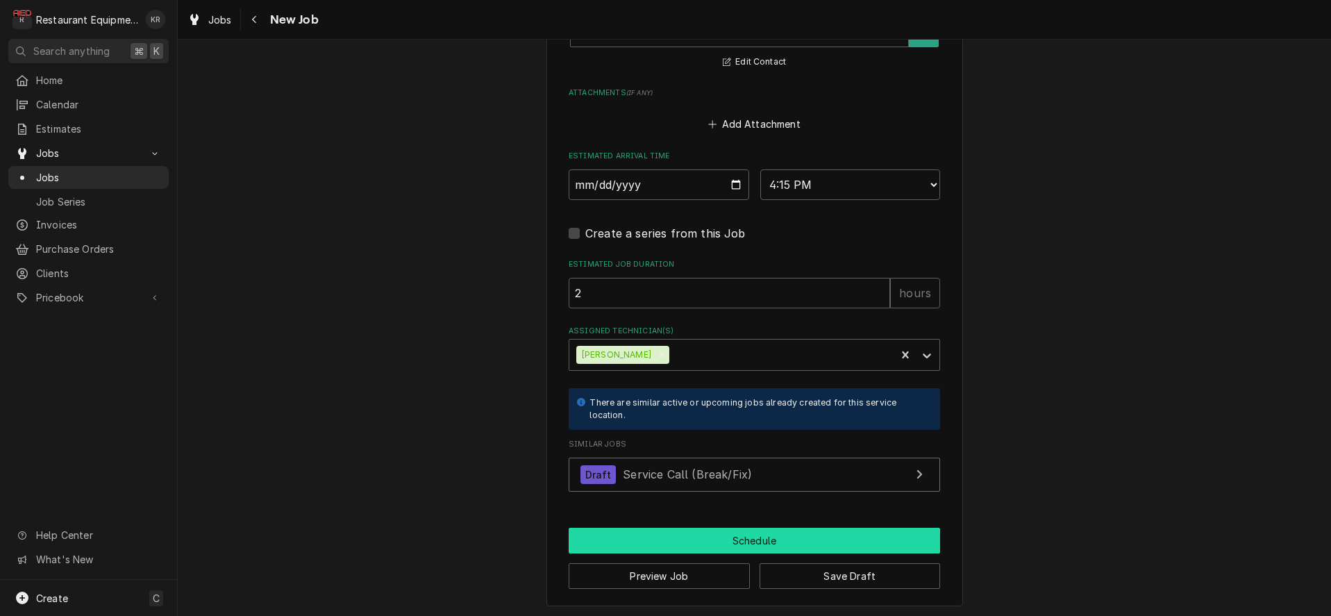
click at [756, 534] on button "Schedule" at bounding box center [754, 541] width 371 height 26
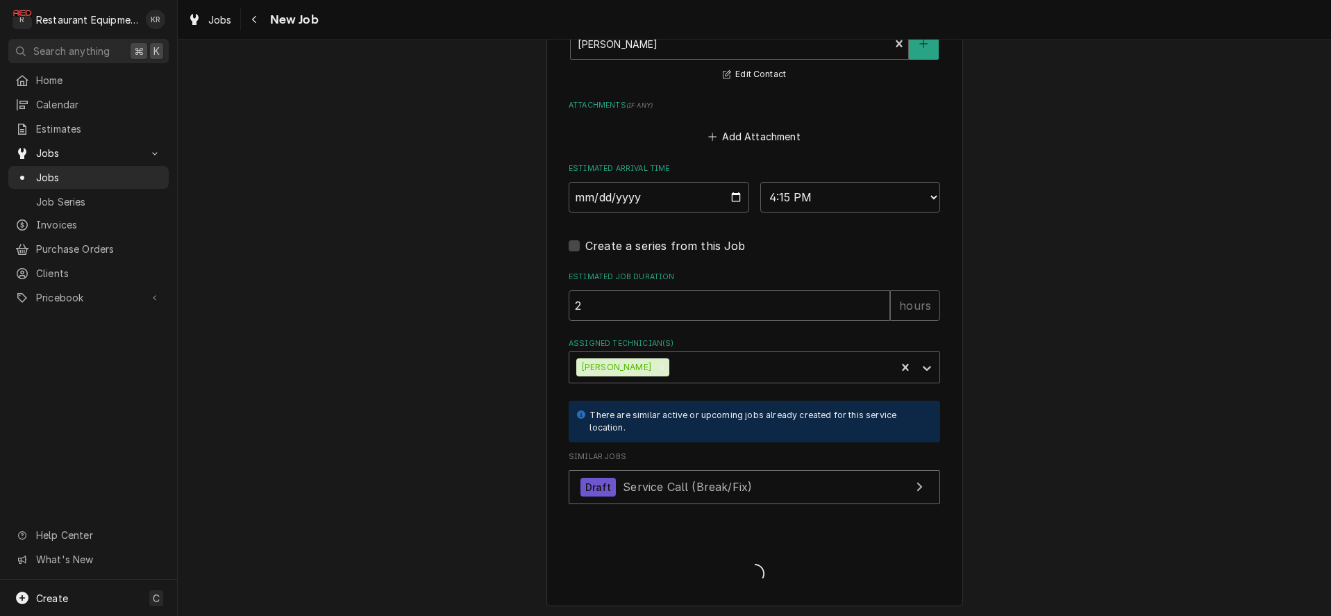
type textarea "x"
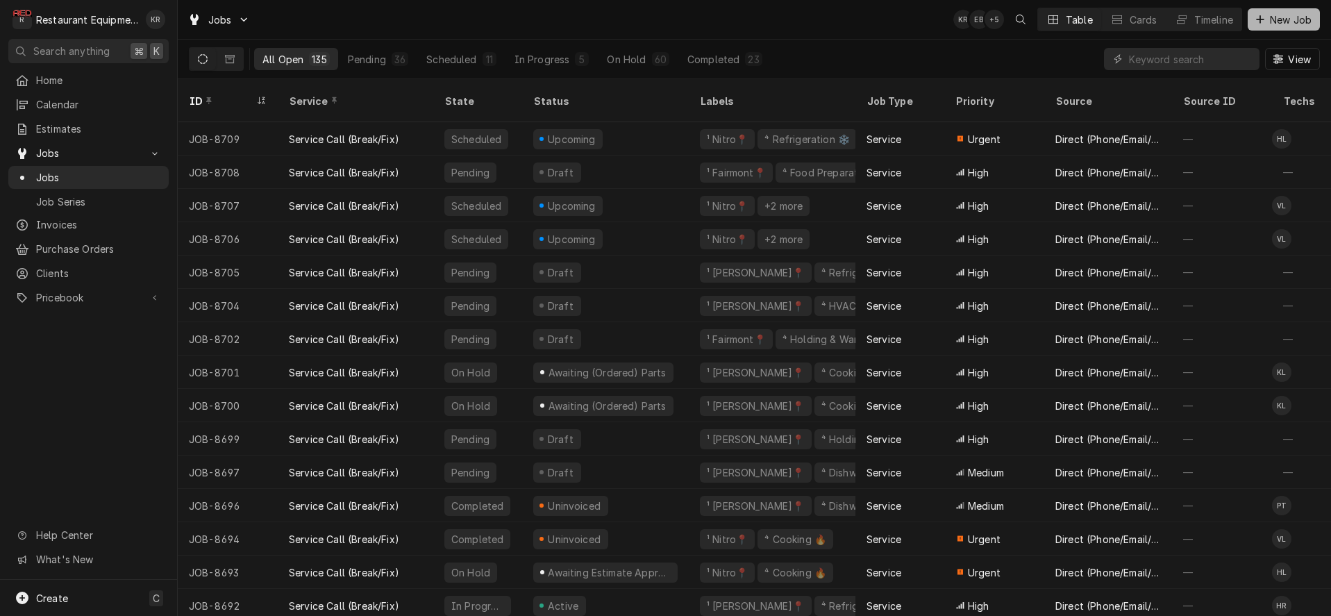
click at [1290, 19] on span "New Job" at bounding box center [1290, 19] width 47 height 15
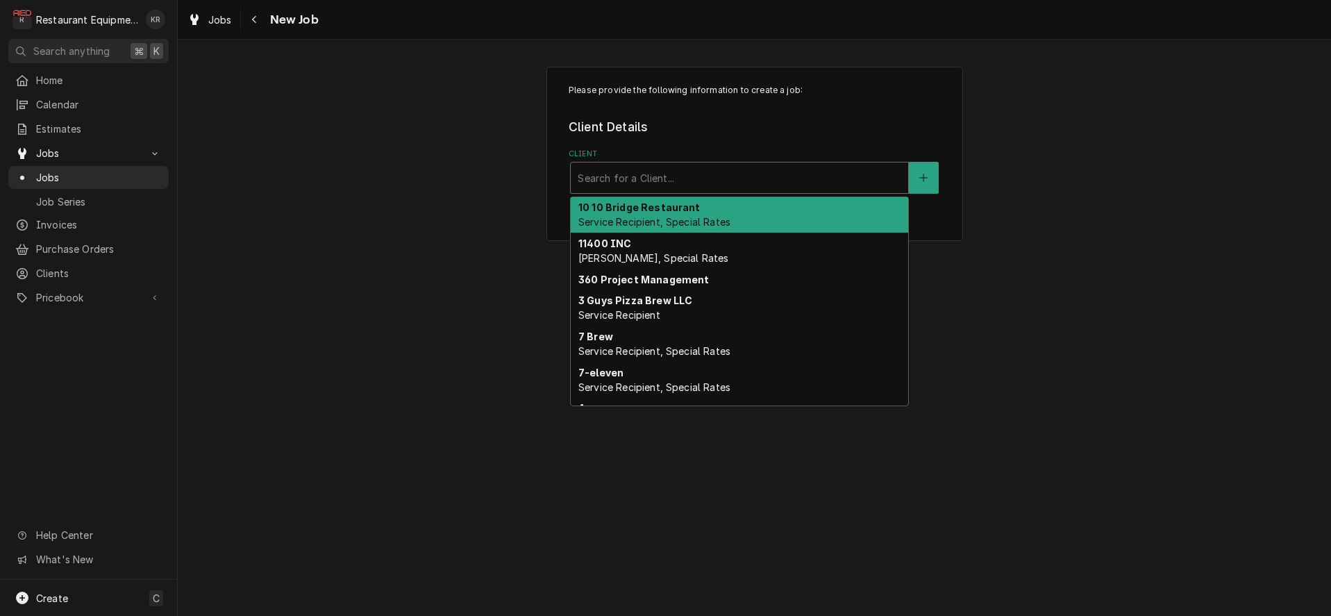
click at [647, 187] on div "Client" at bounding box center [739, 177] width 323 height 25
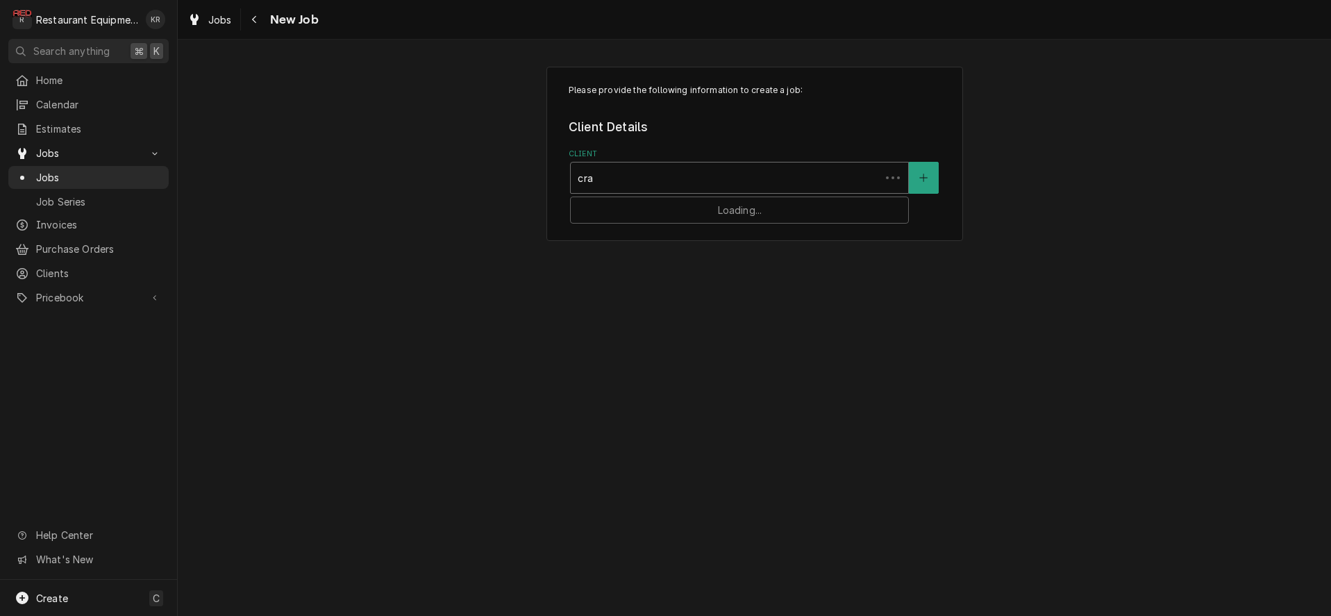
type input "crac"
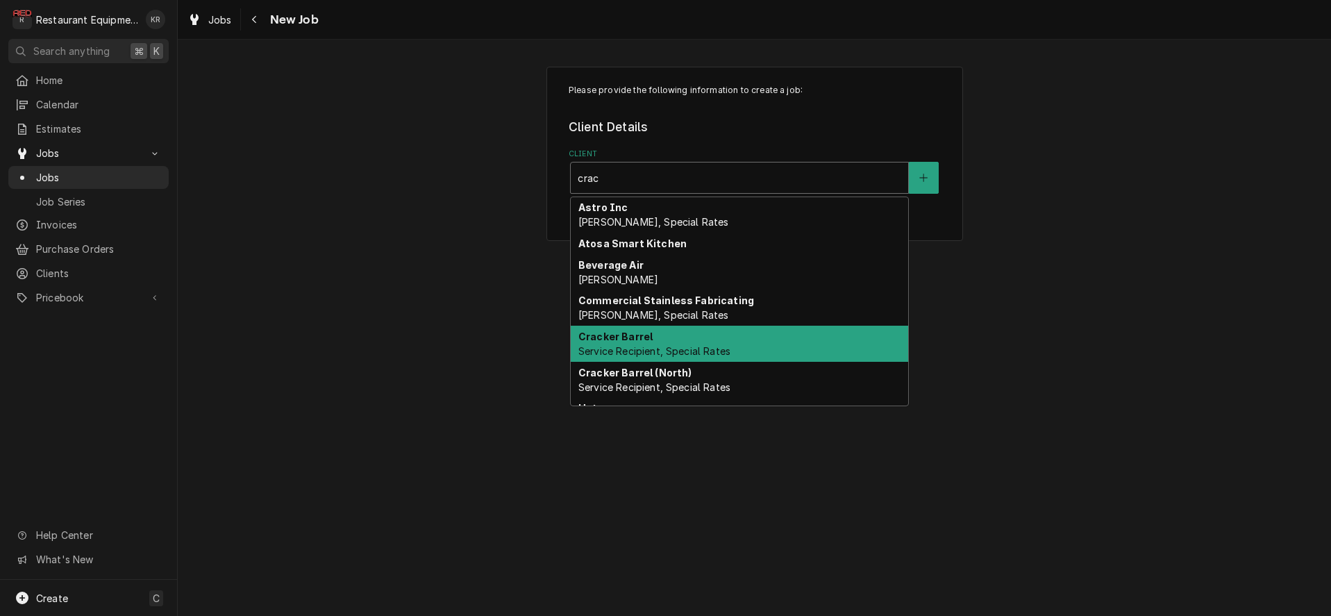
click at [644, 342] on strong "Cracker Barrel" at bounding box center [615, 336] width 74 height 12
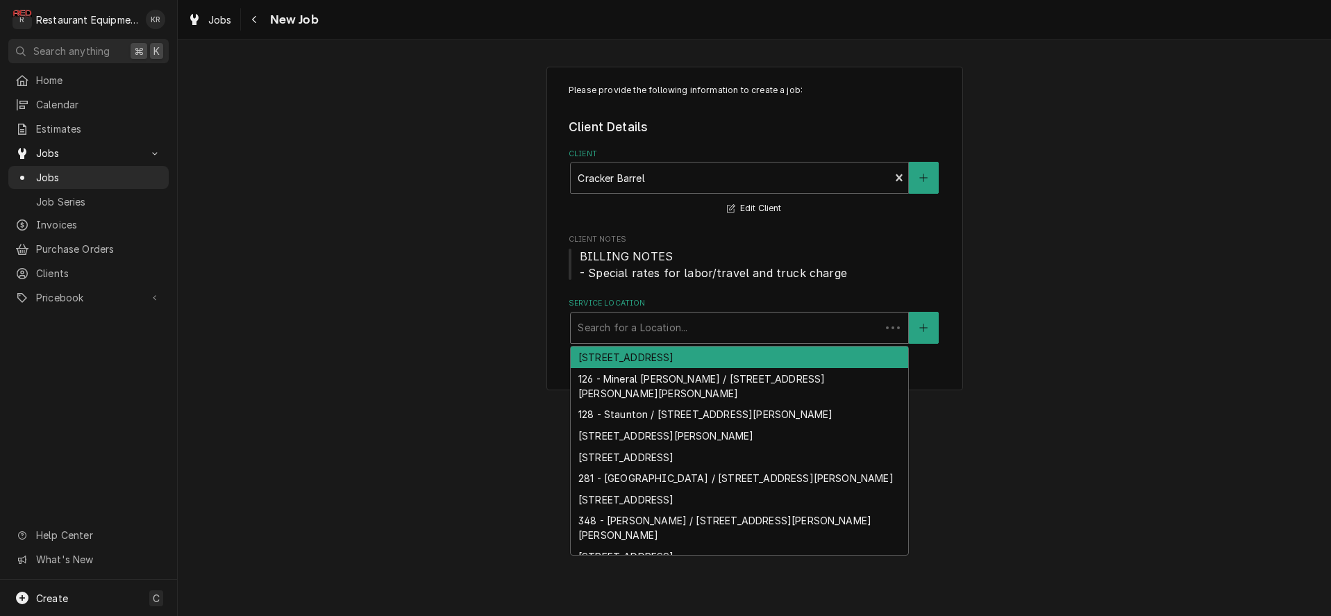
click at [611, 335] on div "Service Location" at bounding box center [726, 327] width 296 height 25
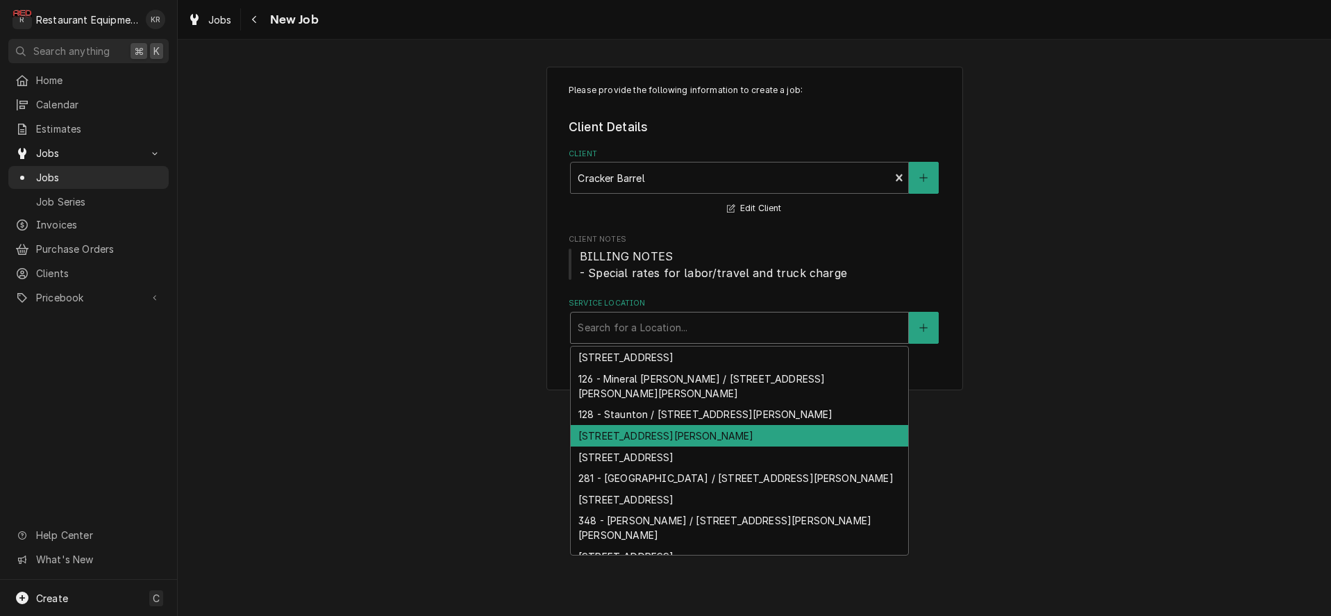
click at [640, 428] on div "[STREET_ADDRESS][PERSON_NAME]" at bounding box center [739, 436] width 337 height 22
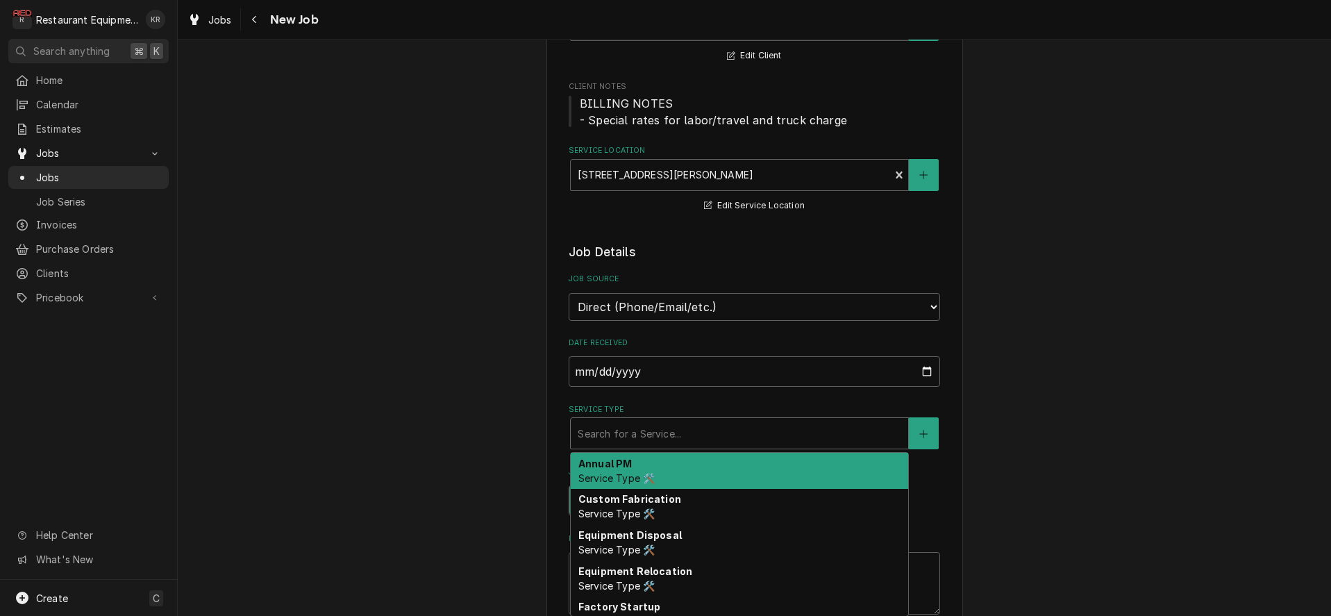
click at [639, 426] on div "Service Type" at bounding box center [739, 433] width 323 height 25
type textarea "x"
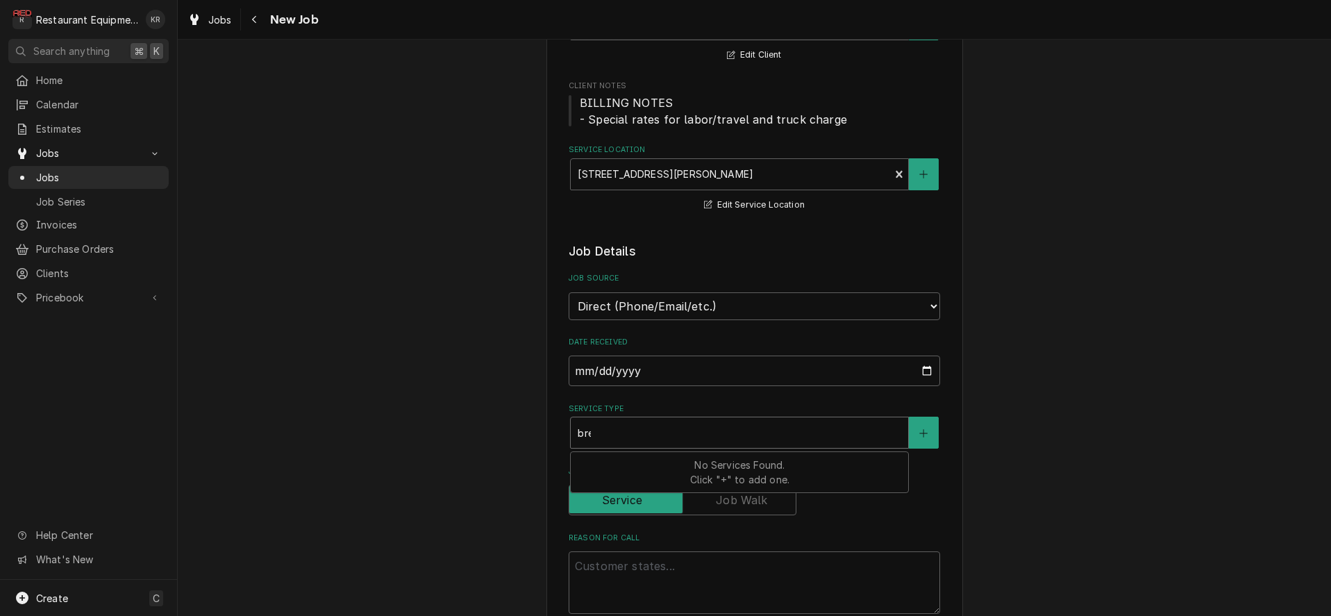
type input "brerea"
type textarea "x"
type input "brere"
type textarea "x"
type input "brer"
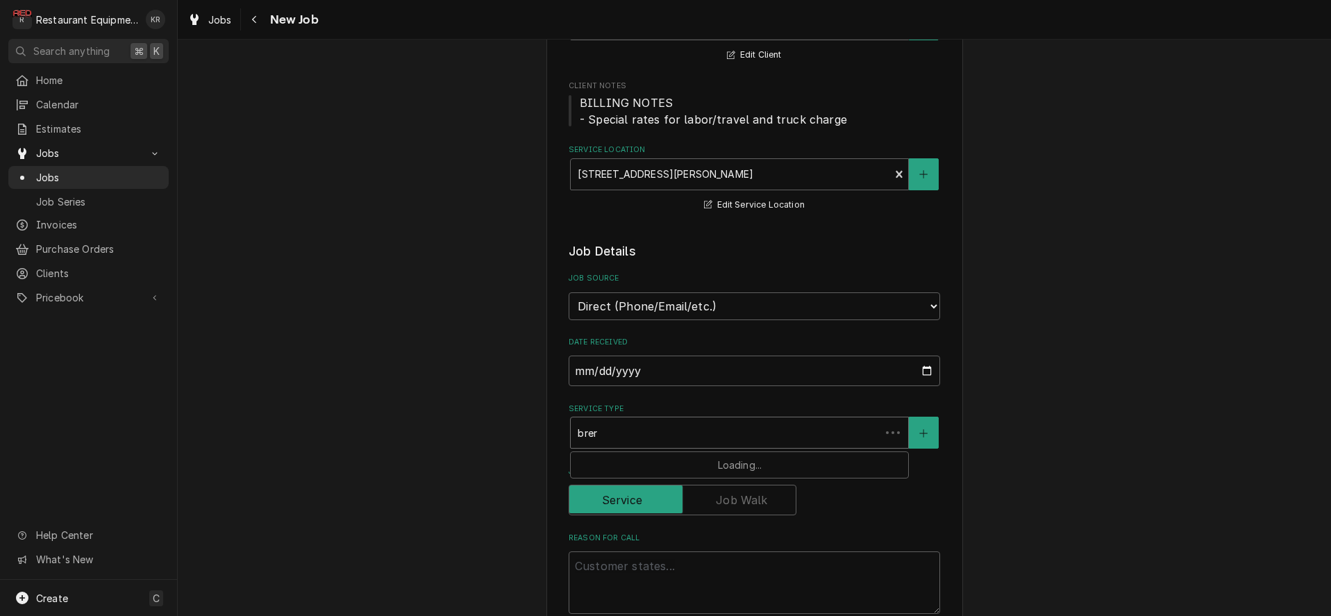
type textarea "x"
type input "bre"
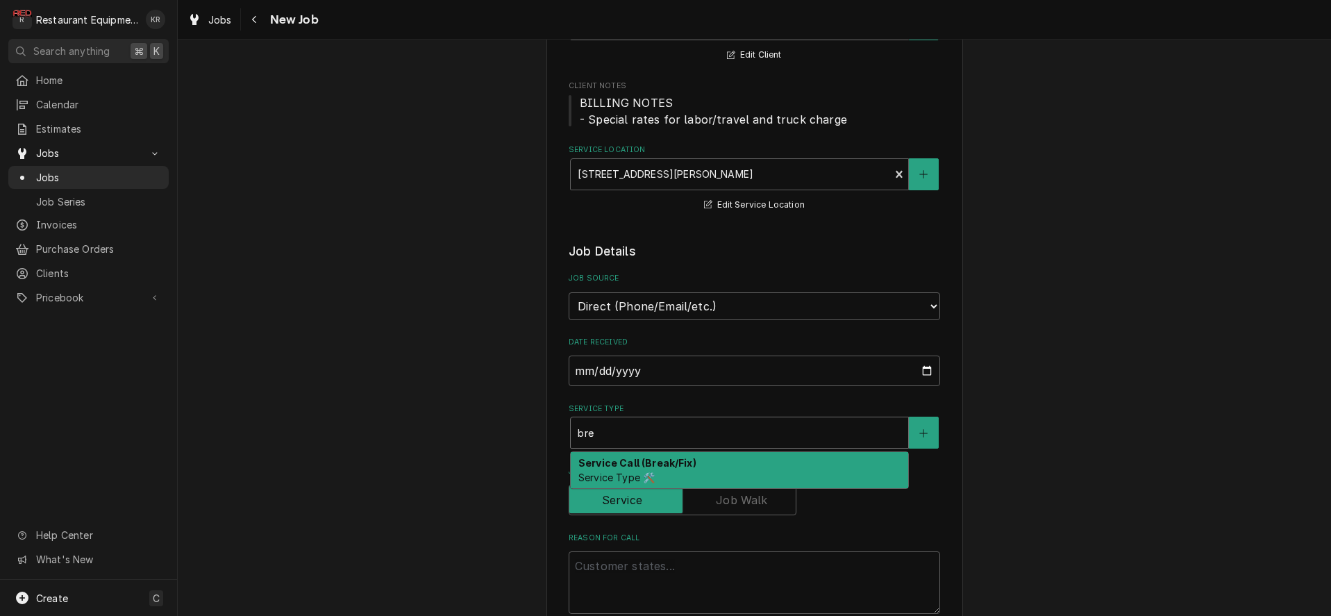
click at [639, 472] on span "Service Type 🛠️" at bounding box center [616, 477] width 76 height 12
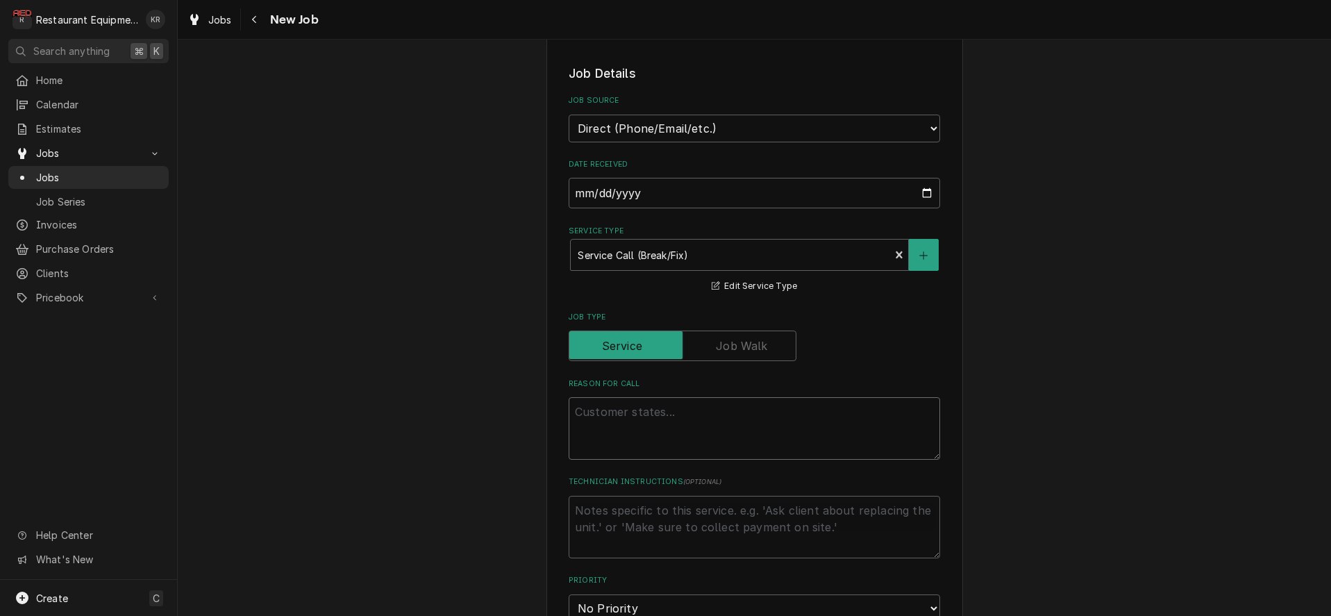
click at [614, 421] on textarea "Reason For Call" at bounding box center [754, 428] width 371 height 62
paste textarea "Service Request: Cracker Barrel Old Country Store, Inc 11 [PERSON_NAME](0193) N…"
type textarea "x"
type textarea "Service Request: Cracker Barrel Old Country Store, Inc 11 [PERSON_NAME](0193) N…"
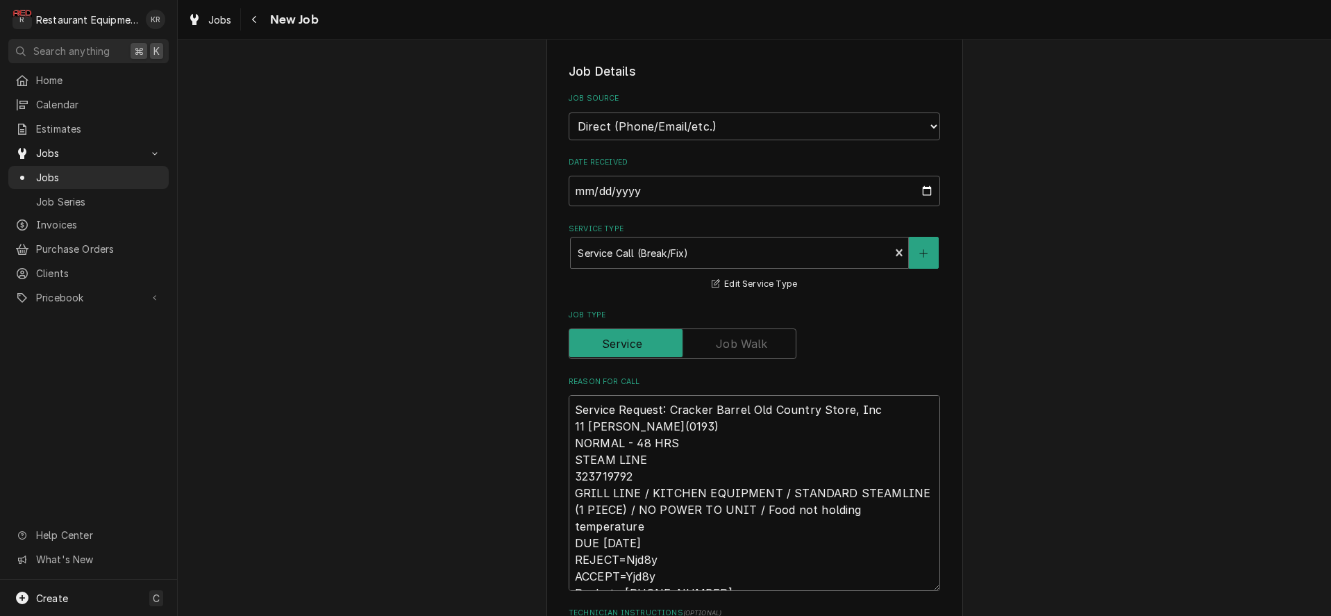
drag, startPoint x: 652, startPoint y: 461, endPoint x: 487, endPoint y: 358, distance: 195.1
click at [569, 395] on textarea "Service Request: Cracker Barrel Old Country Store, Inc 11 [PERSON_NAME](0193) N…" at bounding box center [754, 493] width 371 height 196
type textarea "x"
type textarea "T 323719792 GRILL LINE / KITCHEN EQUIPMENT / STANDARD STEAMLINE (1 PIECE) / NO …"
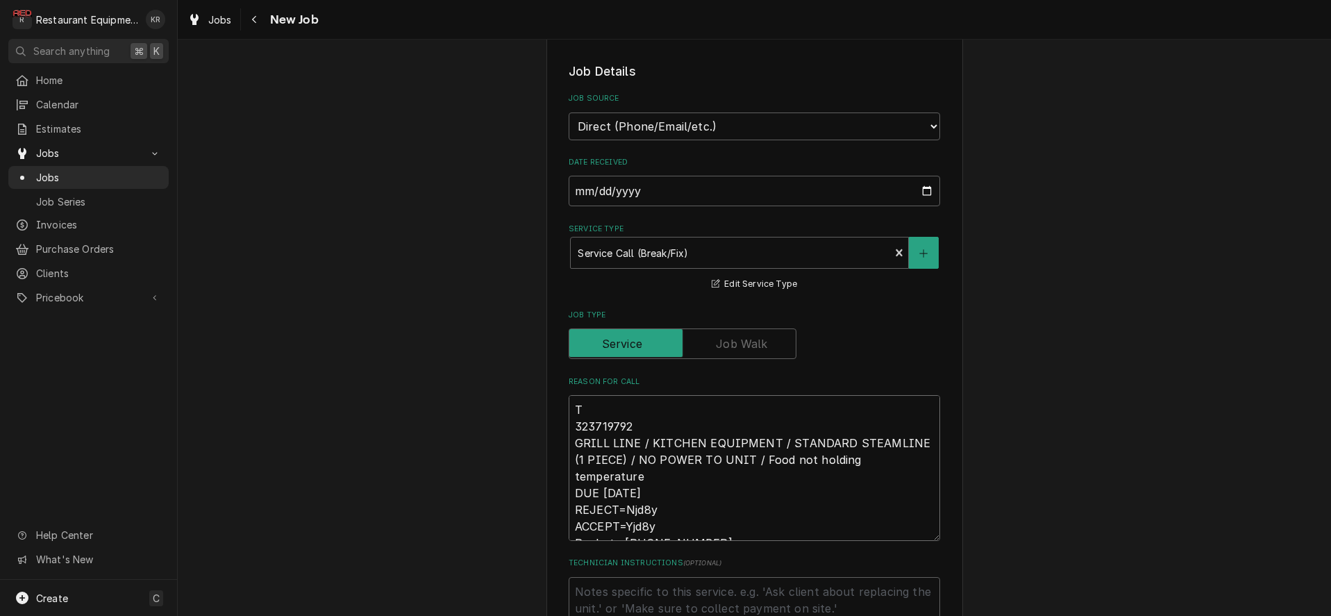
type textarea "x"
type textarea "Tr 323719792 GRILL LINE / KITCHEN EQUIPMENT / STANDARD STEAMLINE (1 PIECE) / NO…"
type textarea "x"
type textarea "Tra 323719792 GRILL LINE / KITCHEN EQUIPMENT / STANDARD STEAMLINE (1 PIECE) / N…"
type textarea "x"
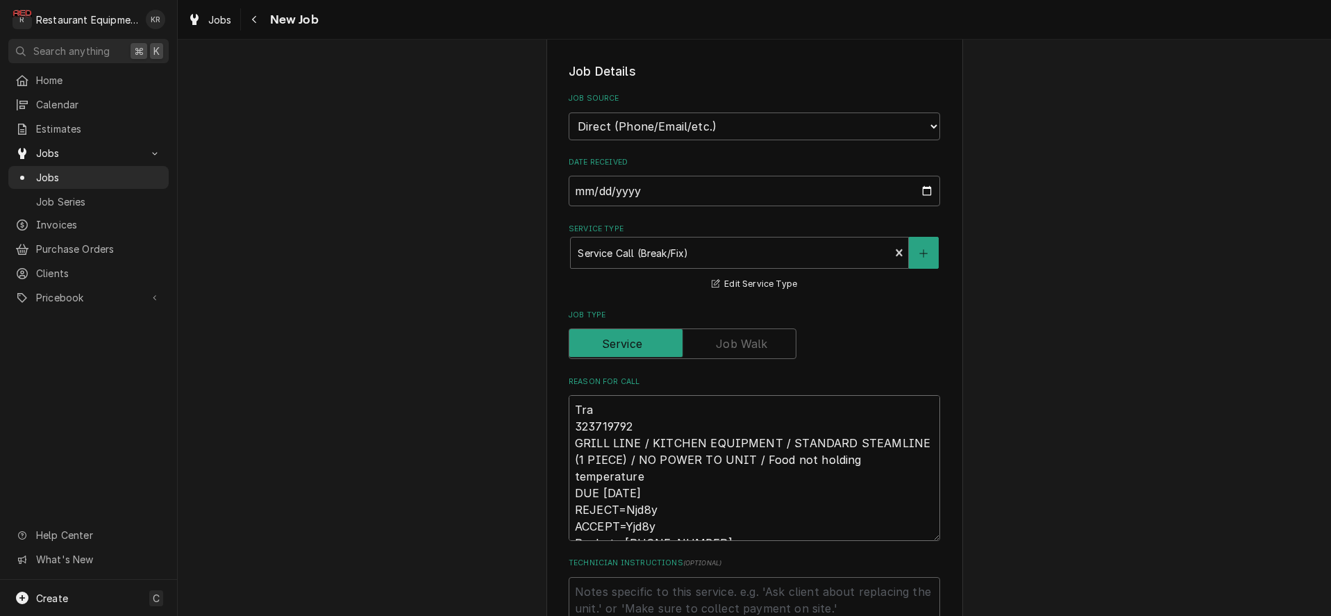
type textarea "Trac 323719792 GRILL LINE / KITCHEN EQUIPMENT / STANDARD STEAMLINE (1 PIECE) / …"
type textarea "x"
type textarea "Track 323719792 GRILL LINE / KITCHEN EQUIPMENT / STANDARD STEAMLINE (1 PIECE) /…"
type textarea "x"
type textarea "Tracki 323719792 GRILL LINE / KITCHEN EQUIPMENT / STANDARD STEAMLINE (1 PIECE) …"
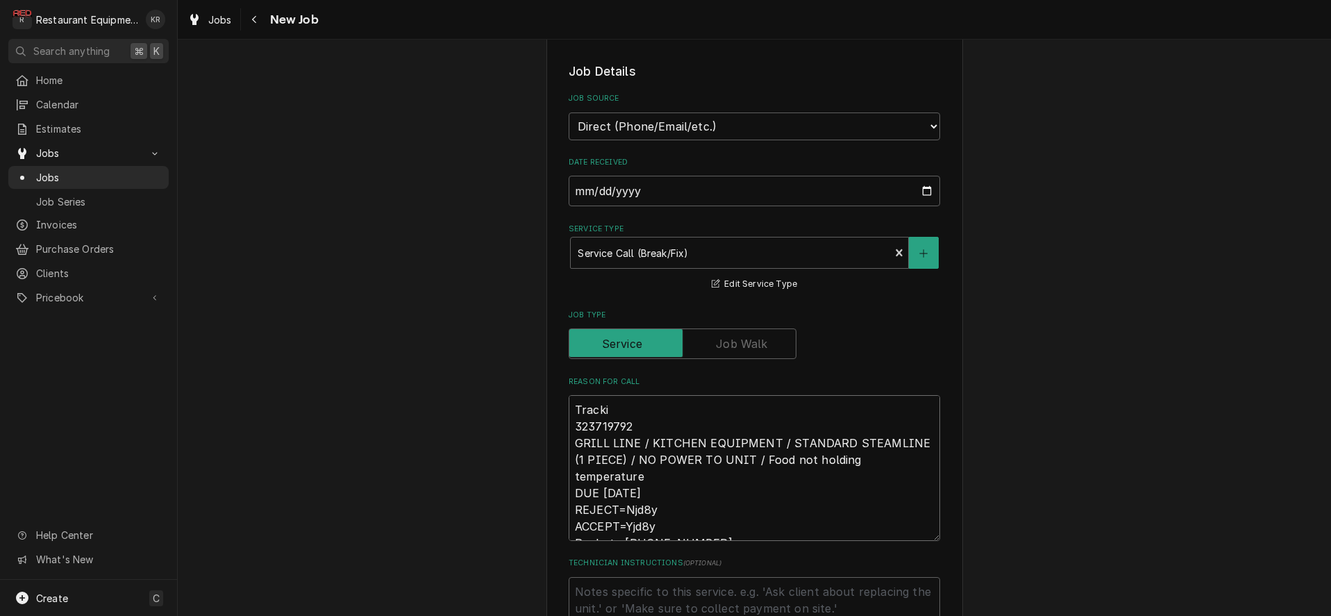
type textarea "x"
type textarea "Trackin 323719792 GRILL LINE / KITCHEN EQUIPMENT / STANDARD STEAMLINE (1 PIECE)…"
type textarea "x"
type textarea "Tracking 323719792 GRILL LINE / KITCHEN EQUIPMENT / STANDARD STEAMLINE (1 PIECE…"
type textarea "x"
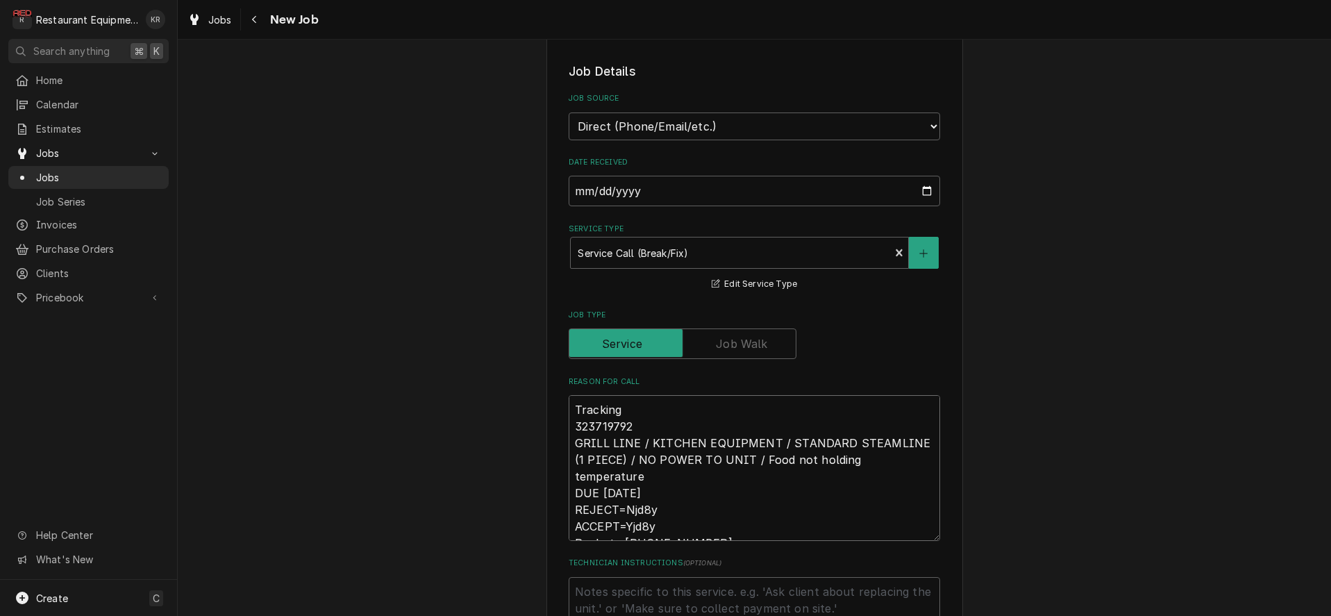
type textarea "Tracking 323719792 GRILL LINE / KITCHEN EQUIPMENT / STANDARD STEAMLINE (1 PIECE…"
type textarea "x"
type textarea "Tracking # 323719792 GRILL LINE / KITCHEN EQUIPMENT / STANDARD STEAMLINE (1 PIE…"
type textarea "x"
type textarea "Tracking # 323719792 GRILL LINE / KITCHEN EQUIPMENT / STANDARD STEAMLINE (1 PIE…"
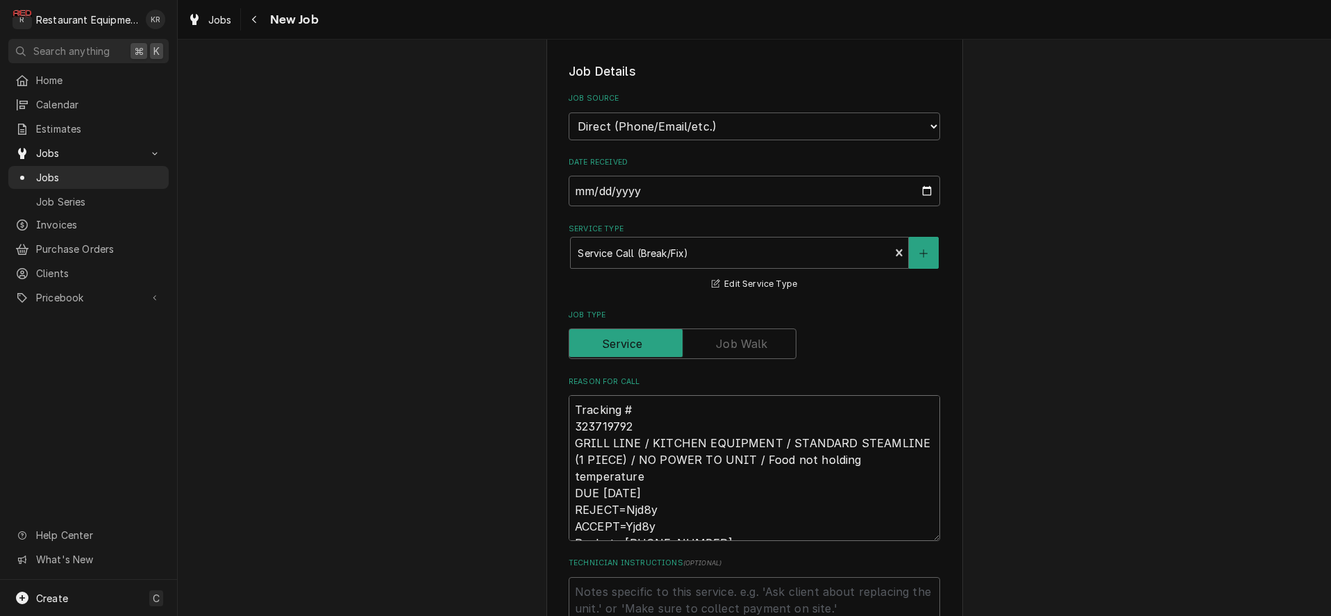
type textarea "x"
type textarea "Tracking # 323719792 GRILL LINE / KITCHEN EQUIPMENT / STANDARD STEAMLINE (1 PIE…"
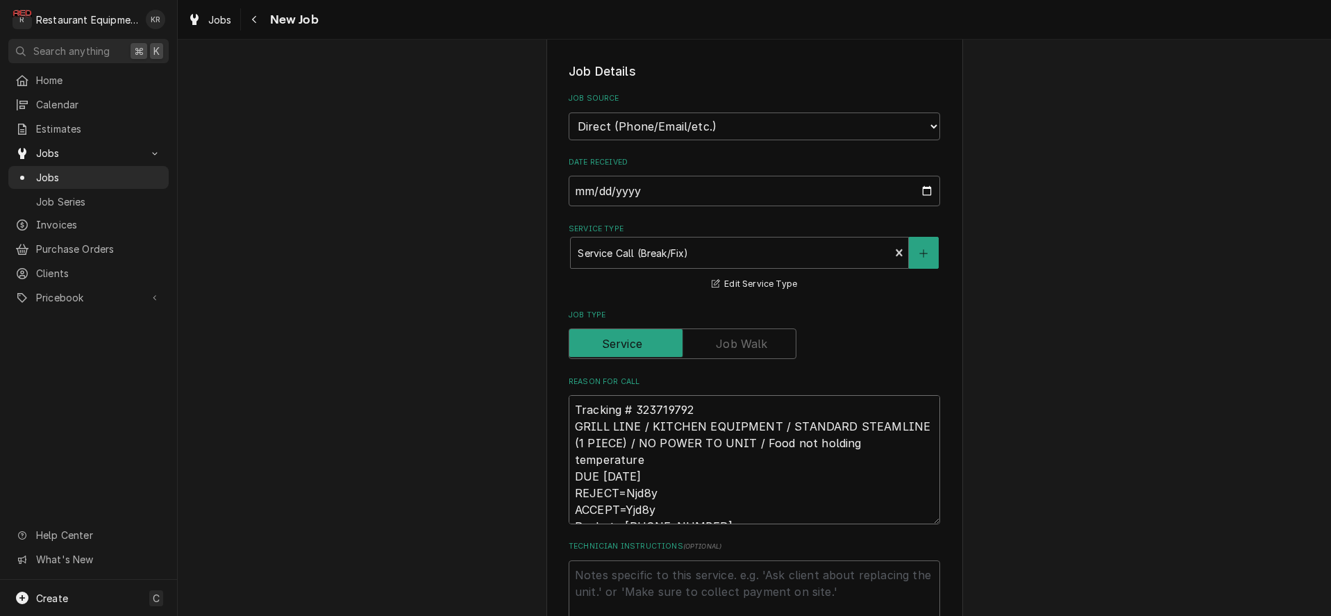
click at [735, 414] on textarea "Tracking # 323719792 GRILL LINE / KITCHEN EQUIPMENT / STANDARD STEAMLINE (1 PIE…" at bounding box center [754, 459] width 371 height 129
type textarea "x"
type textarea "Tracking # 323719792 GRILL LINE / KITCHEN EQUIPMENT / STANDARD STEAMLINE (1 PIE…"
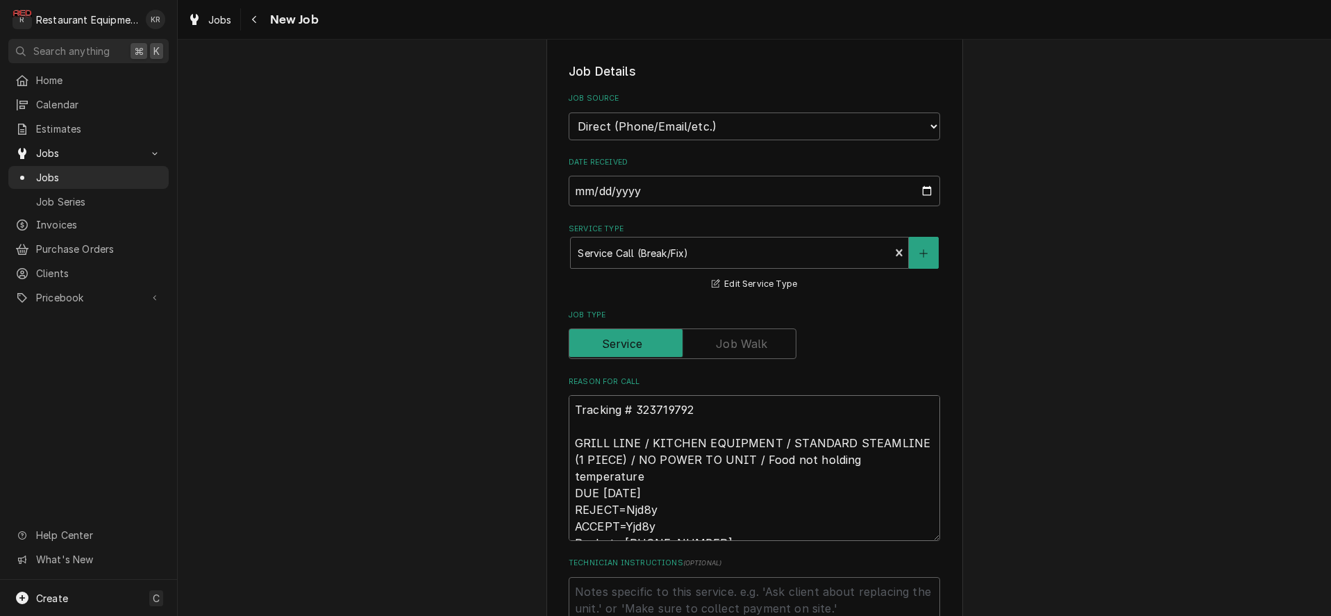
scroll to position [335, 0]
drag, startPoint x: 576, startPoint y: 475, endPoint x: 741, endPoint y: 562, distance: 186.3
click at [741, 539] on textarea "Tracking # 323719792 GRILL LINE / KITCHEN EQUIPMENT / STANDARD STEAMLINE (1 PIE…" at bounding box center [754, 466] width 371 height 146
type textarea "x"
type textarea "Tracking # 323719792 GRILL LINE / KITCHEN EQUIPMENT / STANDARD STEAMLINE (1 PIE…"
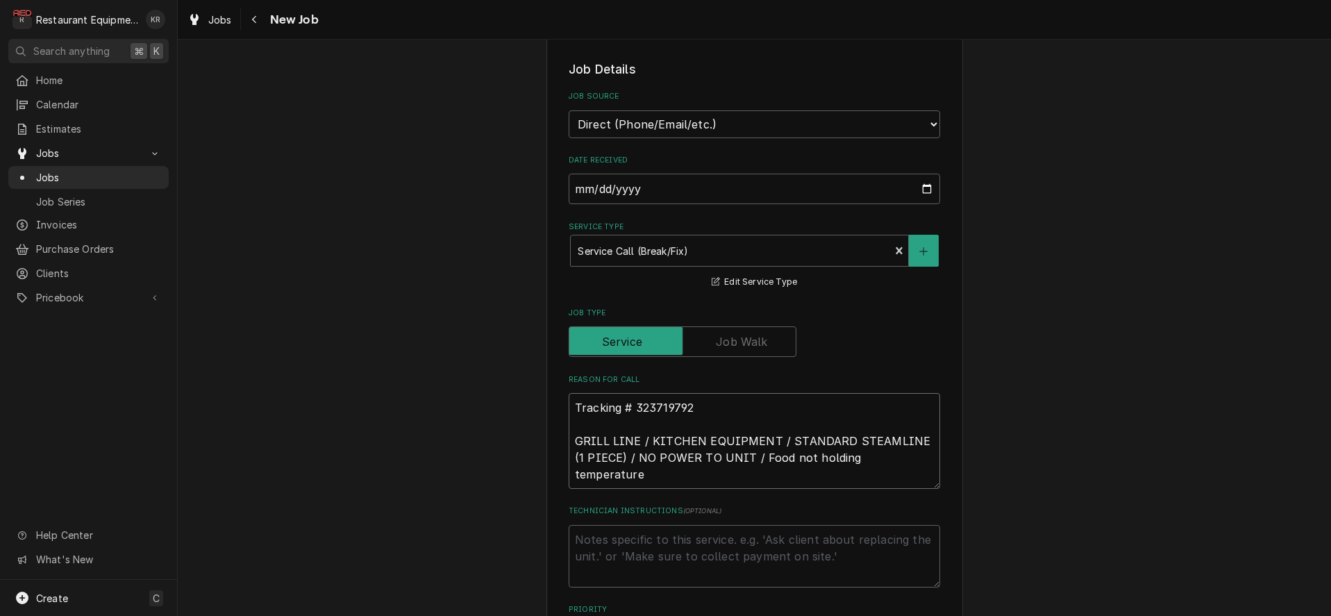
type textarea "x"
type textarea "Tracking # 323719792 GRILL LINE / KITCHEN EQUIPMENT / STANDARD STEAMLINE (1 PIE…"
click at [641, 549] on textarea "Technician Instructions ( optional )" at bounding box center [754, 556] width 371 height 62
type textarea "x"
type textarea "NT"
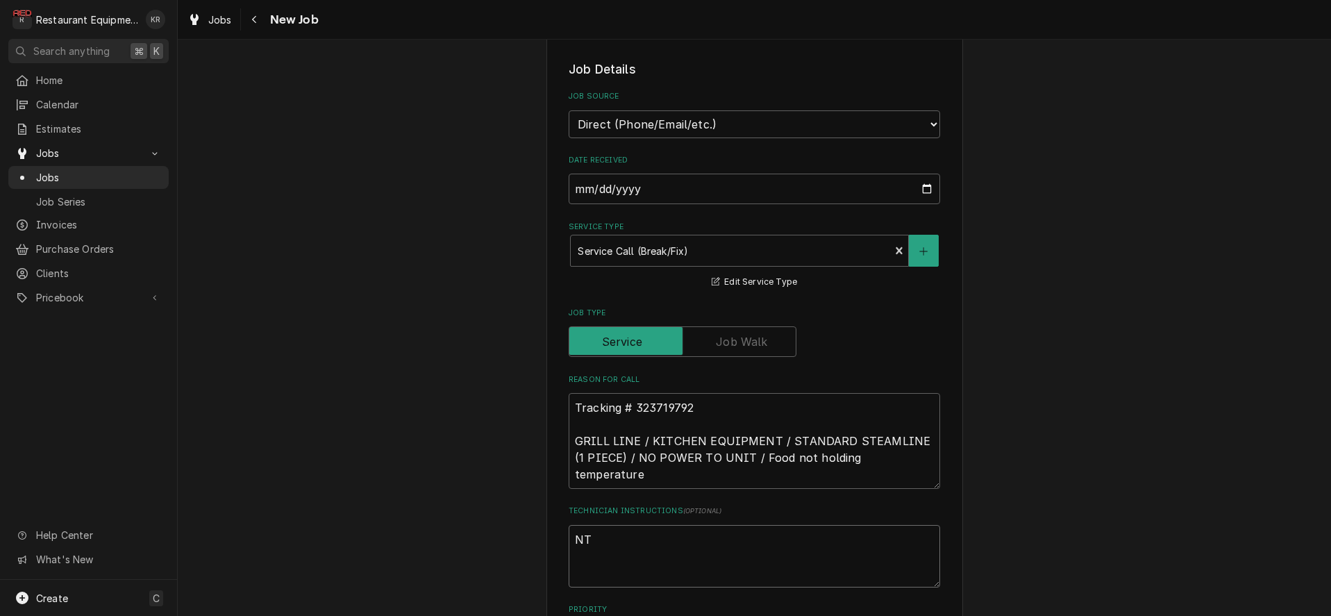
type textarea "x"
type textarea "NTE"
type textarea "x"
type textarea "NTE"
type textarea "x"
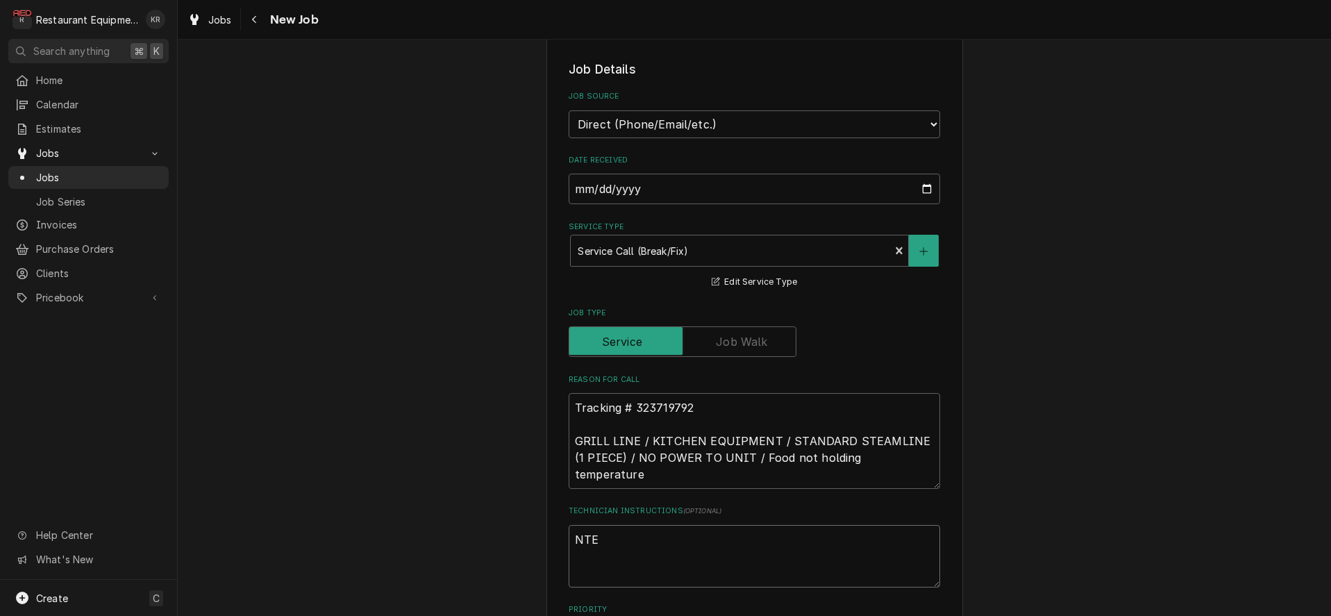
type textarea "NTE $"
type textarea "x"
type textarea "NTE $7"
type textarea "x"
type textarea "NTE $70"
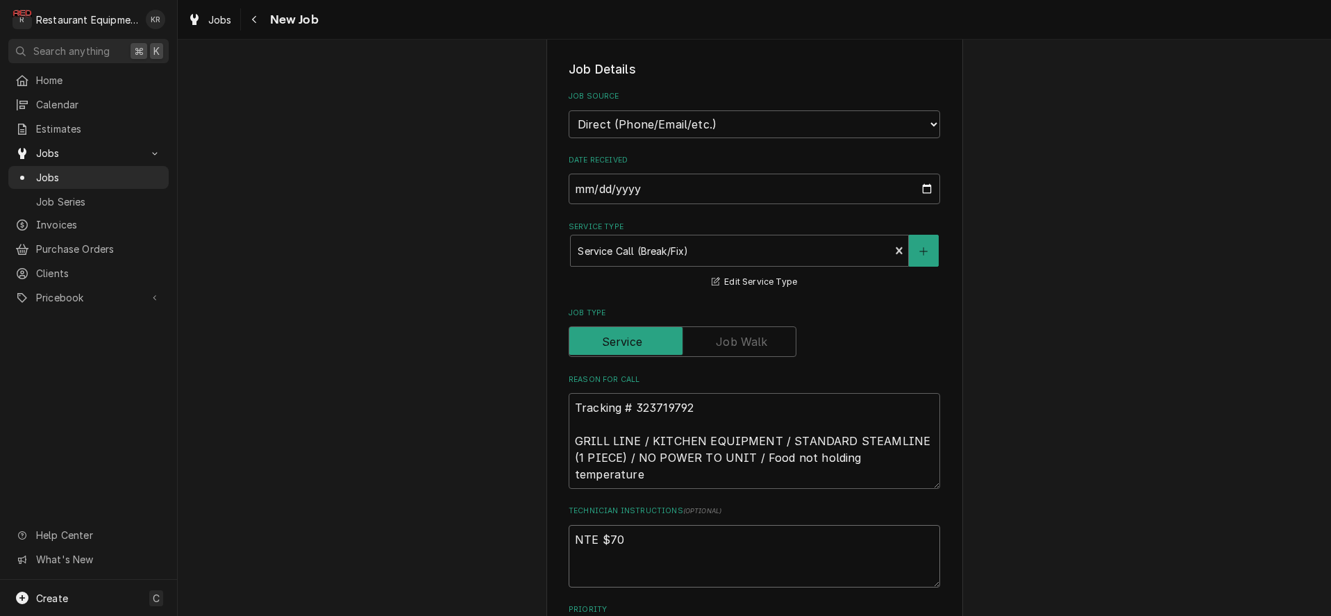
type textarea "x"
type textarea "NTE $700"
type textarea "x"
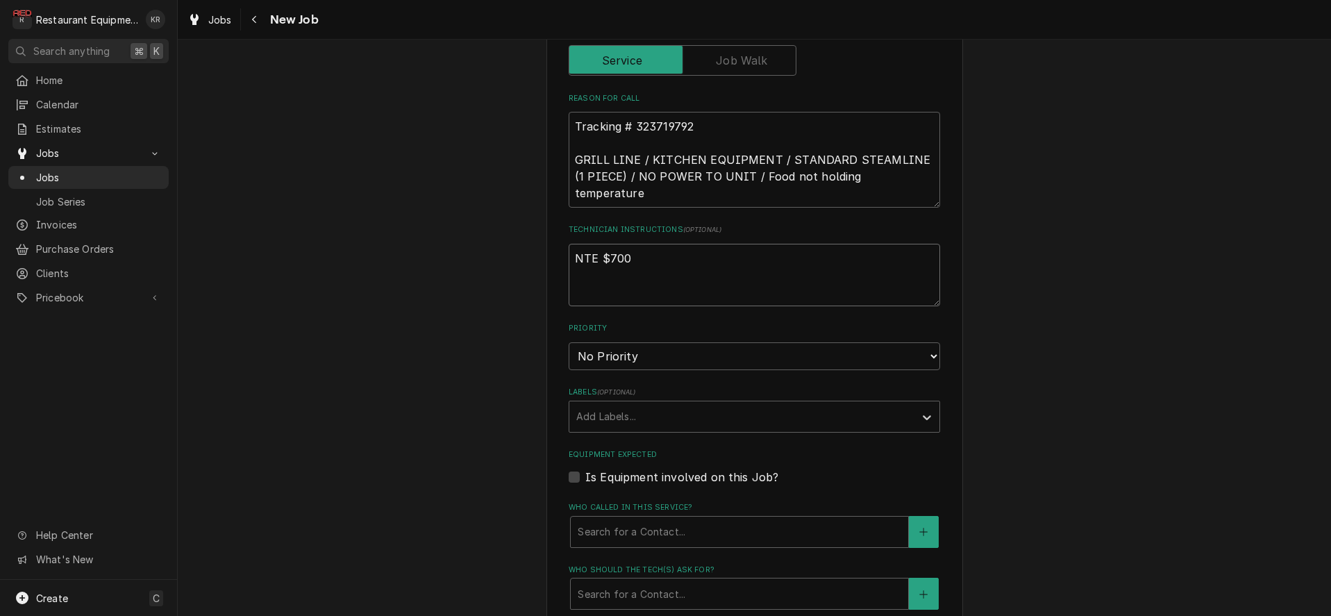
scroll to position [639, 0]
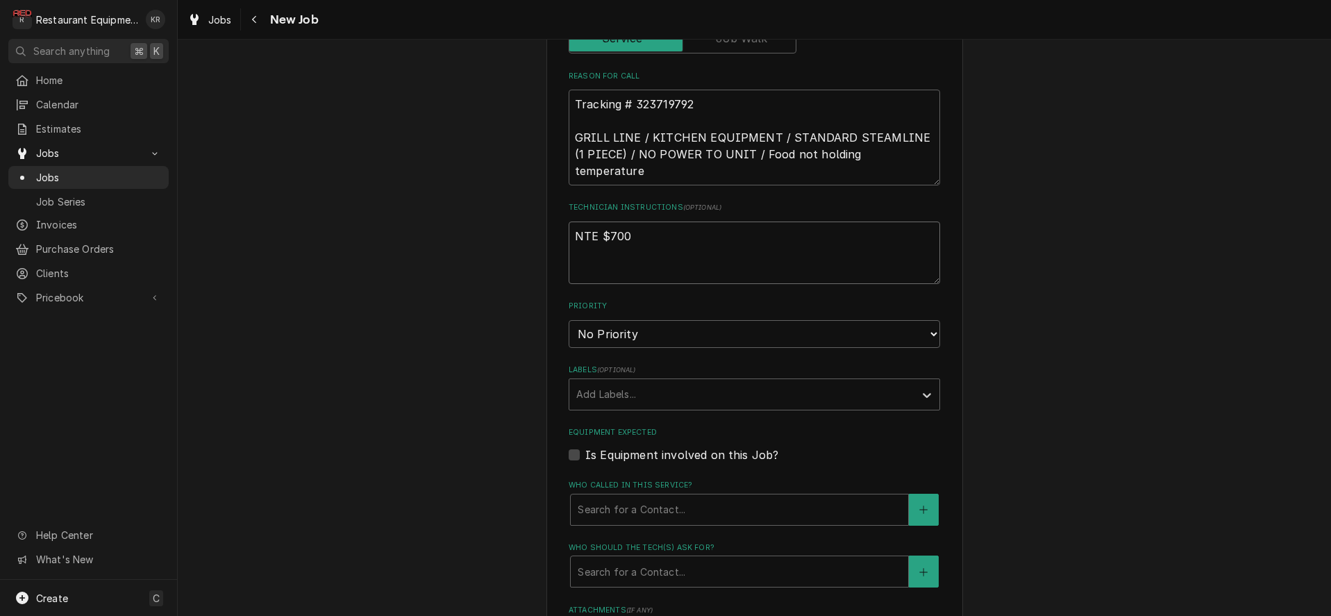
type textarea "NTE $700"
select select "2"
click option "High" at bounding box center [0, 0] width 0 height 0
click at [643, 398] on div "Labels" at bounding box center [741, 394] width 331 height 25
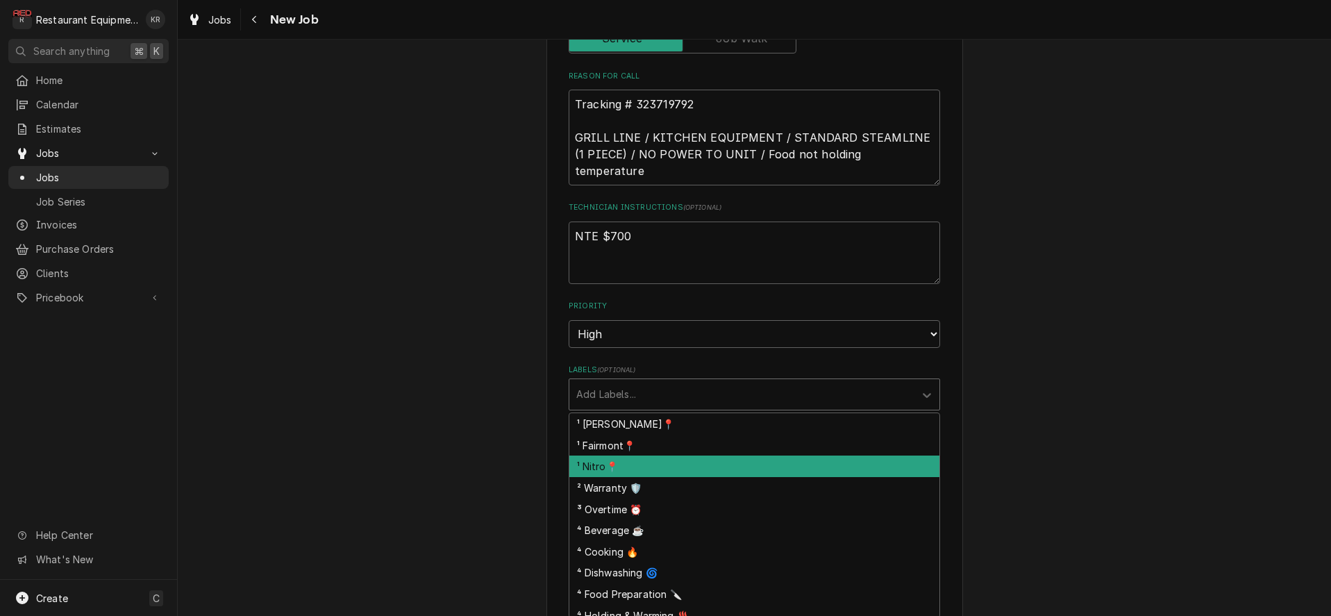
click at [649, 465] on div "¹ Nitro📍" at bounding box center [754, 466] width 370 height 22
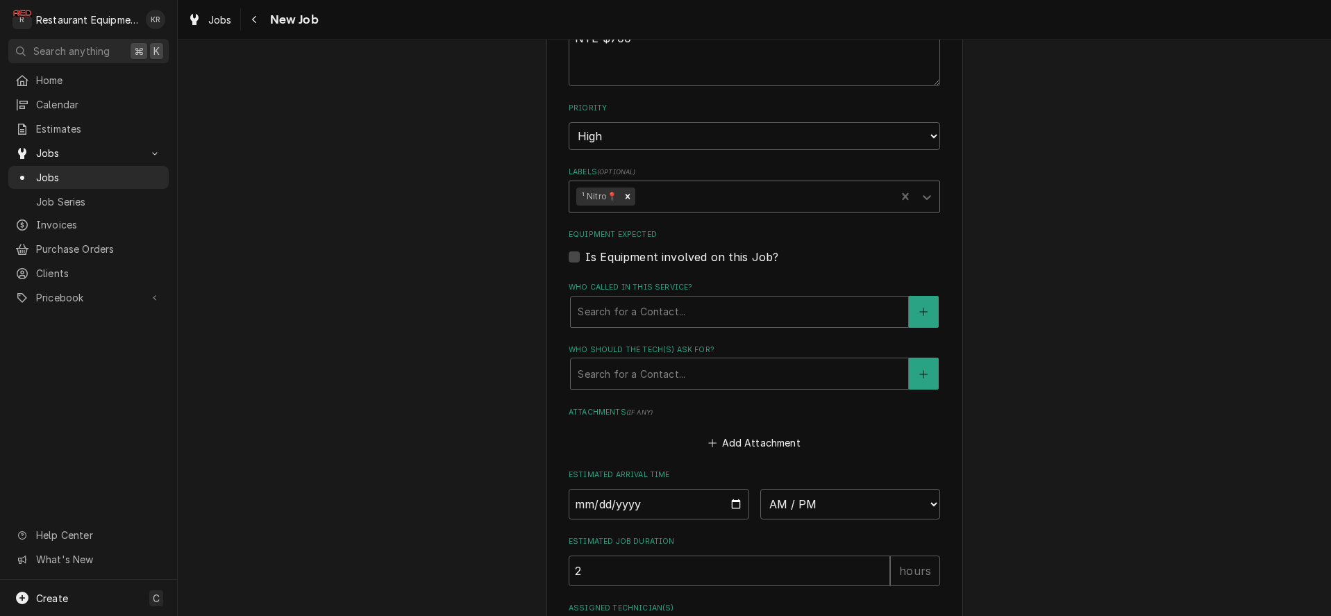
scroll to position [857, 0]
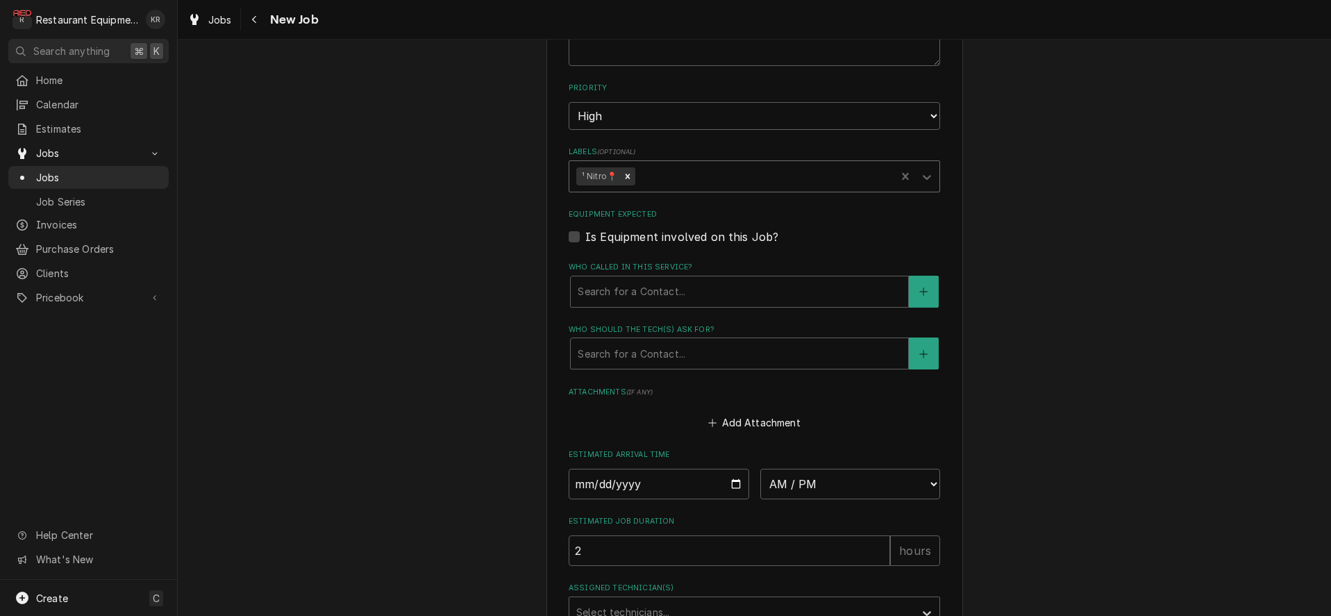
click at [681, 179] on div "Labels" at bounding box center [763, 176] width 251 height 25
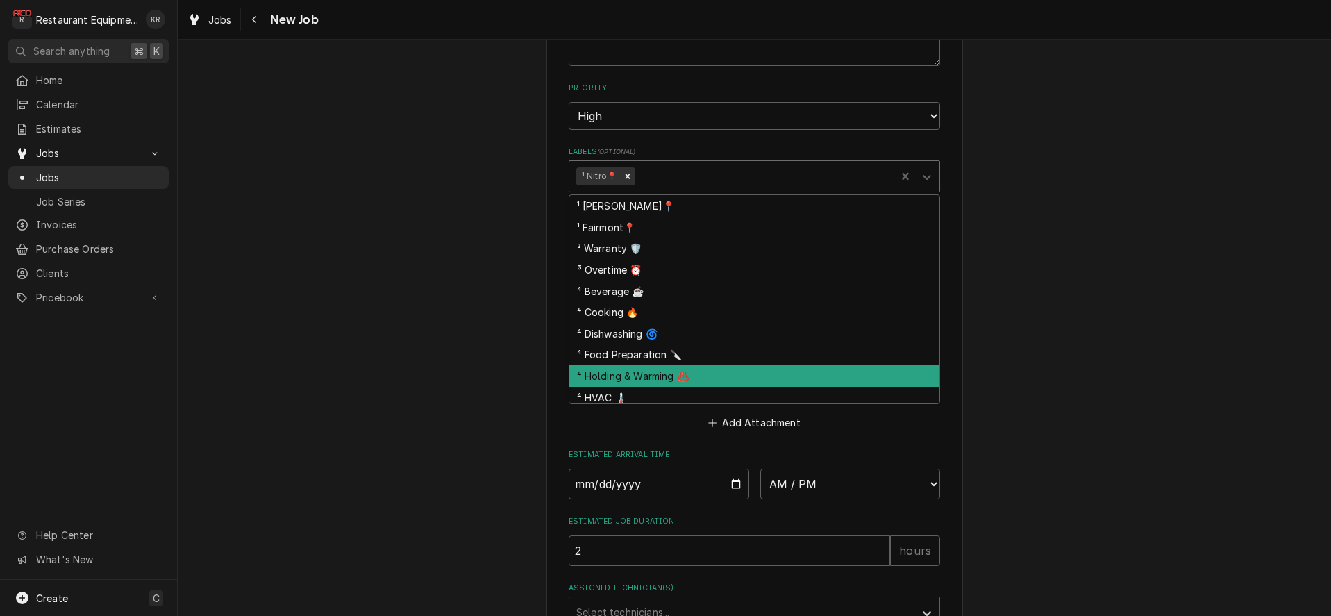
click at [675, 375] on div "⁴ Holding & Warming ♨️" at bounding box center [754, 376] width 370 height 22
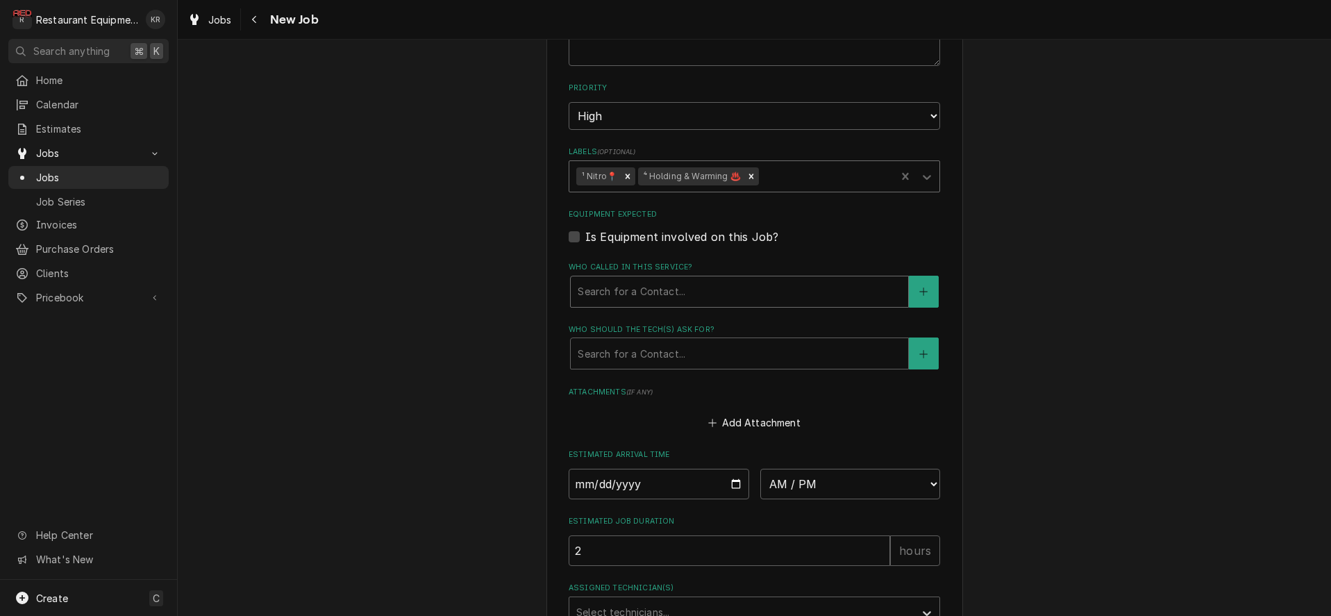
click at [669, 276] on div "Search for a Contact..." at bounding box center [739, 291] width 337 height 31
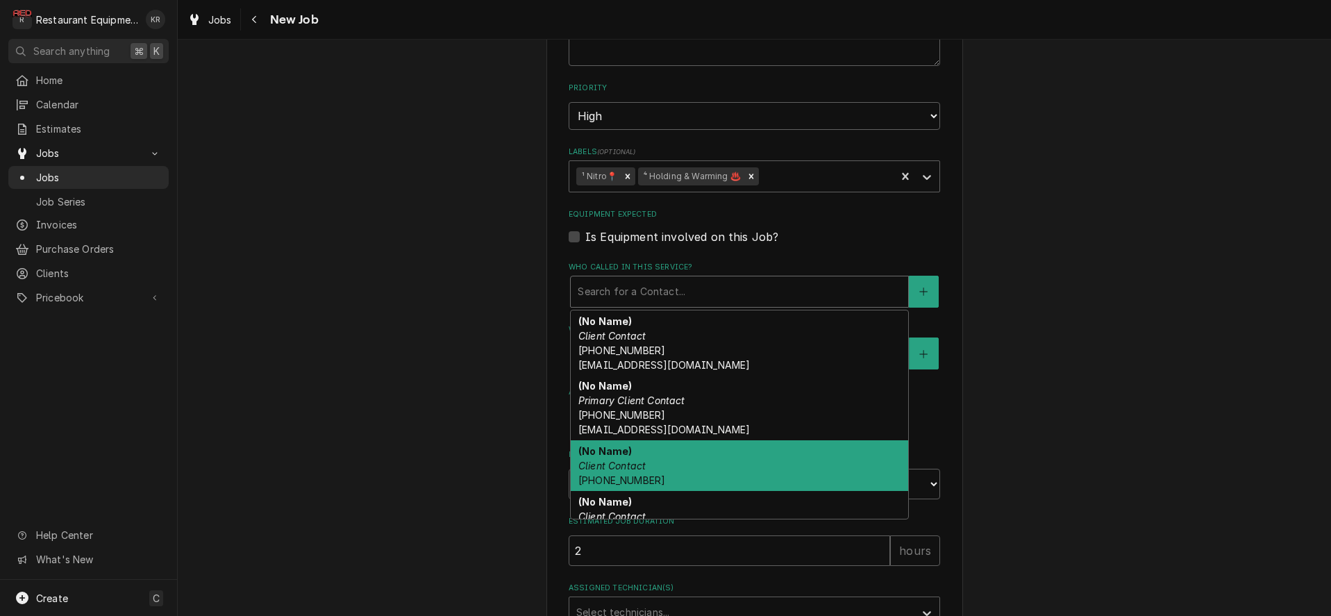
scroll to position [275, 0]
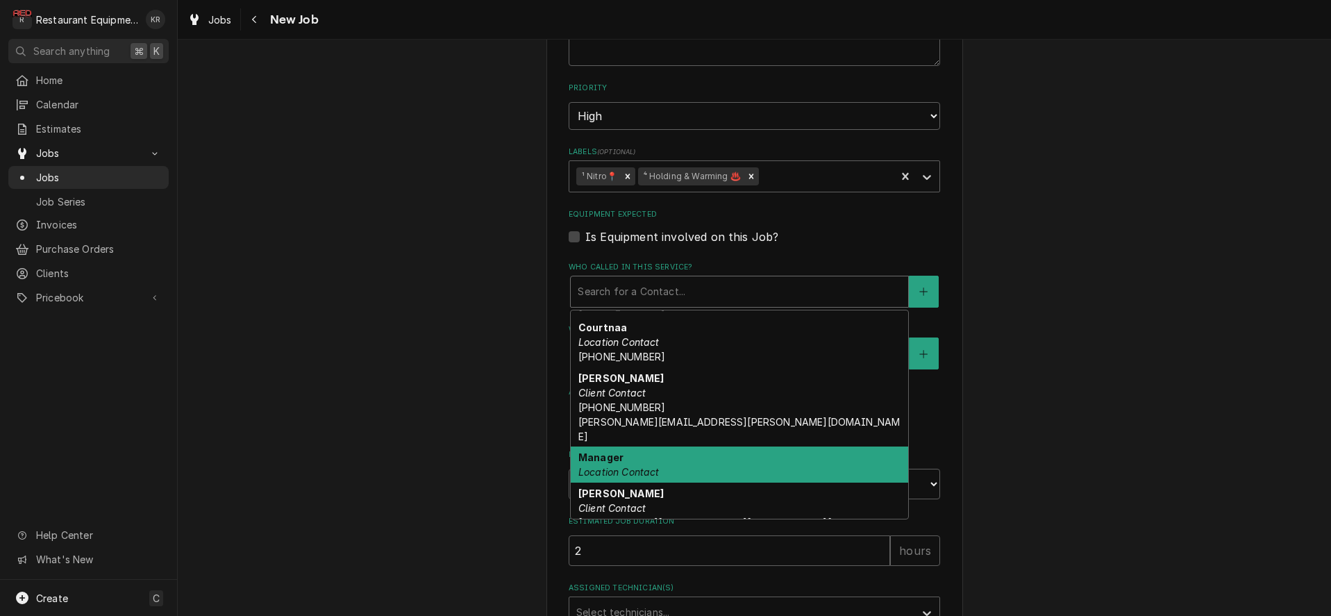
click at [684, 449] on div "Manager Location Contact" at bounding box center [739, 464] width 337 height 36
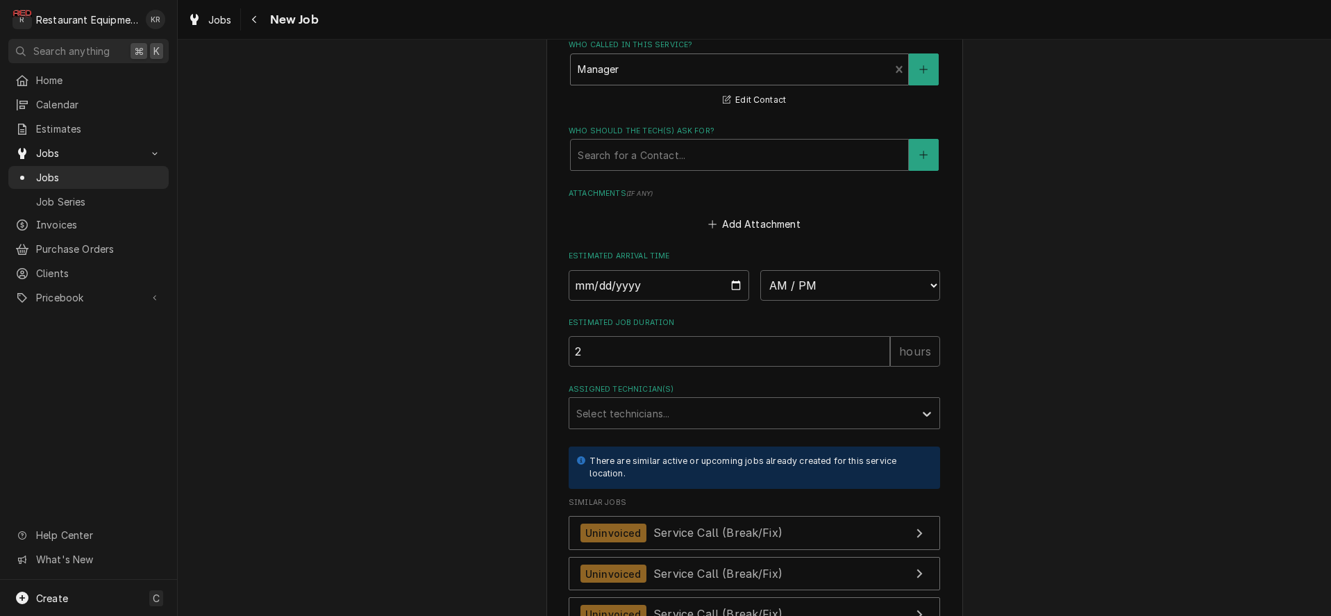
scroll to position [1114, 0]
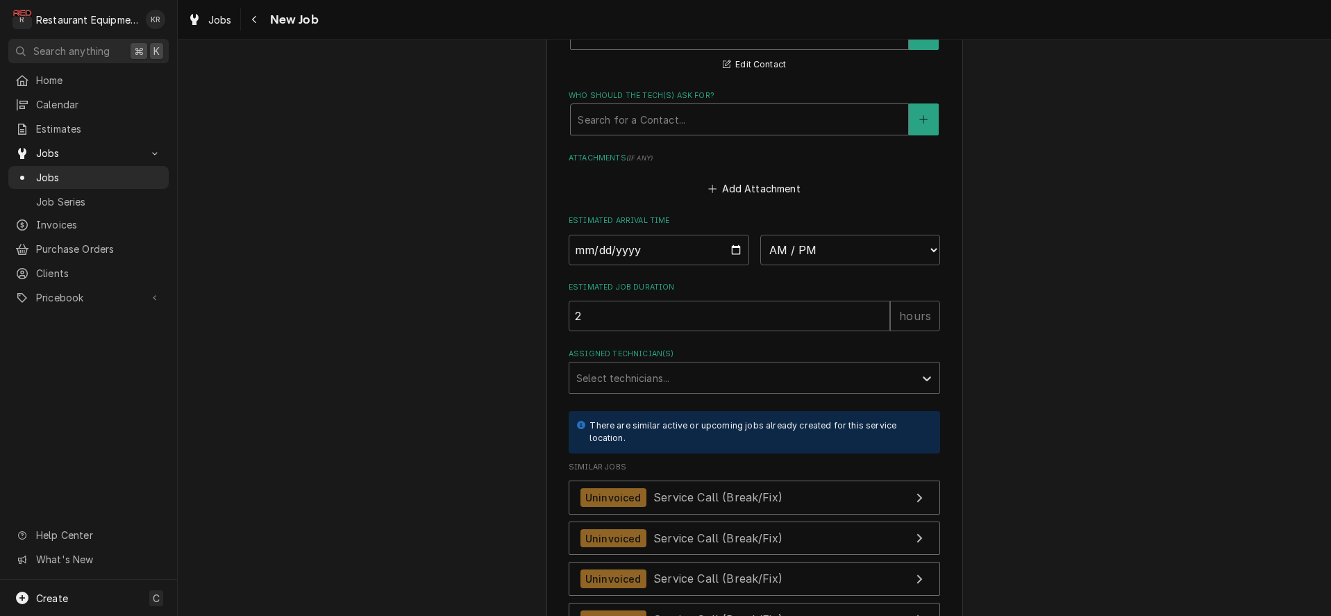
click at [655, 107] on div "Who should the tech(s) ask for?" at bounding box center [739, 119] width 323 height 25
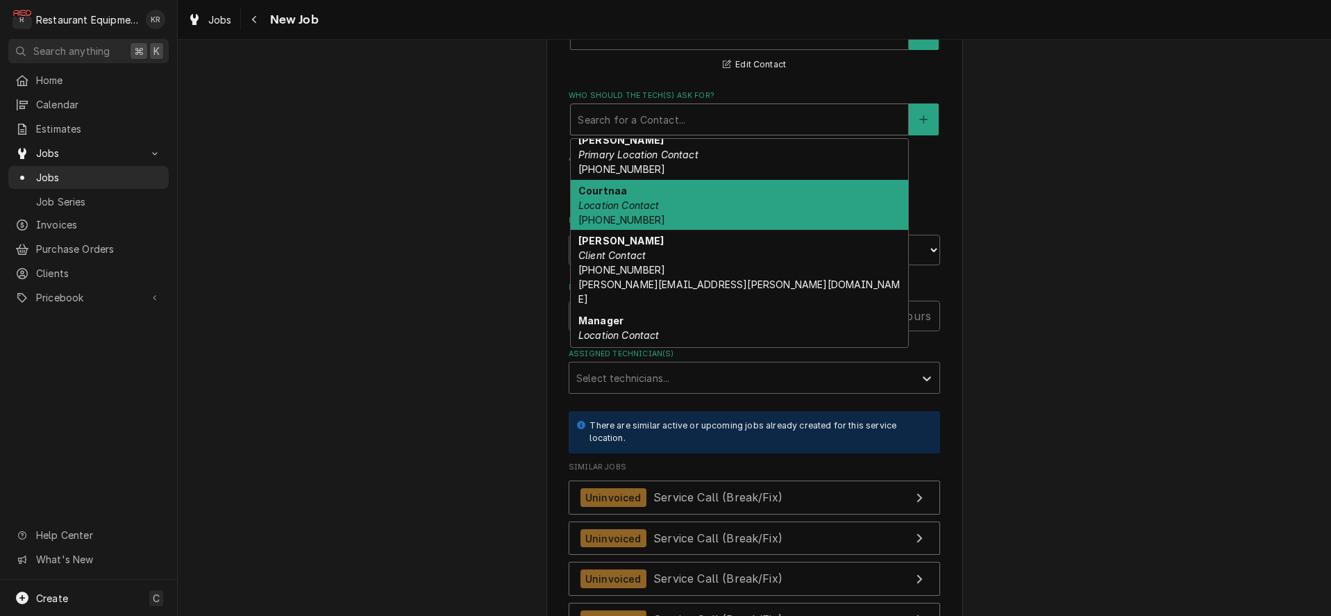
scroll to position [275, 0]
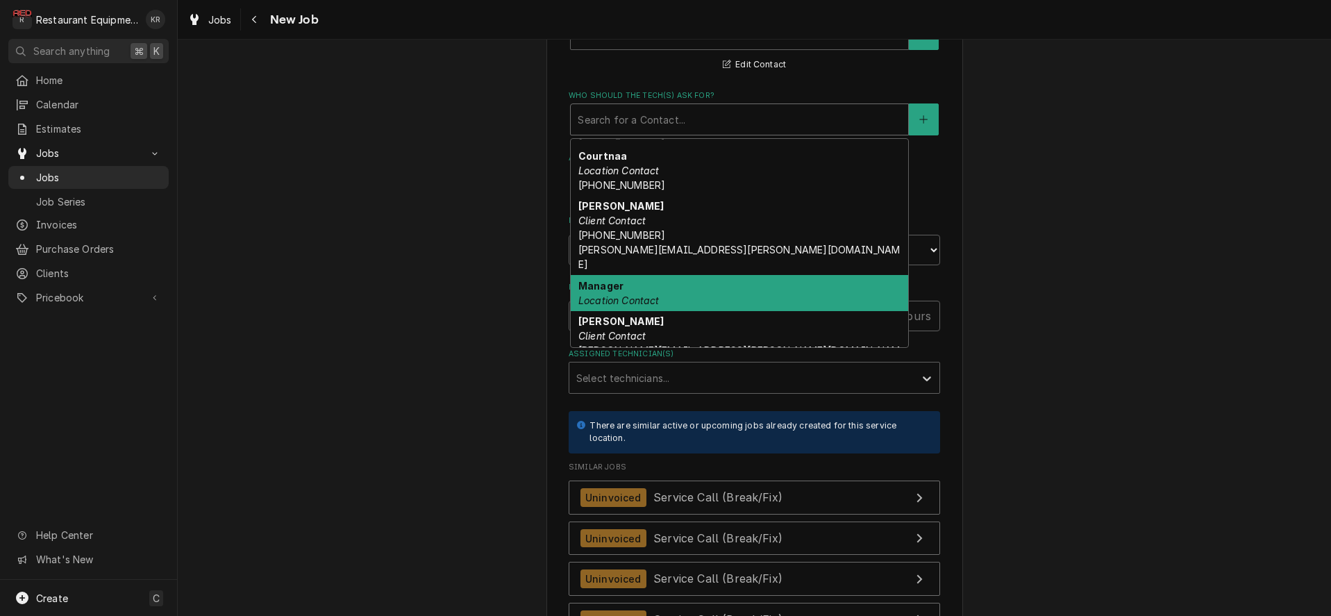
click at [657, 275] on div "Manager Location Contact" at bounding box center [739, 293] width 337 height 36
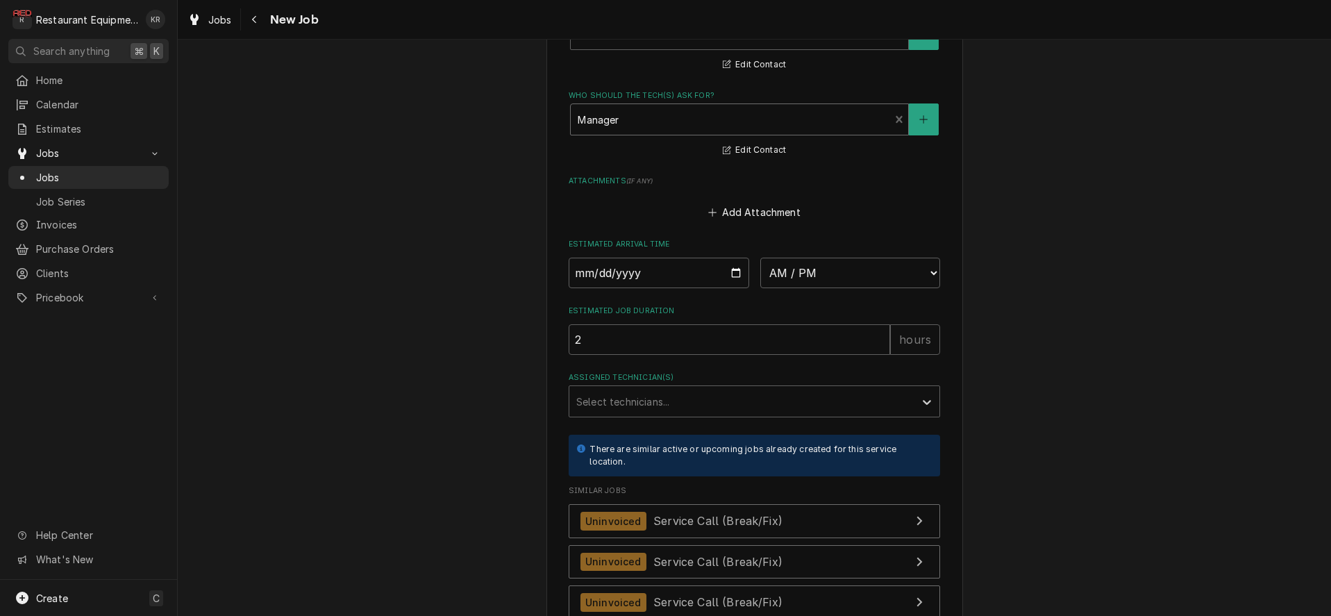
scroll to position [1323, 0]
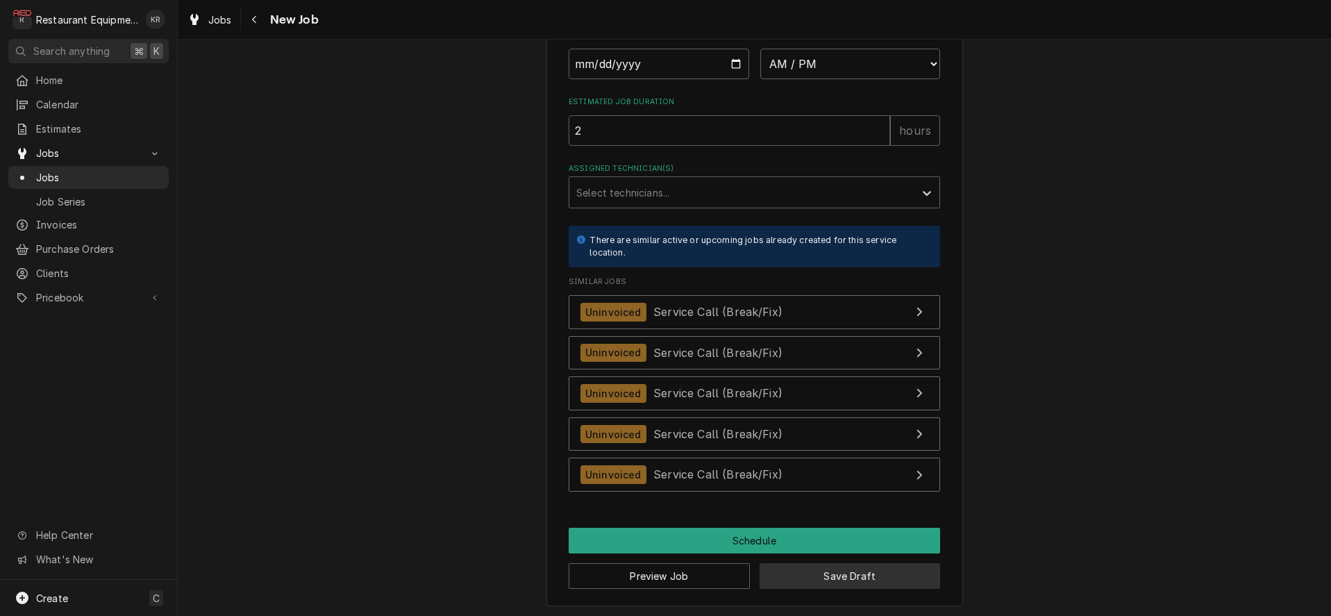
click at [818, 566] on button "Save Draft" at bounding box center [849, 576] width 181 height 26
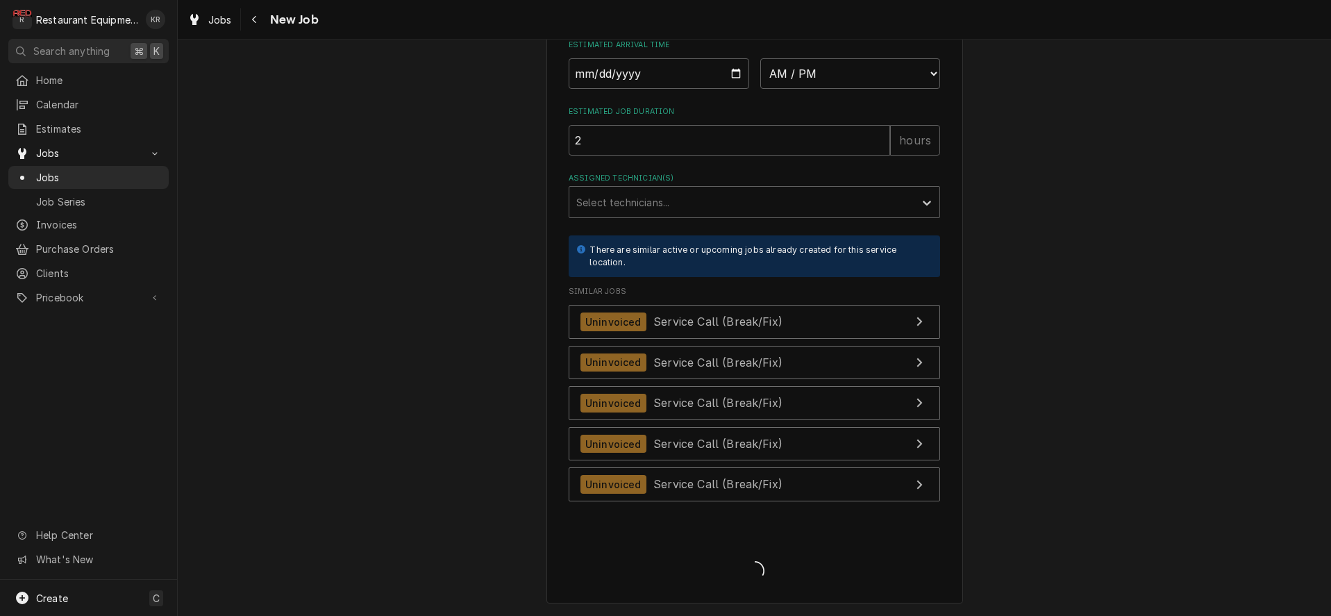
scroll to position [1311, 0]
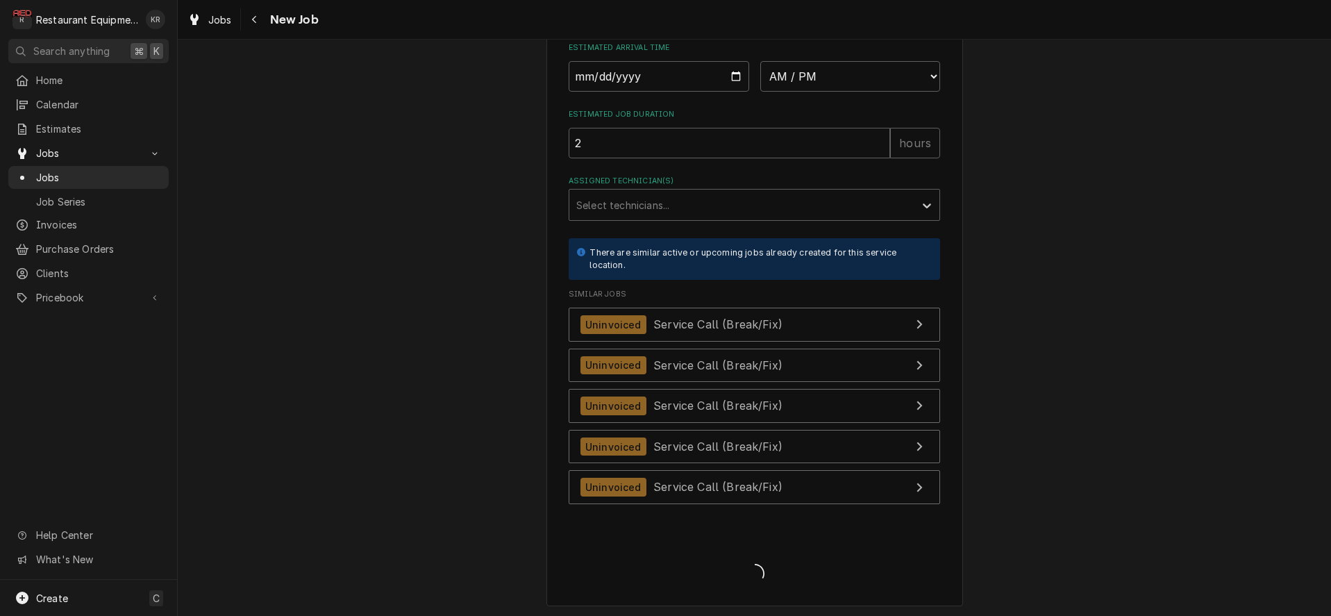
type textarea "x"
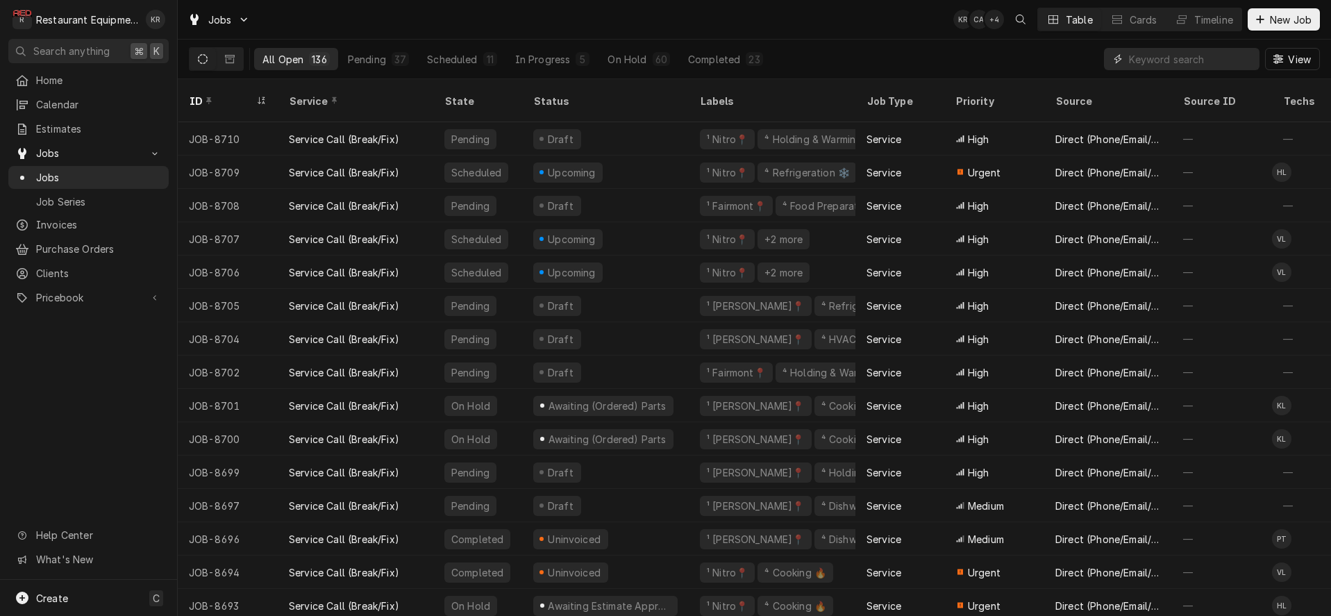
click at [1157, 62] on input "Dynamic Content Wrapper" at bounding box center [1191, 59] width 124 height 22
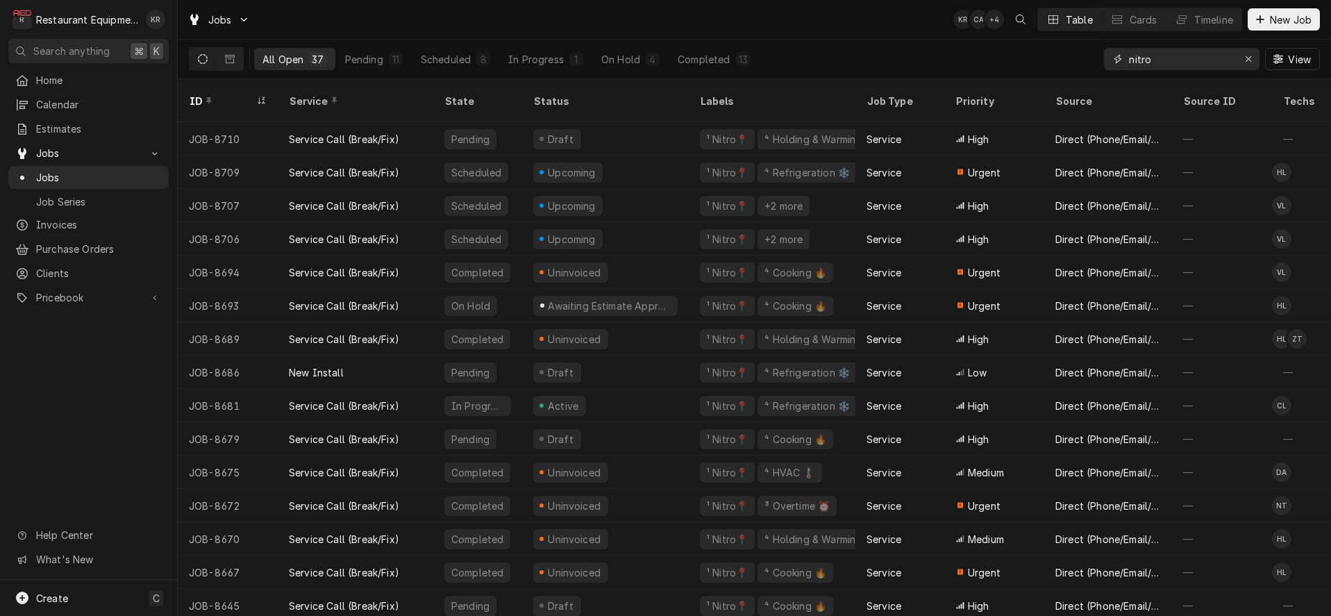
type input "nitro"
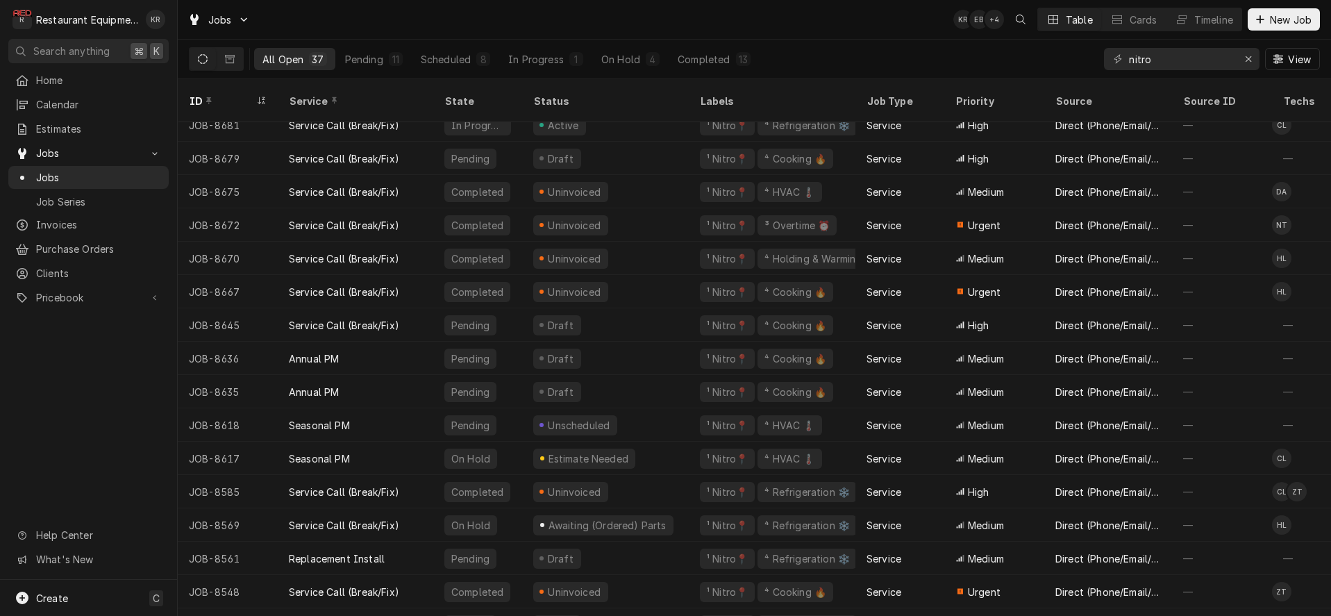
scroll to position [357, 0]
